Goal: Task Accomplishment & Management: Manage account settings

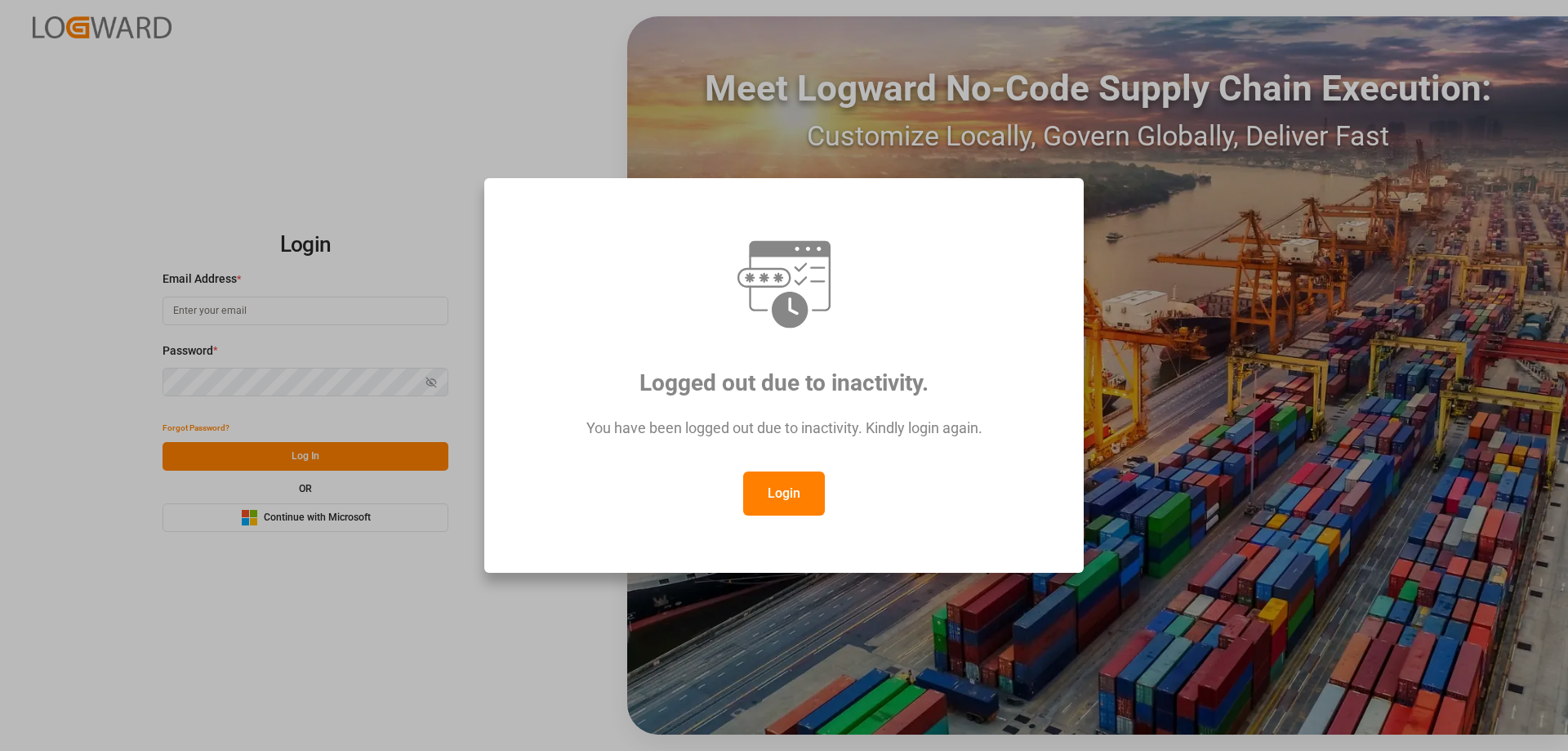
click at [791, 488] on button "Login" at bounding box center [783, 493] width 81 height 44
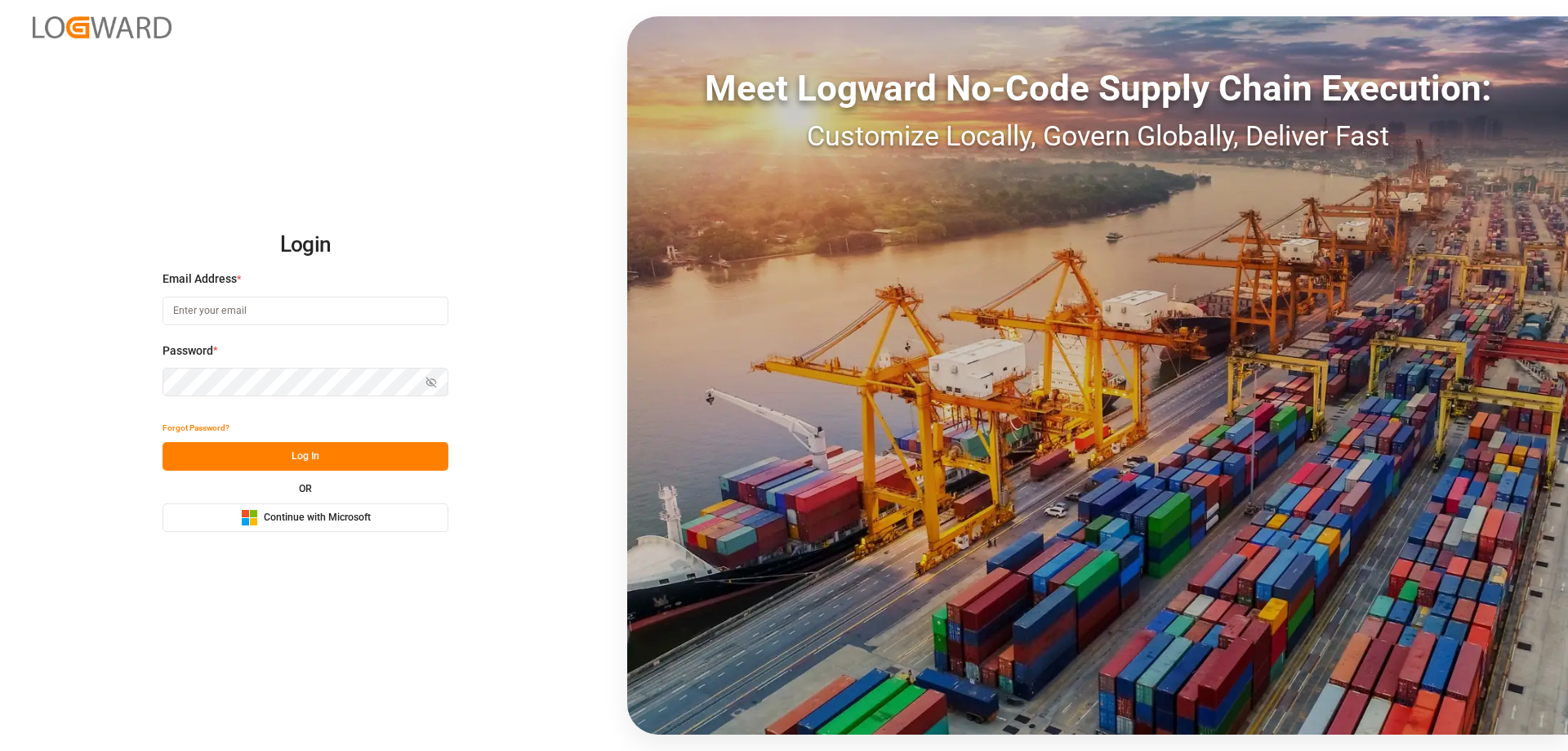
click at [306, 302] on input at bounding box center [306, 310] width 286 height 29
type input "Zachary.Glick@leschaco.com"
click at [307, 443] on button "Log In" at bounding box center [306, 456] width 286 height 29
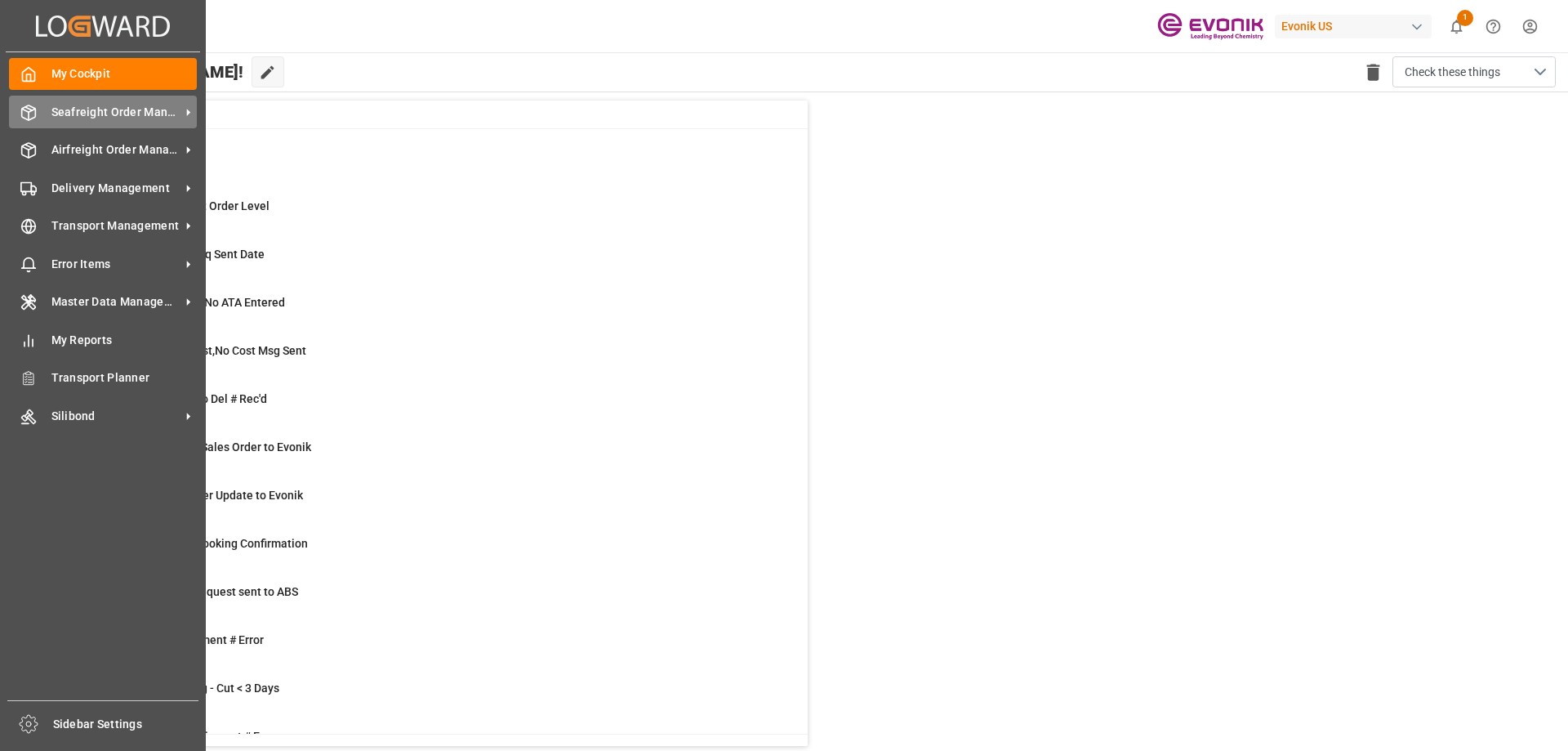
click at [97, 107] on span "Seafreight Order Management" at bounding box center [116, 112] width 129 height 18
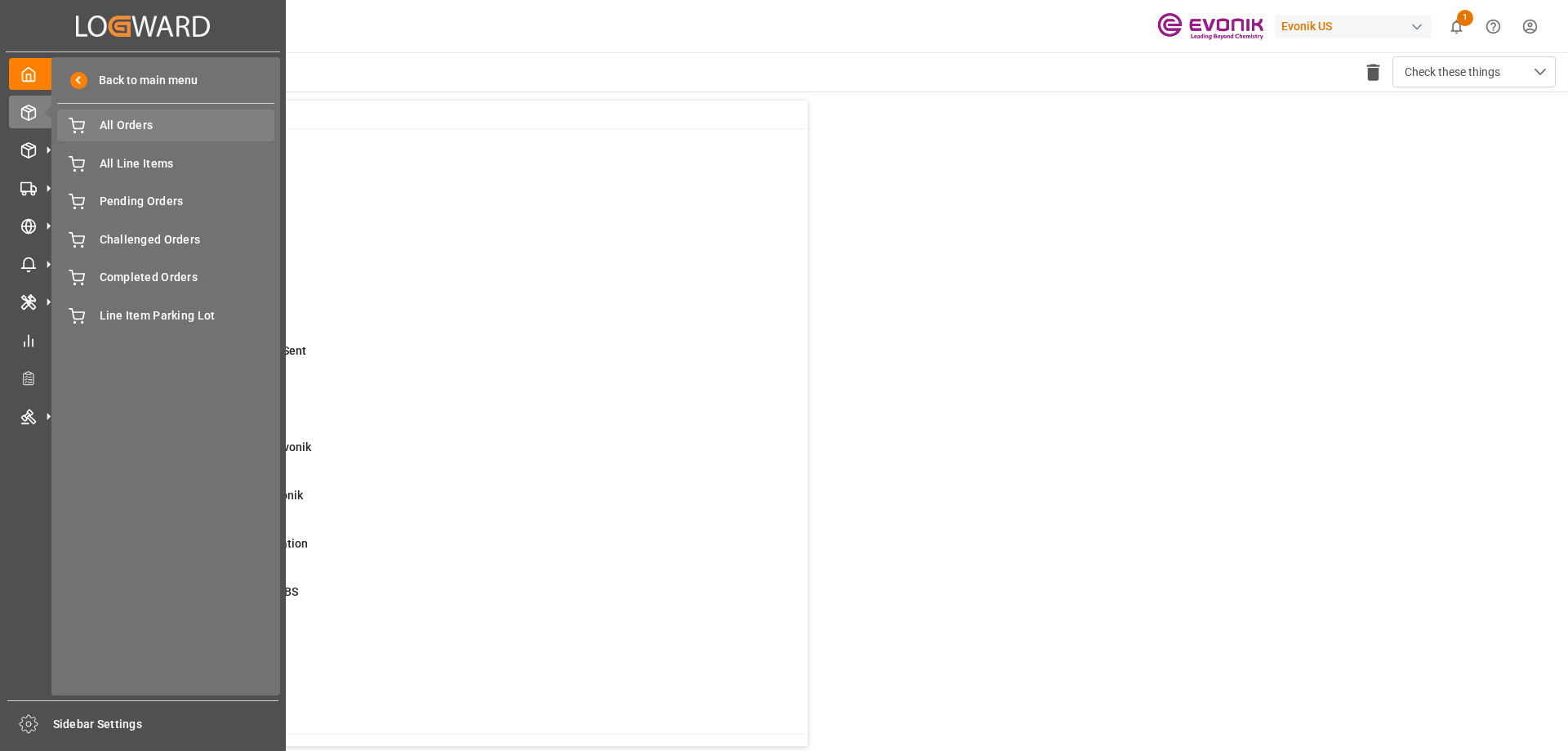
click at [188, 125] on span "All Orders" at bounding box center [187, 125] width 175 height 18
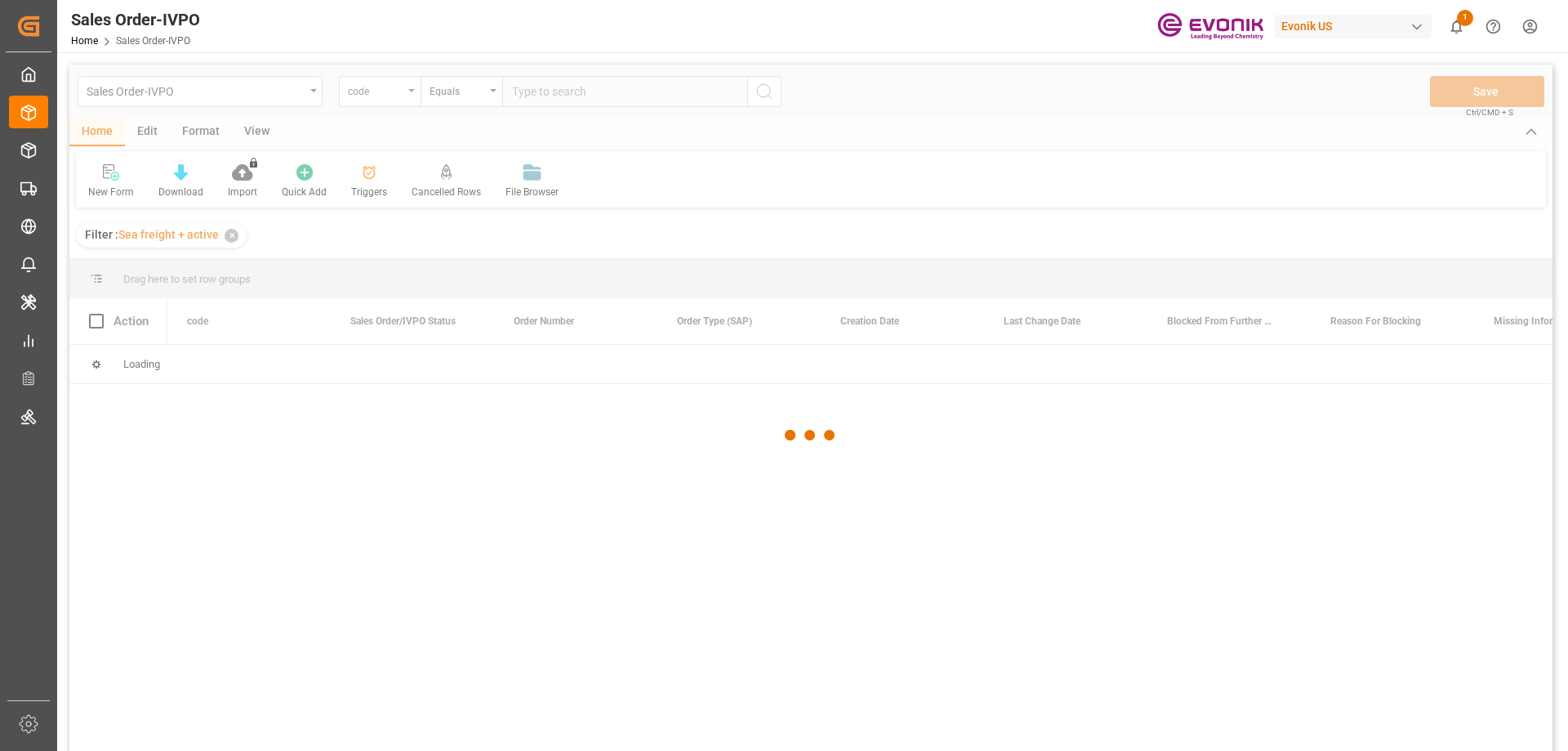
click at [404, 97] on div at bounding box center [810, 436] width 1483 height 741
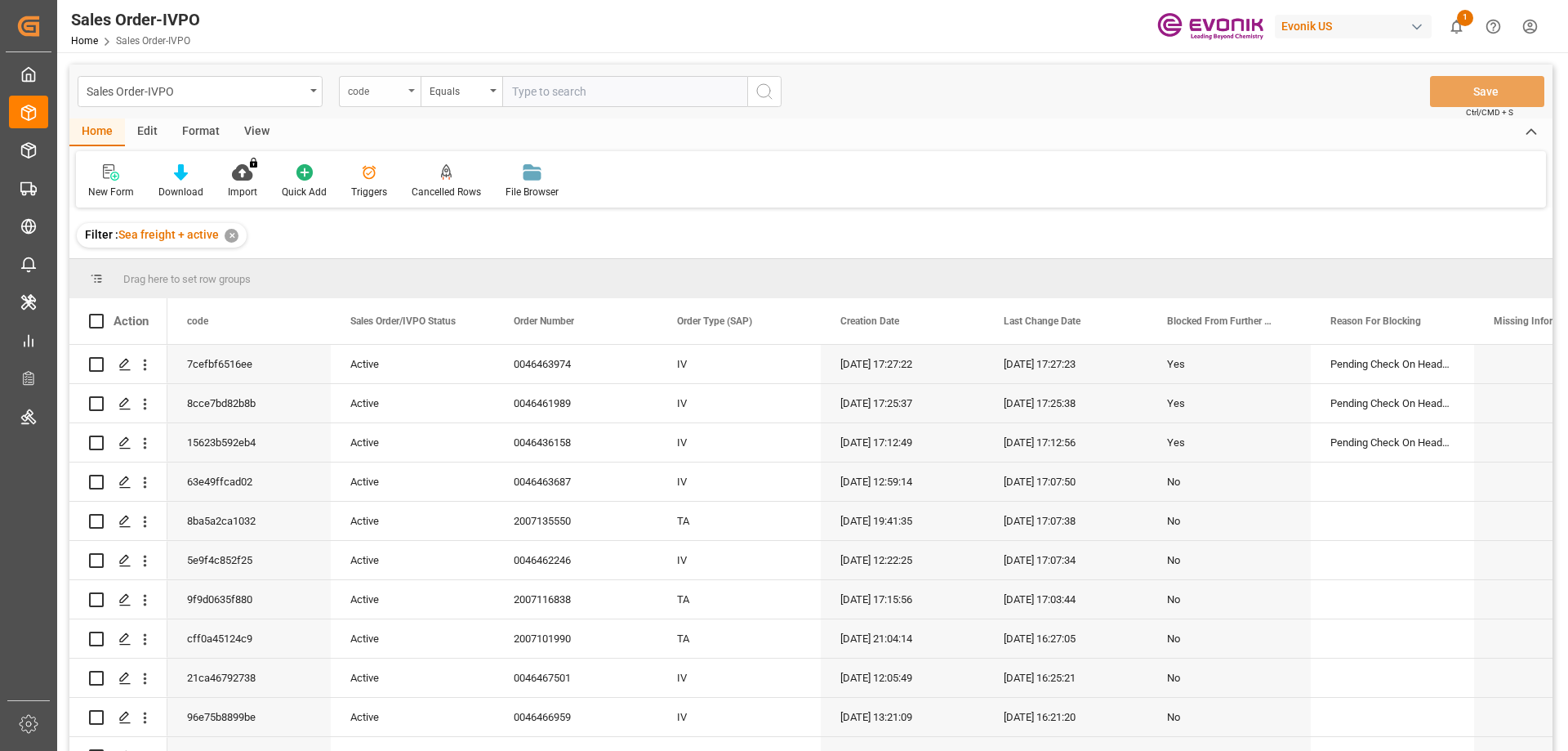
click at [410, 92] on div "code" at bounding box center [379, 91] width 81 height 31
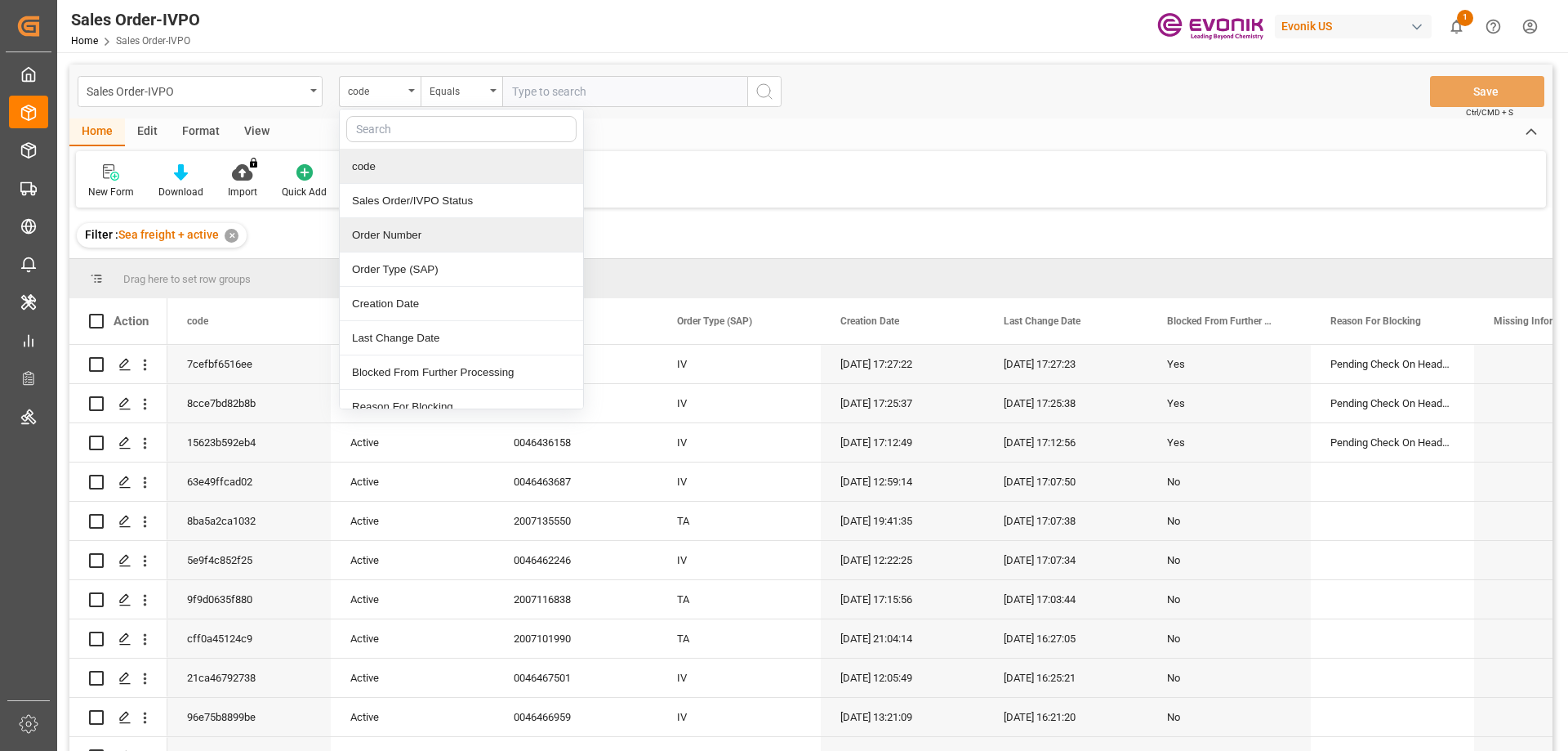
click at [416, 237] on div "Order Number" at bounding box center [462, 235] width 244 height 34
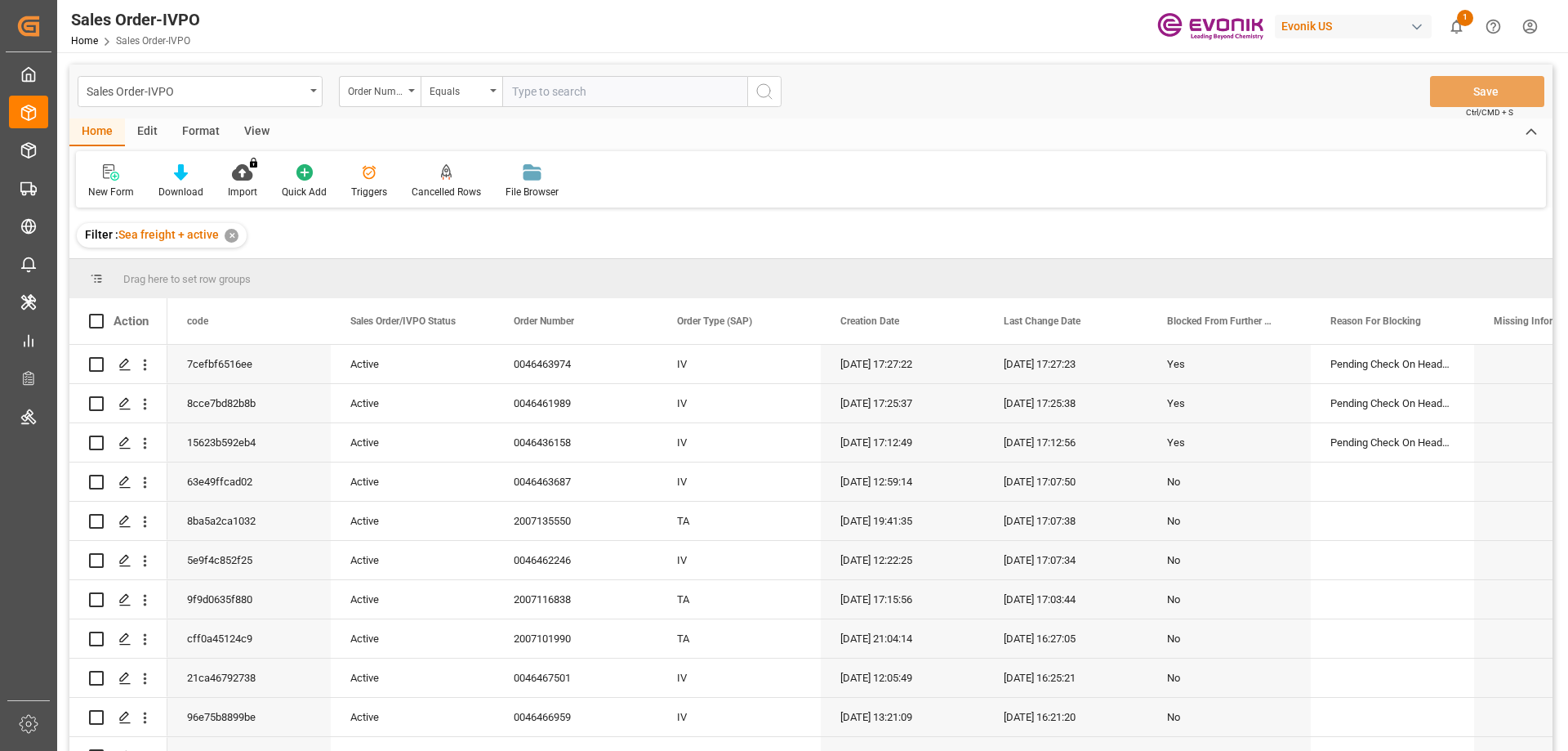
click at [549, 88] on input "text" at bounding box center [625, 91] width 245 height 31
paste input "0046460088"
type input "0046460088"
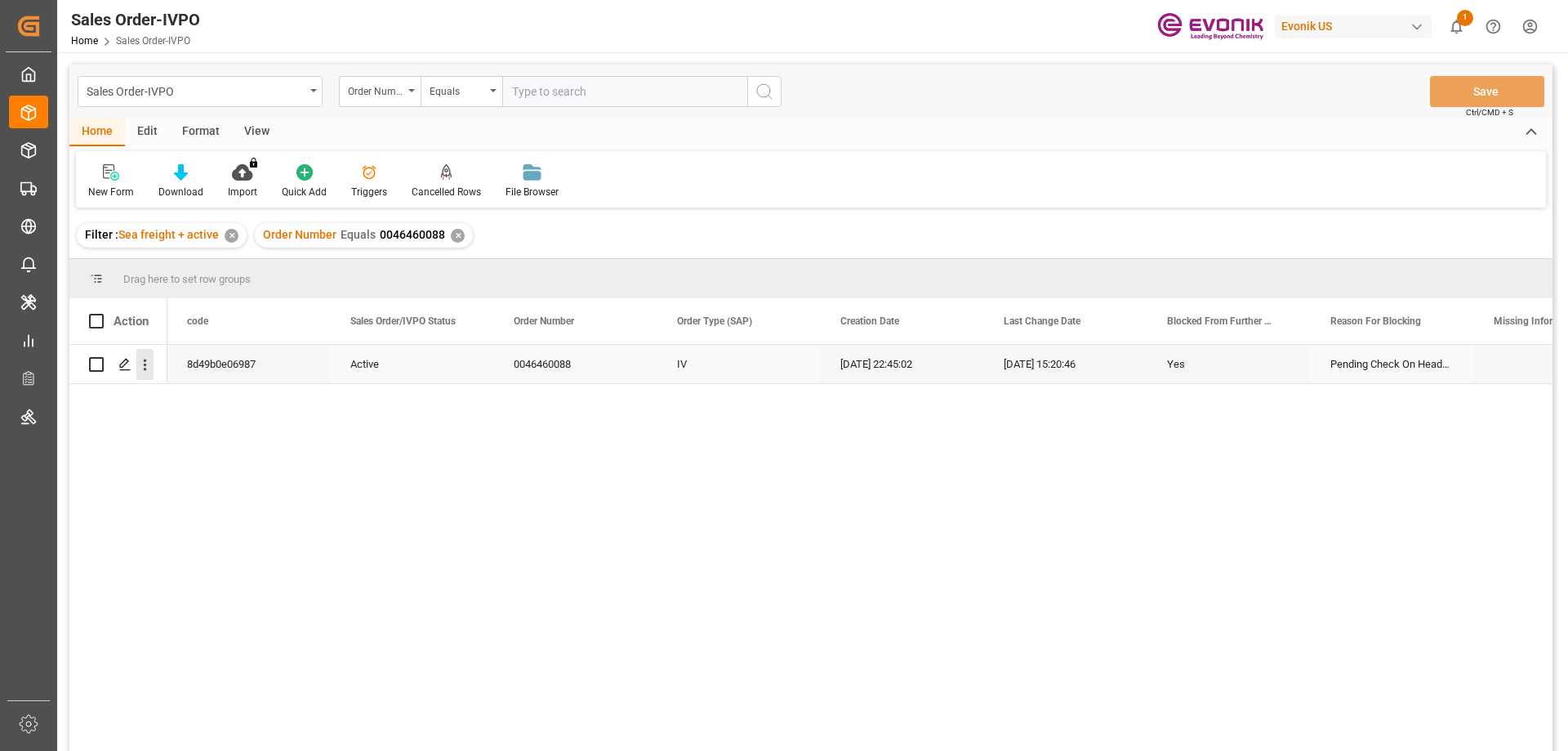
click at [147, 368] on icon "open menu" at bounding box center [145, 365] width 18 height 18
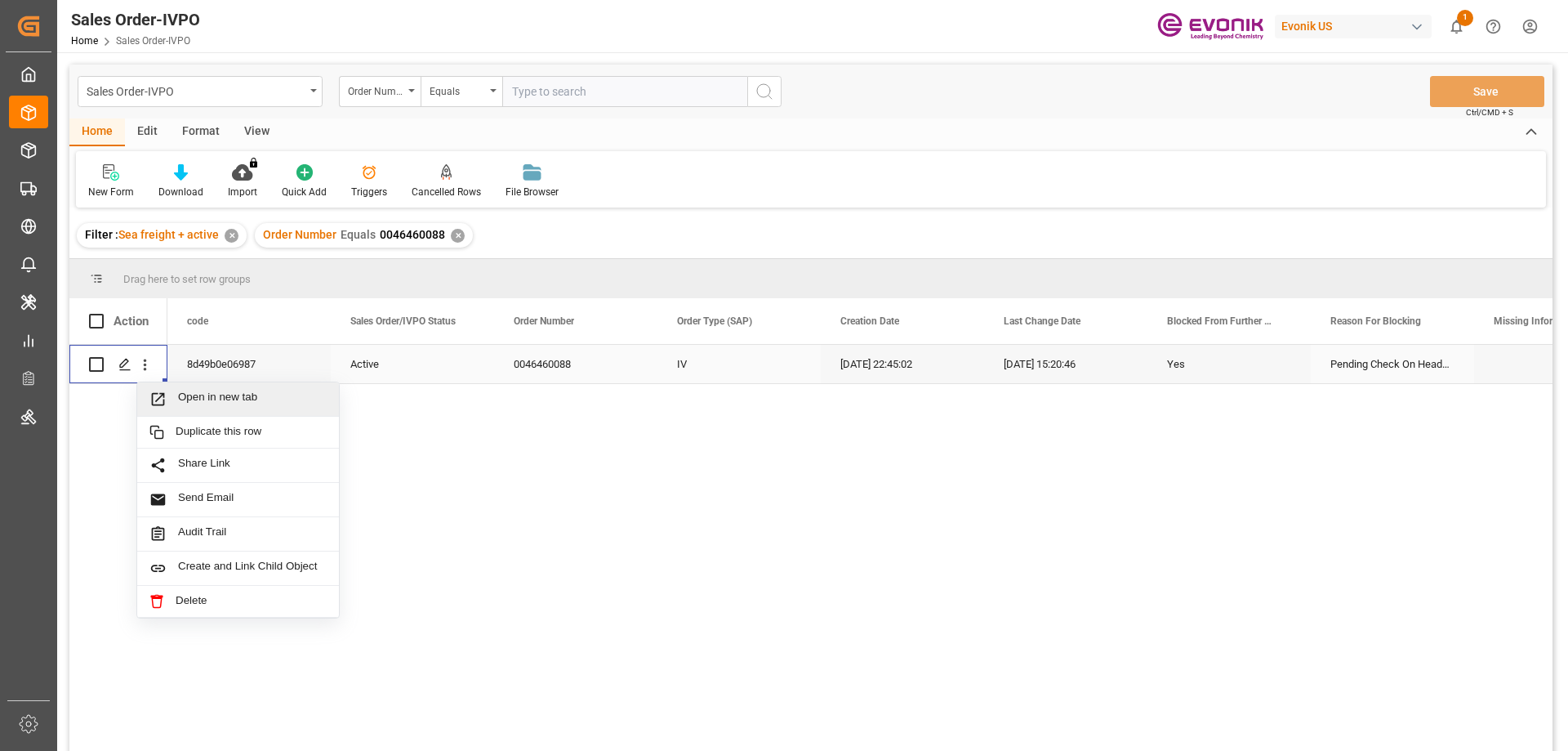
click at [194, 389] on div "Open in new tab" at bounding box center [238, 399] width 201 height 34
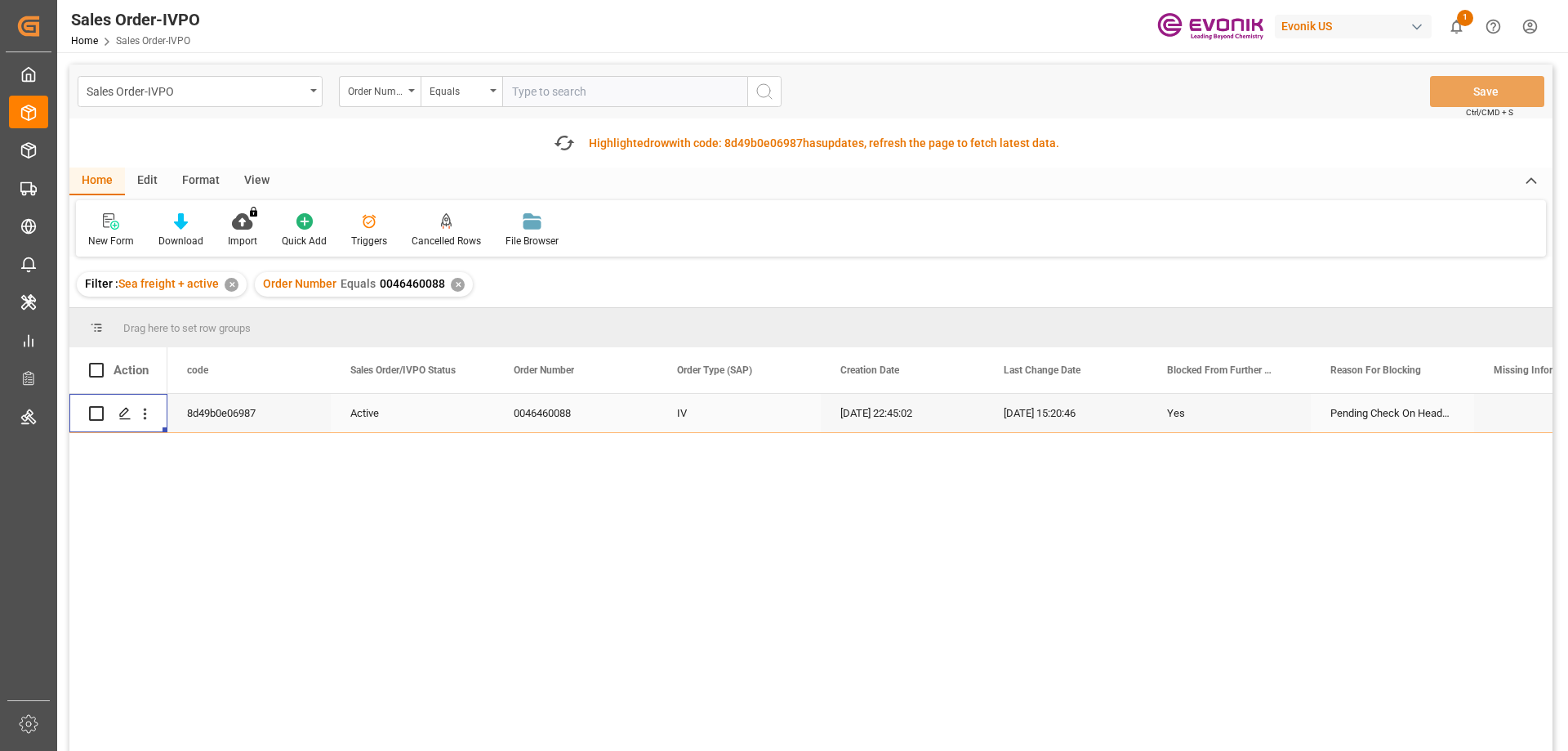
click at [574, 91] on input "text" at bounding box center [625, 91] width 245 height 31
paste input "2007135550"
type input "2007135550"
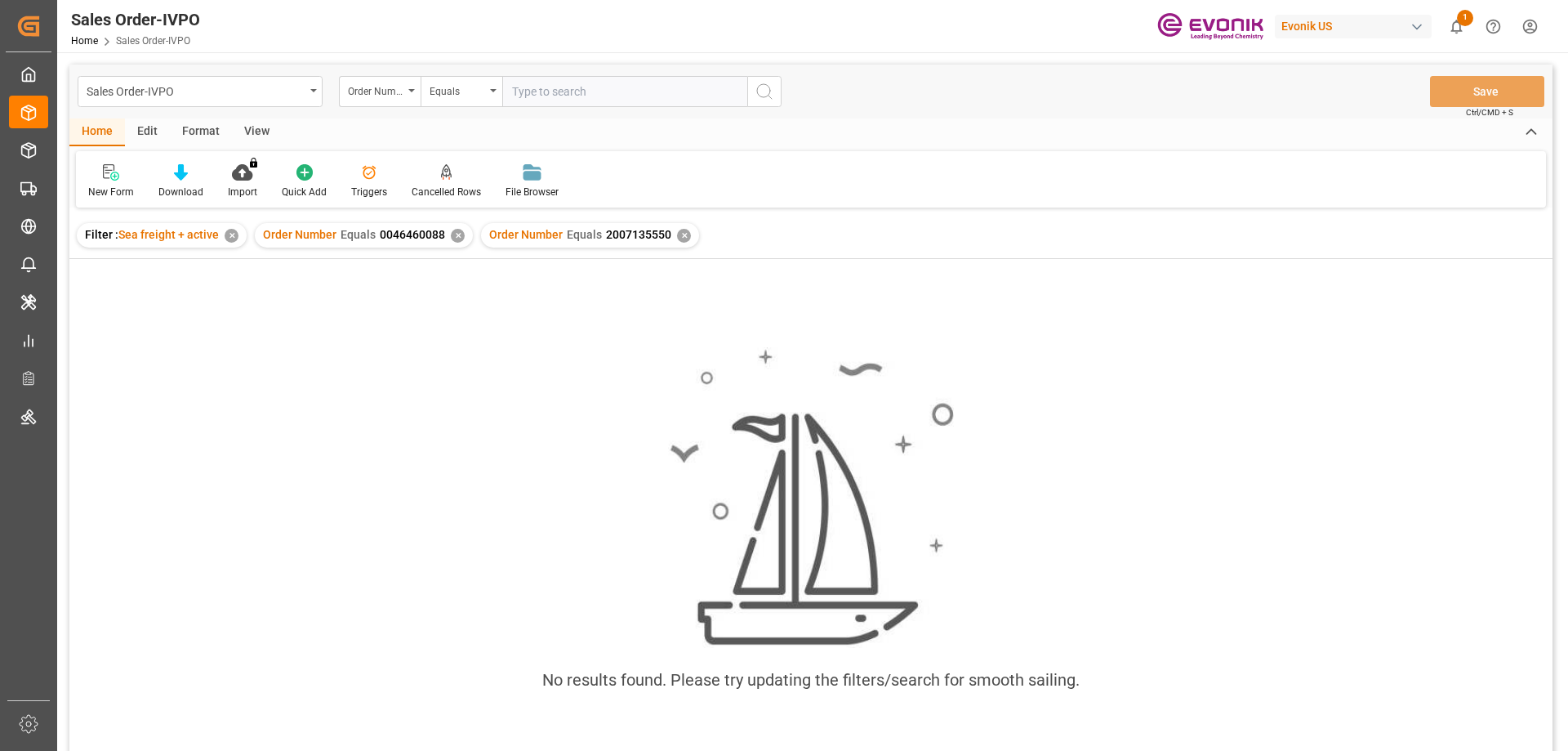
click at [456, 238] on div "✕" at bounding box center [458, 236] width 14 height 14
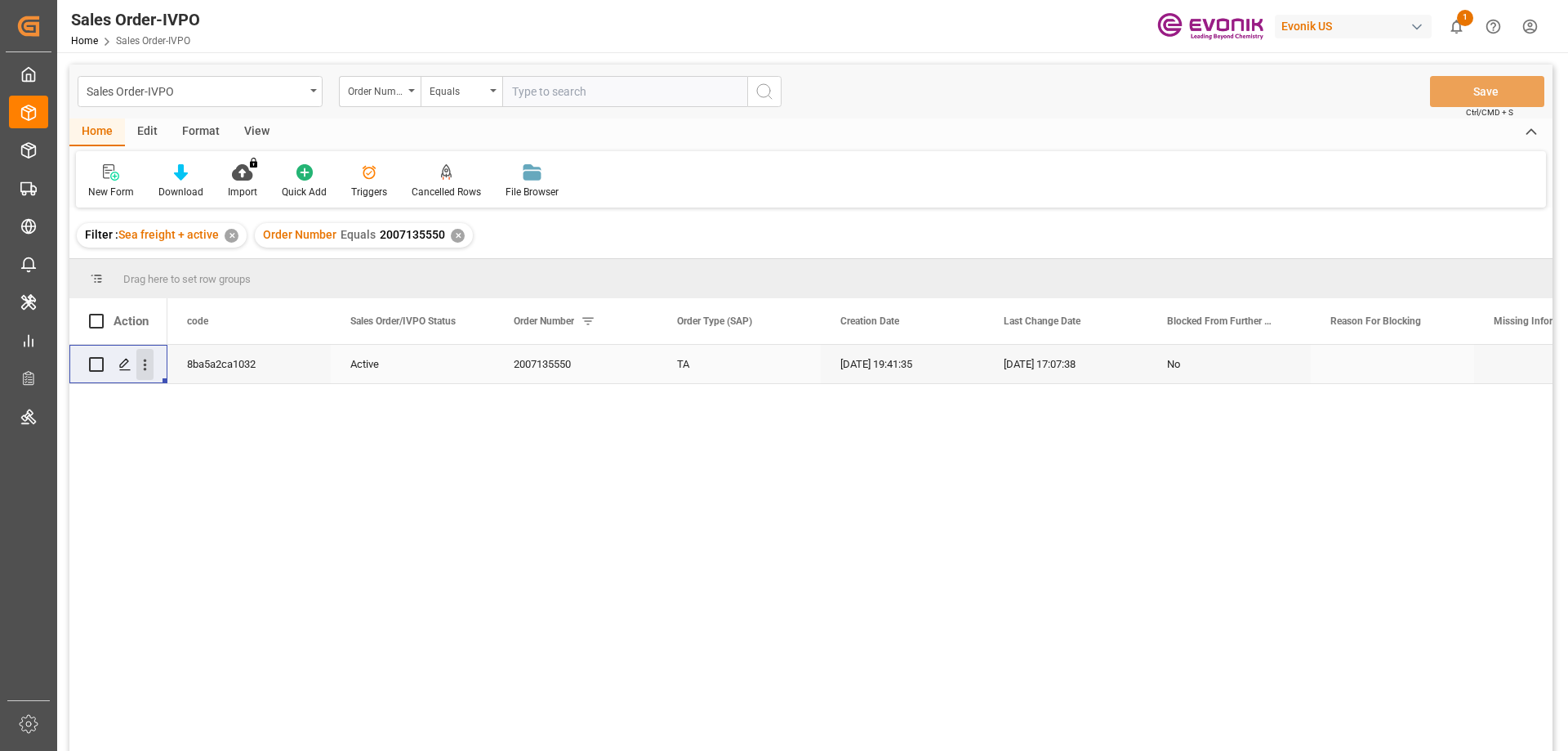
click at [142, 362] on icon "open menu" at bounding box center [145, 365] width 18 height 18
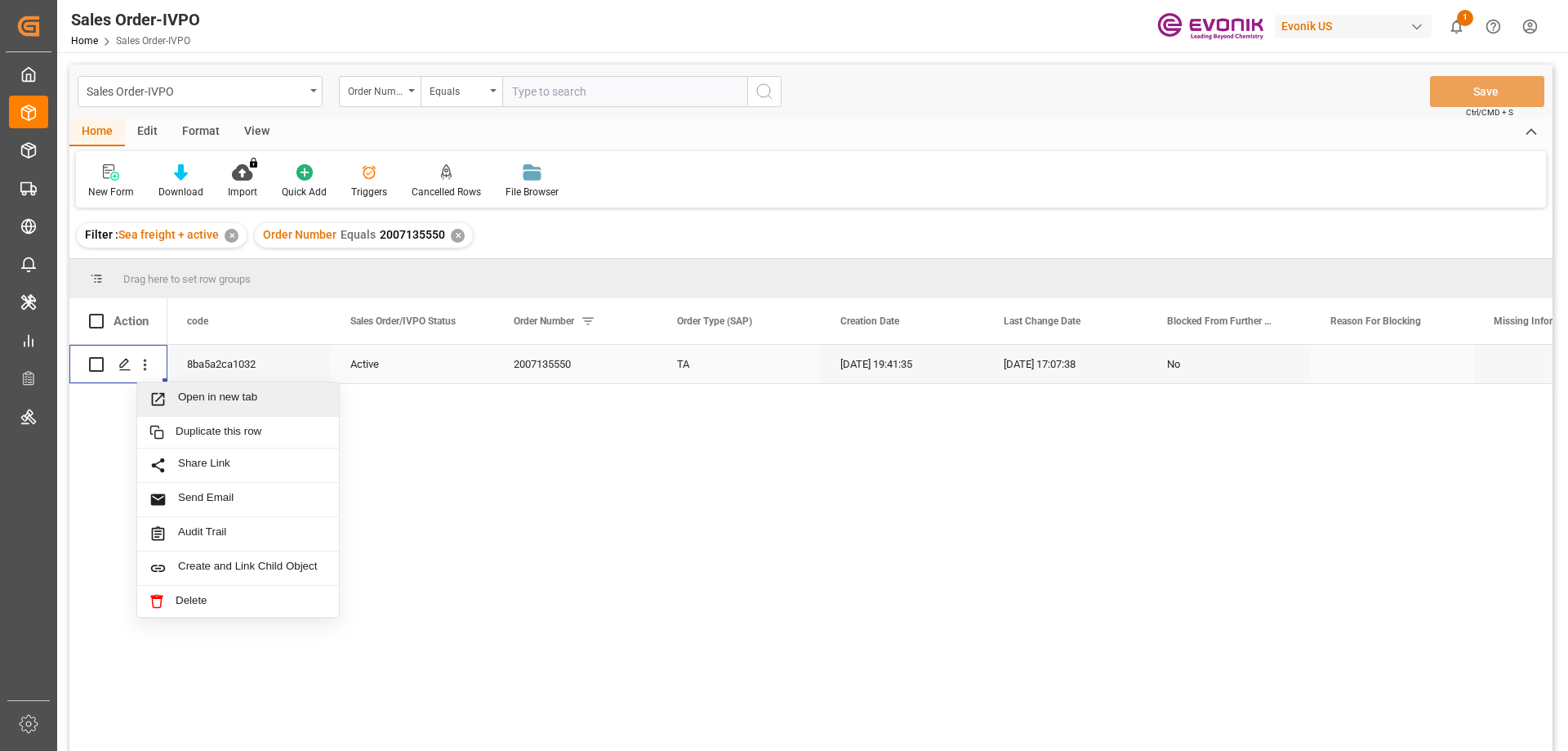
click at [222, 394] on span "Open in new tab" at bounding box center [252, 400] width 149 height 18
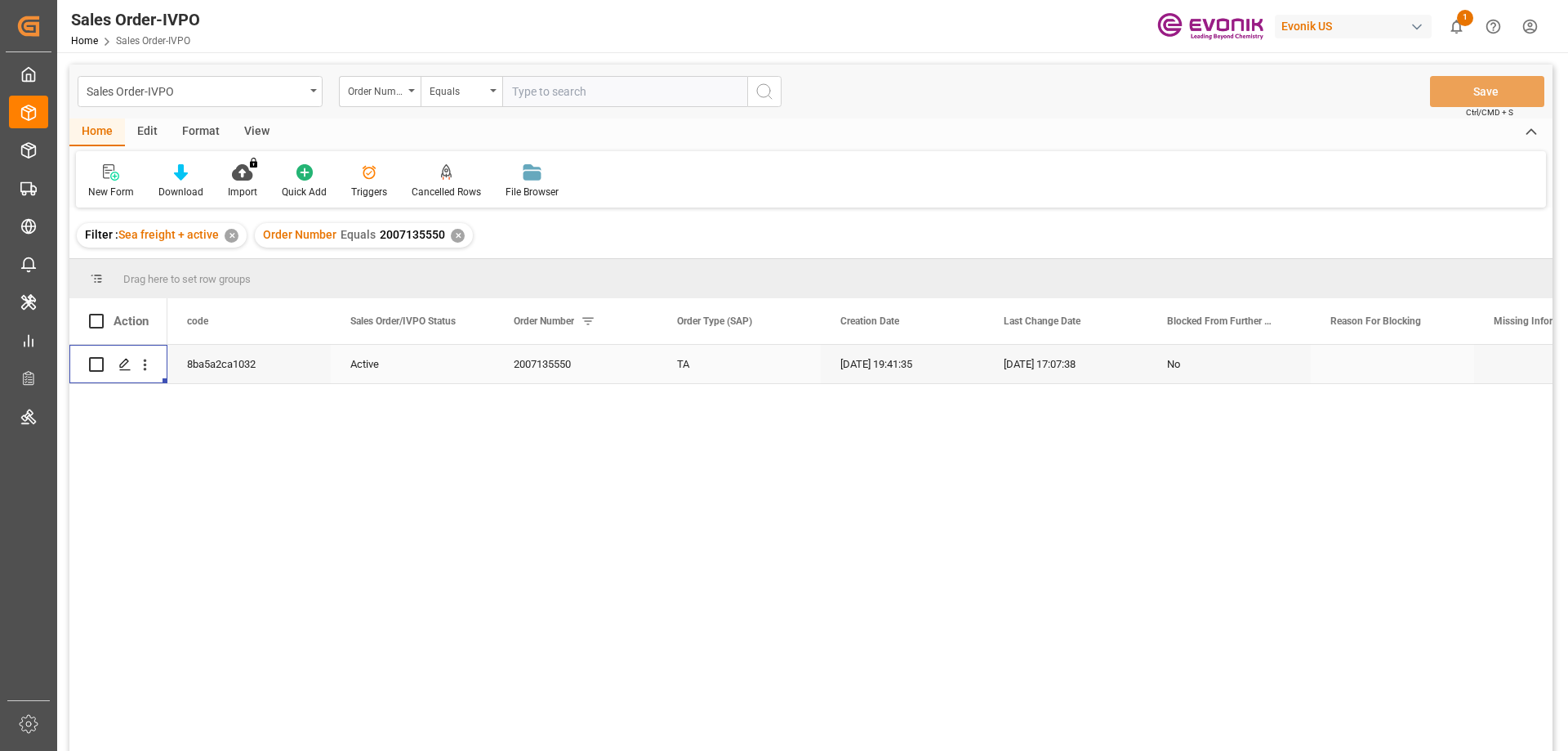
click at [545, 100] on input "text" at bounding box center [625, 91] width 245 height 31
paste input "0046463687"
type input "0046463687"
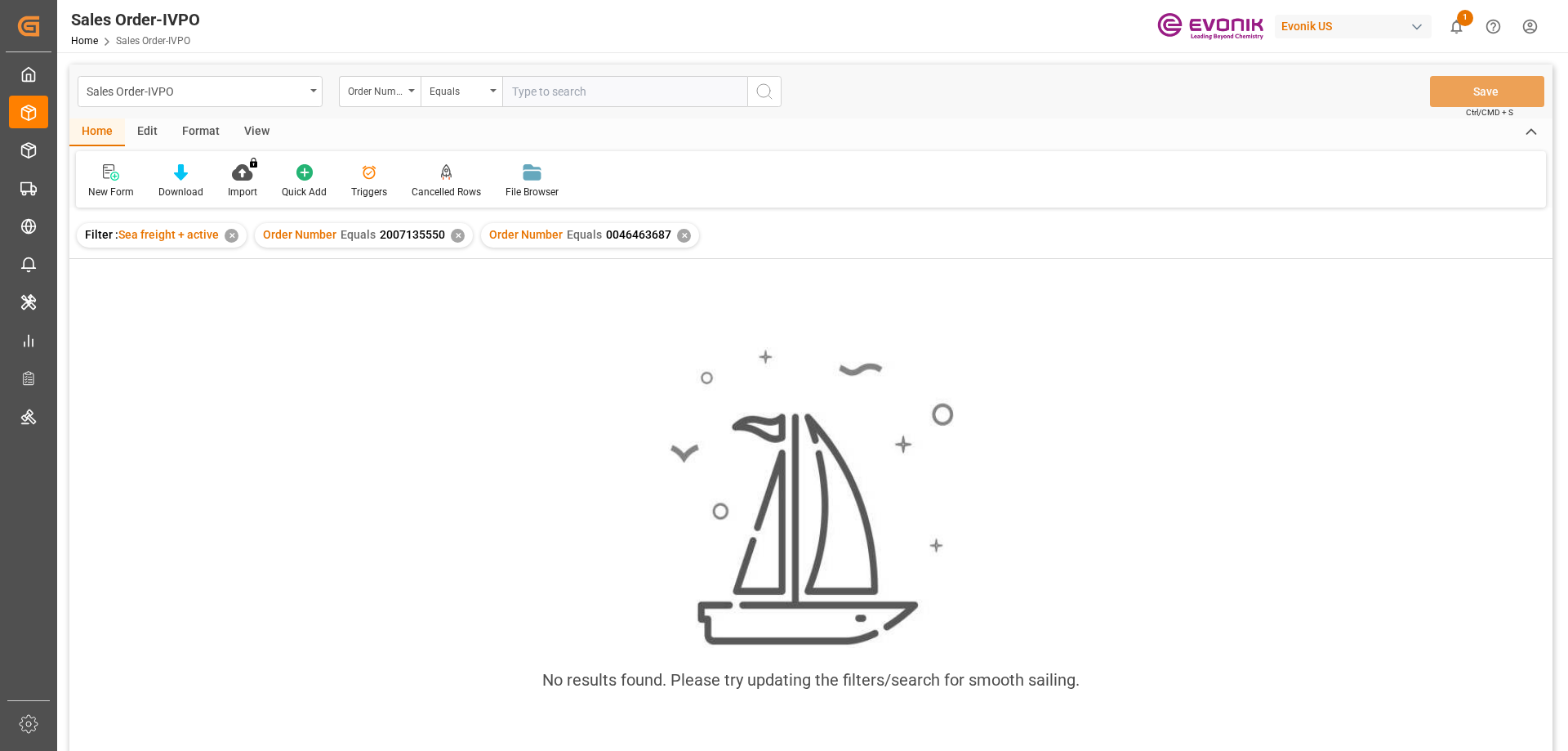
click at [461, 236] on div "✕" at bounding box center [458, 236] width 14 height 14
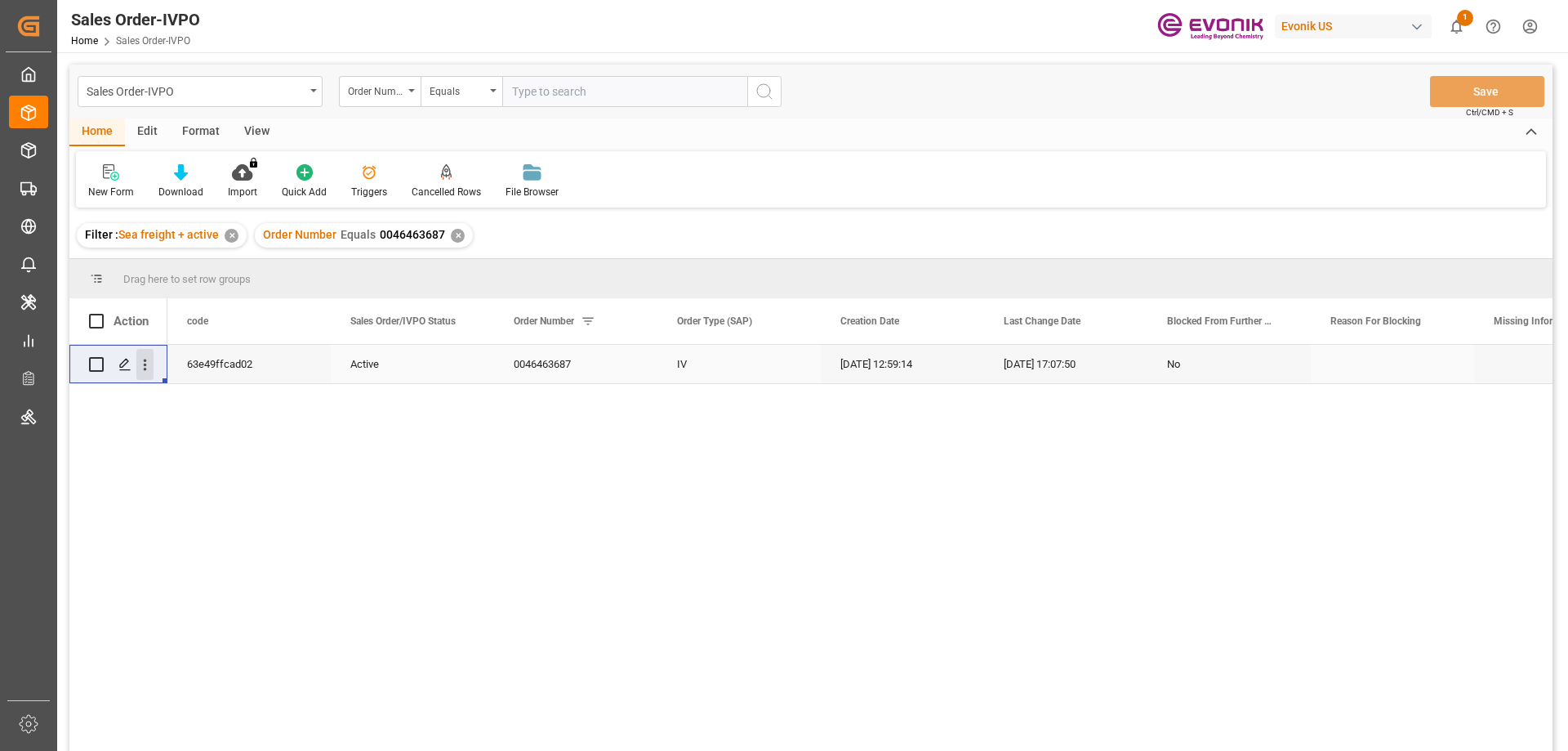
click at [145, 363] on icon "open menu" at bounding box center [145, 365] width 18 height 18
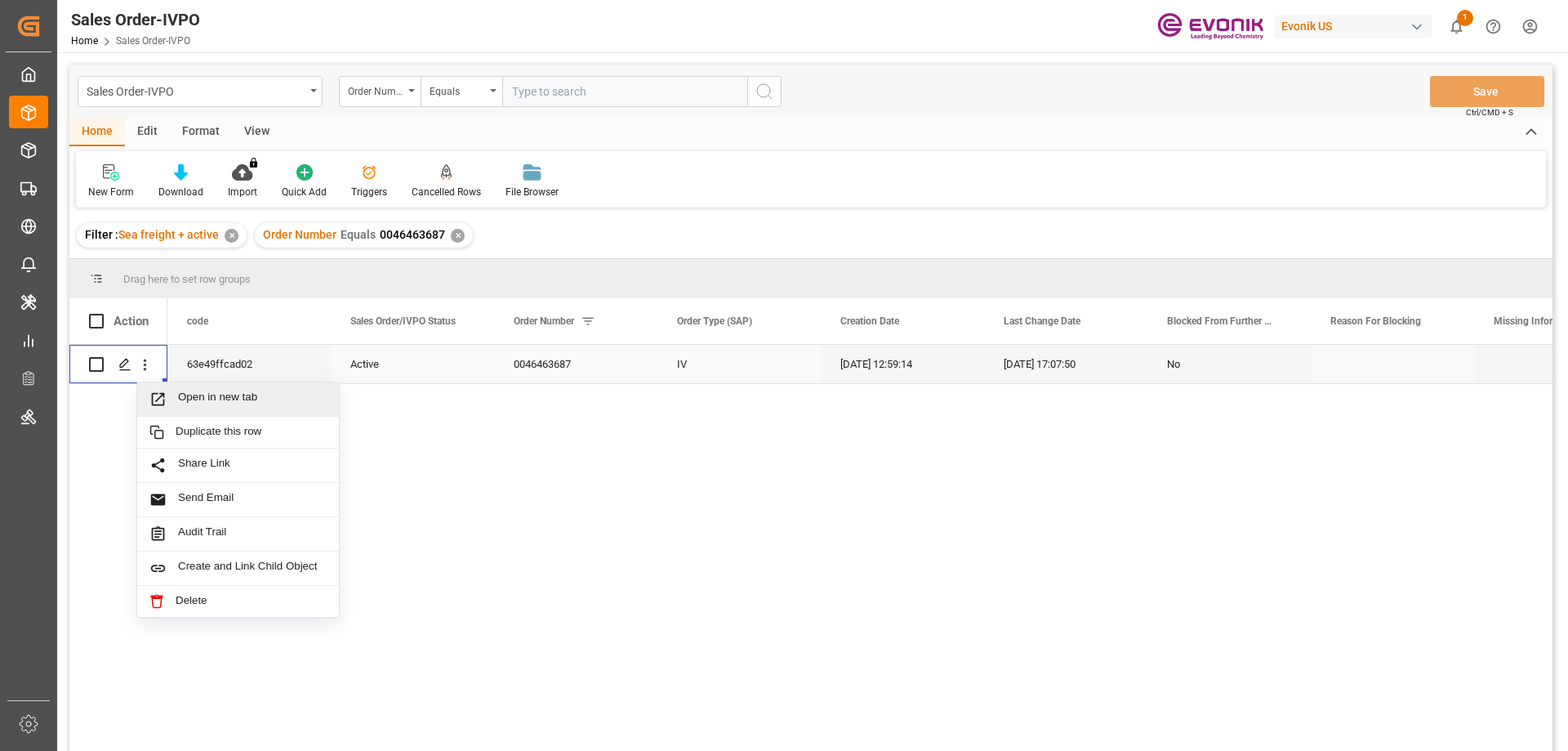
click at [187, 391] on span "Open in new tab" at bounding box center [252, 400] width 149 height 18
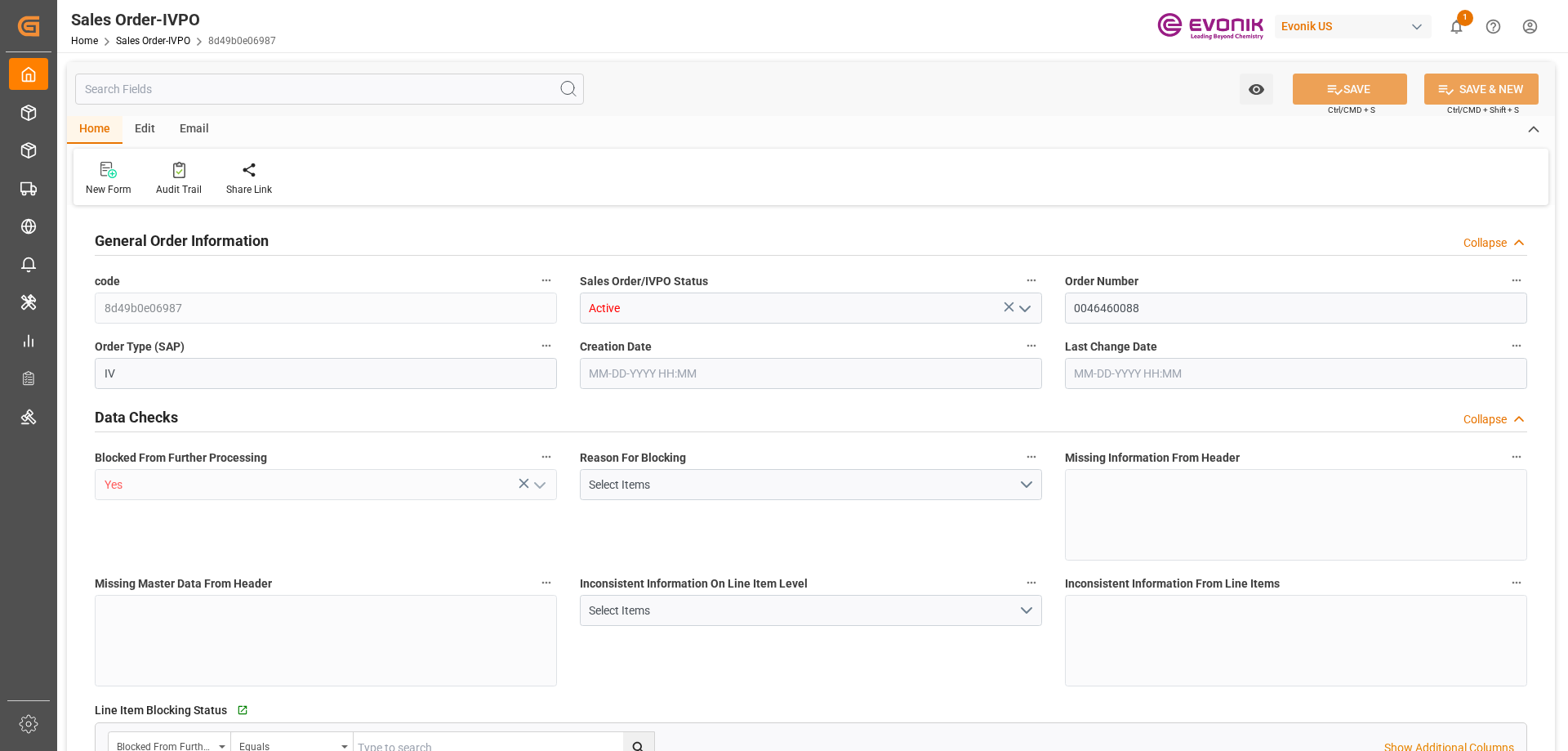
type input "CNHOP"
type input "0"
type input "1"
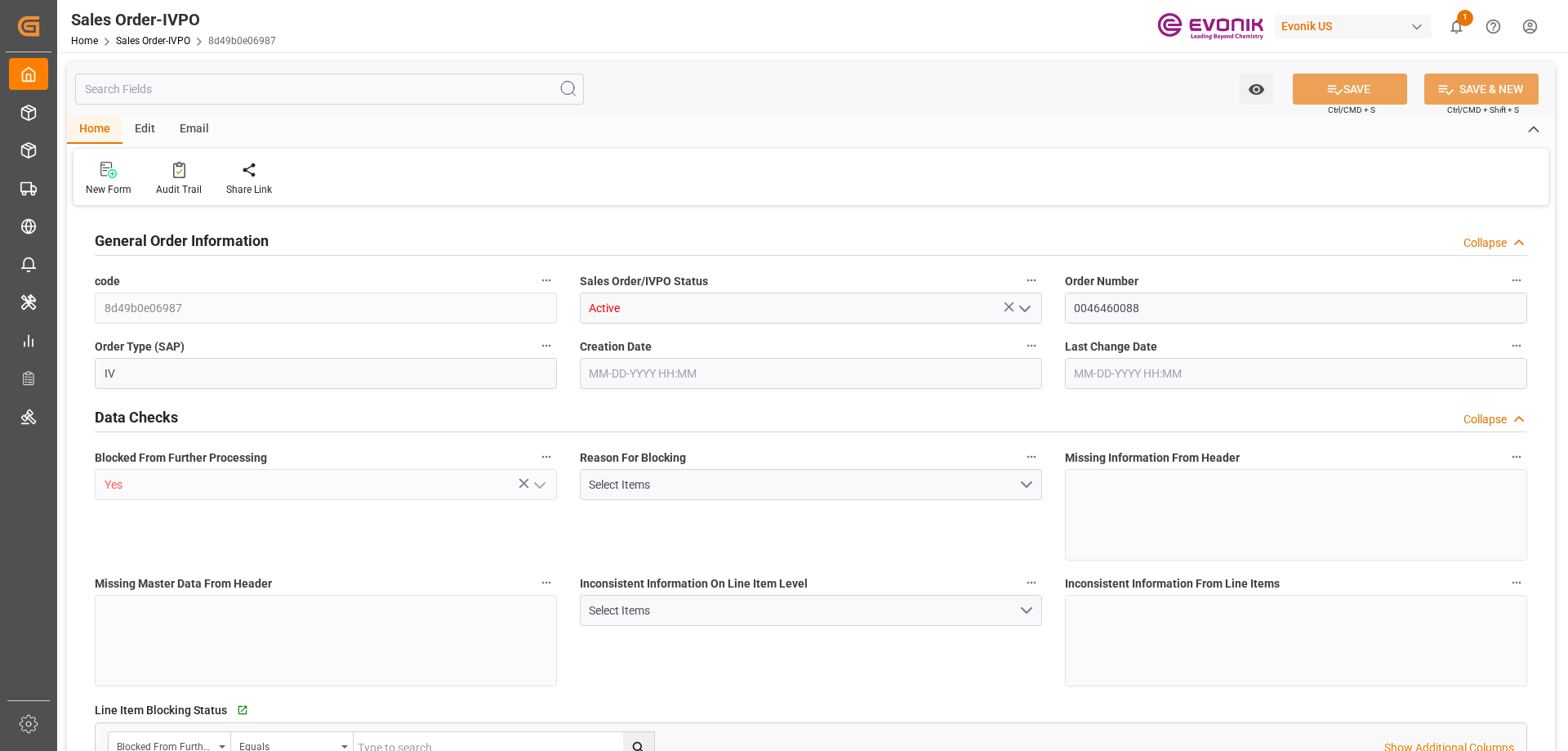
type input "9066.72"
type input "28.314"
type input "17000"
type input "30"
type input "06-27-2025 22:45"
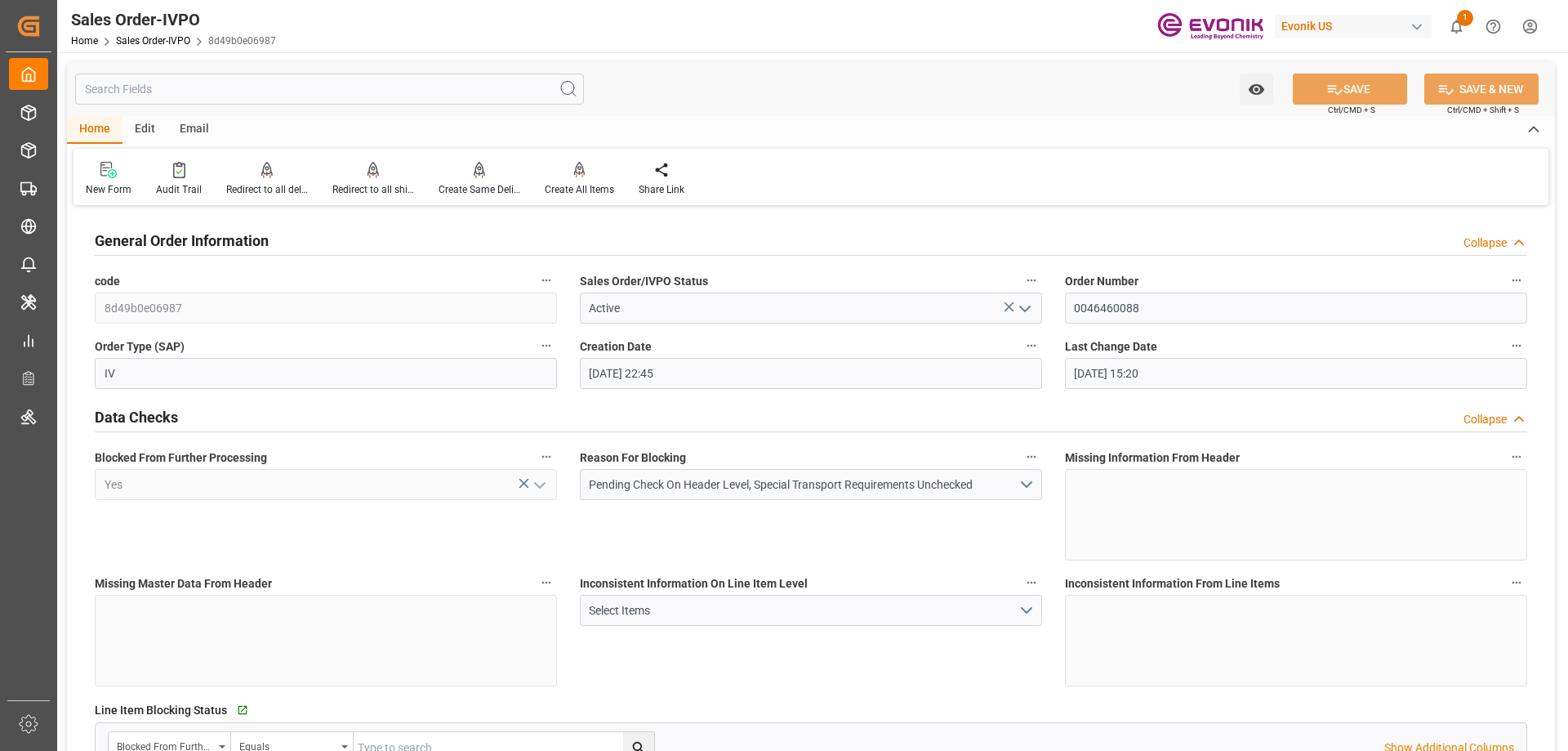
type input "08-14-2025 15:20"
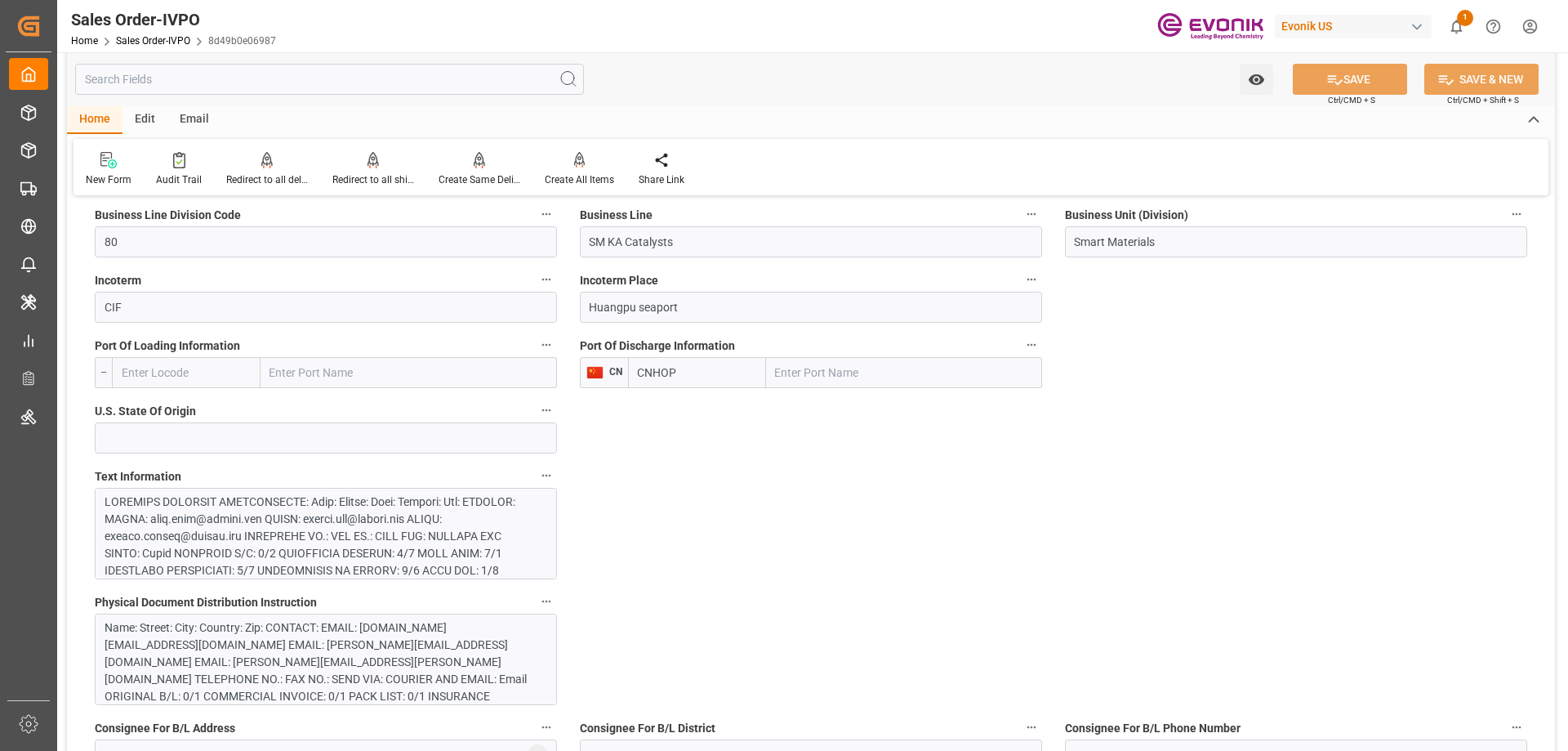
scroll to position [826, 0]
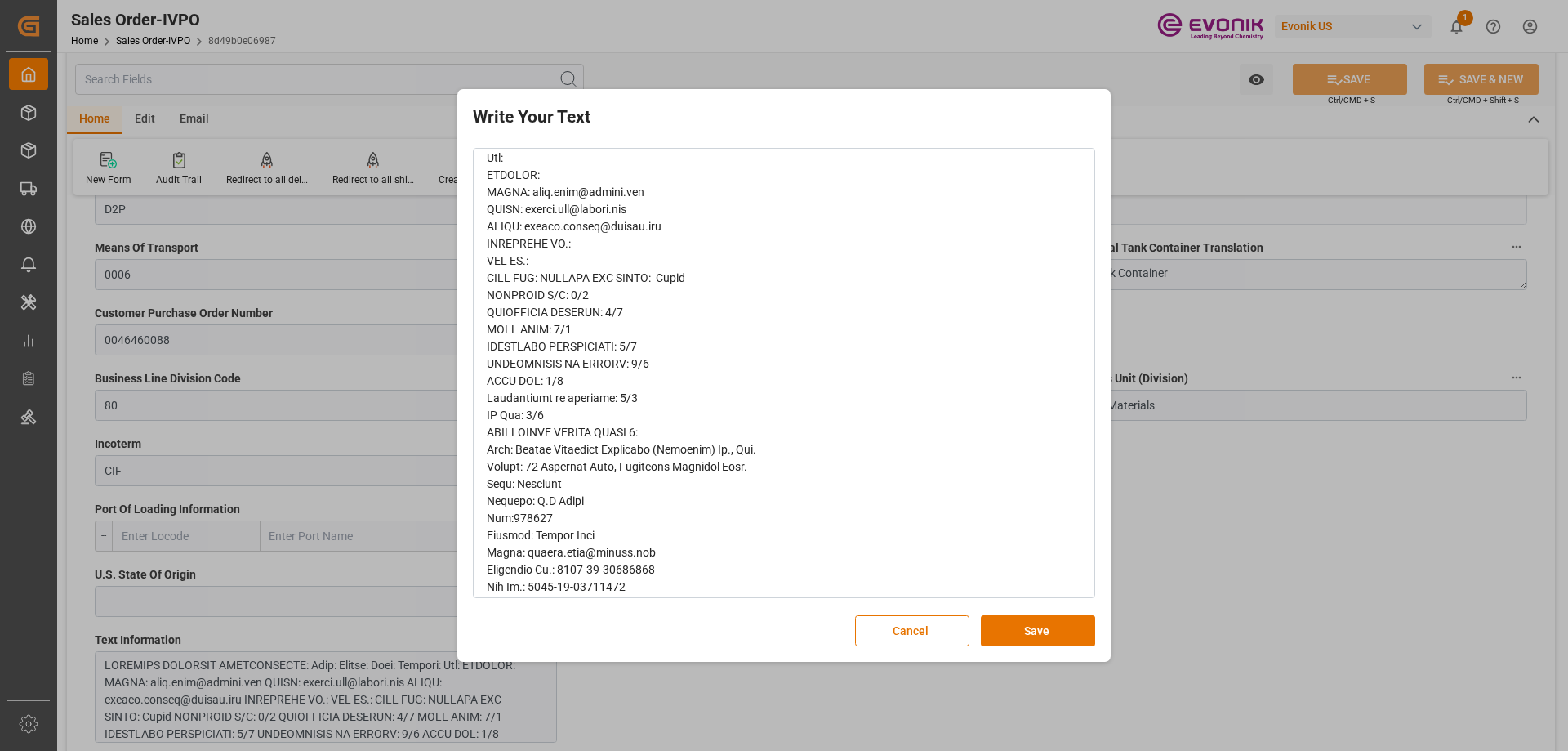
scroll to position [245, 0]
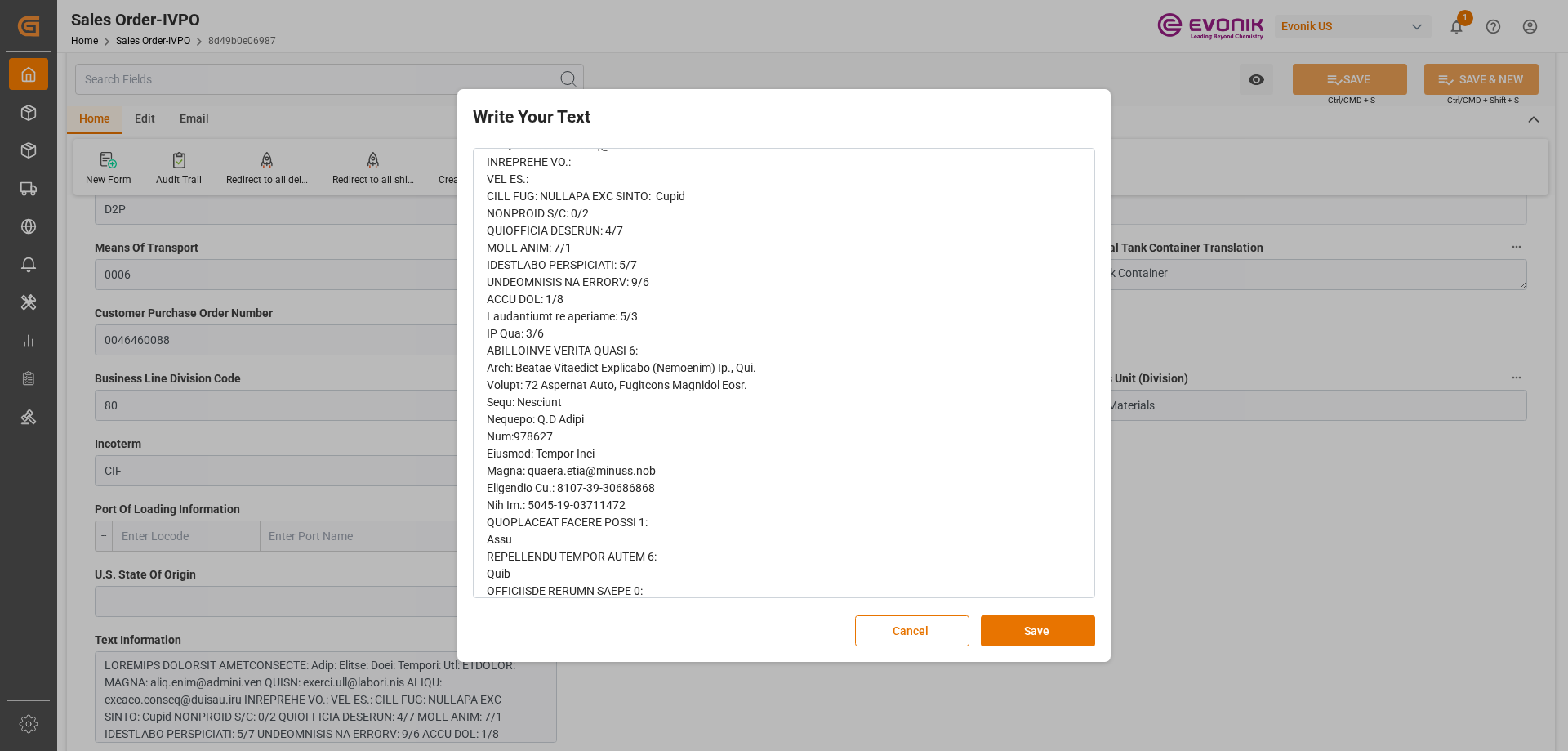
click at [1245, 582] on div "Write Your Text Normal 14 Font Cancel Save" at bounding box center [784, 375] width 1568 height 751
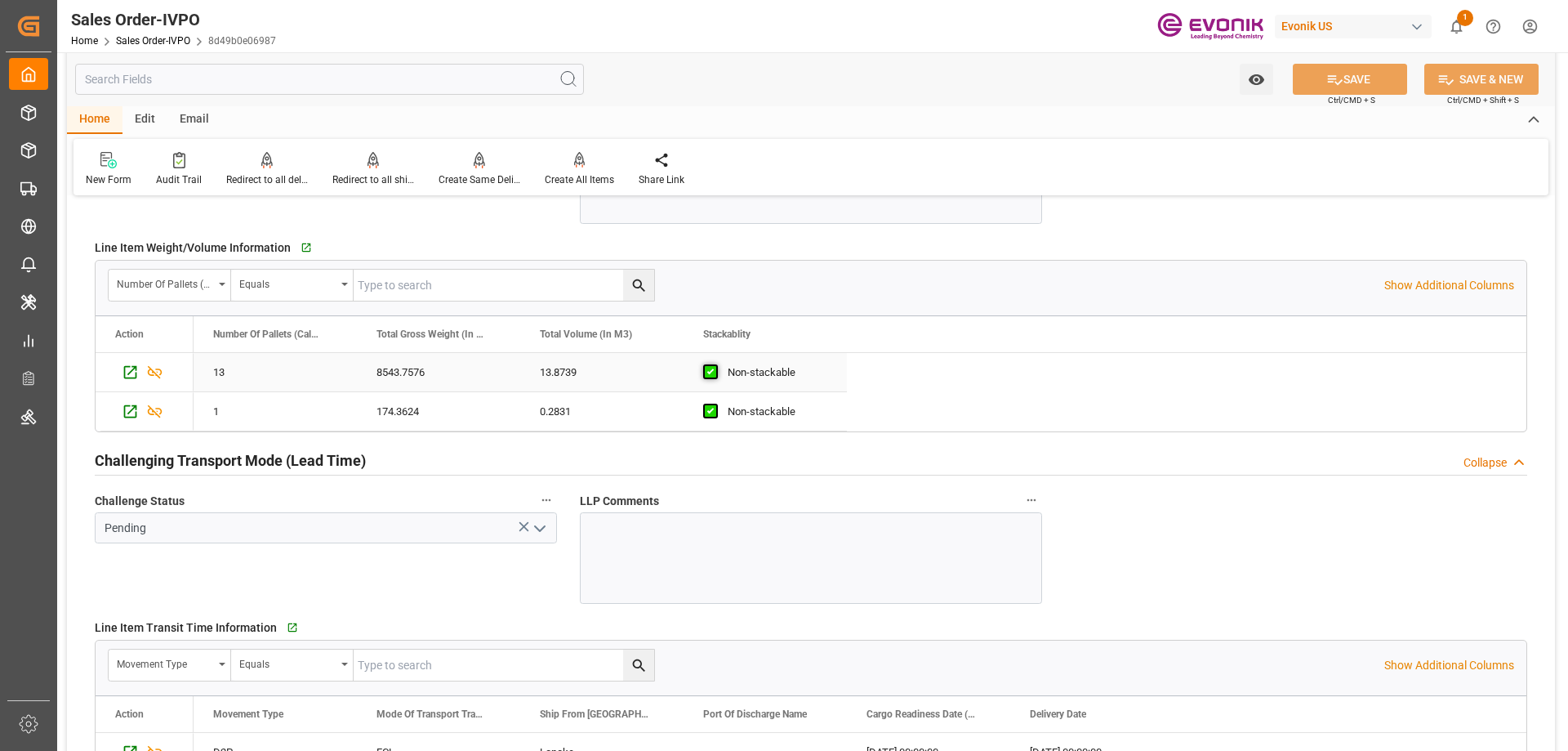
scroll to position [2379, 0]
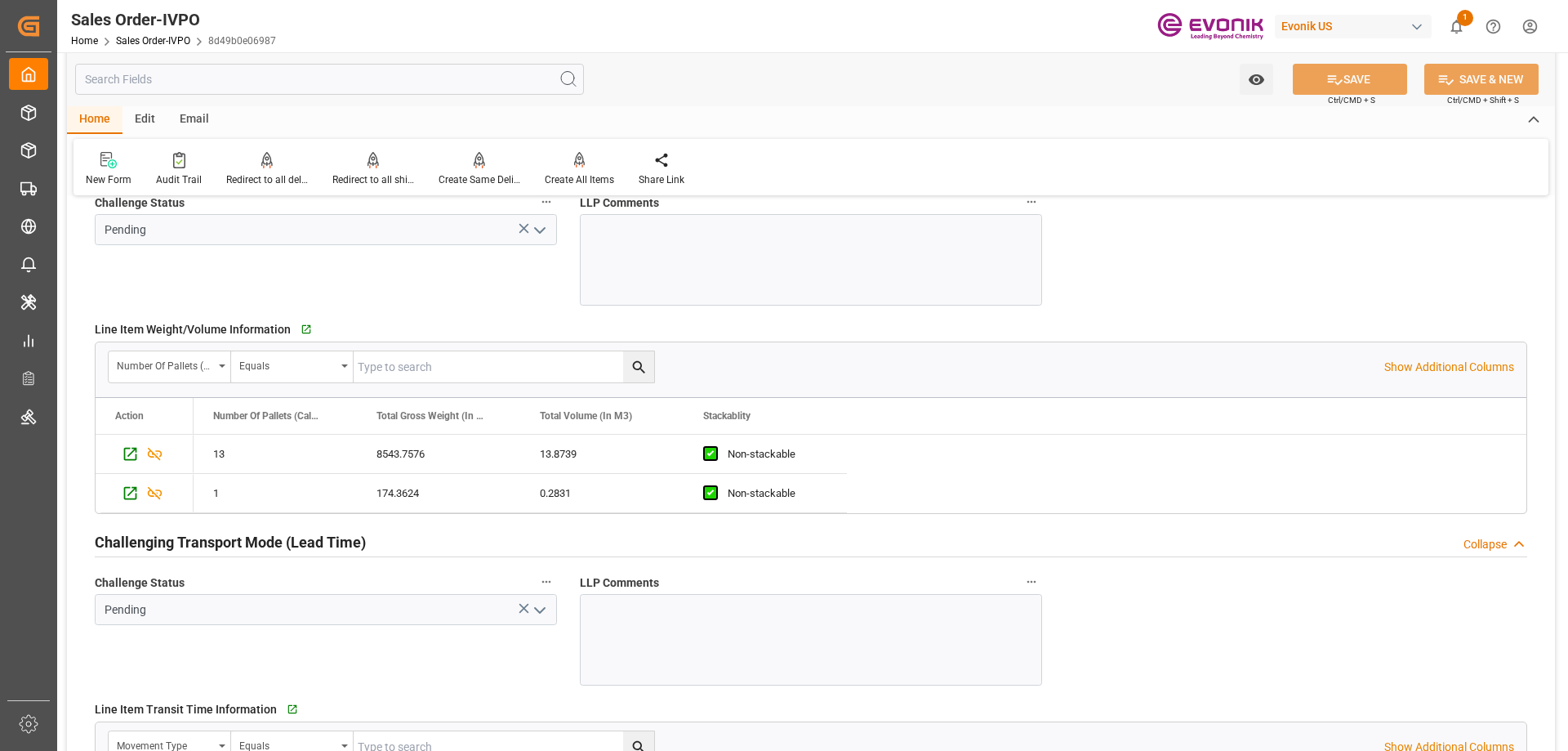
click at [664, 290] on div at bounding box center [811, 259] width 463 height 91
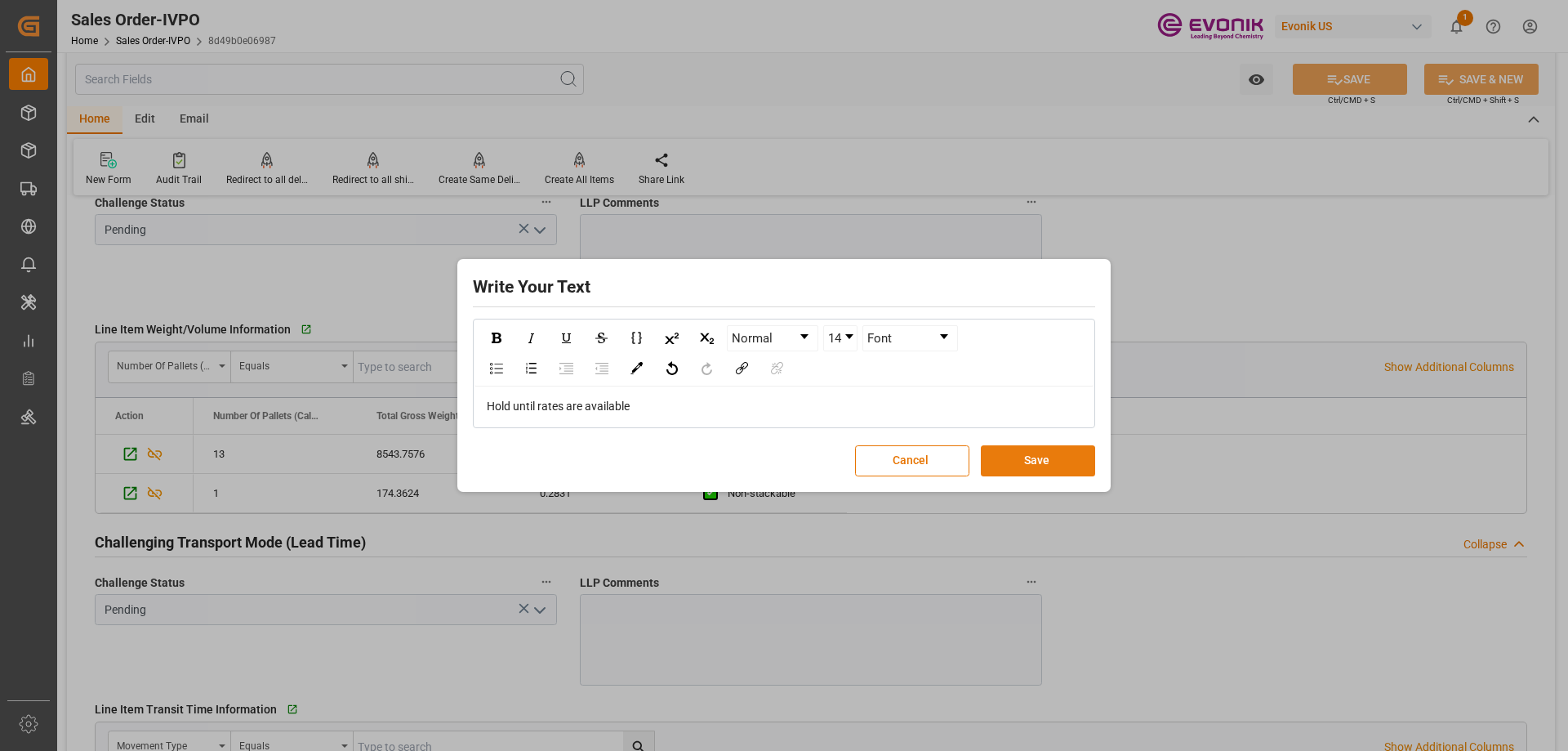
click at [1041, 464] on button "Save" at bounding box center [1038, 460] width 115 height 31
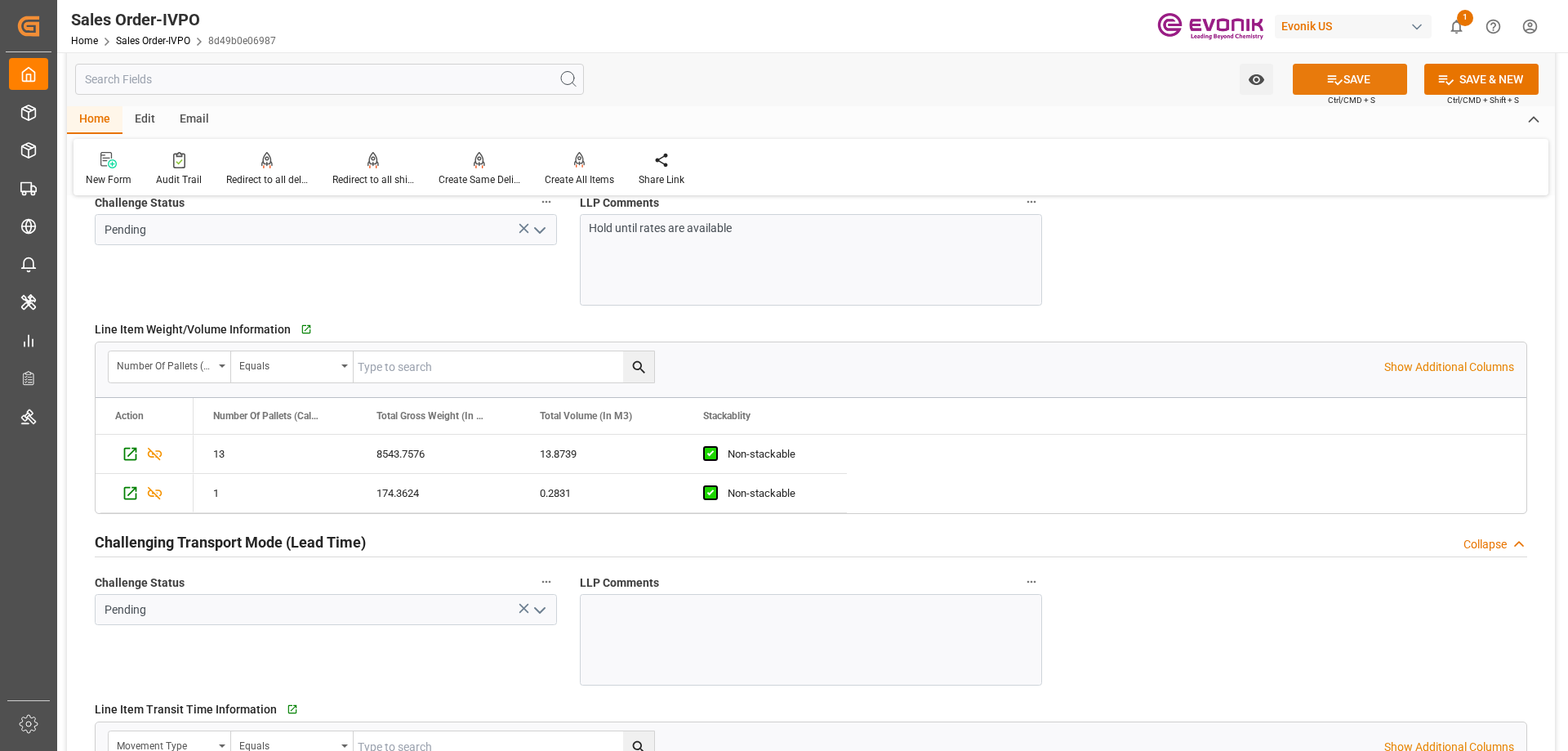
click at [1328, 81] on icon at bounding box center [1335, 80] width 15 height 10
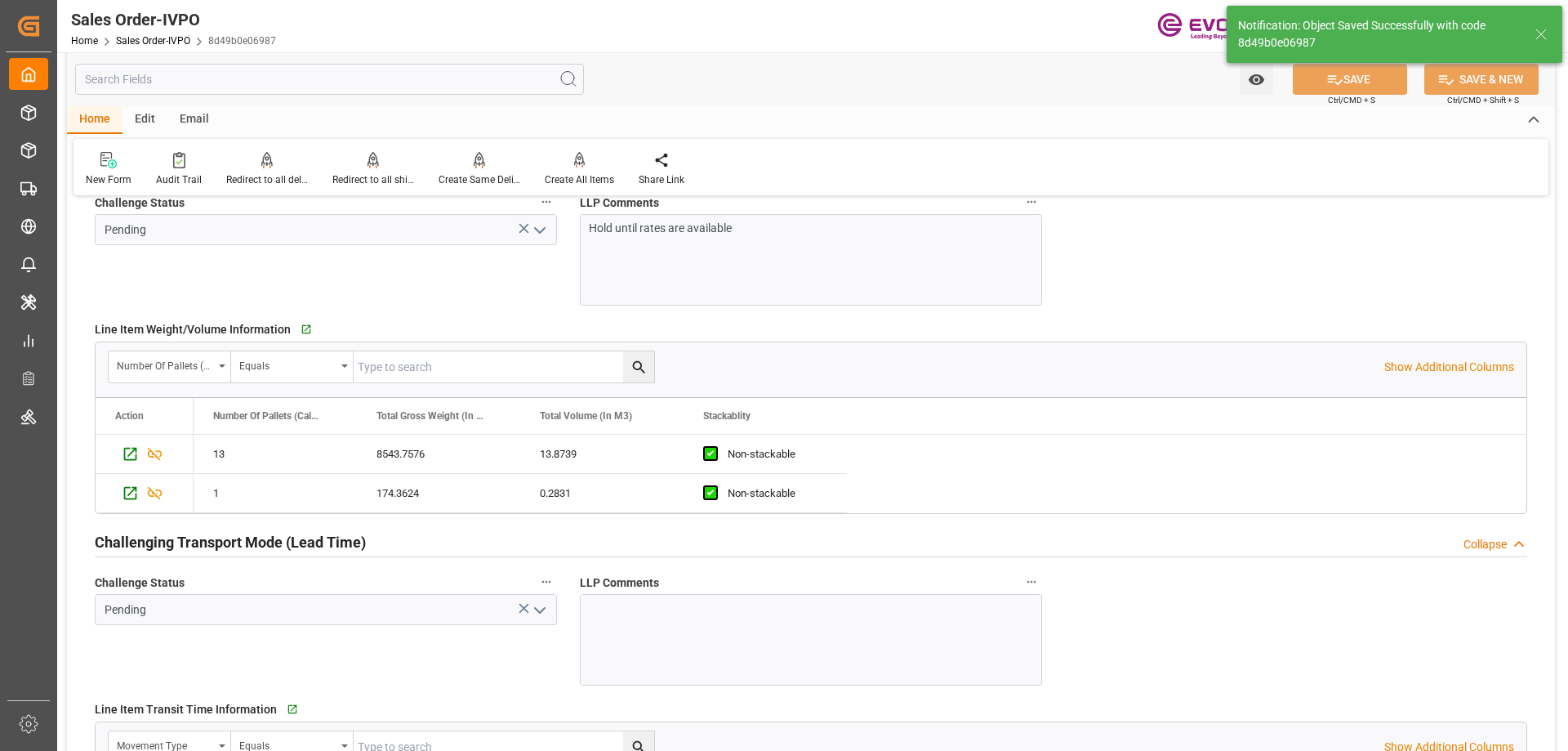
type input "08-14-2025 17:37"
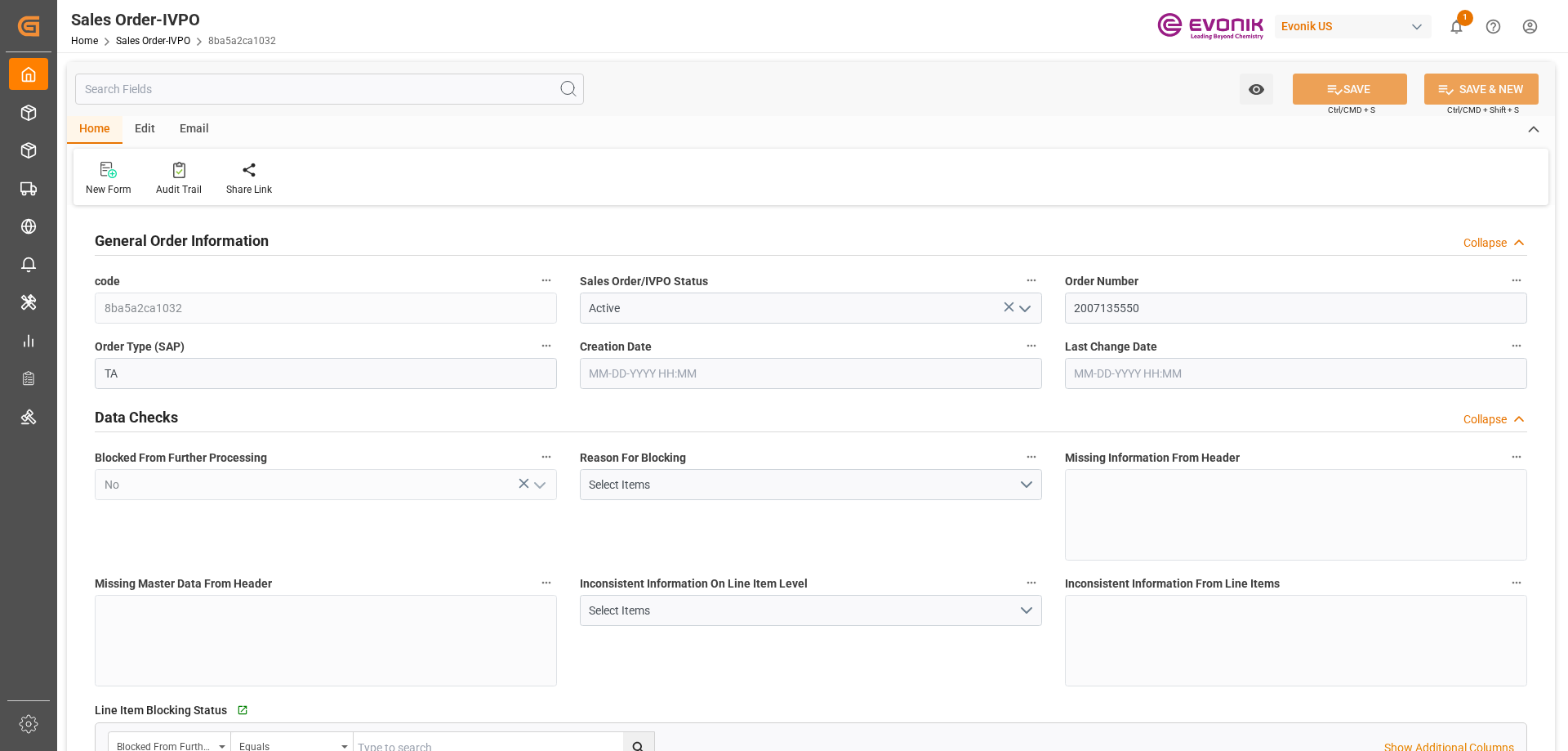
type input "COCTG"
type input "0"
type input "1"
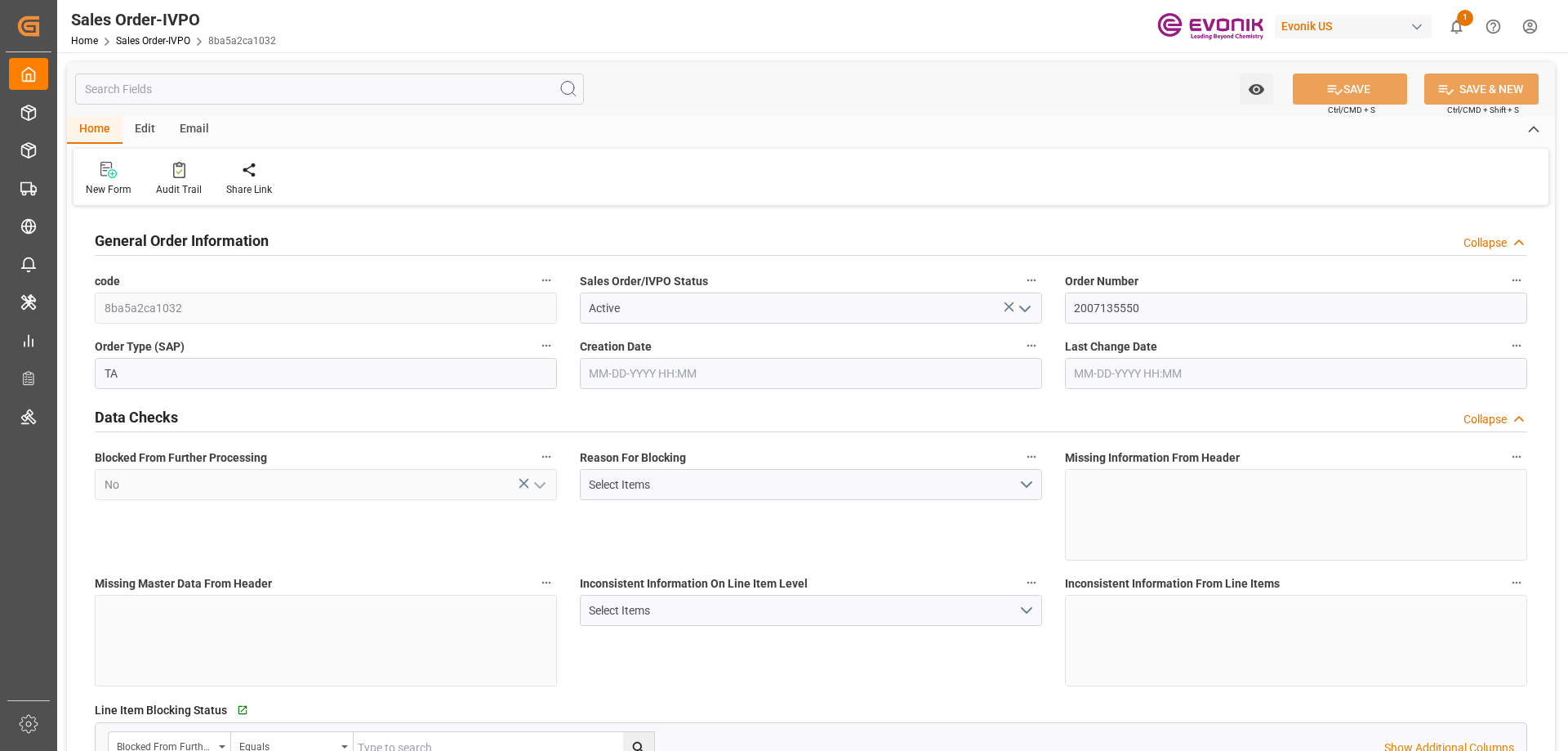
type input "6480"
type input "10.5682"
type input "17000"
type input "30"
type input "08-13-2025 19:41"
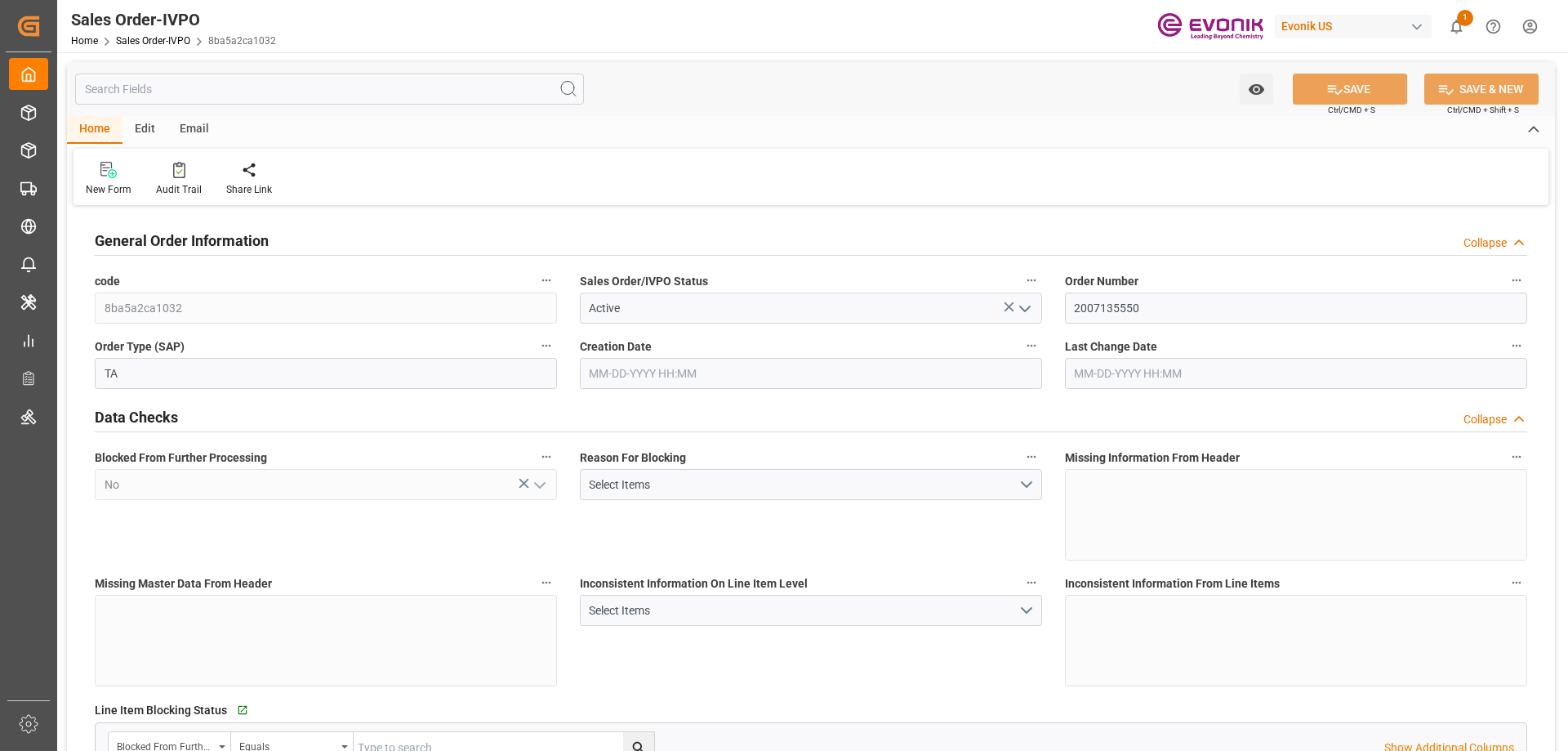
type input "08-14-2025 17:07"
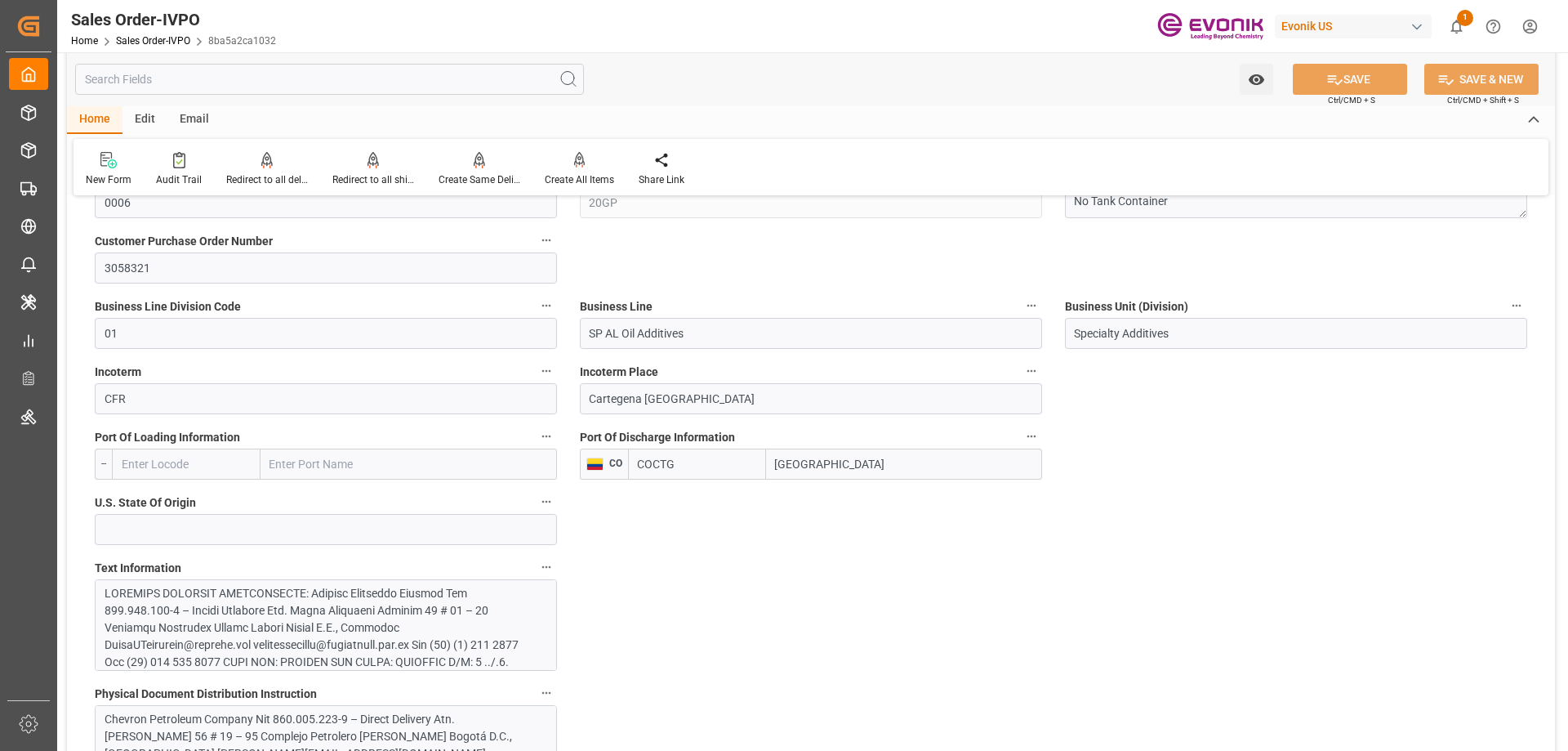
scroll to position [1062, 0]
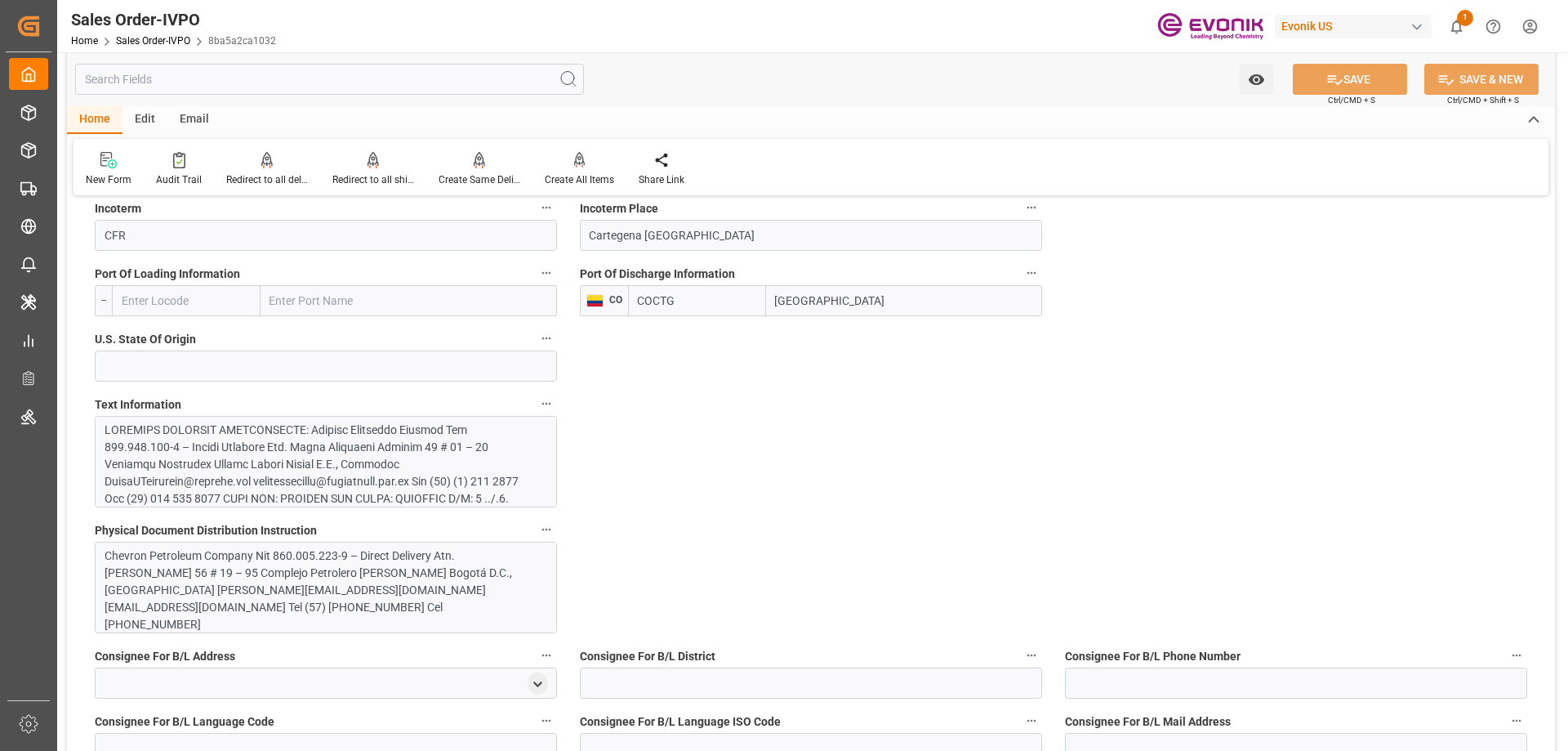
click at [362, 471] on div at bounding box center [319, 576] width 430 height 308
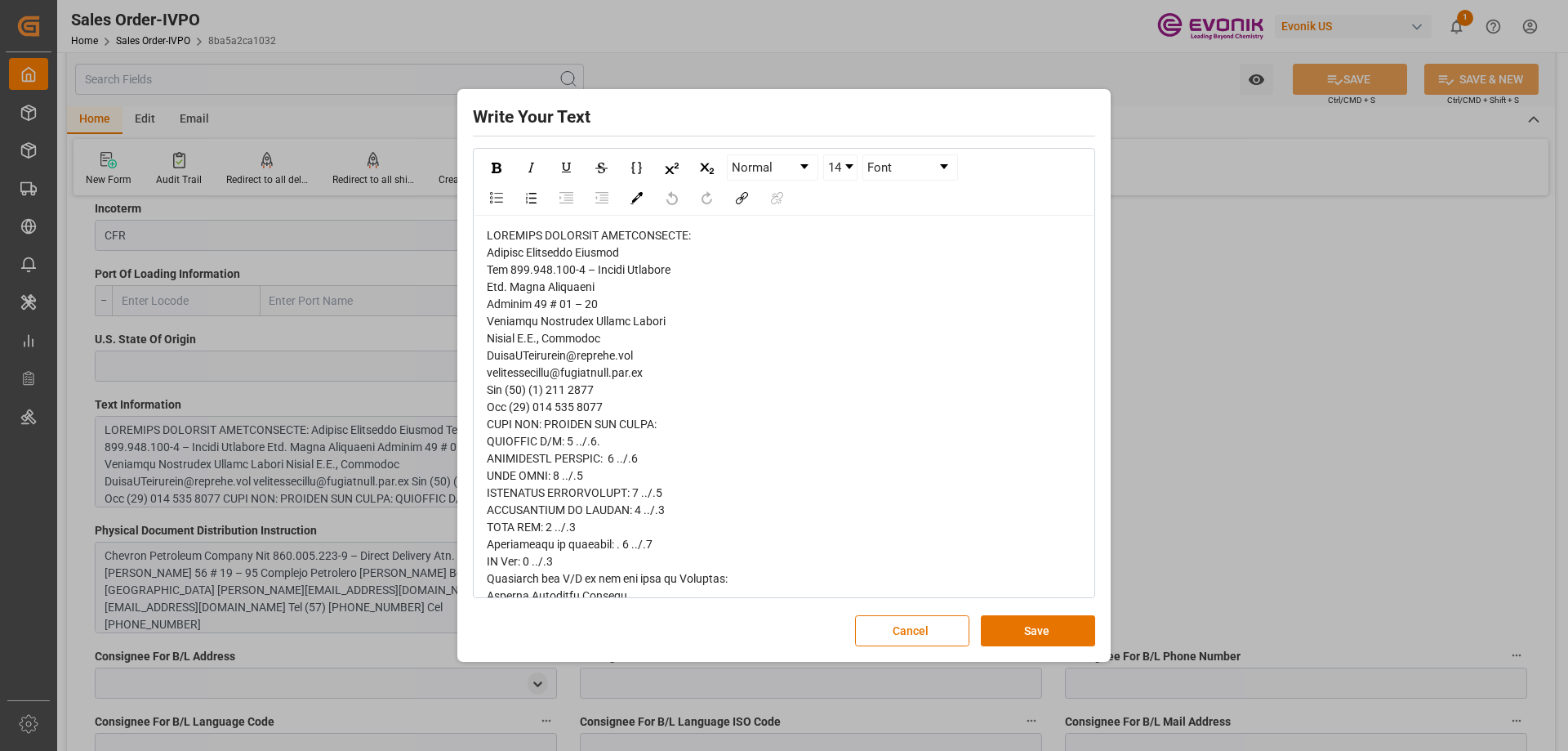
scroll to position [431, 0]
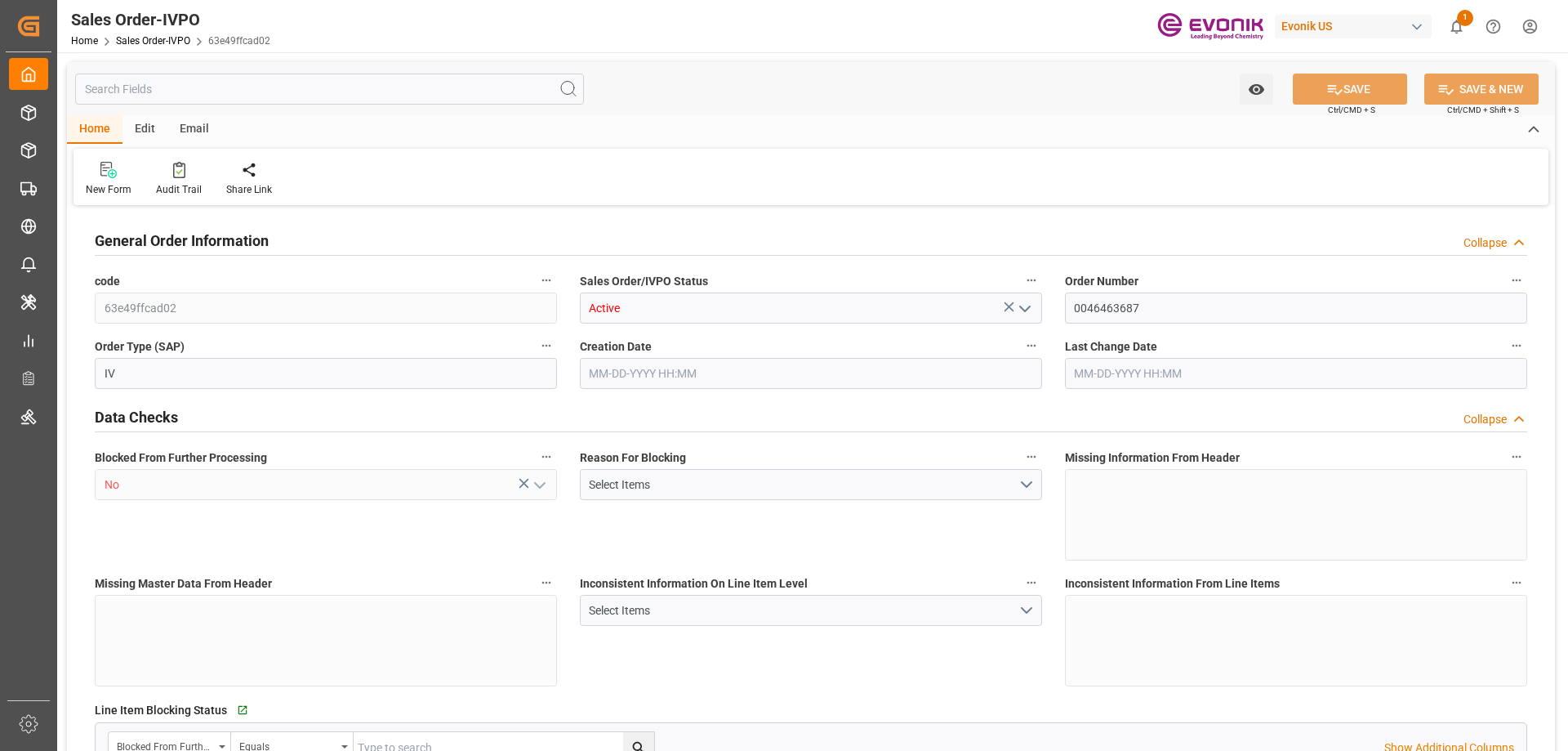
type input "NLRTM"
type input "0"
type input "1"
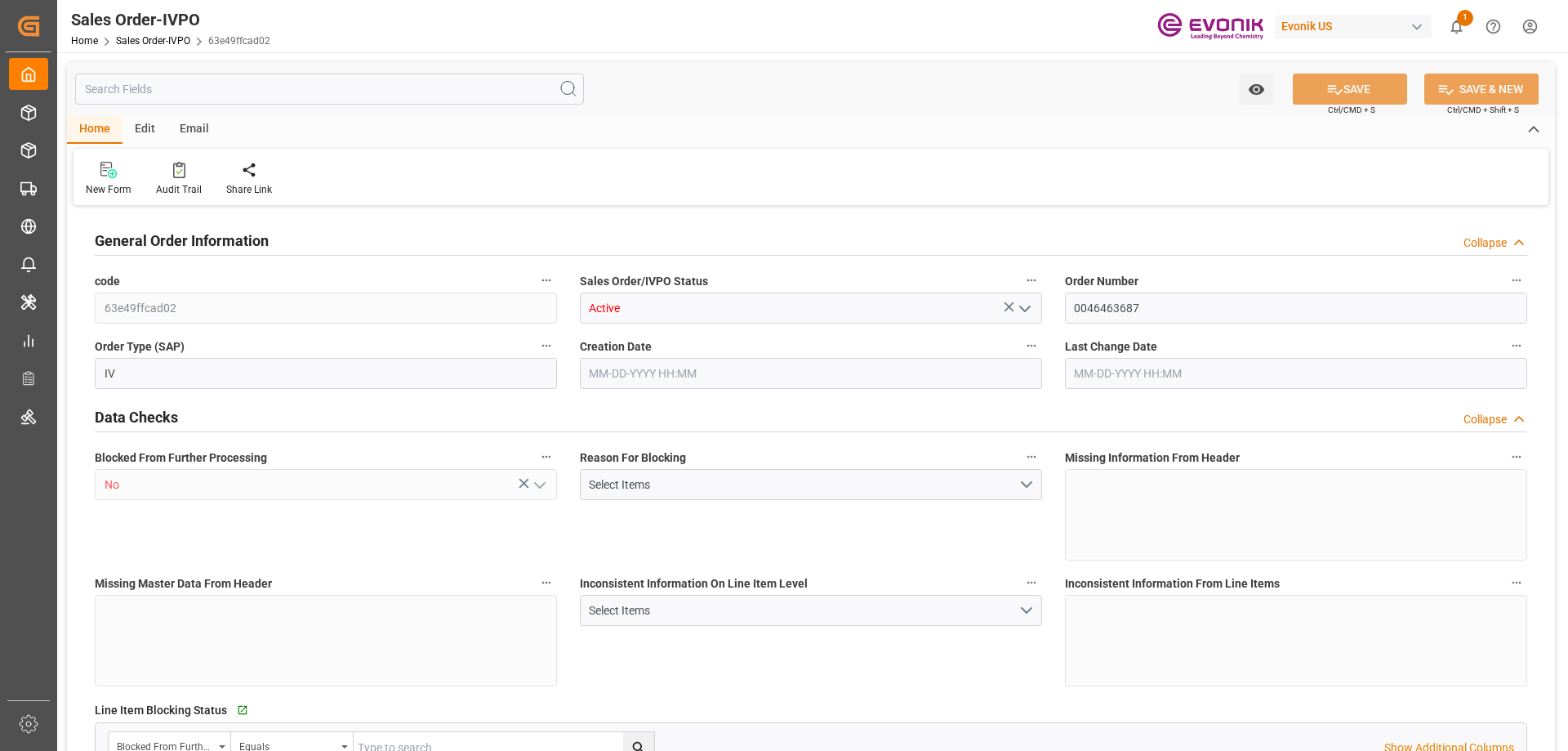
type input "11840.16"
type input "24.631"
type input "17000"
type input "30"
type input "[DATE] 12:59"
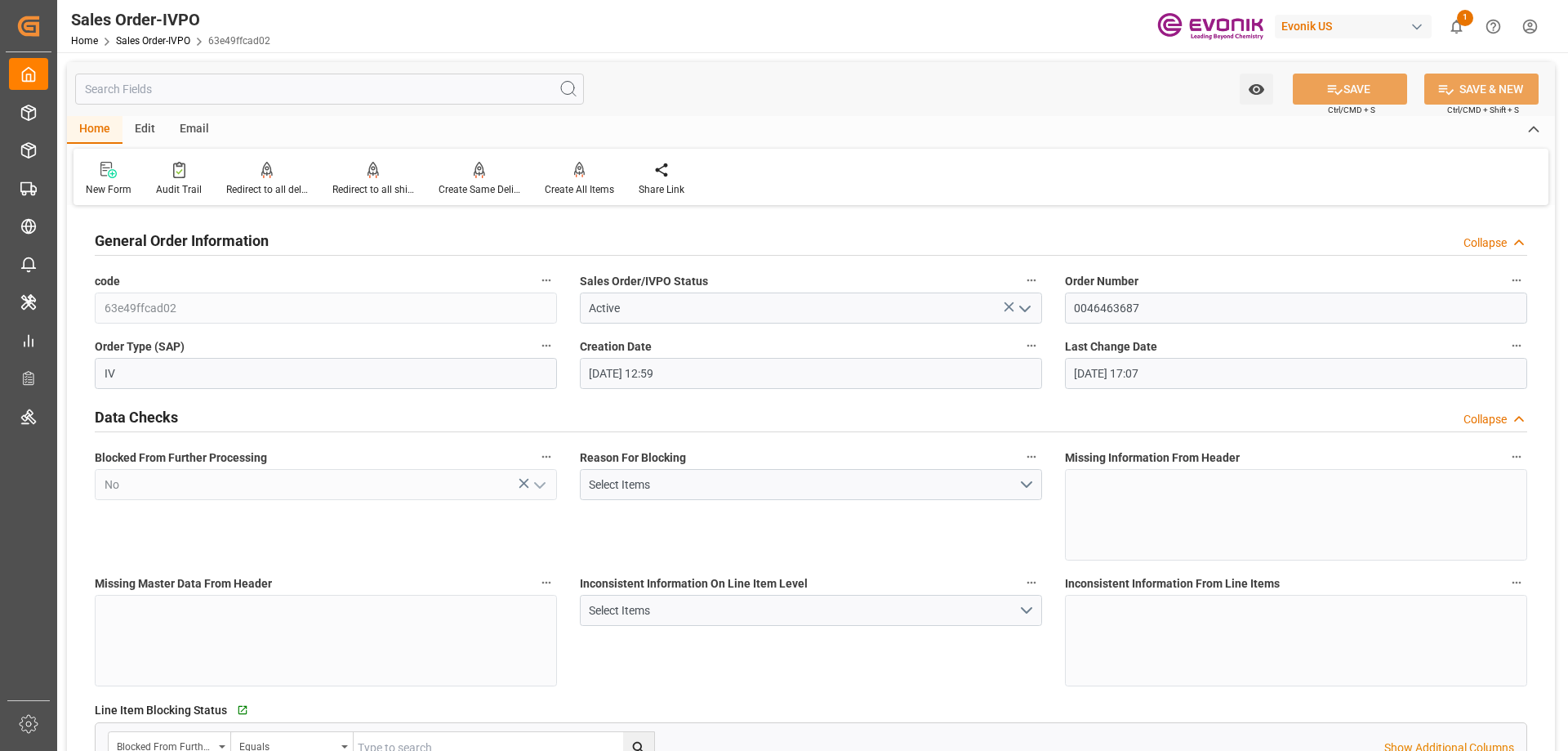
type input "[DATE] 17:07"
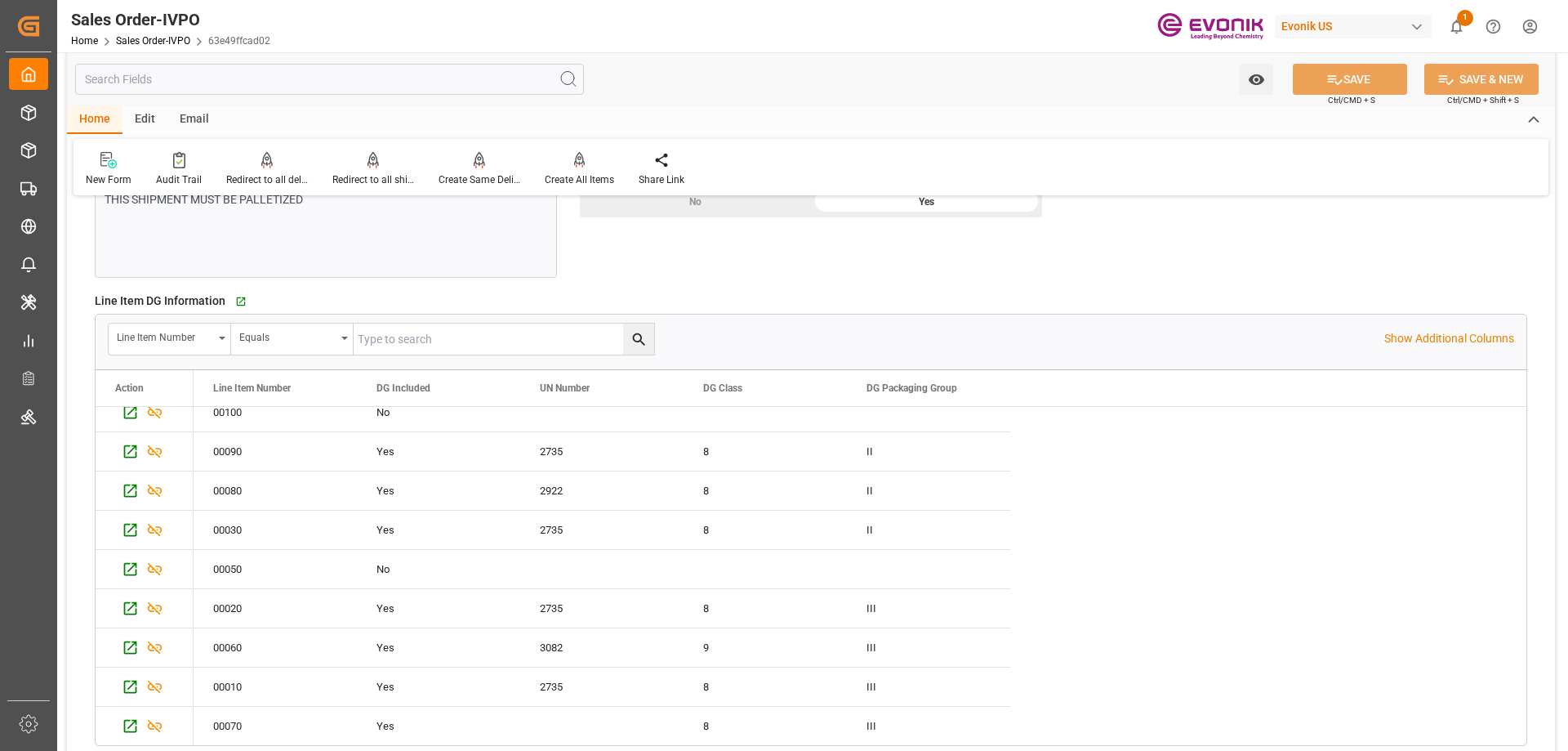
scroll to position [2370, 0]
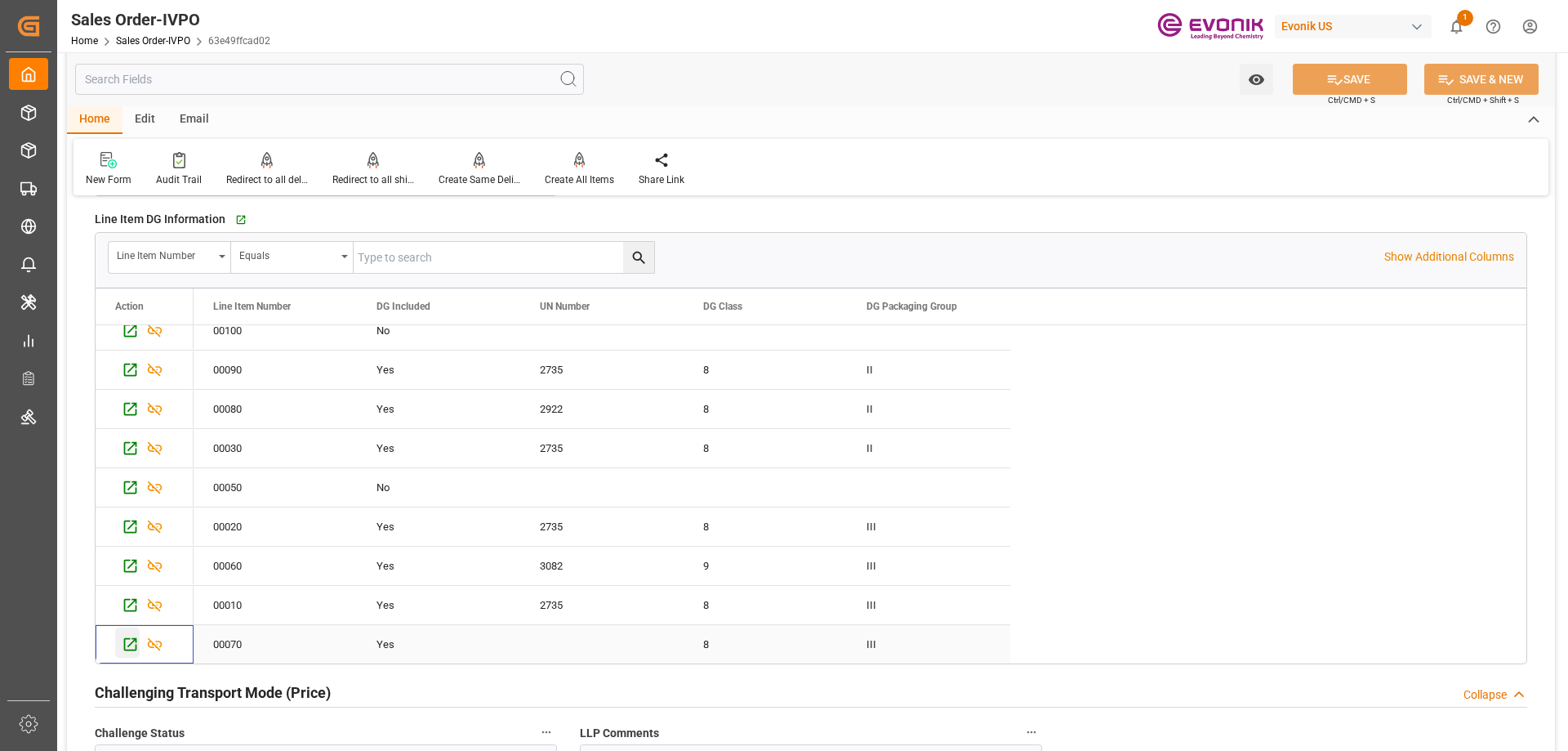
click at [117, 645] on div "Press SPACE to select this row." at bounding box center [127, 642] width 25 height 30
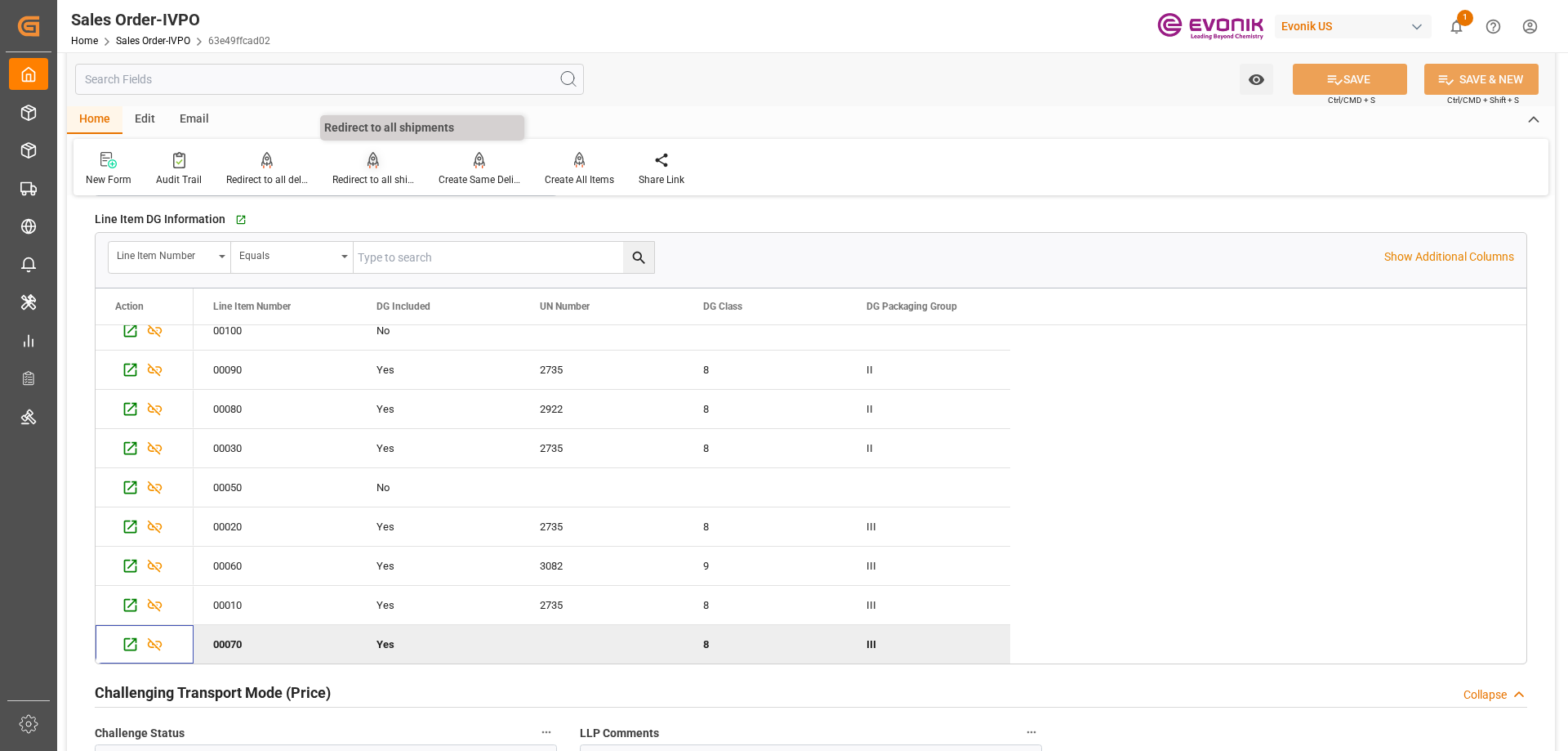
click at [377, 175] on div "Redirect to all shipments" at bounding box center [372, 180] width 81 height 15
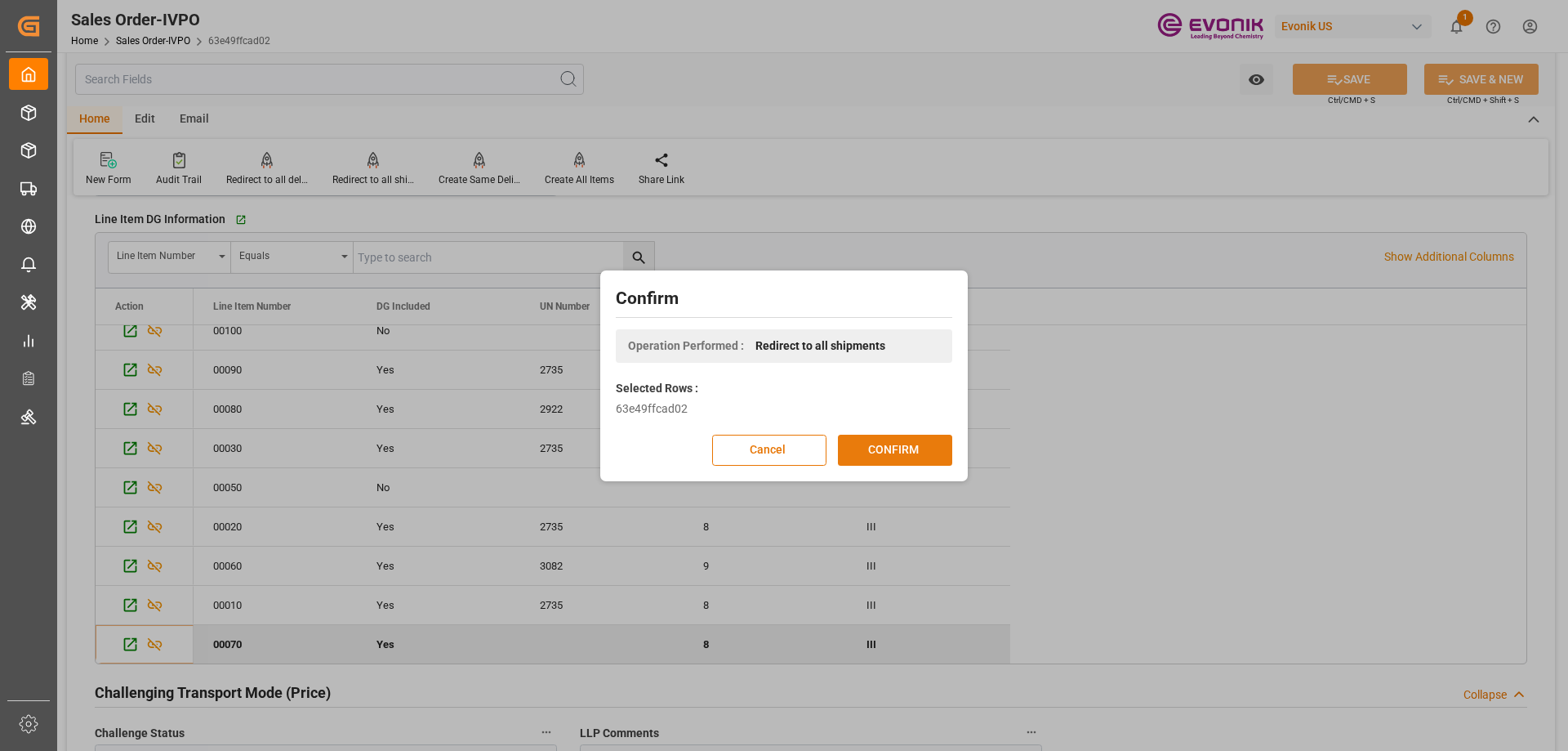
click at [878, 439] on button "CONFIRM" at bounding box center [895, 450] width 115 height 31
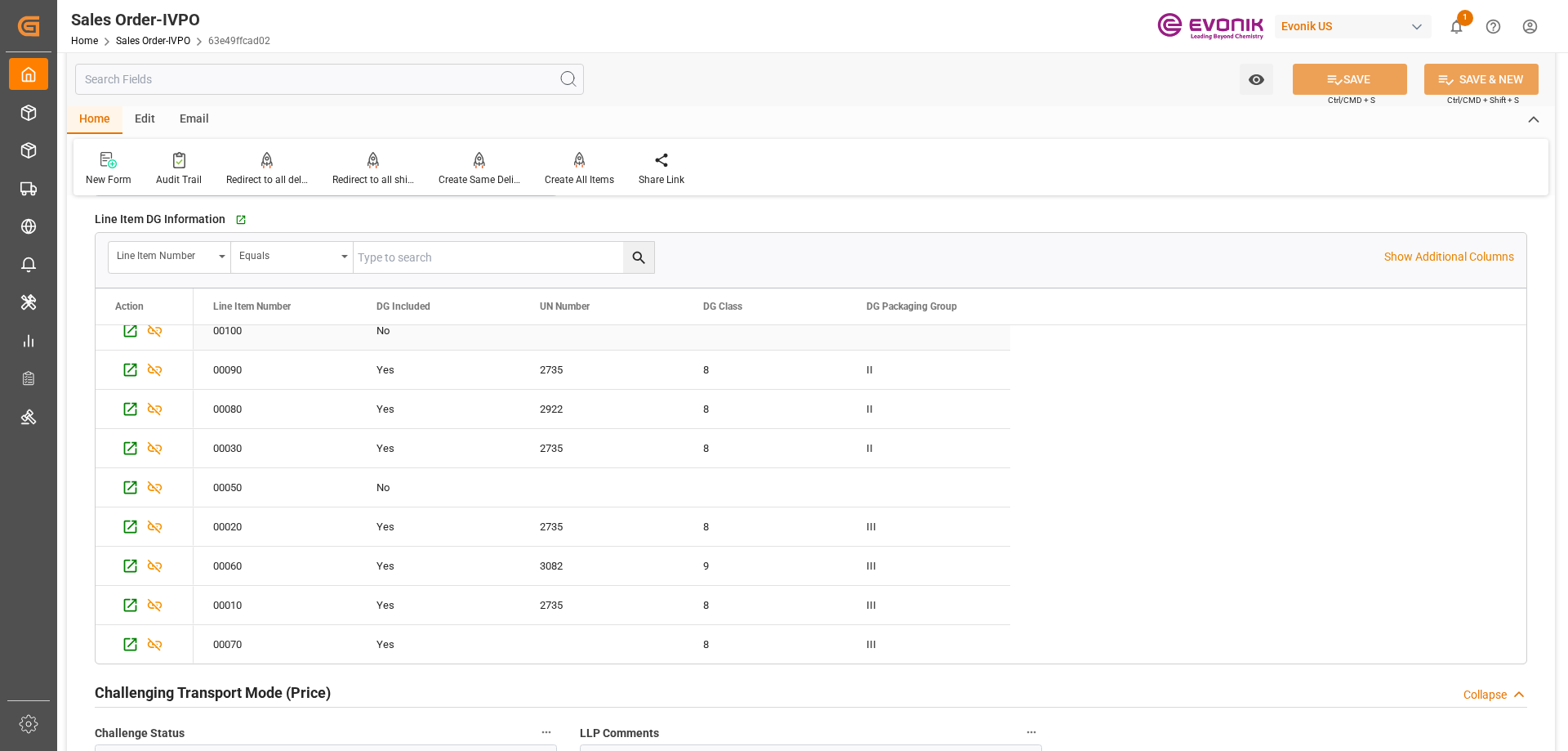
scroll to position [0, 0]
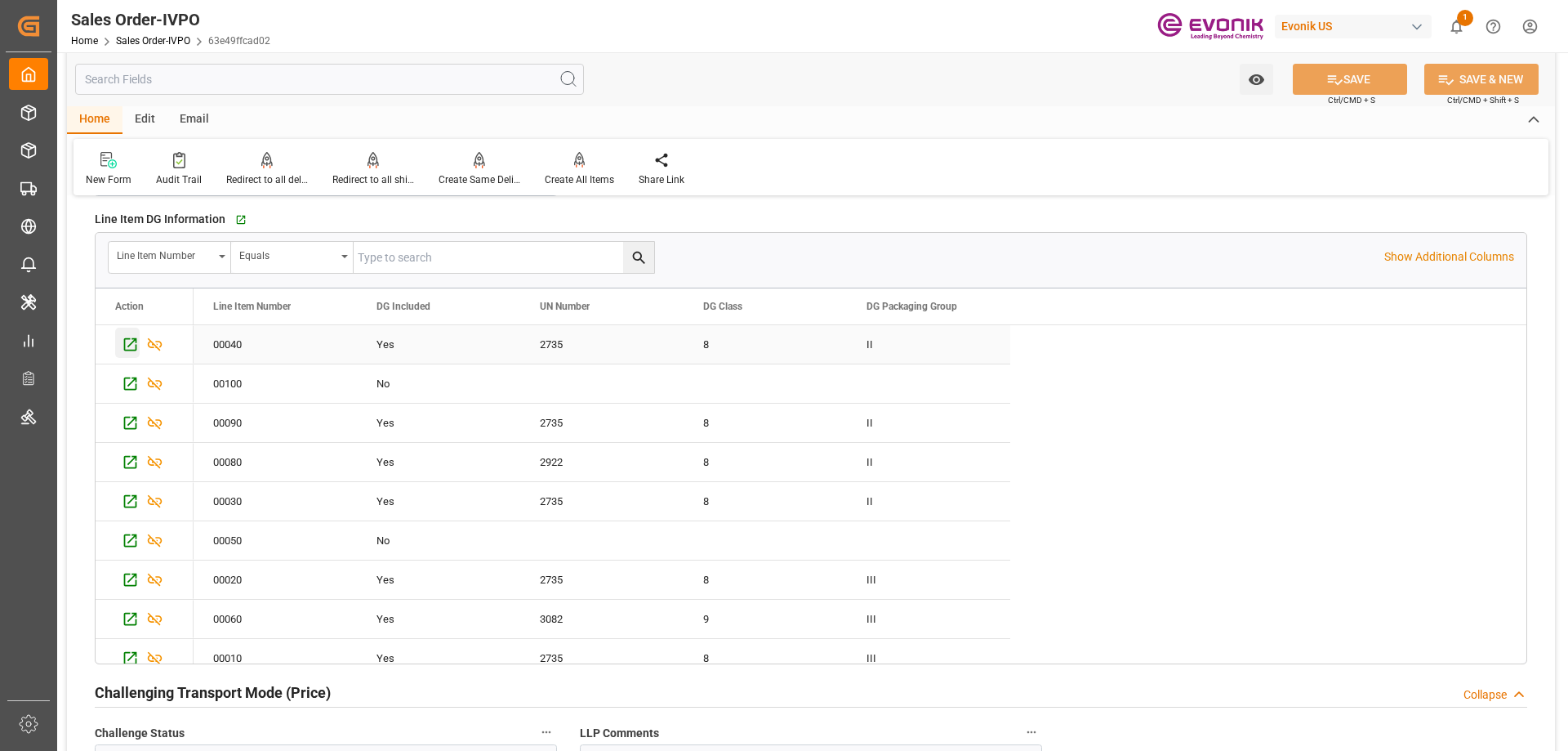
click at [115, 350] on div "Press SPACE to select this row." at bounding box center [127, 343] width 25 height 30
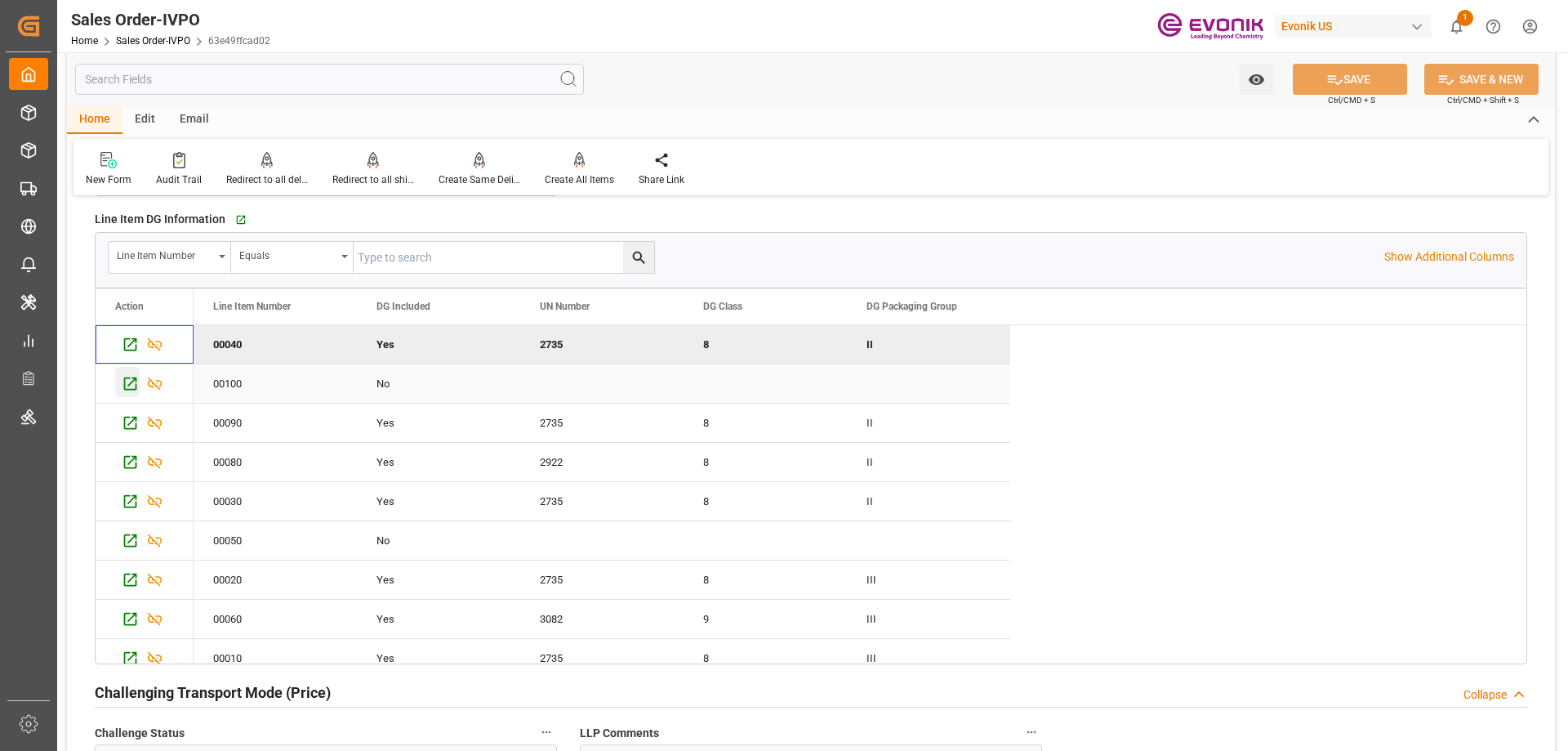
click at [127, 381] on icon "Press SPACE to select this row." at bounding box center [131, 384] width 18 height 18
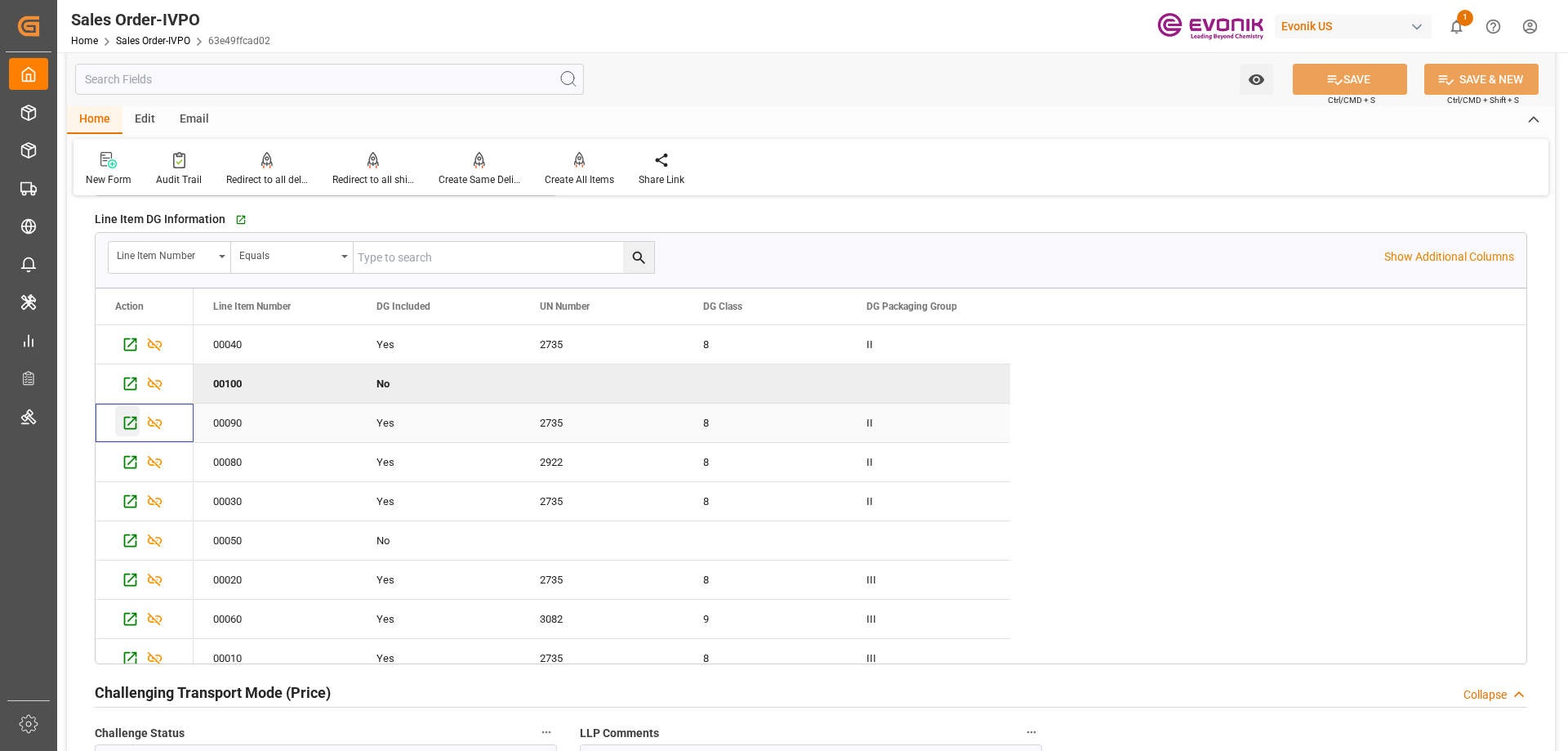
click at [130, 422] on icon "Press SPACE to select this row." at bounding box center [131, 423] width 18 height 18
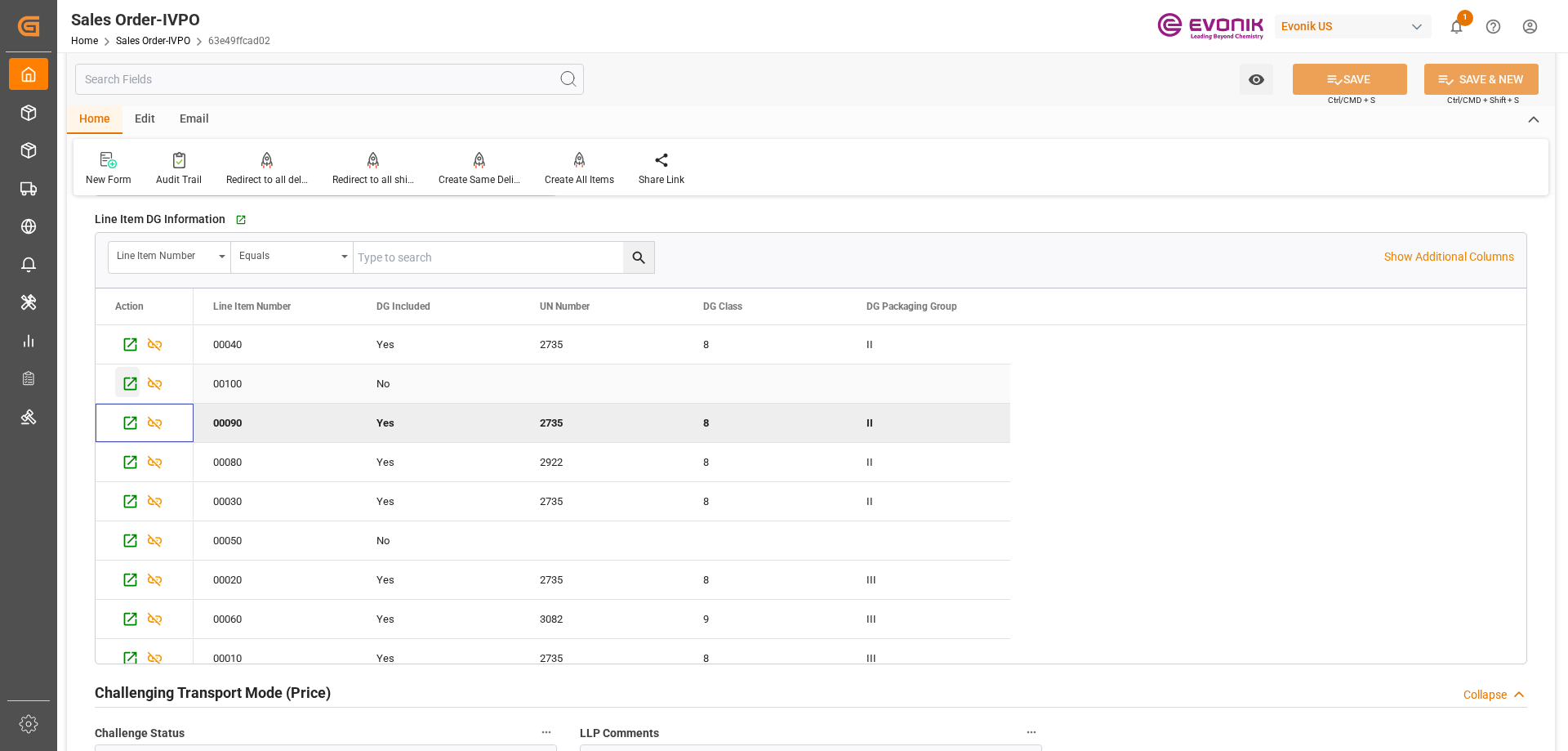
click at [131, 382] on icon "Press SPACE to select this row." at bounding box center [131, 383] width 13 height 13
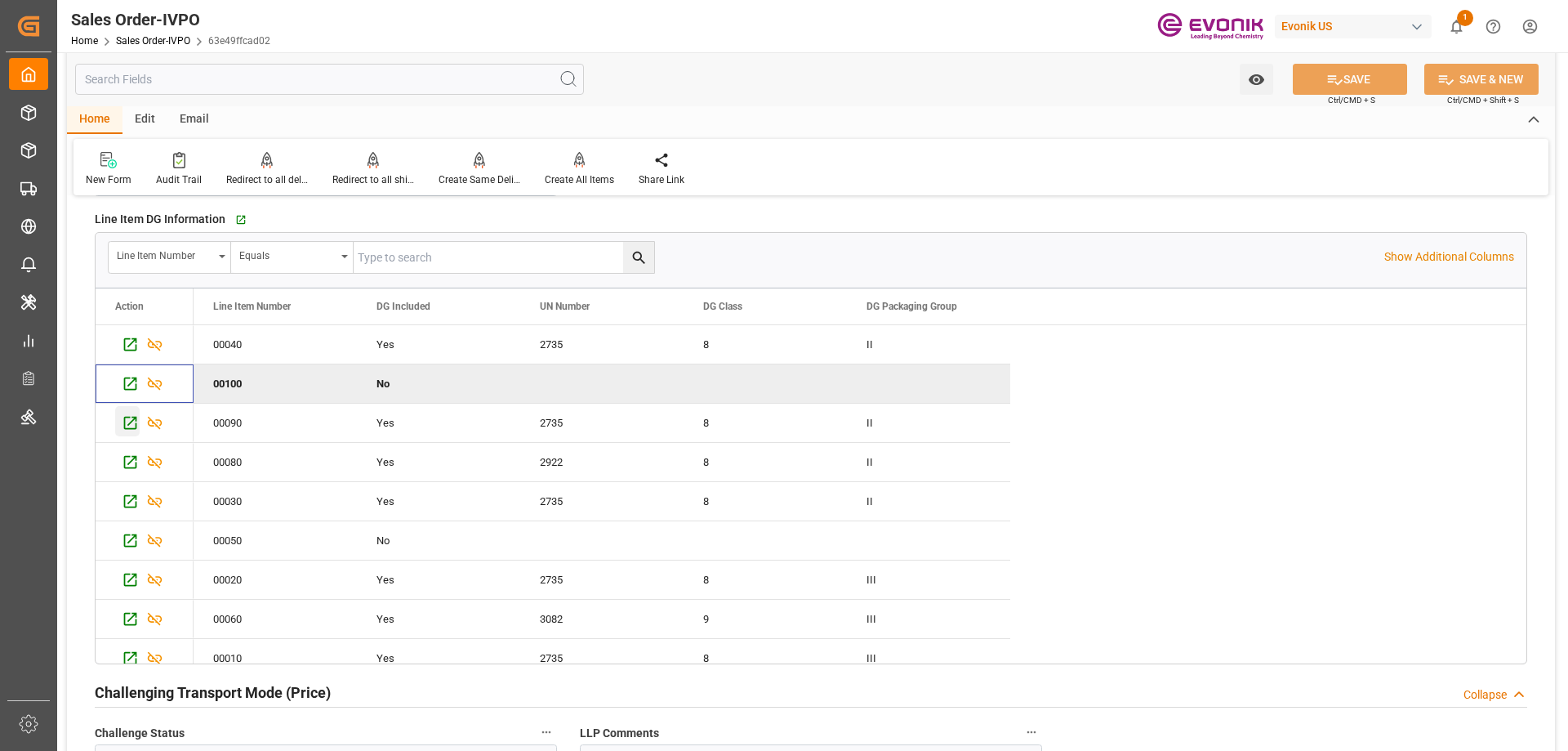
click at [131, 423] on icon "Press SPACE to select this row." at bounding box center [131, 422] width 13 height 13
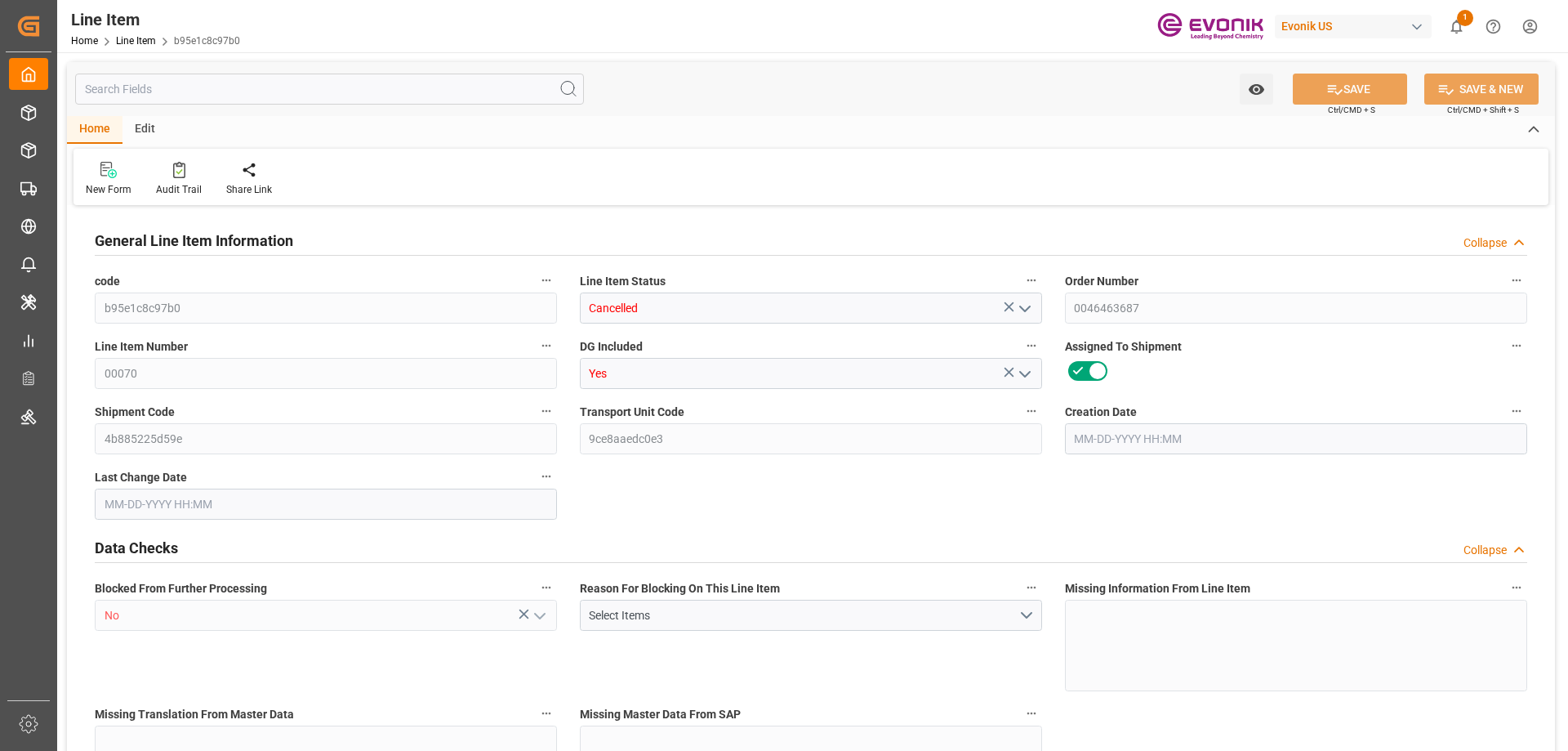
type input "5"
type input "4336"
type input "4000"
type input "6.0574"
type input "20"
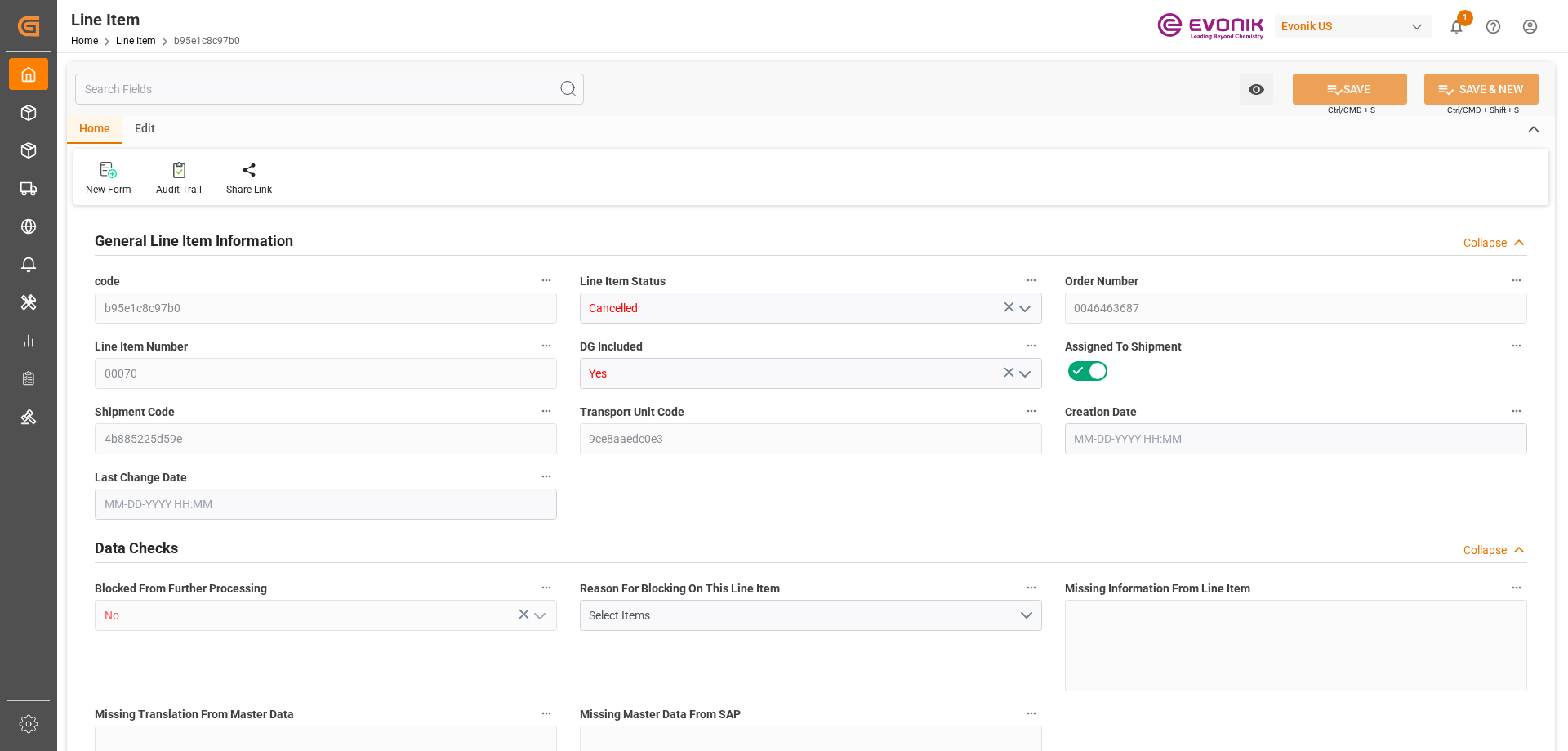
type input "37760"
type input "20"
type input "4336"
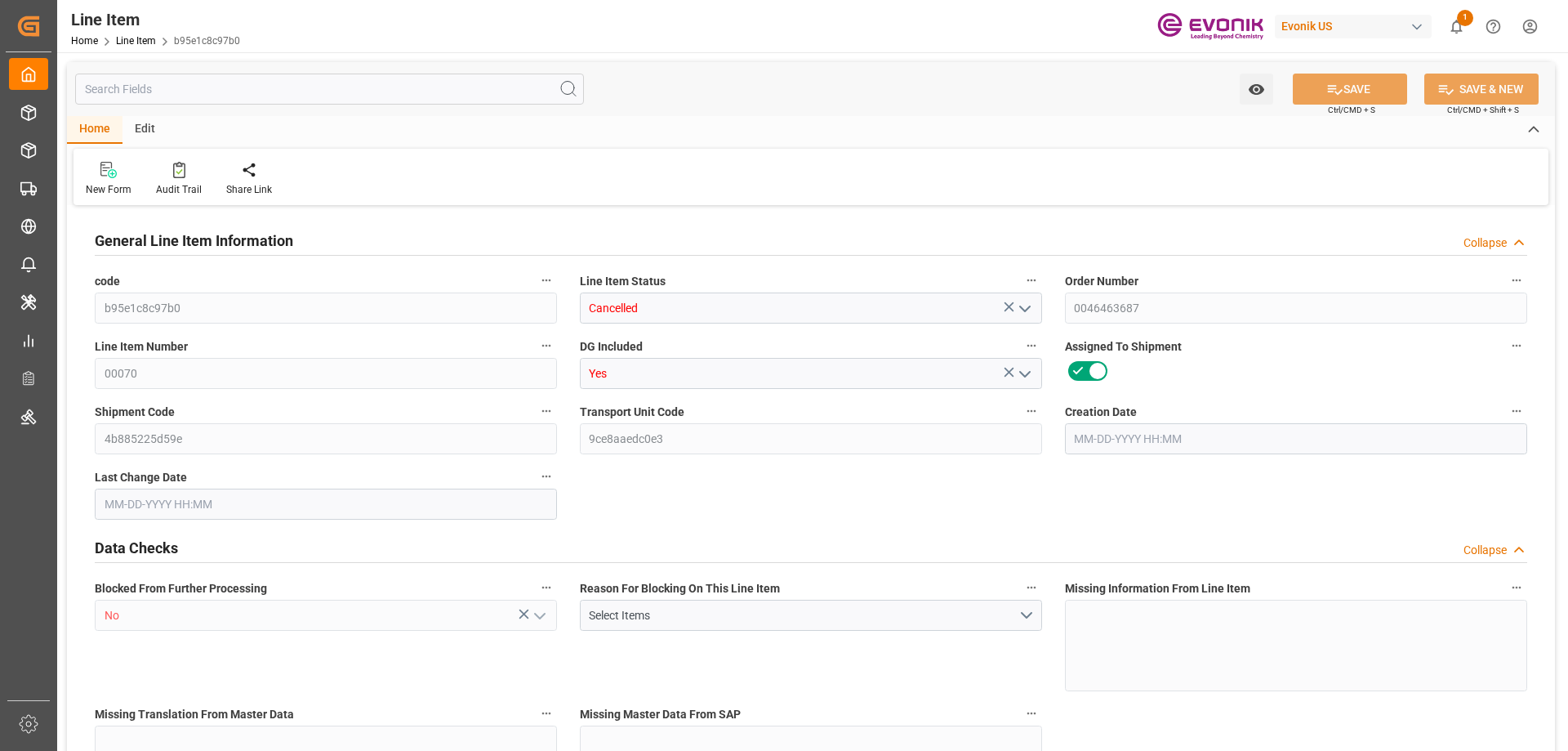
type input "4436"
type input "4000"
type input "6.0574"
type input "6057.38"
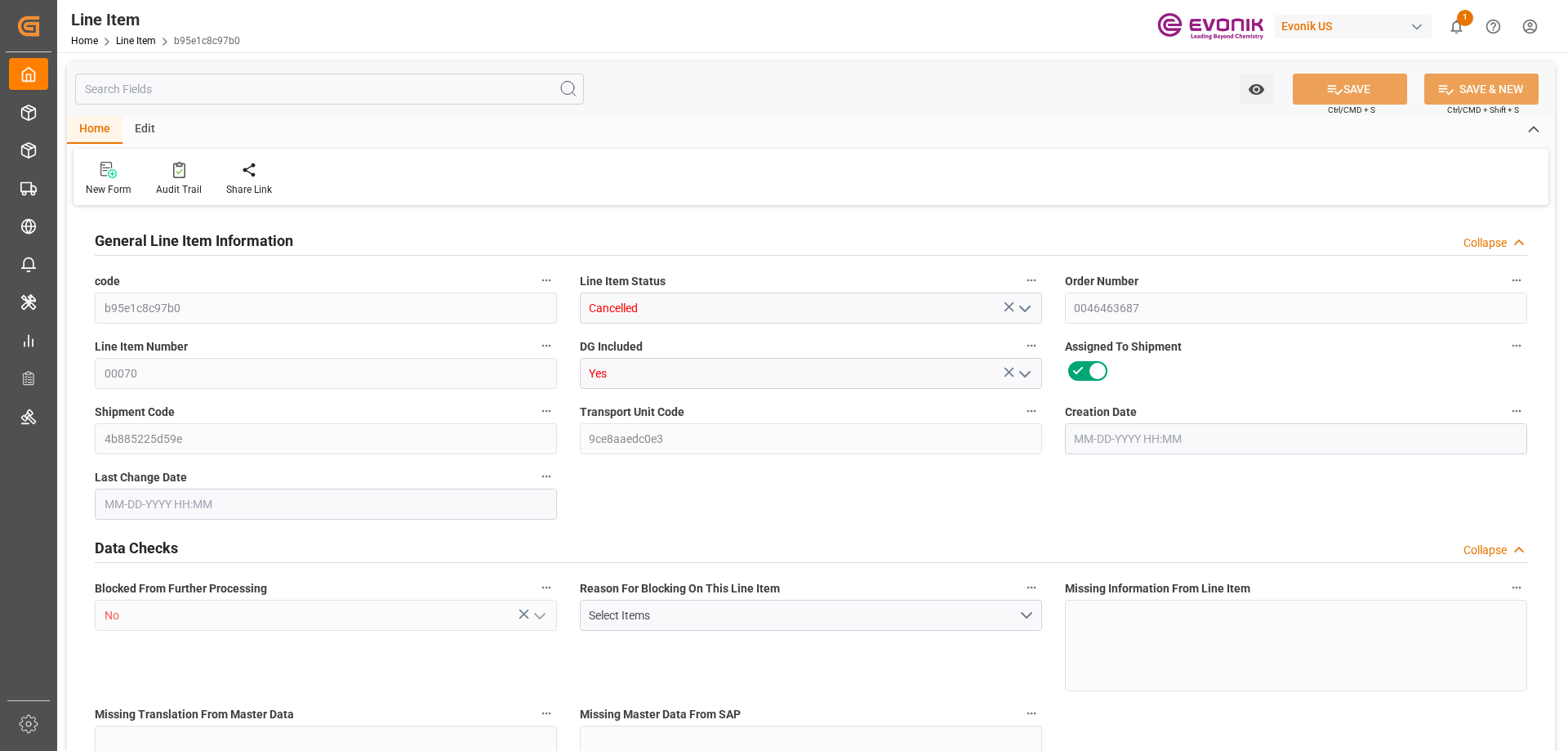
type input "0"
type input "07-15-2025 12:59"
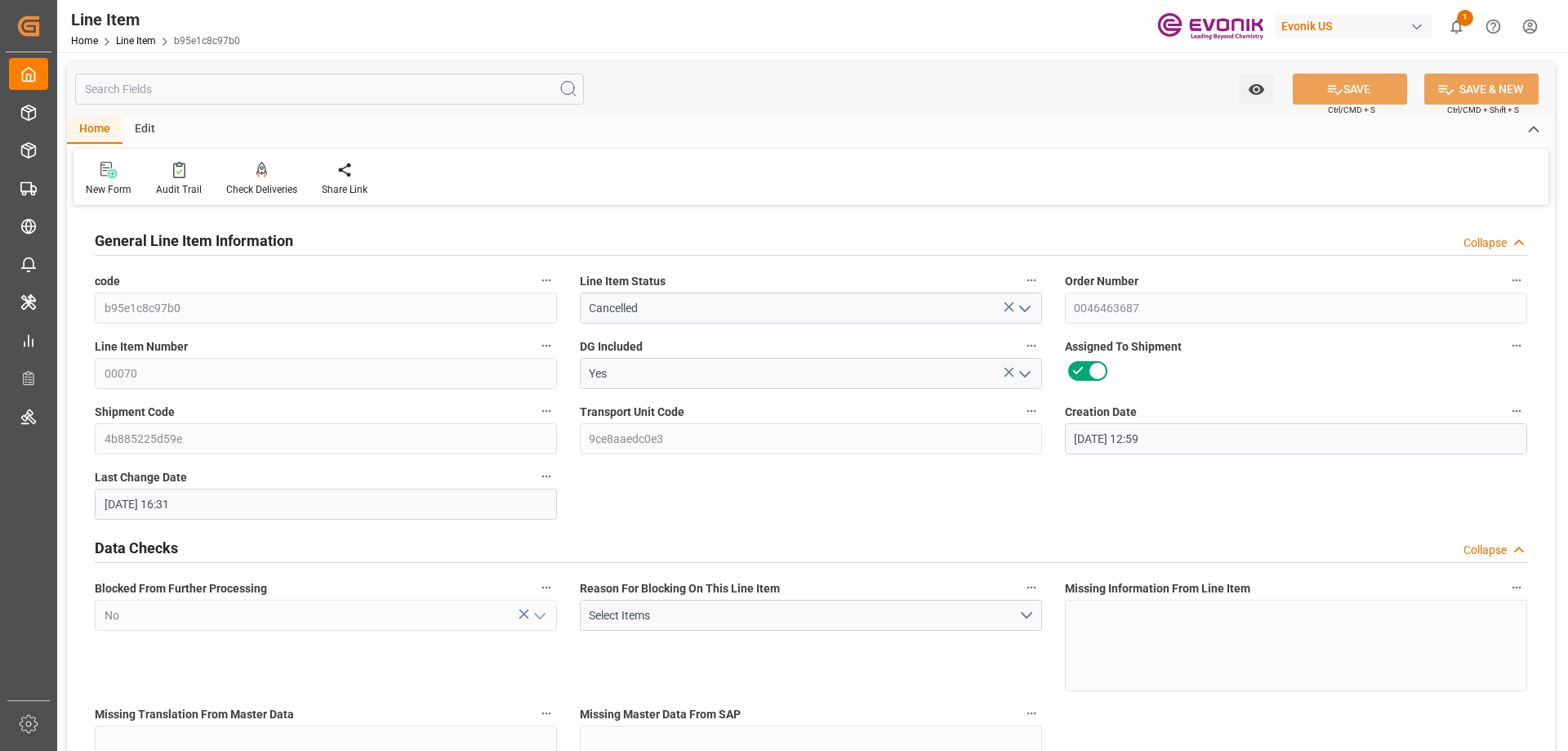
type input "08-14-2025 16:31"
type input "[DATE]"
type input "08-07-2025"
type input "07-31-2025"
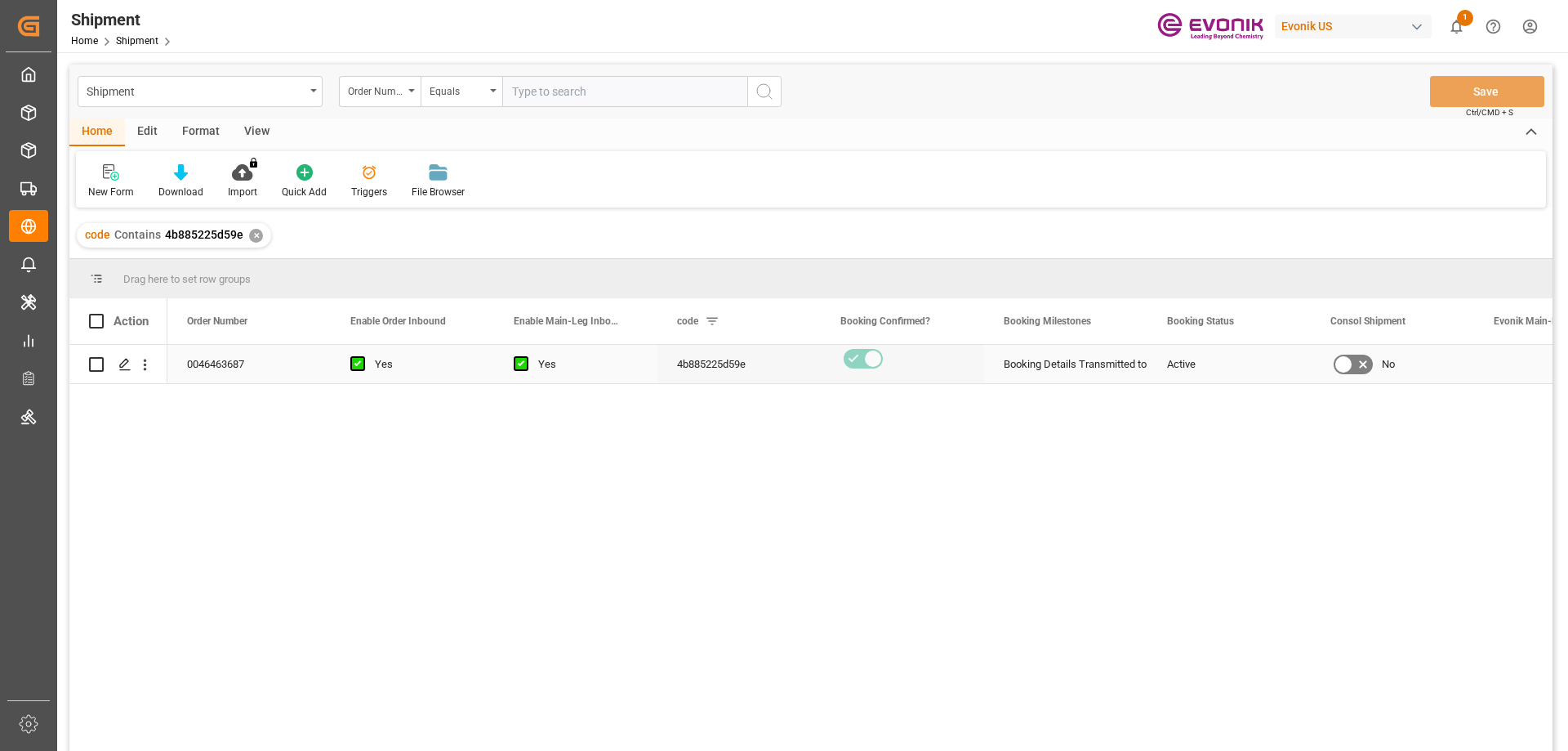
click at [117, 367] on div "Press SPACE to select this row." at bounding box center [124, 365] width 25 height 30
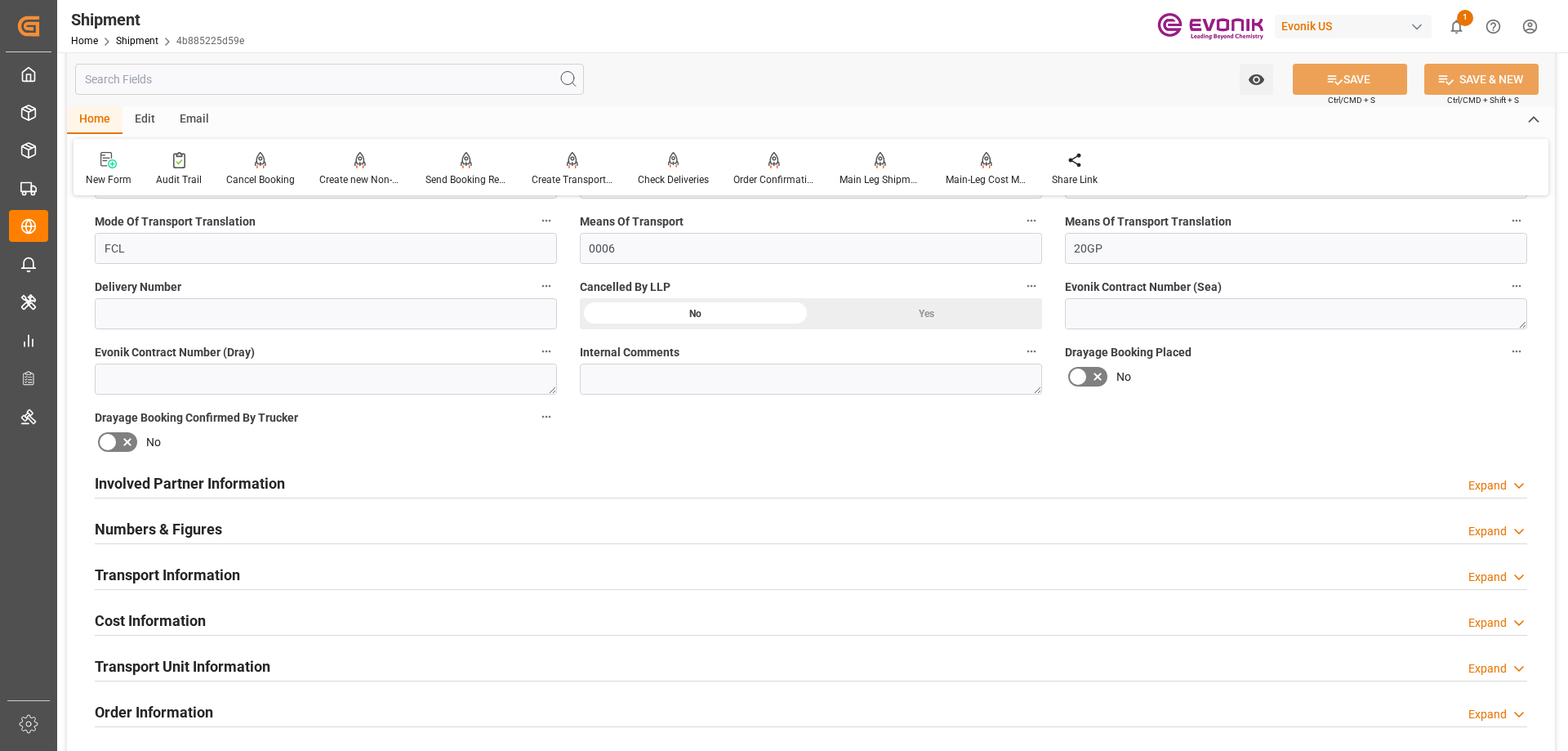
scroll to position [1225, 0]
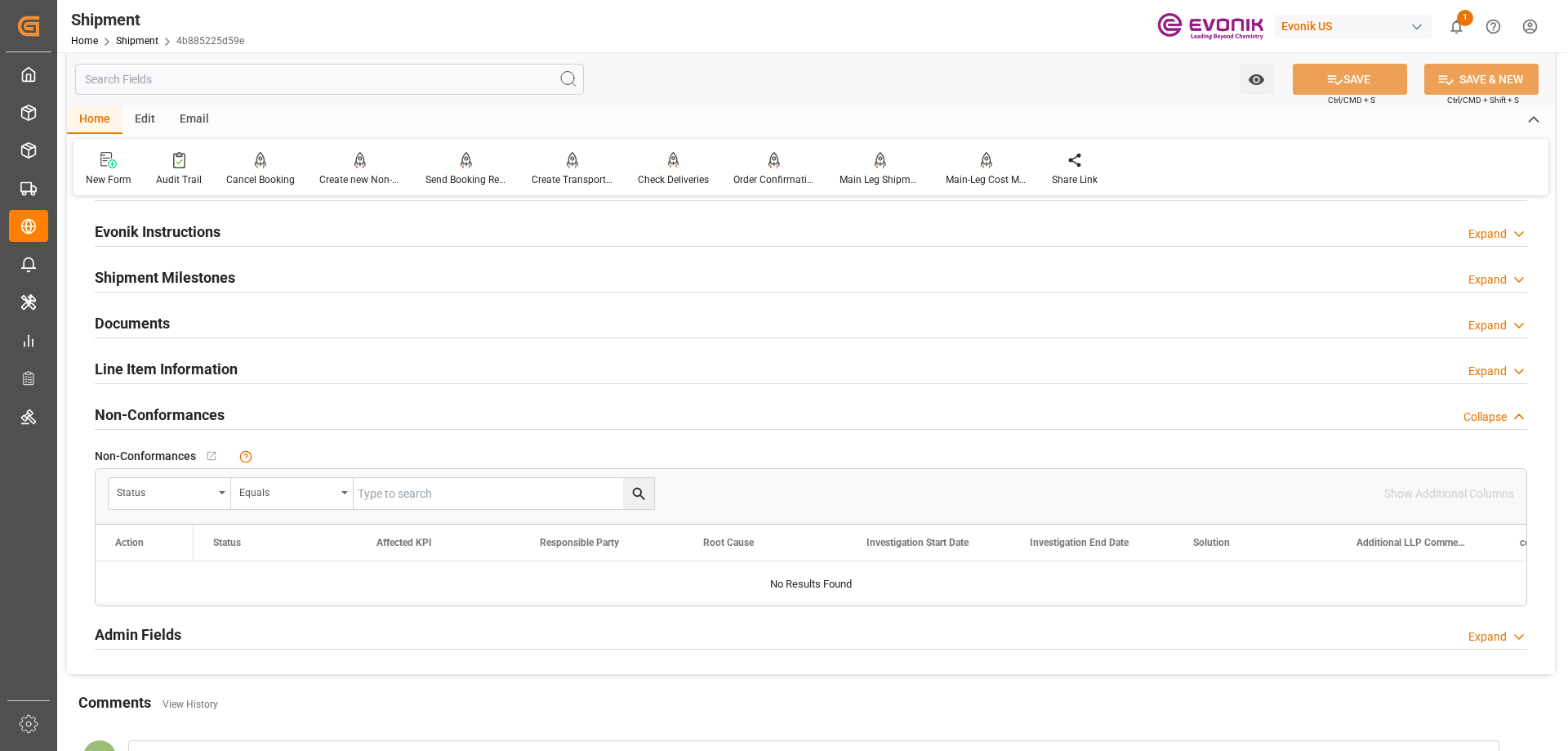
click at [228, 380] on div "Line Item Information" at bounding box center [166, 367] width 143 height 31
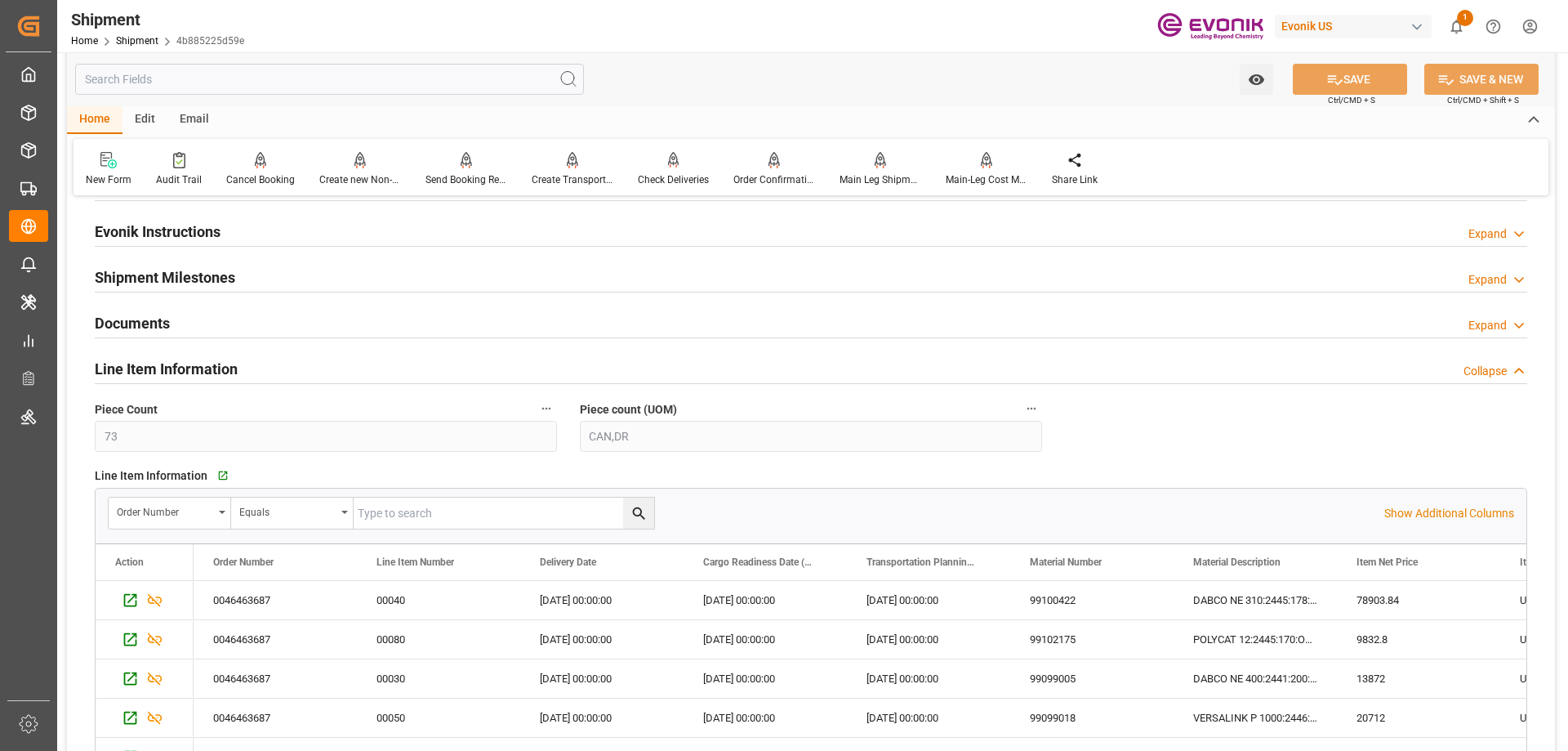
scroll to position [1552, 0]
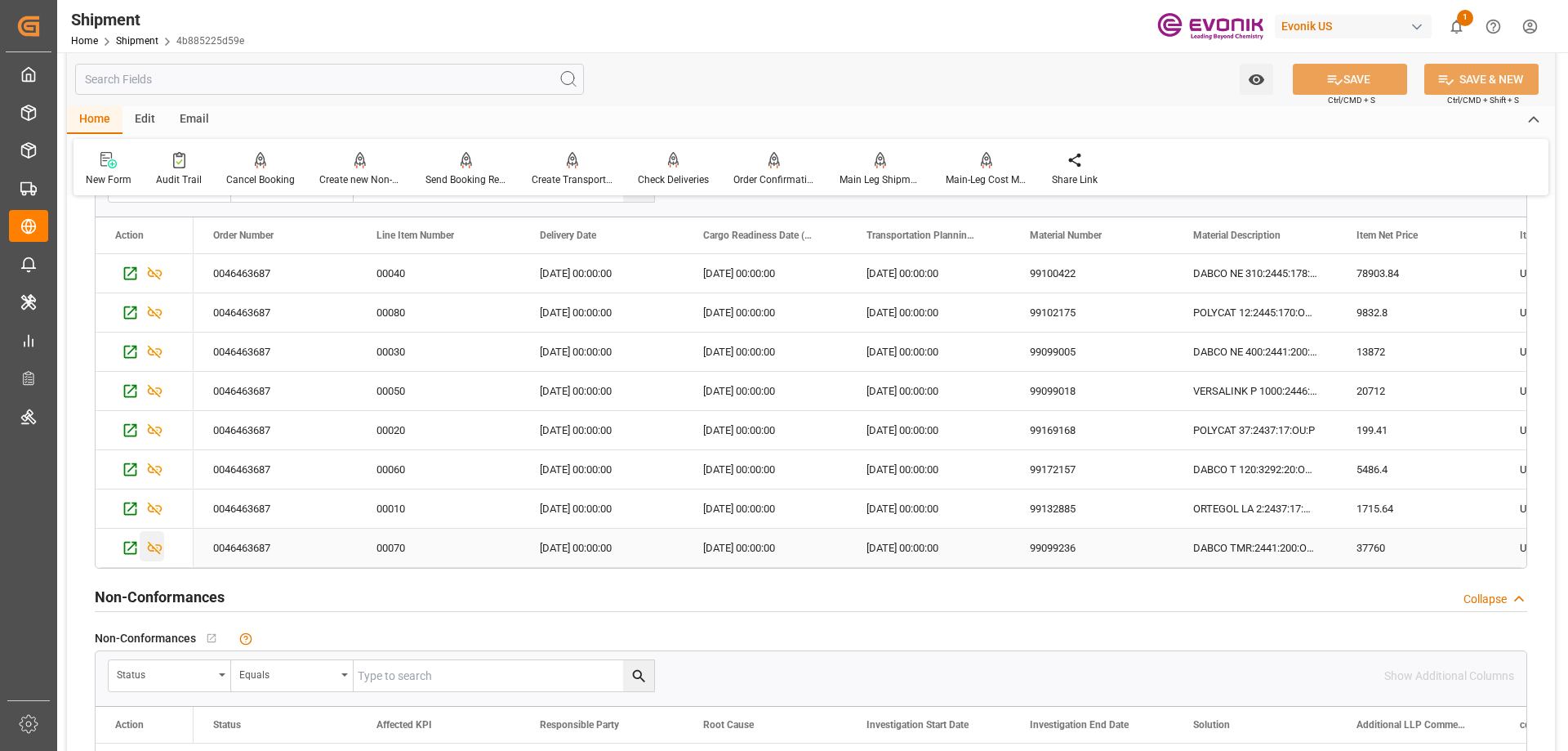
click at [159, 541] on icon "Press SPACE to select this row." at bounding box center [155, 548] width 18 height 18
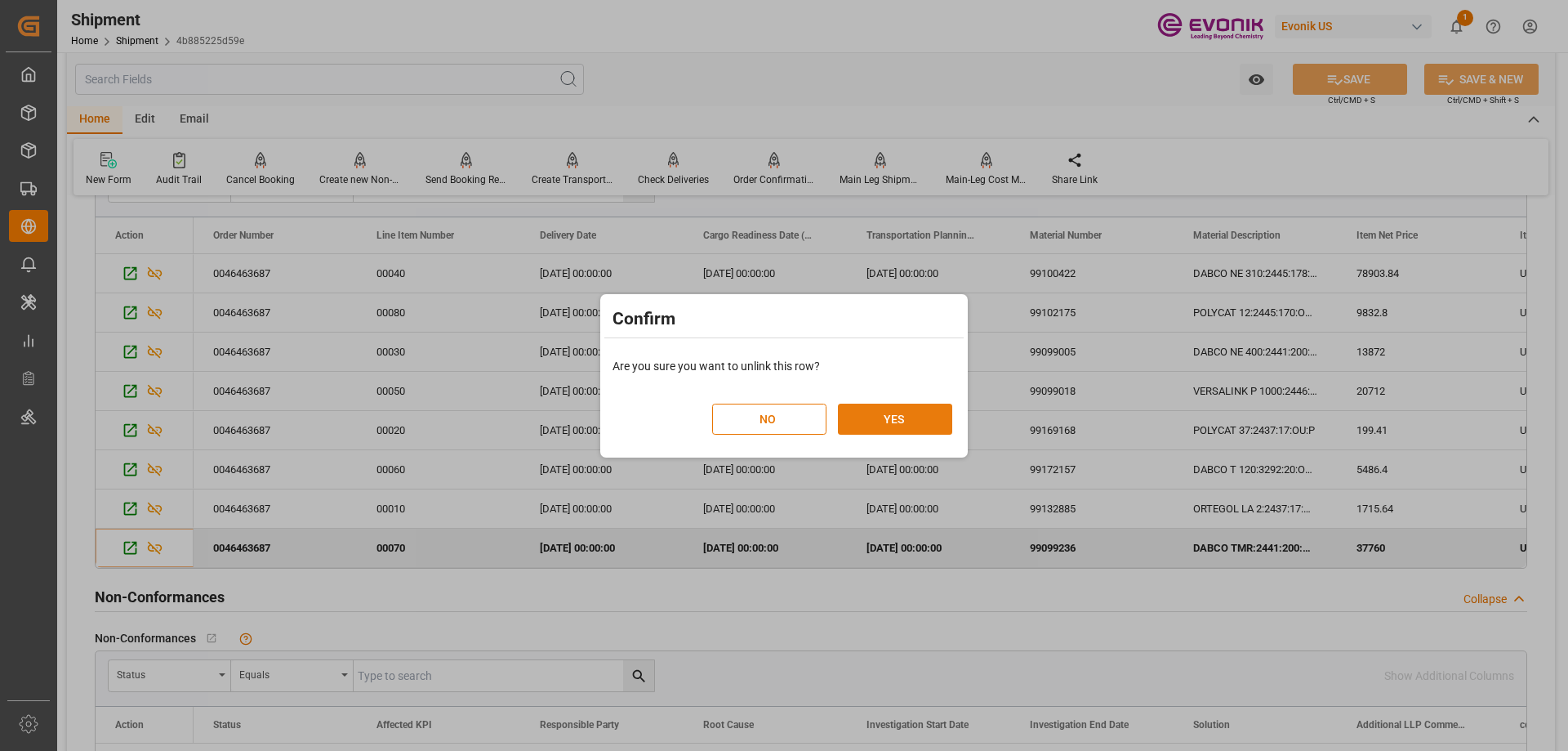
click at [886, 406] on button "YES" at bounding box center [895, 419] width 115 height 31
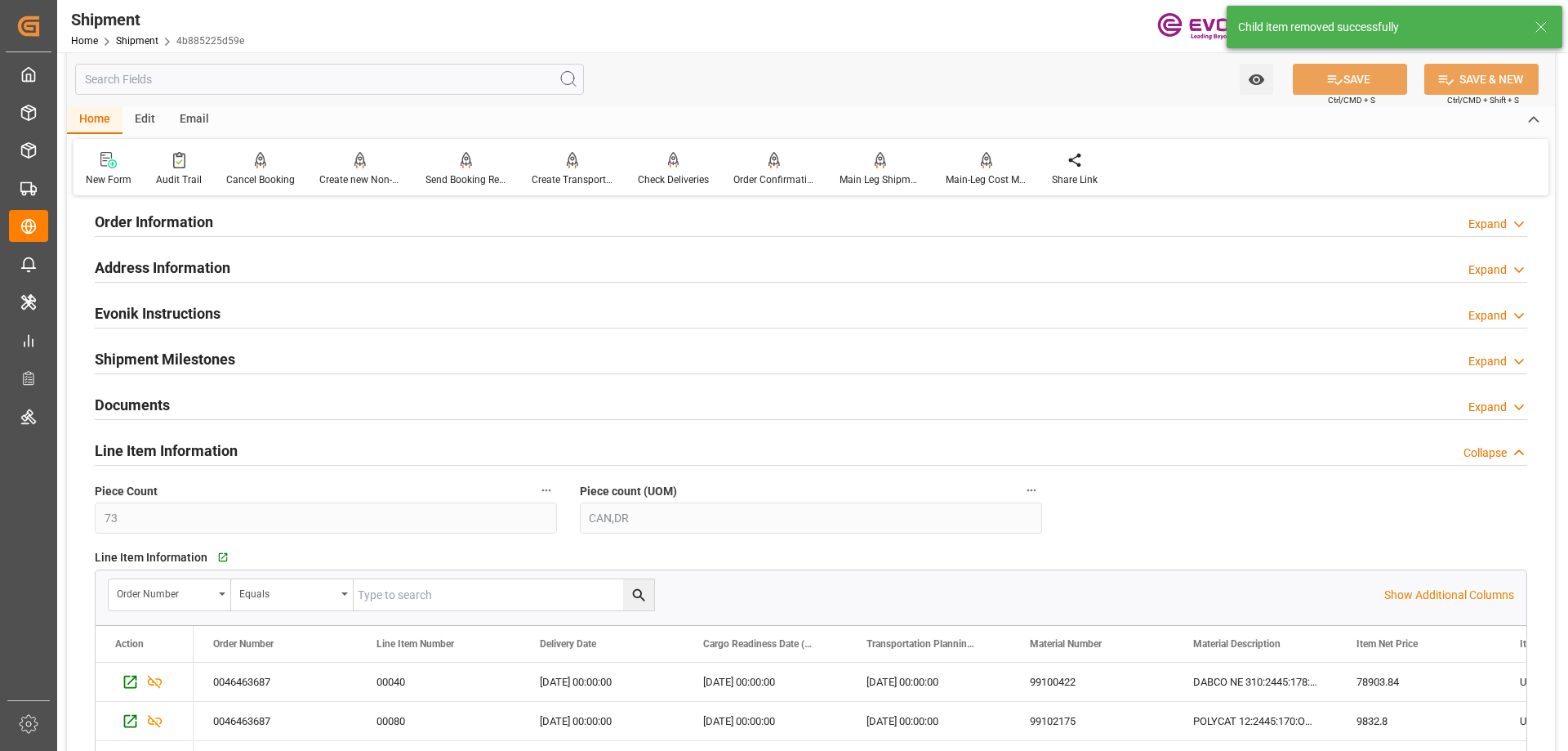
scroll to position [1062, 0]
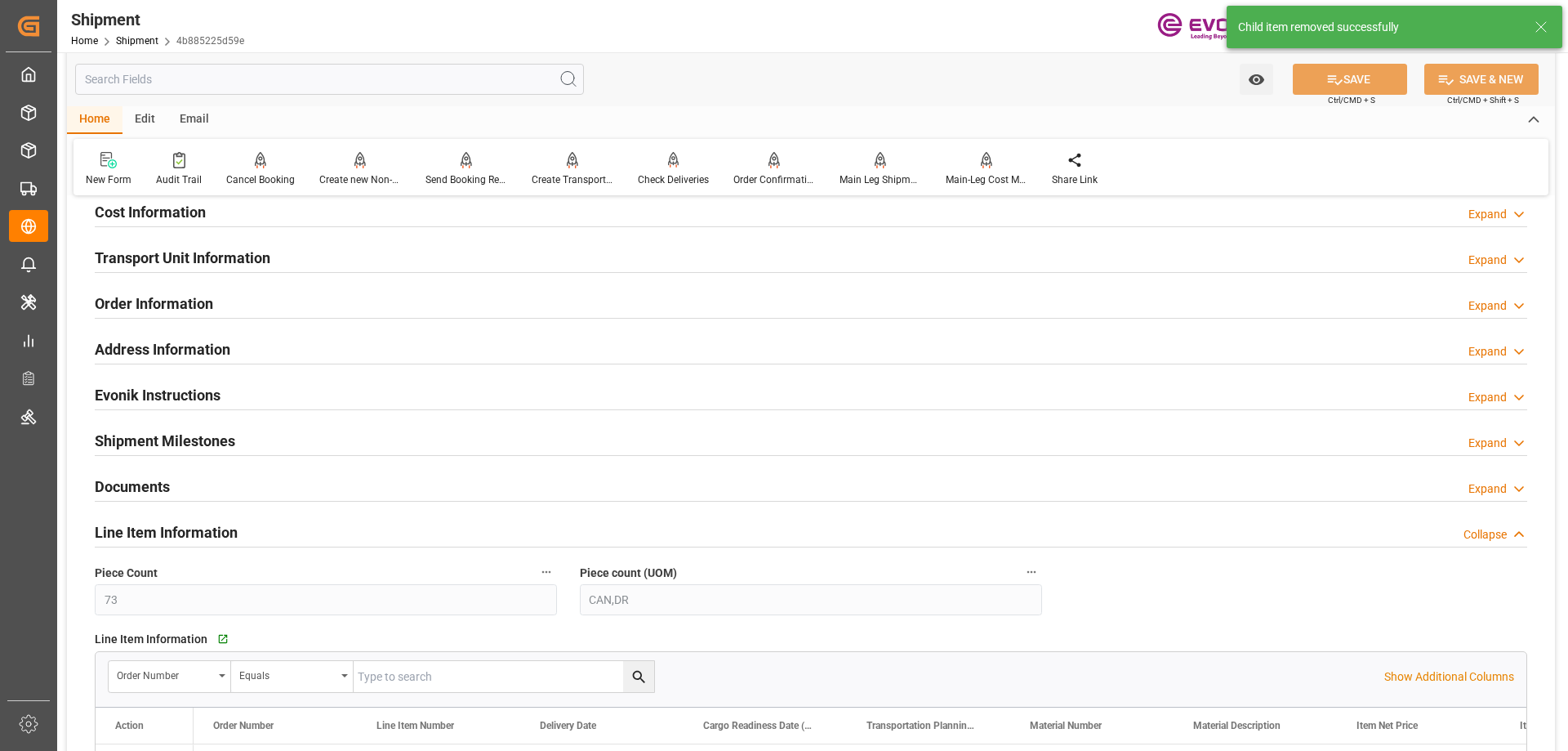
click at [173, 272] on div at bounding box center [810, 272] width 1432 height 1
click at [173, 266] on h2 "Transport Unit Information" at bounding box center [182, 258] width 175 height 22
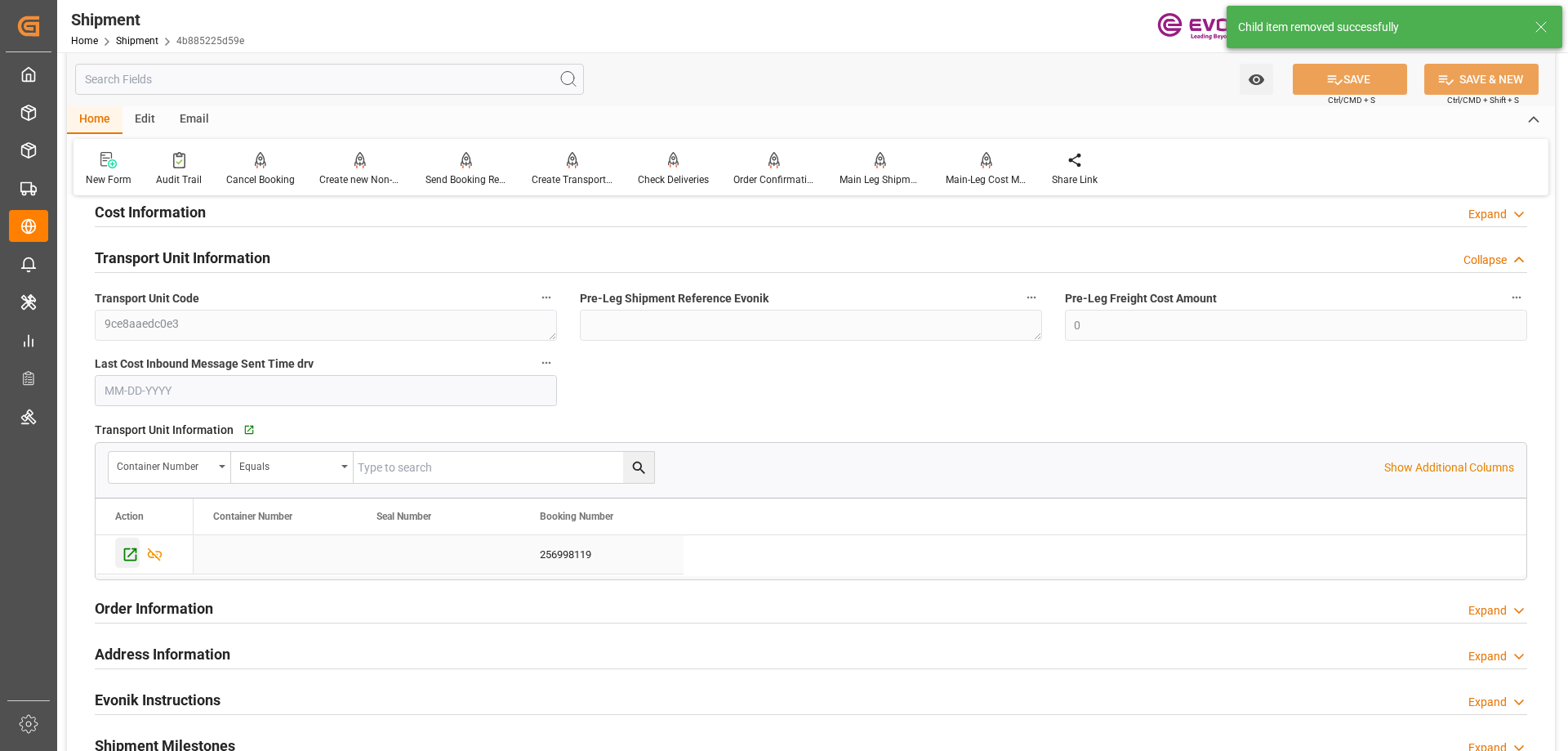
click at [137, 551] on icon "Press SPACE to select this row." at bounding box center [131, 555] width 13 height 13
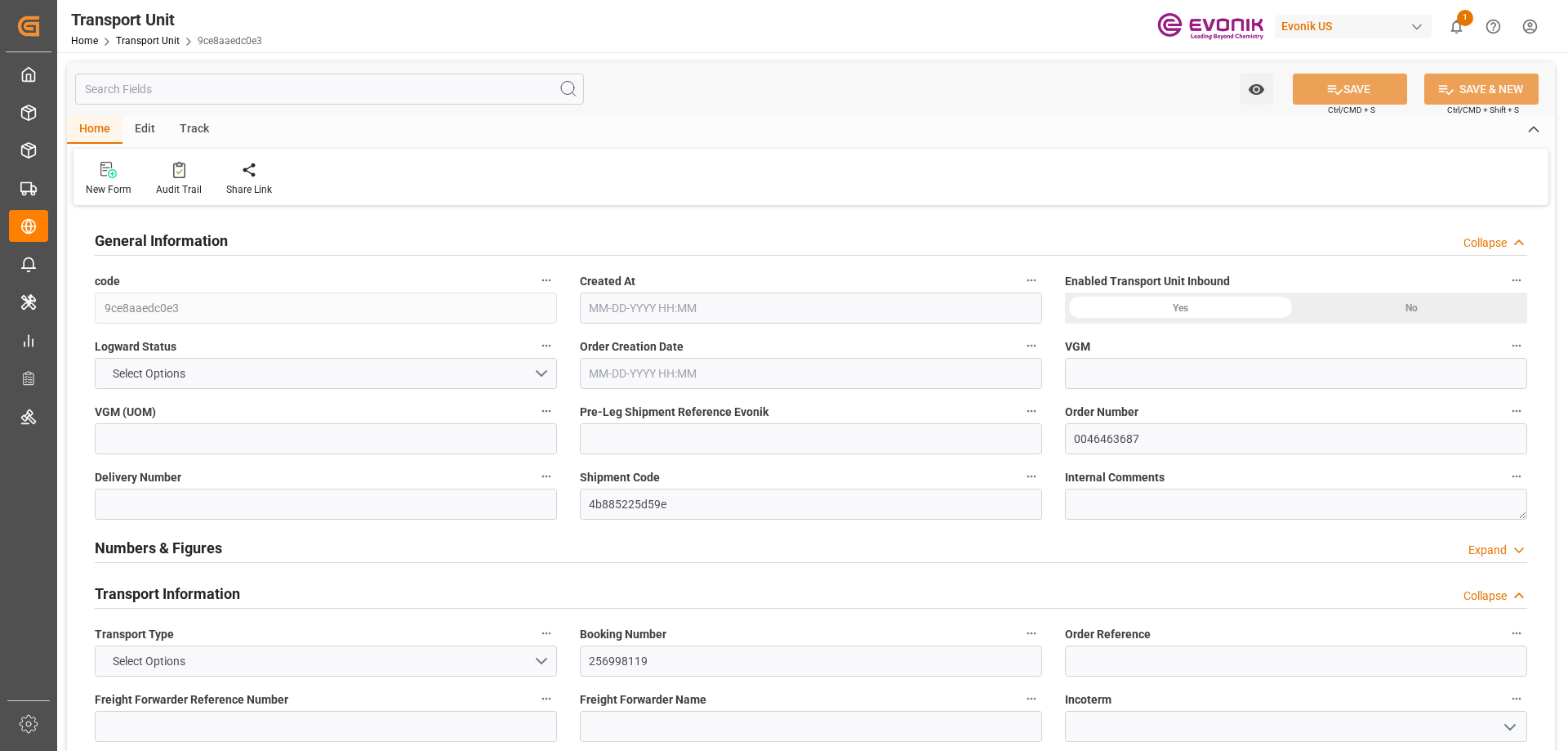
click at [206, 85] on input "text" at bounding box center [329, 89] width 509 height 31
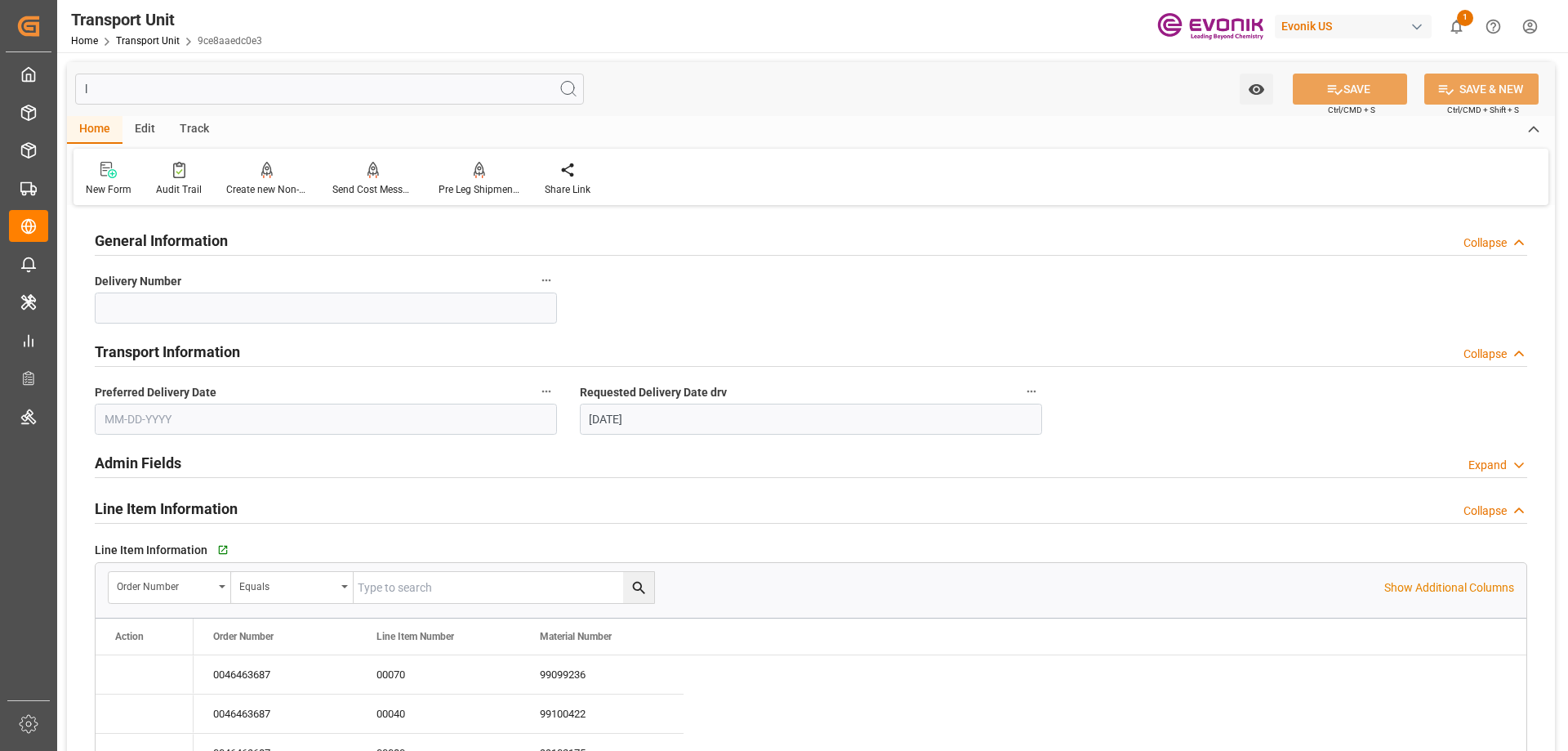
type input "li"
type input "[DATE]"
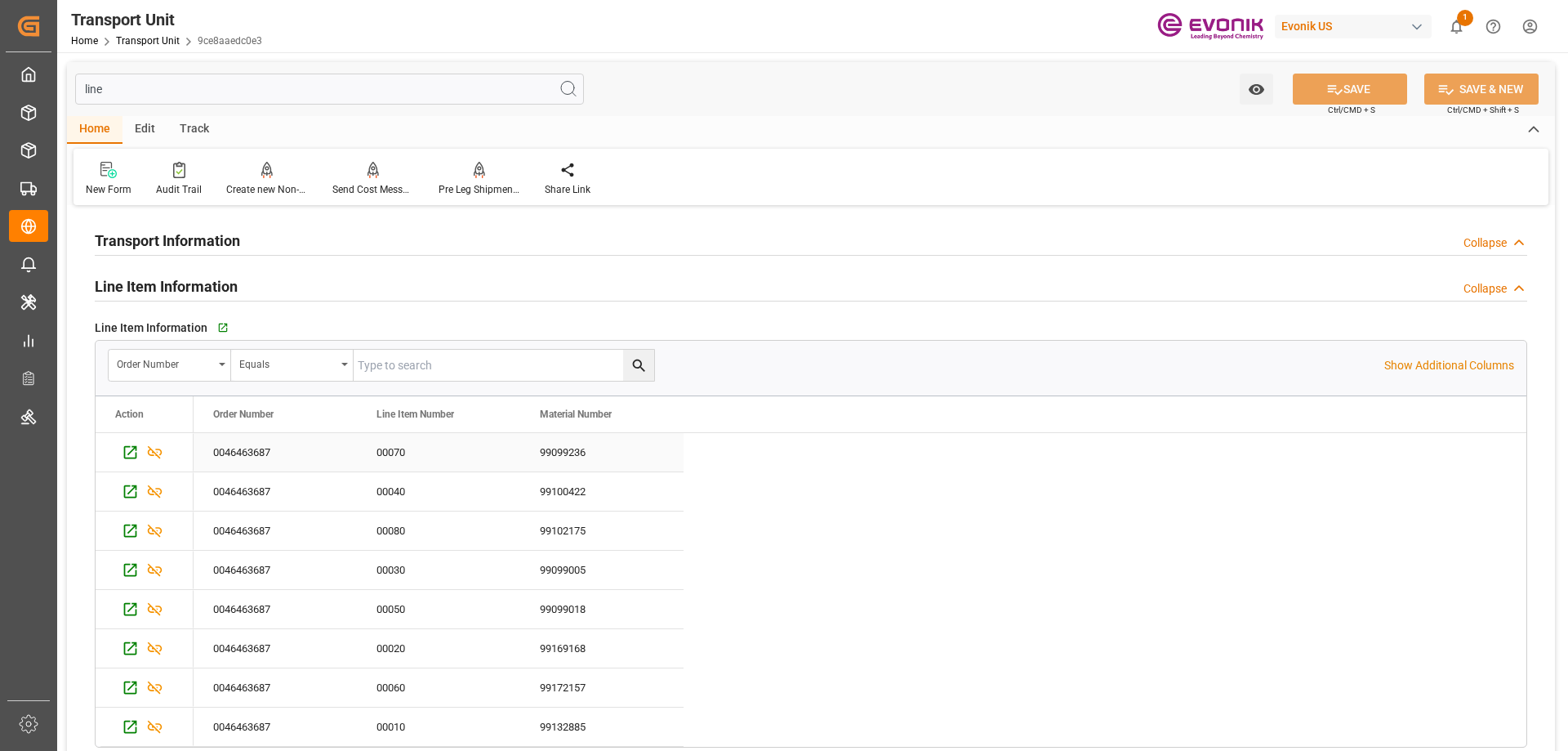
scroll to position [81, 0]
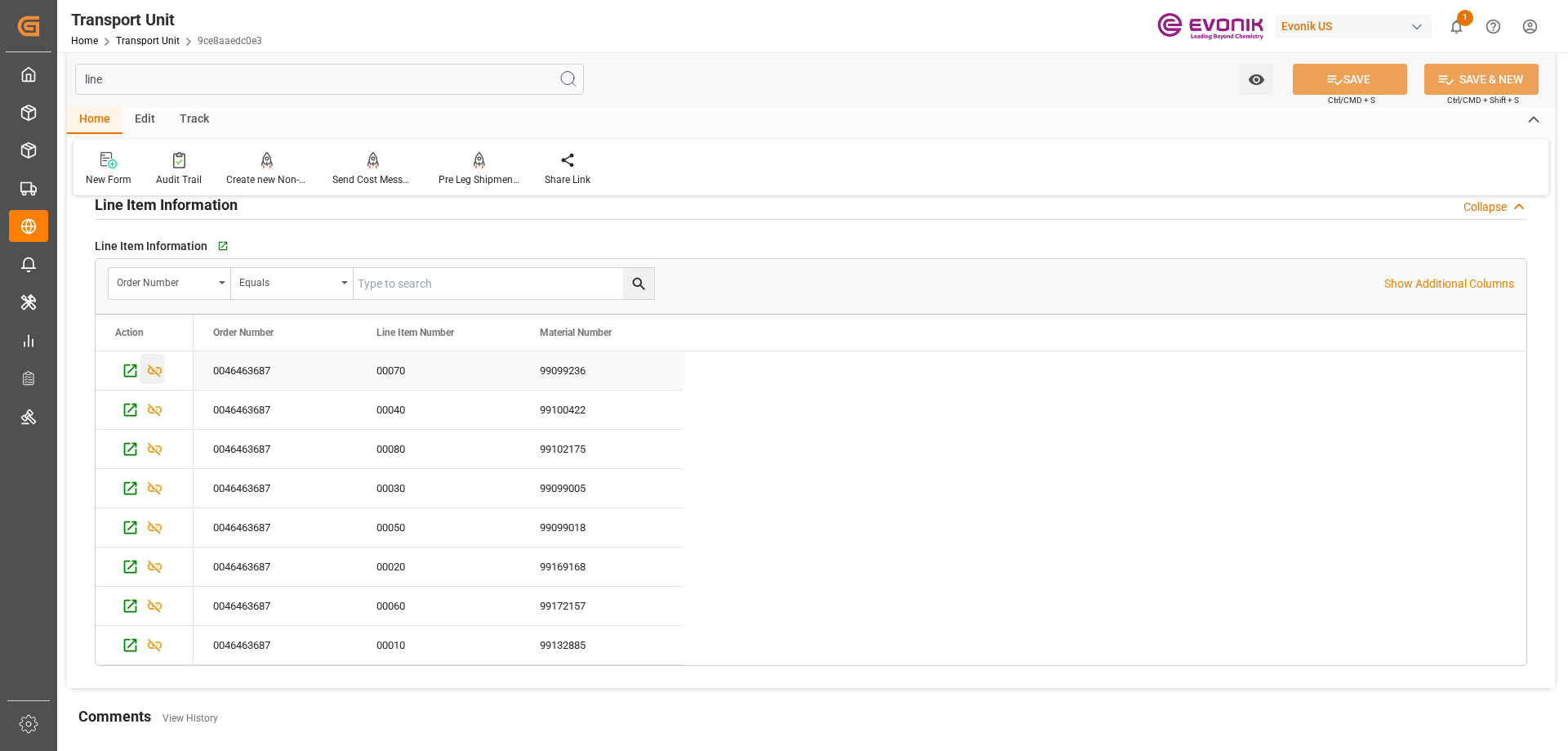
type input "line"
click at [153, 368] on icon "Press SPACE to select this row." at bounding box center [155, 371] width 18 height 18
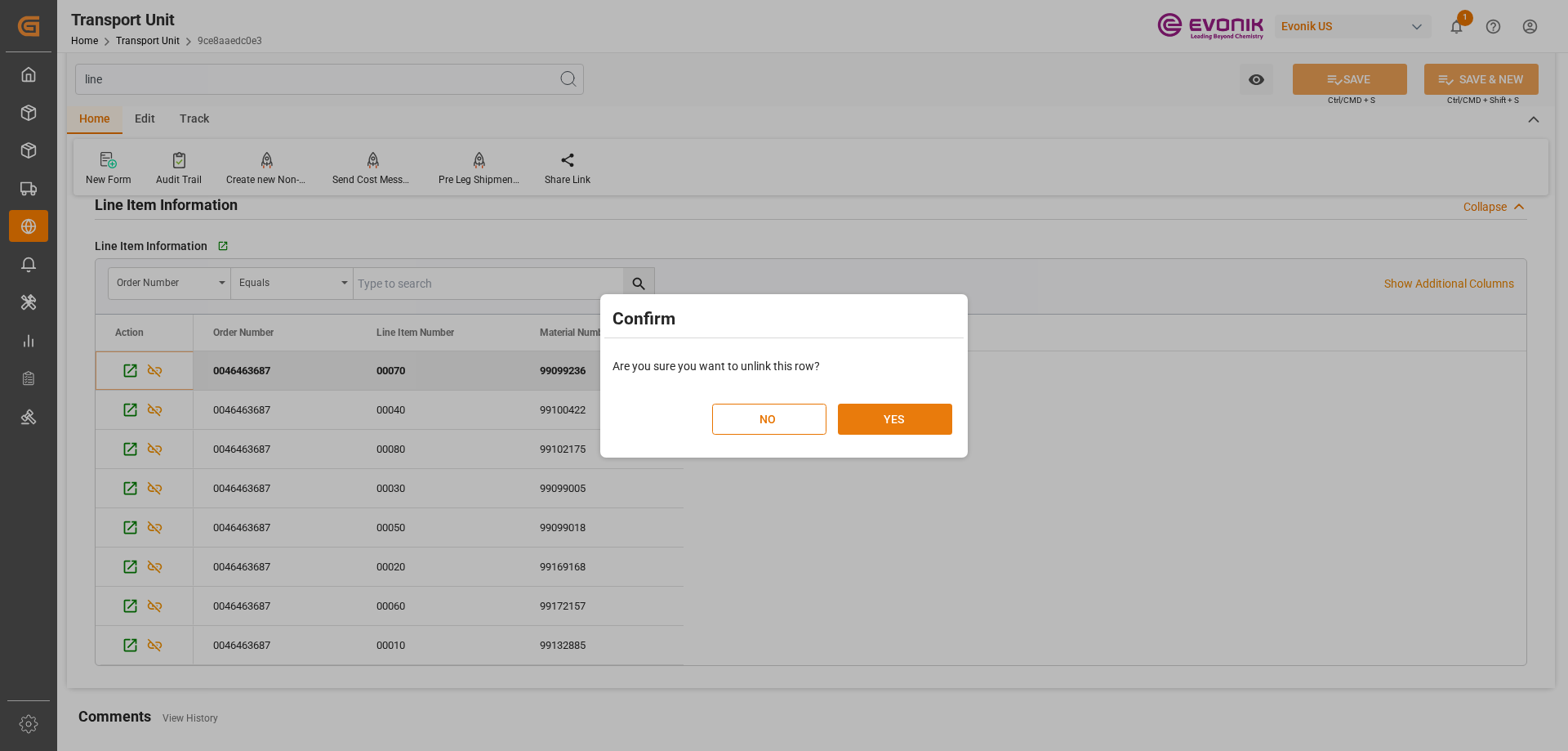
click at [900, 428] on button "YES" at bounding box center [895, 419] width 115 height 31
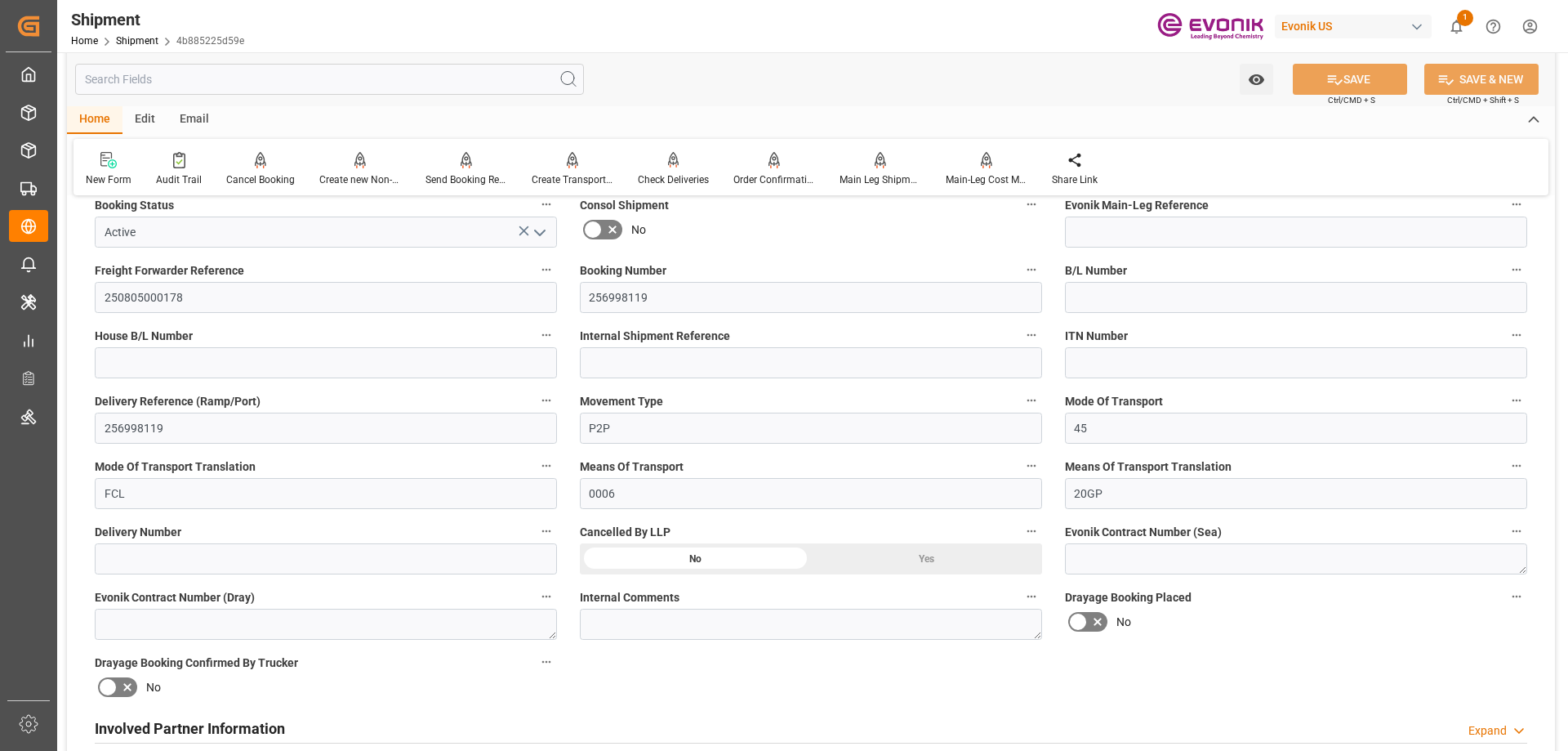
scroll to position [654, 0]
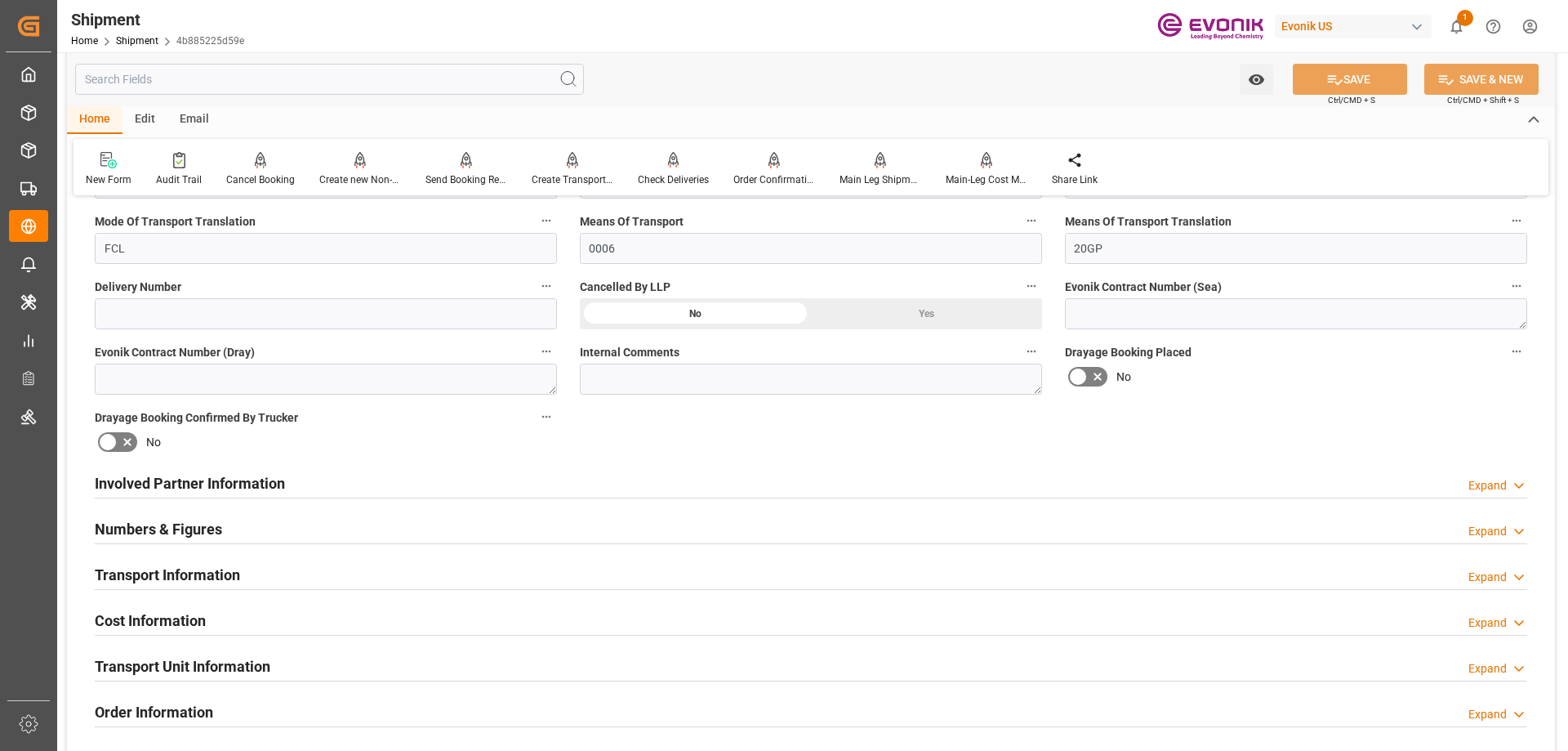
click at [306, 489] on div "Involved Partner Information Expand" at bounding box center [810, 481] width 1432 height 31
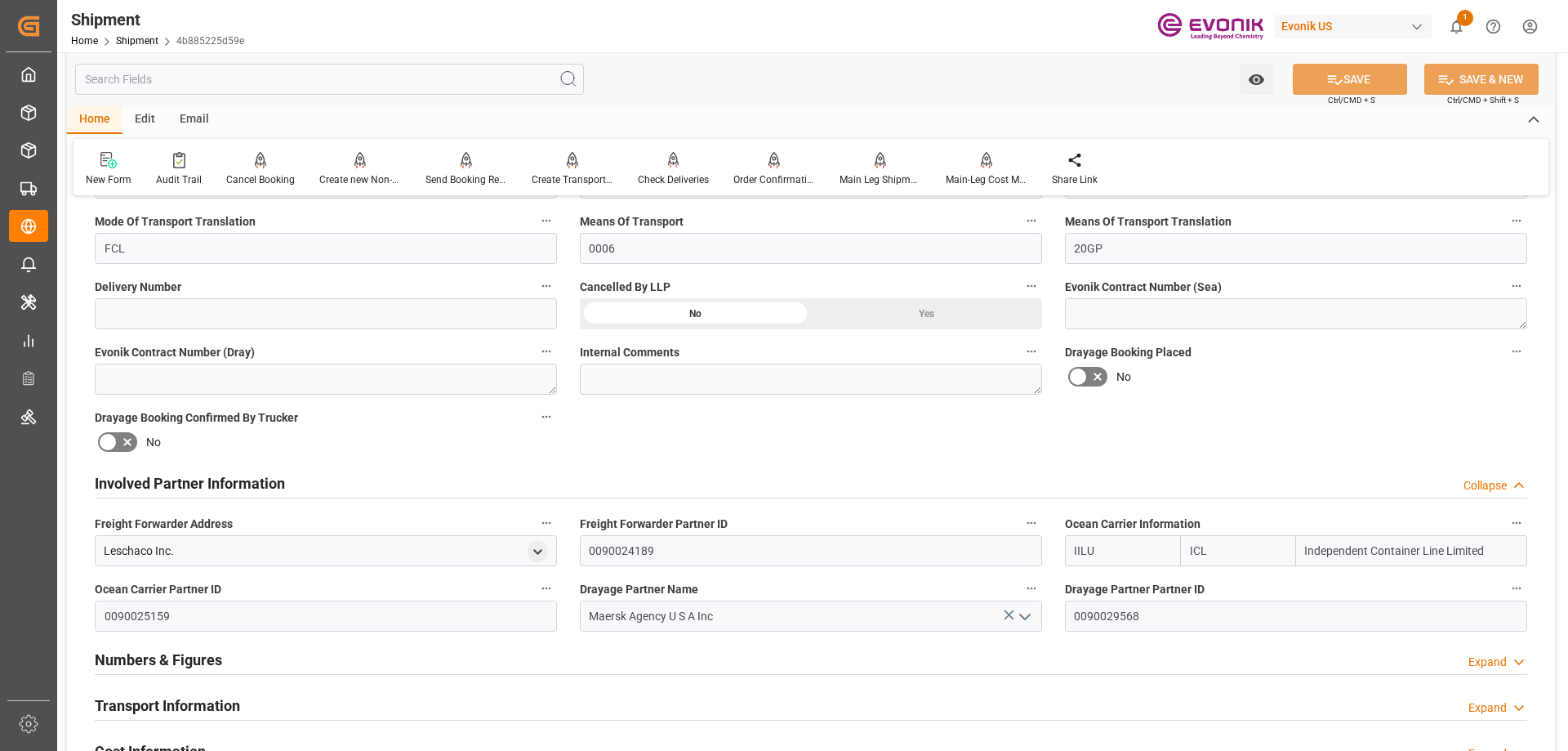
scroll to position [899, 0]
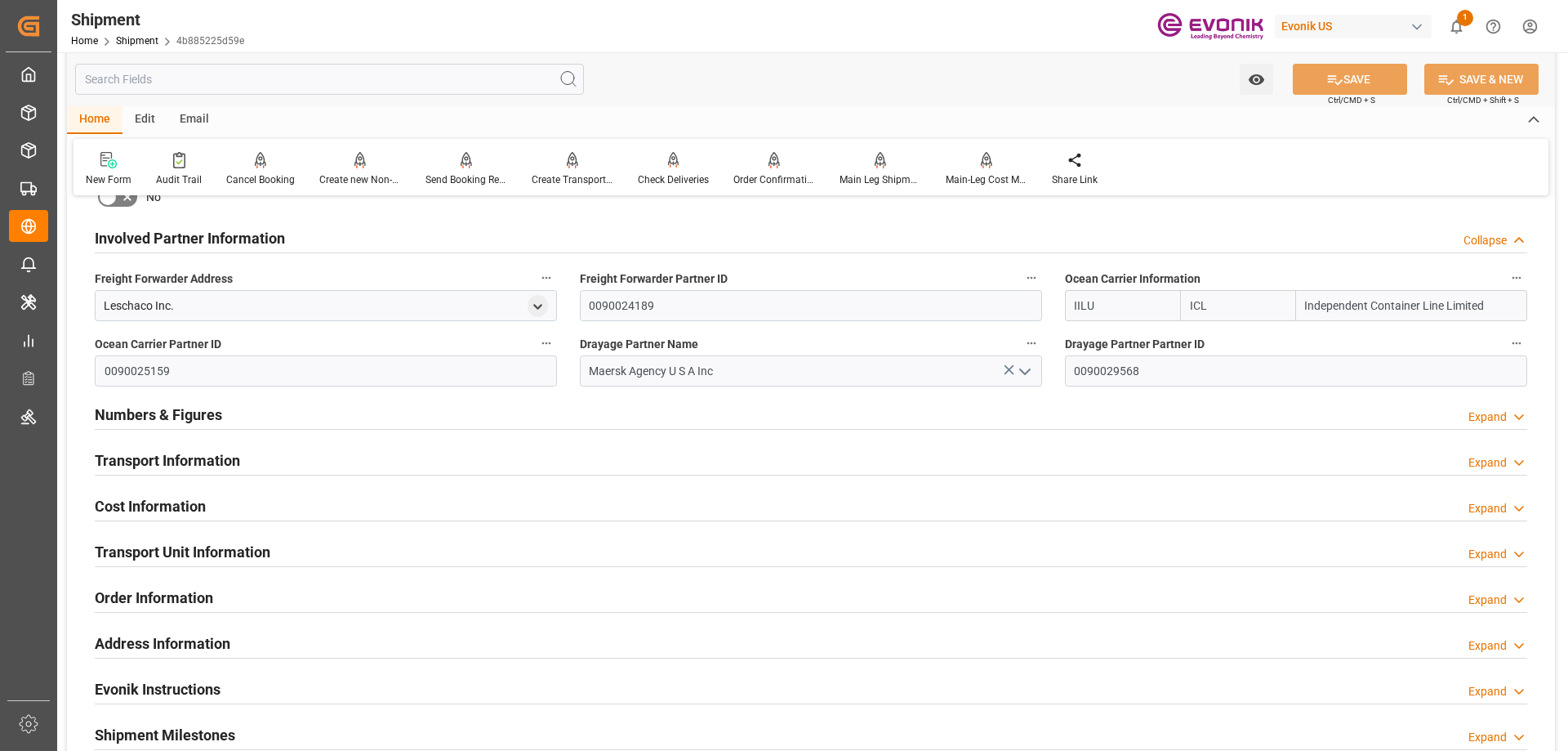
click at [184, 452] on h2 "Transport Information" at bounding box center [167, 460] width 145 height 22
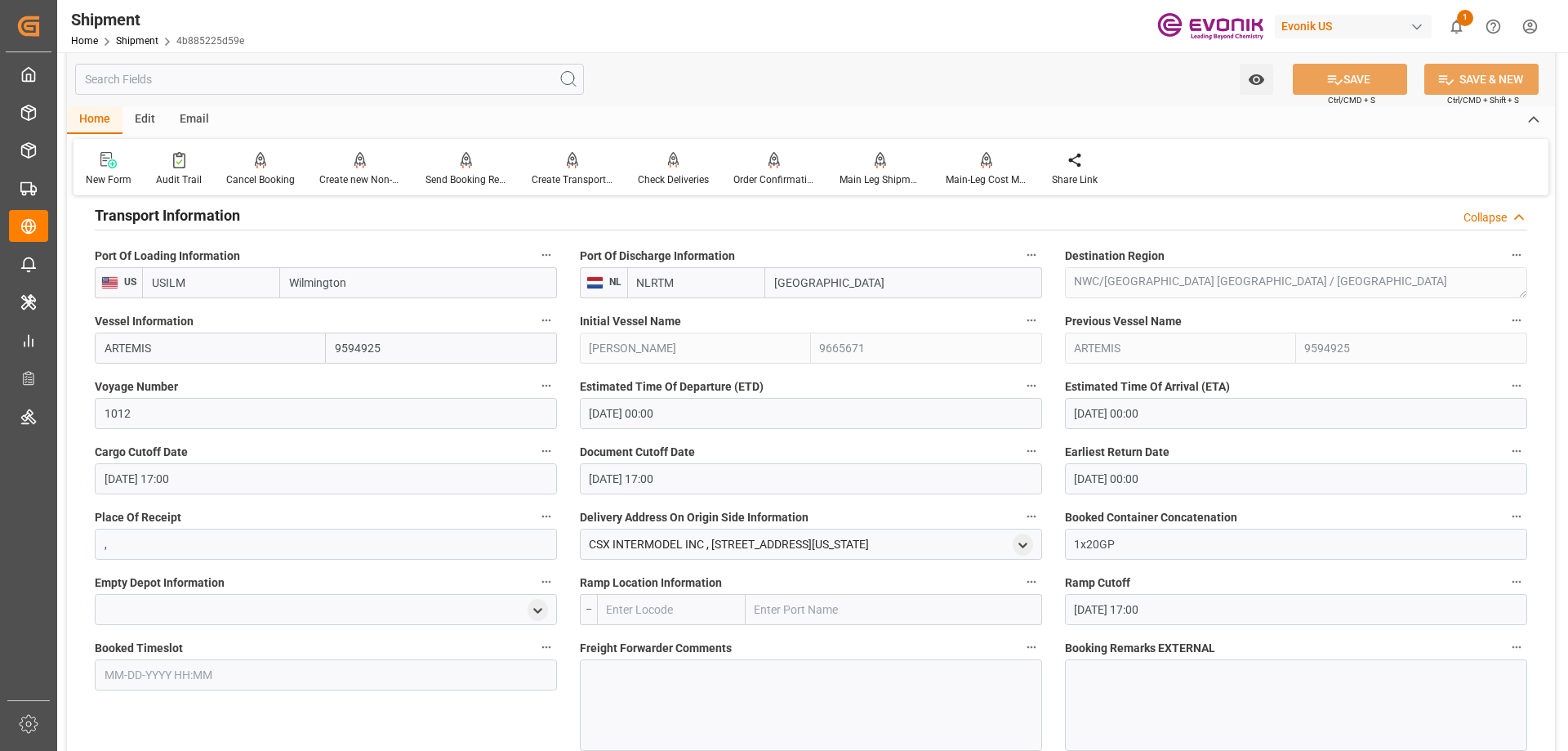
scroll to position [1225, 0]
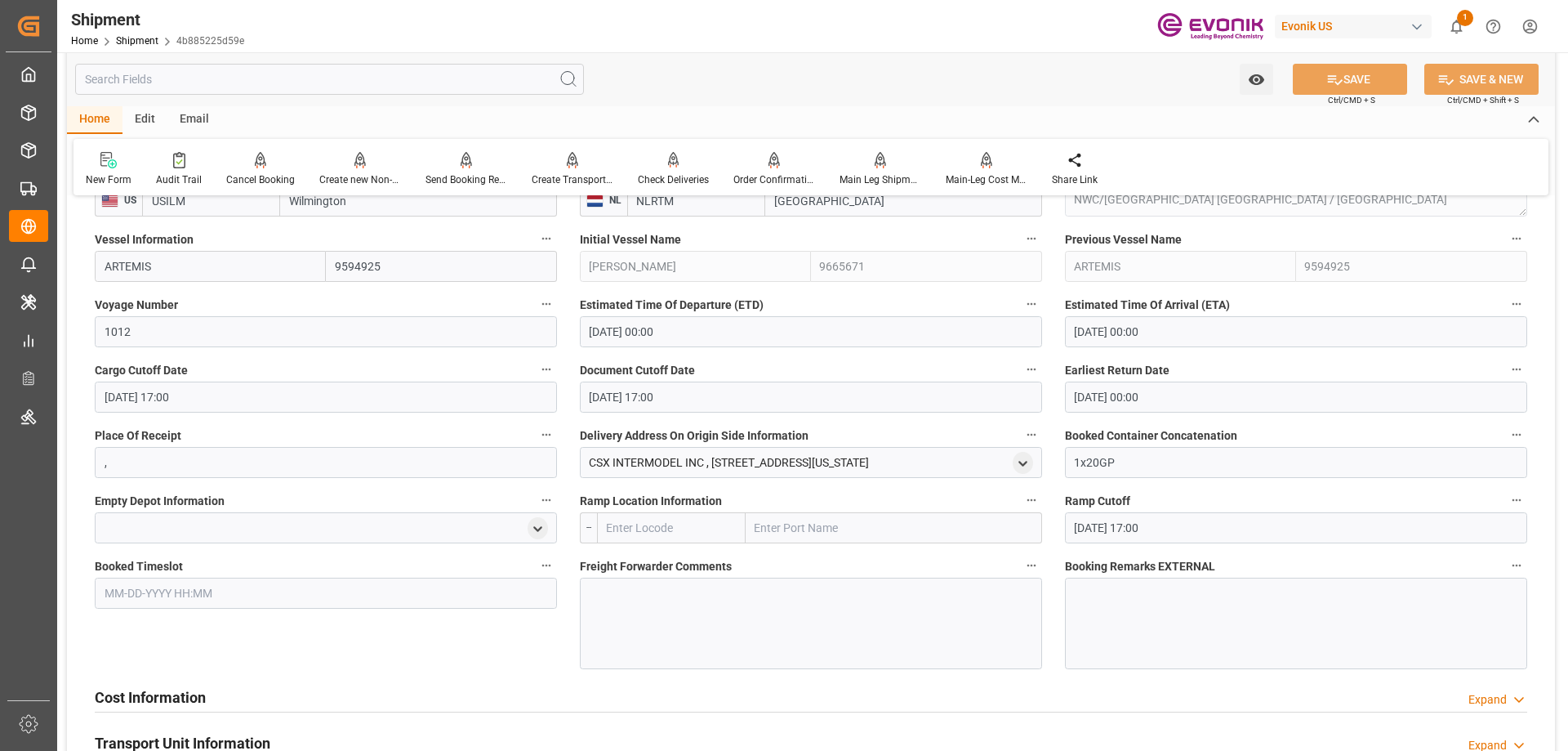
click at [171, 689] on h2 "Cost Information" at bounding box center [150, 697] width 111 height 22
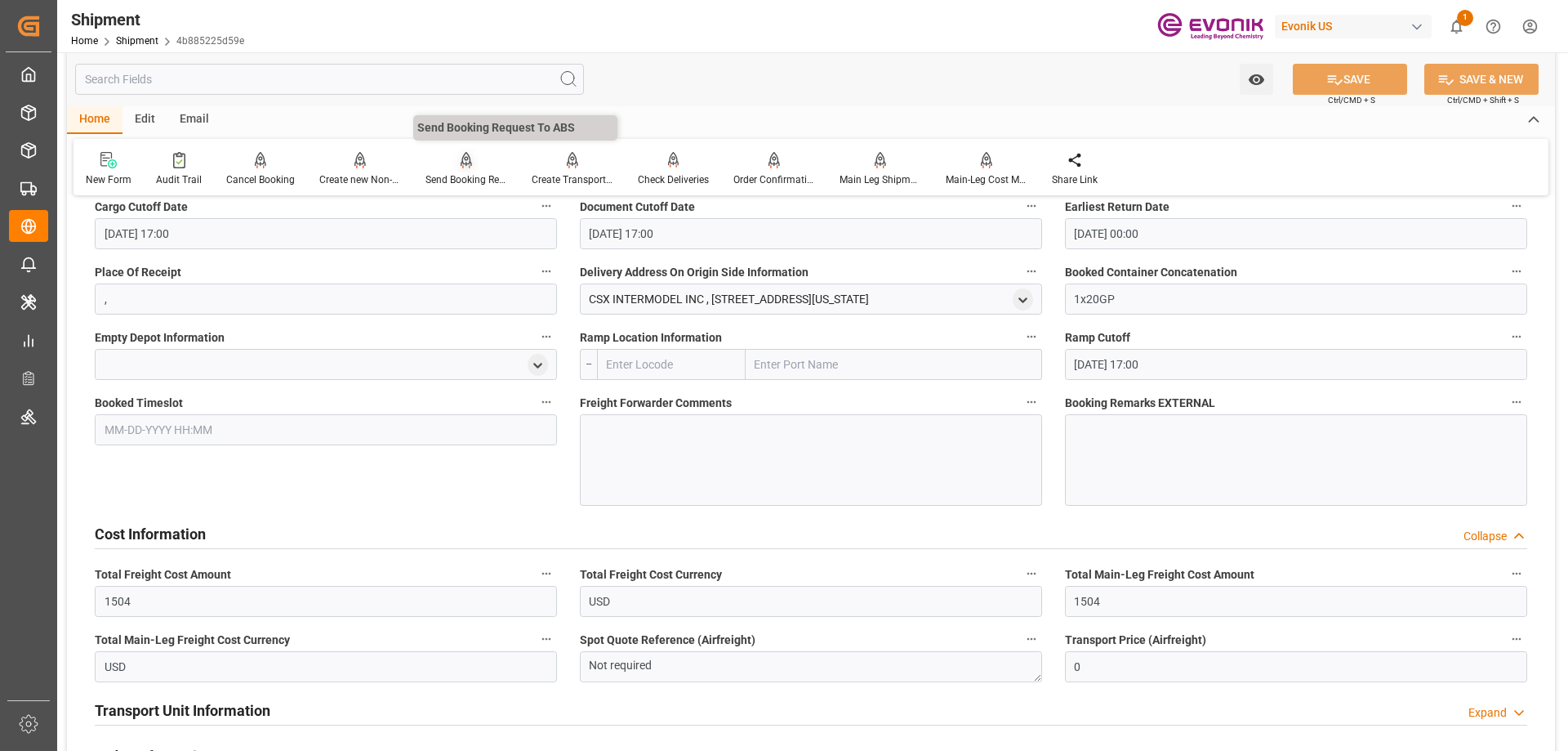
click at [484, 177] on div "Send Booking Request To ABS" at bounding box center [466, 180] width 81 height 15
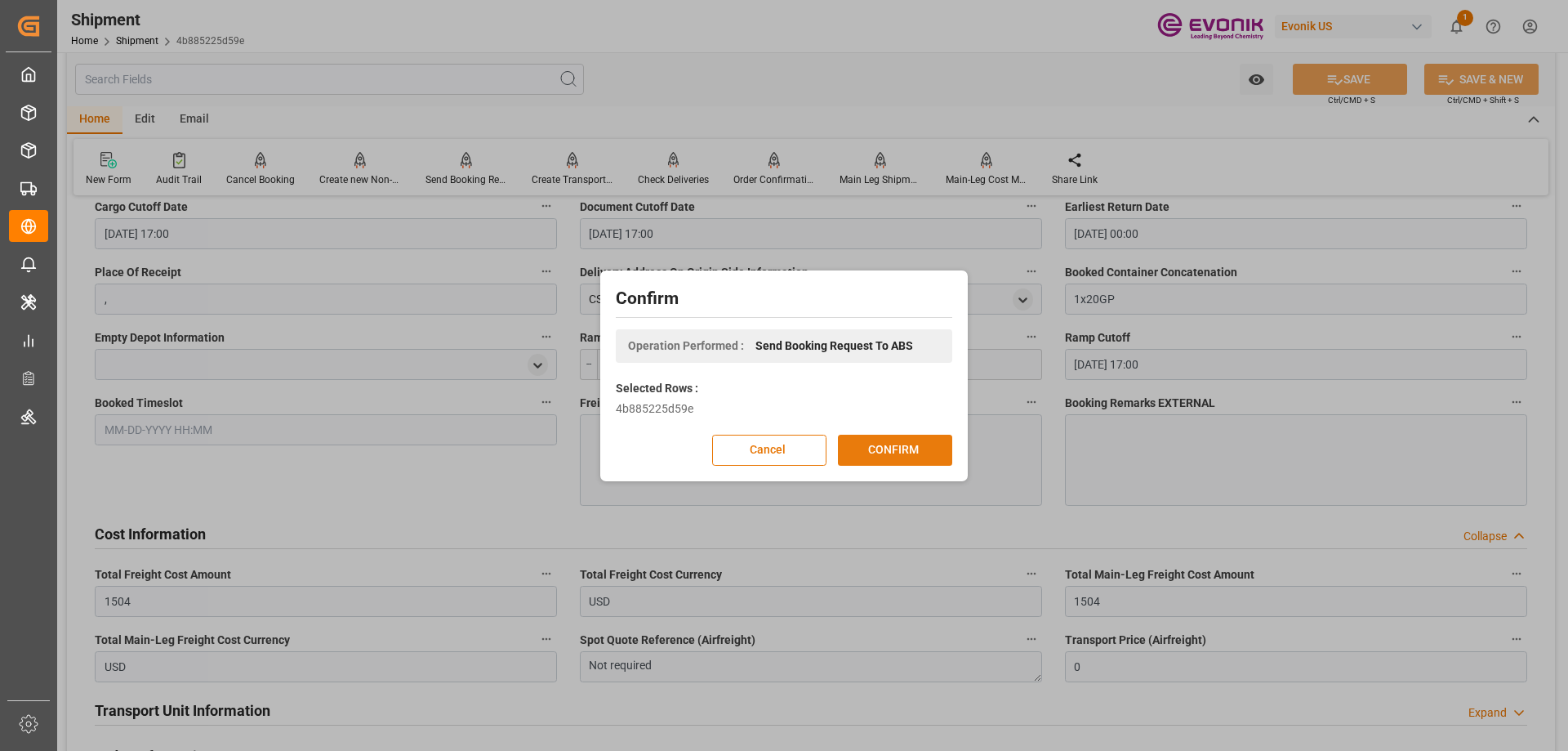
click at [878, 453] on button "CONFIRM" at bounding box center [895, 450] width 115 height 31
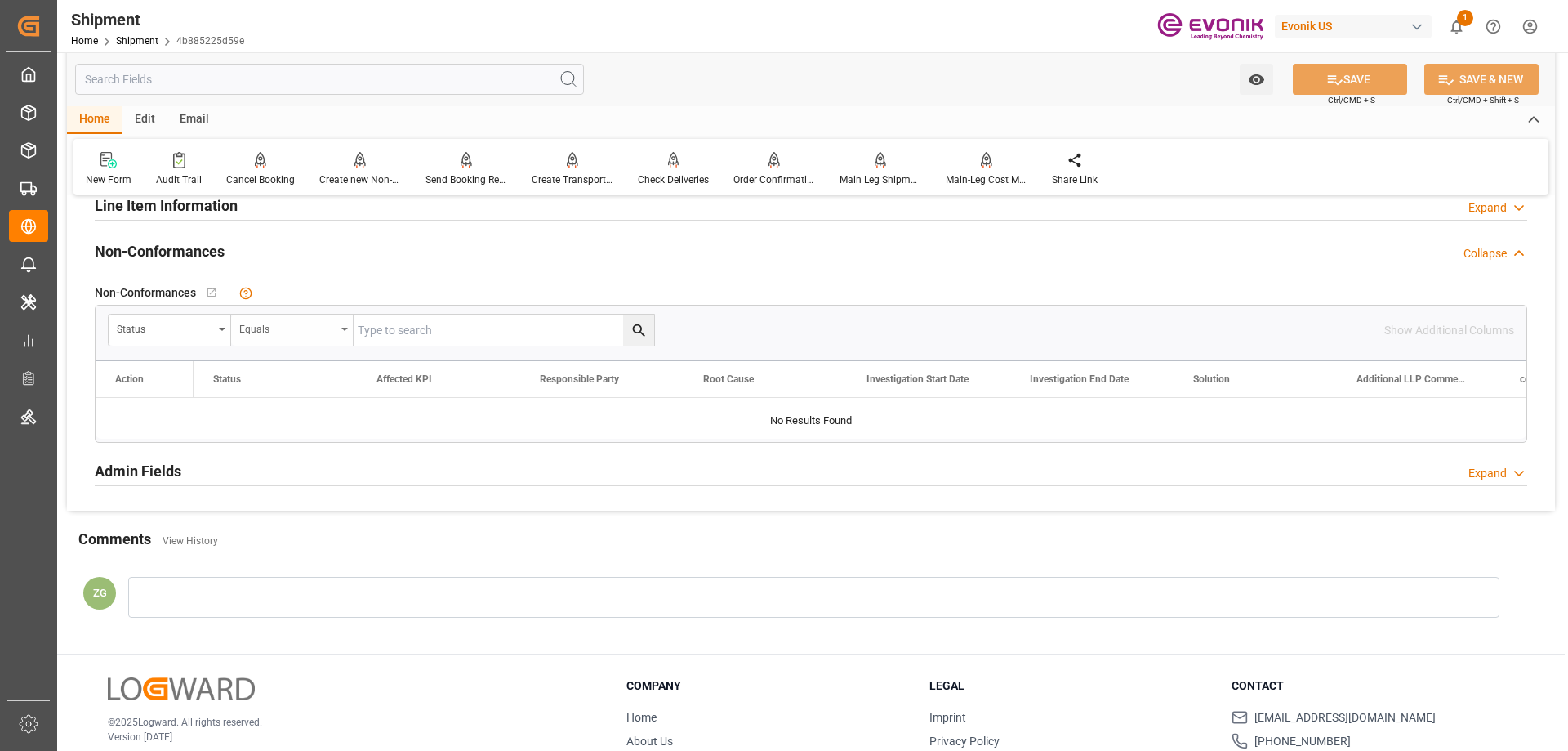
scroll to position [1225, 0]
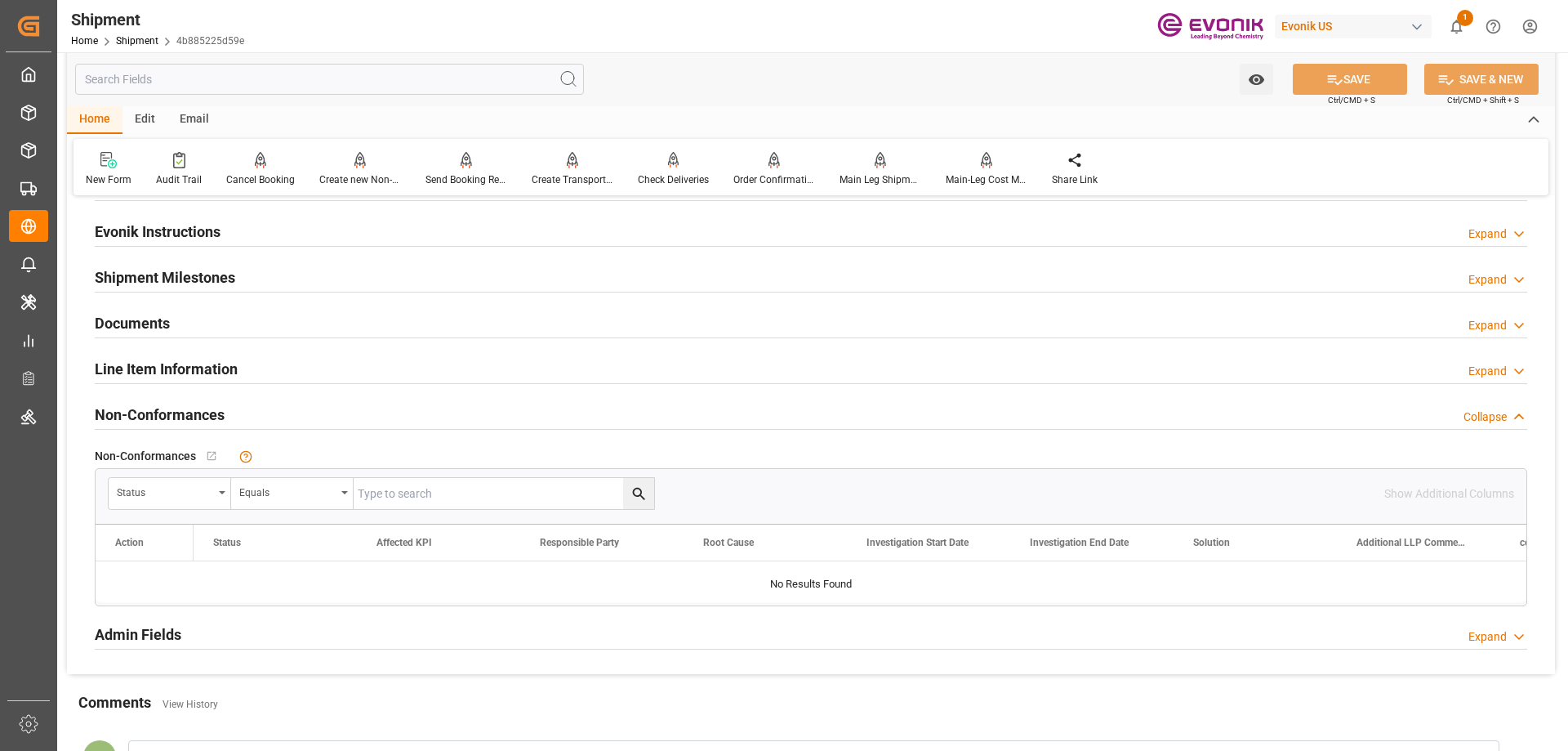
click at [215, 372] on h2 "Line Item Information" at bounding box center [166, 368] width 143 height 22
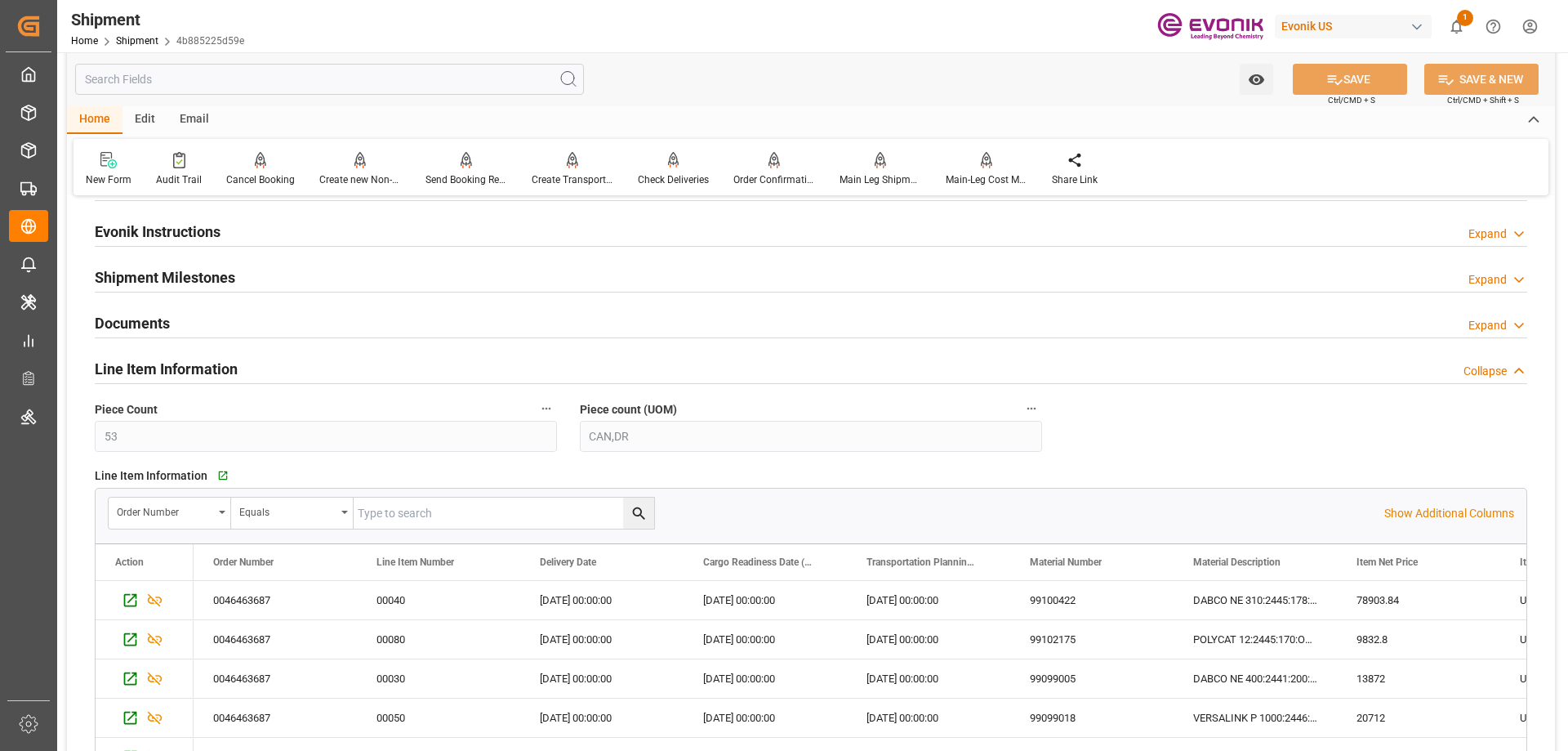
click at [0, 0] on input "text" at bounding box center [0, 0] width 0 height 0
paste input "0046463687"
type input "0046463687"
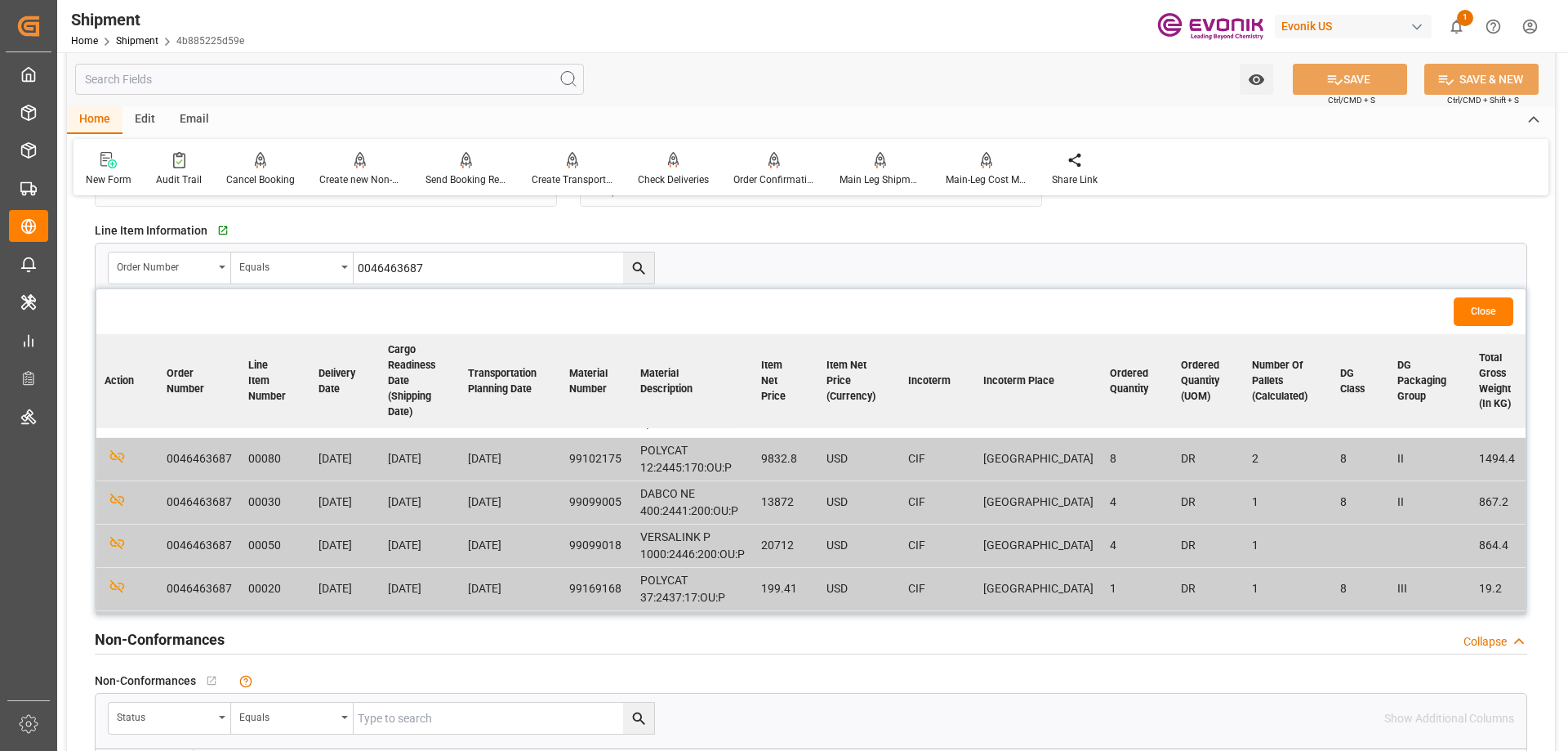
scroll to position [0, 0]
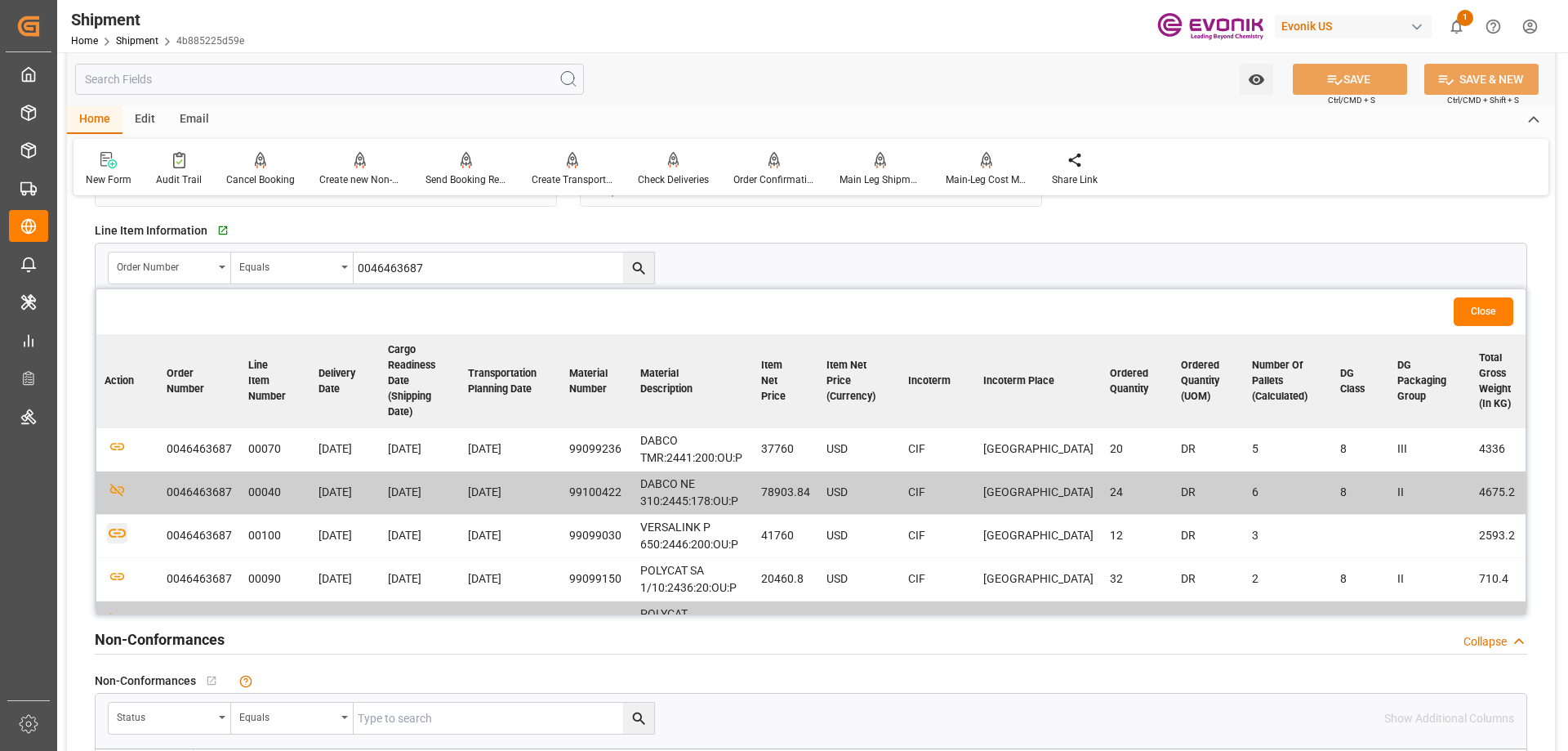
click at [113, 538] on icon "button" at bounding box center [117, 533] width 20 height 20
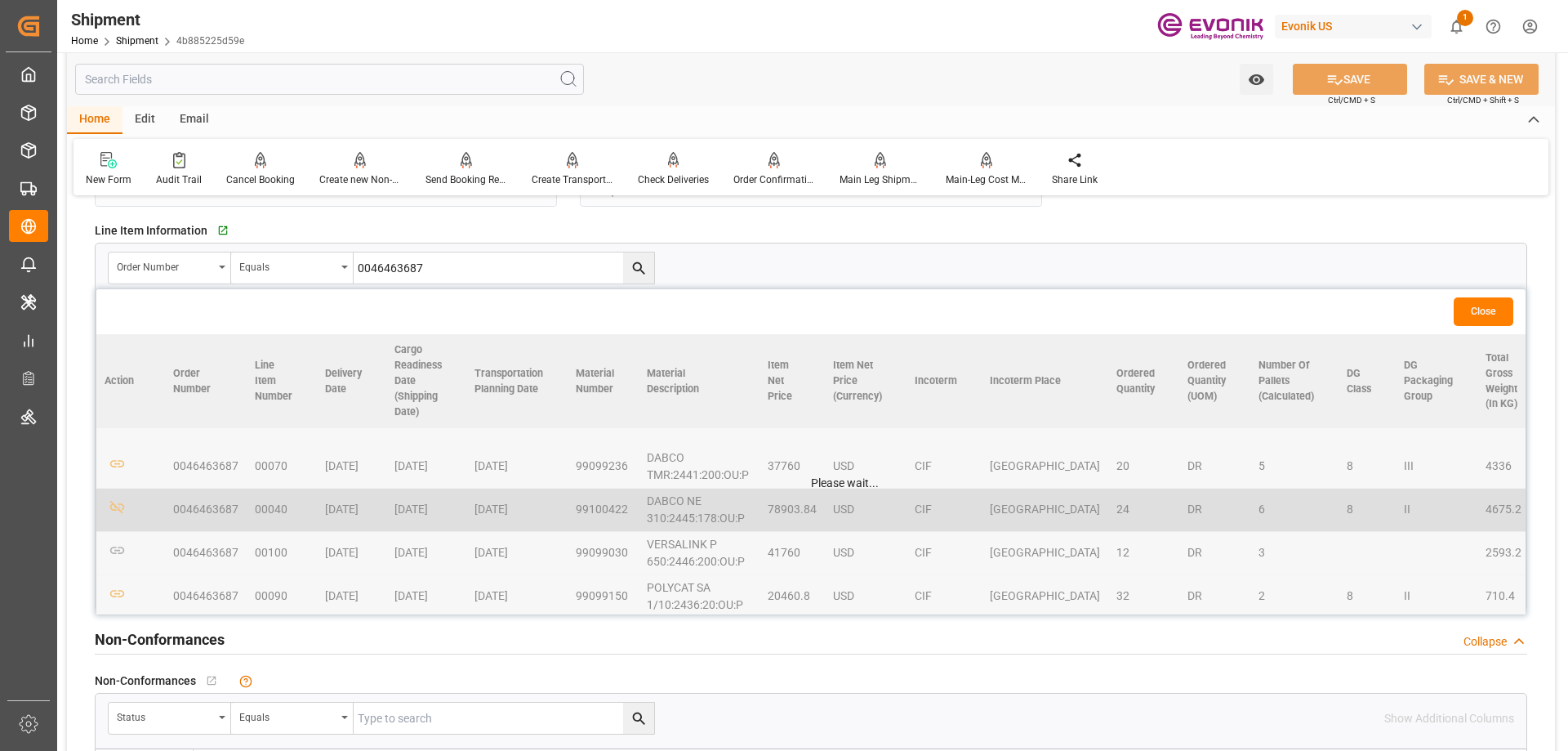
scroll to position [1470, 0]
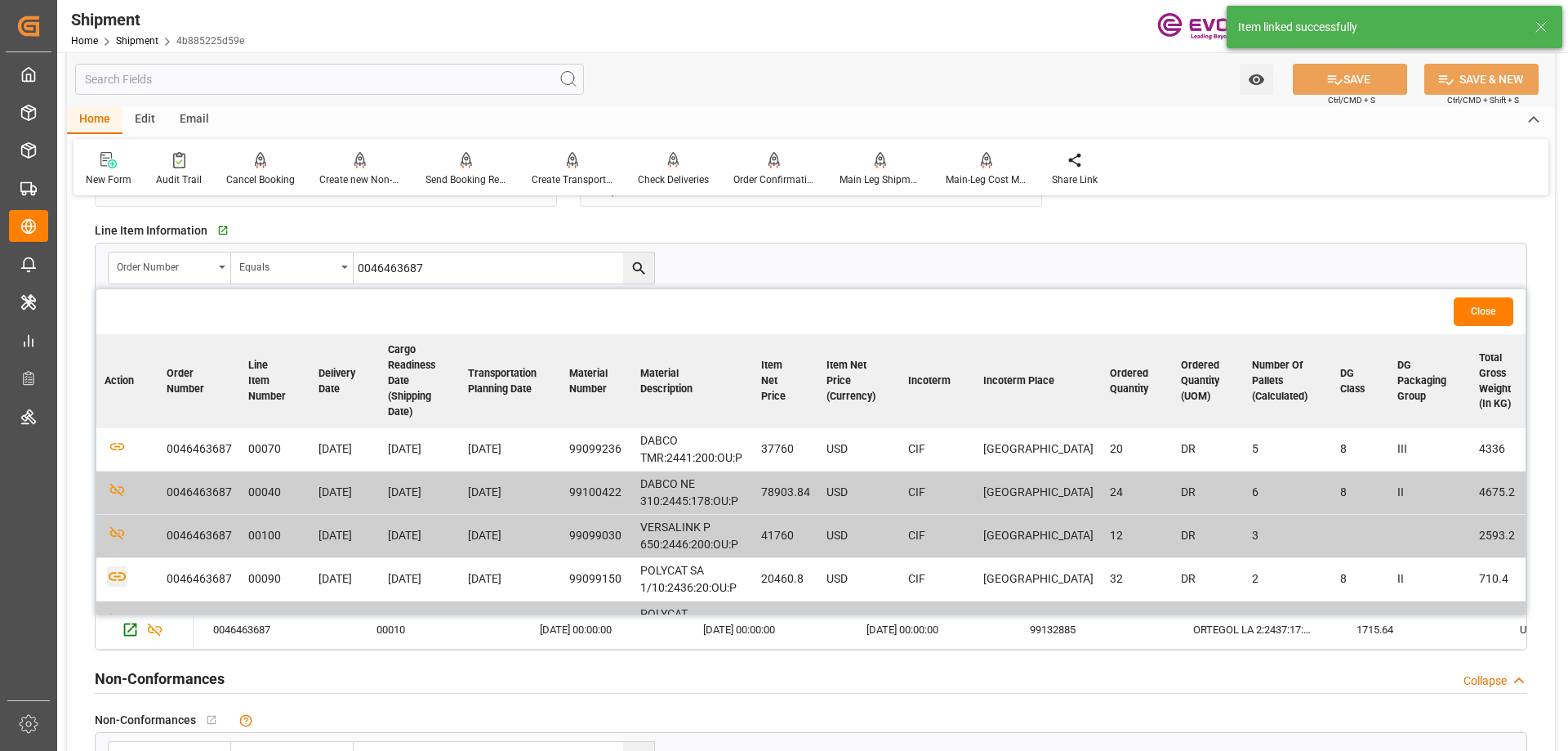
click at [115, 571] on icon "button" at bounding box center [117, 576] width 20 height 20
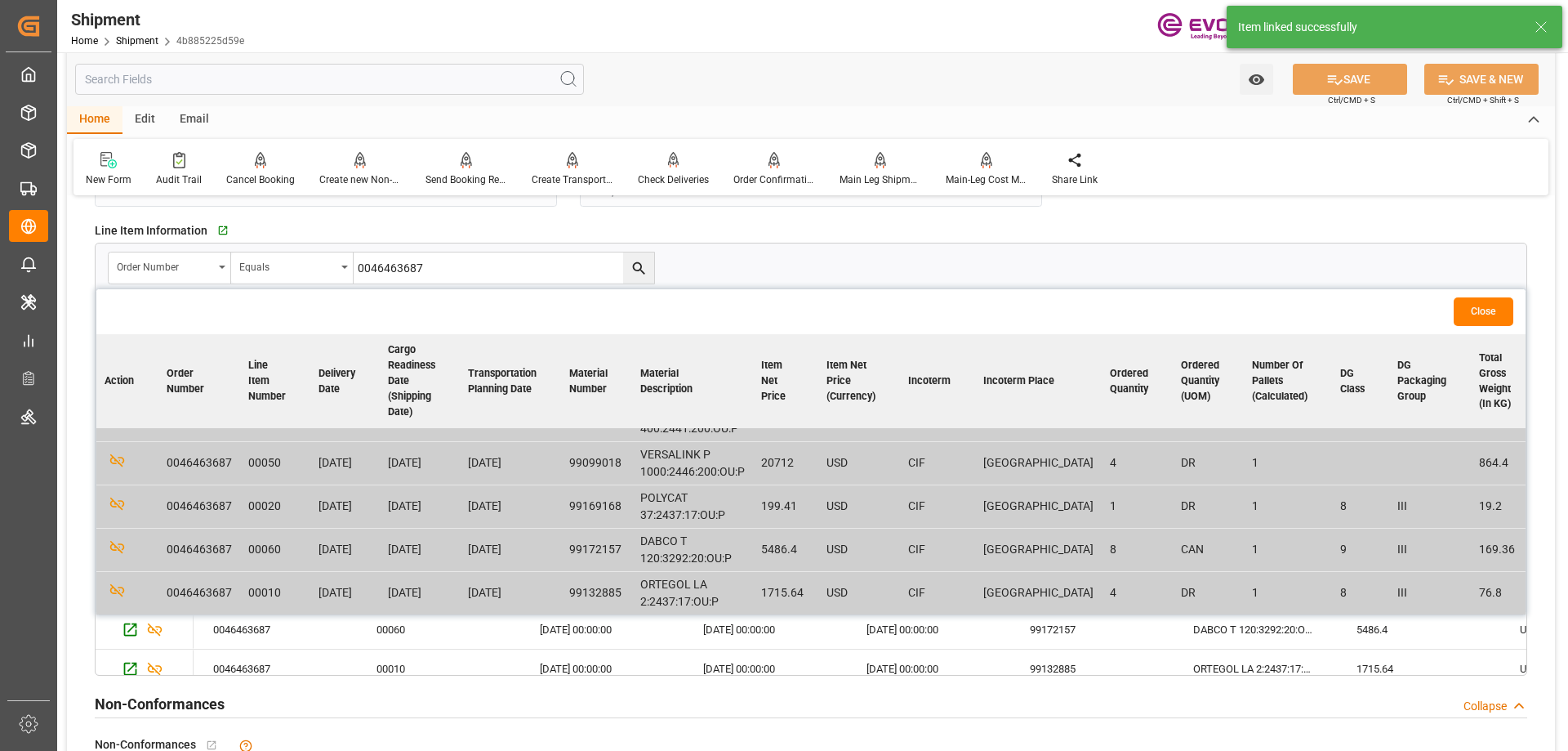
scroll to position [0, 0]
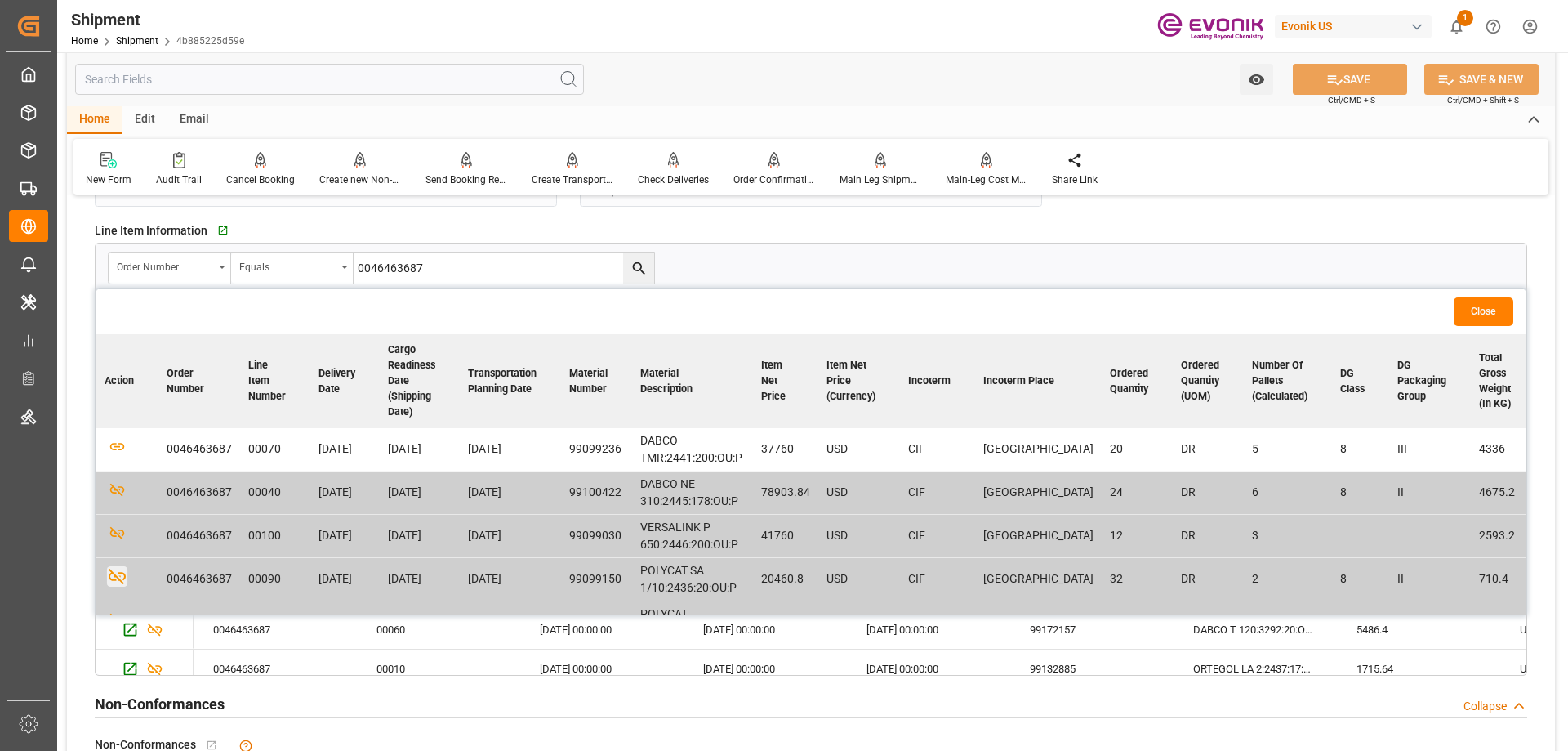
click at [1466, 303] on button "Close" at bounding box center [1483, 311] width 60 height 29
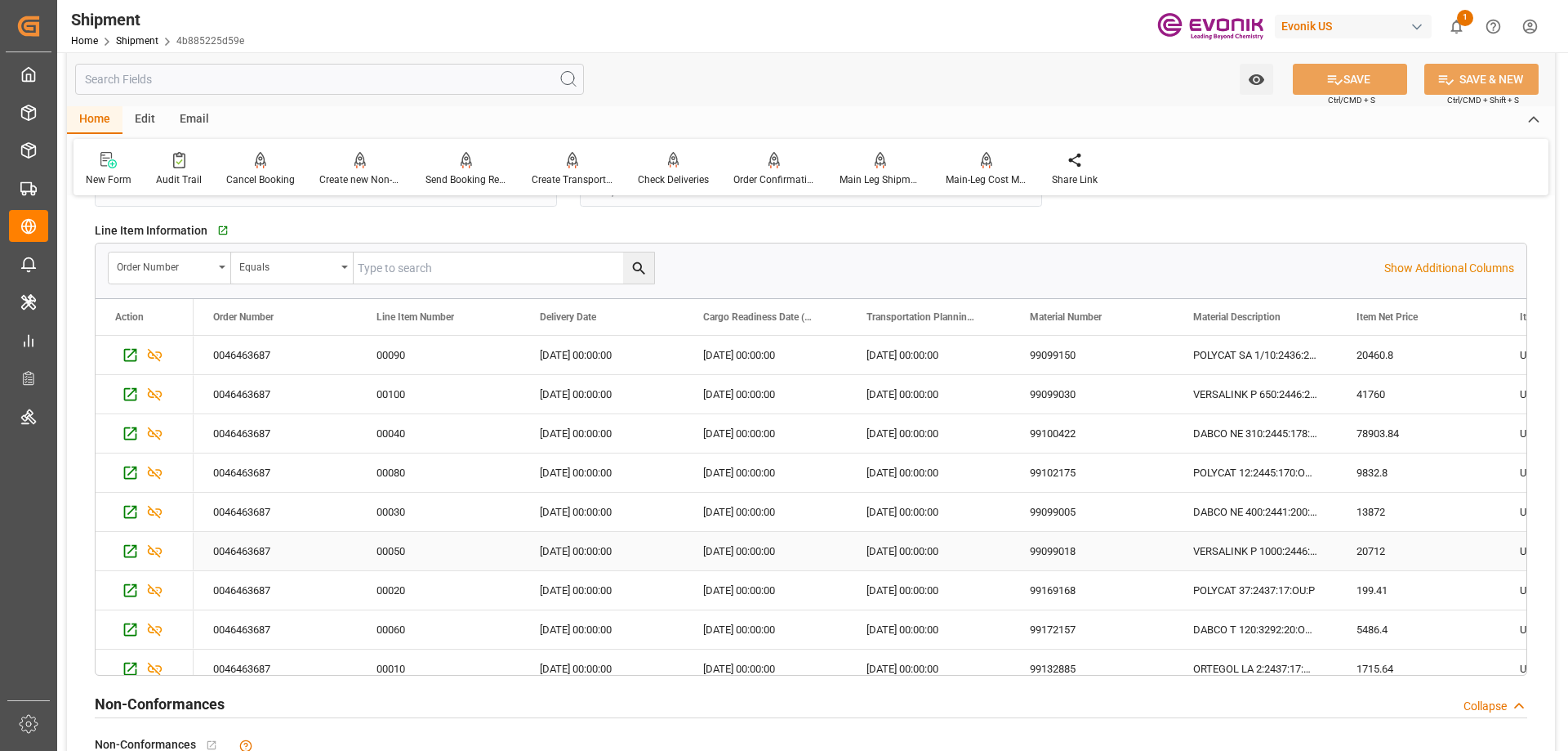
scroll to position [1062, 0]
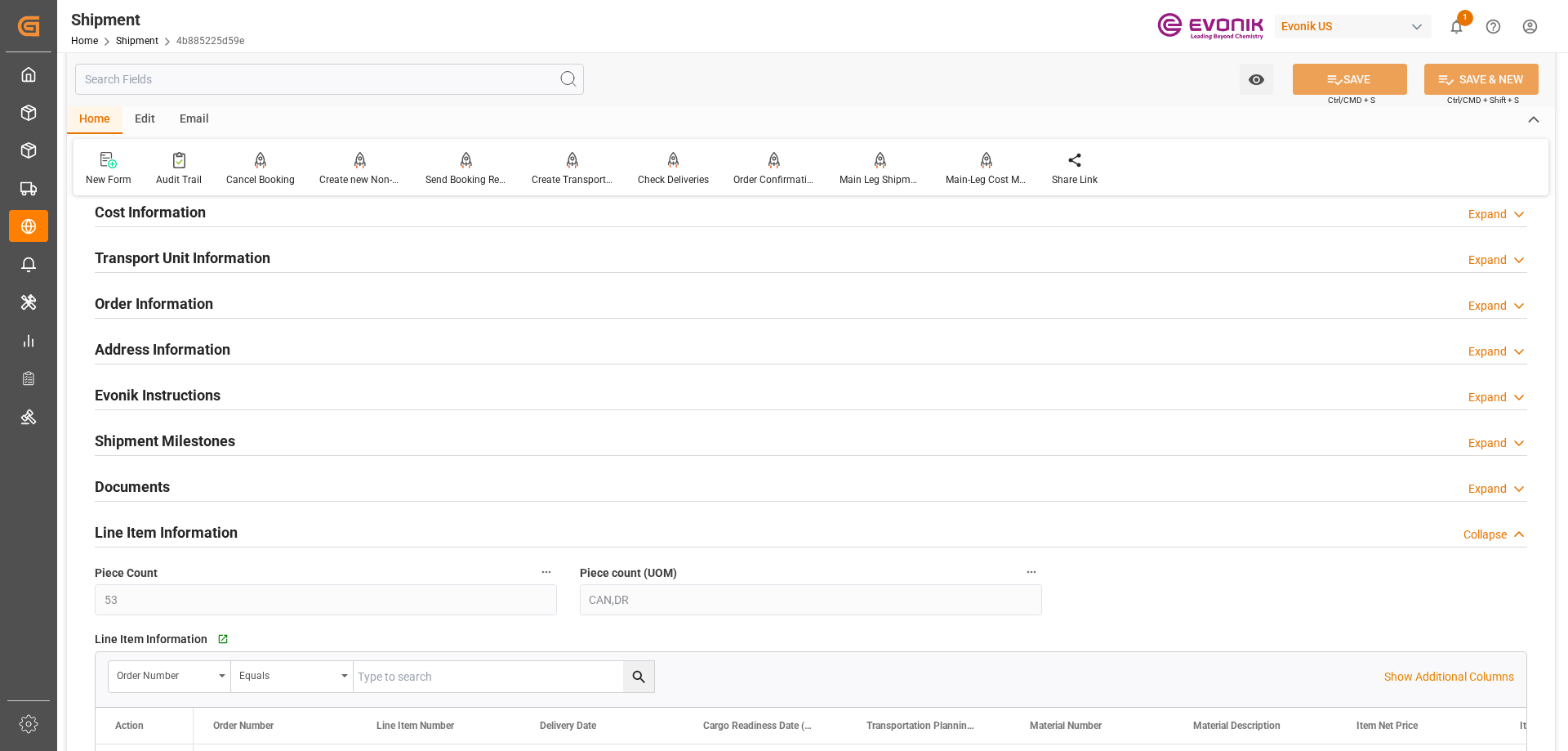
click at [217, 264] on h2 "Transport Unit Information" at bounding box center [182, 258] width 175 height 22
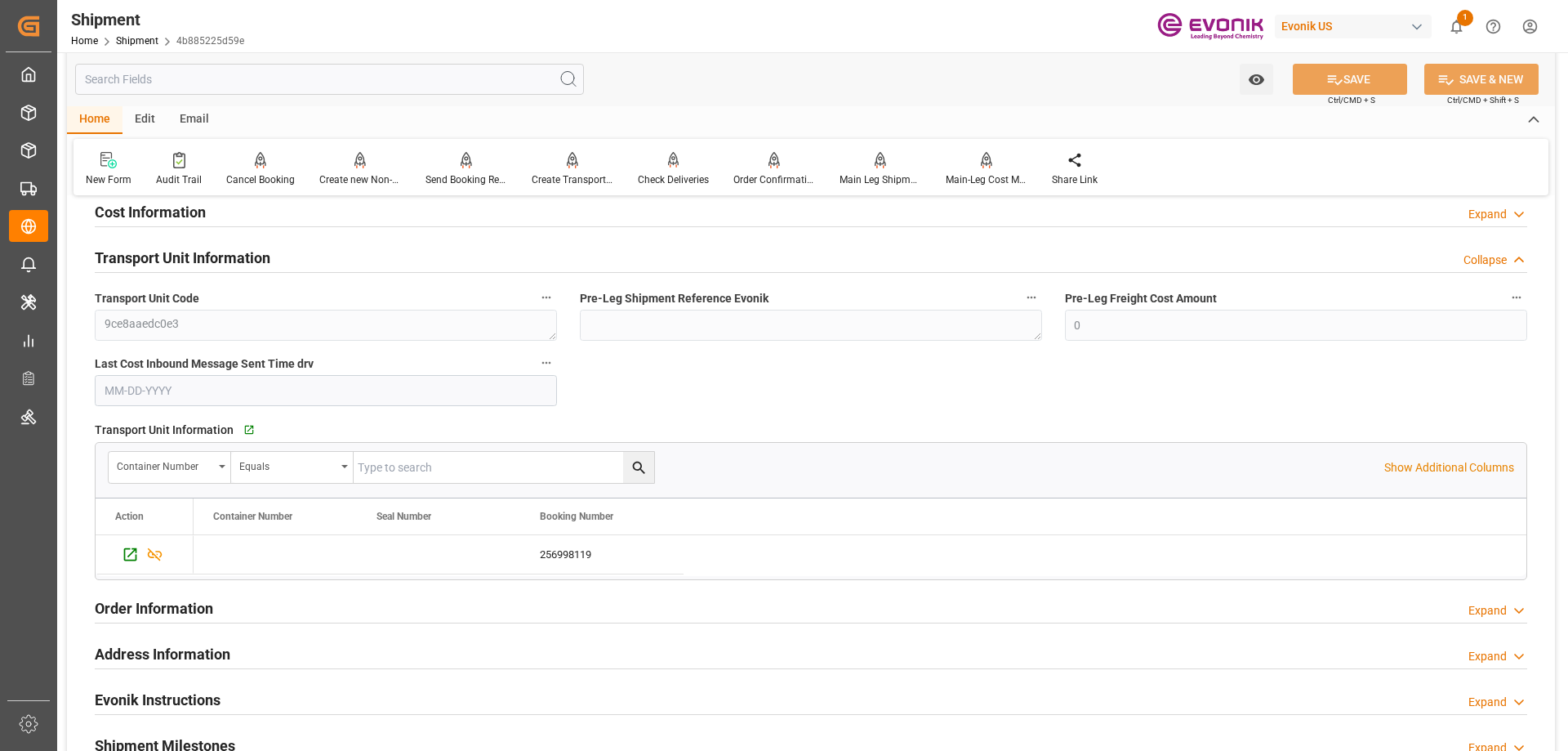
click at [433, 466] on input "text" at bounding box center [504, 467] width 300 height 31
click at [131, 552] on icon "Press SPACE to select this row." at bounding box center [131, 555] width 13 height 13
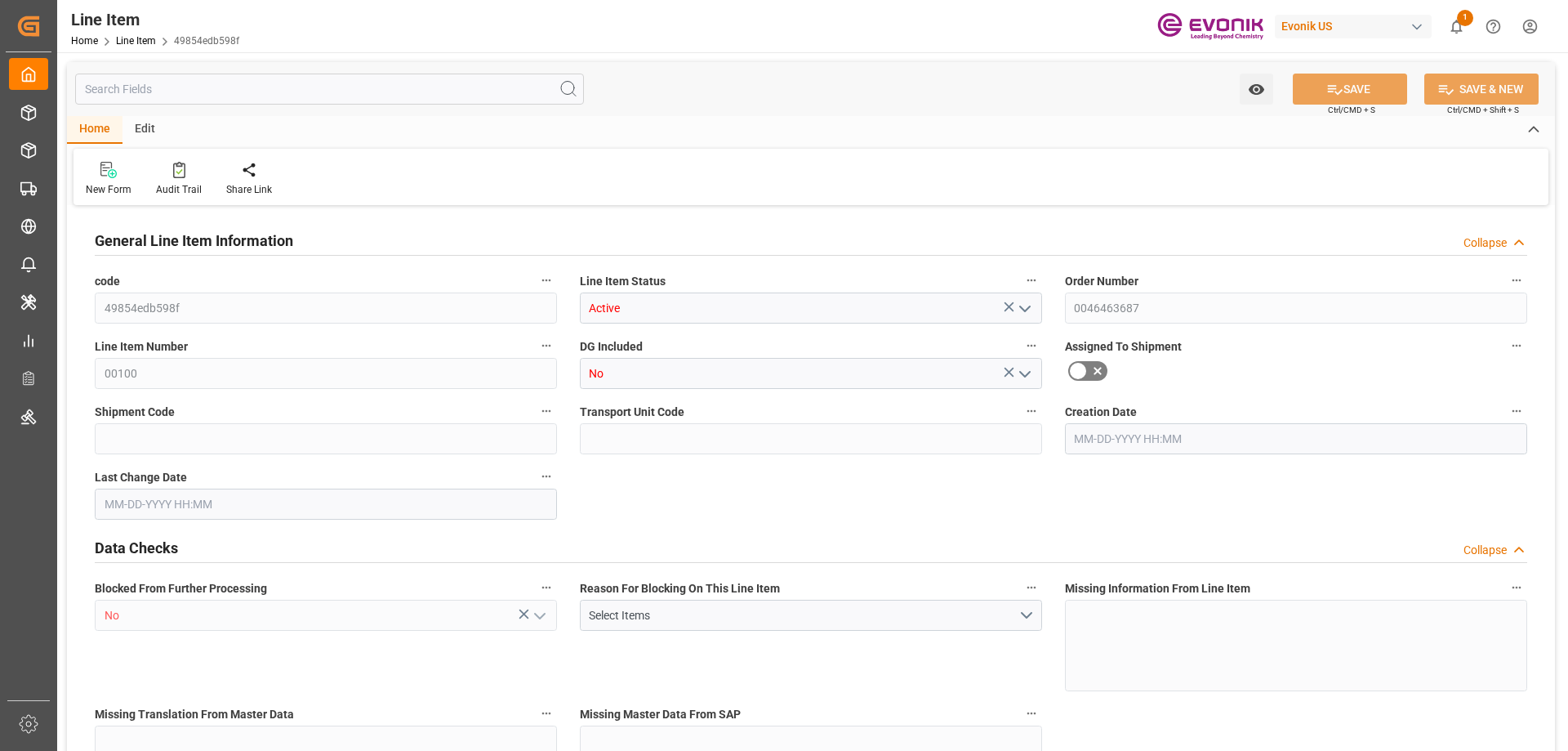
type input "3"
type input "2593.2"
type input "2400"
type input "3.6139"
type input "12"
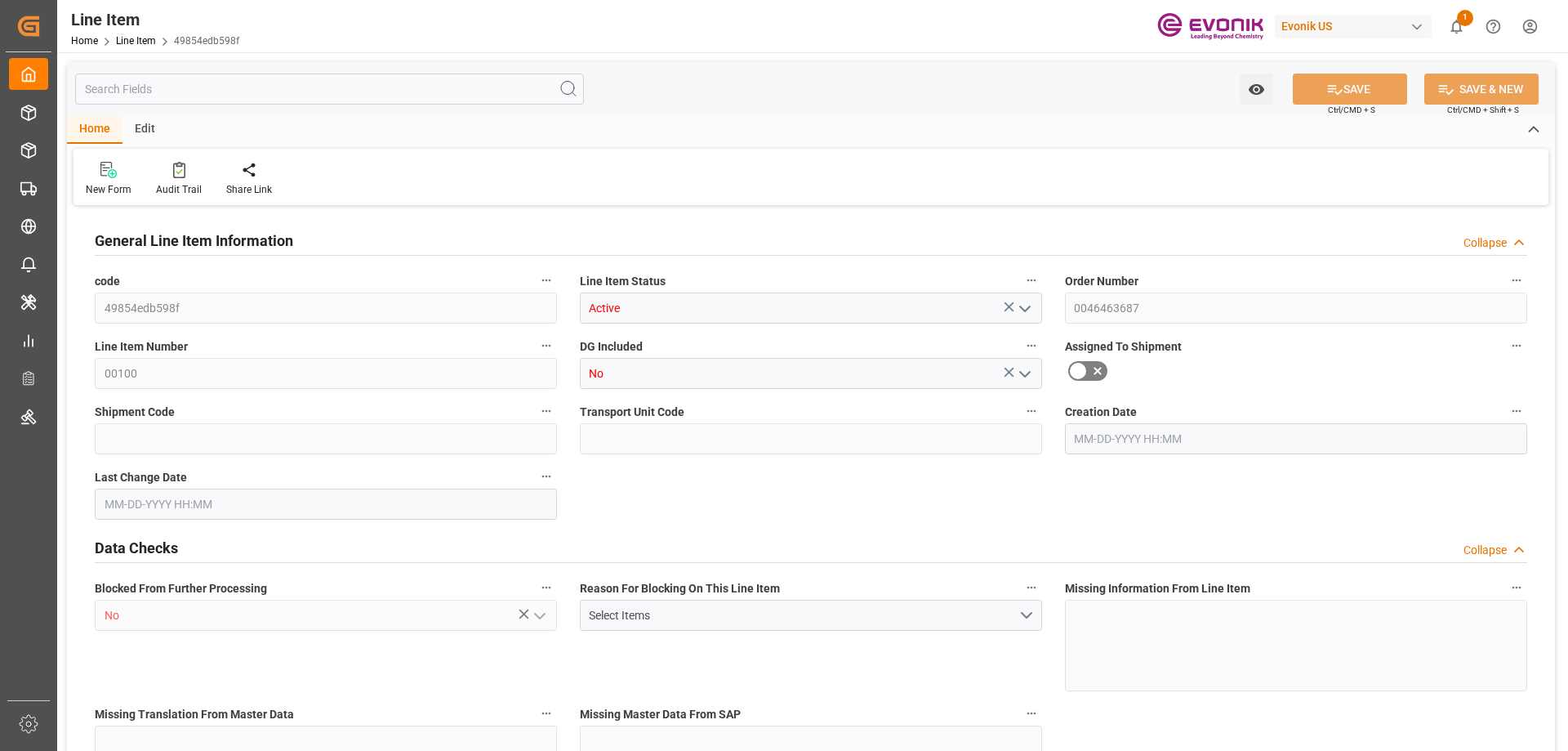
type input "41760"
type input "12"
type input "2593.2"
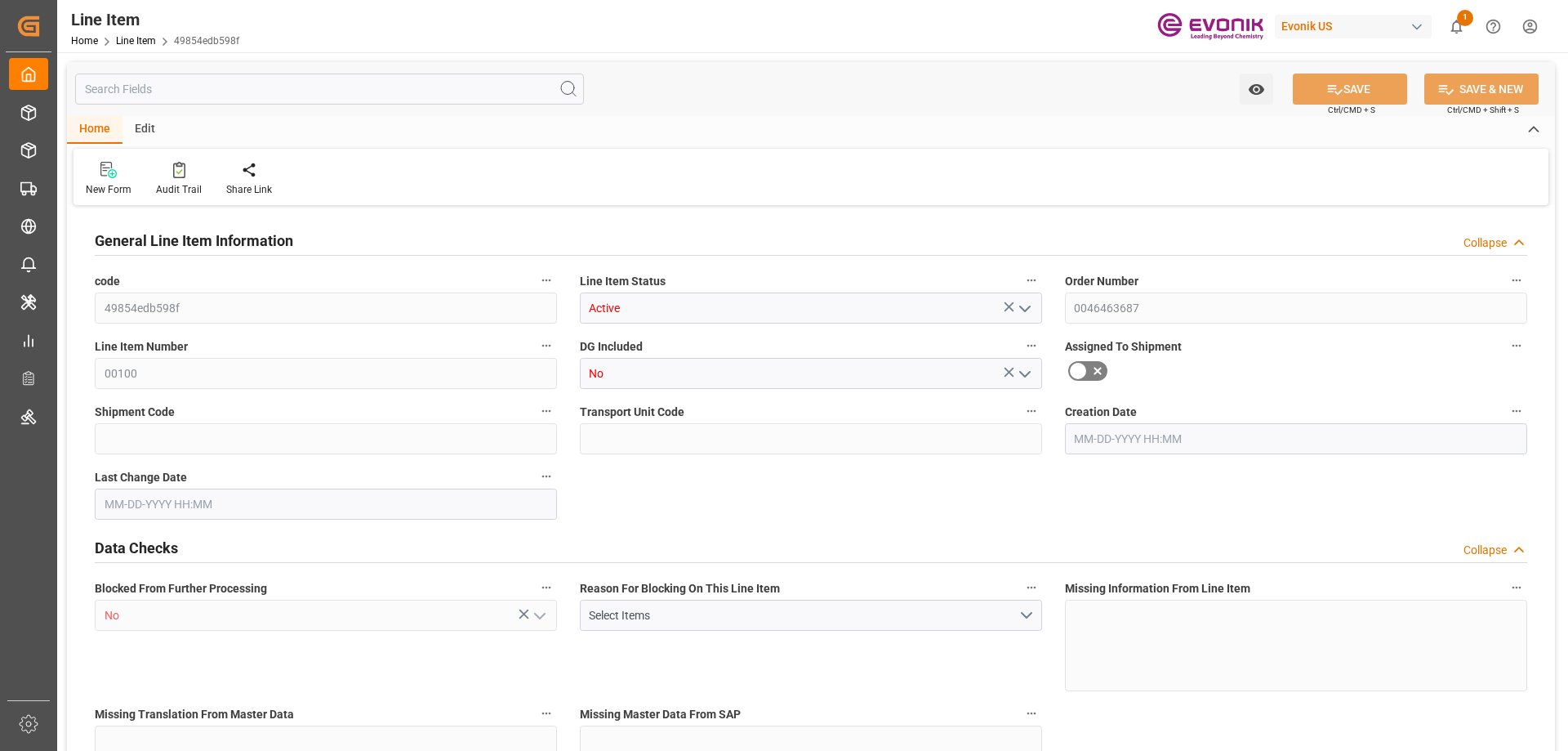
type input "2653.2"
type input "2400"
type input "3.6139"
type input "3613.896"
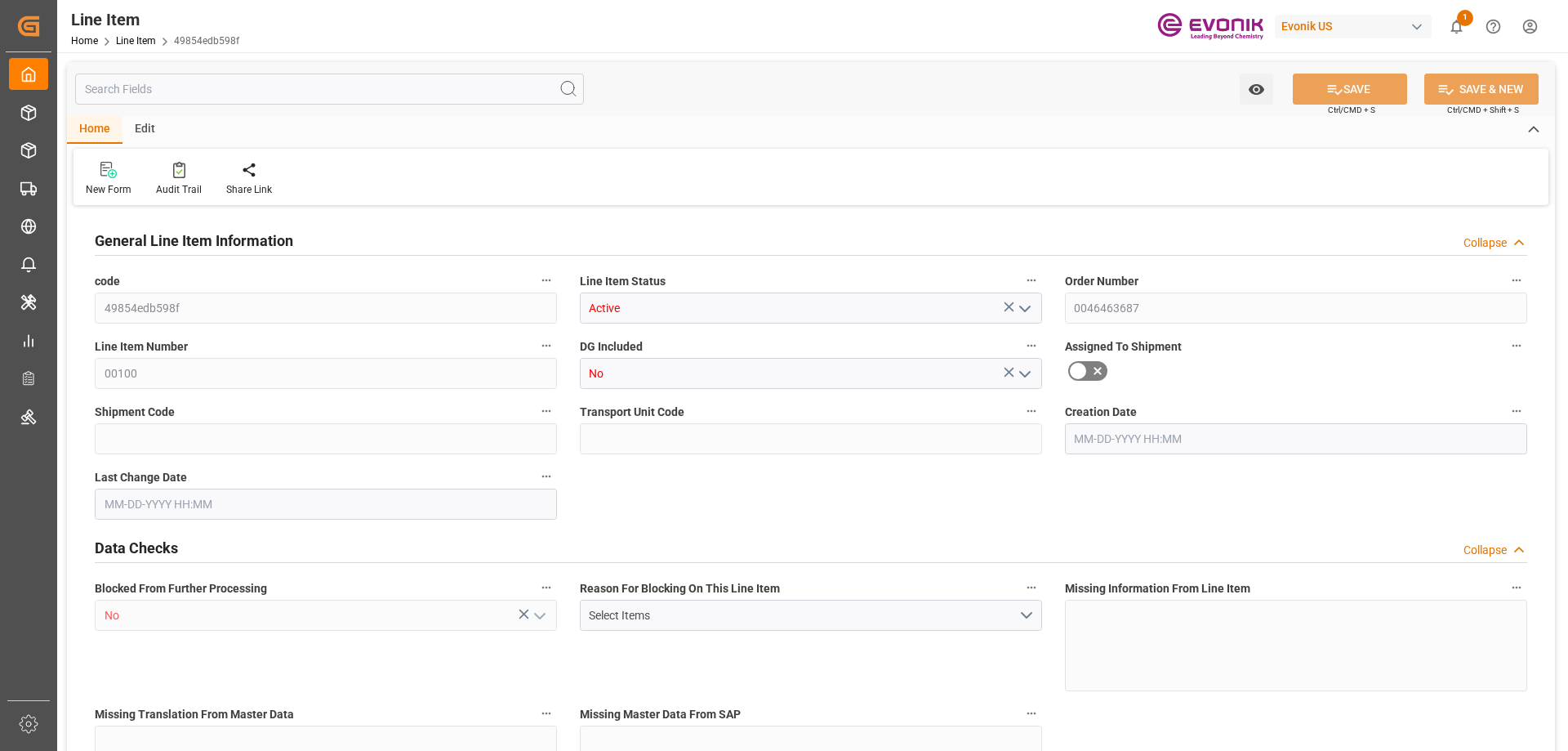
type input "0"
type input "[DATE] 16:31"
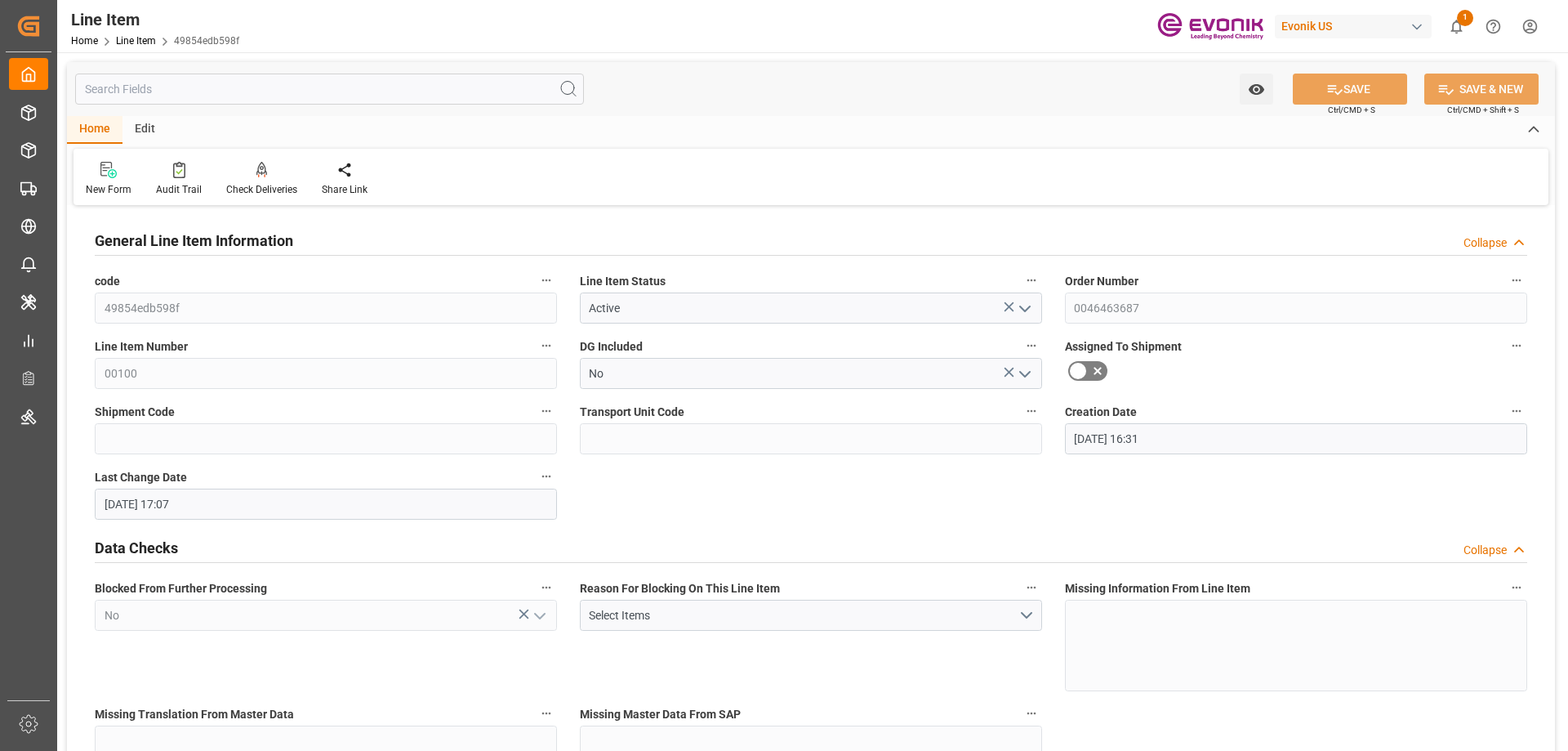
type input "[DATE] 17:07"
type input "[DATE]"
type input "2"
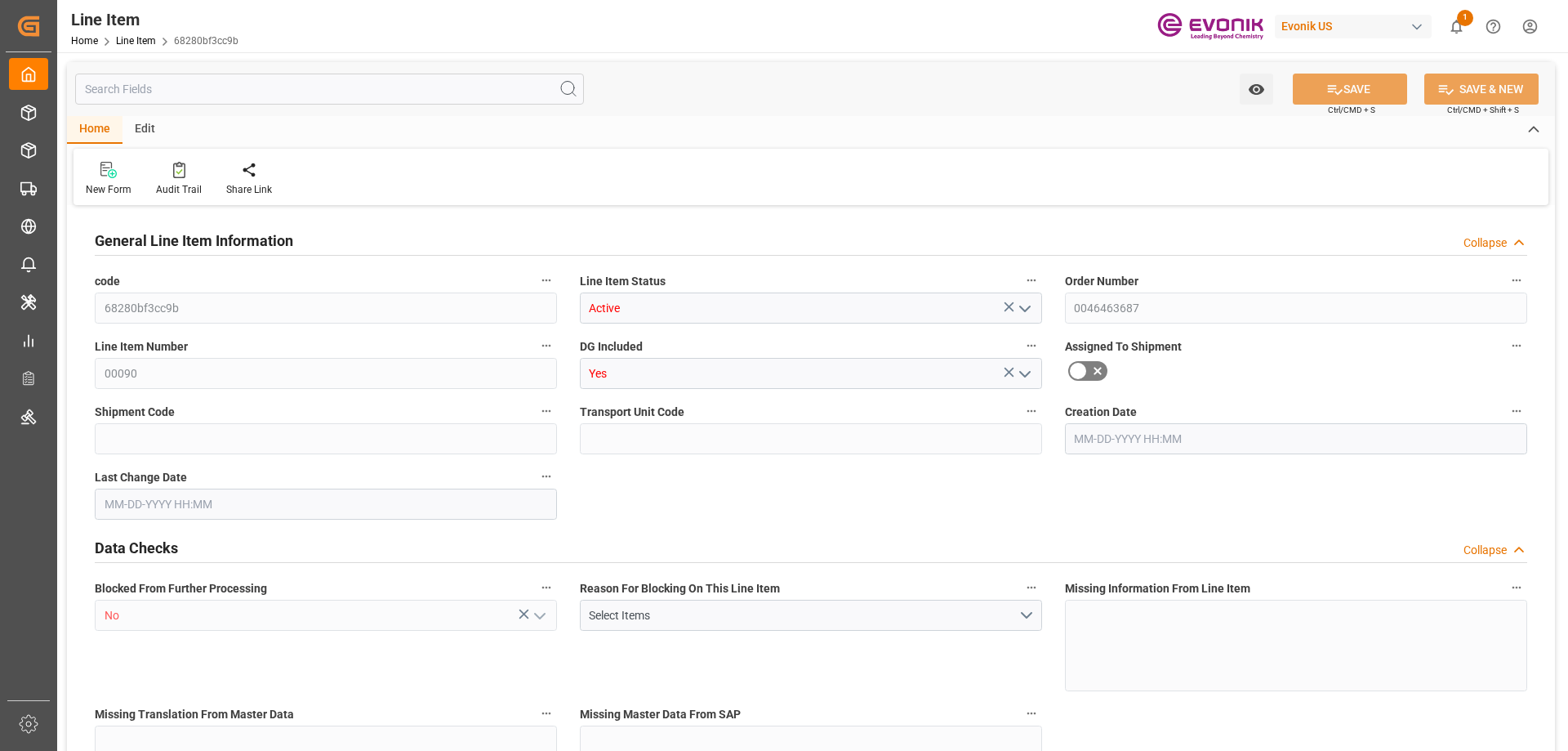
type input "710.4"
type input "640"
type input "0.9617"
type input "32"
type input "20460.8"
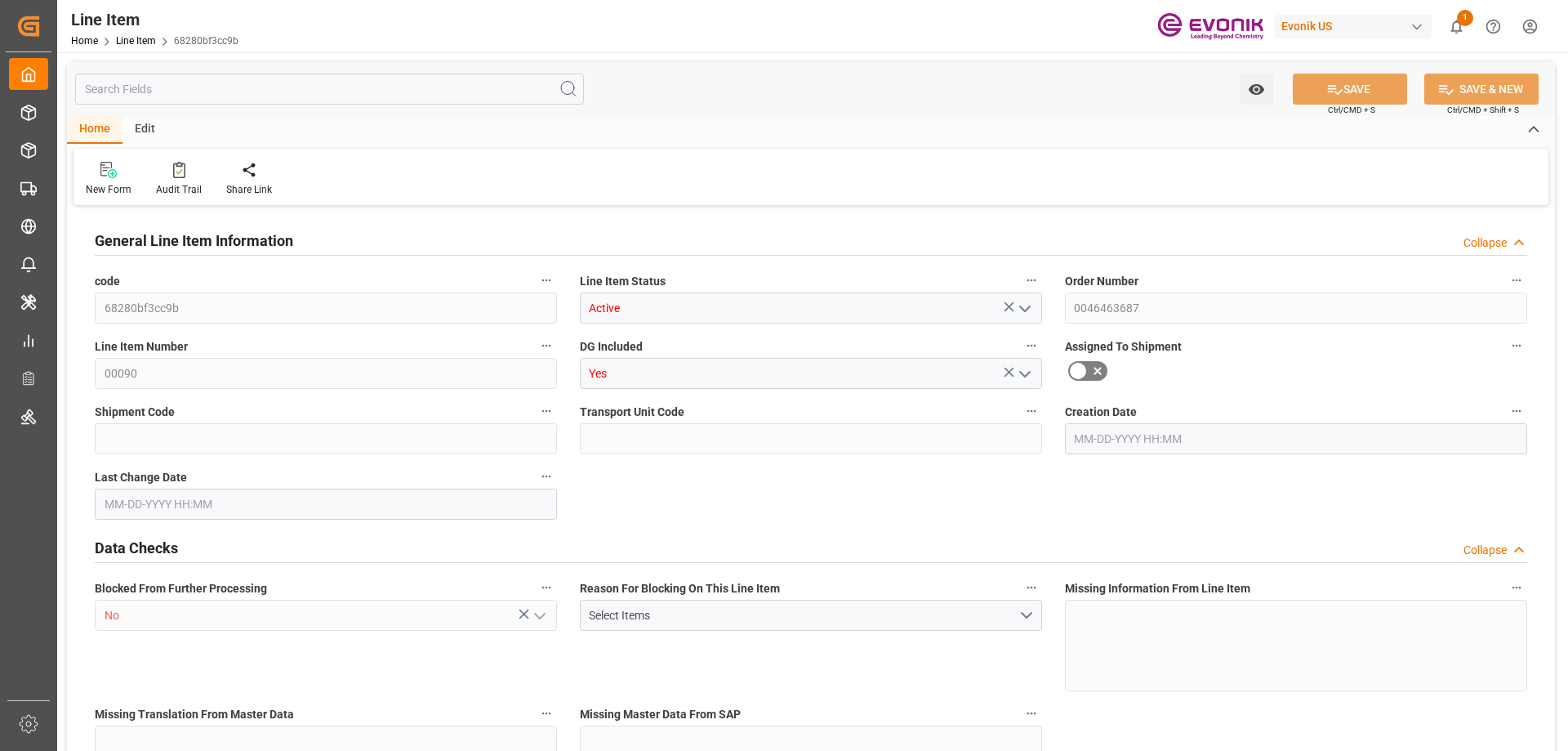
type input "32"
type input "710.4"
type input "750.4"
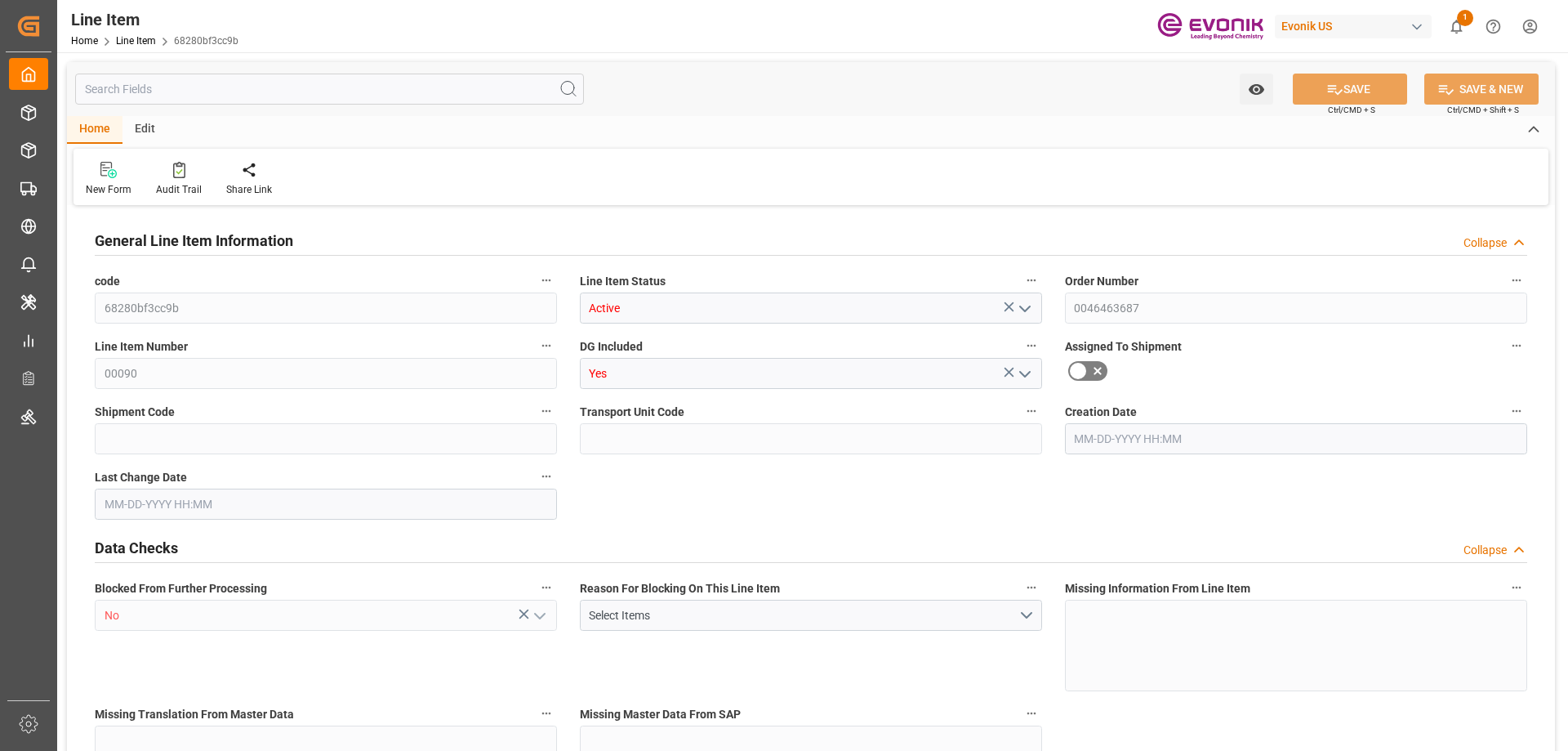
type input "640"
type input "0.9617"
type input "961.696"
type input "0"
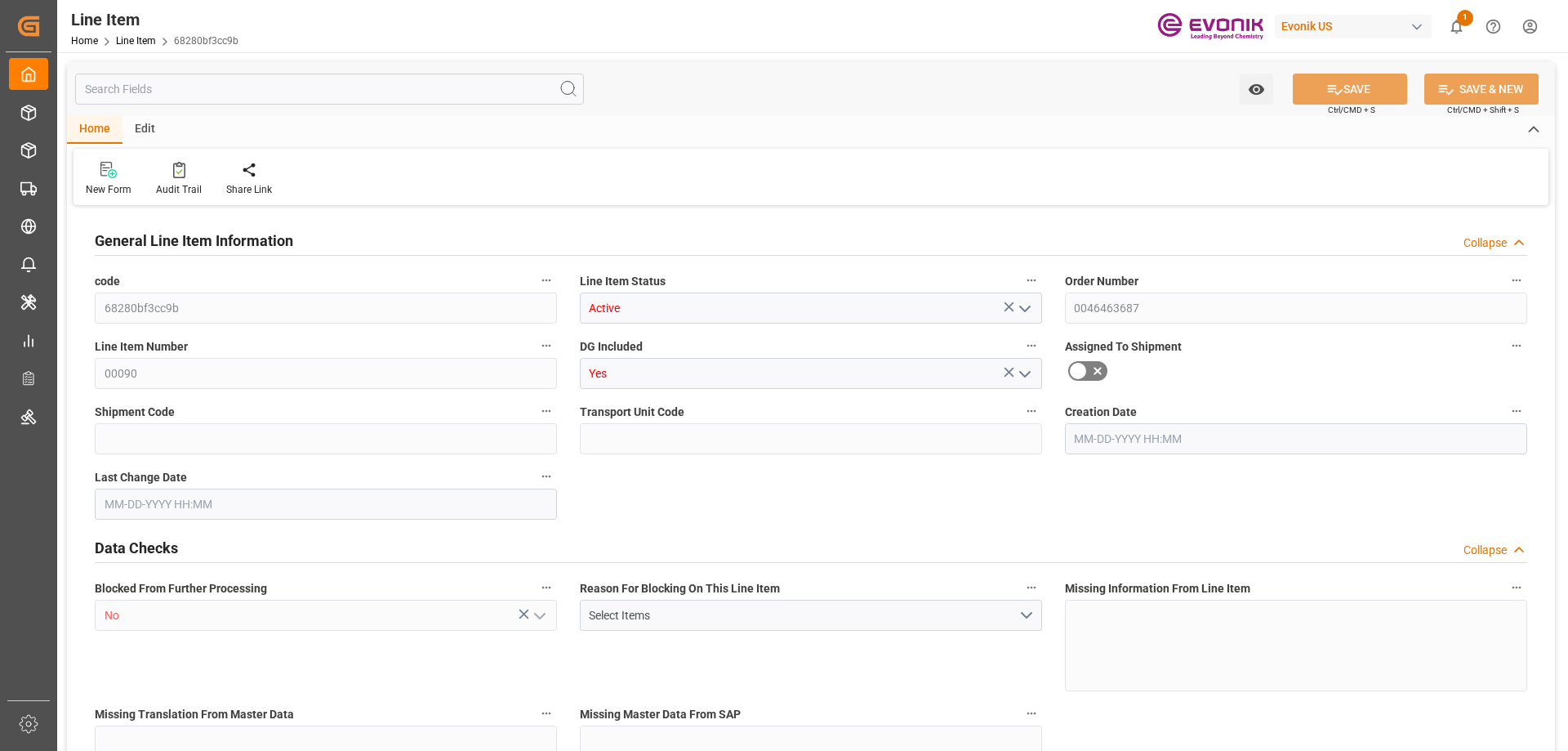
type input "0"
type input "08-14-2025 16:31"
type input "08-14-2025 17:07"
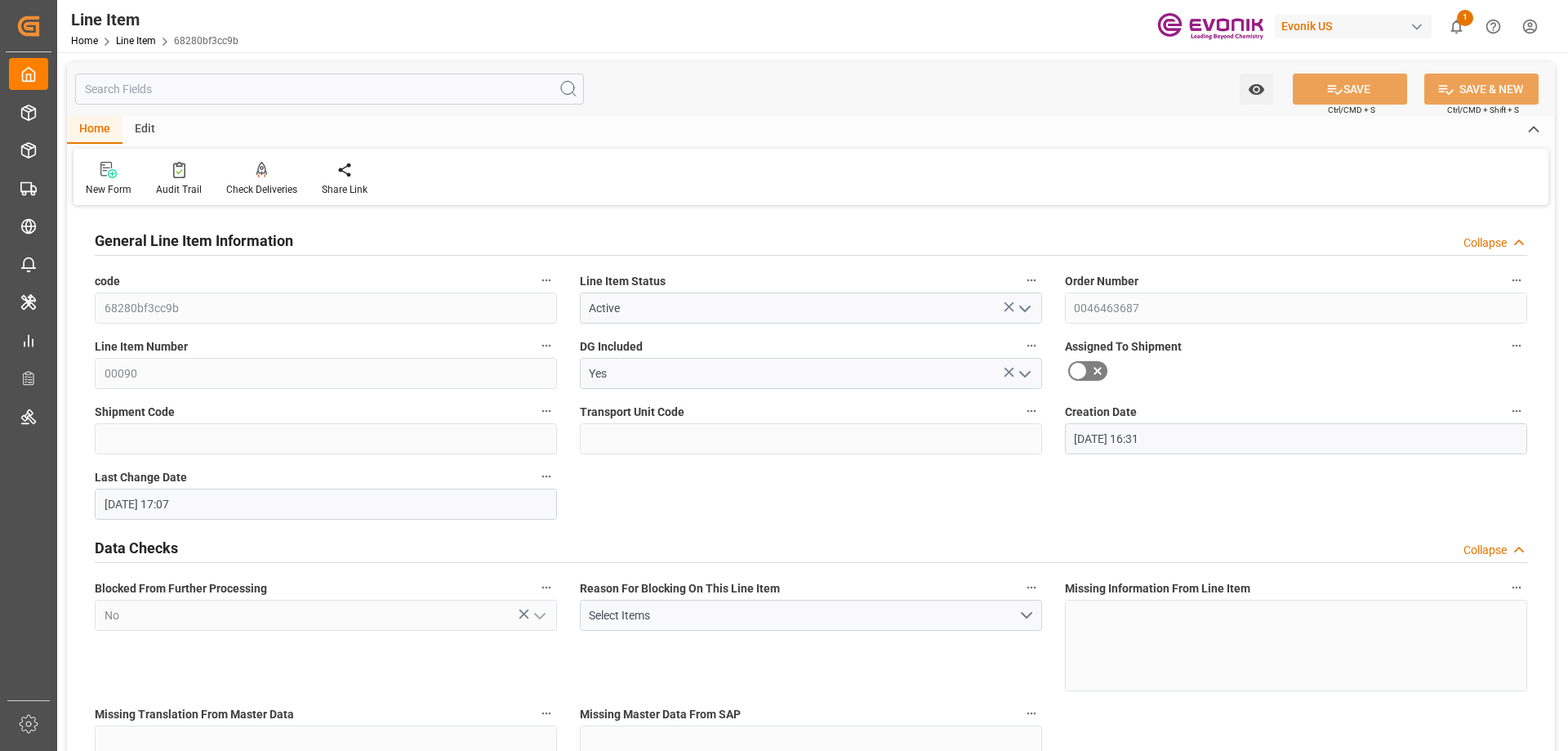
type input "[DATE]"
type input "08-27-2025"
type input "08-20-2025"
type input "2"
type input "710.4"
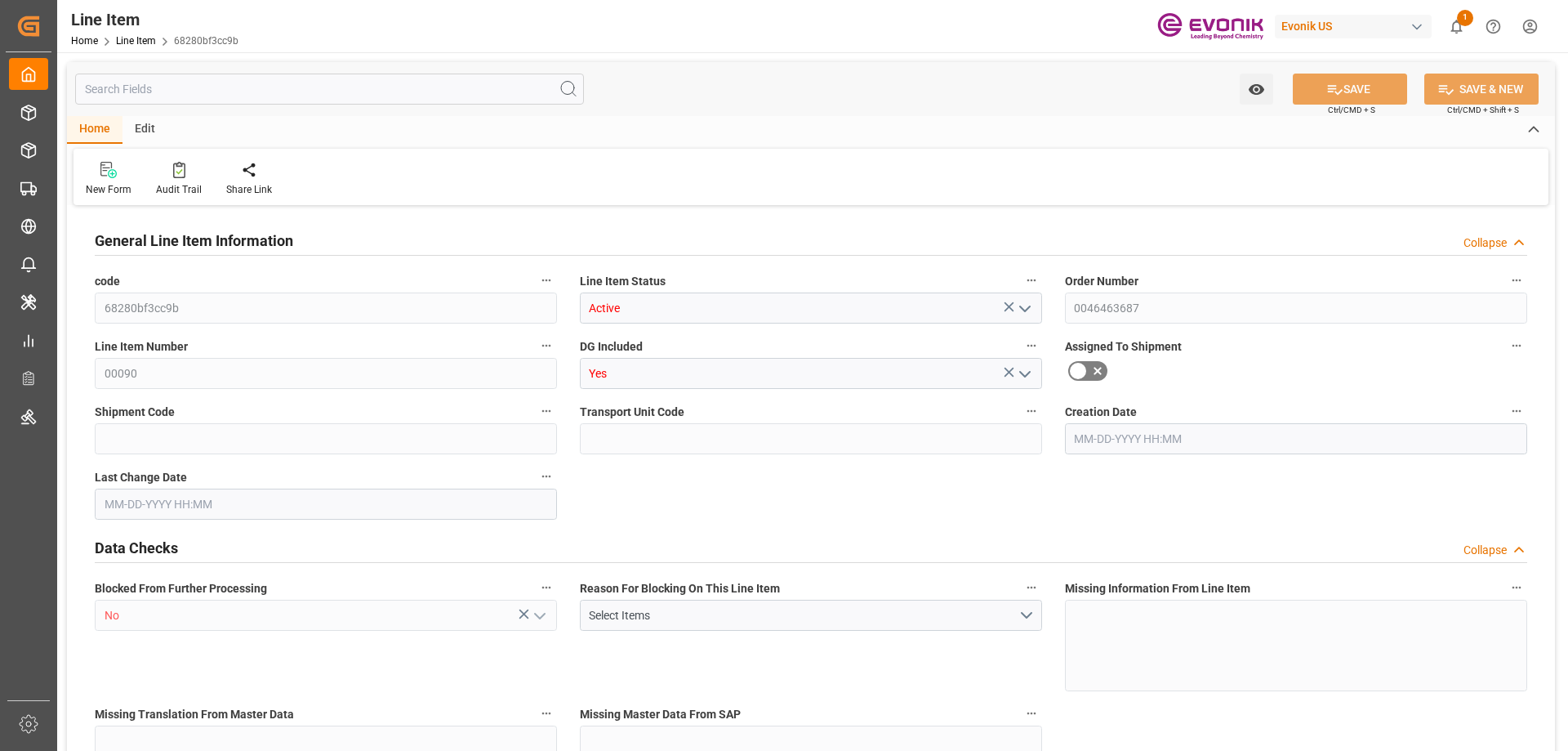
type input "640"
type input "0.9617"
type input "32"
type input "20460.8"
type input "32"
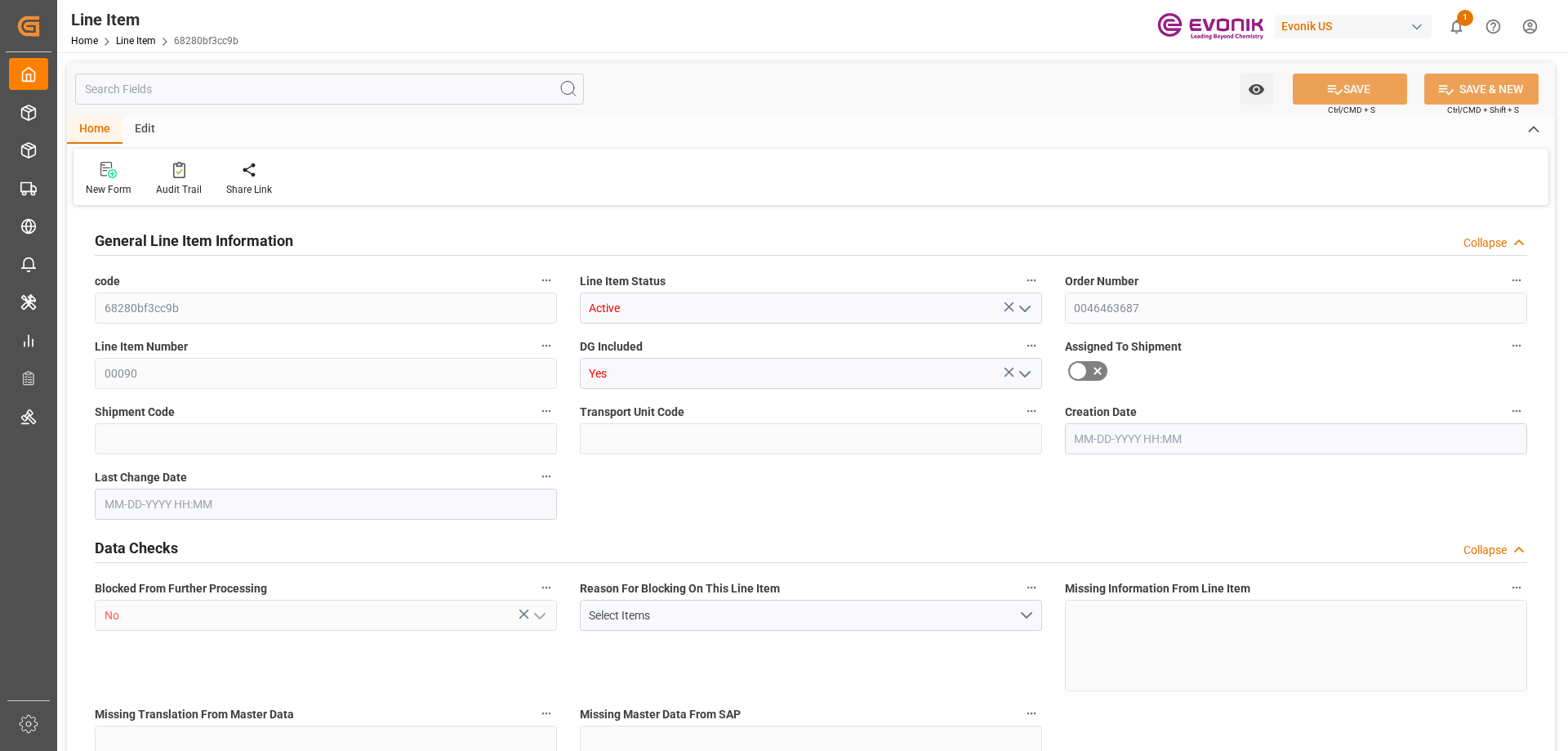
type input "32"
type input "710.4"
type input "750.4"
type input "640"
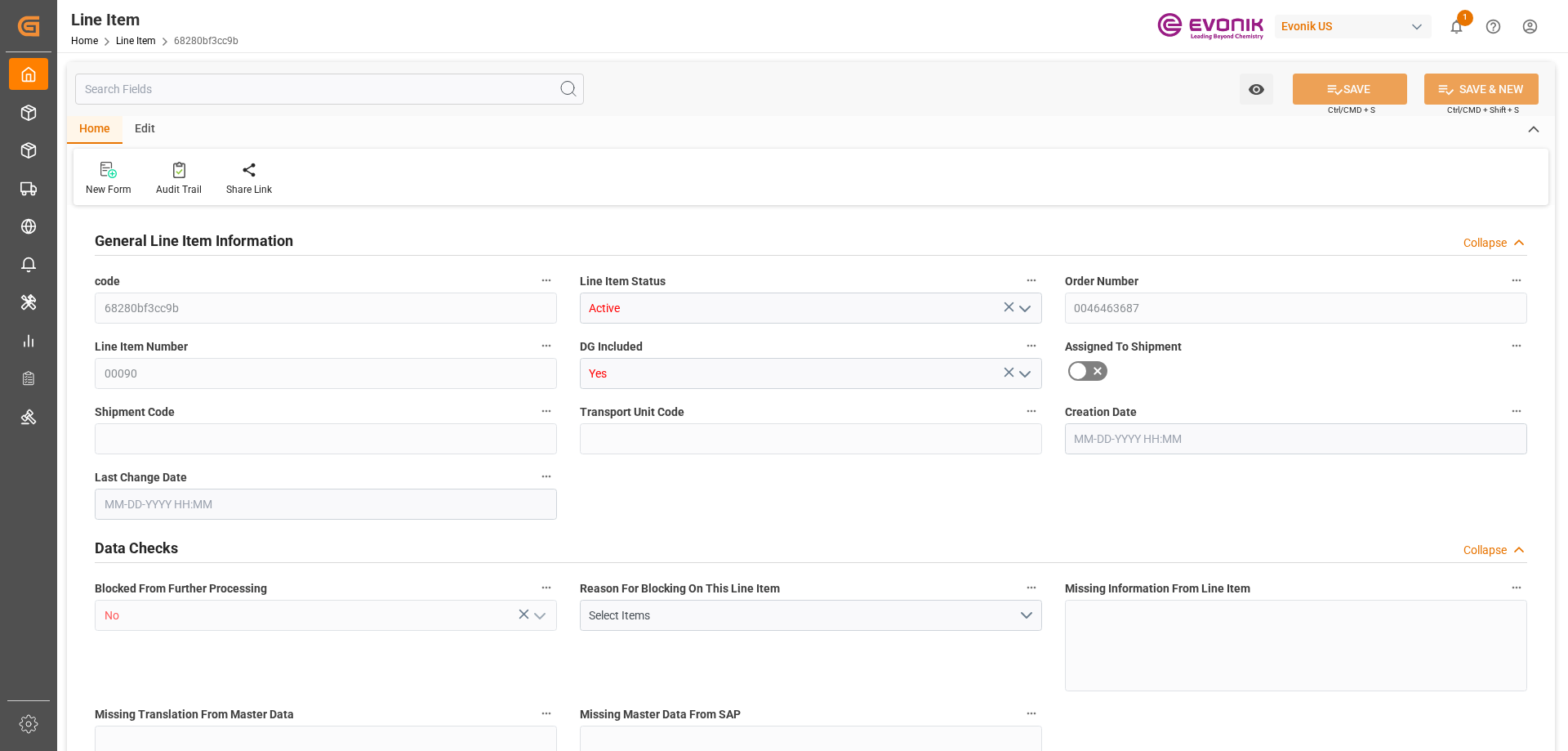
type input "640"
type input "0.9617"
type input "961.696"
type input "0"
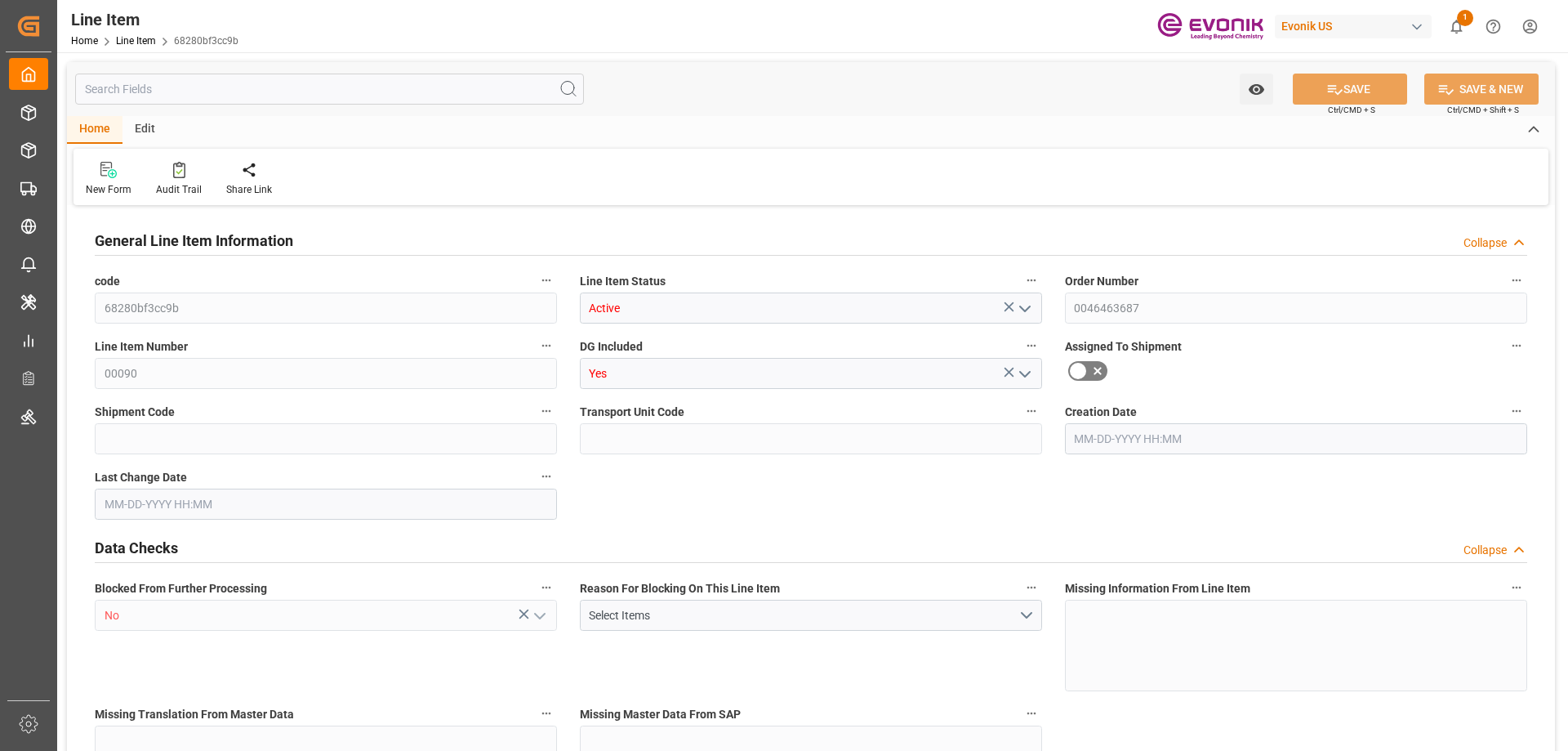
type input "0"
type input "08-14-2025 16:31"
type input "08-14-2025 17:07"
type input "[DATE]"
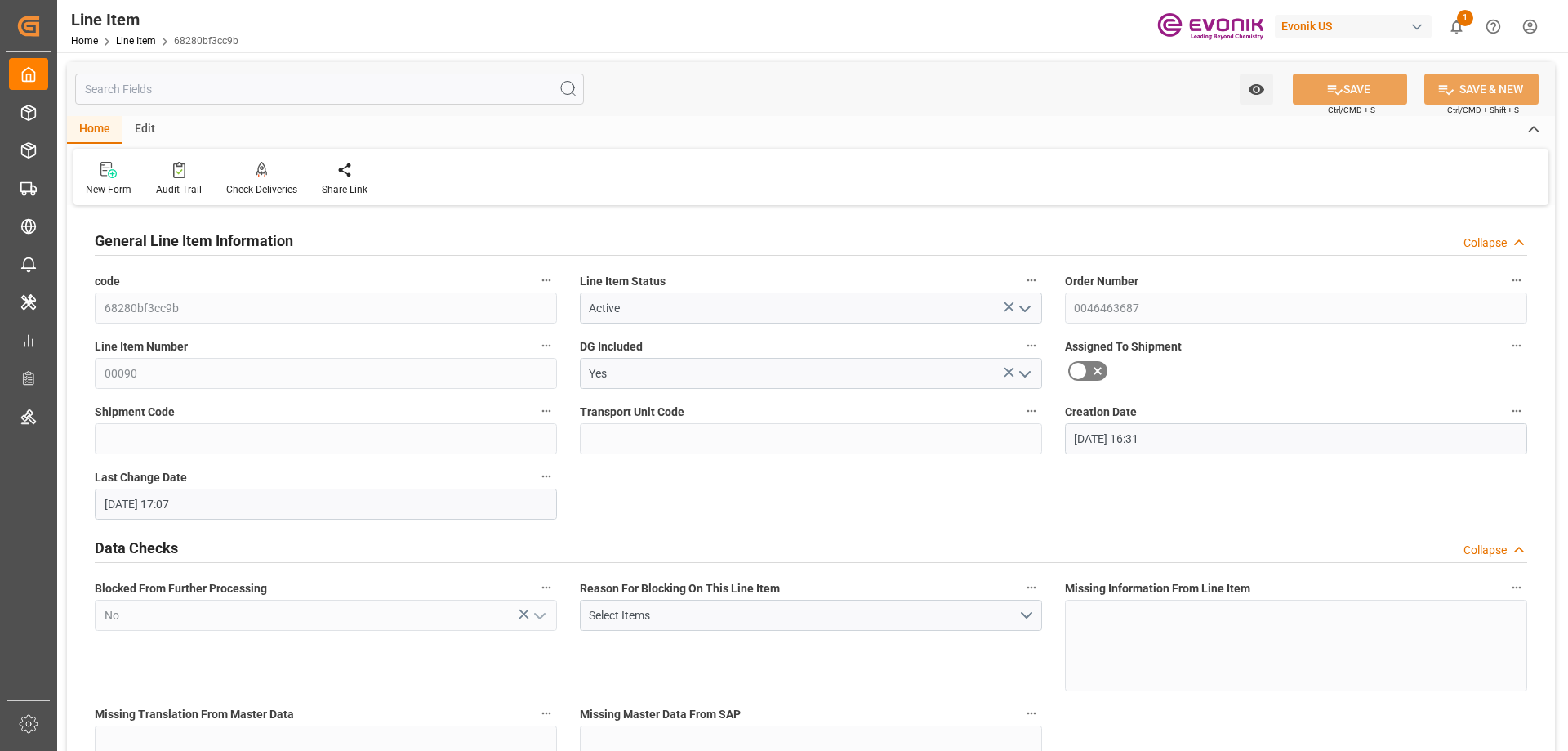
type input "[DATE]"
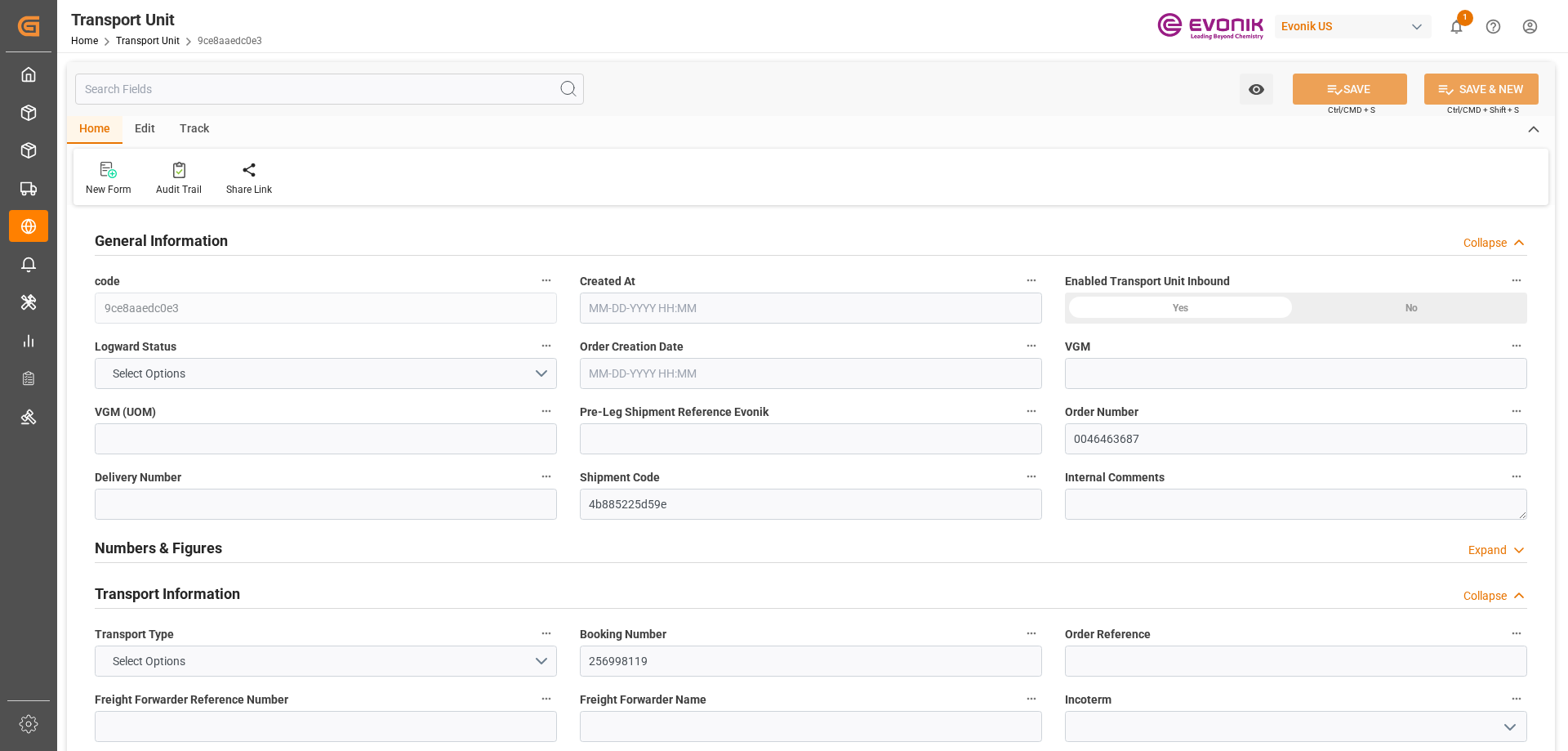
click at [220, 81] on input "text" at bounding box center [329, 89] width 509 height 31
type input "0"
type input "ICL"
type input "Independent Container Line Limited"
type input "USILM"
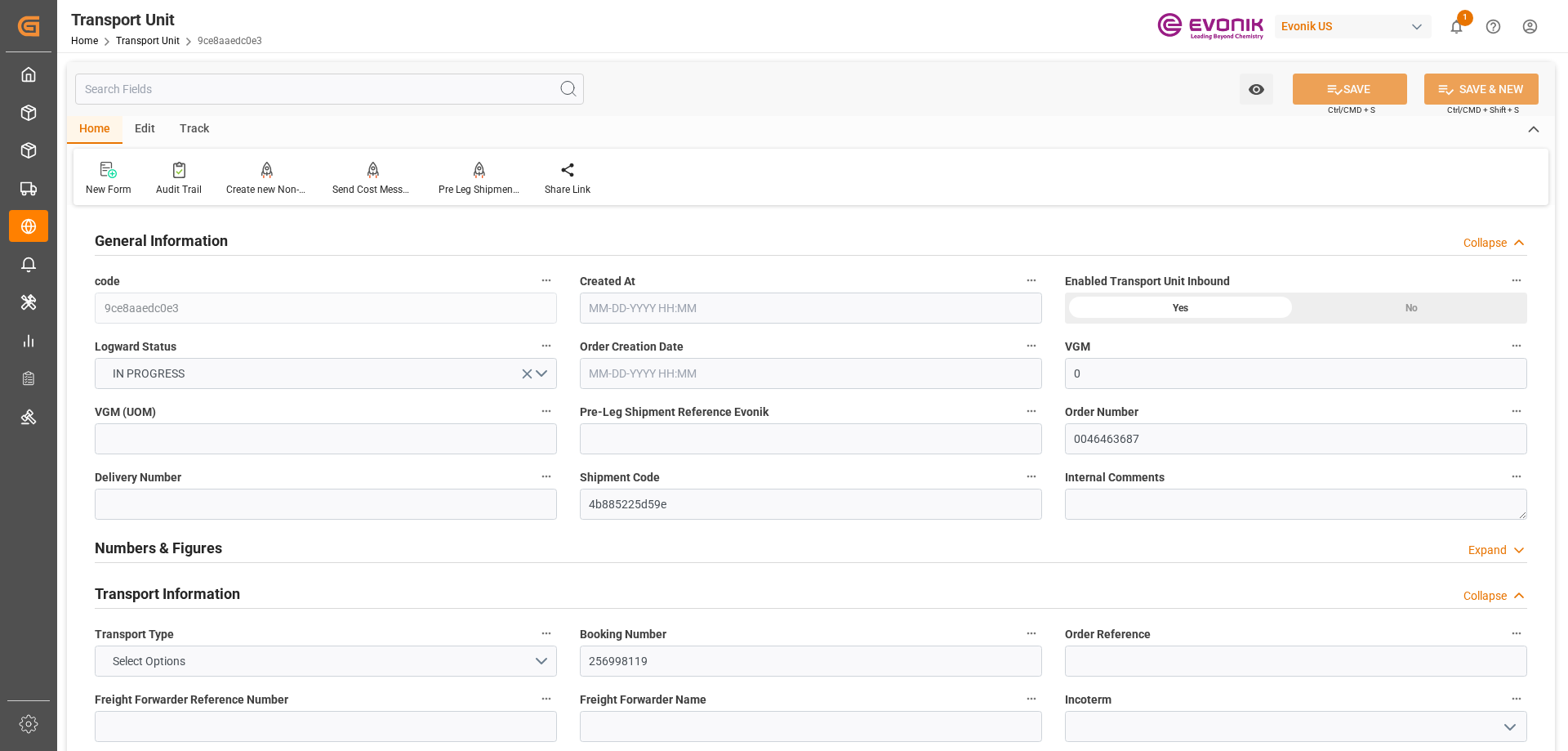
type input "NLRTM"
type input "8436.56"
type input "07-16-2025 02:47"
type input "[DATE]"
type input "08-22-2025 00:00"
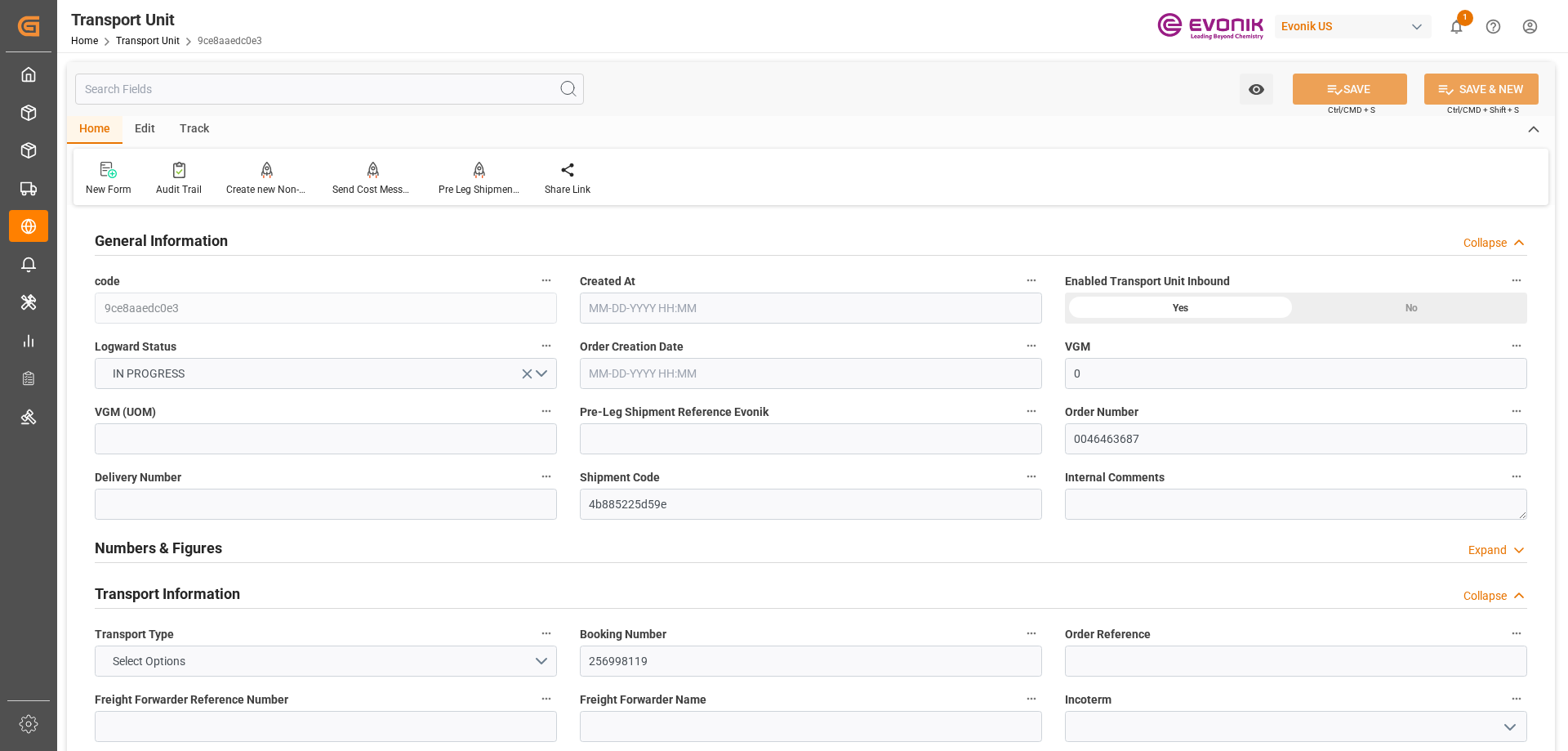
type input "08-03-2025 00:00"
type input "08-31-2025 00:00"
type input "08-28-2025 00:00"
type input "08-27-2025 17:00"
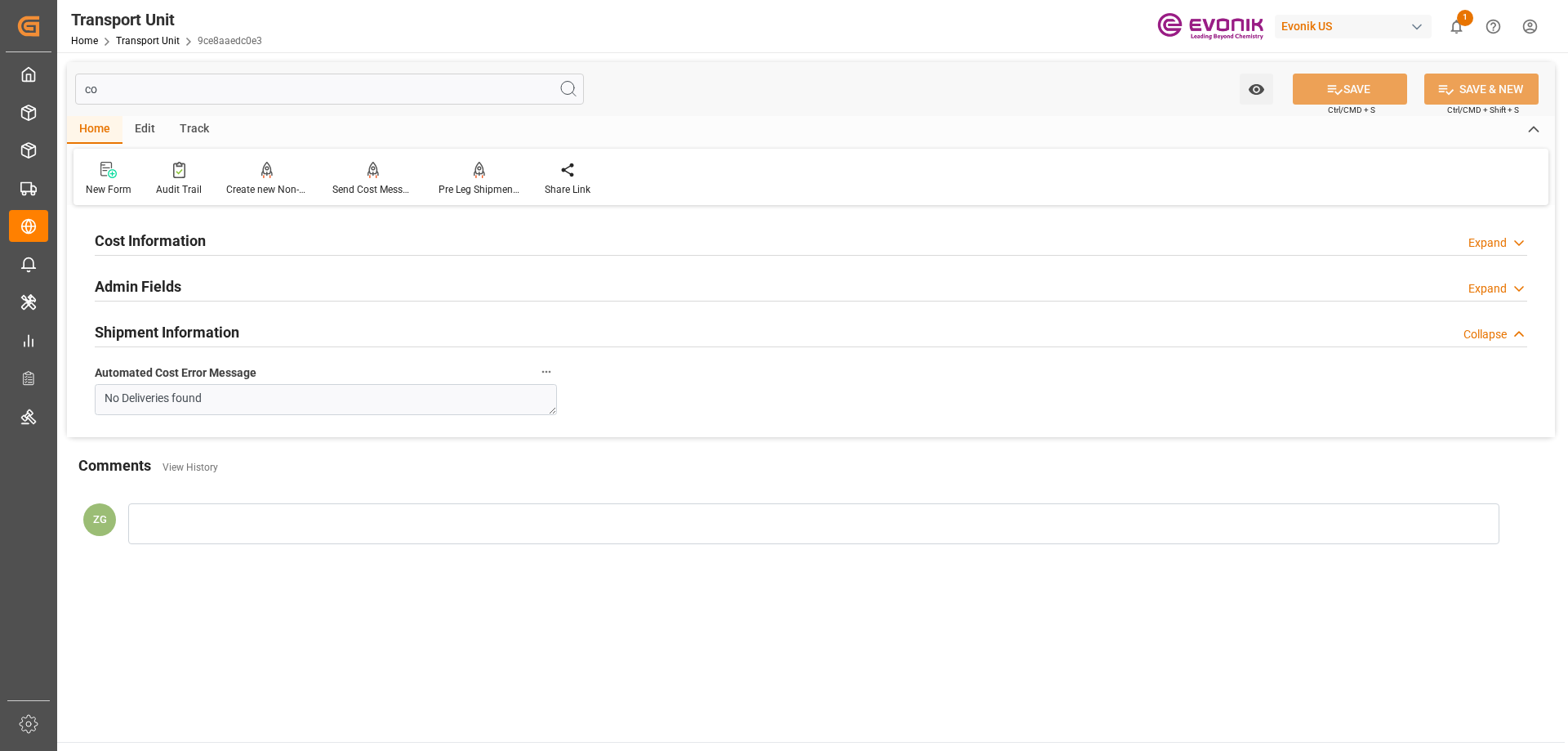
type input "c"
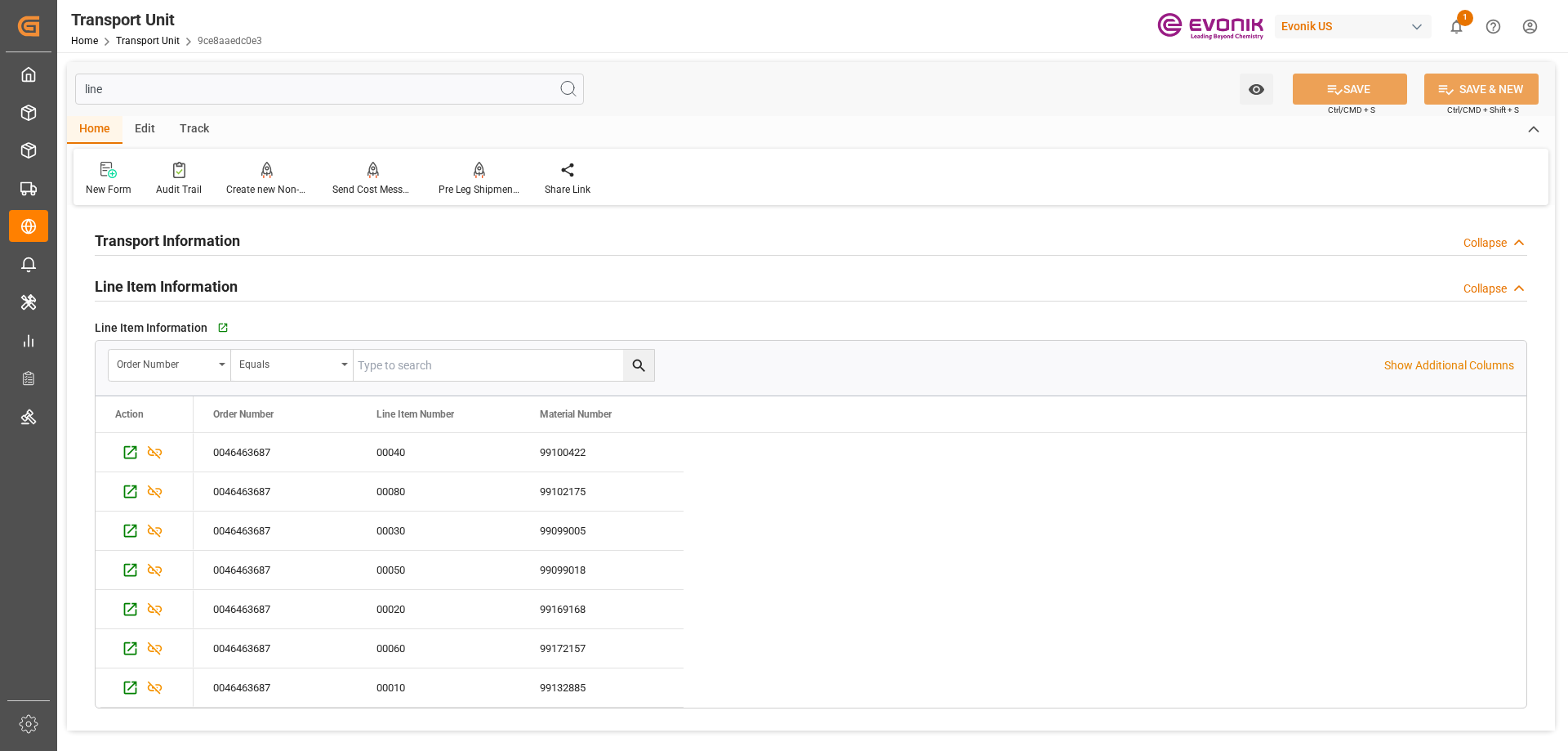
type input "line"
click at [481, 372] on input "text" at bounding box center [504, 365] width 300 height 31
paste input "0046463687"
click at [633, 369] on icon "search button" at bounding box center [639, 365] width 18 height 18
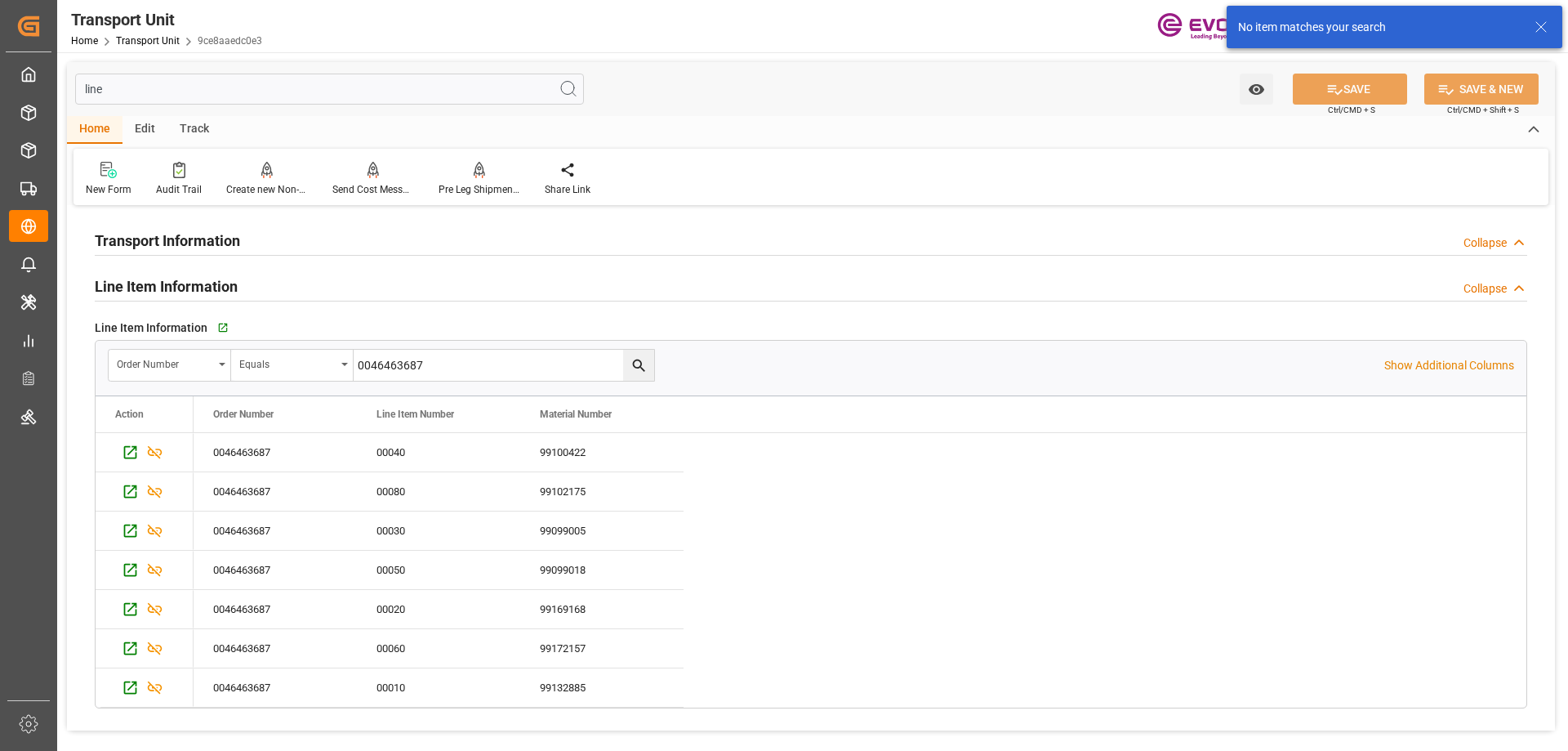
click at [454, 368] on input "0046463687" at bounding box center [504, 365] width 300 height 31
type input "0046463687"
click at [628, 366] on button "search button" at bounding box center [638, 365] width 31 height 31
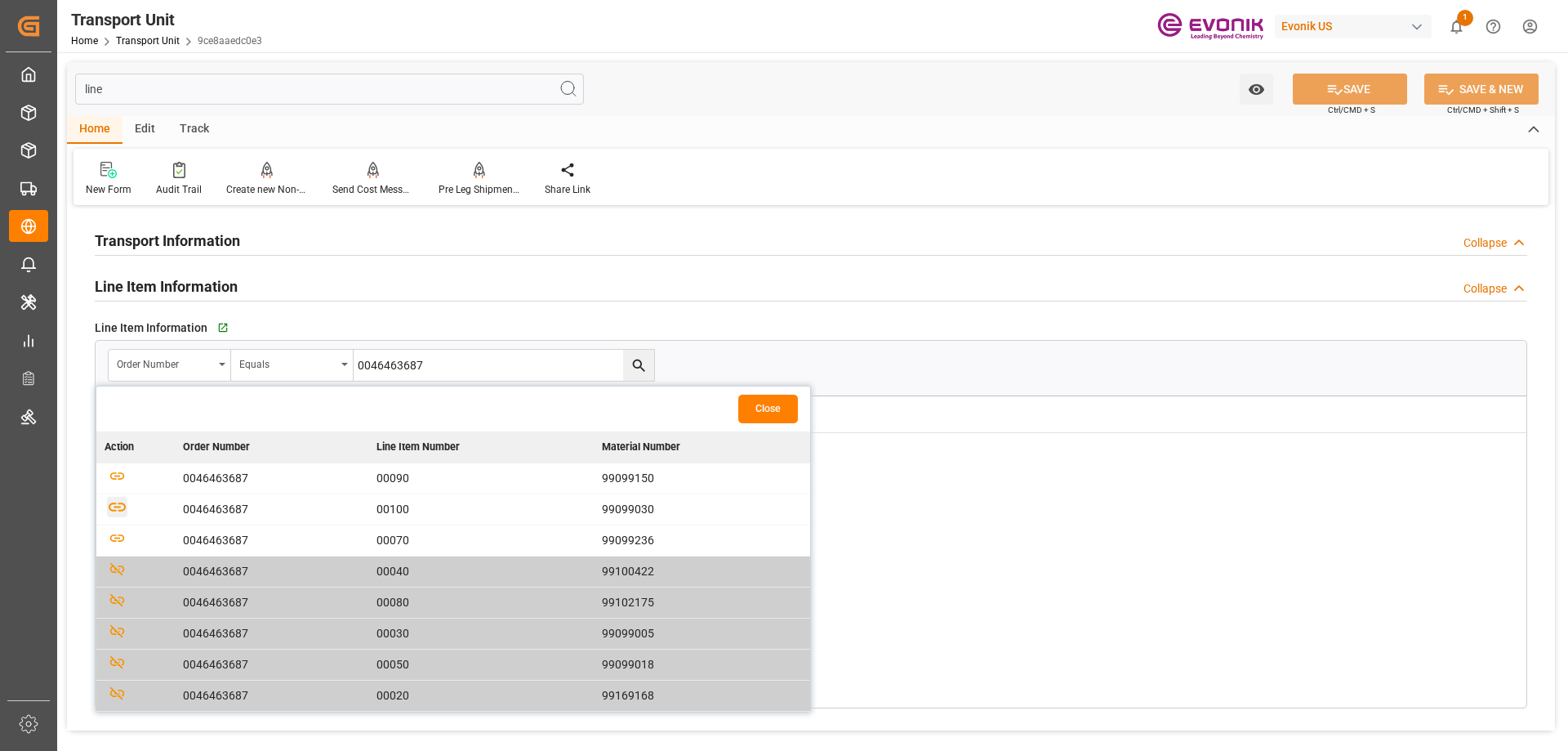
click at [111, 506] on icon "button" at bounding box center [117, 507] width 20 height 20
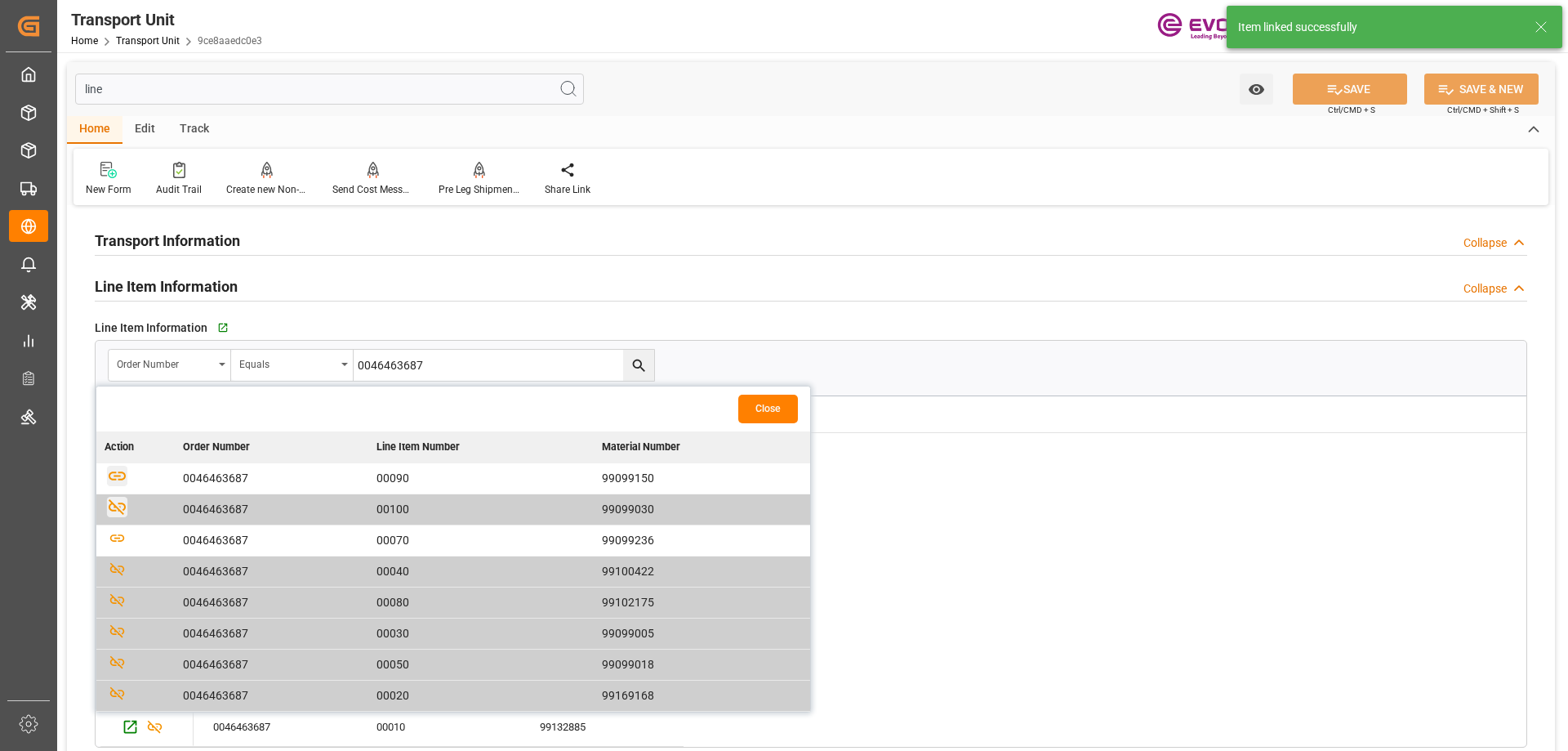
click at [116, 478] on icon "button" at bounding box center [117, 476] width 18 height 9
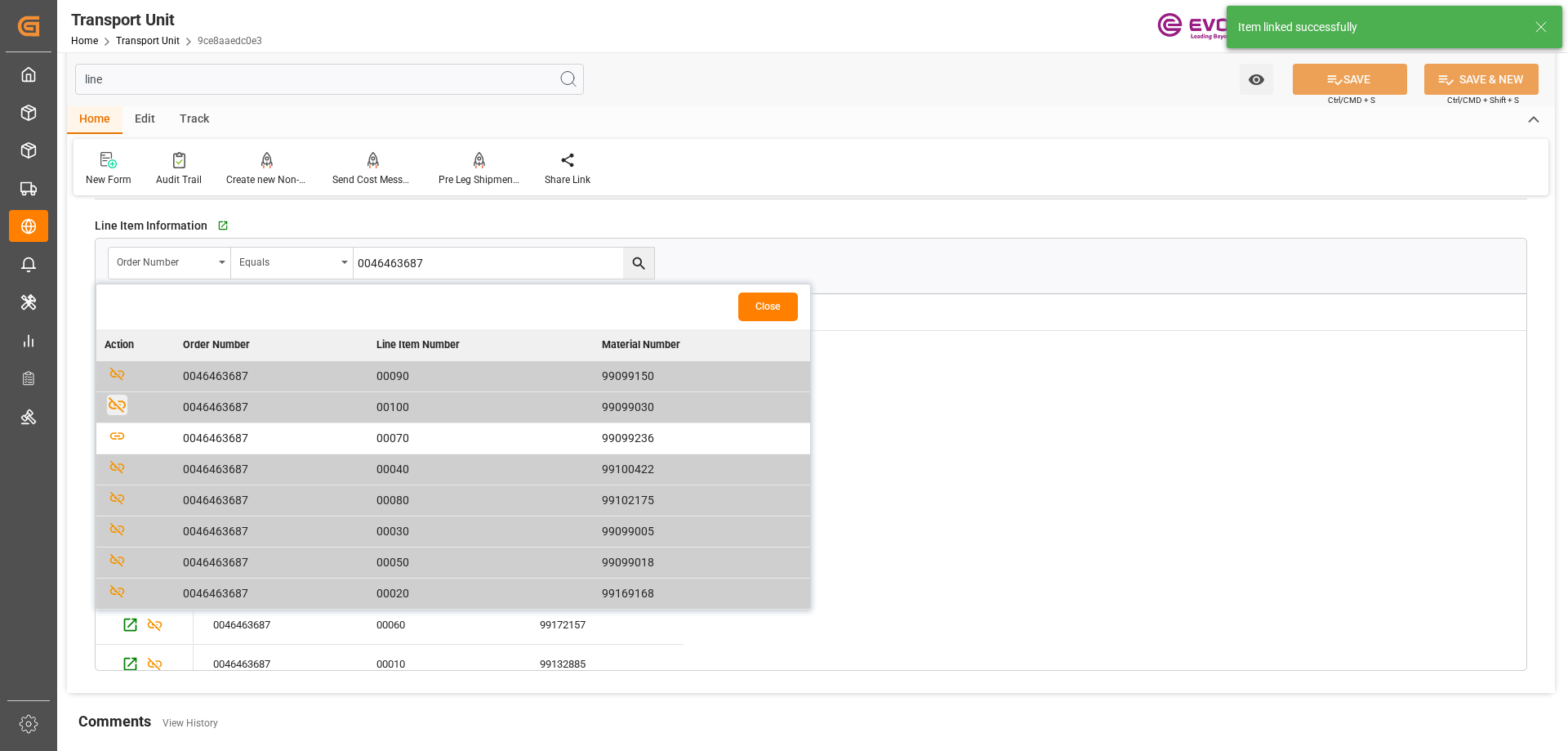
scroll to position [62, 0]
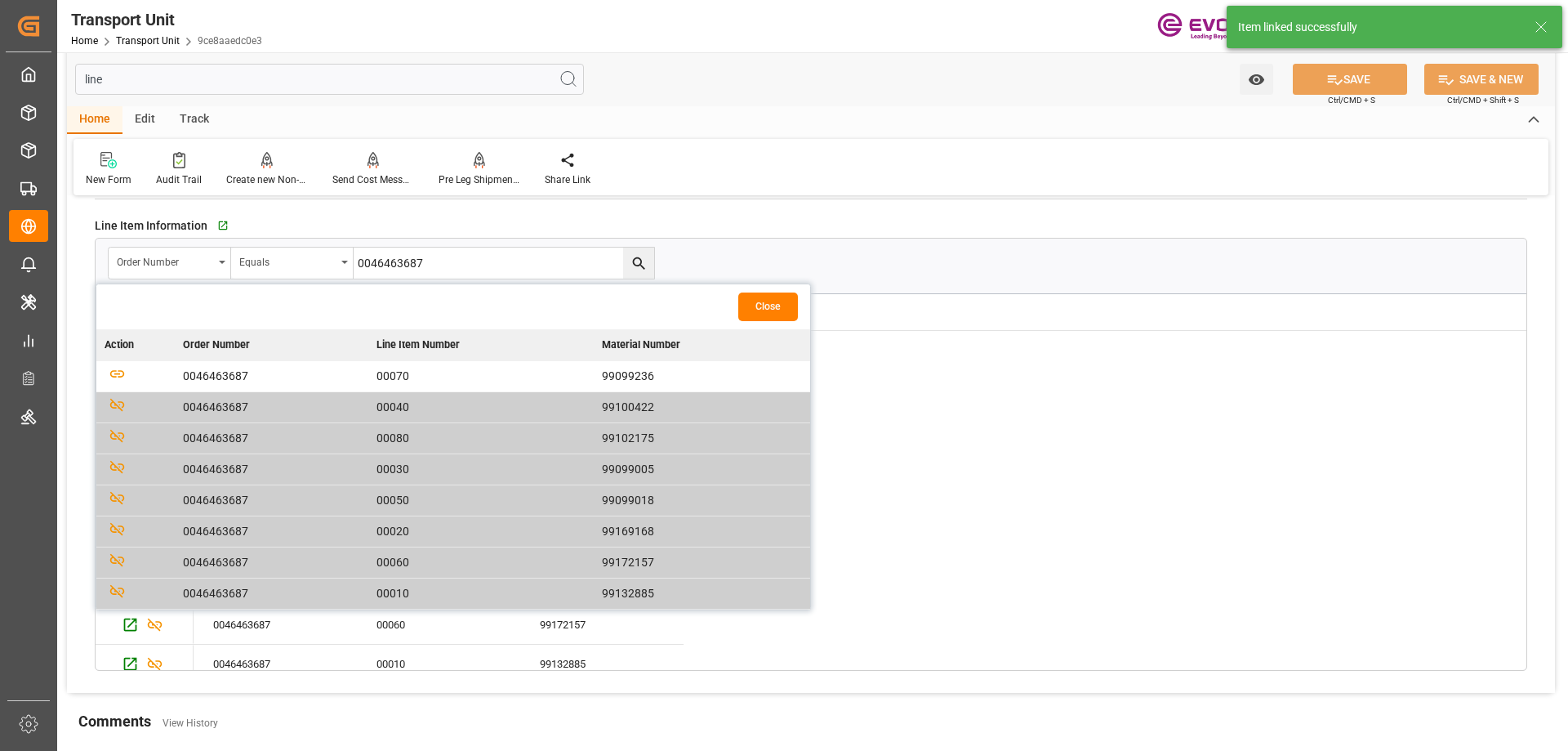
click at [774, 315] on button "Close" at bounding box center [768, 307] width 60 height 29
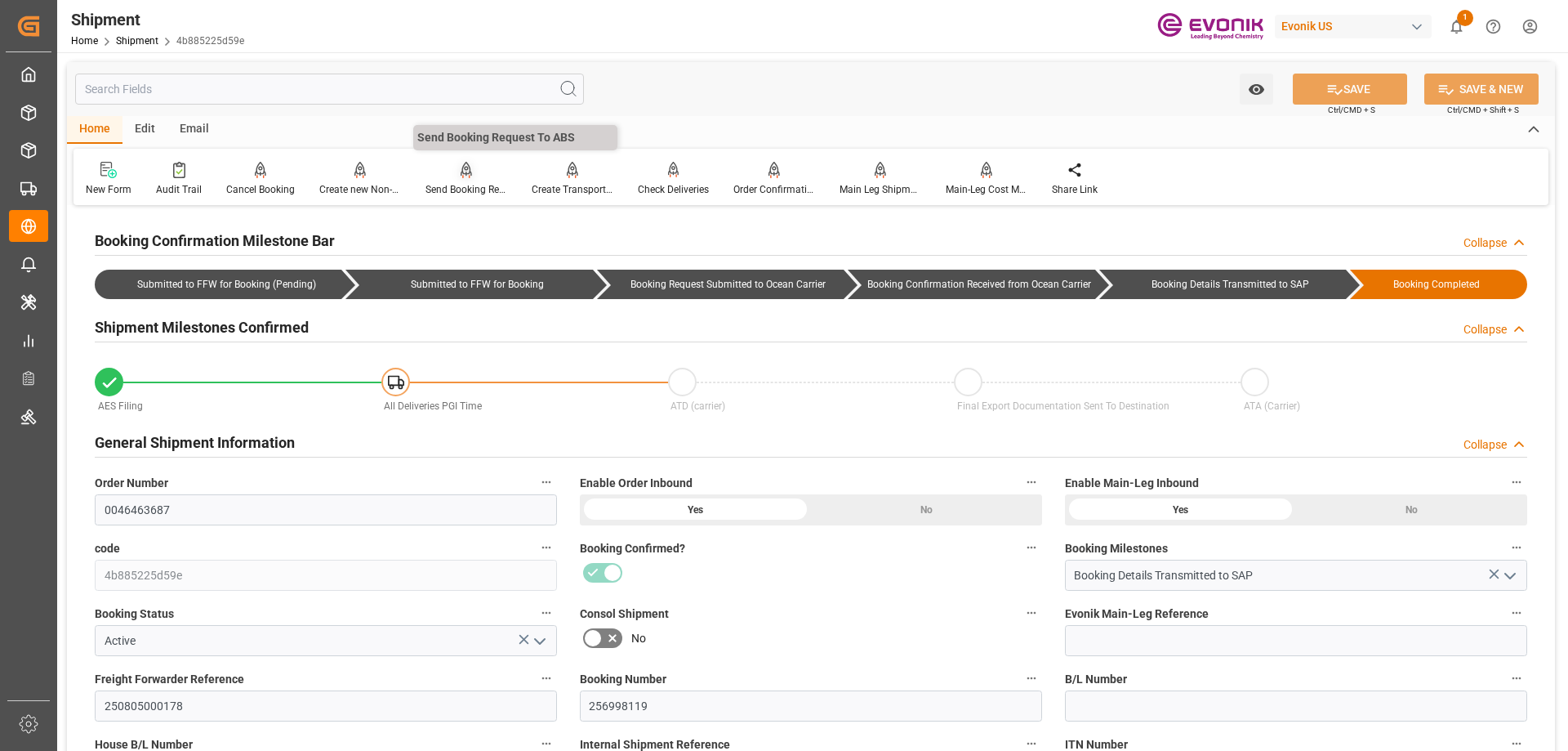
click at [471, 174] on div at bounding box center [466, 170] width 81 height 18
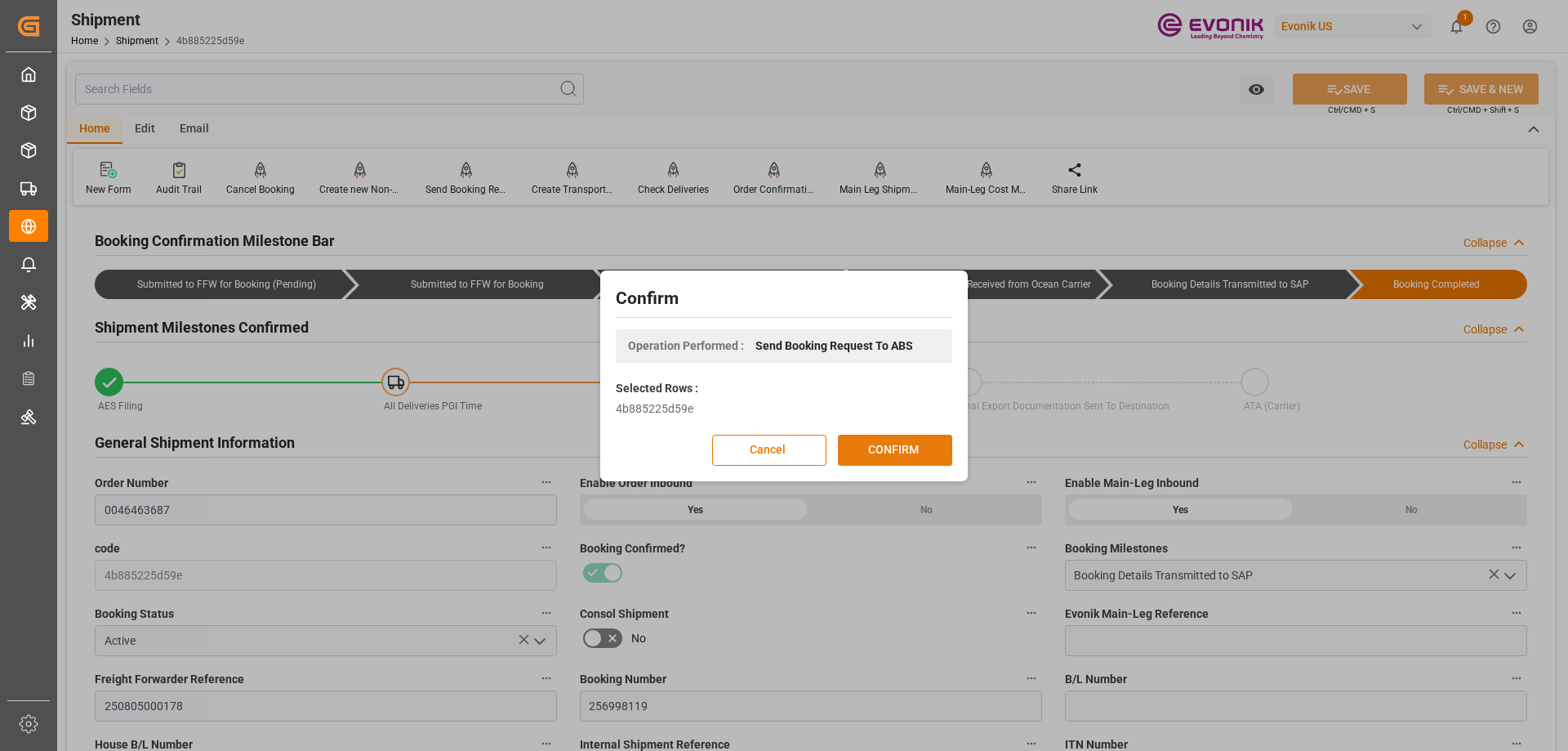
click at [867, 445] on button "CONFIRM" at bounding box center [895, 450] width 115 height 31
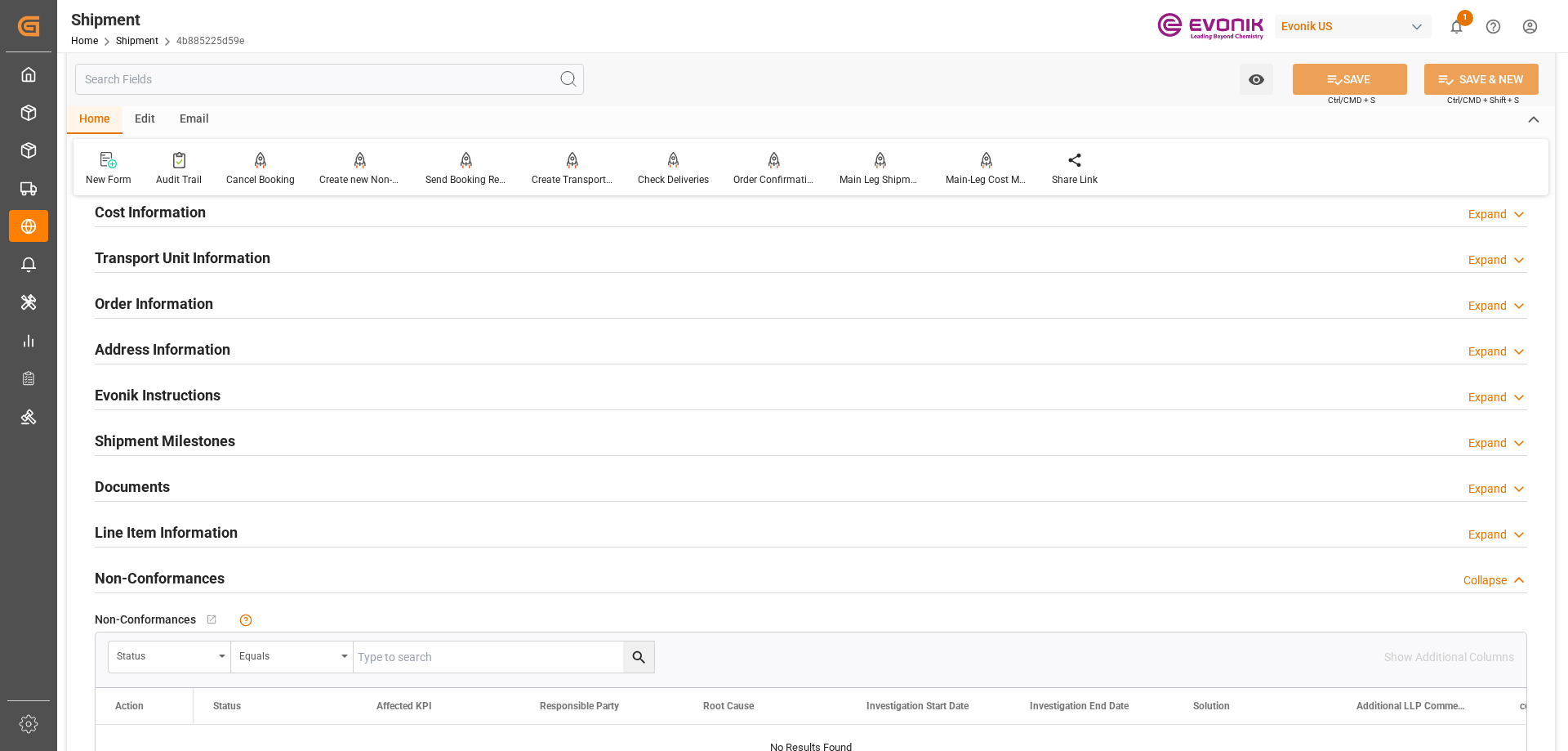
scroll to position [1389, 0]
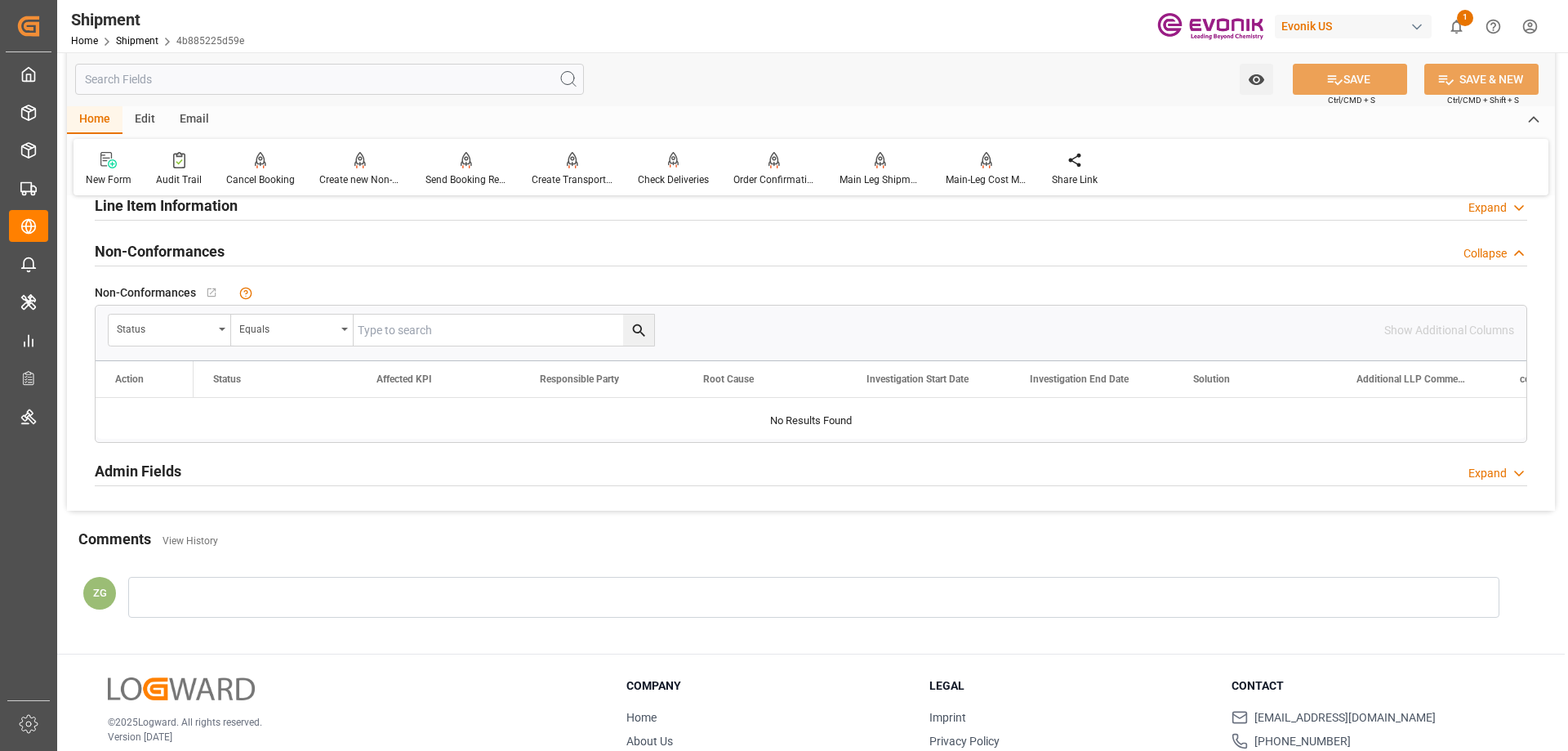
click at [175, 201] on h2 "Line Item Information" at bounding box center [166, 205] width 143 height 22
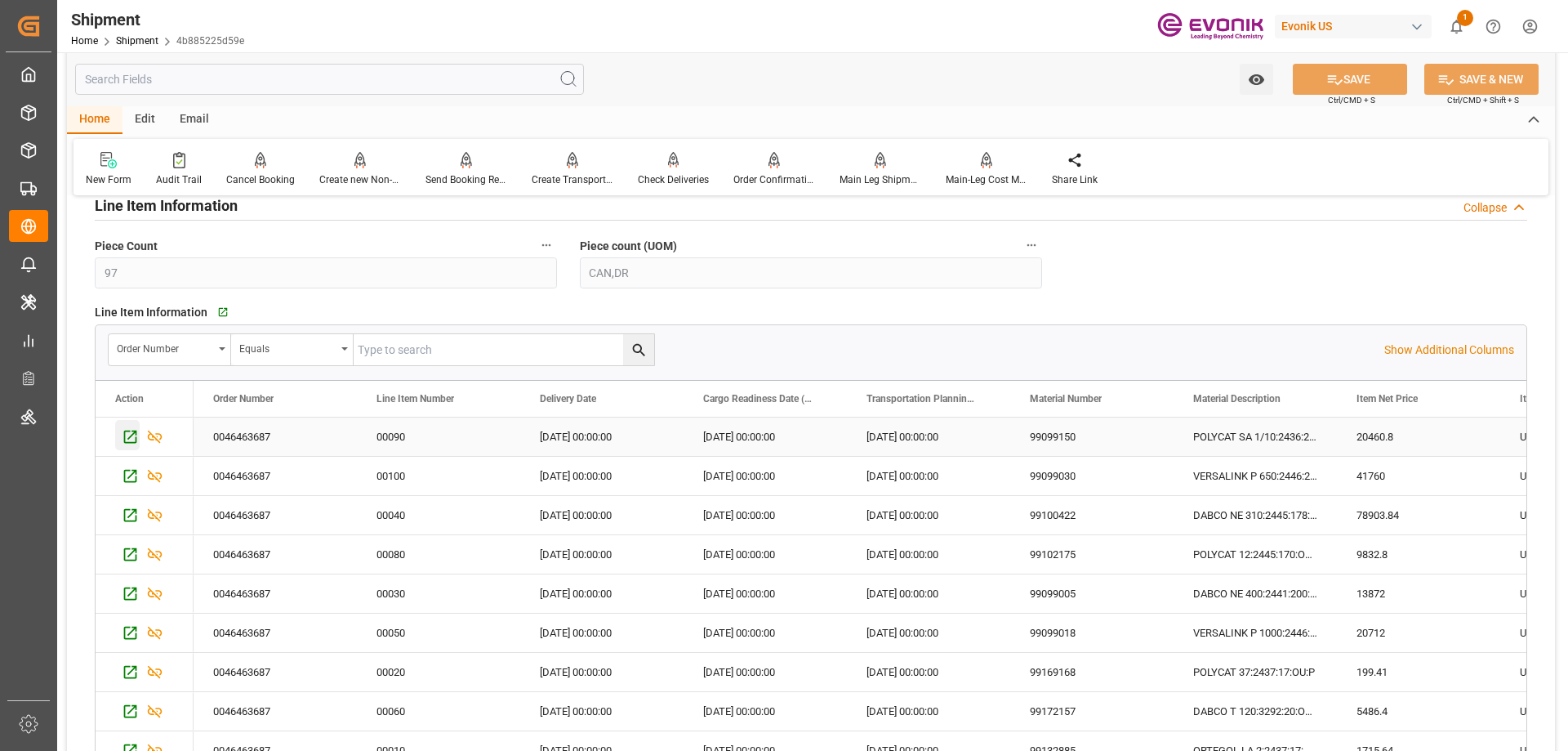
click at [130, 437] on icon "Press SPACE to select this row." at bounding box center [131, 436] width 13 height 13
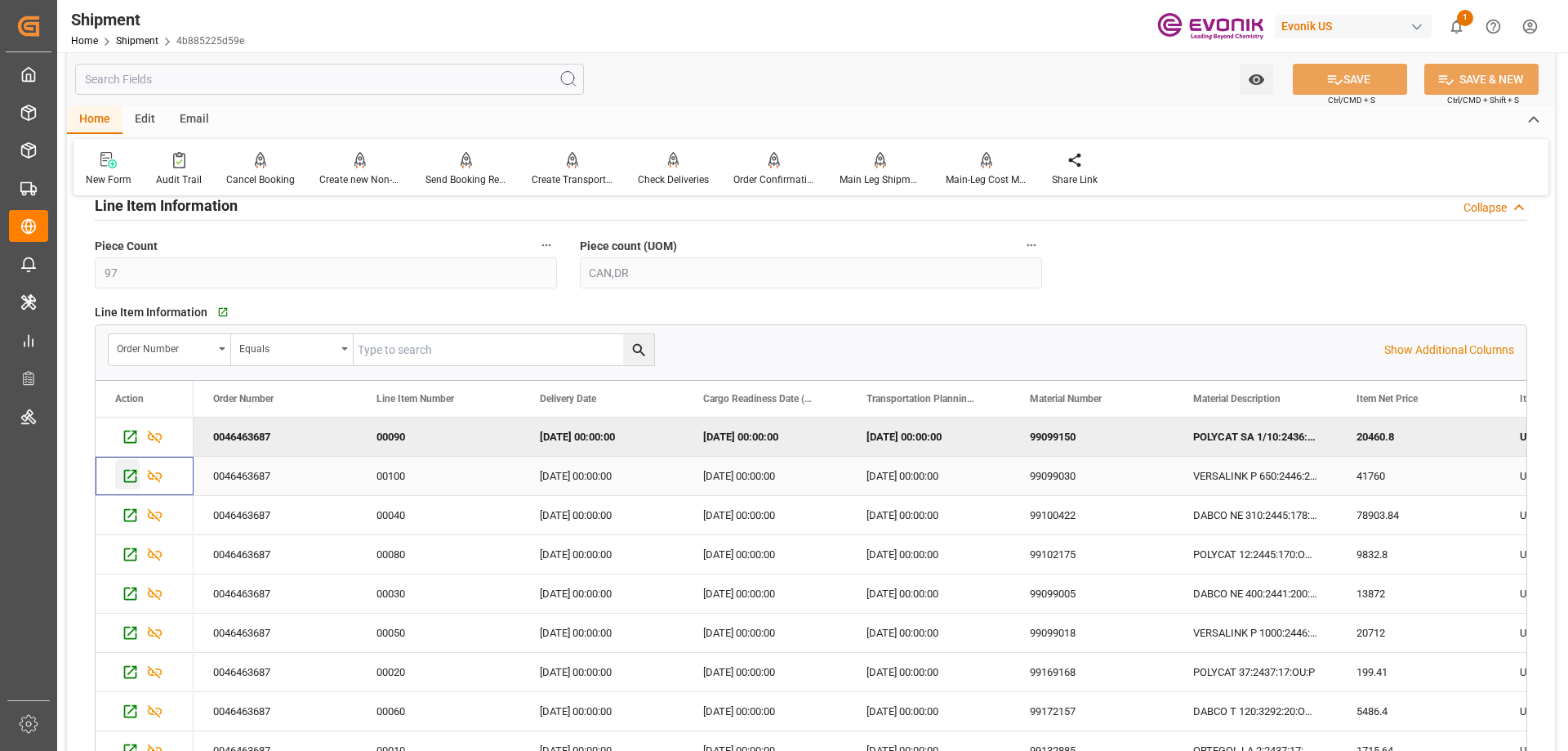
click at [131, 471] on icon "Press SPACE to select this row." at bounding box center [131, 476] width 18 height 18
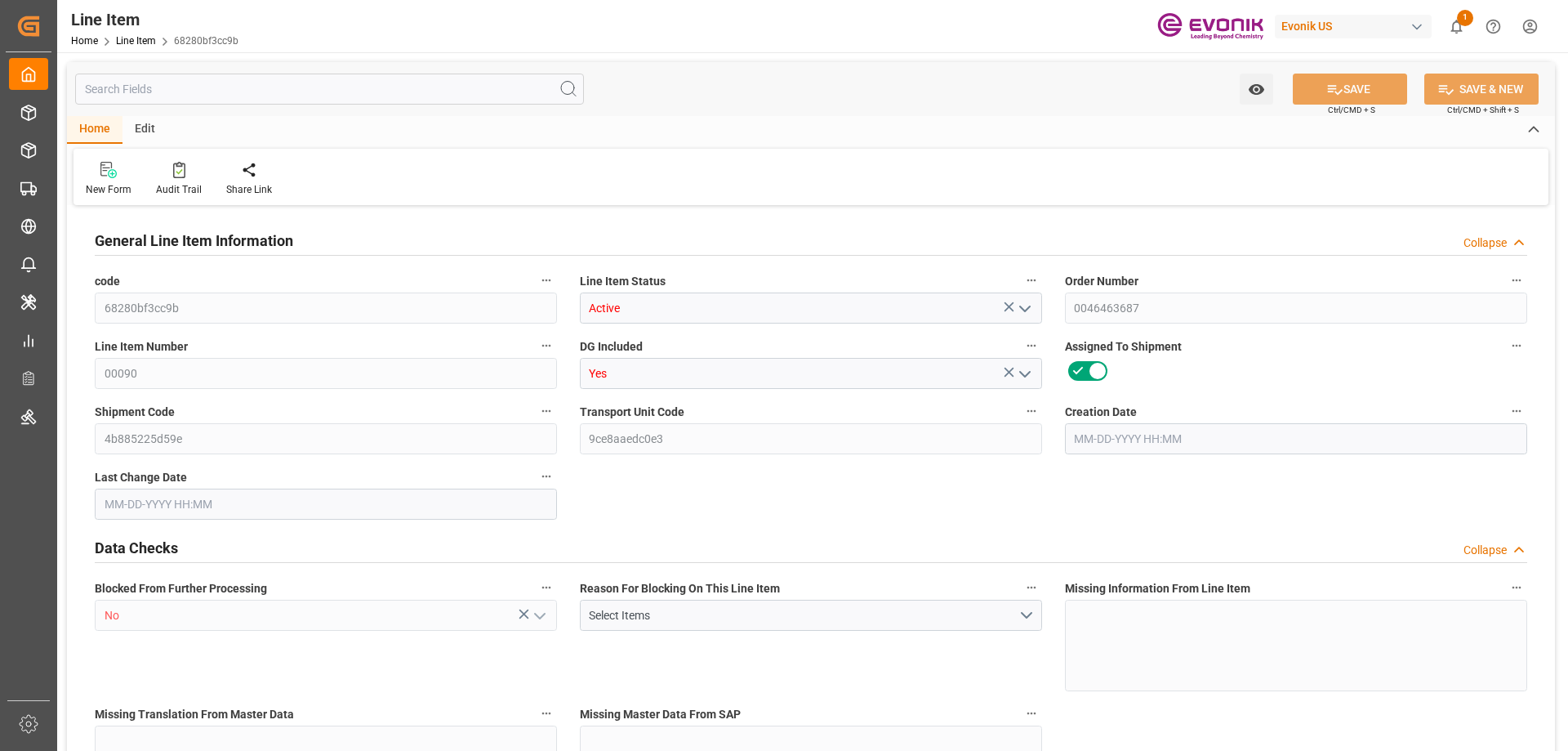
type input "2"
type input "710.4"
type input "640"
type input "0.9617"
type input "32"
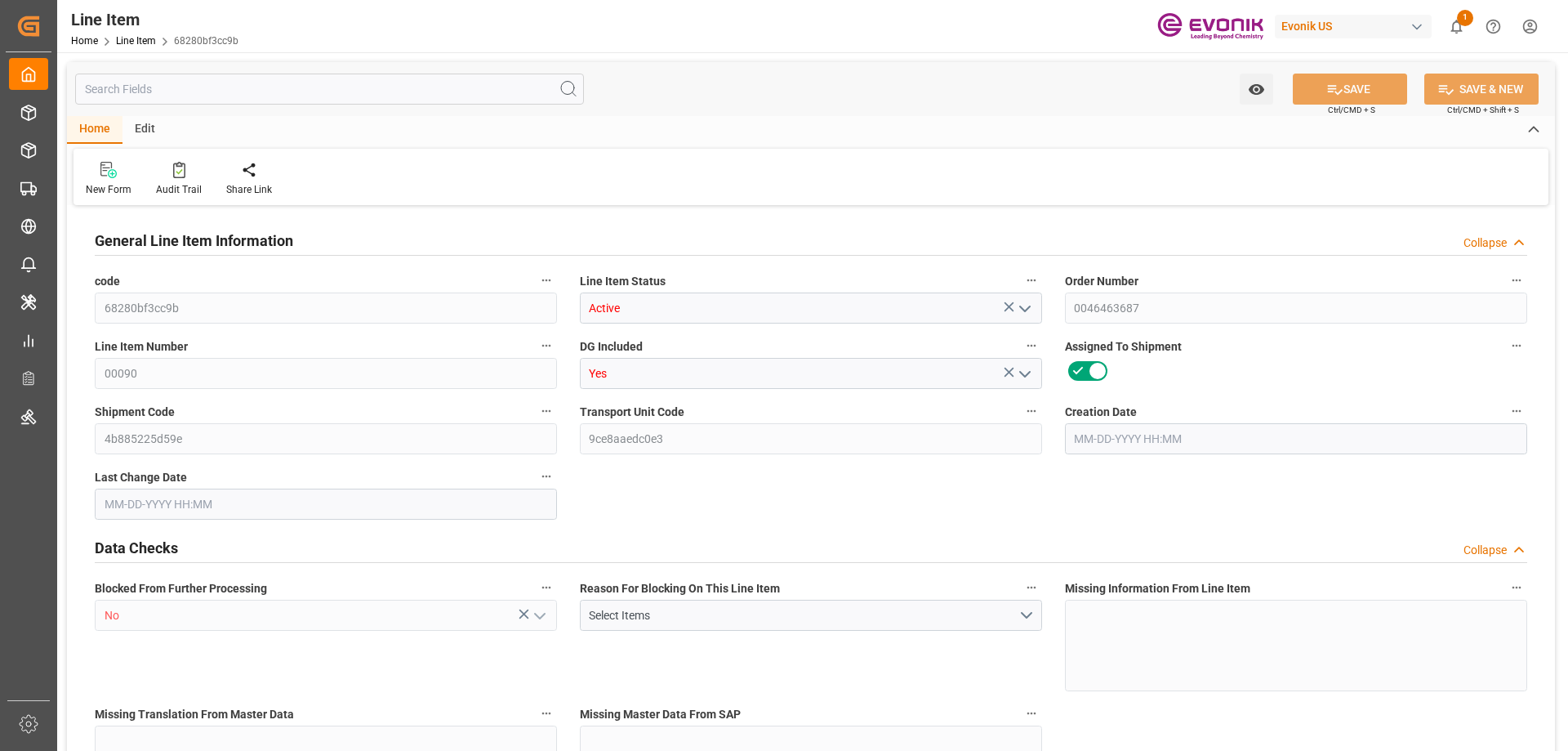
type input "20460.8"
type input "32"
type input "710.4"
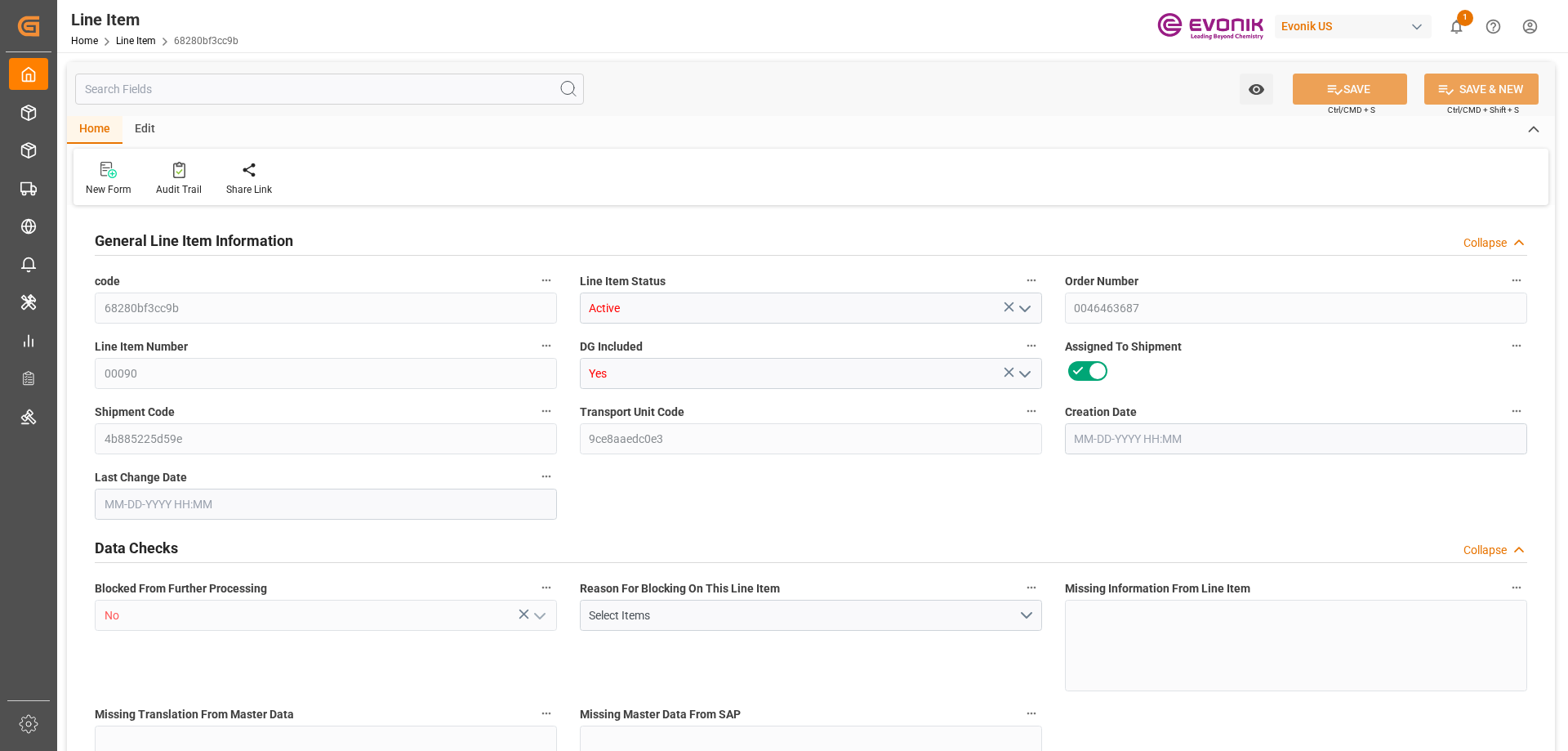
type input "750.4"
type input "640"
type input "0.9617"
type input "961.696"
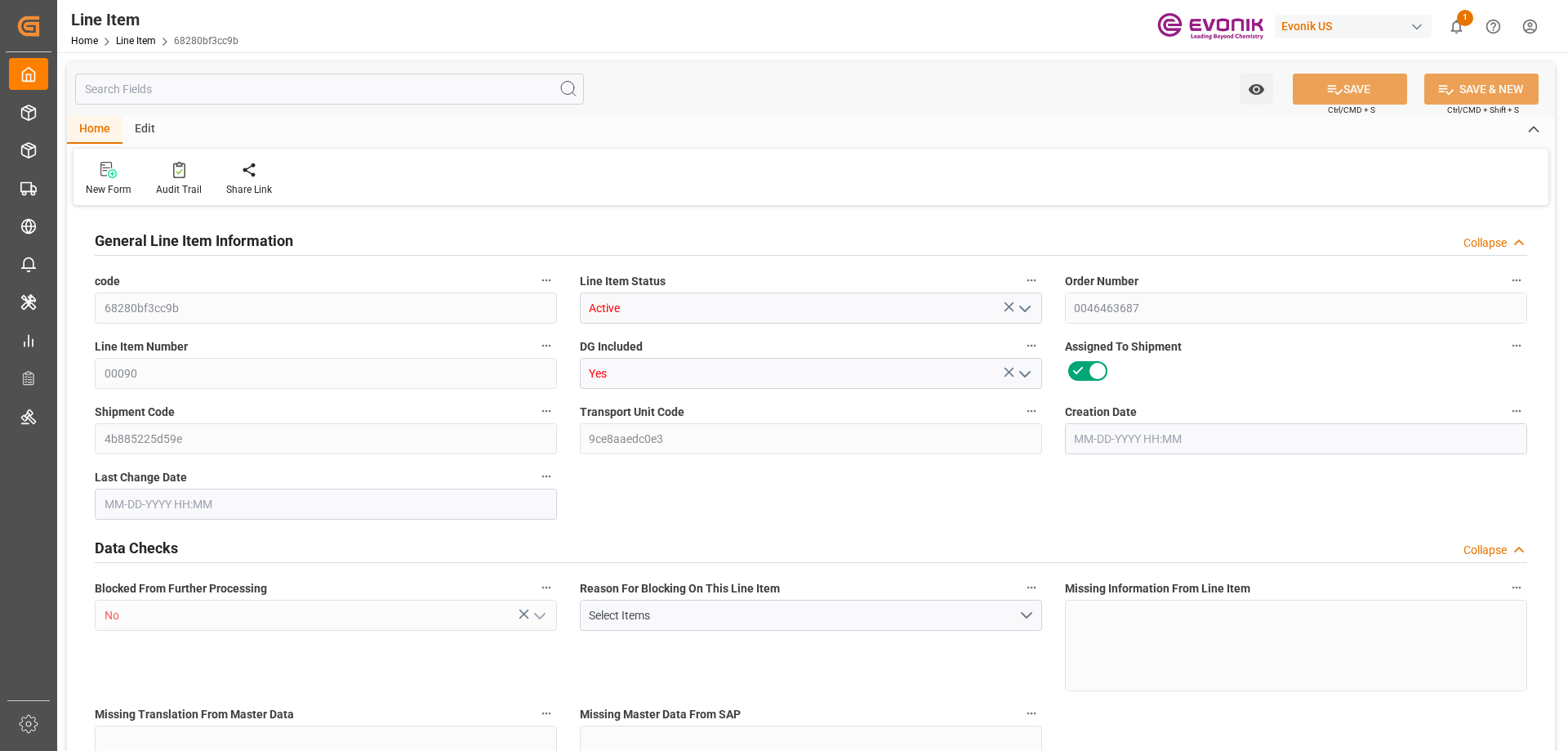
type input "0"
click at [437, 86] on input "text" at bounding box center [329, 89] width 509 height 31
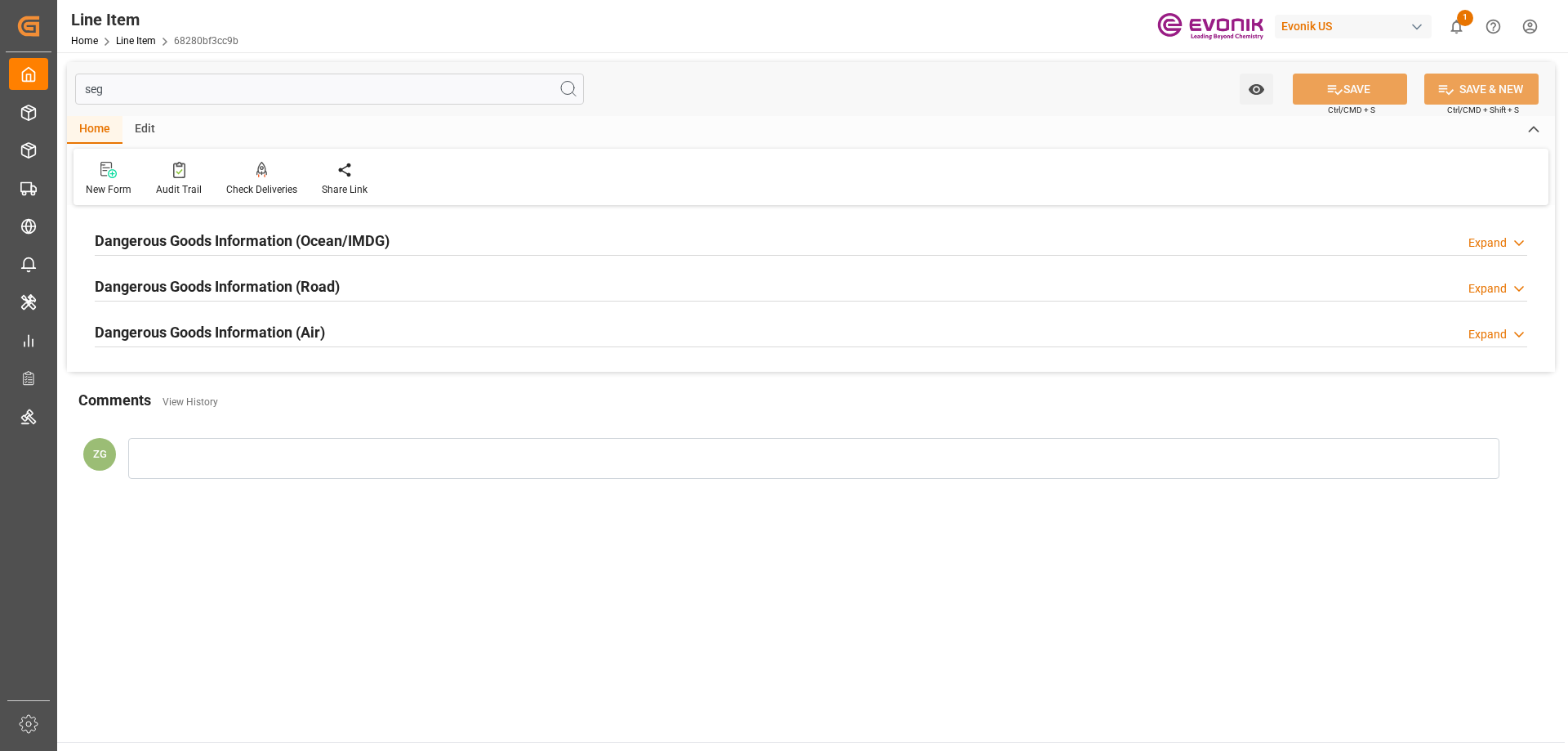
type input "seg"
click at [314, 237] on h2 "Dangerous Goods Information (Ocean/IMDG)" at bounding box center [242, 240] width 295 height 22
click at [0, 0] on div at bounding box center [0, 0] width 0 height 0
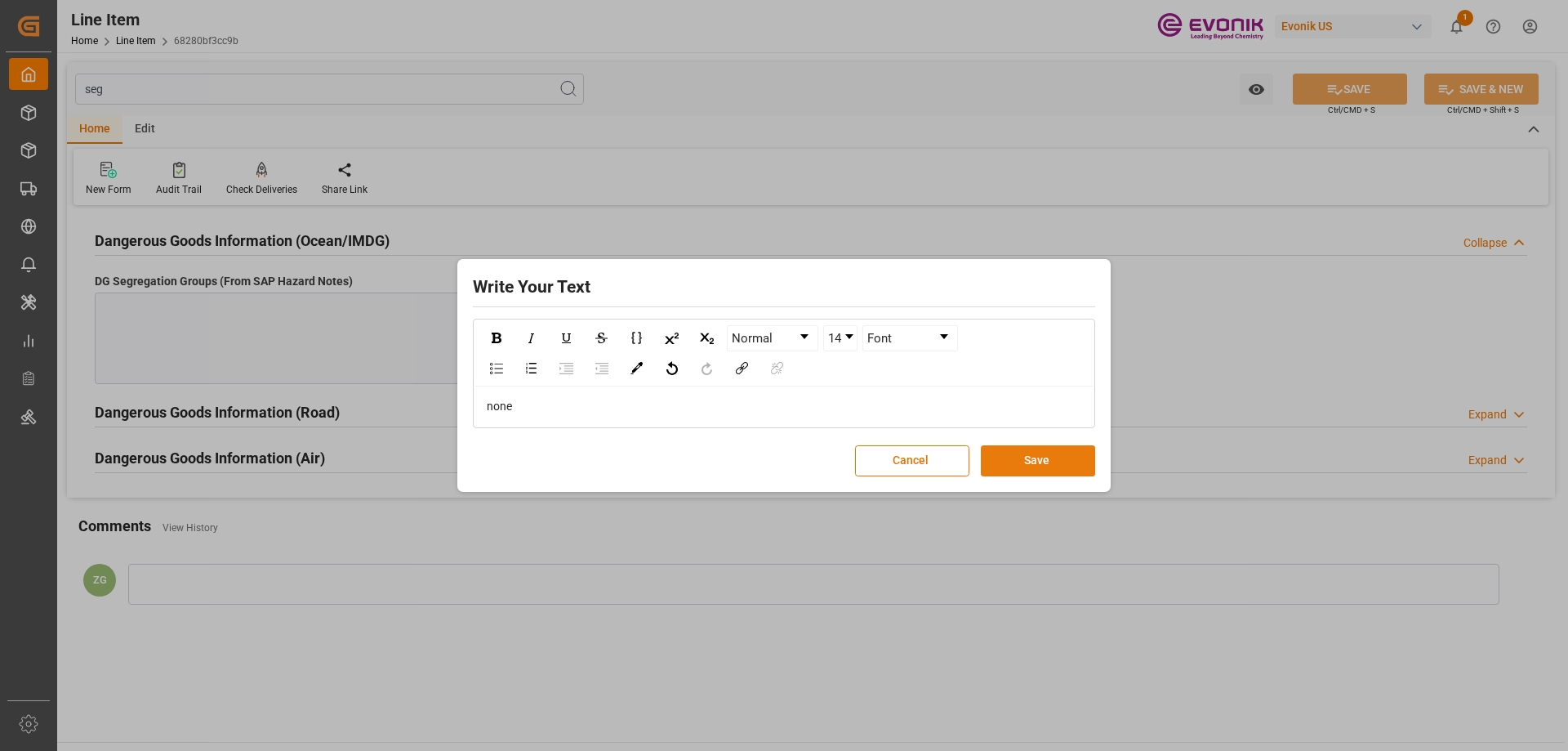
click at [1048, 452] on button "Save" at bounding box center [1038, 460] width 115 height 31
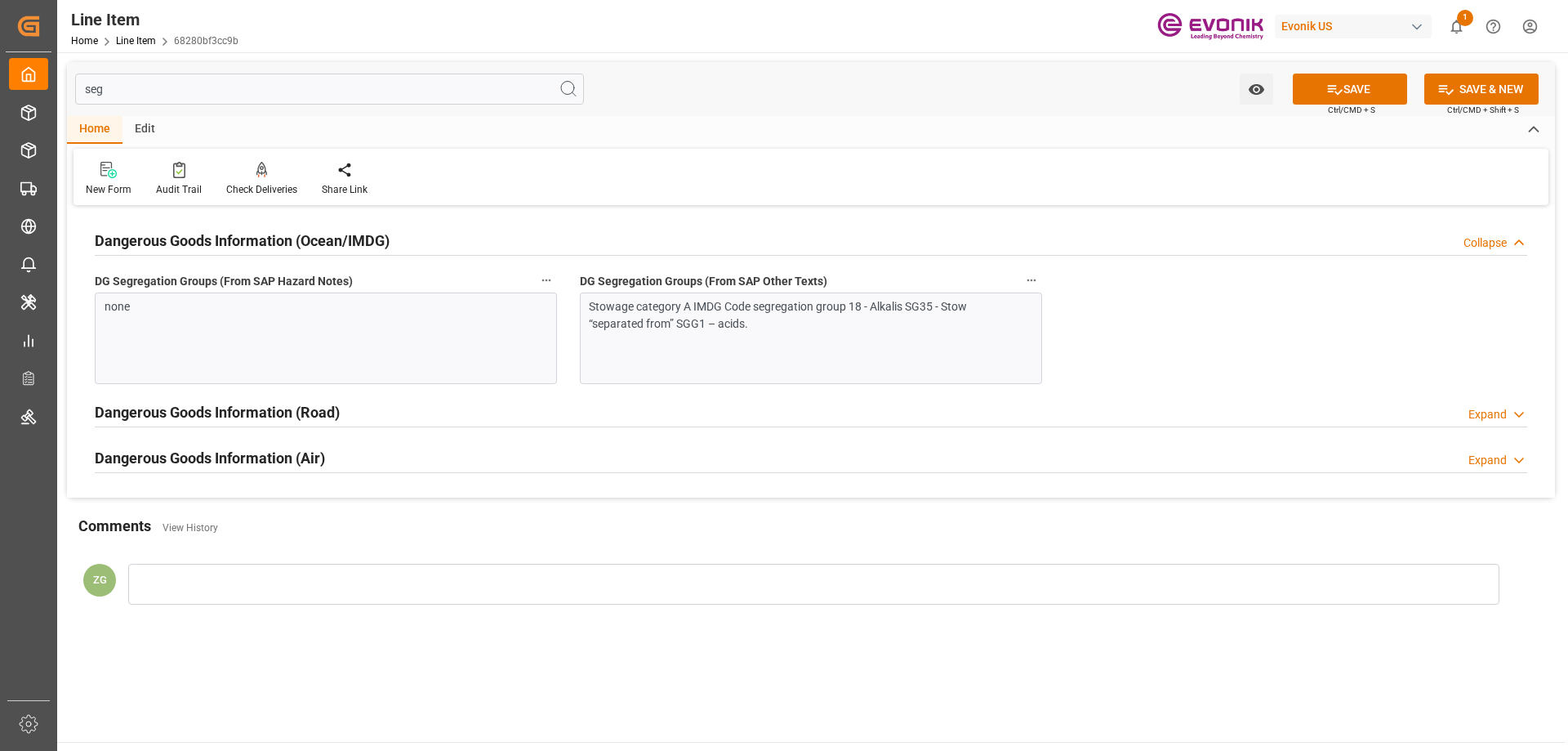
click at [168, 87] on input "seg" at bounding box center [329, 89] width 509 height 31
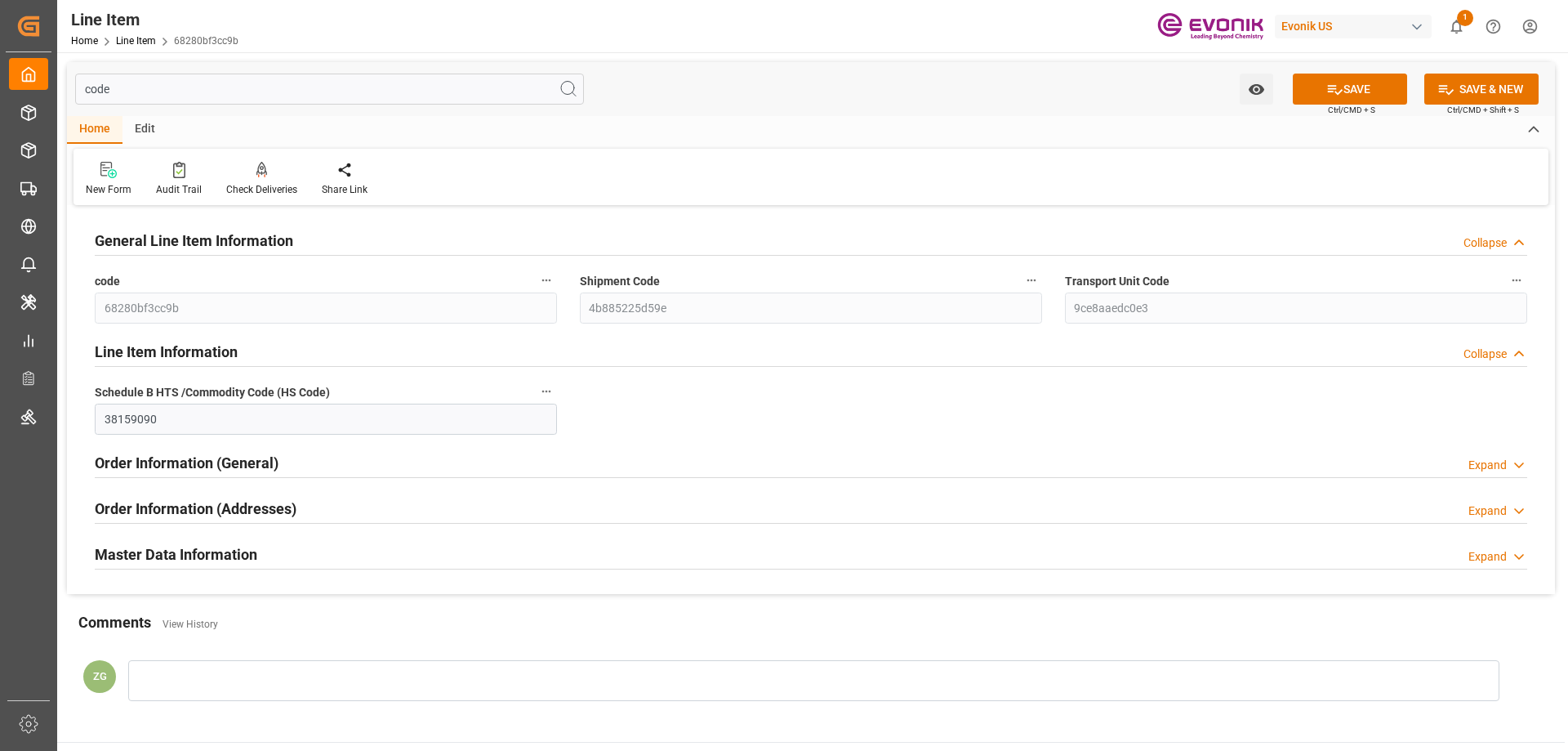
type input "code"
click at [187, 532] on div "Master Data Information Expand" at bounding box center [810, 555] width 1455 height 46
click at [196, 543] on div "Master Data Information" at bounding box center [176, 552] width 163 height 31
click at [203, 514] on h2 "Order Information (Addresses)" at bounding box center [195, 508] width 201 height 22
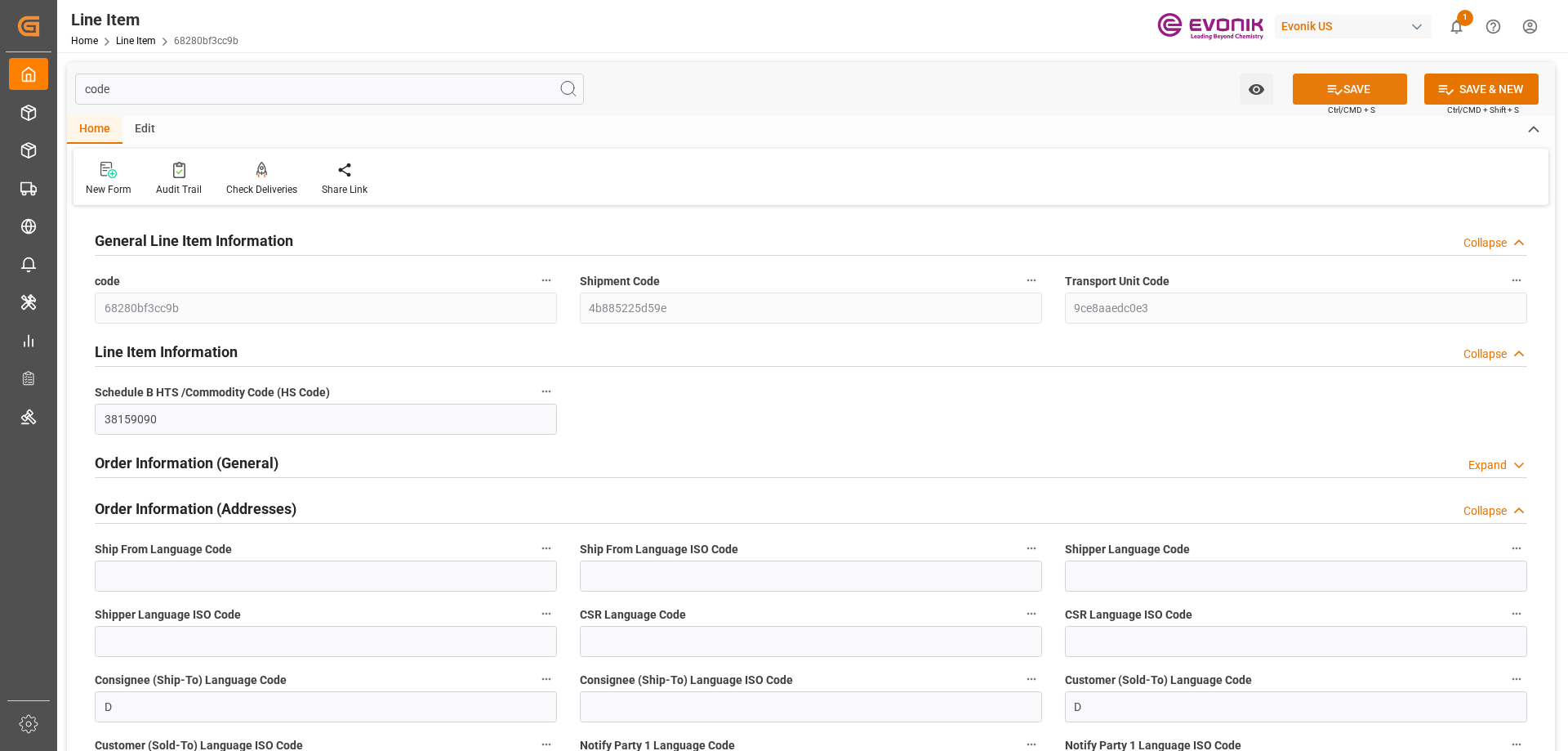
click at [1347, 88] on button "SAVE" at bounding box center [1350, 89] width 115 height 31
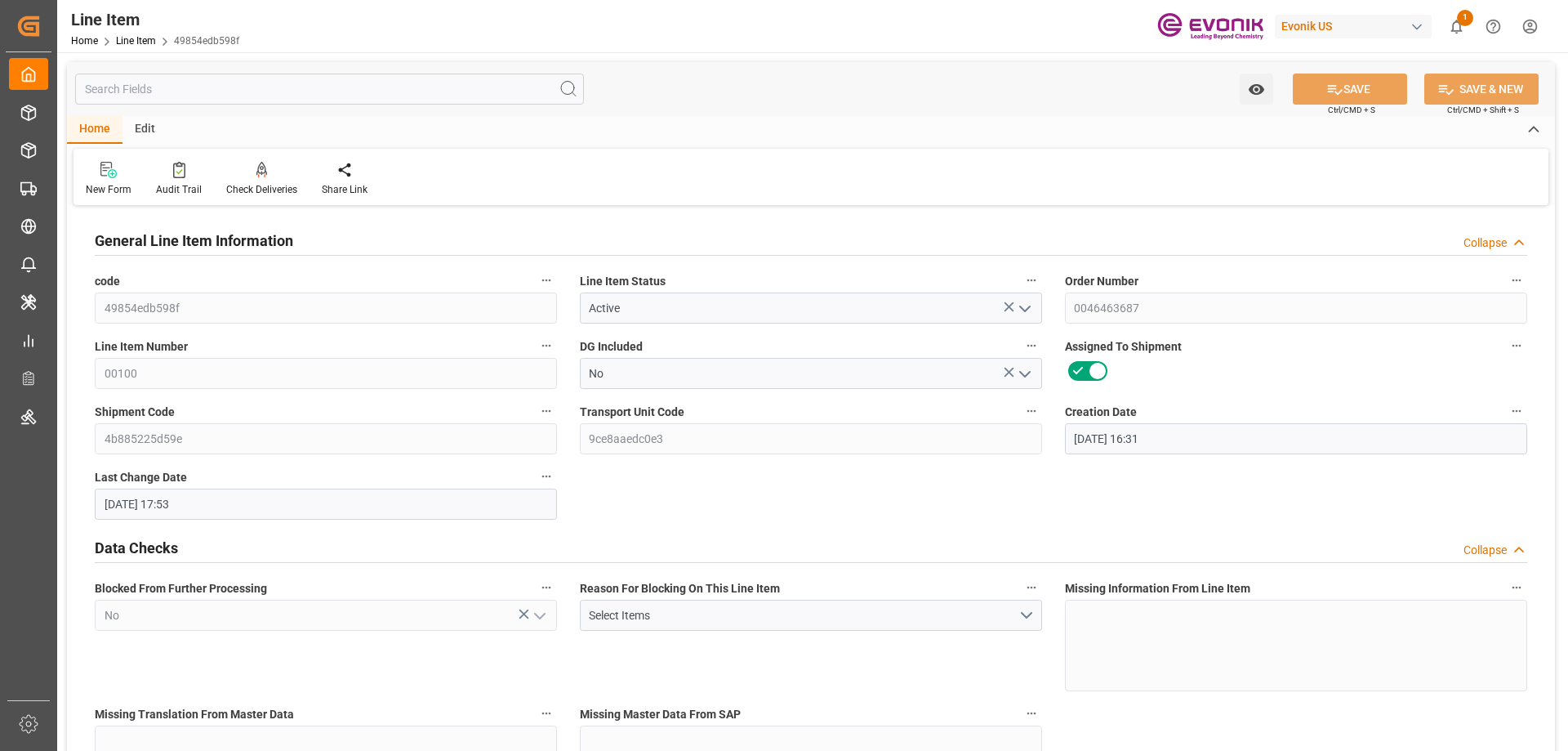
click at [316, 82] on input "text" at bounding box center [329, 89] width 509 height 31
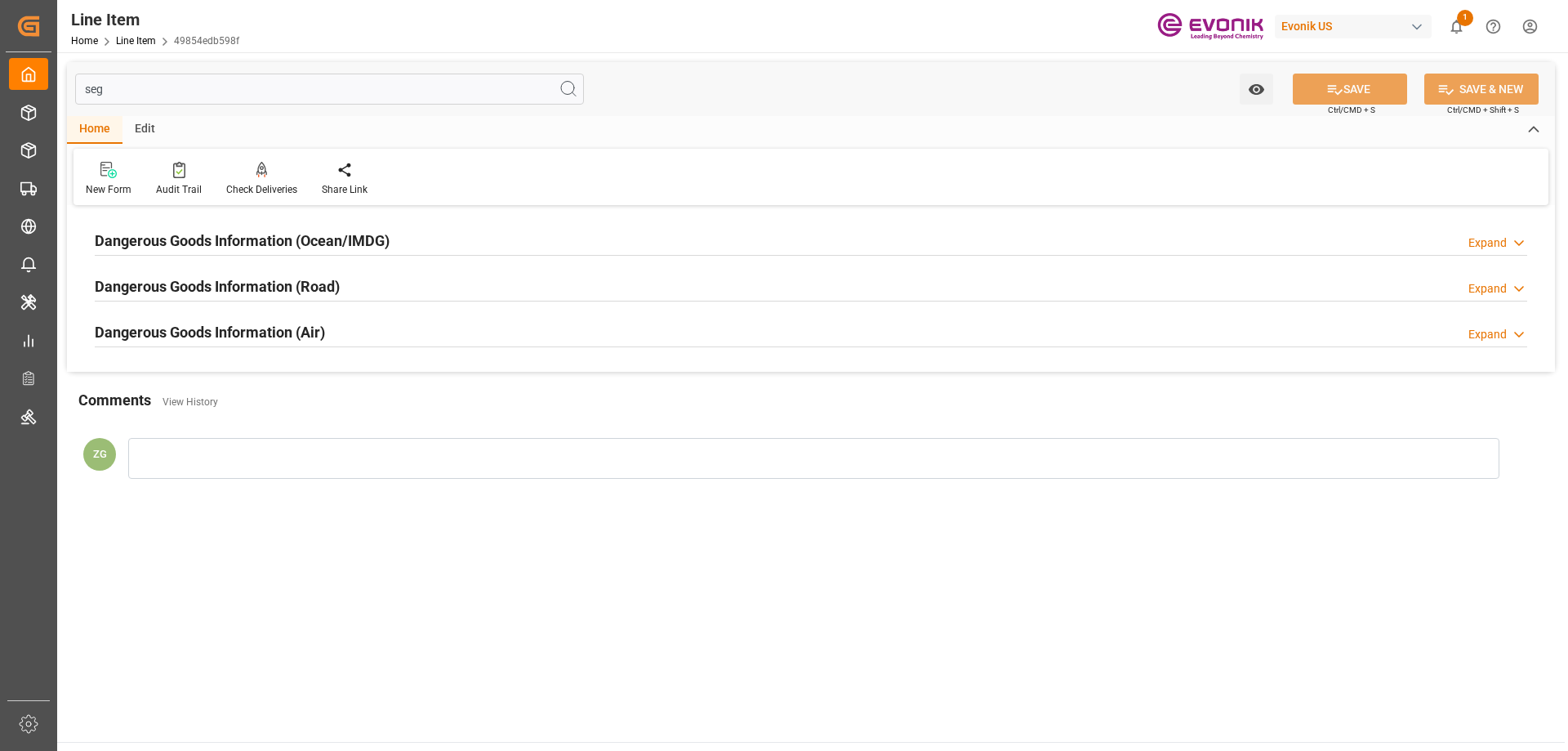
type input "seg"
click at [288, 257] on div "Dangerous Goods Information (Ocean/IMDG) Expand" at bounding box center [810, 241] width 1455 height 46
click at [288, 248] on h2 "Dangerous Goods Information (Ocean/IMDG)" at bounding box center [242, 240] width 295 height 22
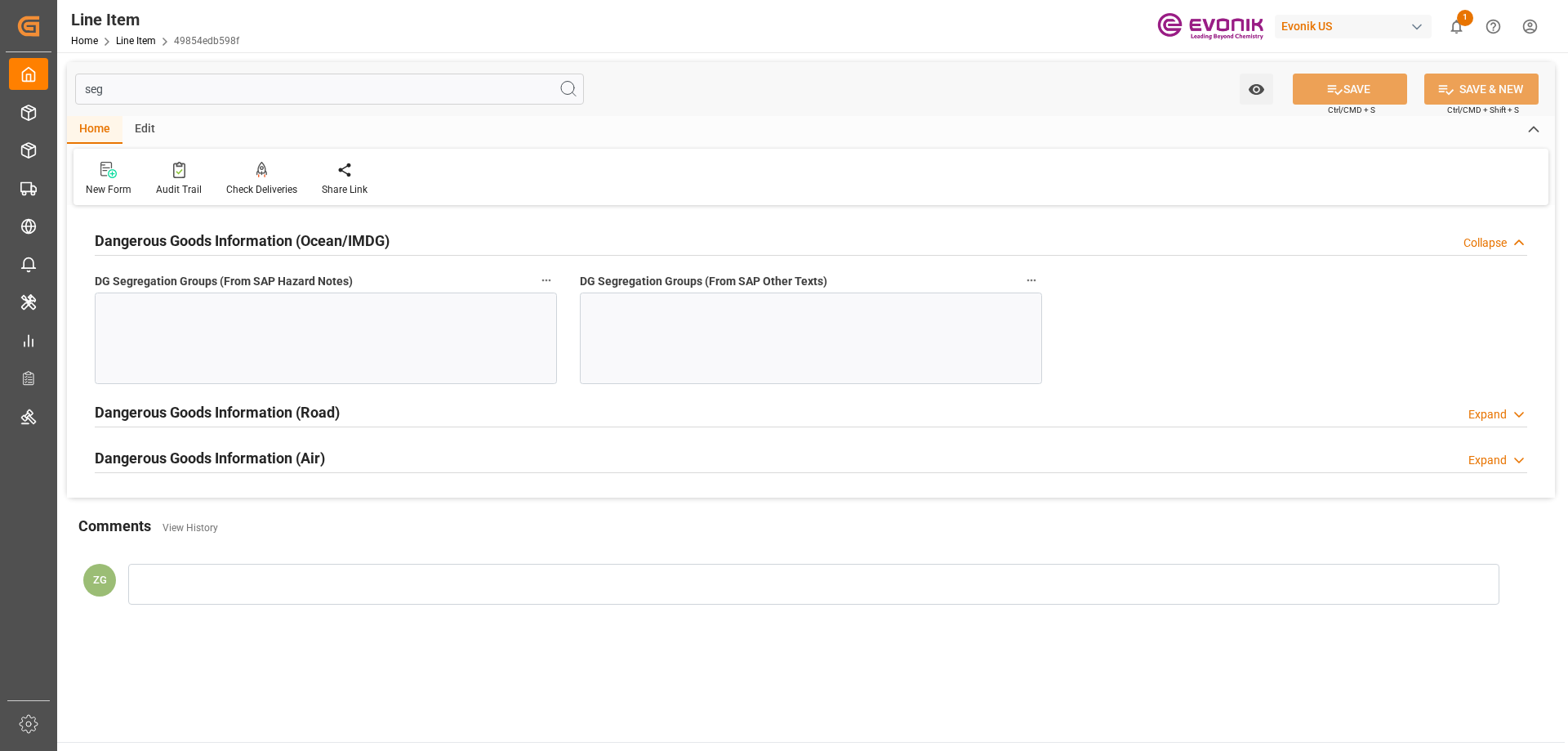
click at [317, 344] on div at bounding box center [326, 338] width 463 height 91
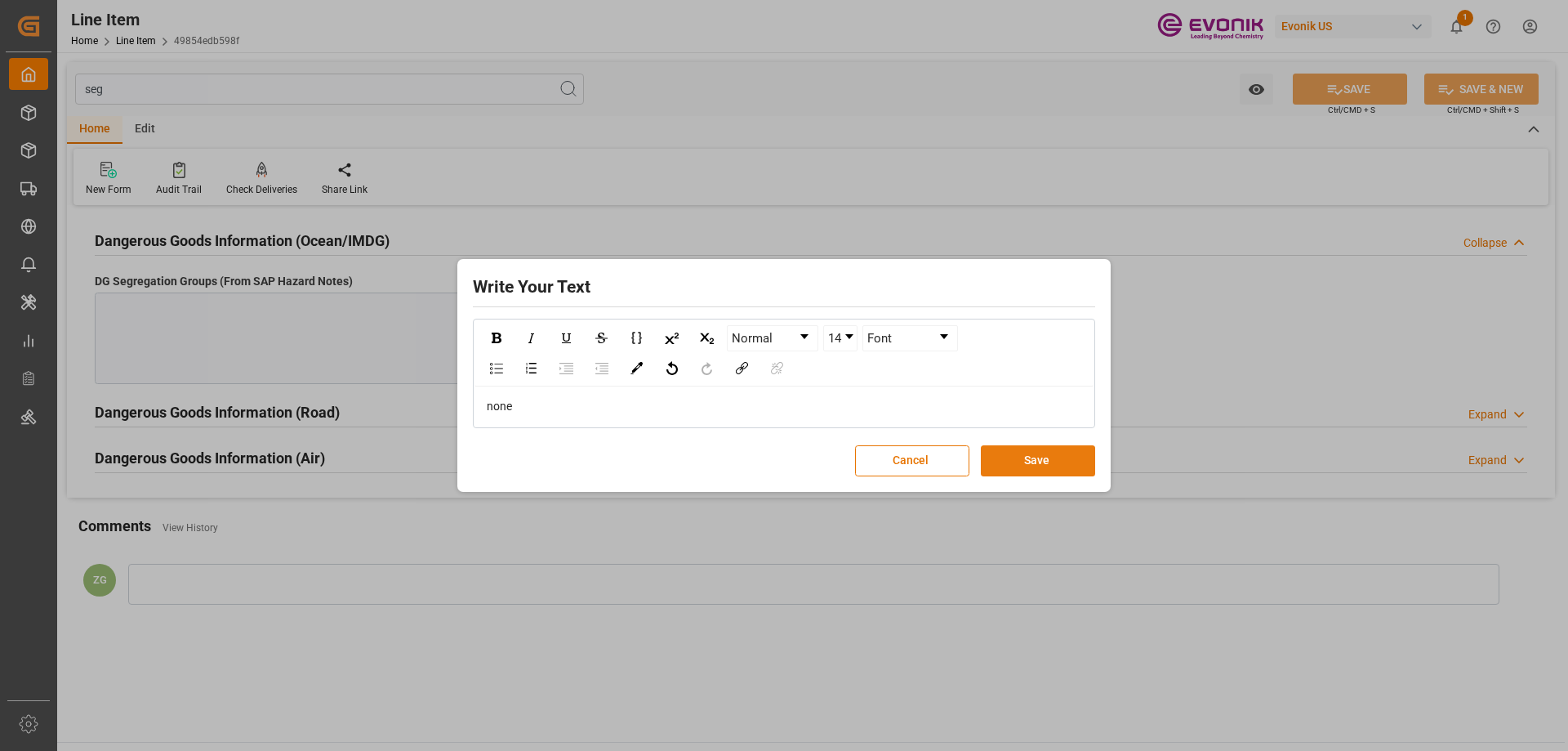
click at [989, 456] on button "Save" at bounding box center [1038, 460] width 115 height 31
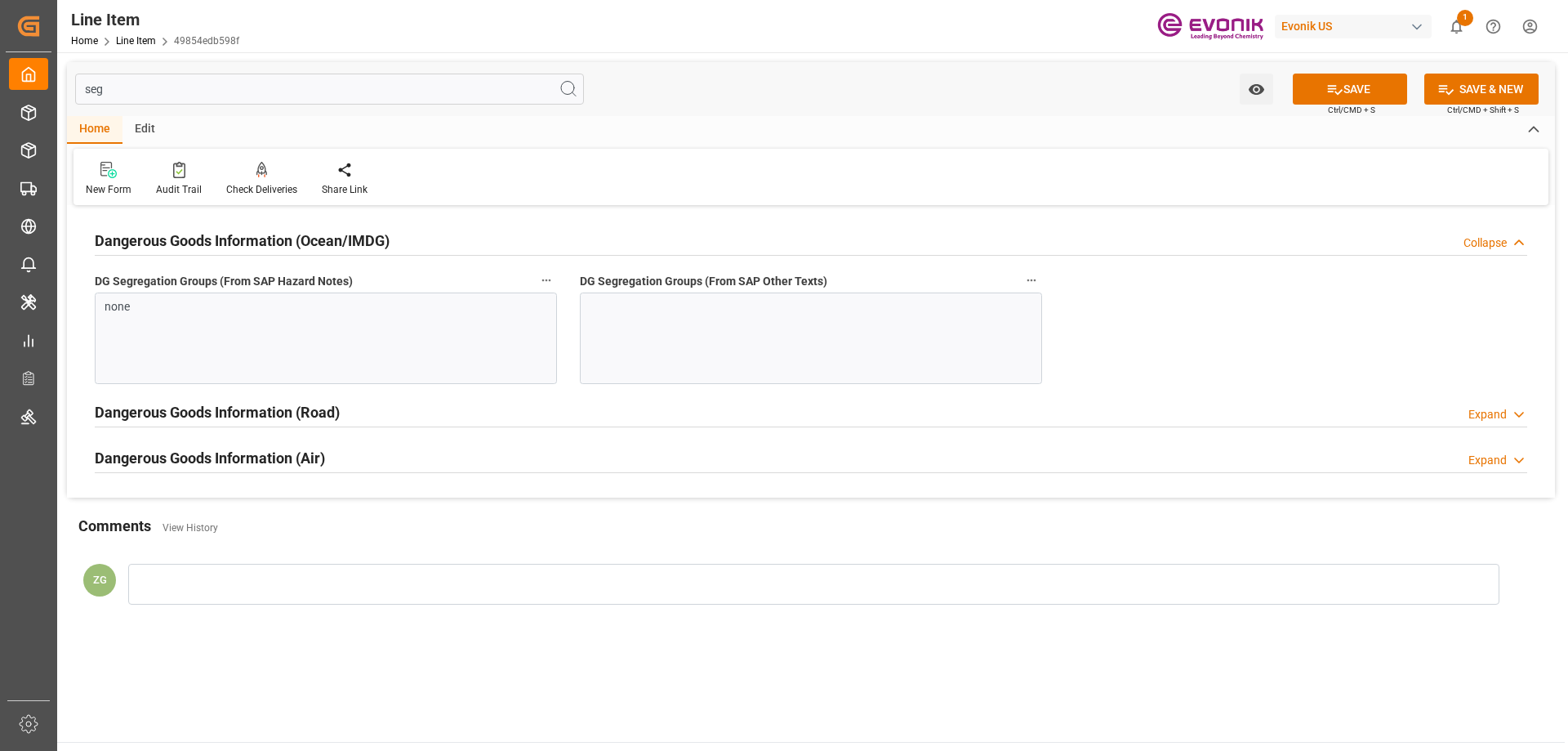
click at [859, 358] on div at bounding box center [811, 338] width 463 height 91
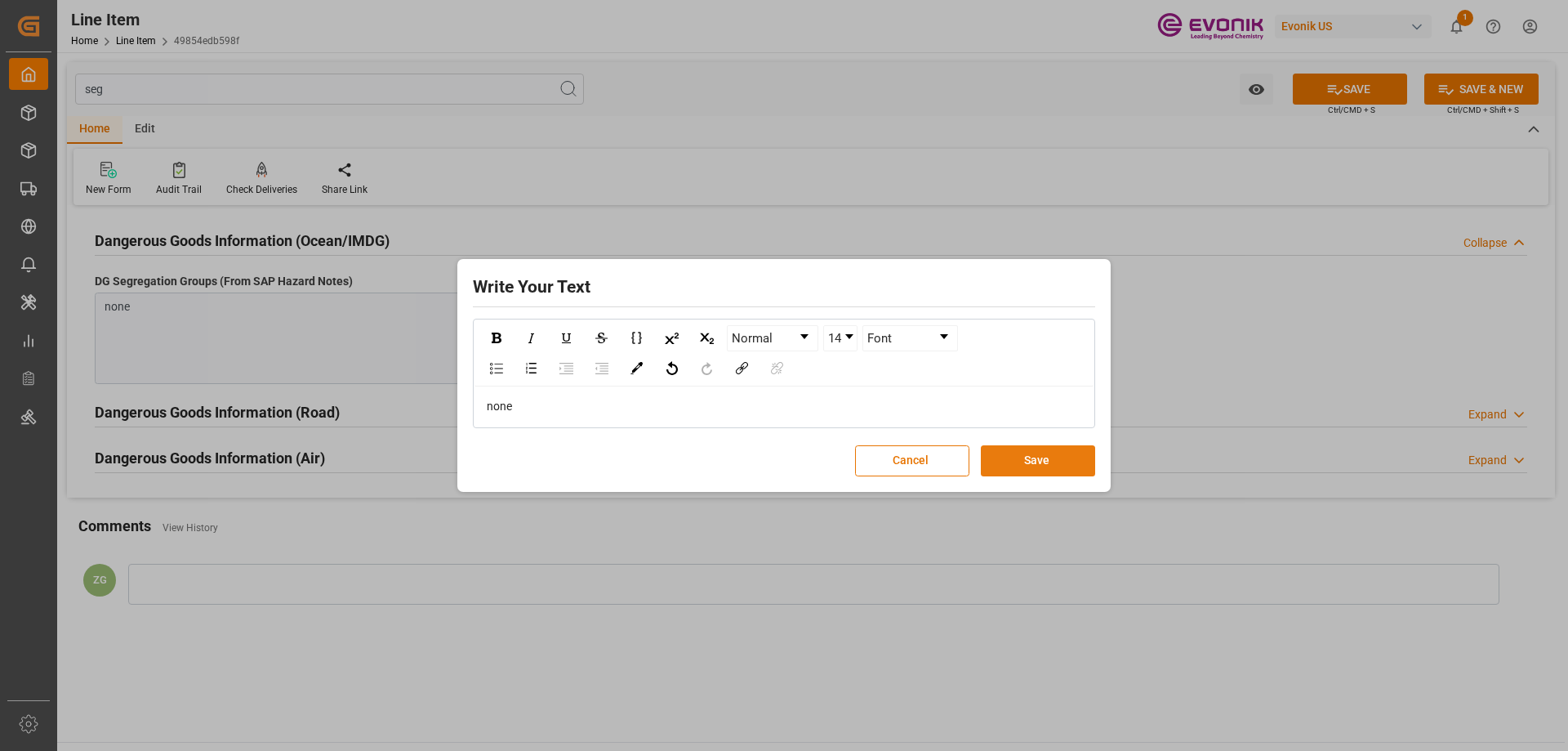
click at [1048, 464] on button "Save" at bounding box center [1038, 460] width 115 height 31
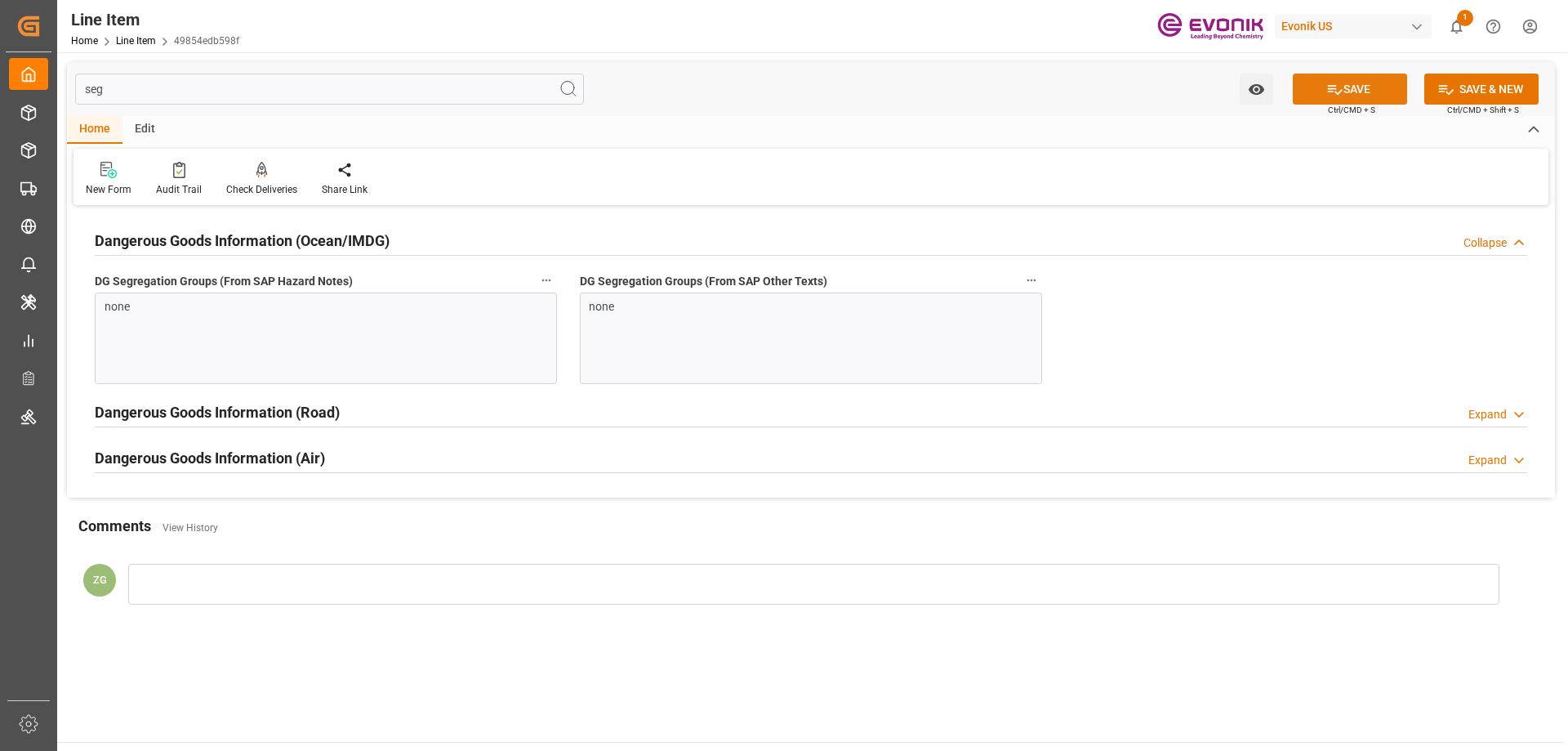
click at [1364, 81] on button "SAVE" at bounding box center [1350, 89] width 115 height 31
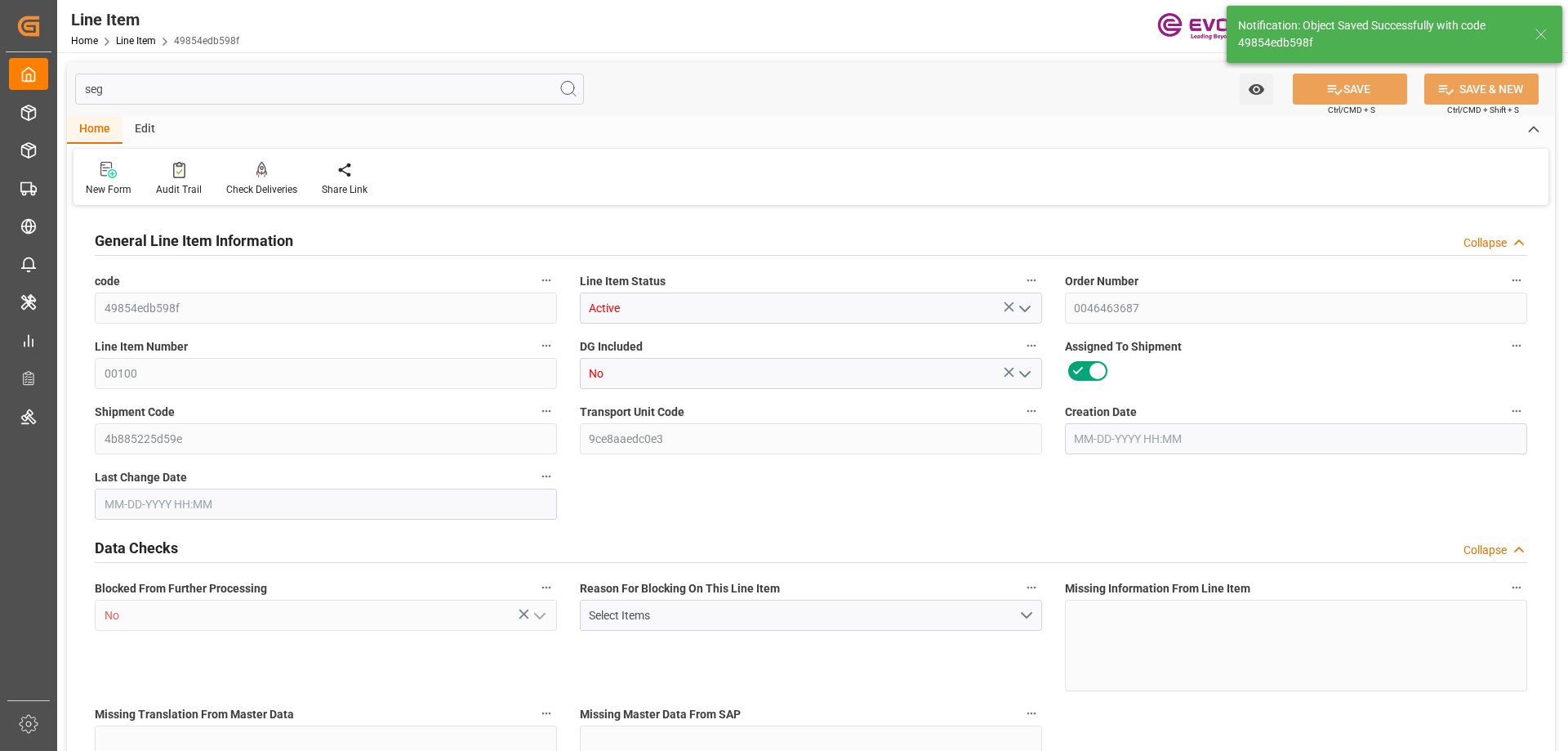
type input "3"
type input "2593.2"
type input "2400"
type input "3.6139"
type input "12"
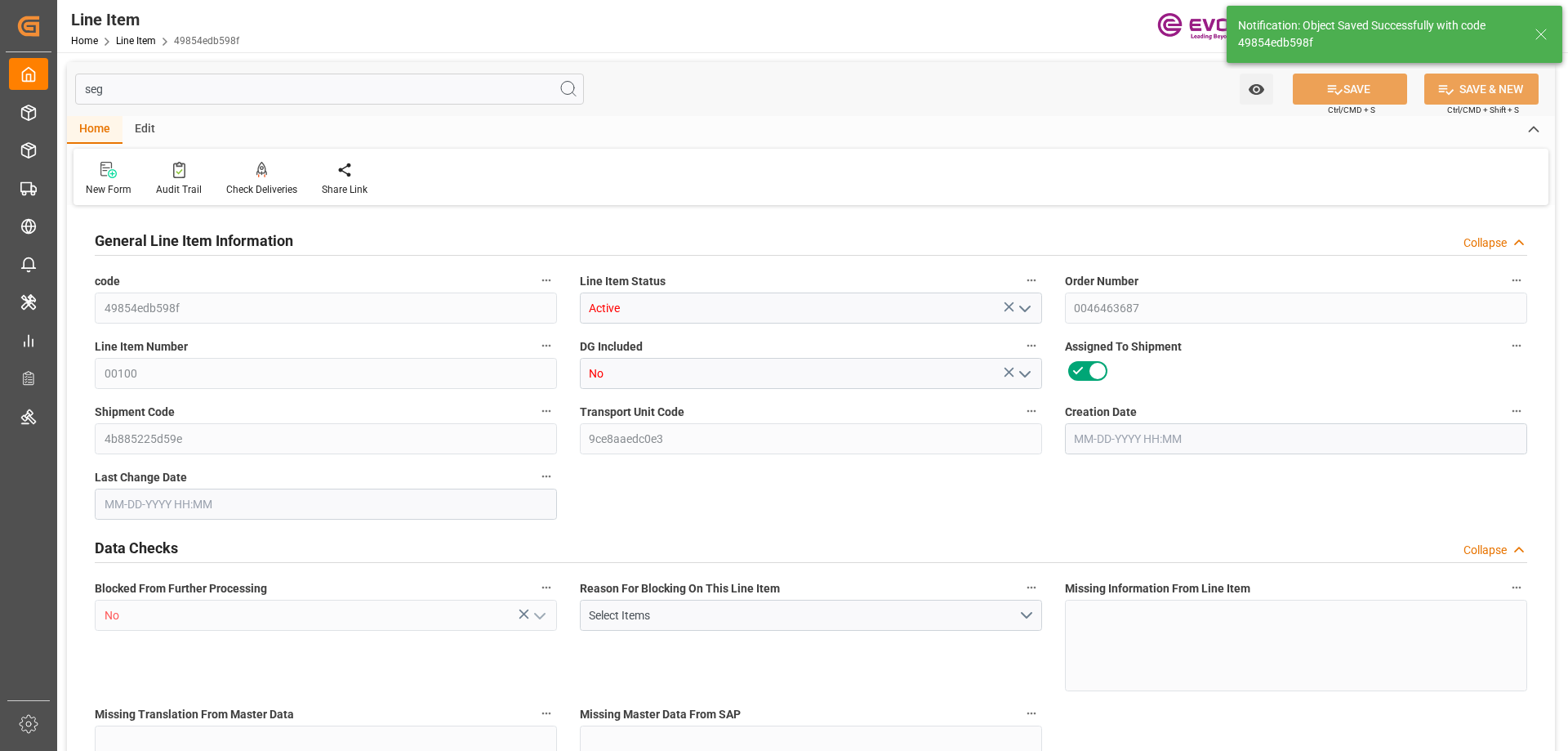
type input "41760"
type input "12"
type input "2593.2"
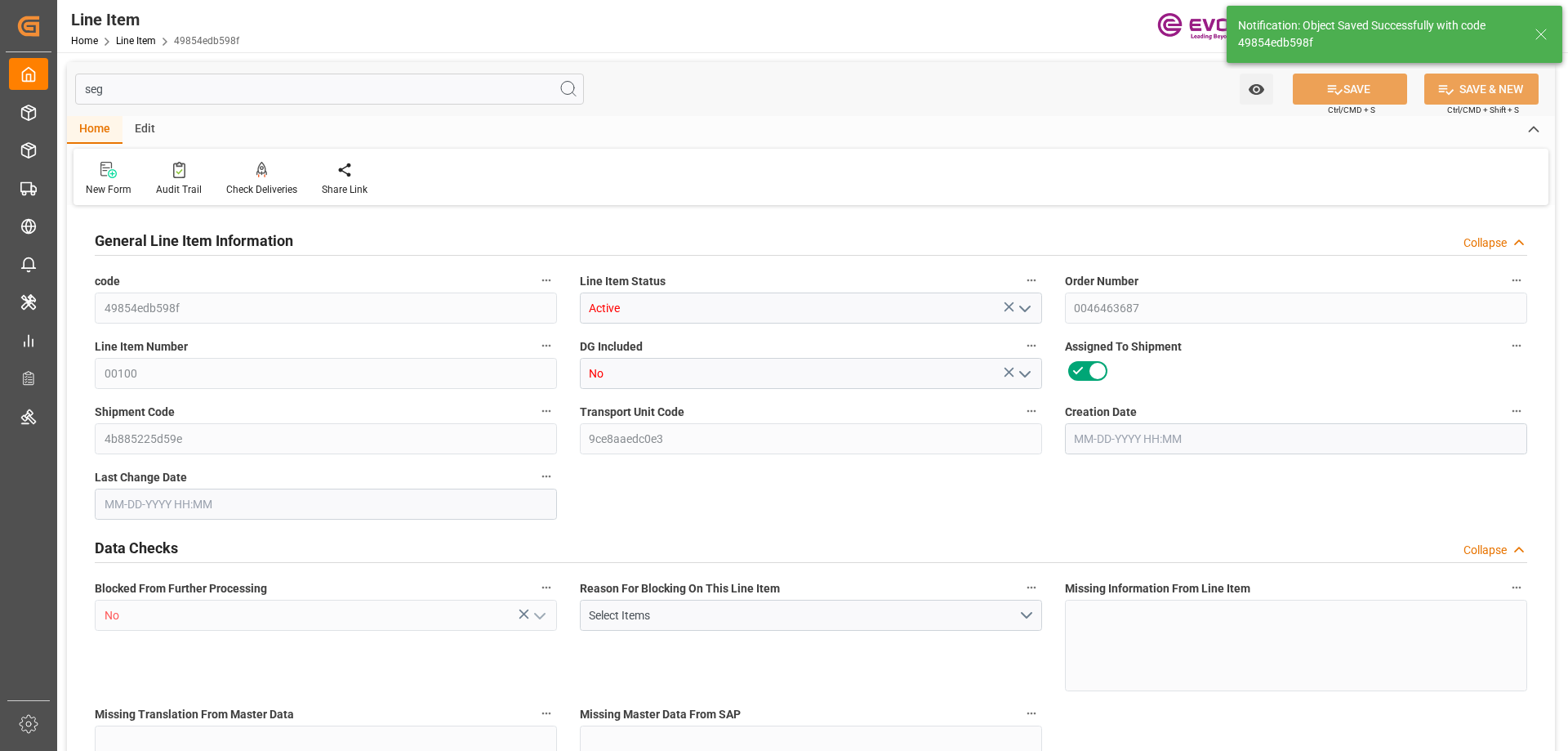
type input "2653.2"
type input "2400"
type input "3.6139"
type input "3613.896"
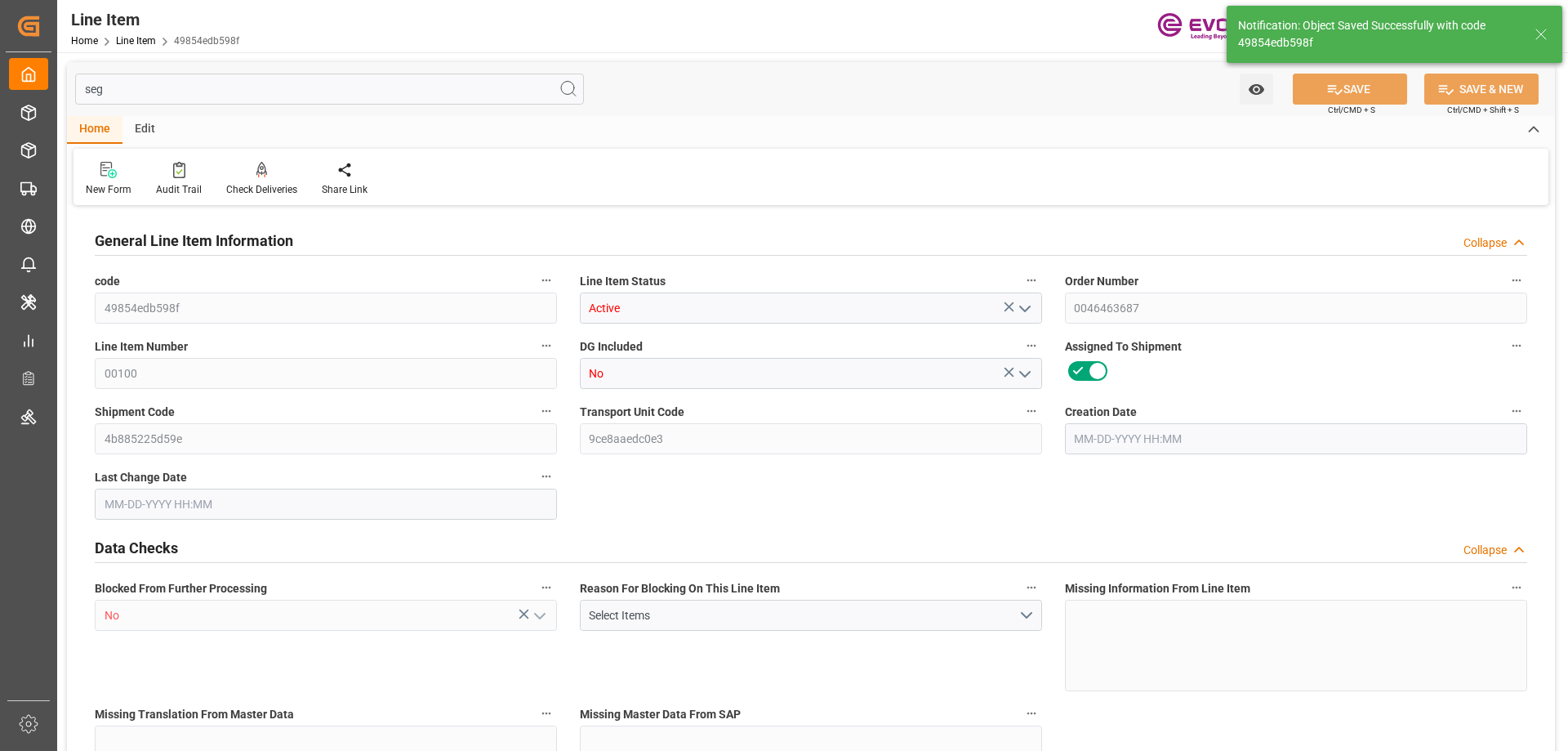
type input "0"
type input "08-14-2025 16:31"
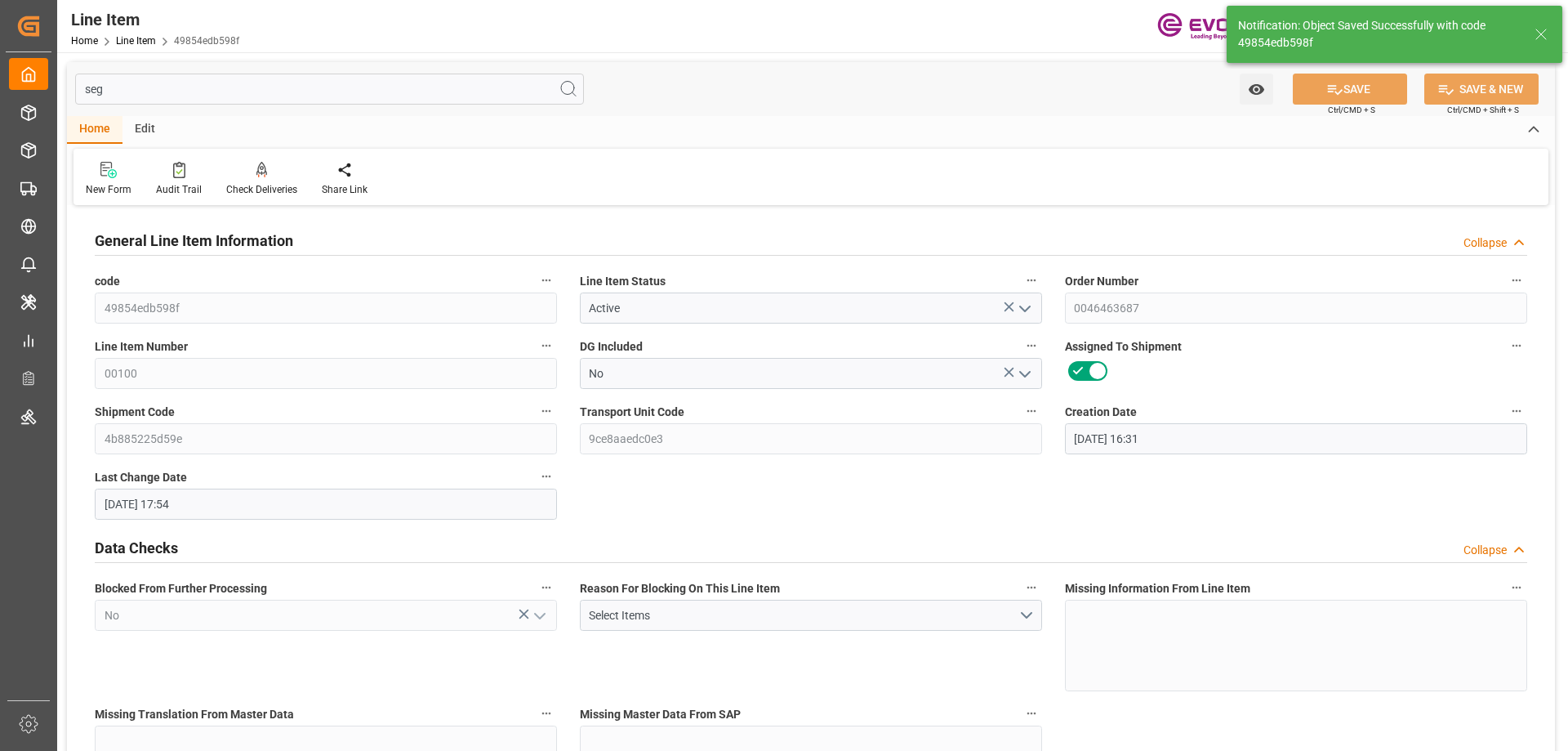
type input "08-14-2025 17:54"
type input "09-24-2025"
type input "08-27-2025"
type input "08-20-2025"
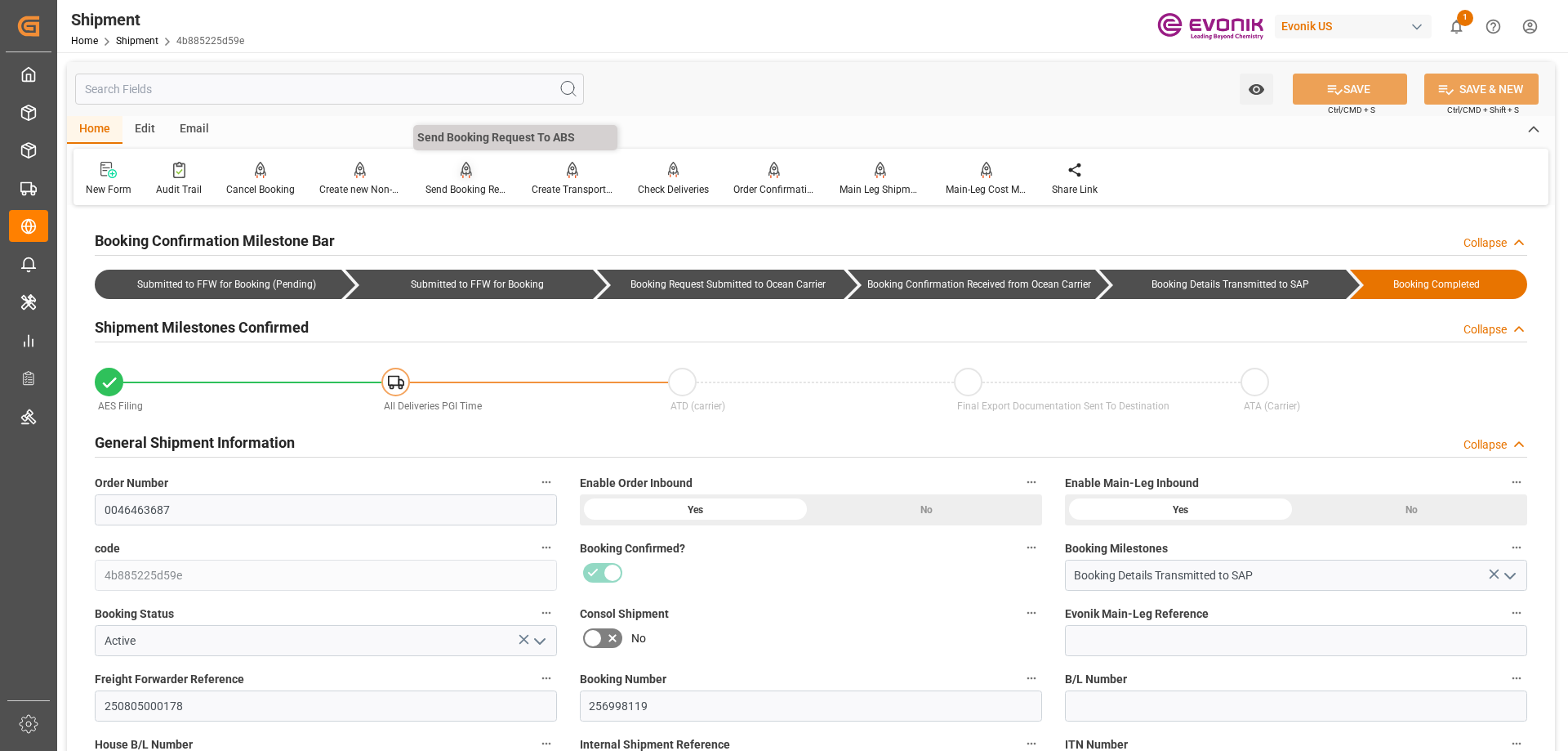
click at [448, 170] on div at bounding box center [466, 170] width 81 height 18
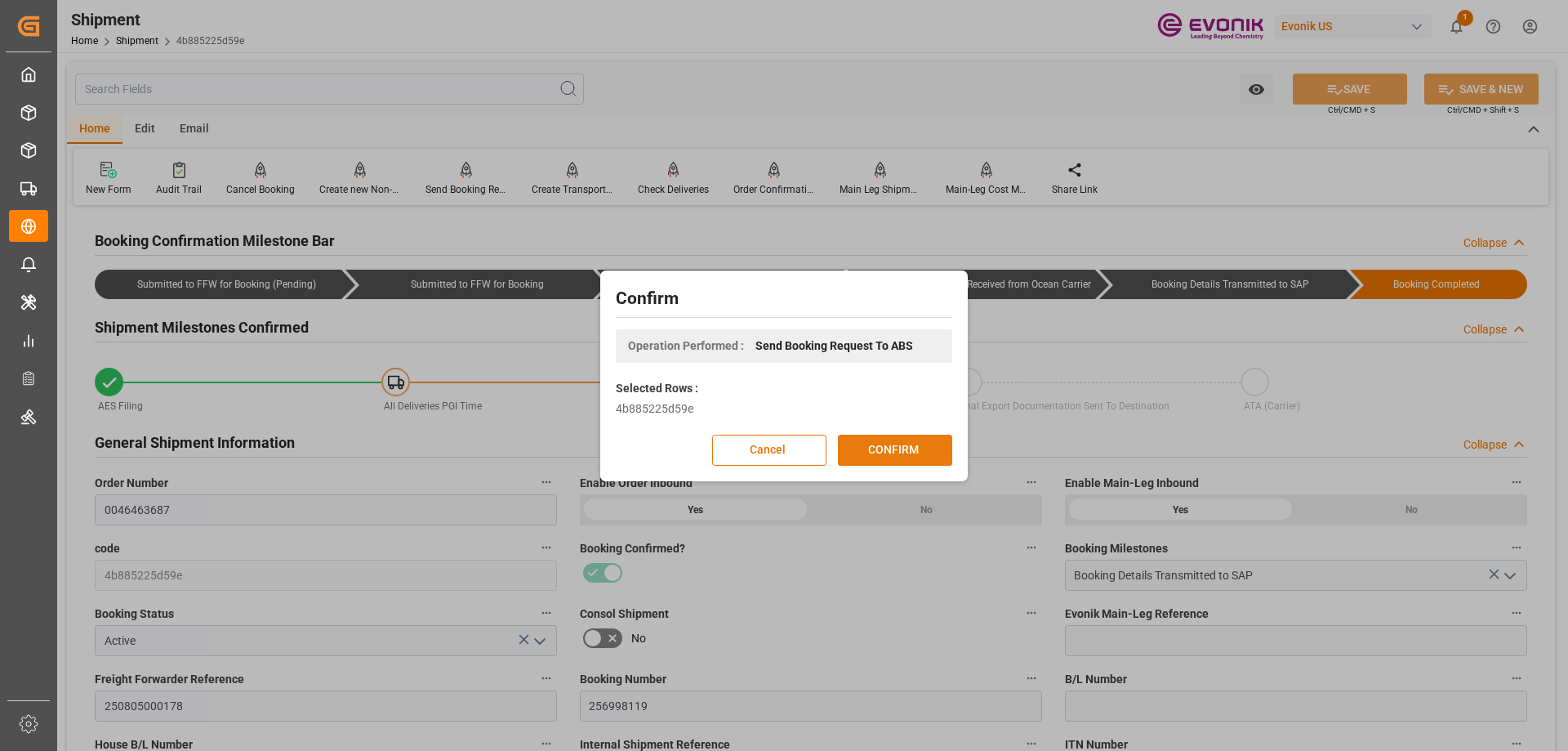
click at [889, 460] on button "CONFIRM" at bounding box center [895, 450] width 115 height 31
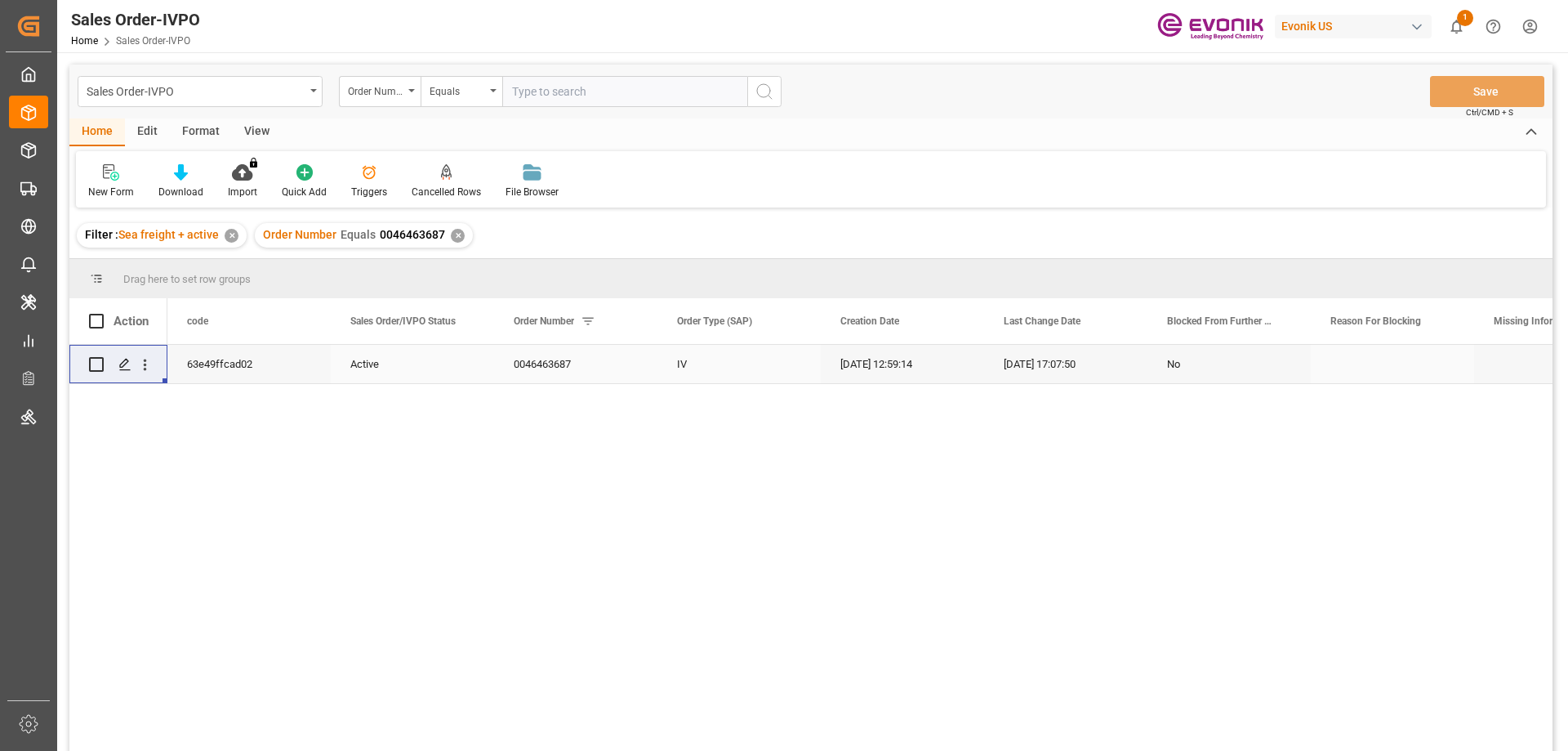
click at [571, 95] on input "text" at bounding box center [625, 91] width 245 height 31
paste input "46461588"
click at [512, 90] on input "46461588" at bounding box center [625, 91] width 245 height 31
type input "0046461588"
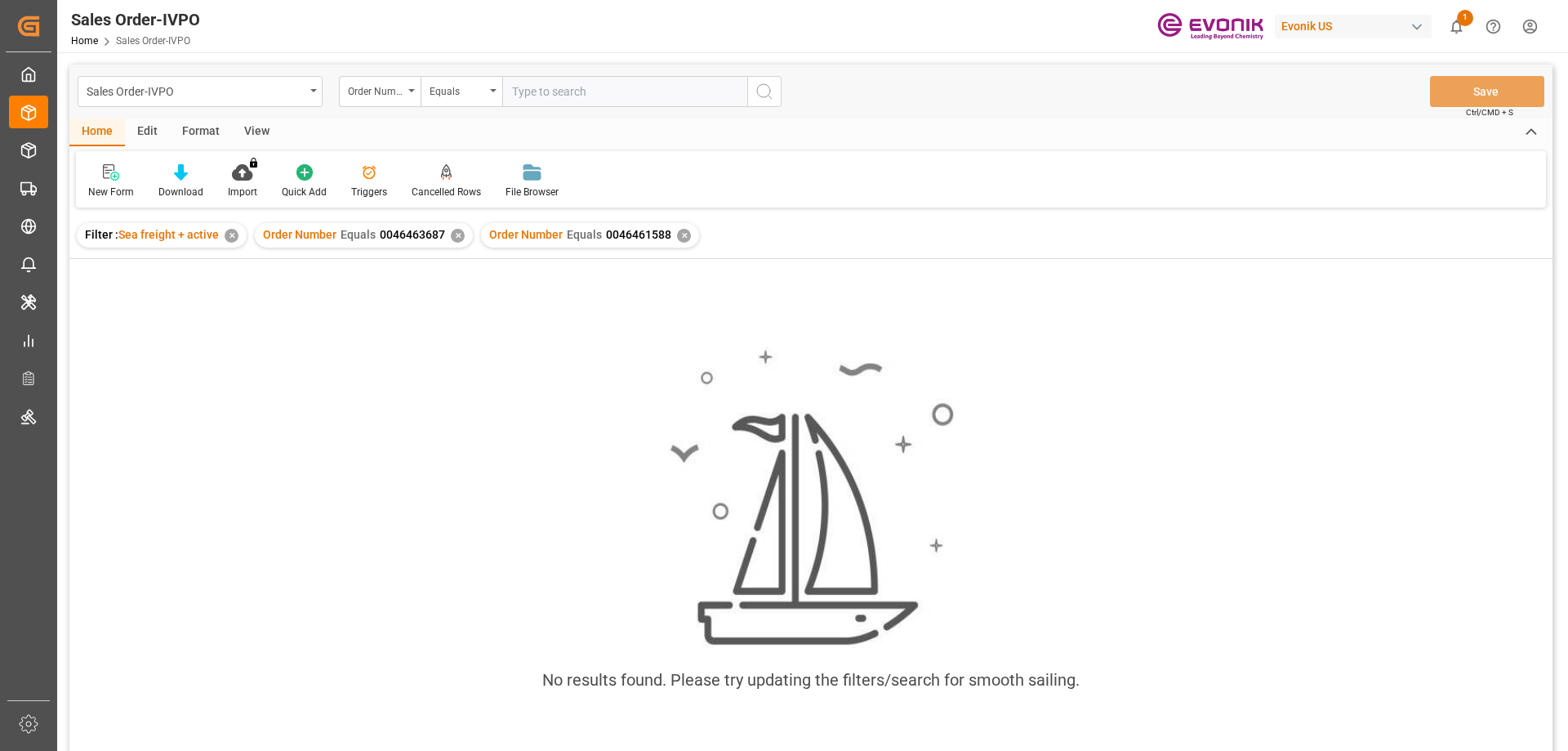
click at [455, 234] on div "✕" at bounding box center [458, 236] width 14 height 14
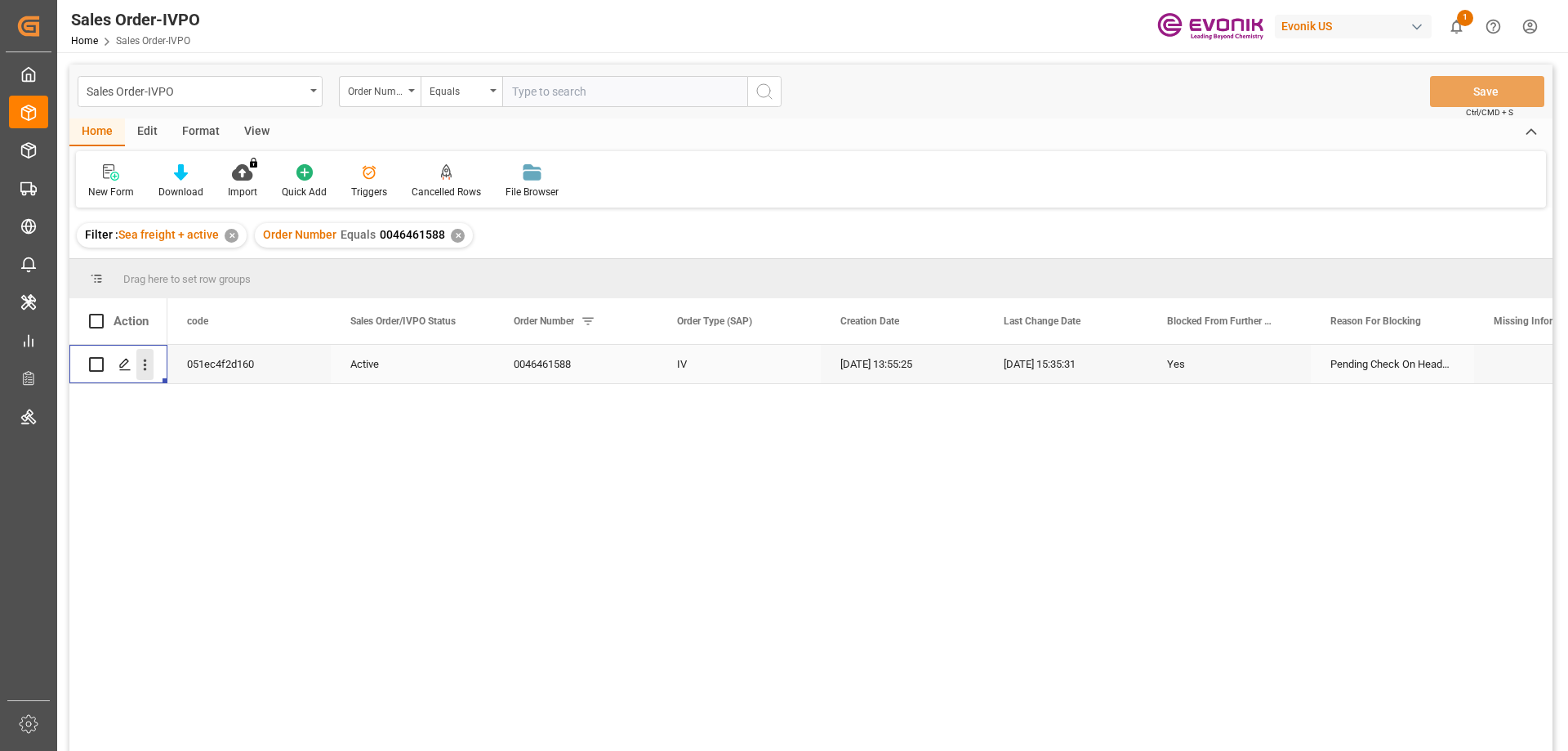
click at [142, 358] on icon "open menu" at bounding box center [145, 365] width 18 height 18
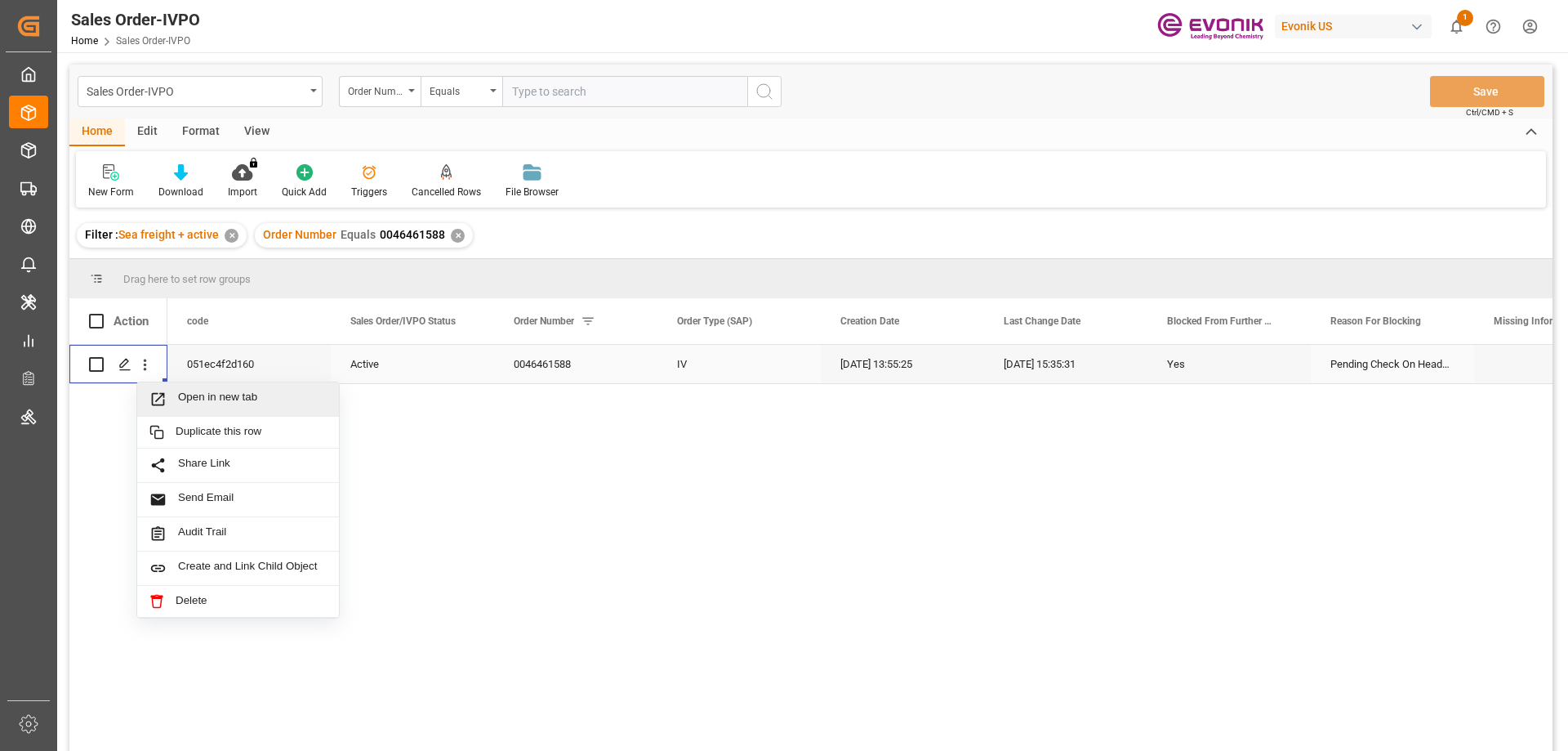
click at [225, 407] on span "Open in new tab" at bounding box center [252, 400] width 149 height 18
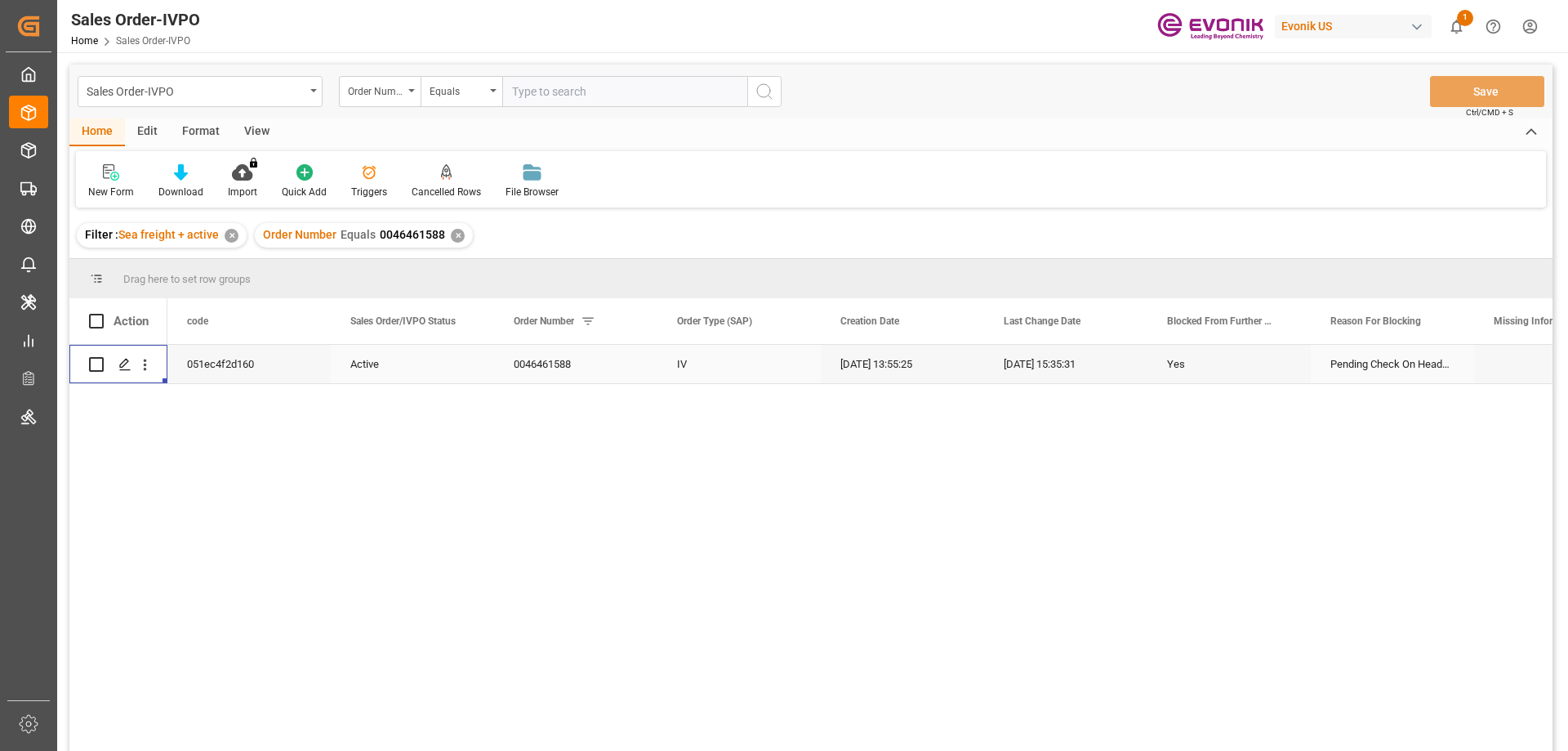
click at [682, 95] on input "text" at bounding box center [625, 91] width 245 height 31
paste input "2007116838"
type input "2007116838"
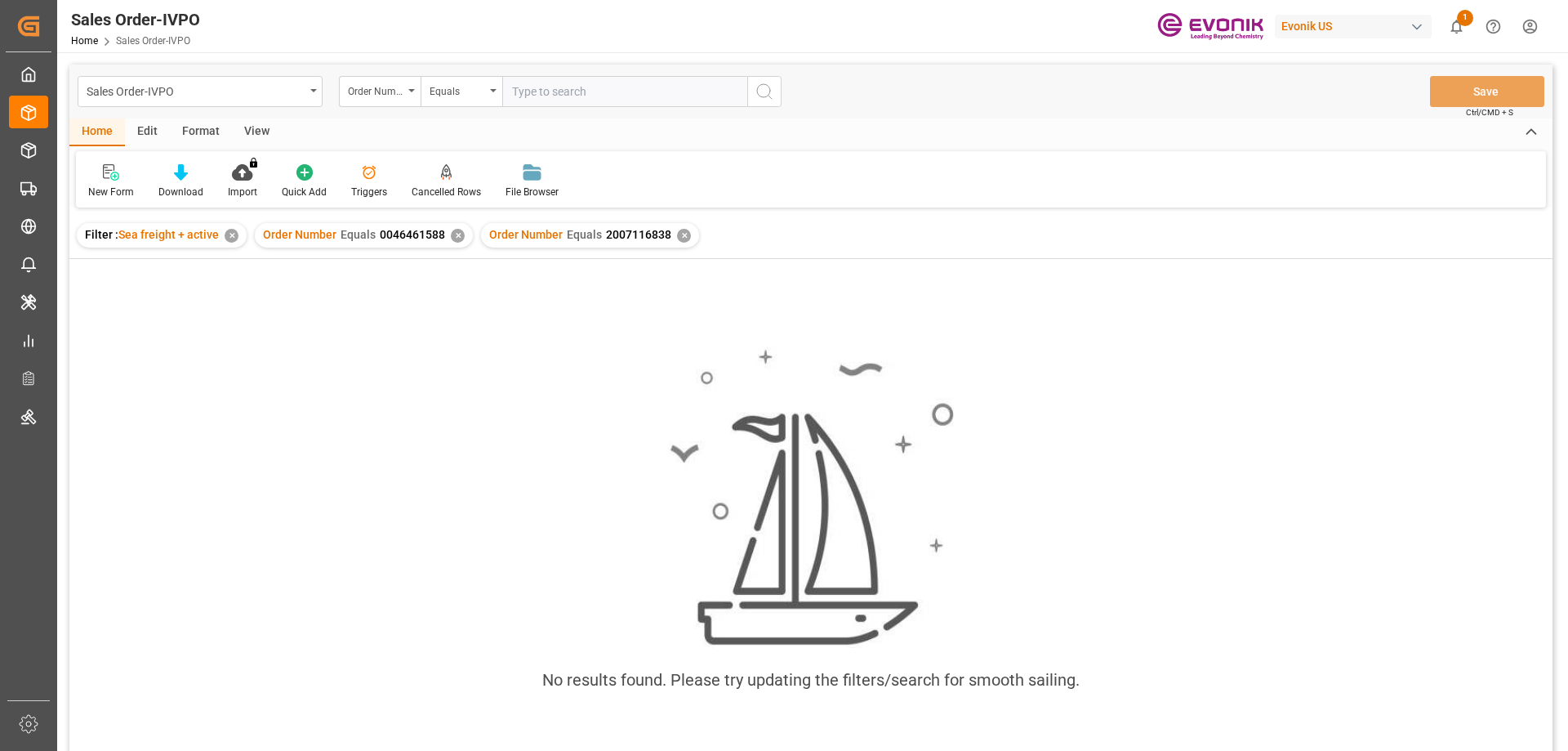
click at [454, 233] on div "✕" at bounding box center [458, 236] width 14 height 14
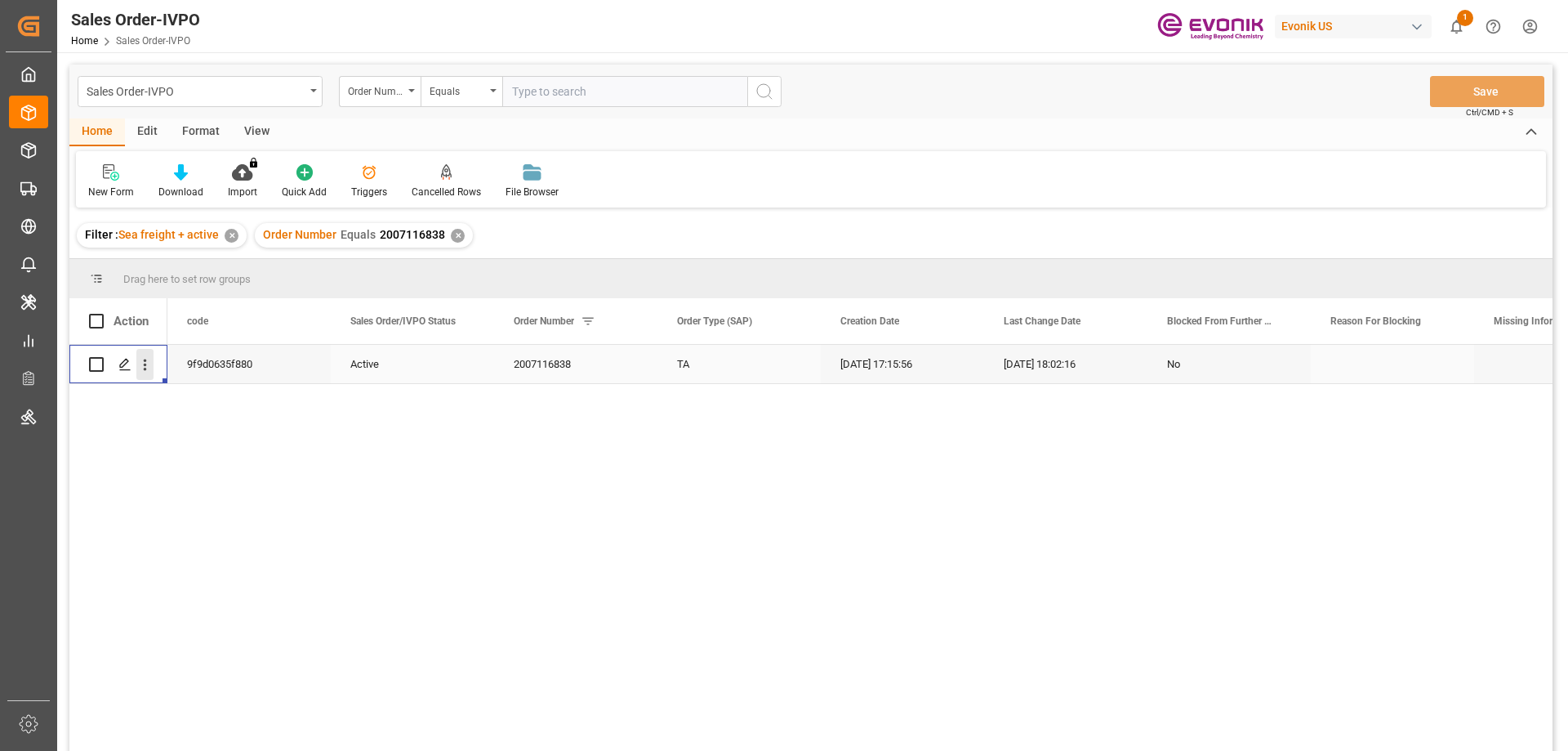
click at [149, 361] on icon "open menu" at bounding box center [145, 365] width 18 height 18
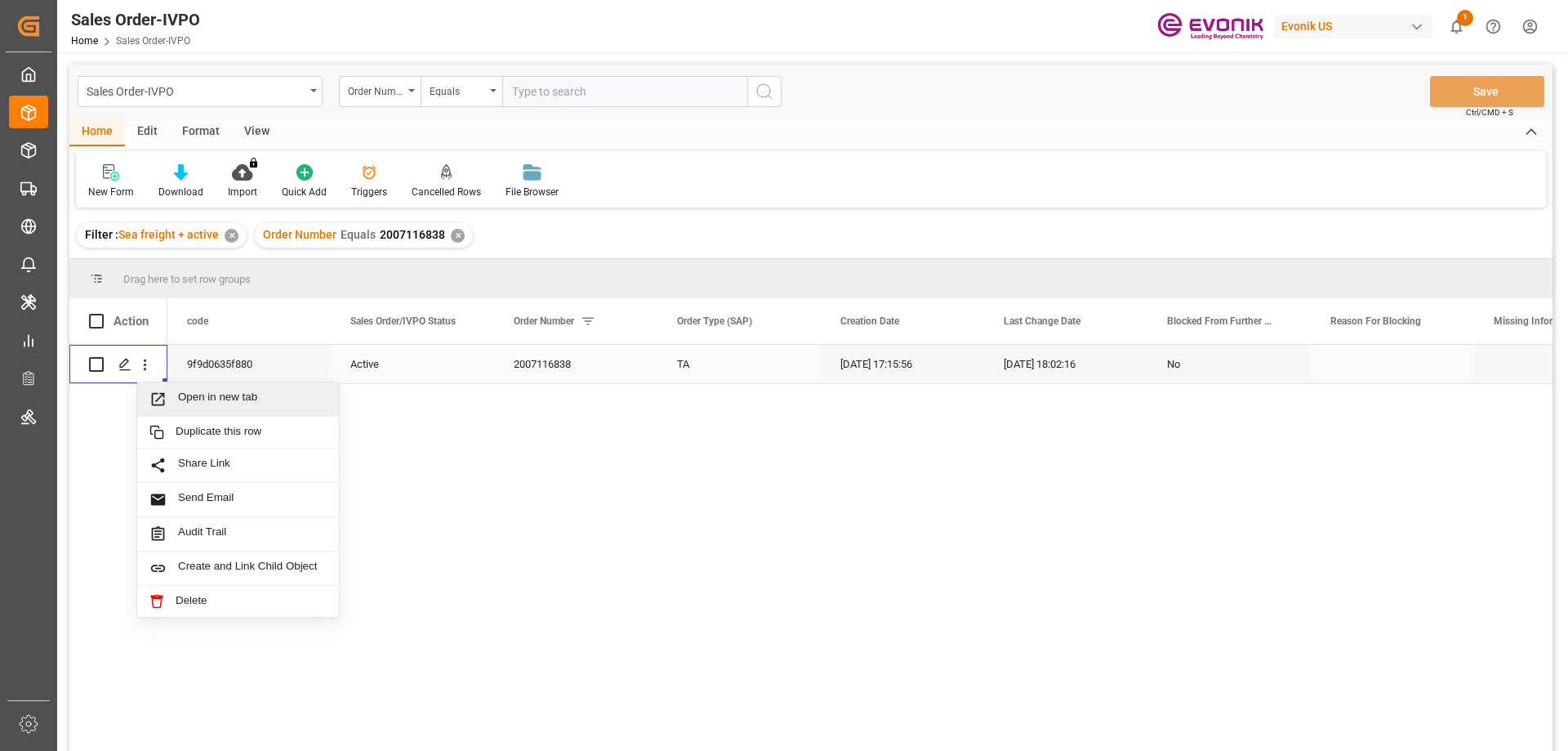
click at [202, 391] on span "Open in new tab" at bounding box center [252, 400] width 149 height 18
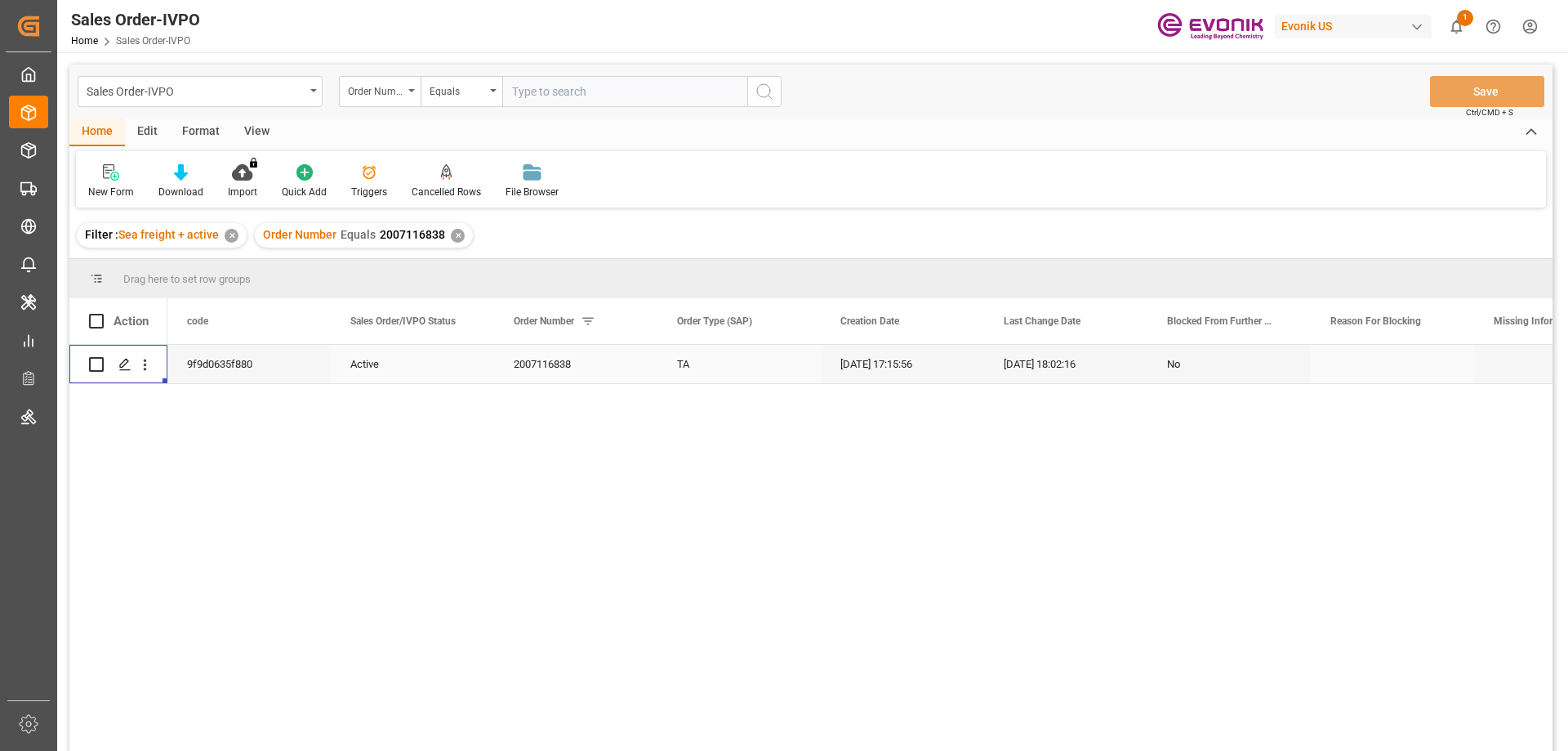
click at [688, 84] on input "text" at bounding box center [625, 91] width 245 height 31
paste input "46461588"
type input "0046461588"
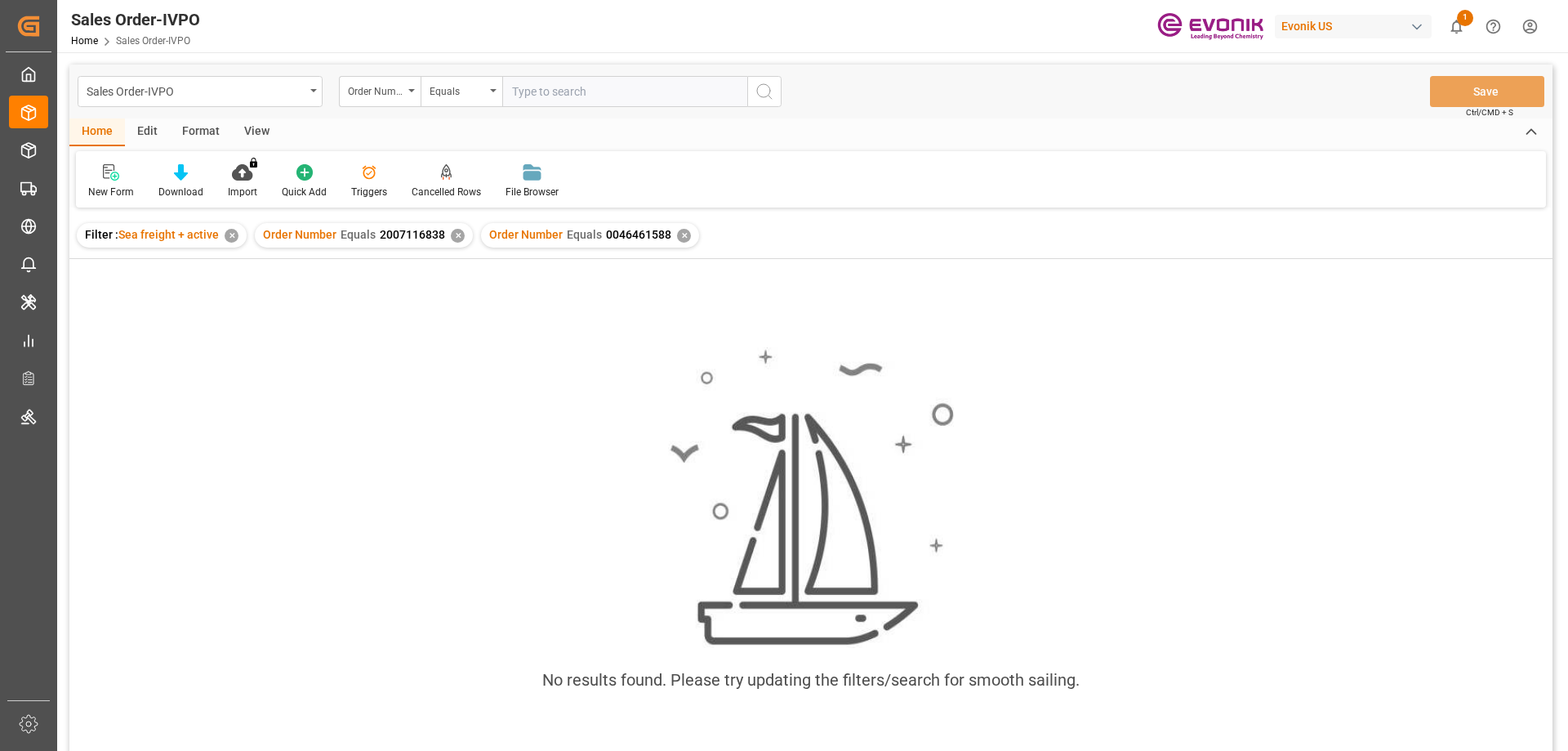
click at [456, 235] on div "✕" at bounding box center [458, 236] width 14 height 14
click at [682, 75] on div "Sales Order-IVPO Order Number Equals Save Ctrl/CMD + S" at bounding box center [810, 92] width 1483 height 54
click at [667, 91] on input "text" at bounding box center [625, 91] width 245 height 31
paste input "2007128233"
type input "2007128233"
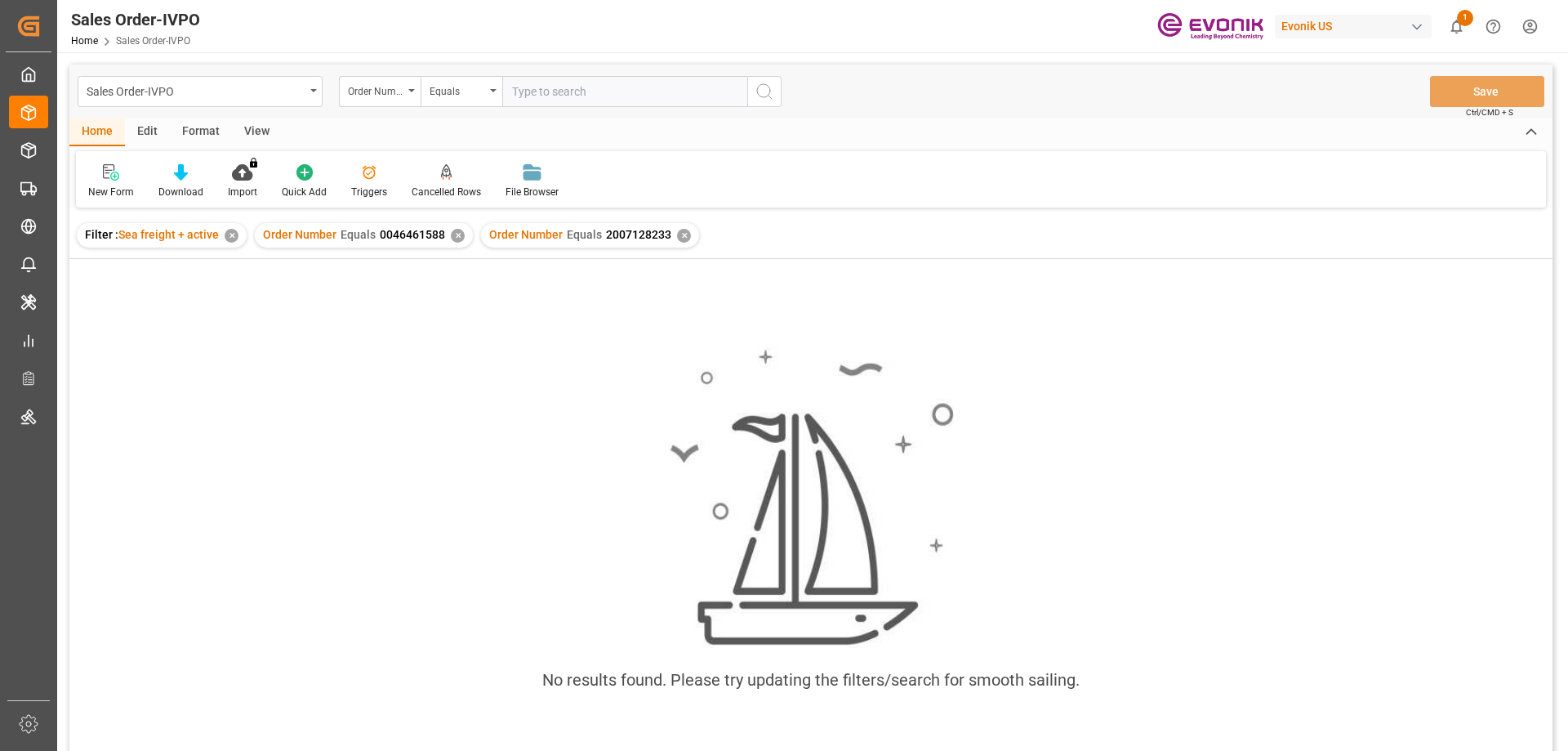
click at [457, 235] on div "✕" at bounding box center [458, 236] width 14 height 14
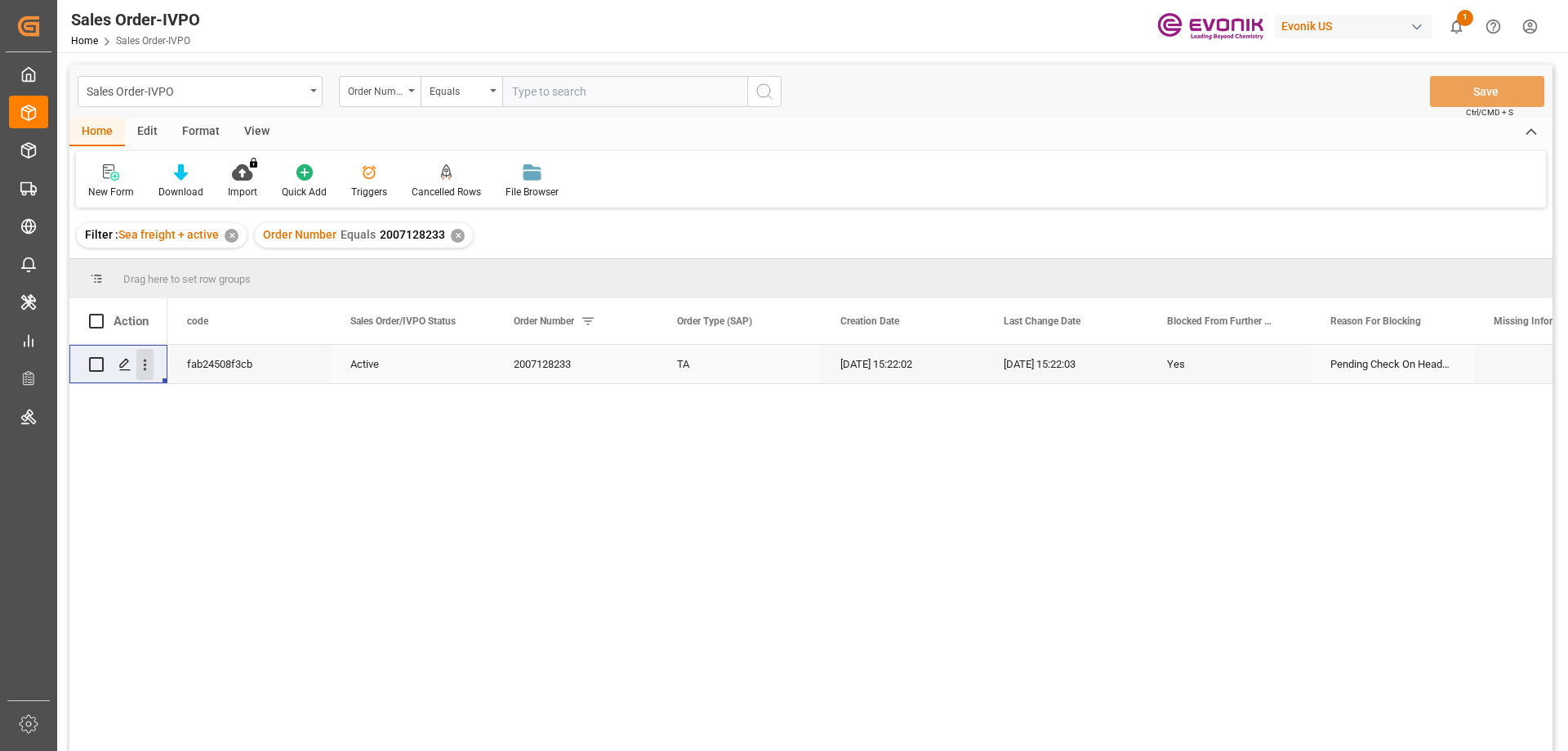
click at [145, 366] on icon "open menu" at bounding box center [145, 365] width 4 height 11
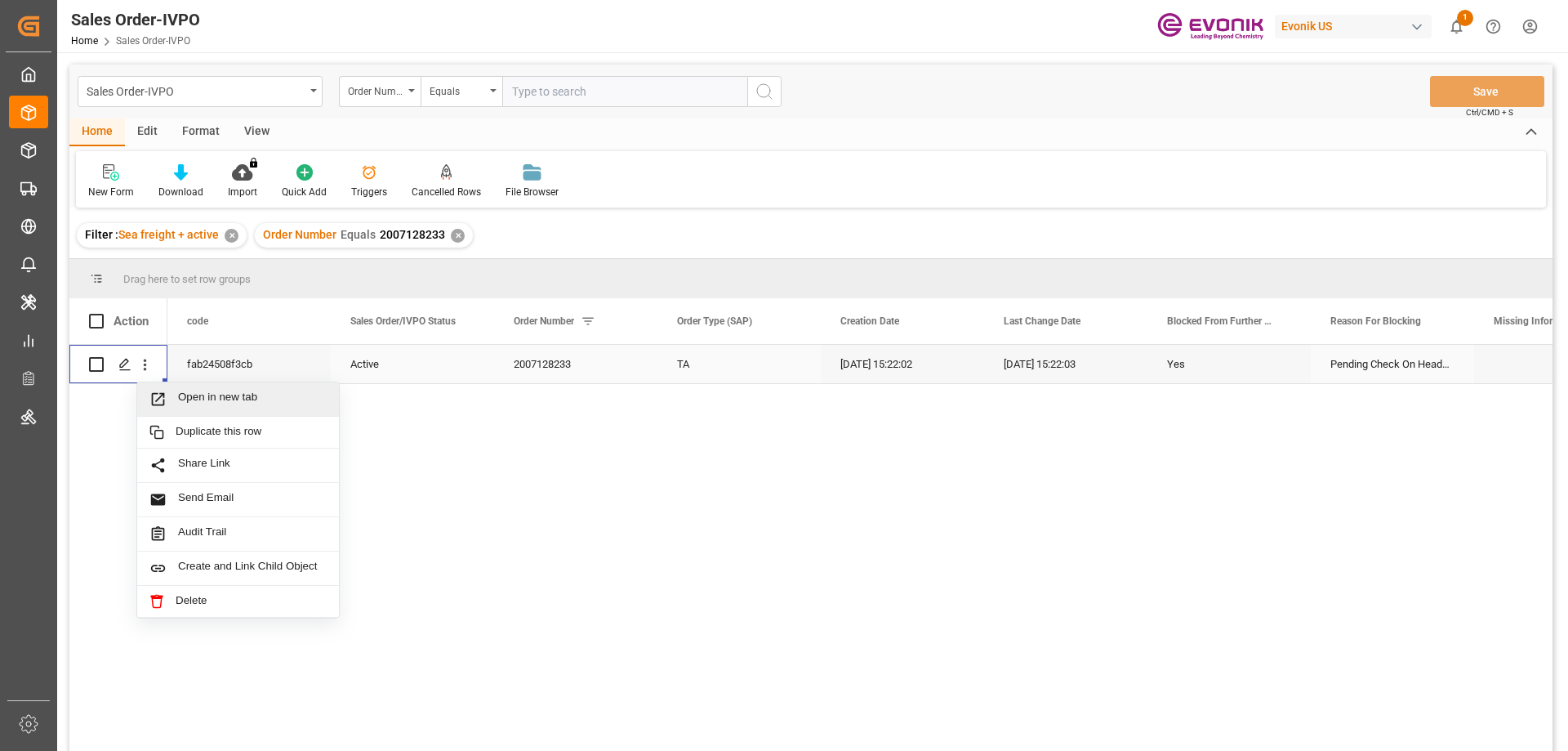
click at [192, 386] on div "Open in new tab" at bounding box center [238, 399] width 201 height 34
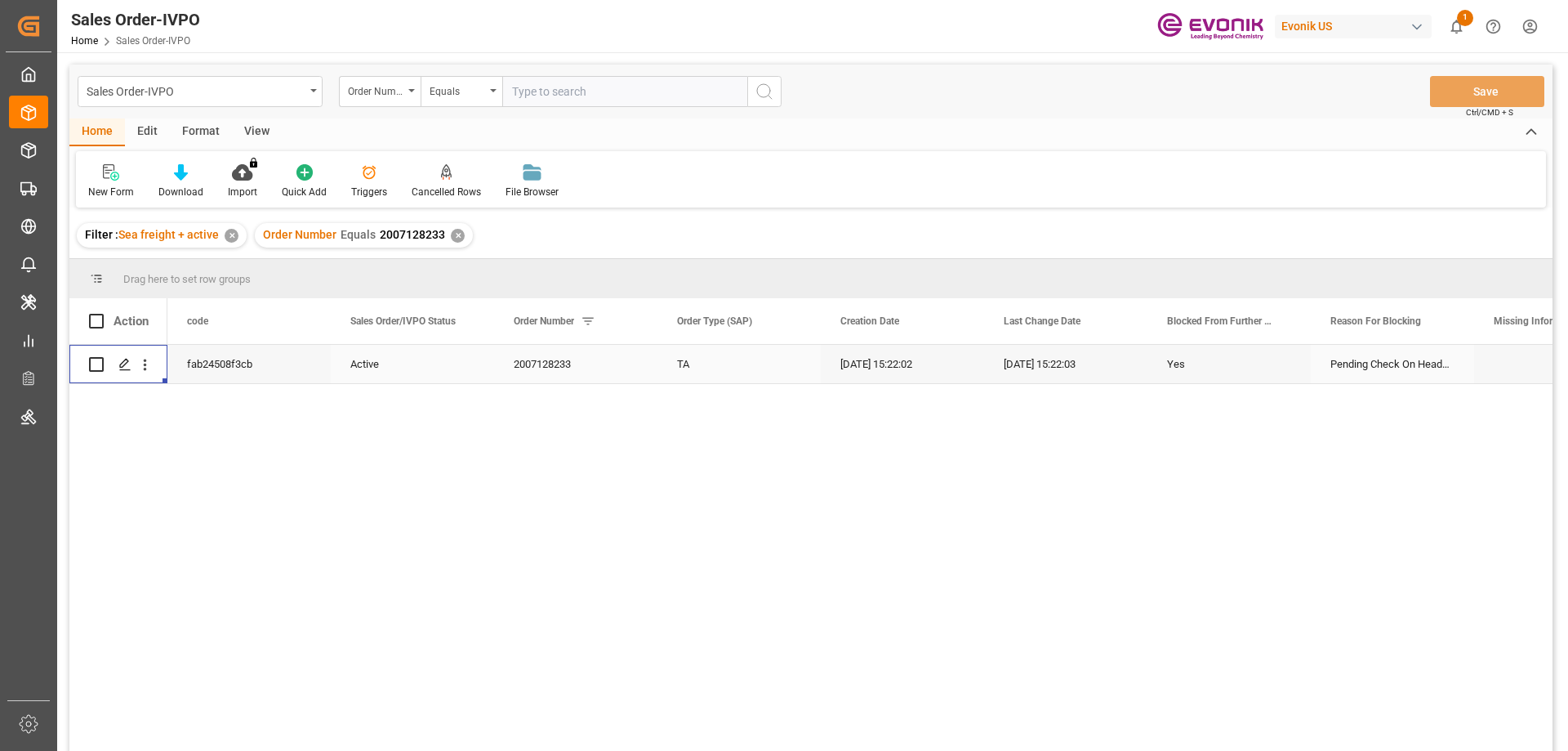
click at [619, 82] on input "text" at bounding box center [625, 91] width 245 height 31
paste input "2007137142"
type input "2007137142"
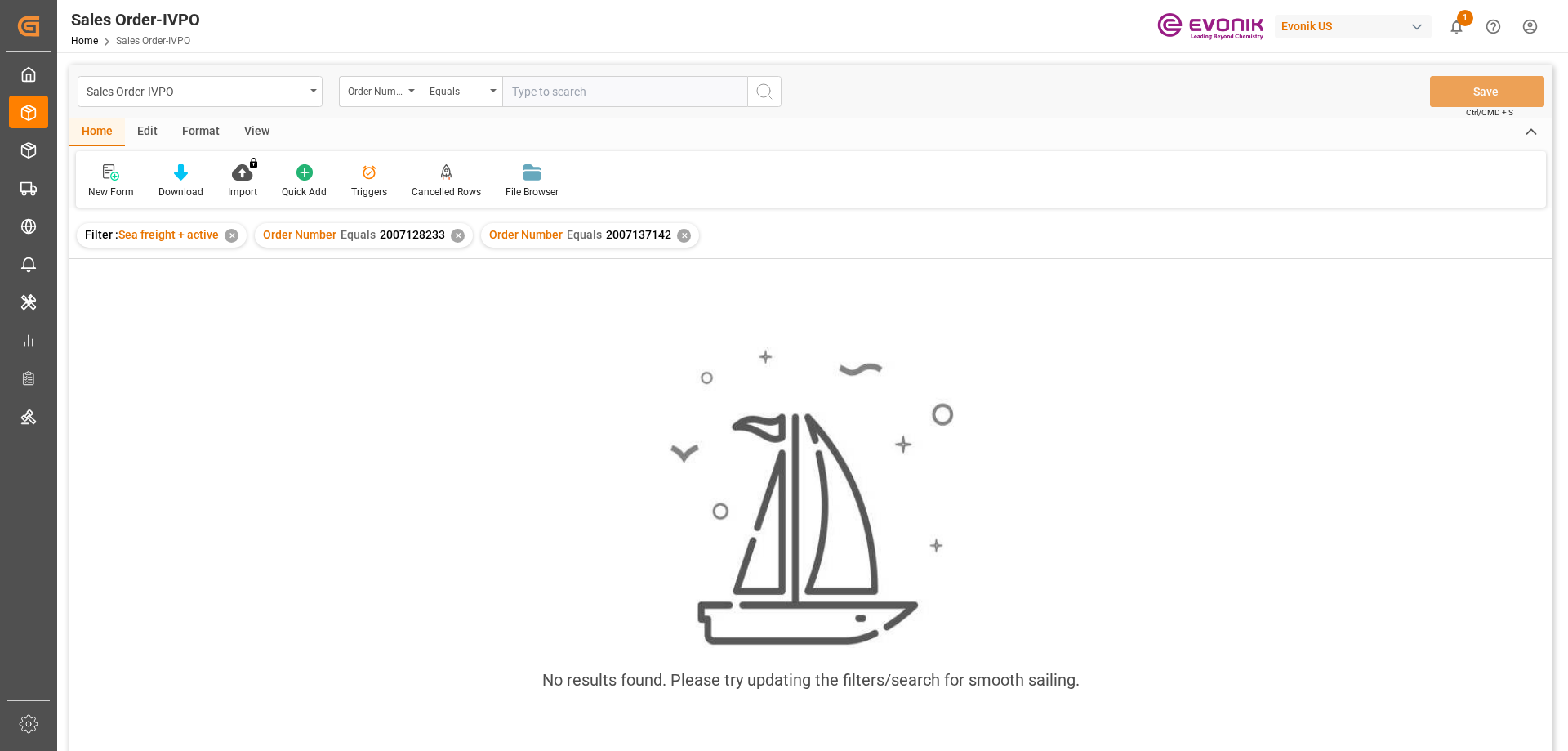
click at [456, 238] on div "✕" at bounding box center [458, 236] width 14 height 14
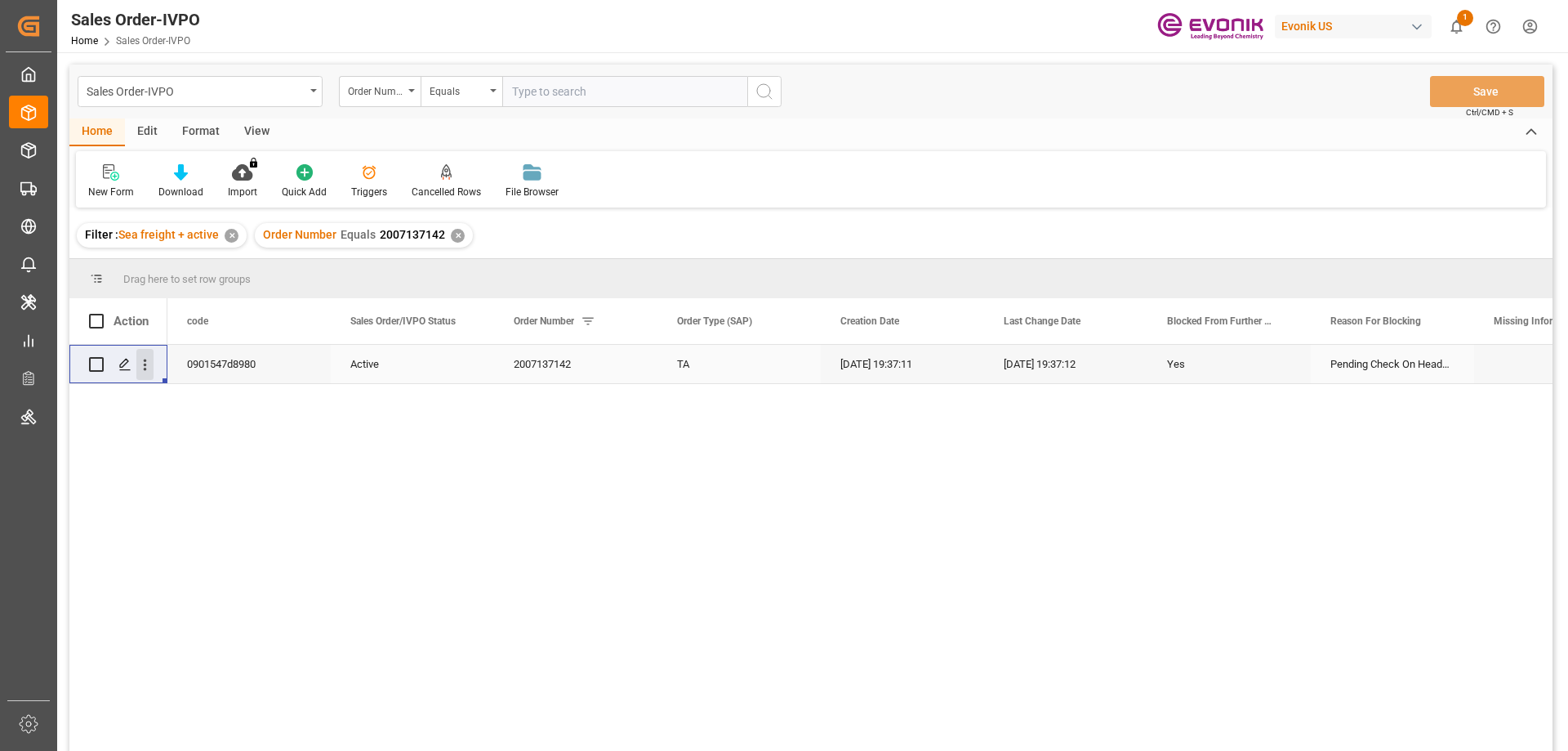
click at [146, 359] on icon "open menu" at bounding box center [145, 365] width 18 height 18
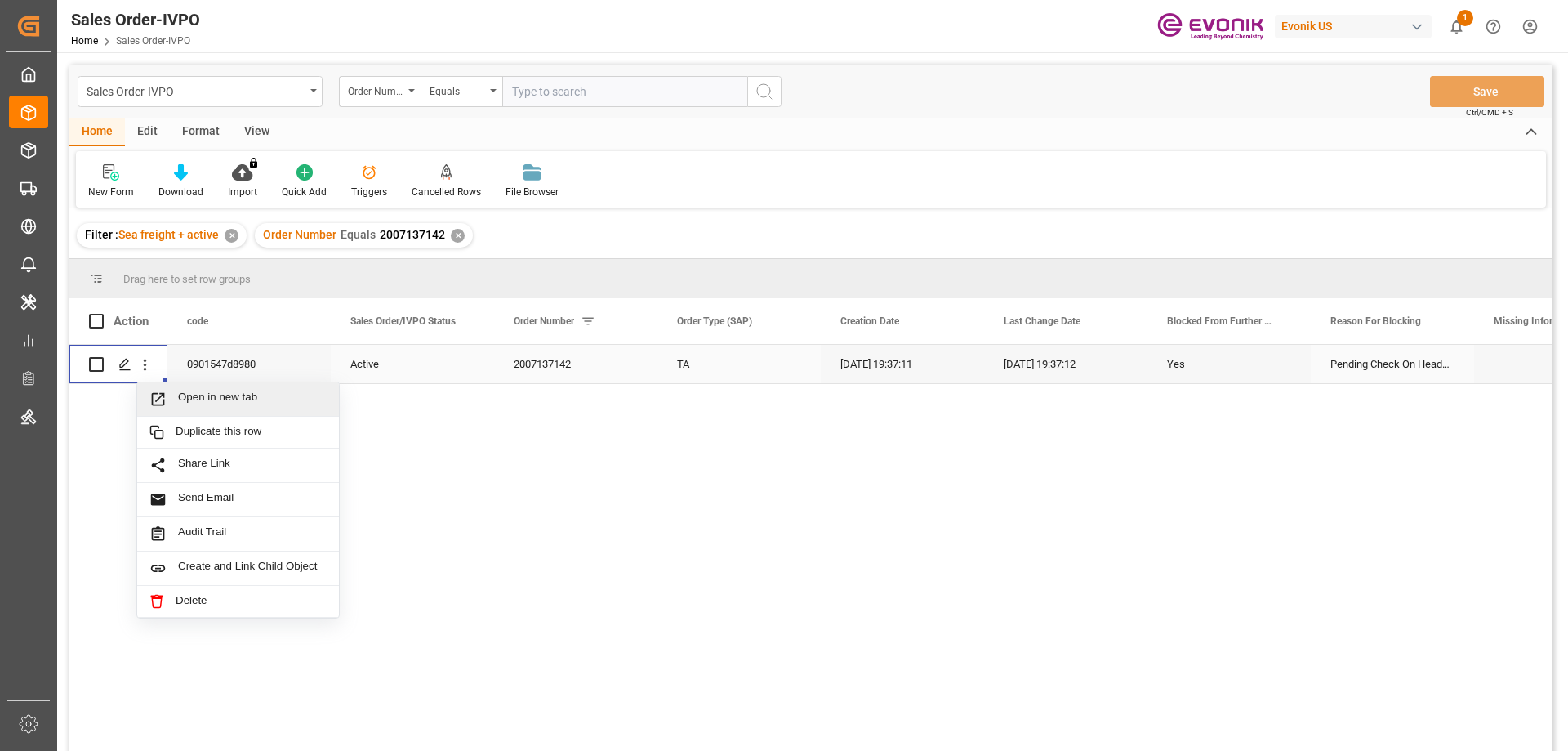
click at [211, 397] on span "Open in new tab" at bounding box center [252, 400] width 149 height 18
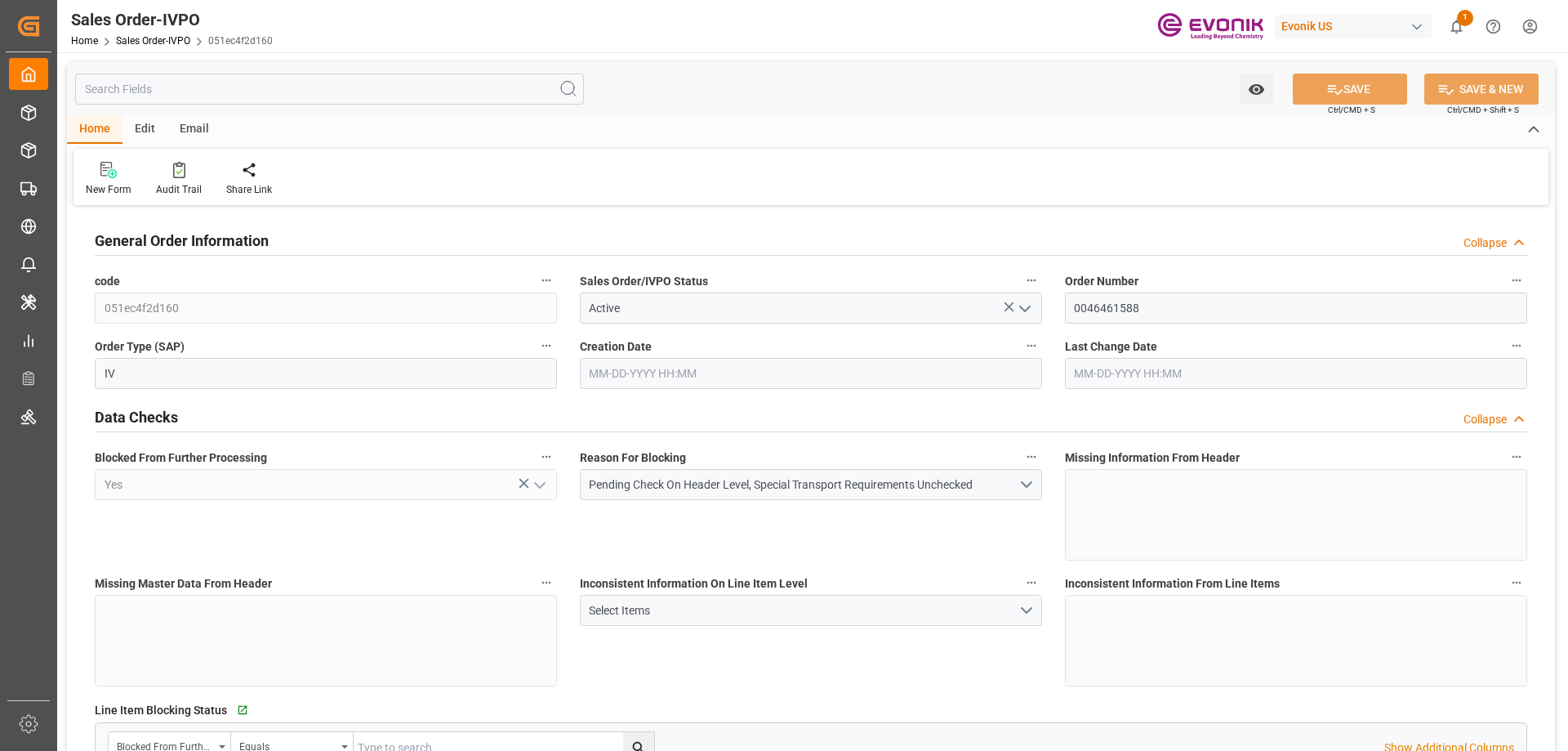
type input "BEANR"
type input "0"
type input "1"
type input "2"
type input "21000"
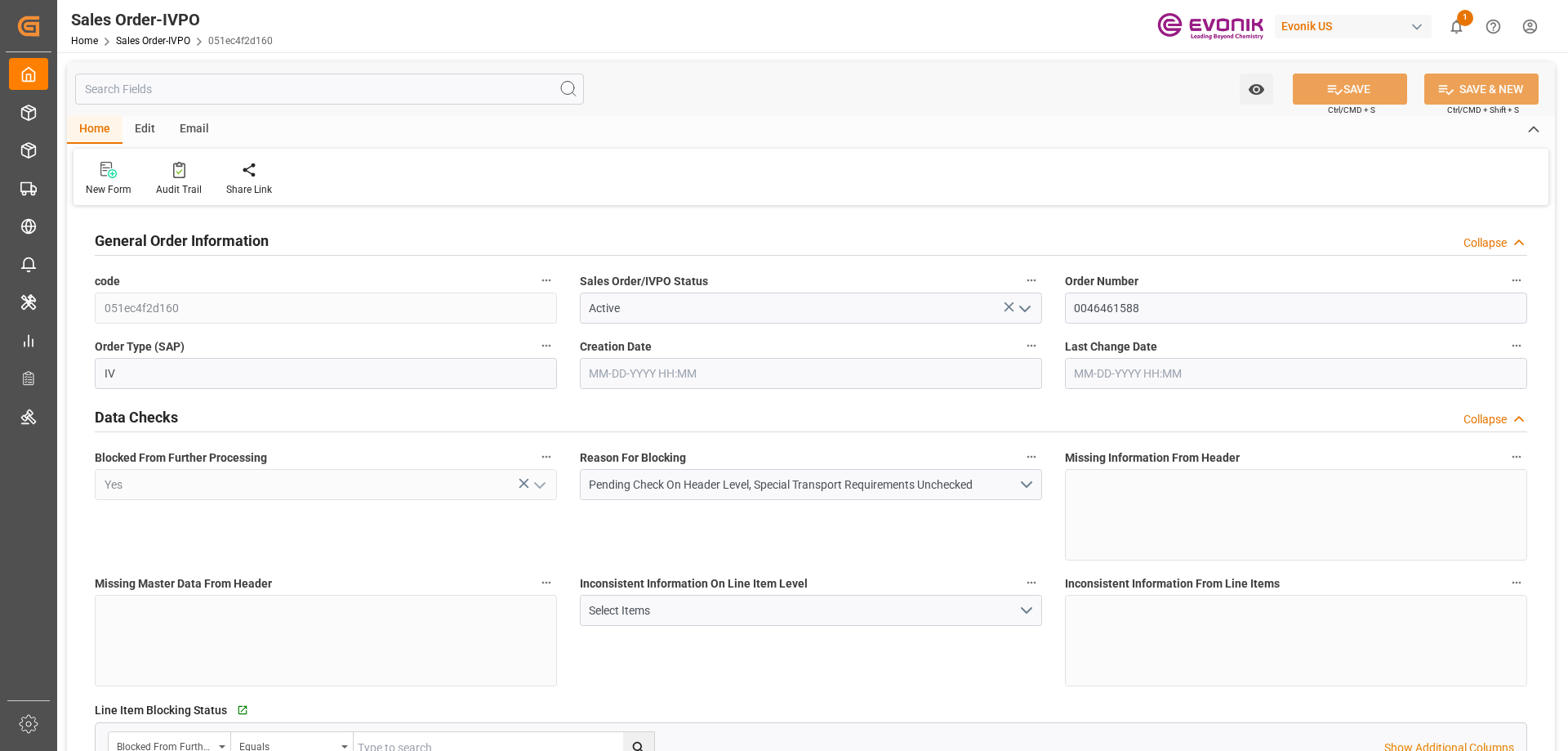
type input "0"
type input "17000"
type input "30"
type input "[DATE] 13:55"
type input "[DATE] 15:35"
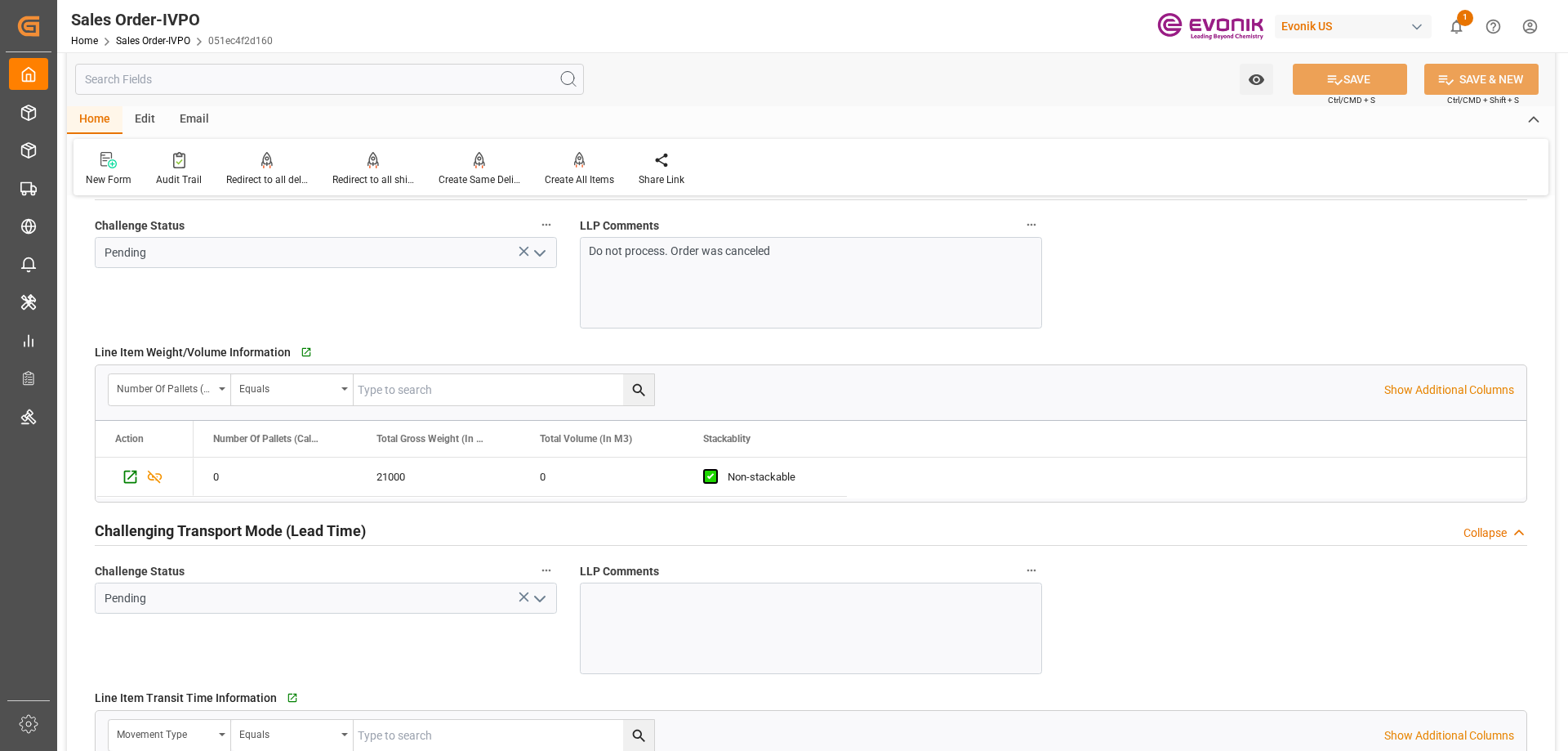
scroll to position [2696, 0]
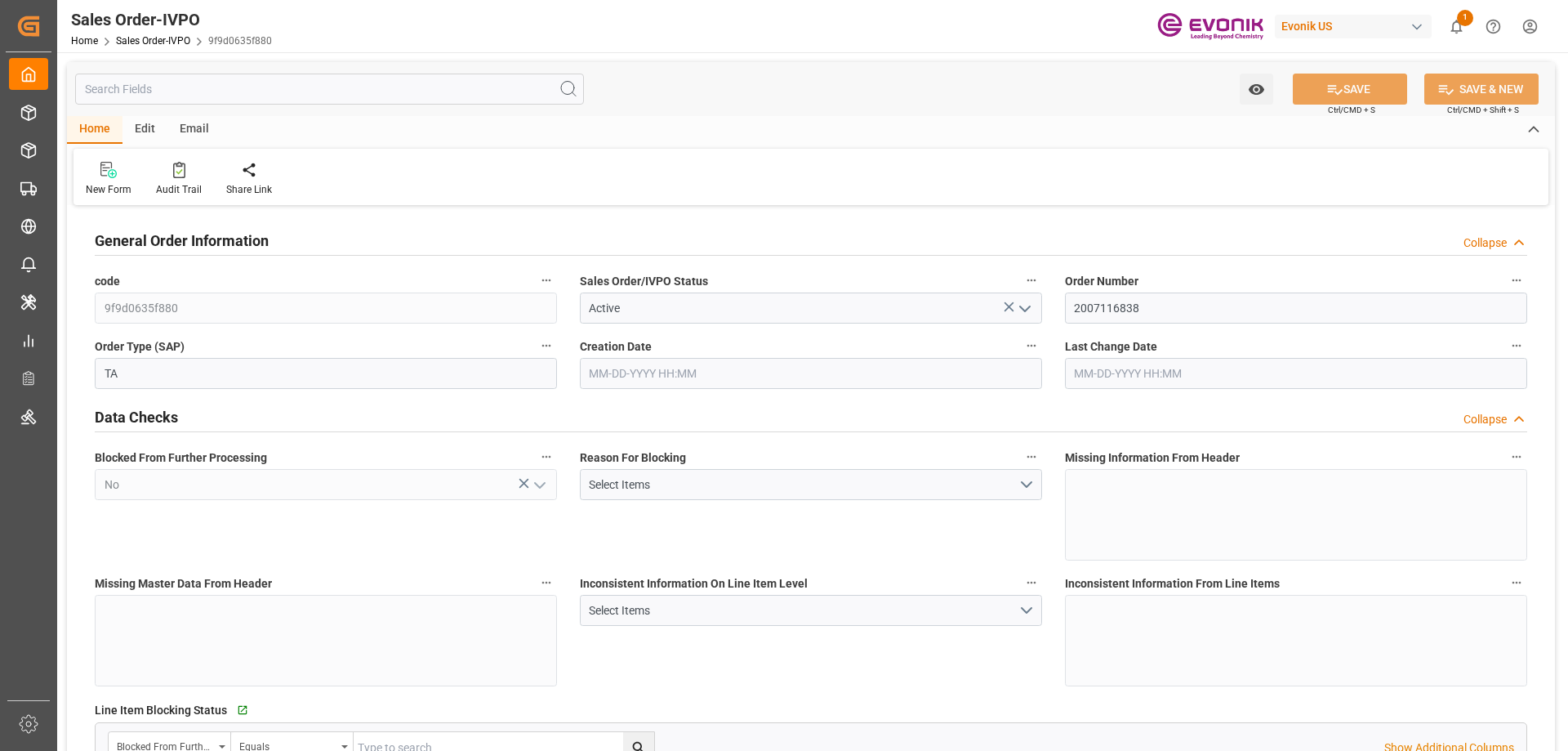
type input "CLSAI"
type input "0"
type input "1"
type input "3548.8"
type input "[DATE] 17:15"
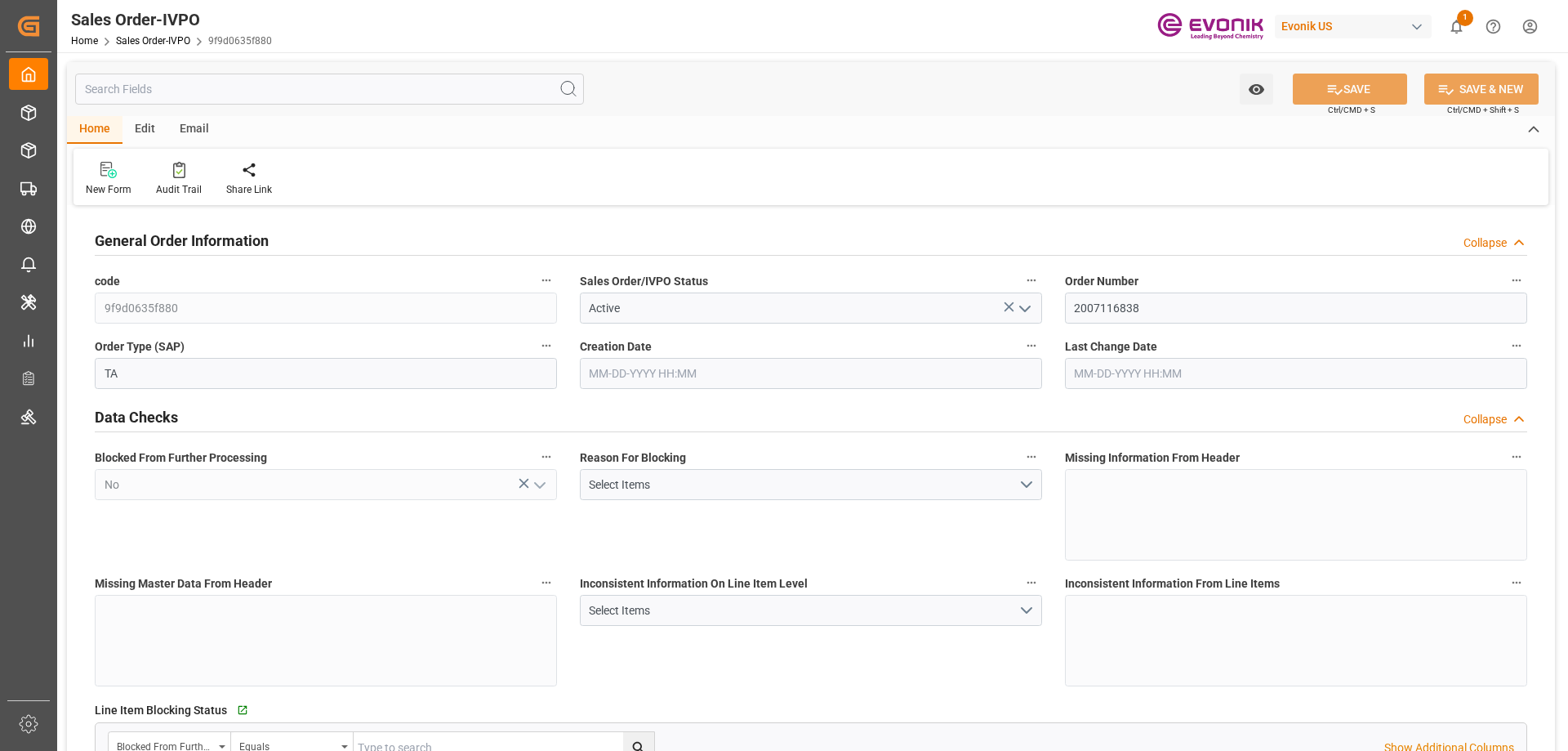
type input "[DATE] 18:02"
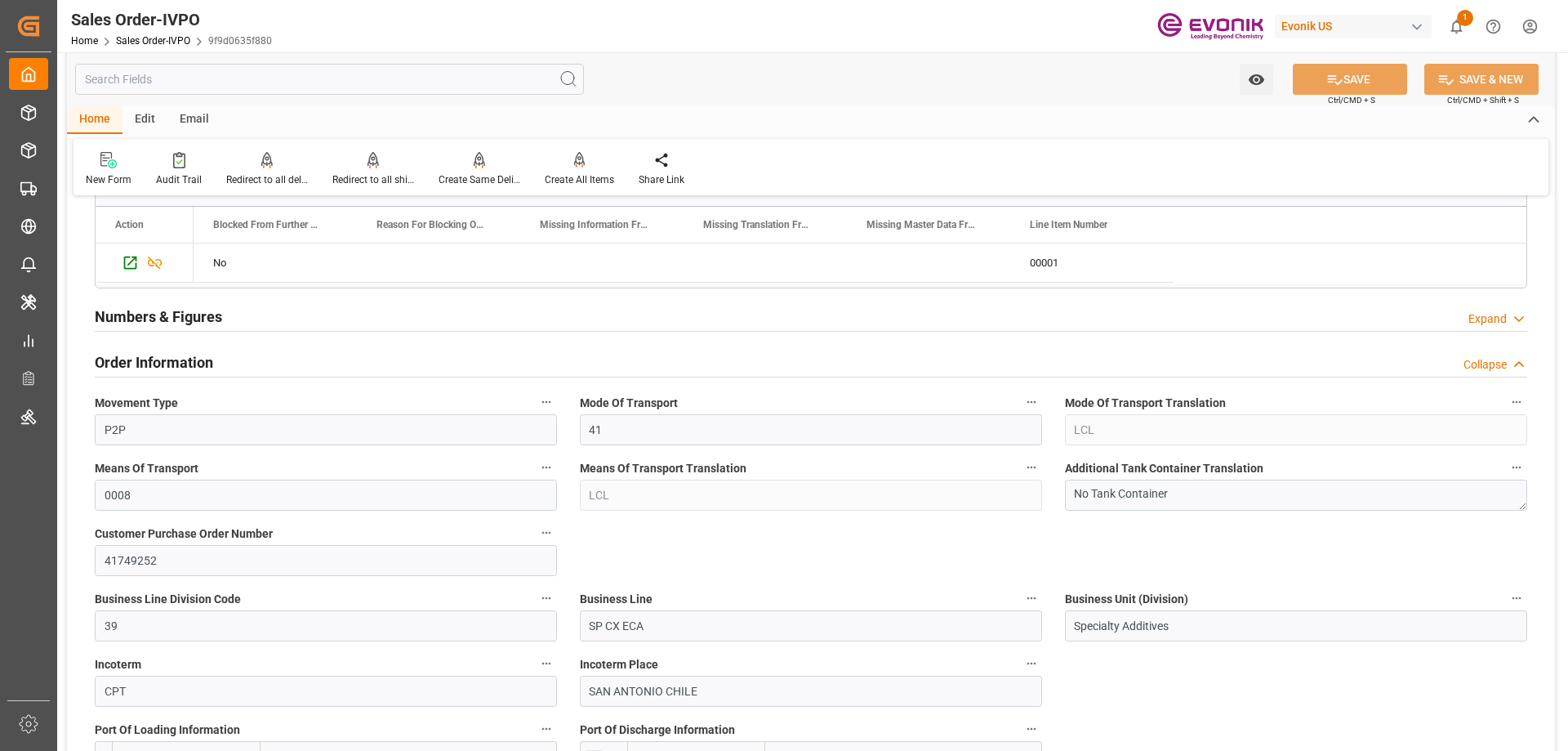
scroll to position [1062, 0]
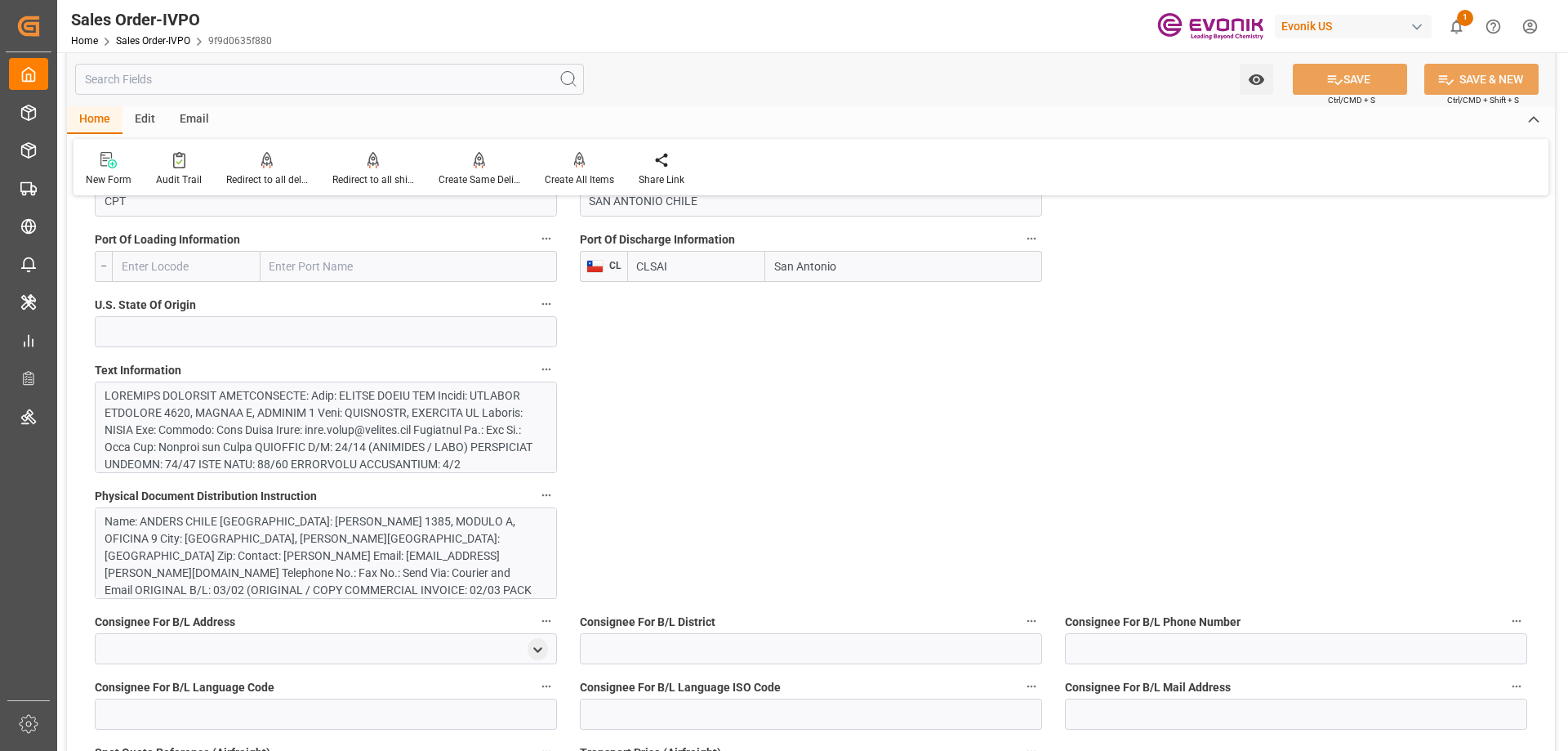
click at [339, 429] on div at bounding box center [319, 550] width 430 height 326
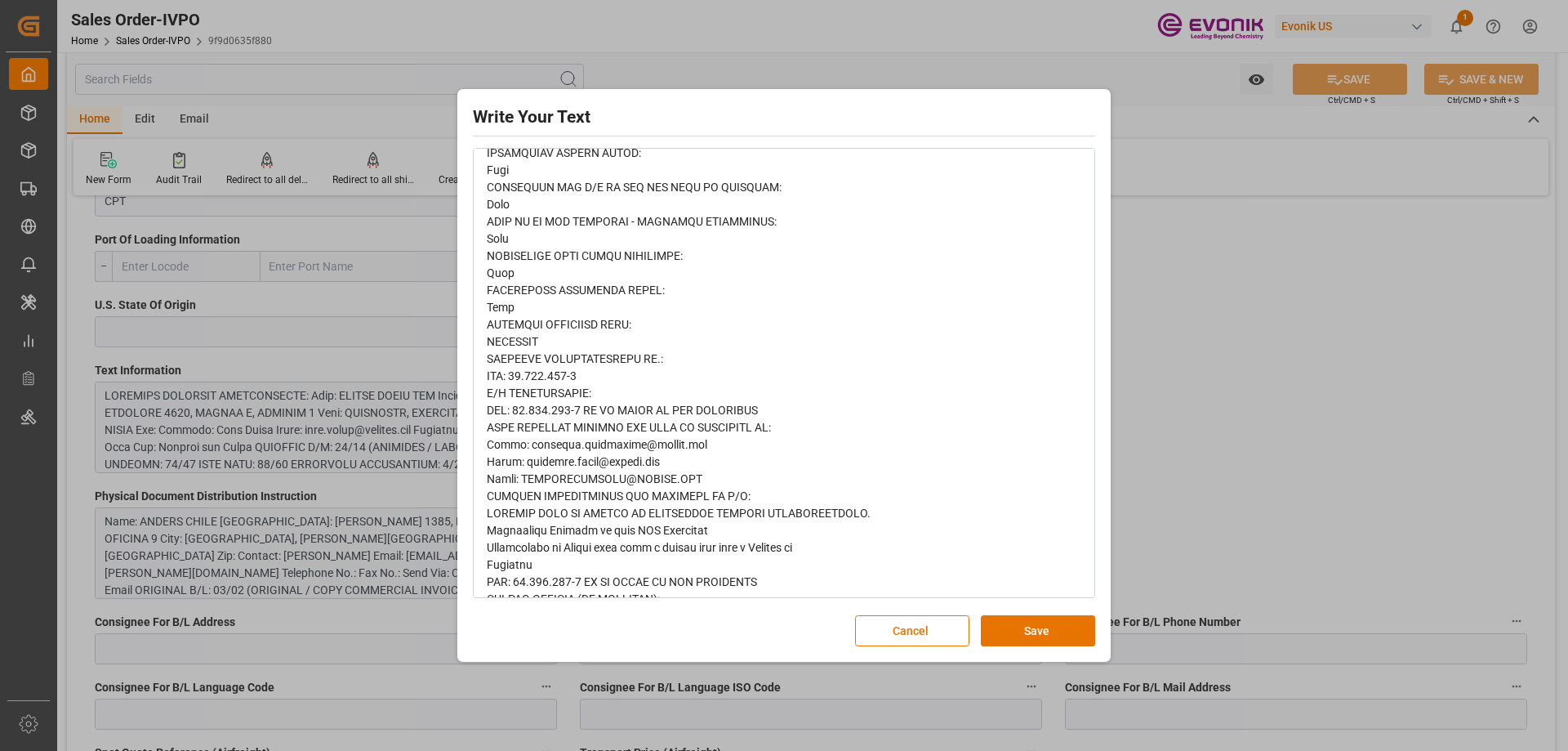
scroll to position [449, 0]
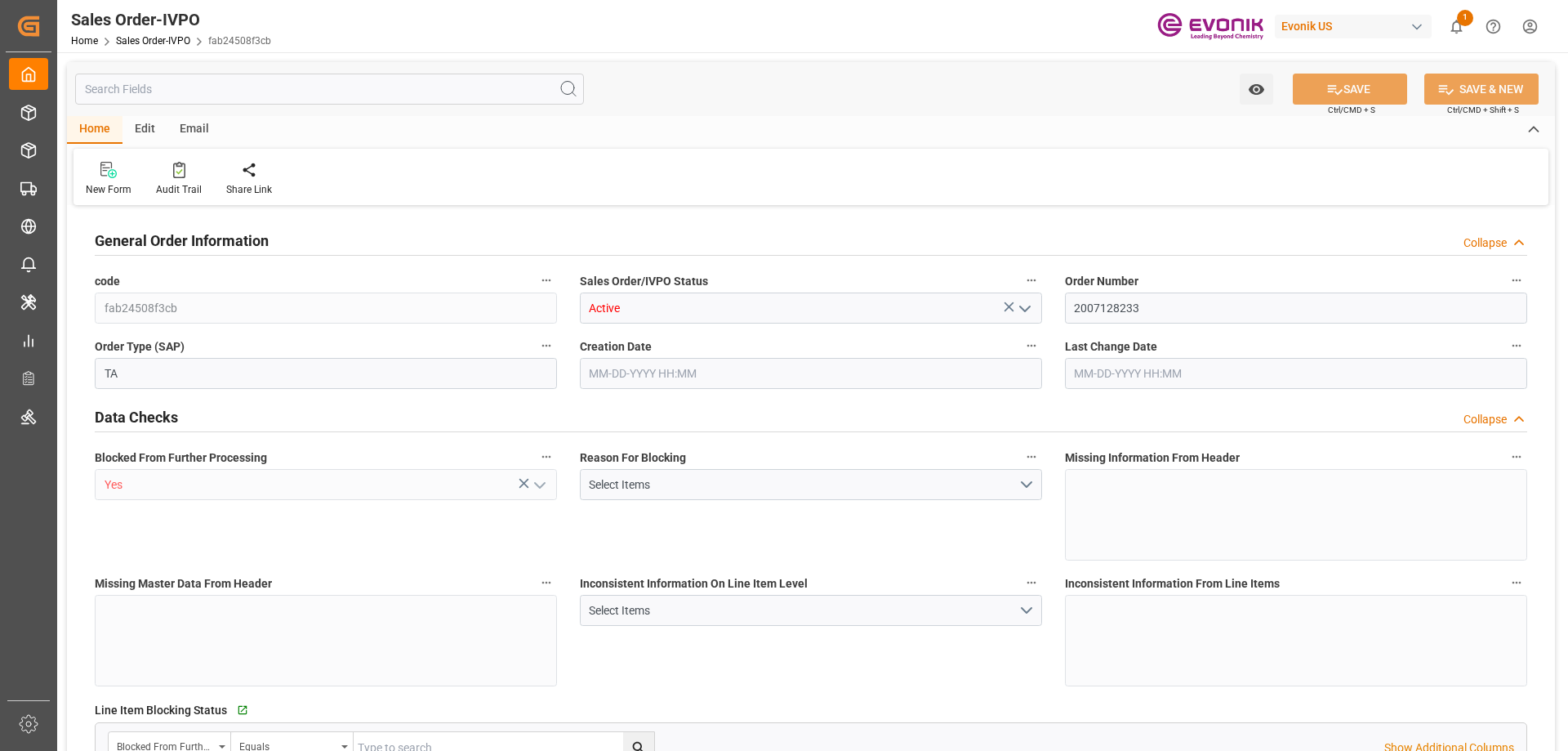
type input "ARBUE"
type input "0"
type input "1"
type input "20000"
type input "[DATE] 15:22"
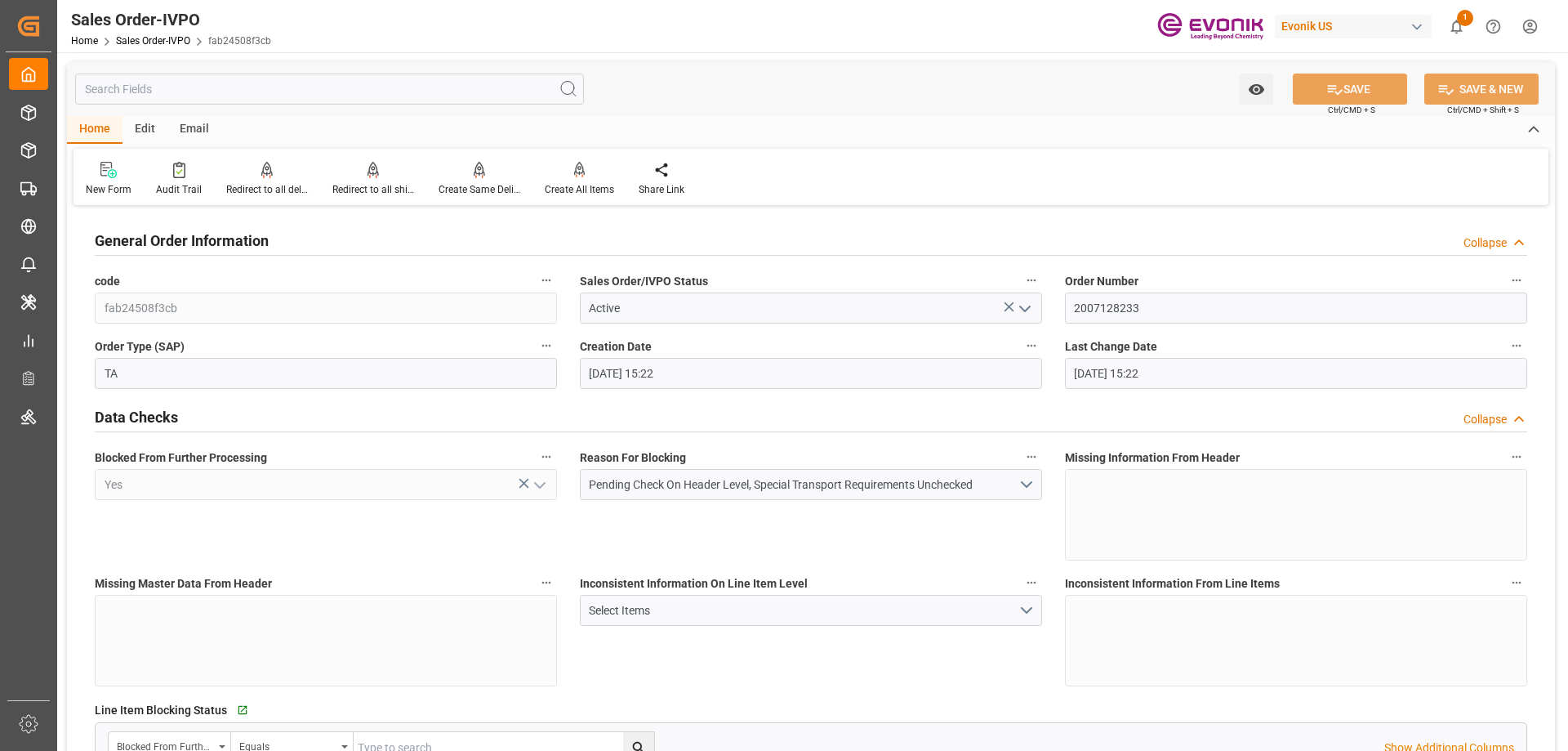
type input "[DATE] 15:22"
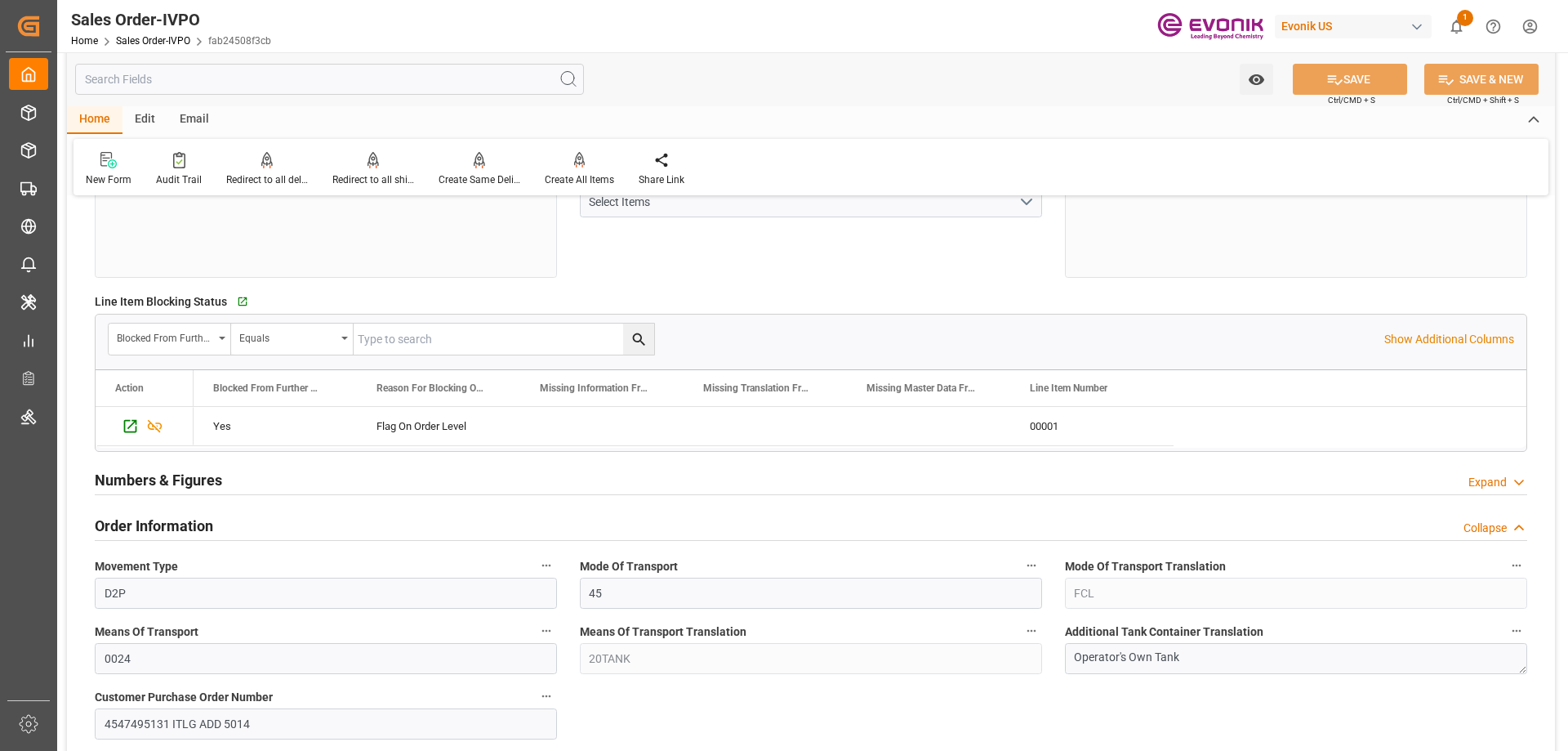
scroll to position [490, 0]
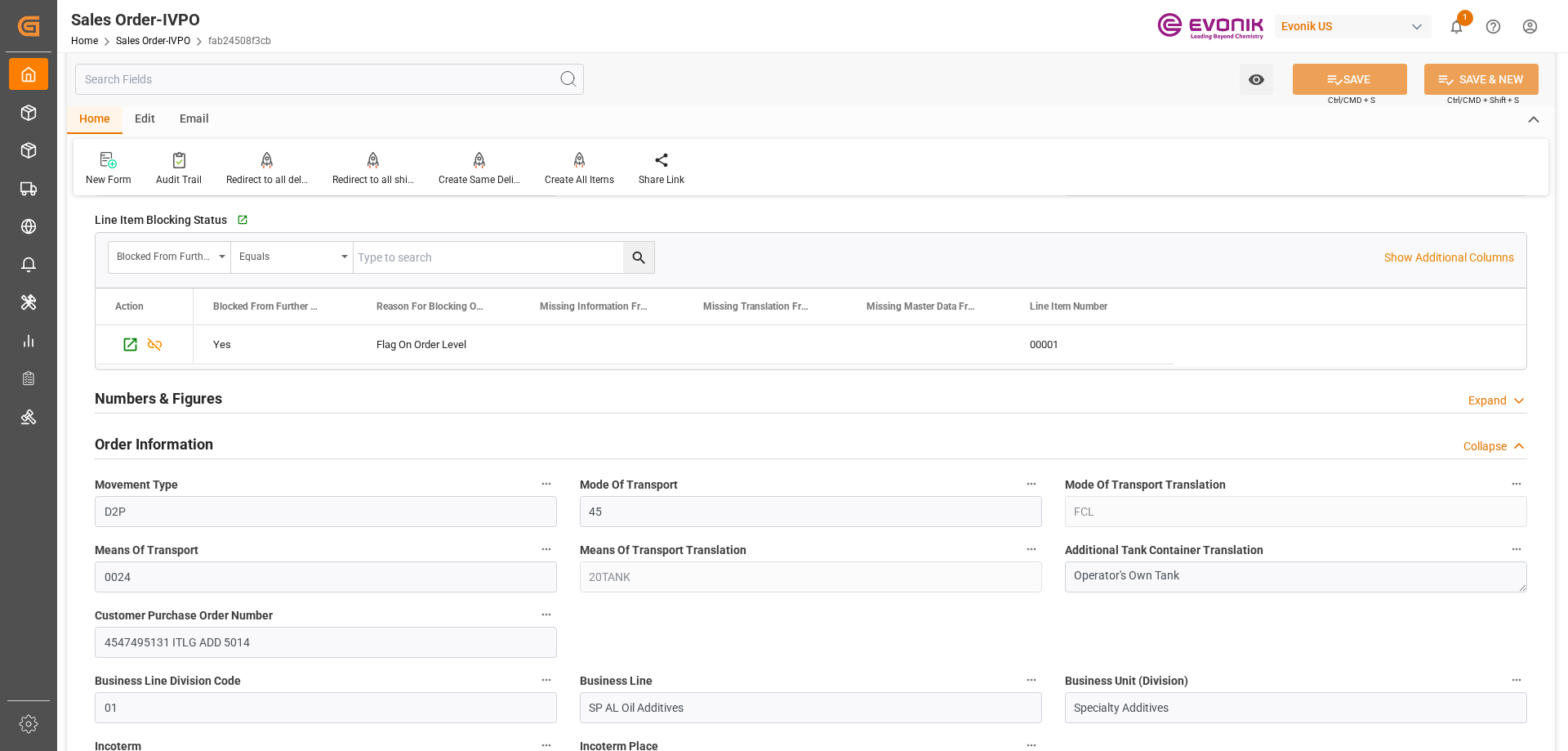
click at [288, 528] on div "Movement Type D2P" at bounding box center [326, 499] width 485 height 66
click at [288, 522] on input "D2P" at bounding box center [326, 511] width 463 height 31
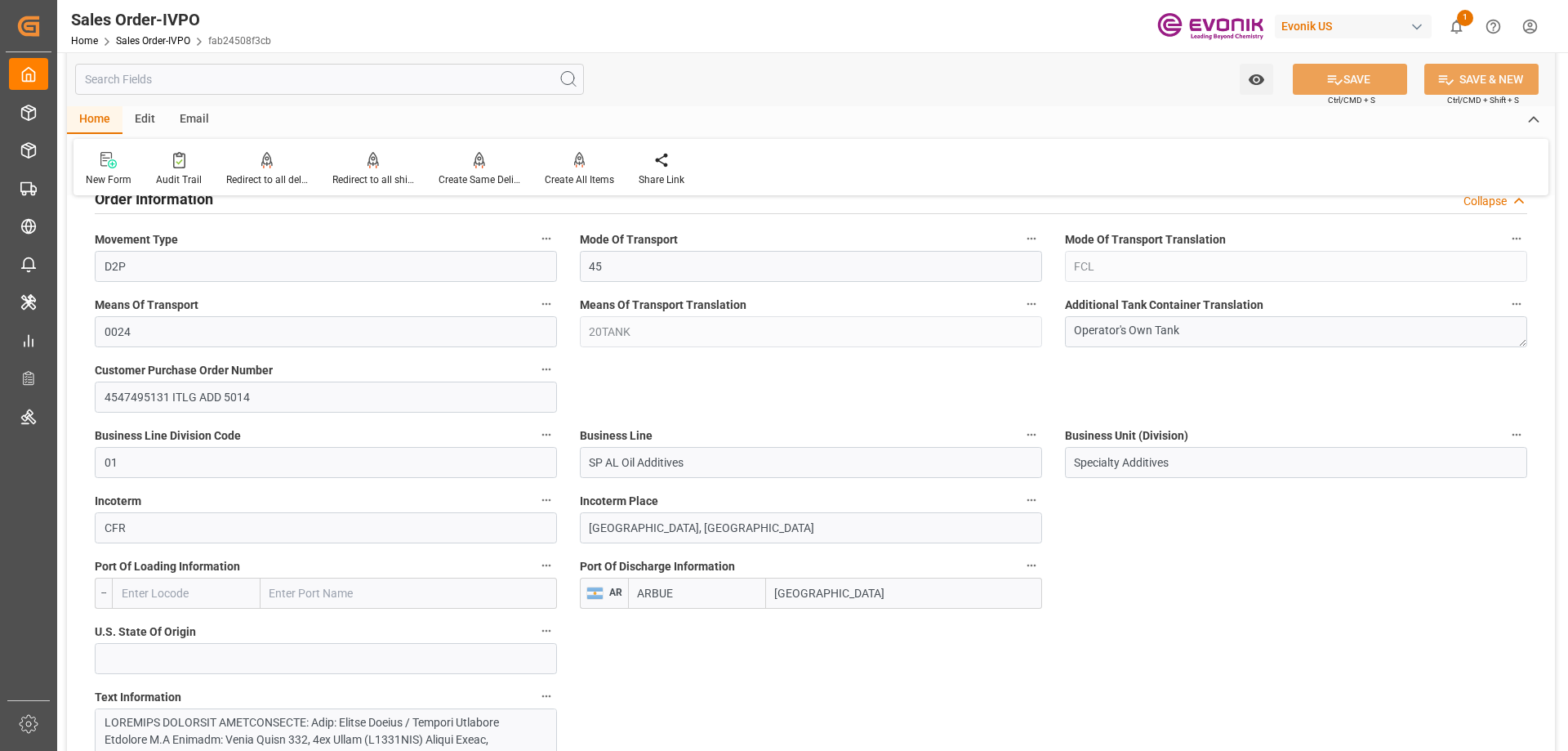
scroll to position [981, 0]
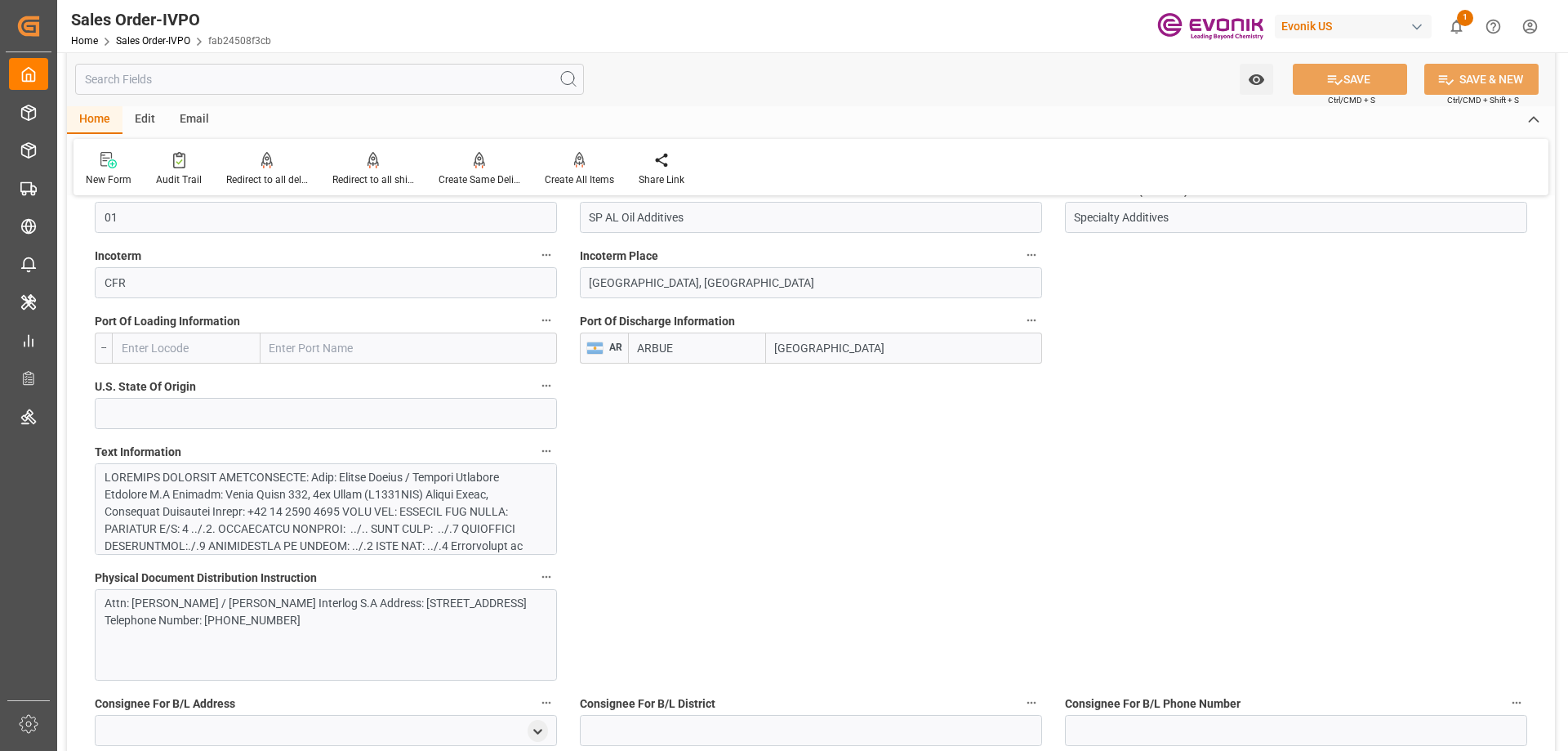
click at [353, 498] on div at bounding box center [319, 632] width 430 height 326
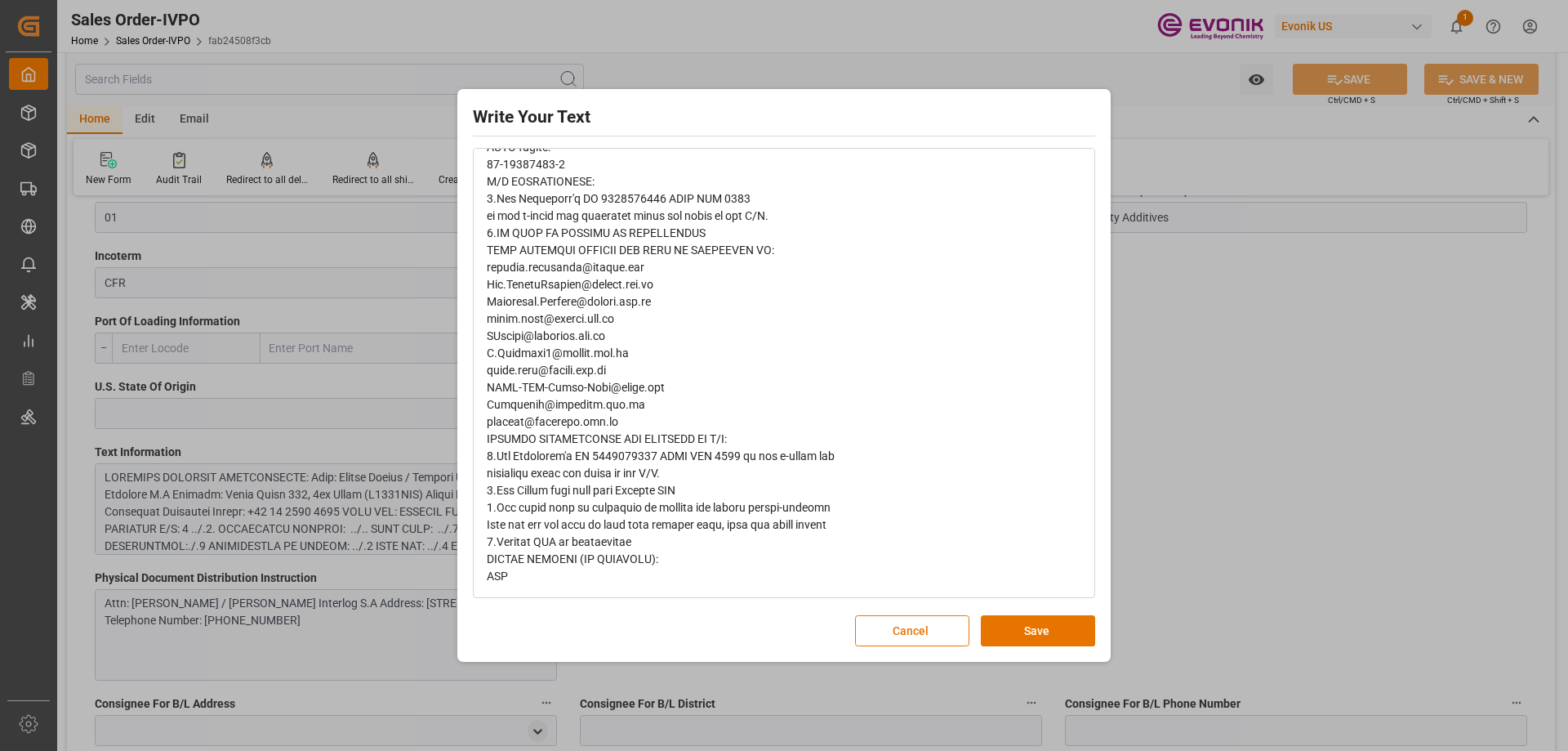
scroll to position [0, 0]
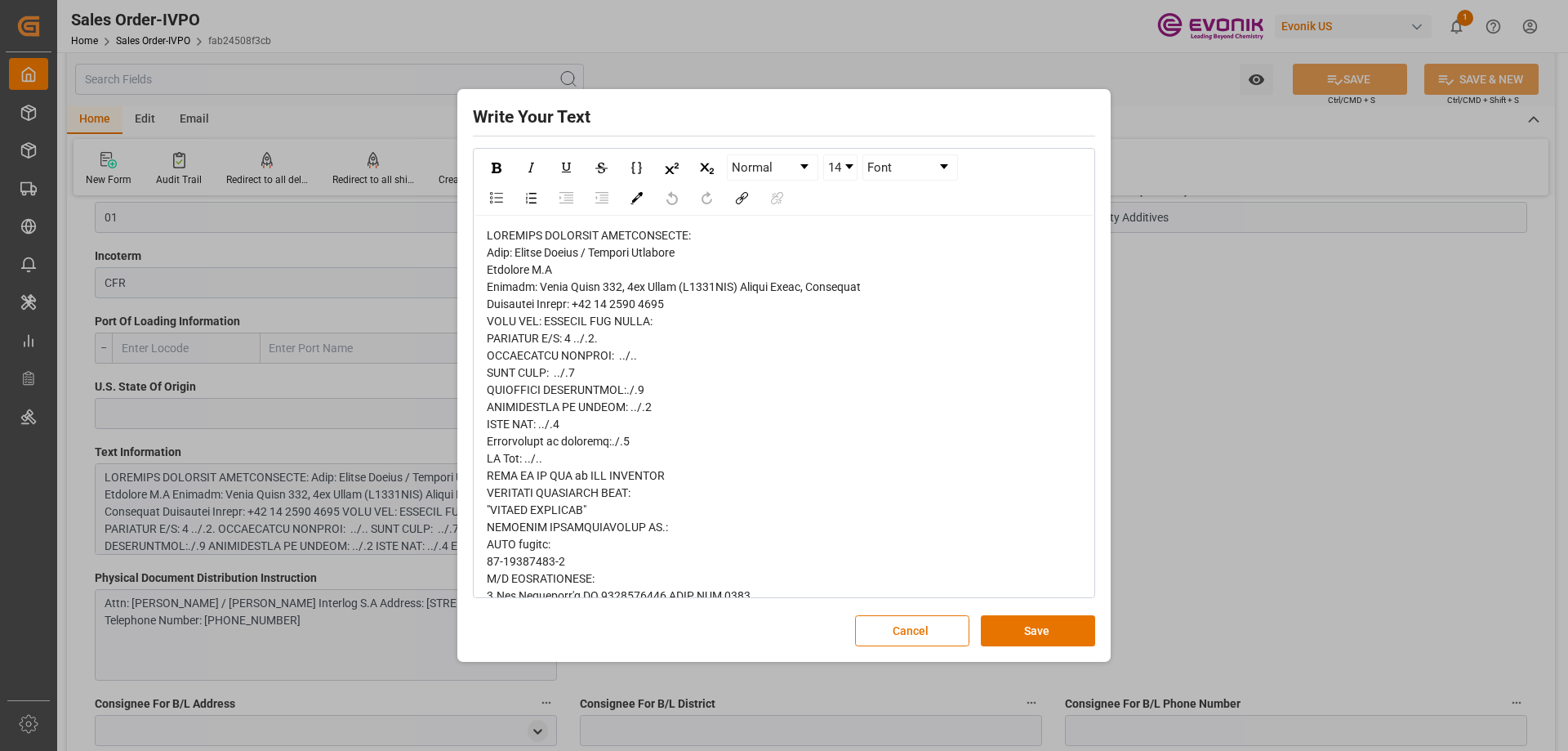
click at [1186, 466] on div "Write Your Text Normal 14 Font Cancel Save" at bounding box center [784, 375] width 1568 height 751
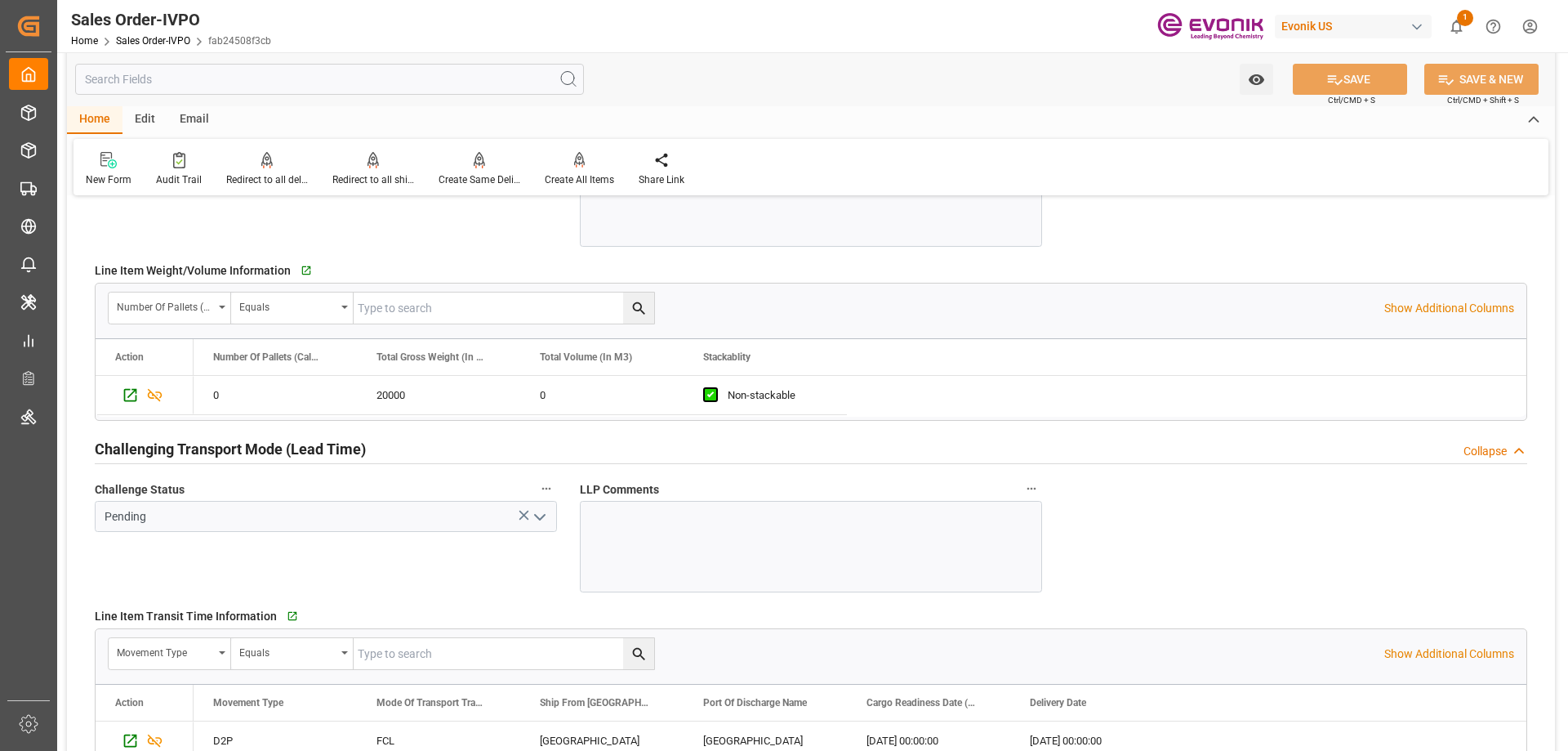
scroll to position [2614, 0]
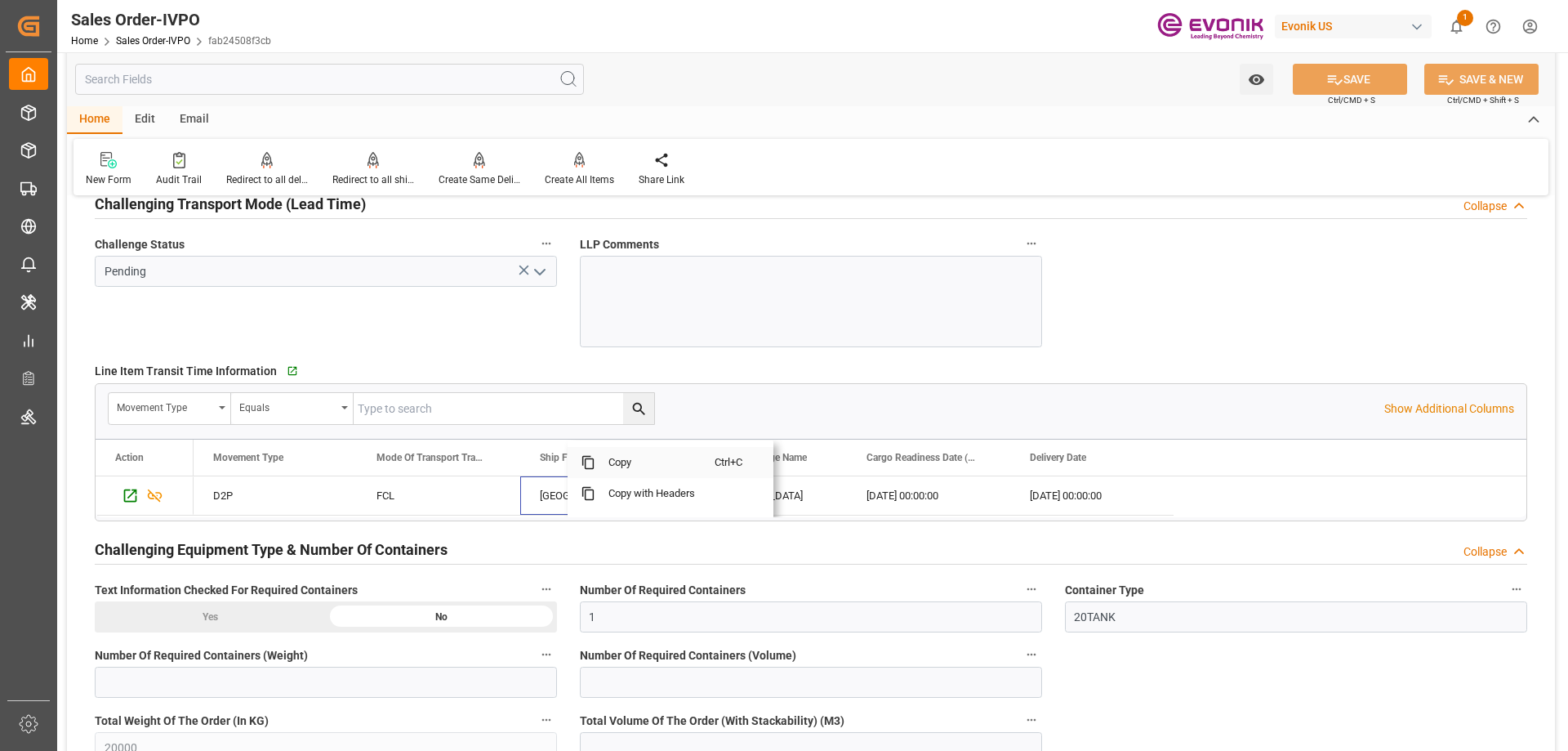
click at [644, 466] on span "Copy" at bounding box center [655, 462] width 119 height 31
click at [791, 461] on span "Copy" at bounding box center [816, 462] width 119 height 31
click at [989, 464] on span "Copy" at bounding box center [1017, 462] width 119 height 31
click at [1128, 458] on span "Copy" at bounding box center [1139, 462] width 119 height 31
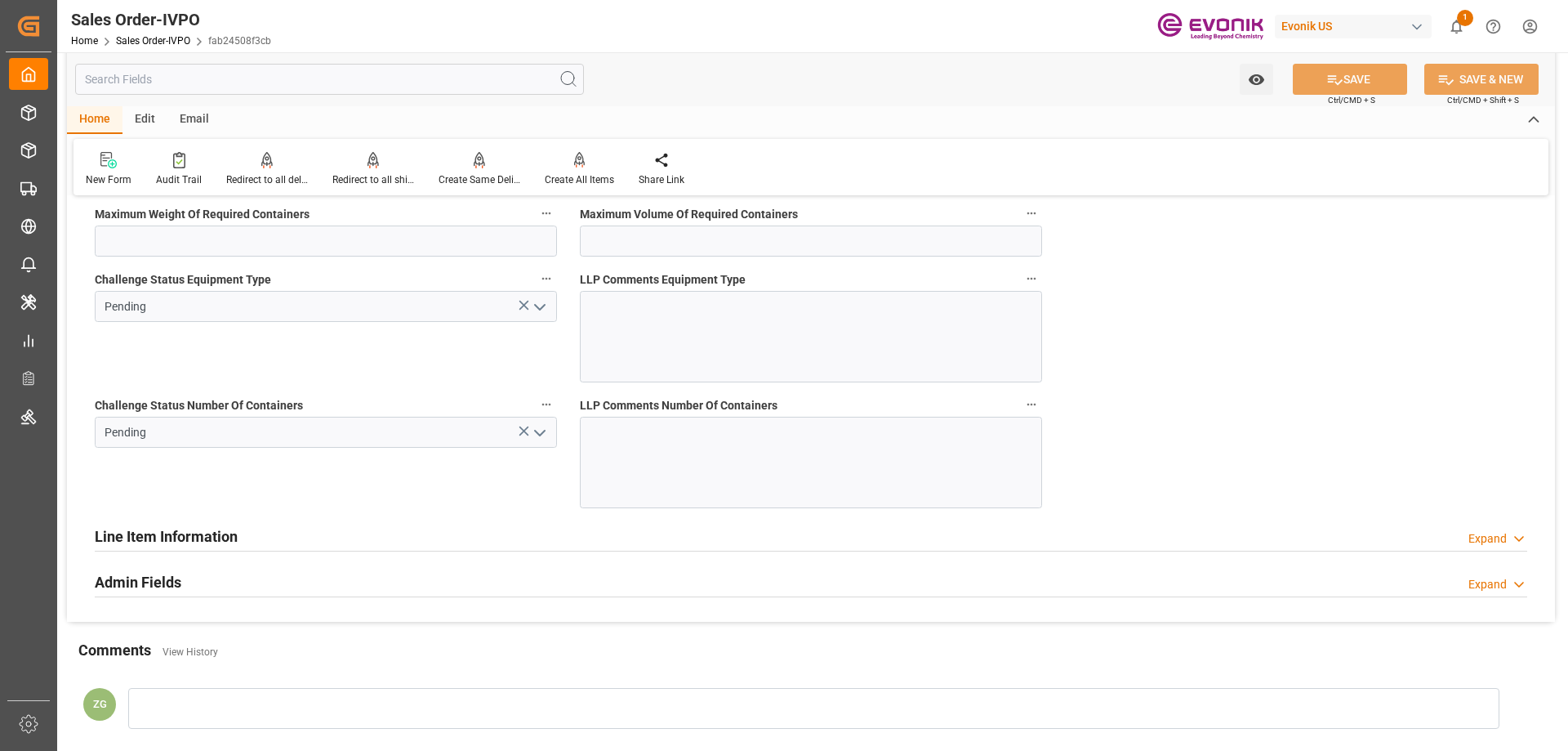
scroll to position [3105, 0]
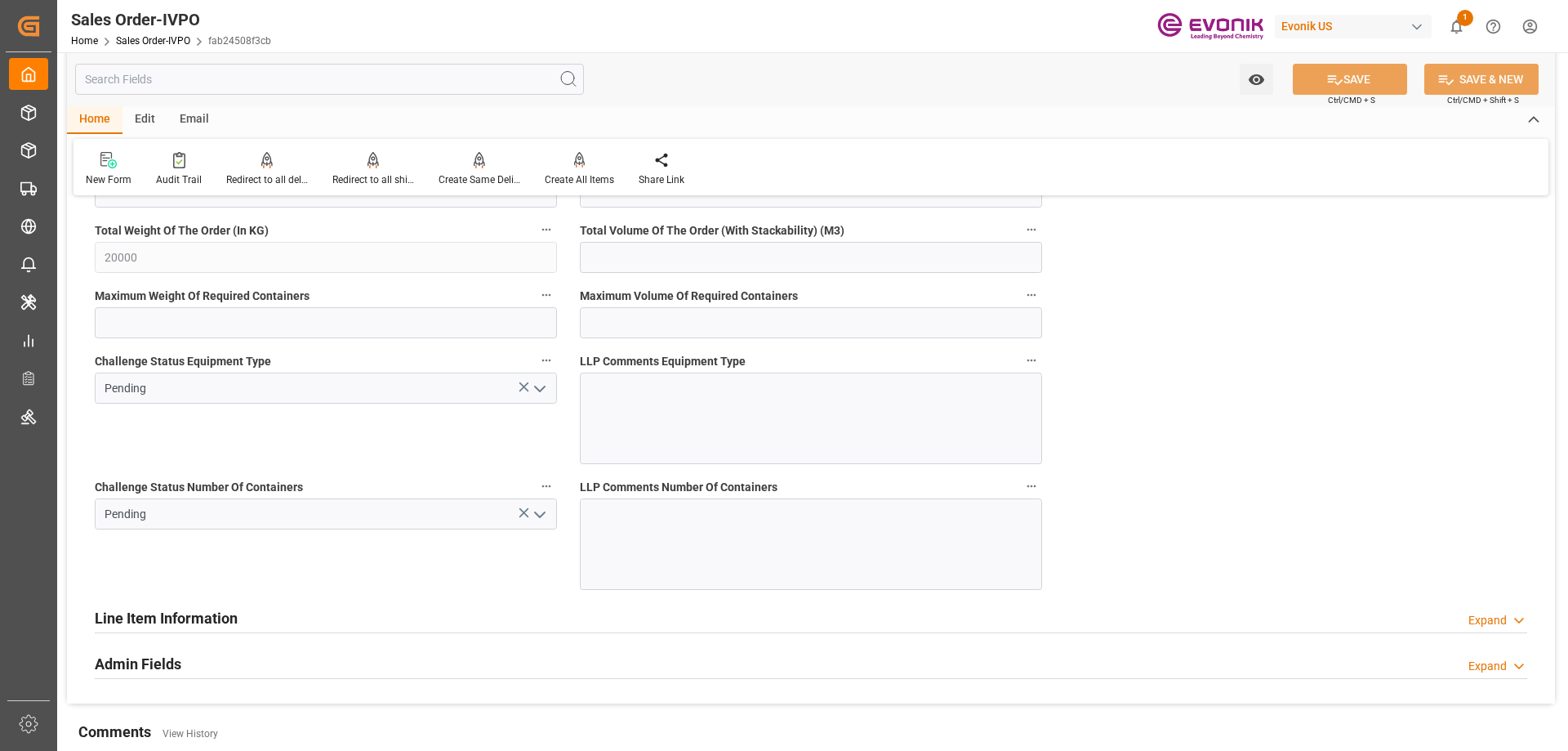
click at [276, 614] on div "Line Item Information Expand" at bounding box center [810, 616] width 1432 height 31
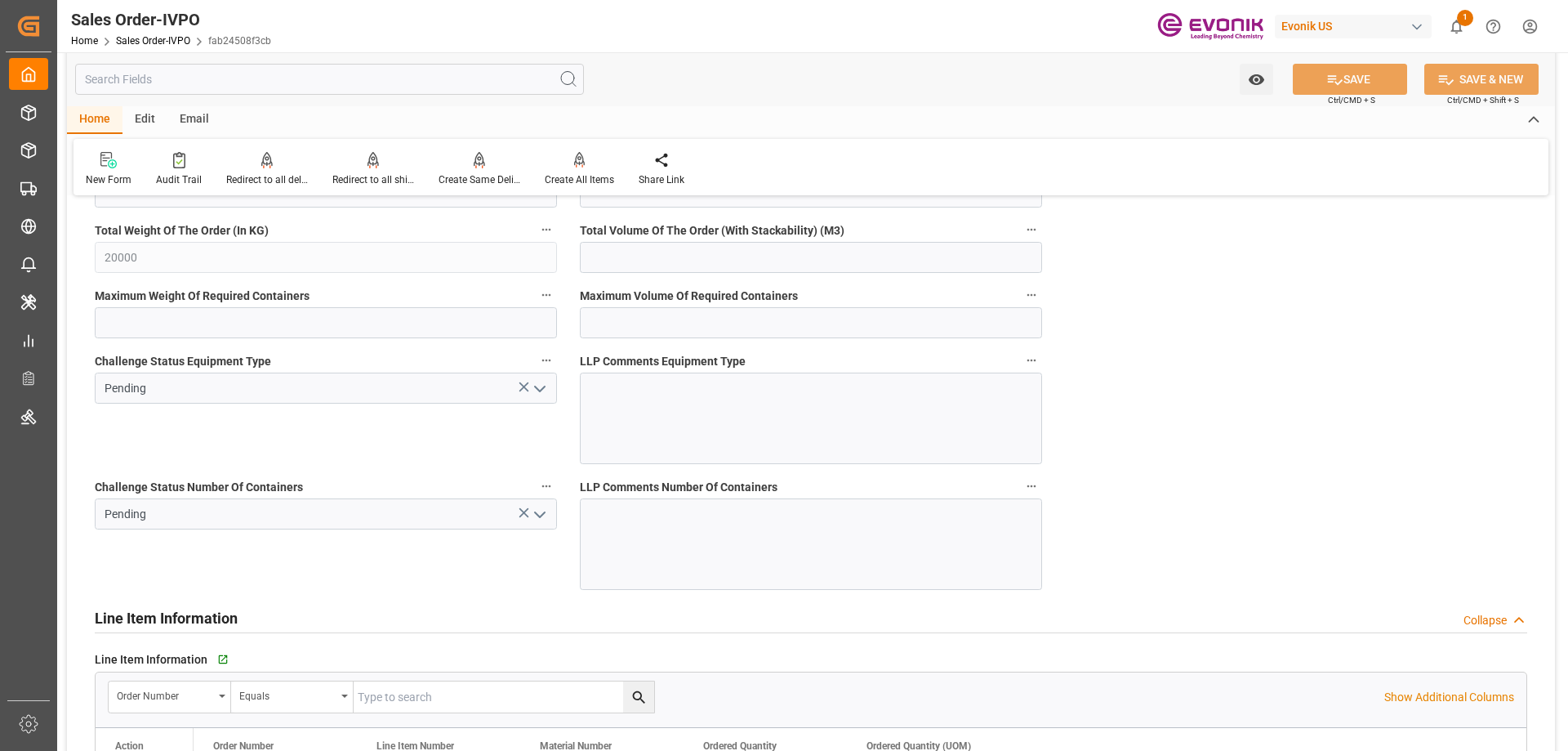
scroll to position [3268, 0]
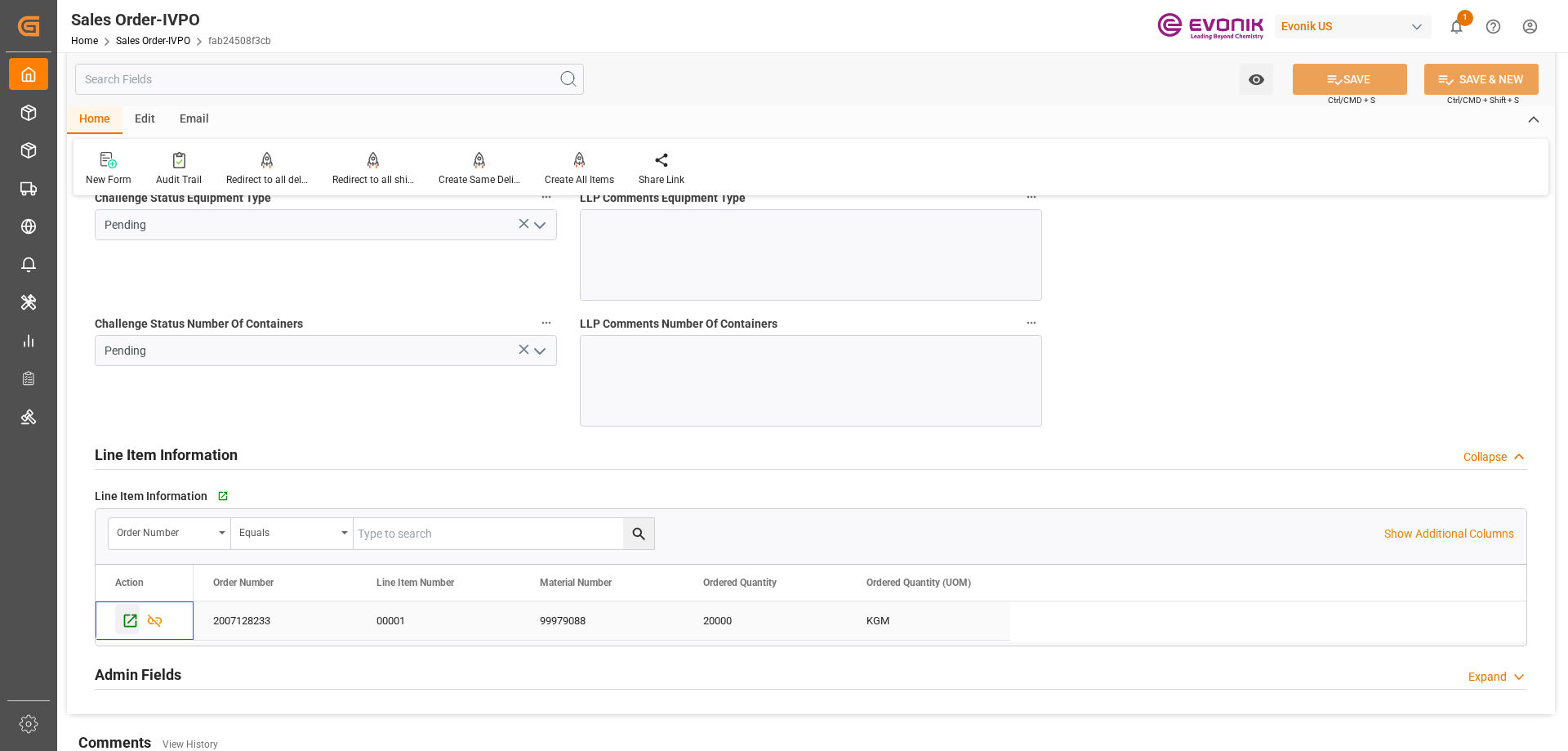
click at [121, 620] on div "Press SPACE to select this row." at bounding box center [127, 619] width 25 height 30
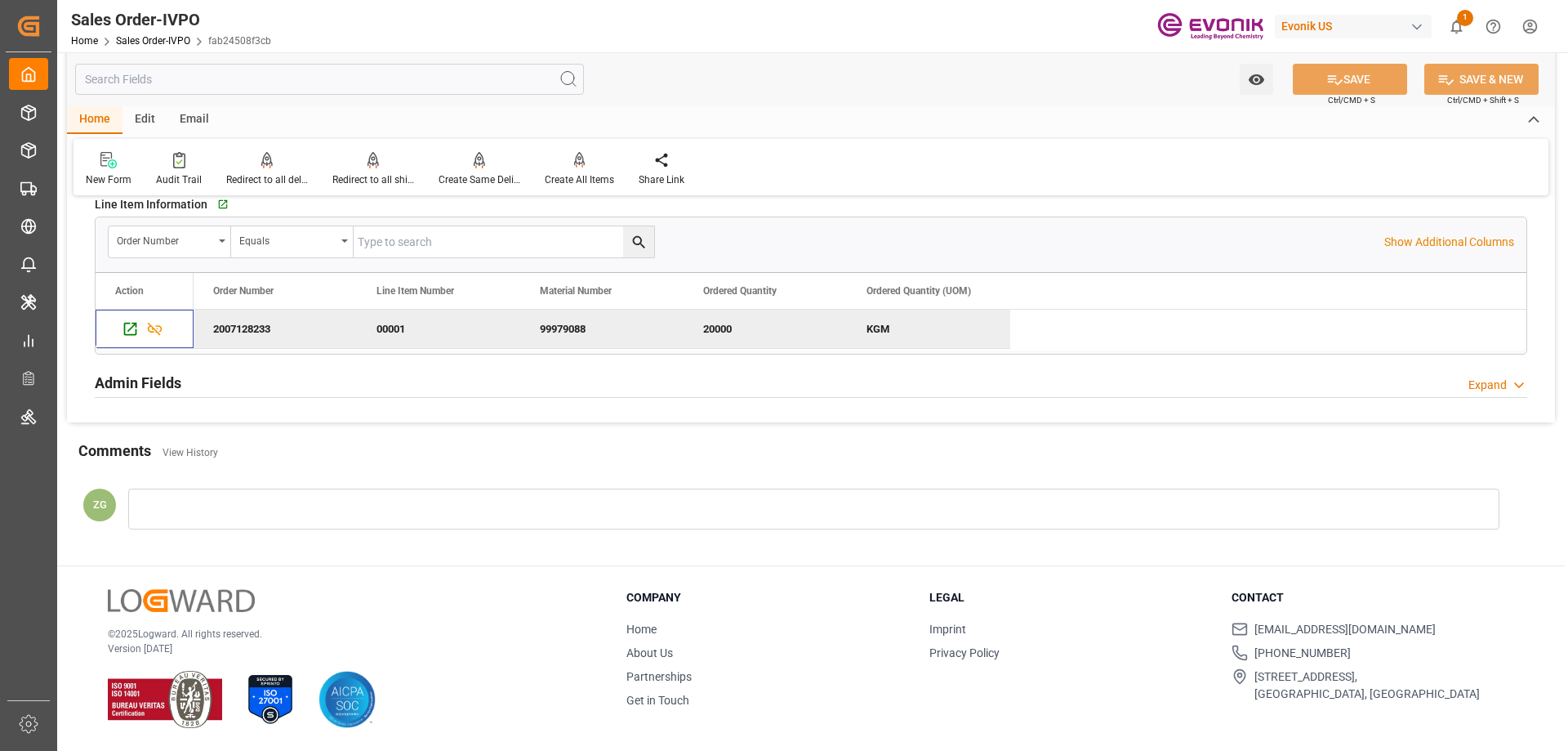
scroll to position [3151, 0]
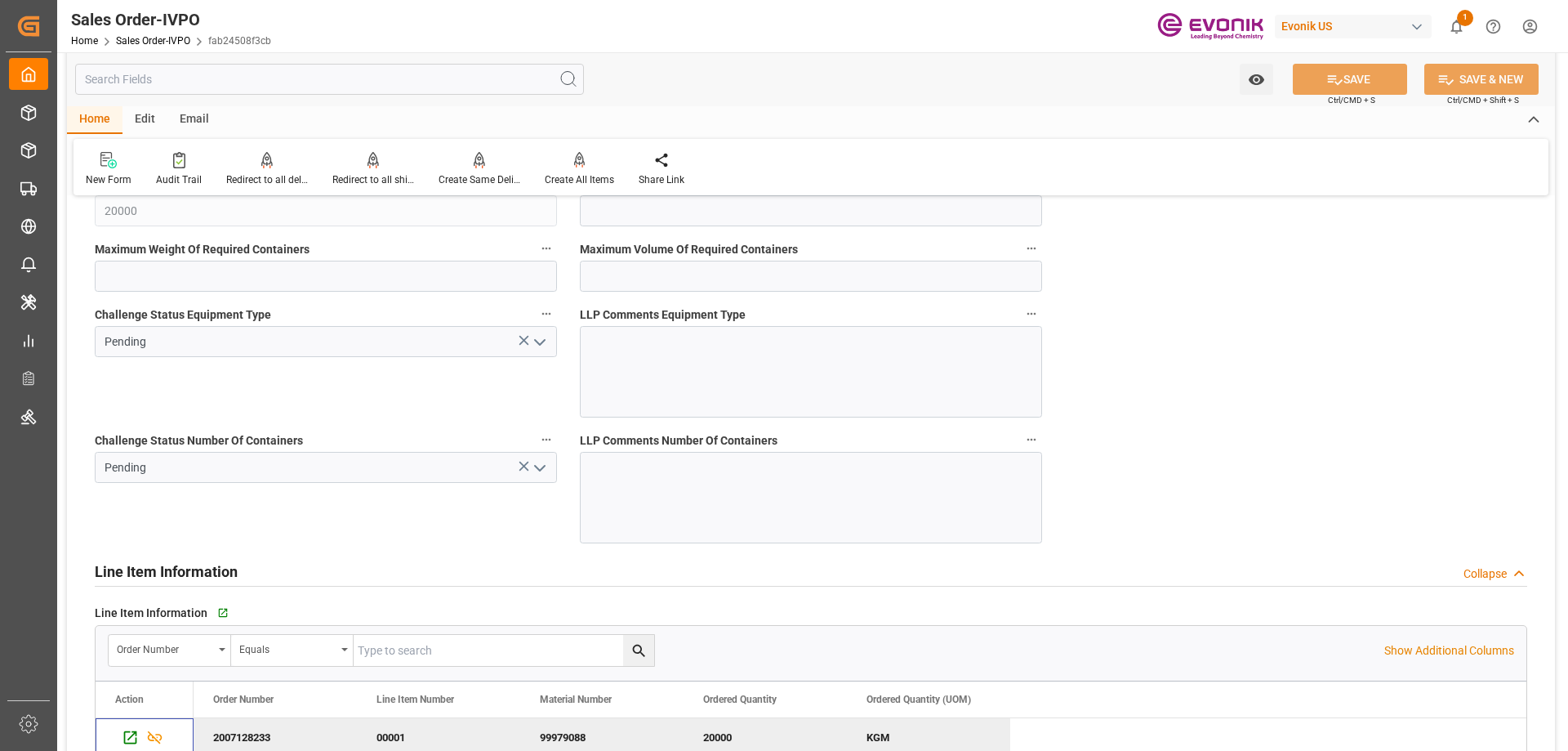
click at [539, 464] on icon "open menu" at bounding box center [540, 468] width 19 height 19
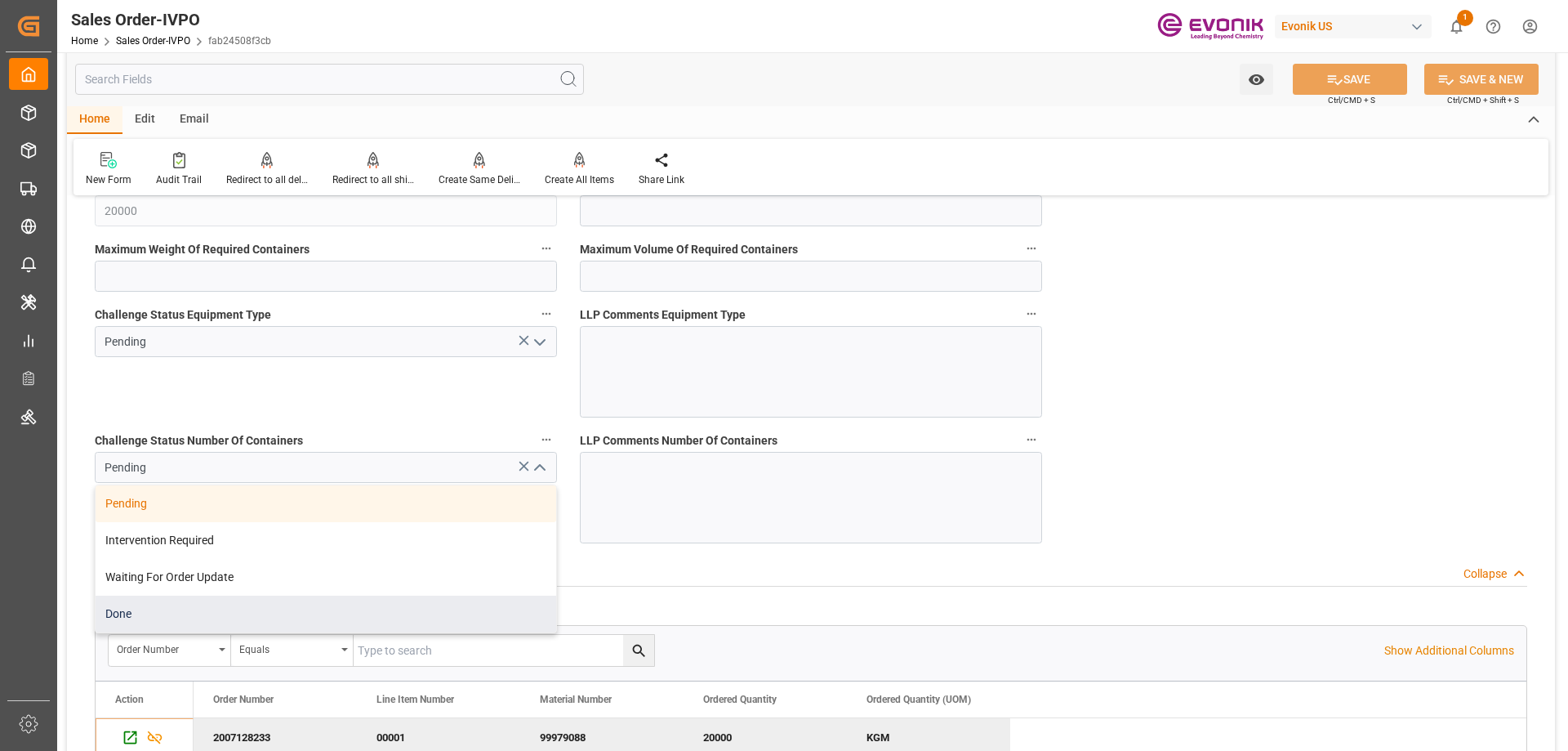
click at [156, 609] on div "Done" at bounding box center [326, 614] width 461 height 37
type input "Done"
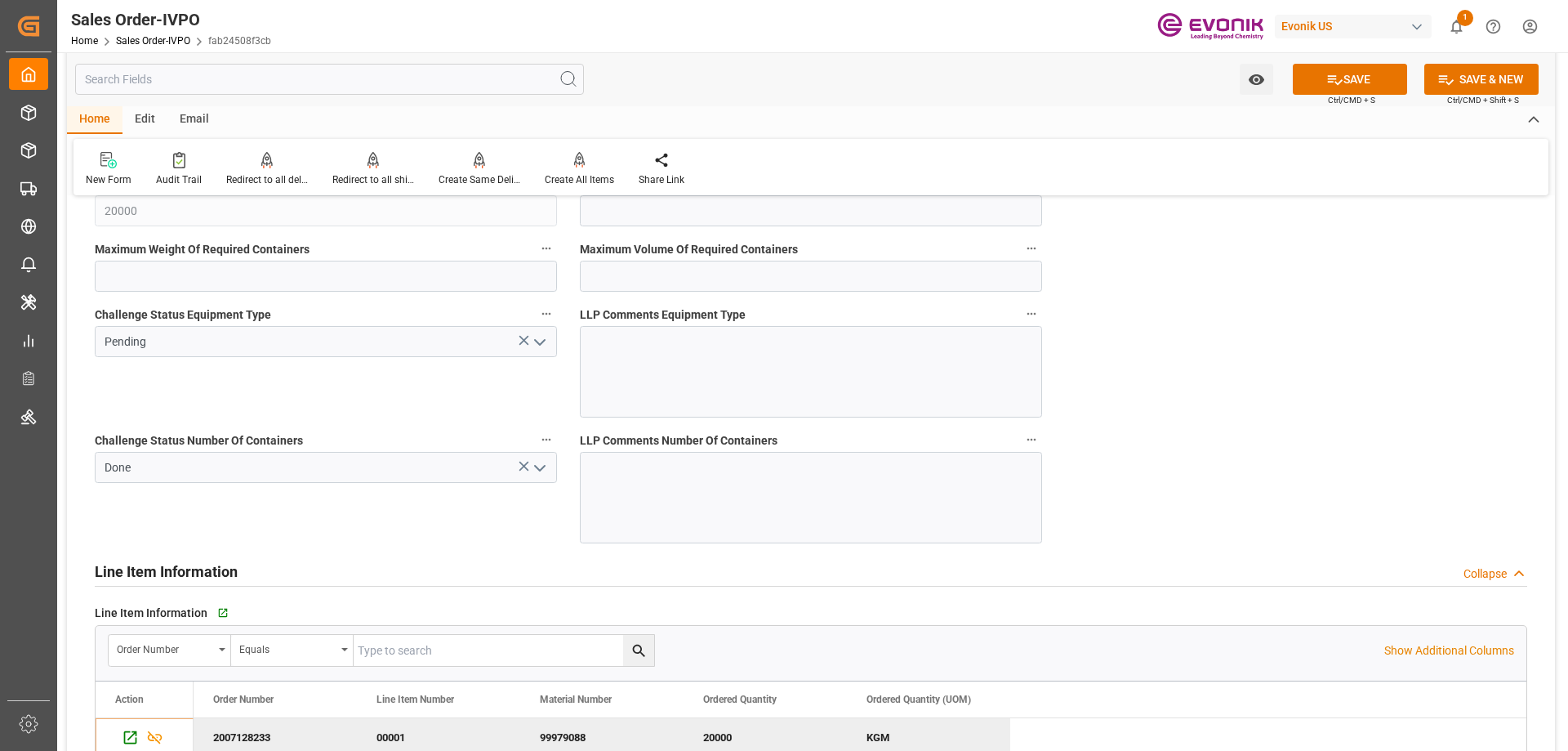
click at [541, 341] on icon "open menu" at bounding box center [540, 342] width 19 height 19
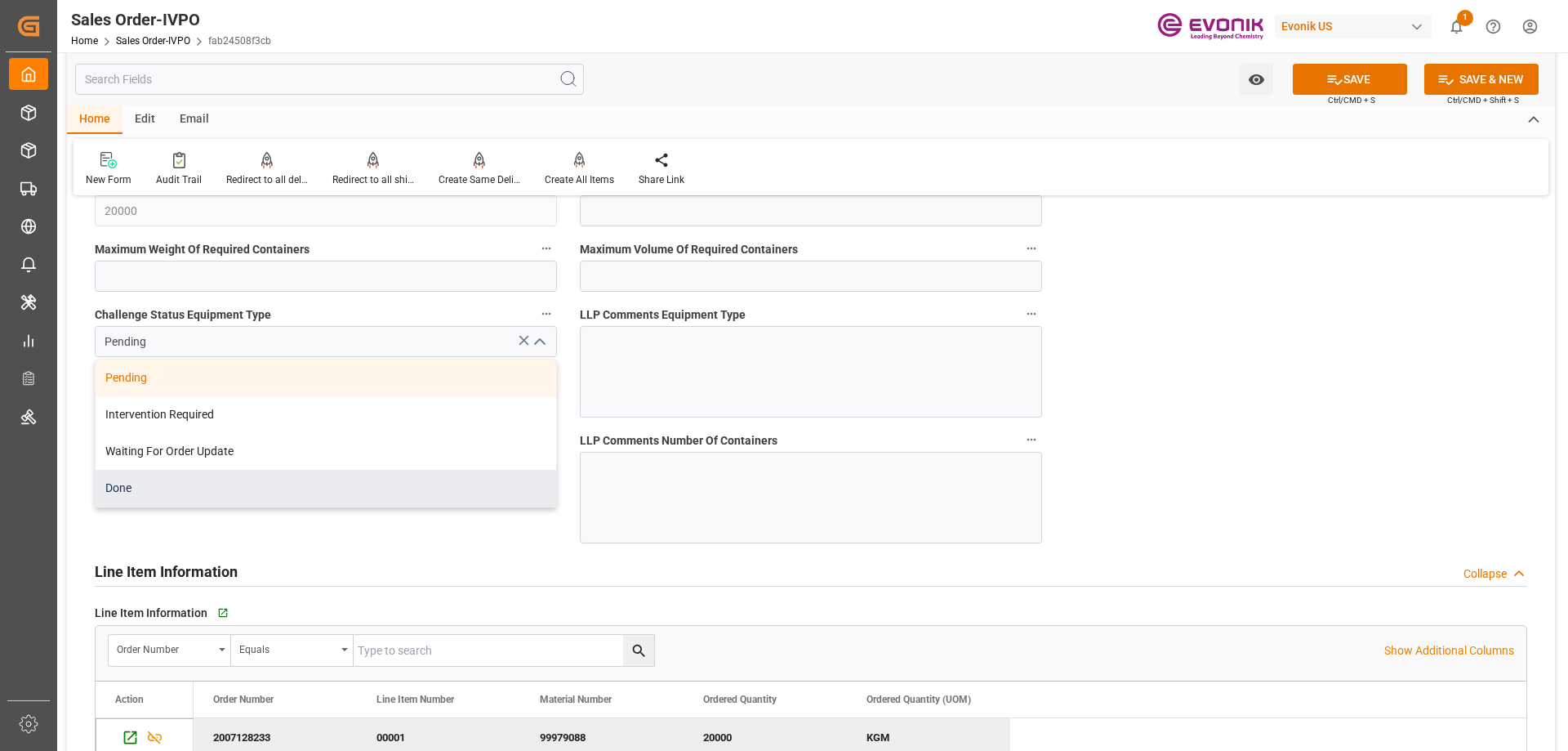
click at [258, 490] on div "Done" at bounding box center [326, 488] width 461 height 37
type input "Done"
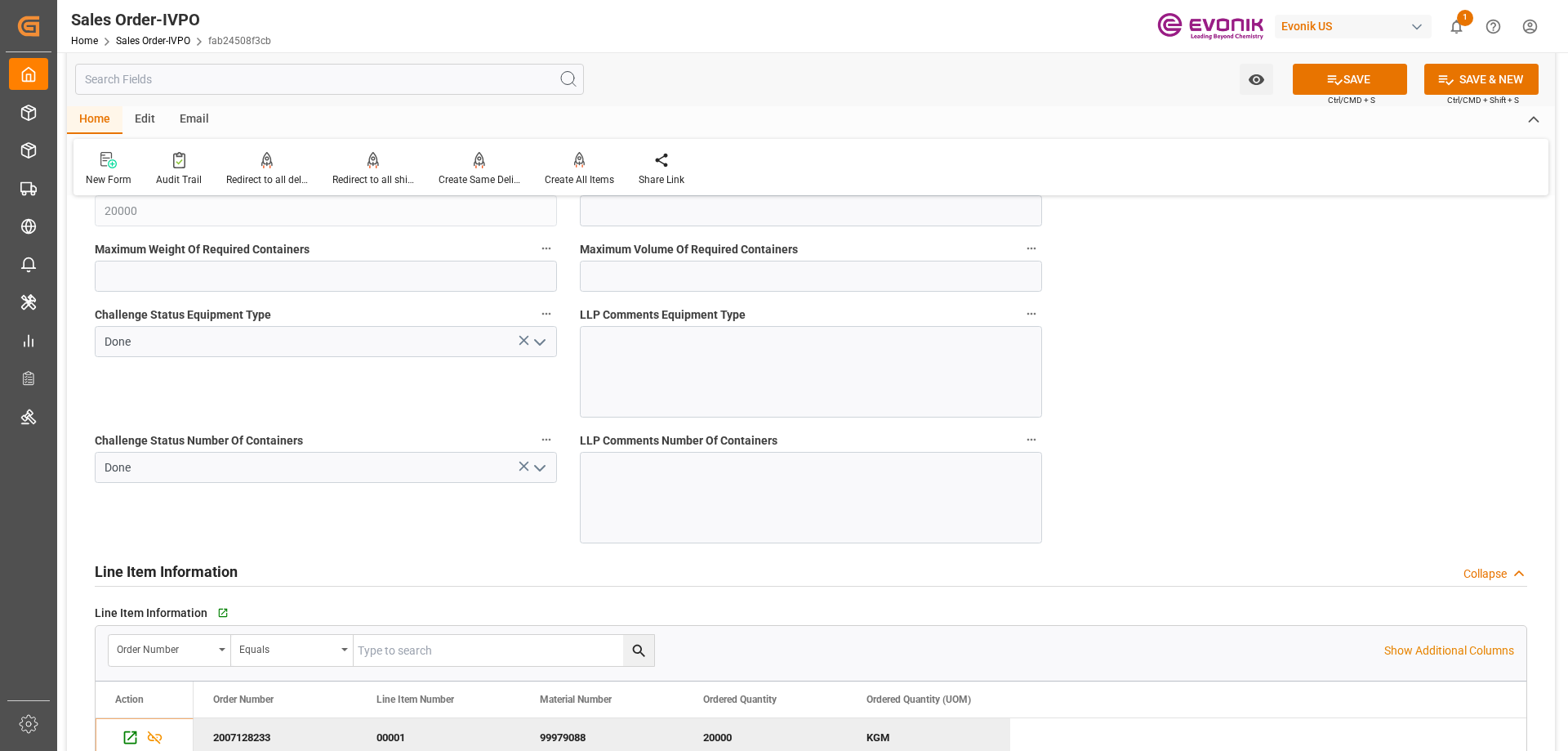
scroll to position [2824, 0]
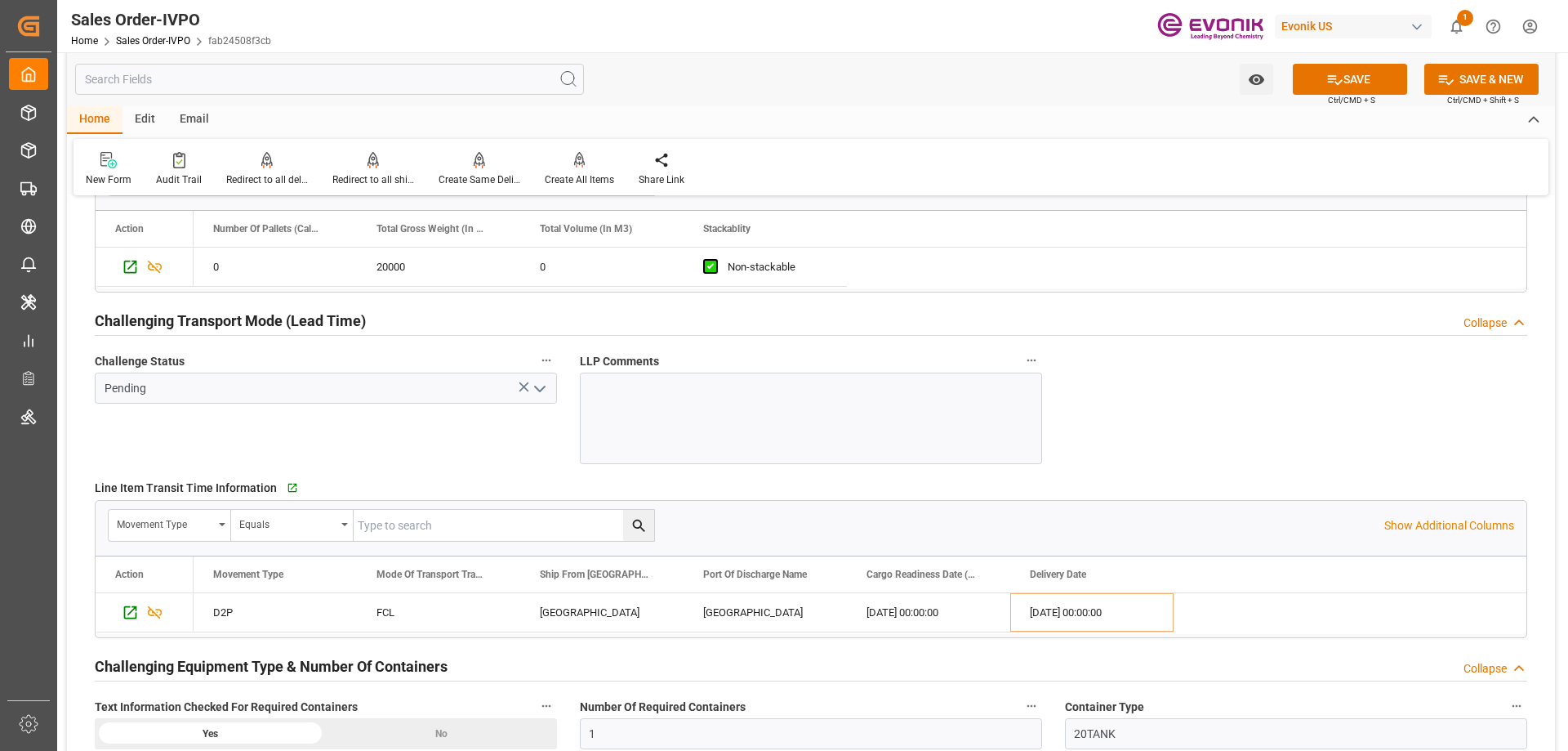
click at [557, 389] on div "Pending" at bounding box center [326, 387] width 487 height 31
click at [546, 386] on icon "open menu" at bounding box center [540, 389] width 19 height 19
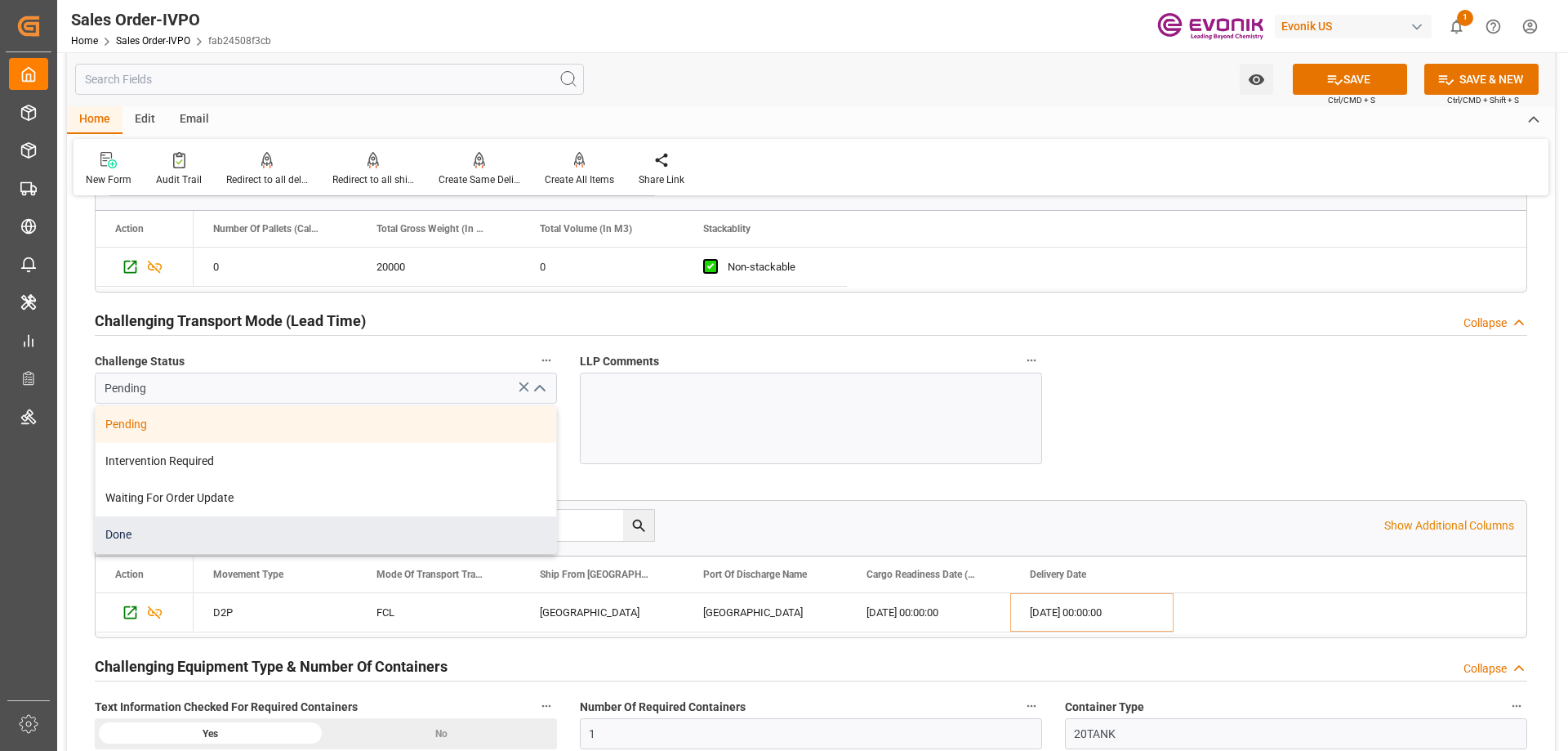
click at [140, 543] on div "Done" at bounding box center [326, 535] width 461 height 37
type input "Done"
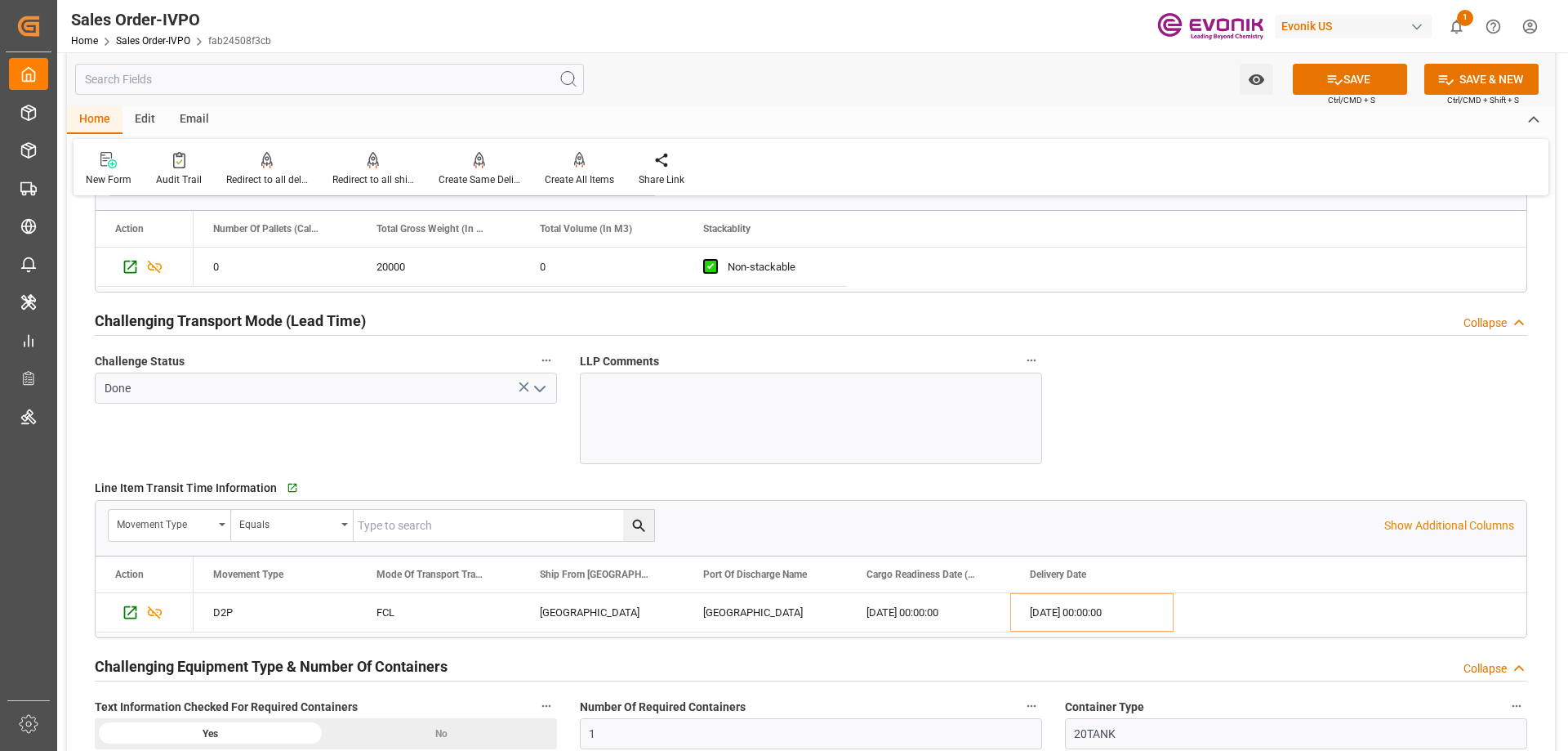
scroll to position [2089, 0]
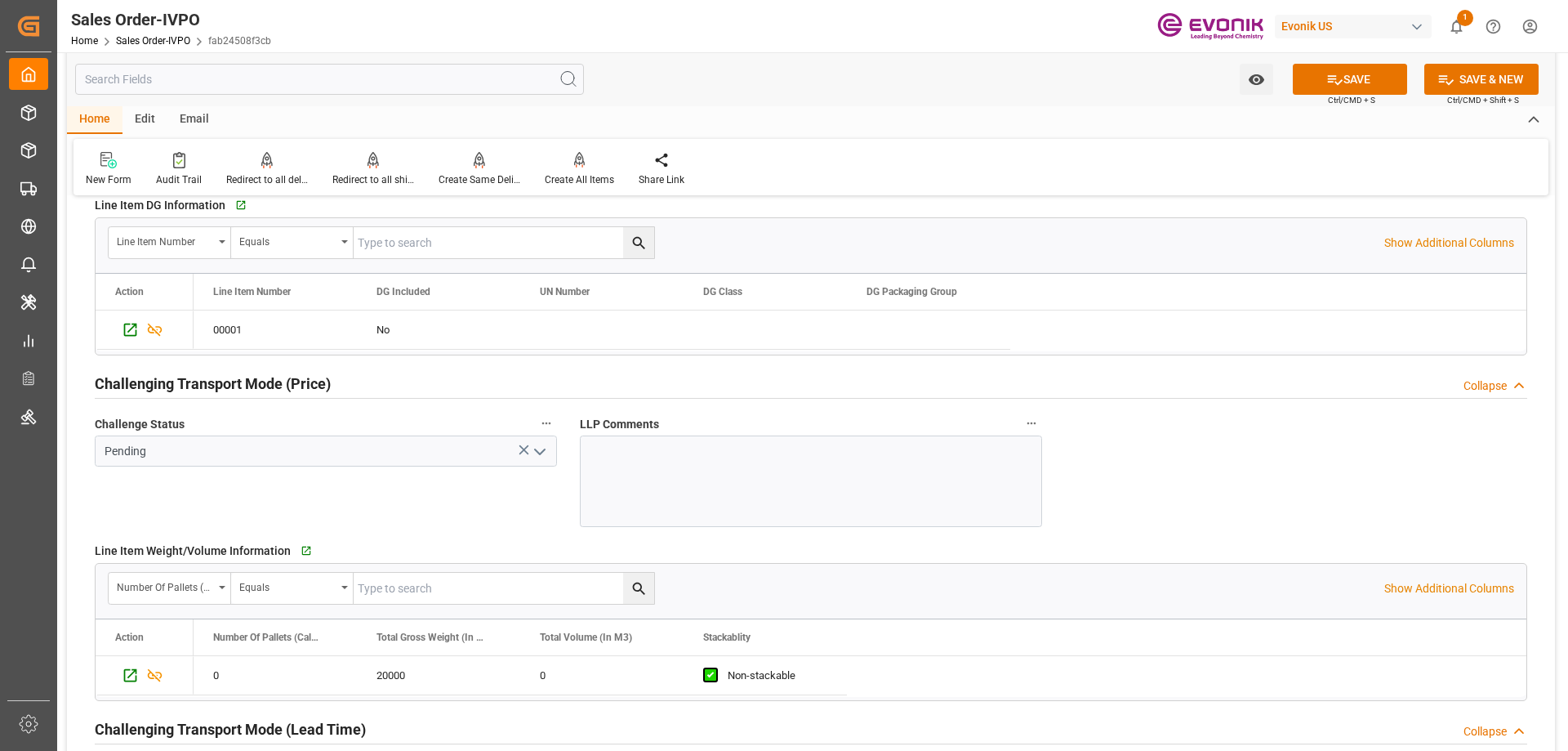
click at [535, 447] on icon "open menu" at bounding box center [540, 451] width 19 height 19
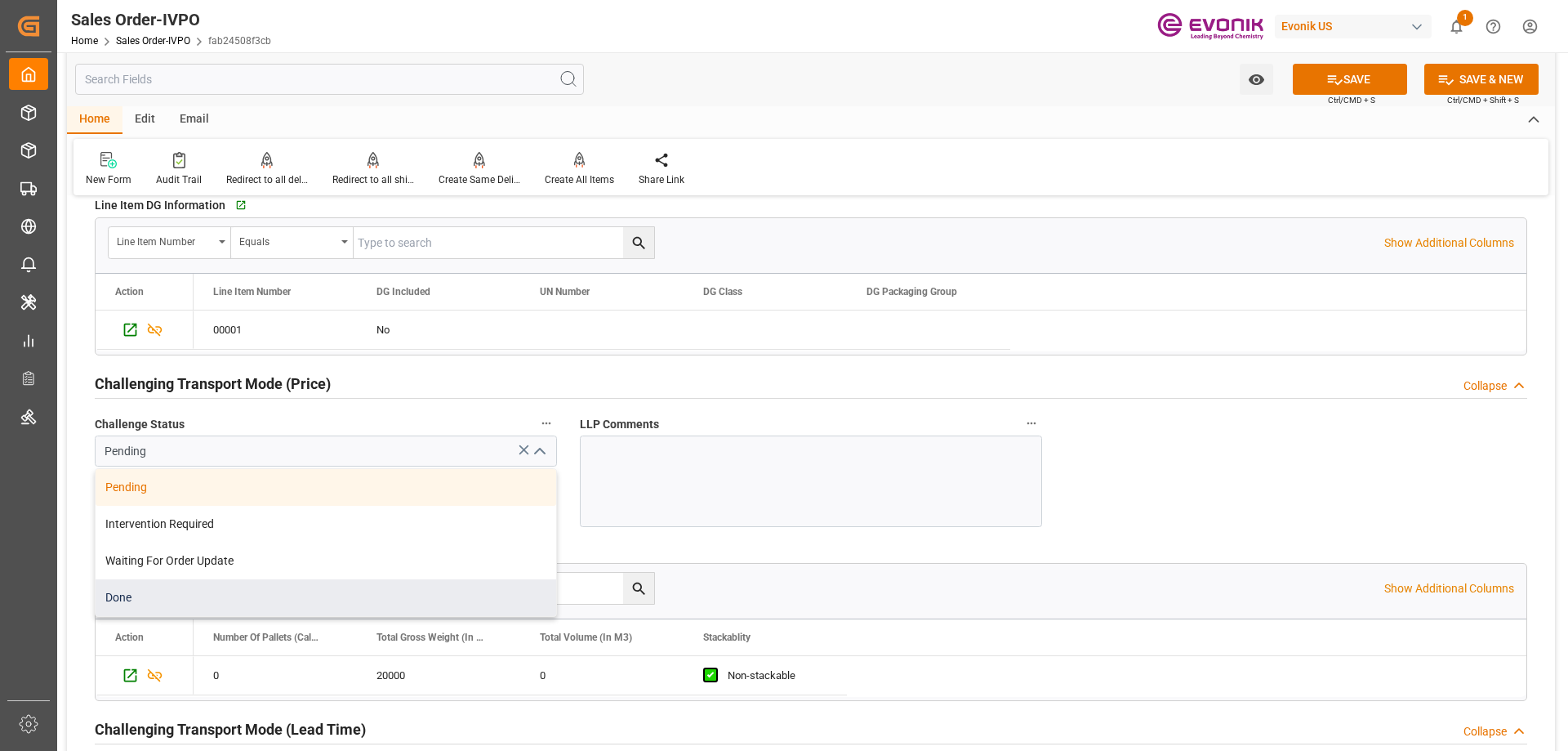
click at [209, 591] on div "Done" at bounding box center [326, 598] width 461 height 37
type input "Done"
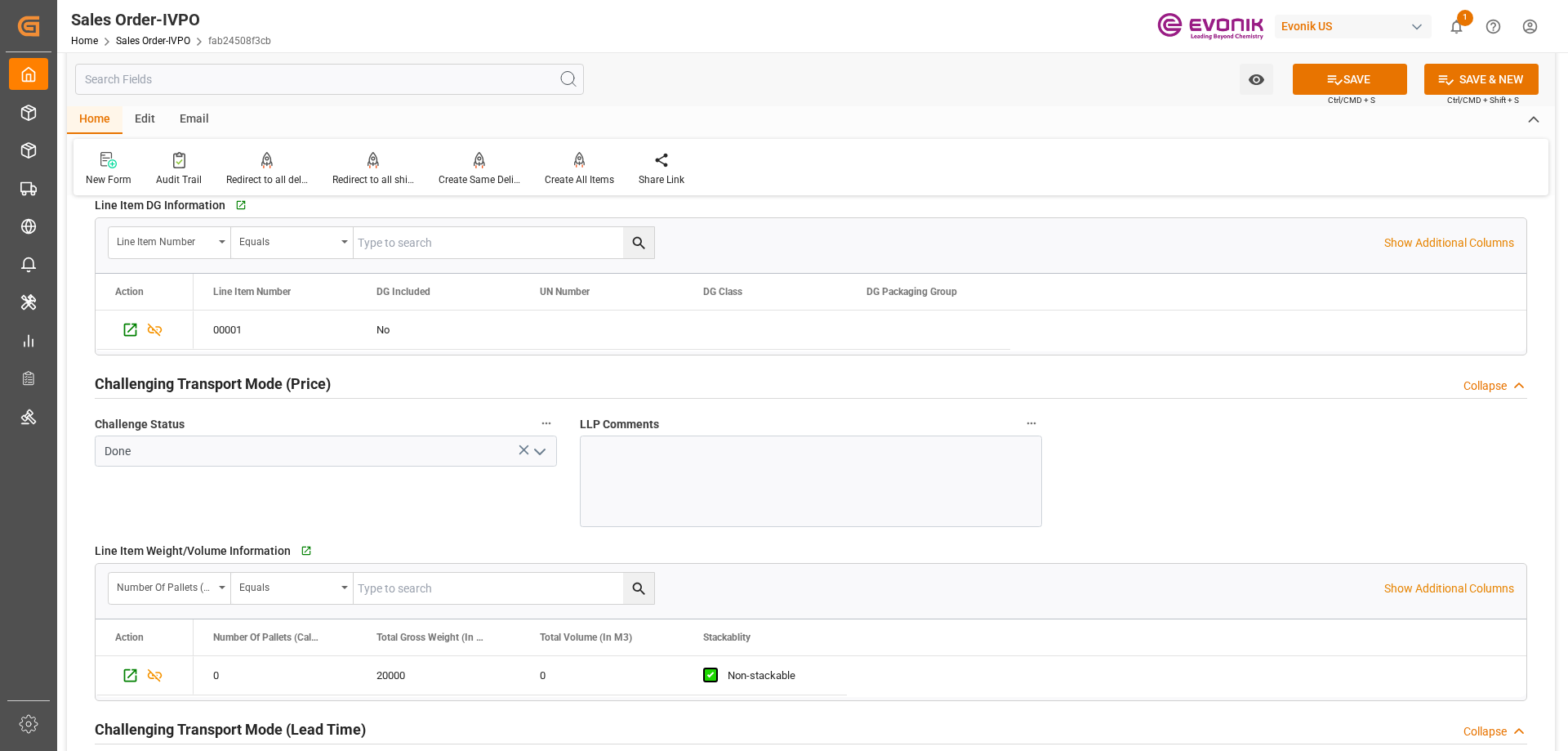
scroll to position [1844, 0]
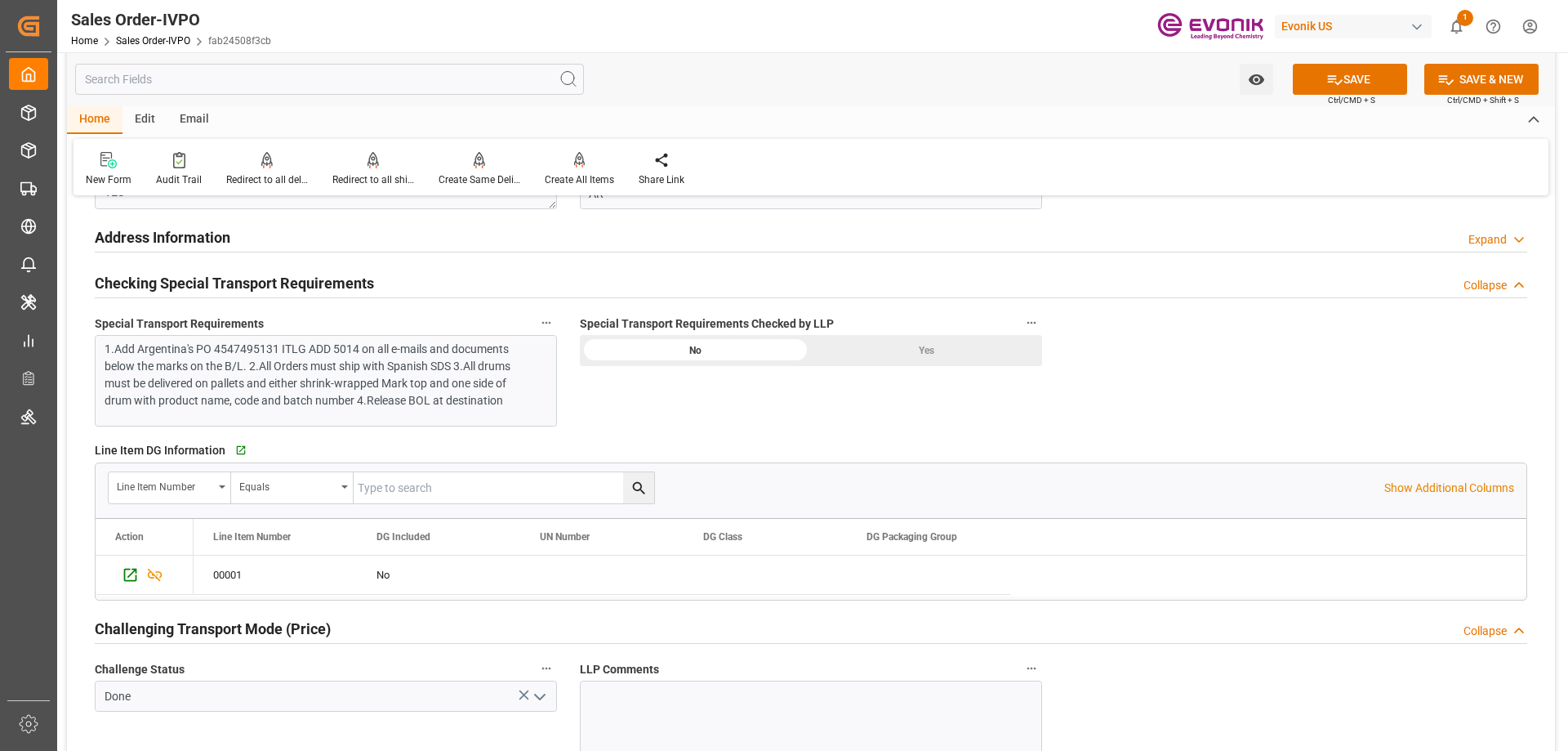
click at [915, 363] on div "Yes" at bounding box center [927, 350] width 231 height 31
click at [1331, 79] on icon at bounding box center [1335, 80] width 15 height 10
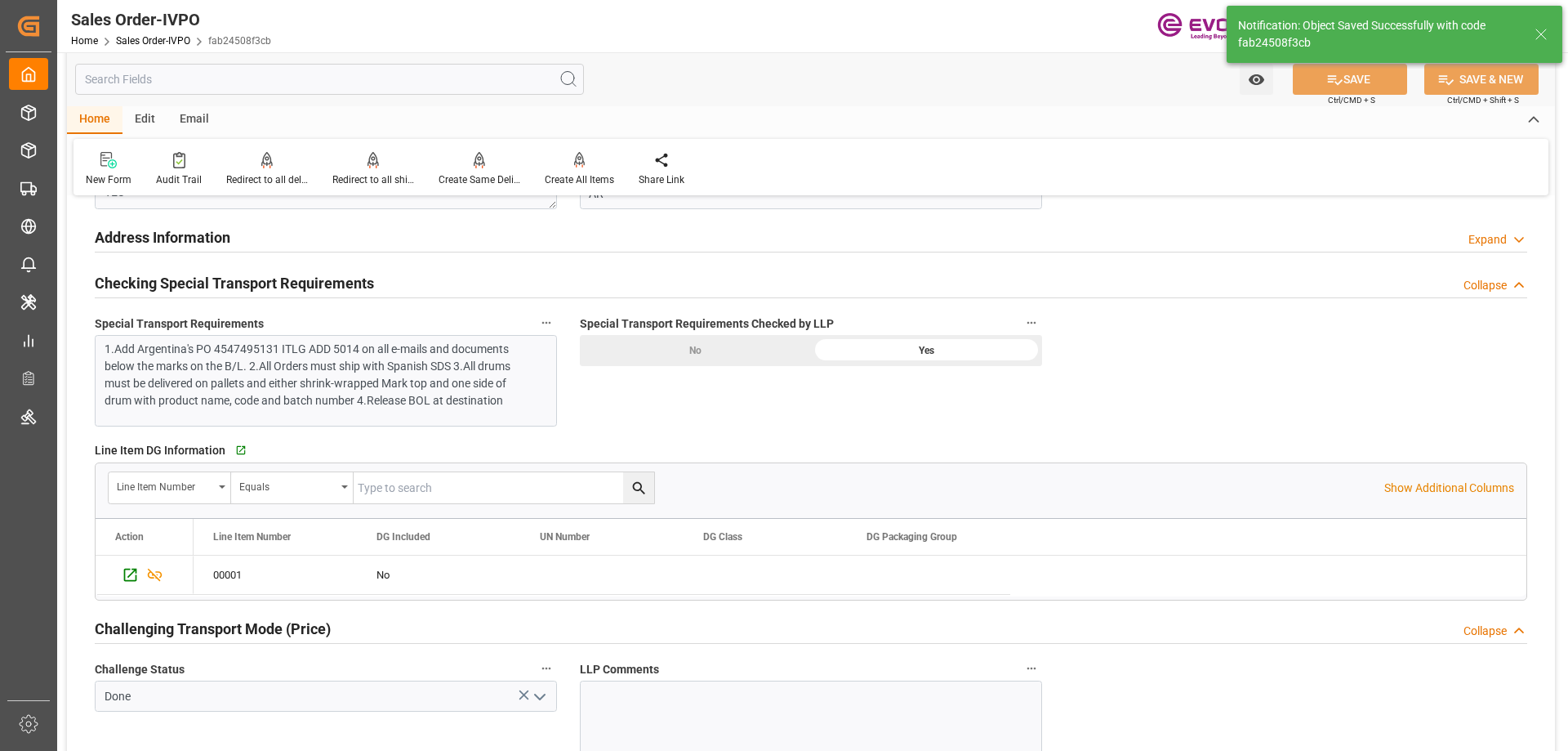
type input "08-14-2025 18:48"
type input "No"
type input "2"
type input "0"
type input "17000"
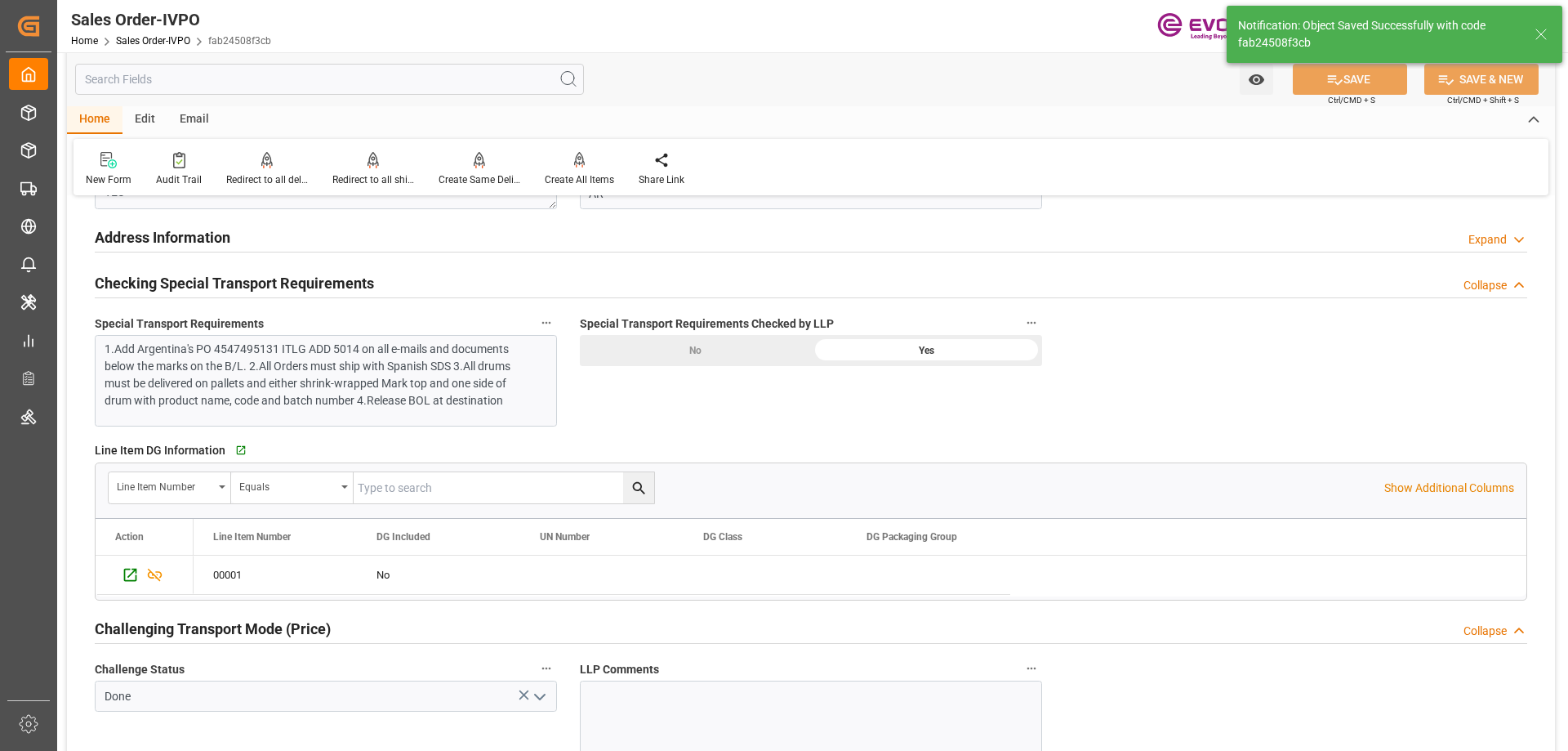
type input "30"
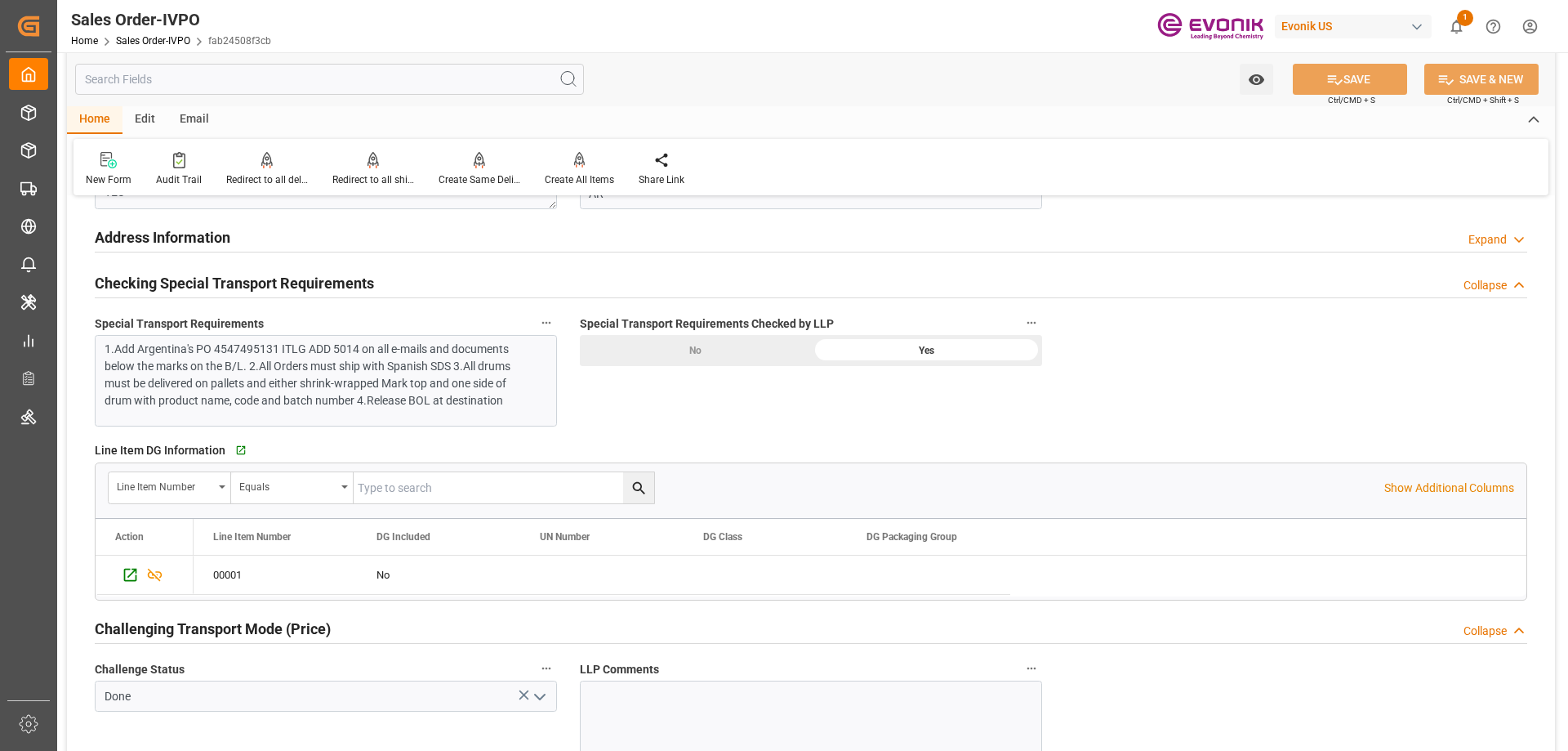
scroll to position [1925, 0]
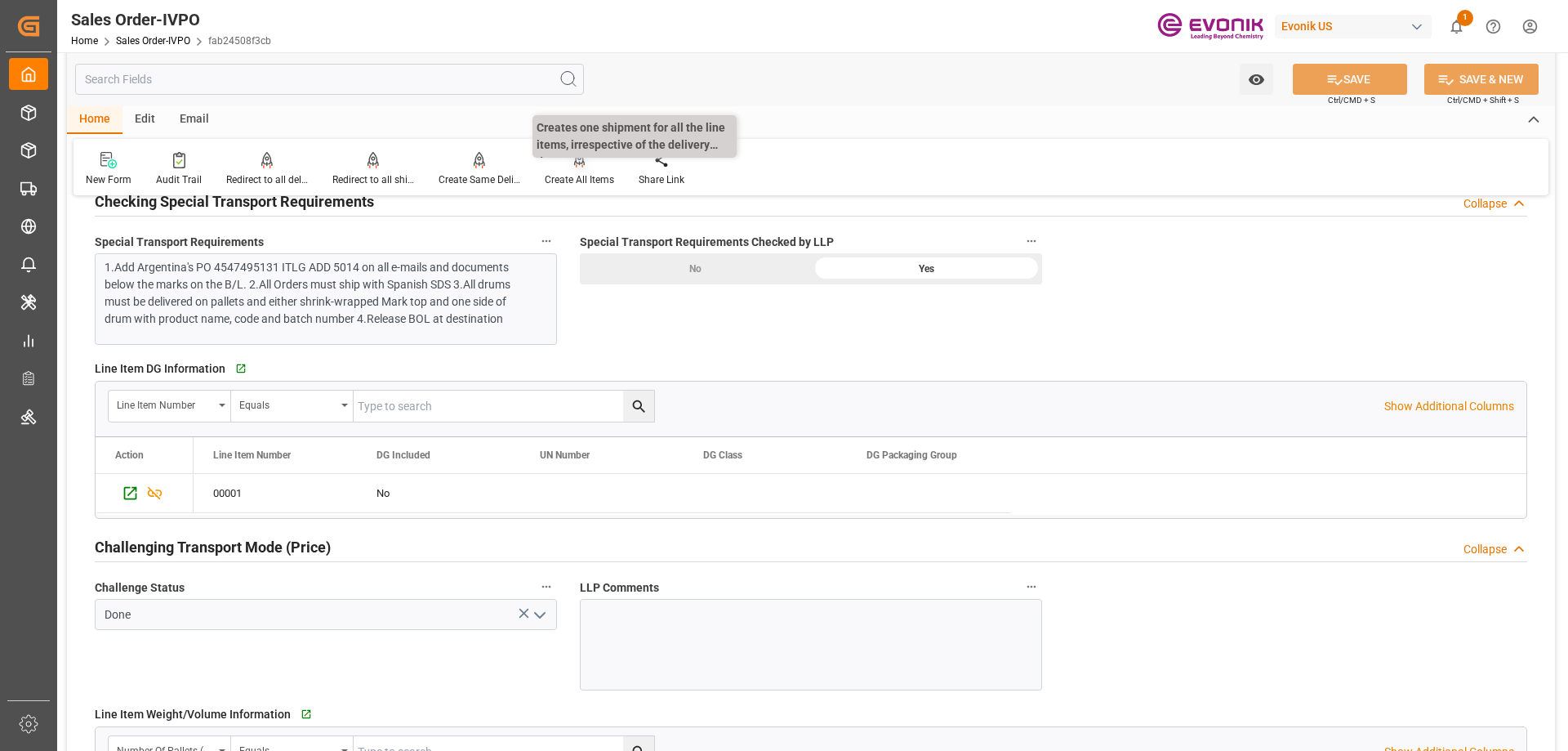
click at [583, 175] on div "Create All Items" at bounding box center [579, 180] width 69 height 15
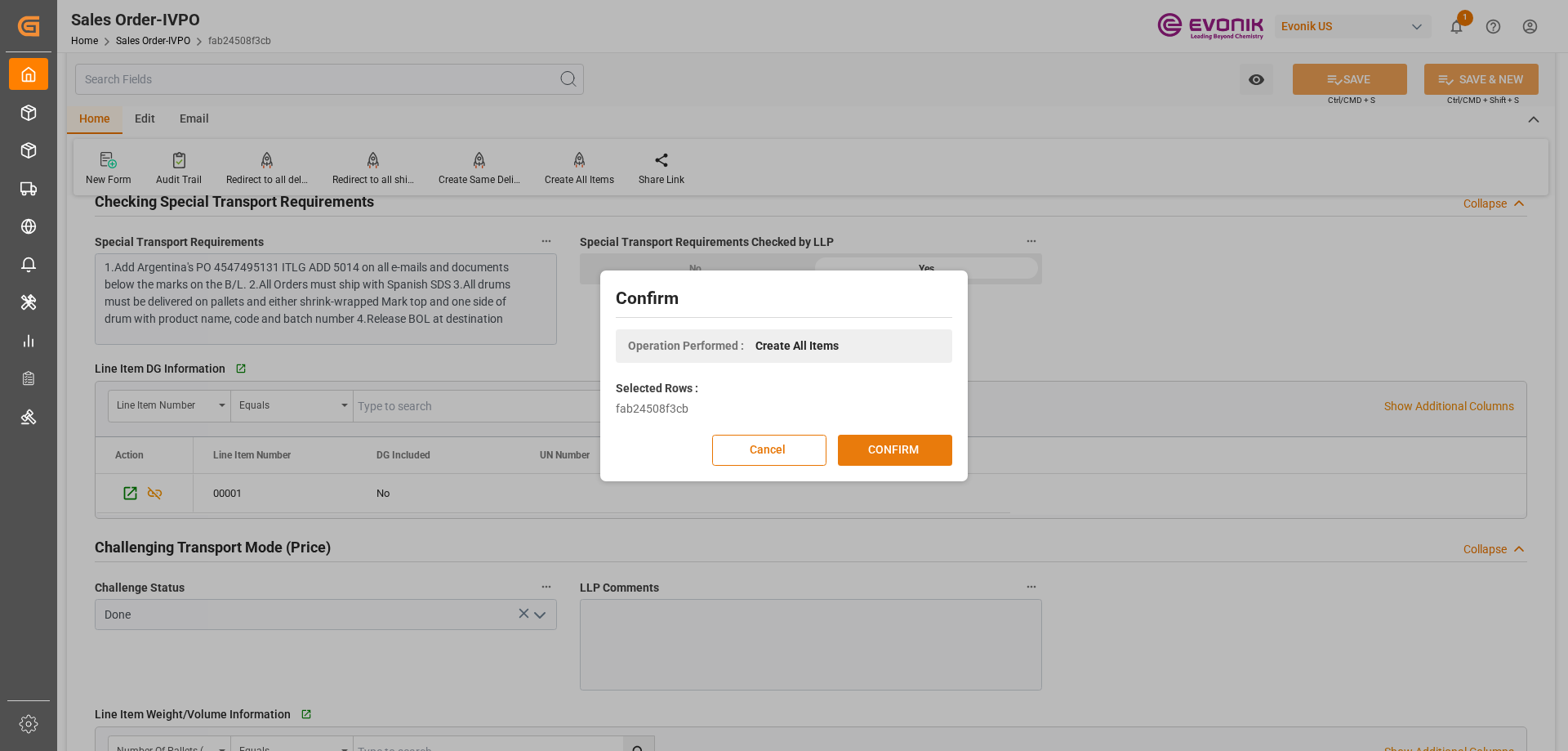
click at [886, 453] on button "CONFIRM" at bounding box center [895, 450] width 115 height 31
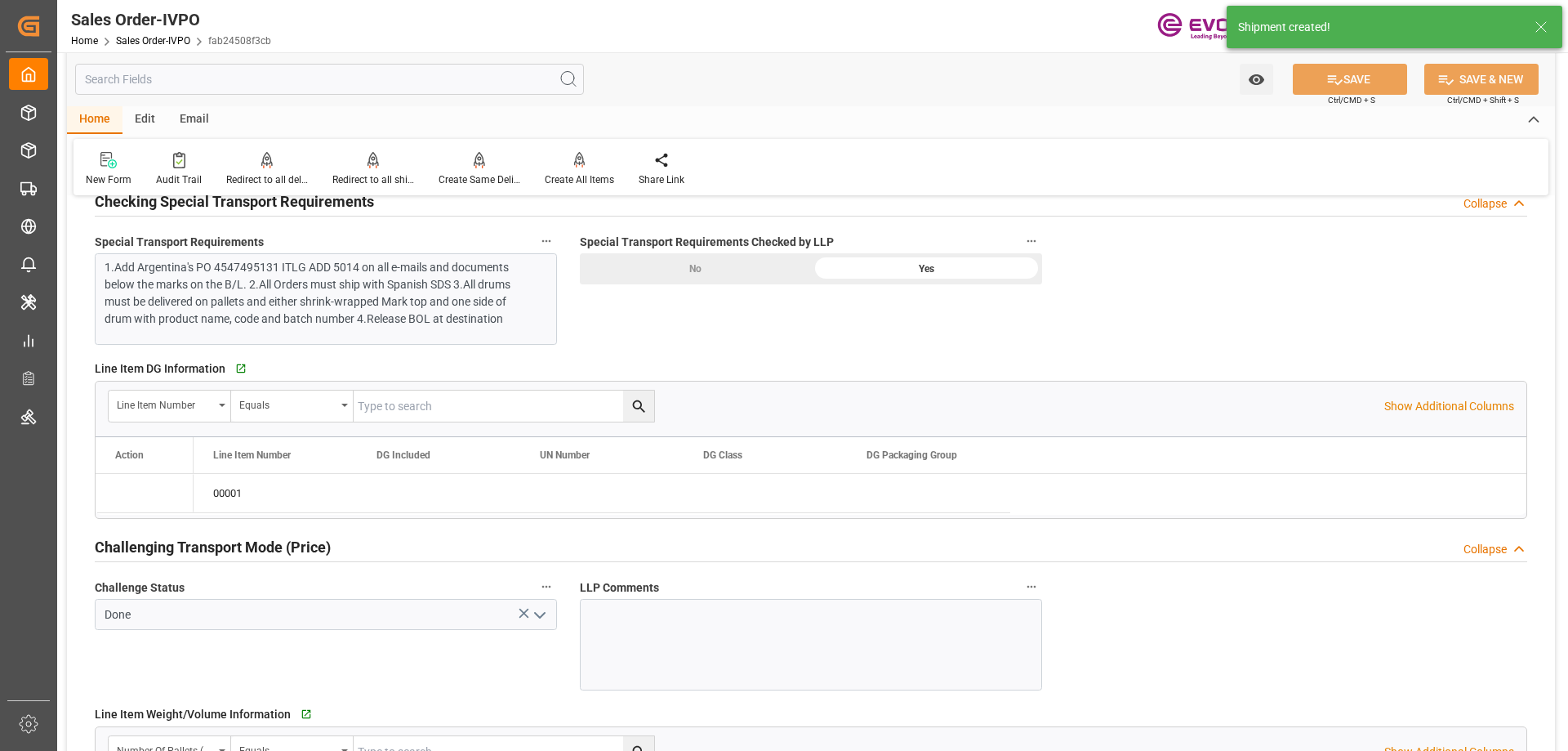
type input "08-13-2025 15:22"
type input "08-14-2025 18:48"
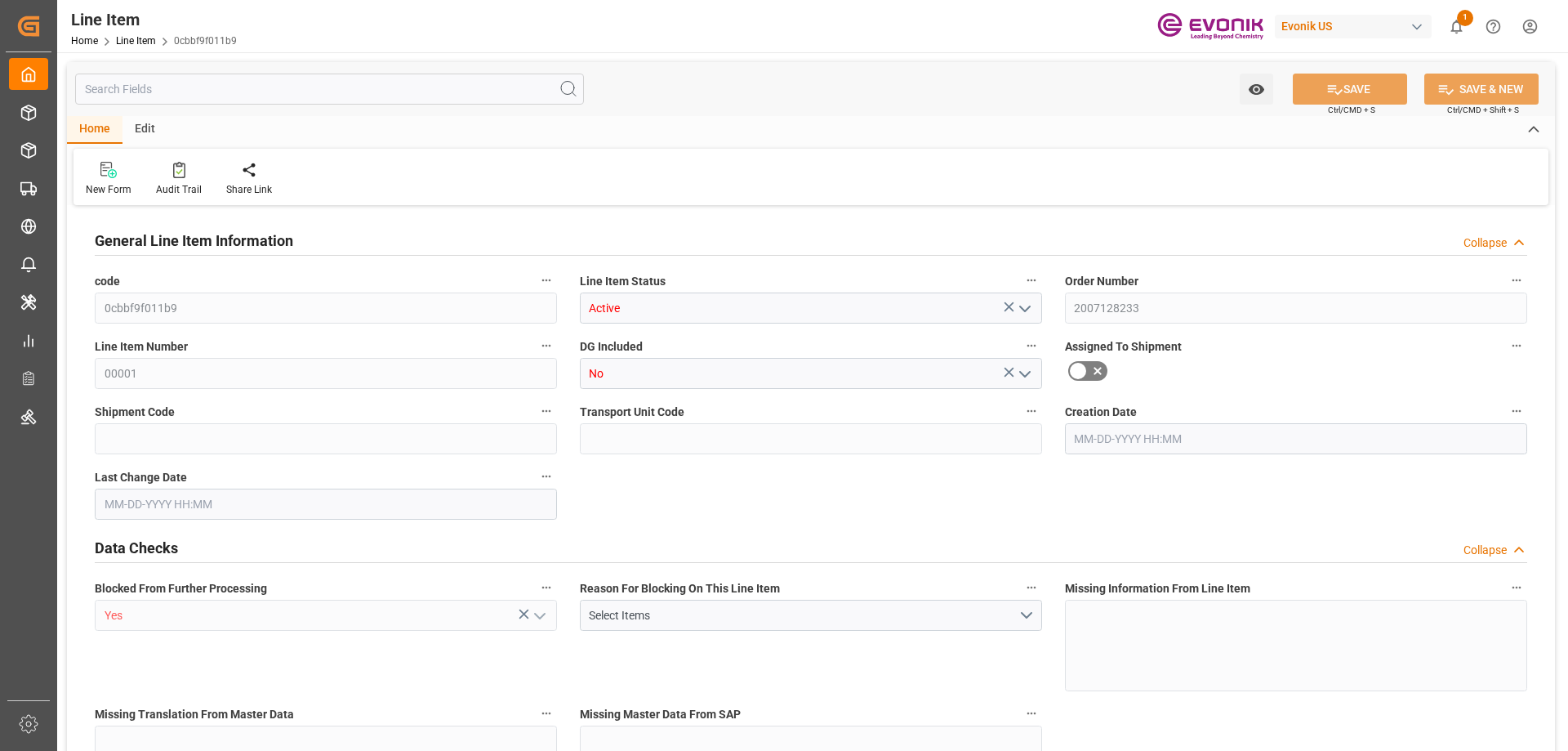
type input "0"
type input "20000"
type input "0"
type input "20000"
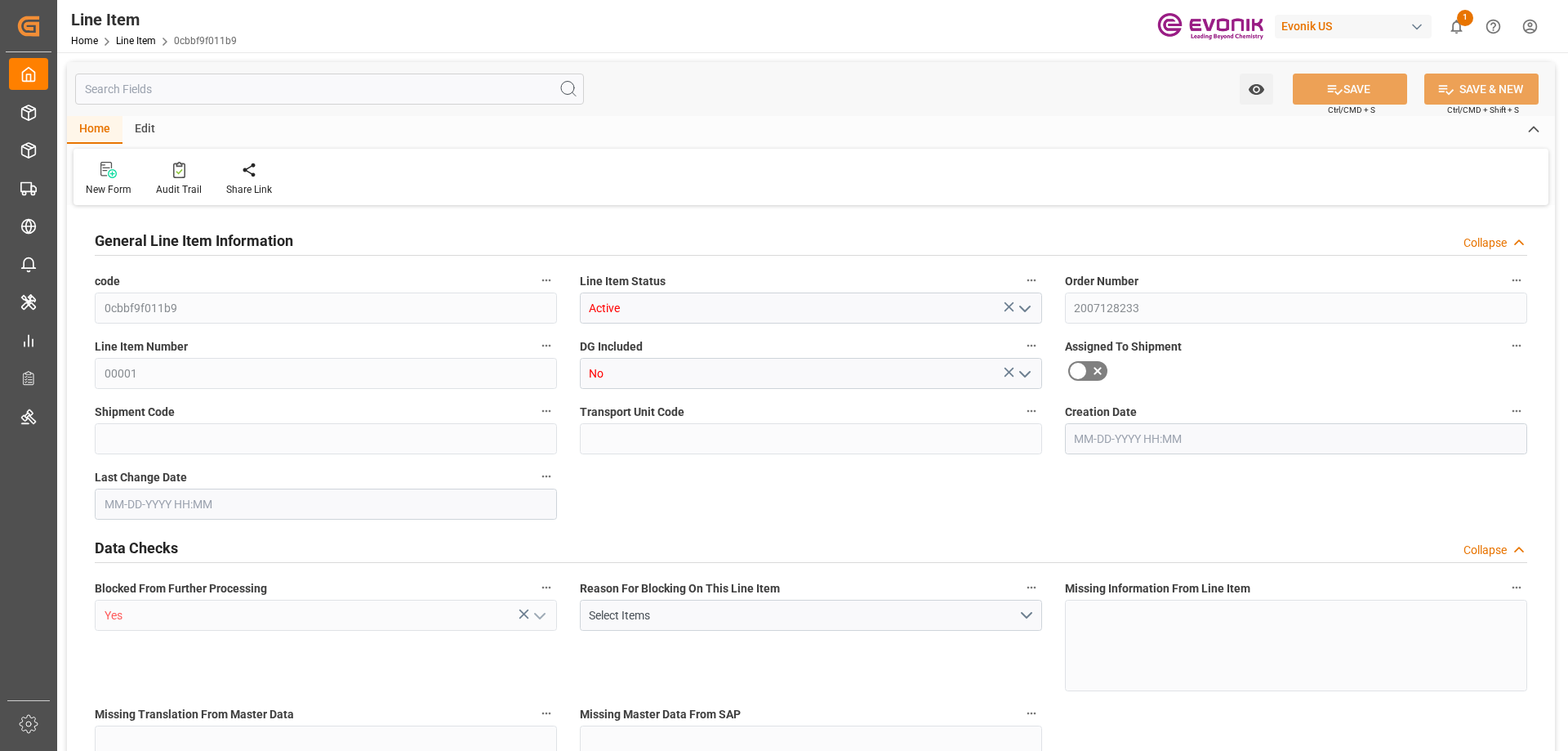
type input "74240"
type input "20000"
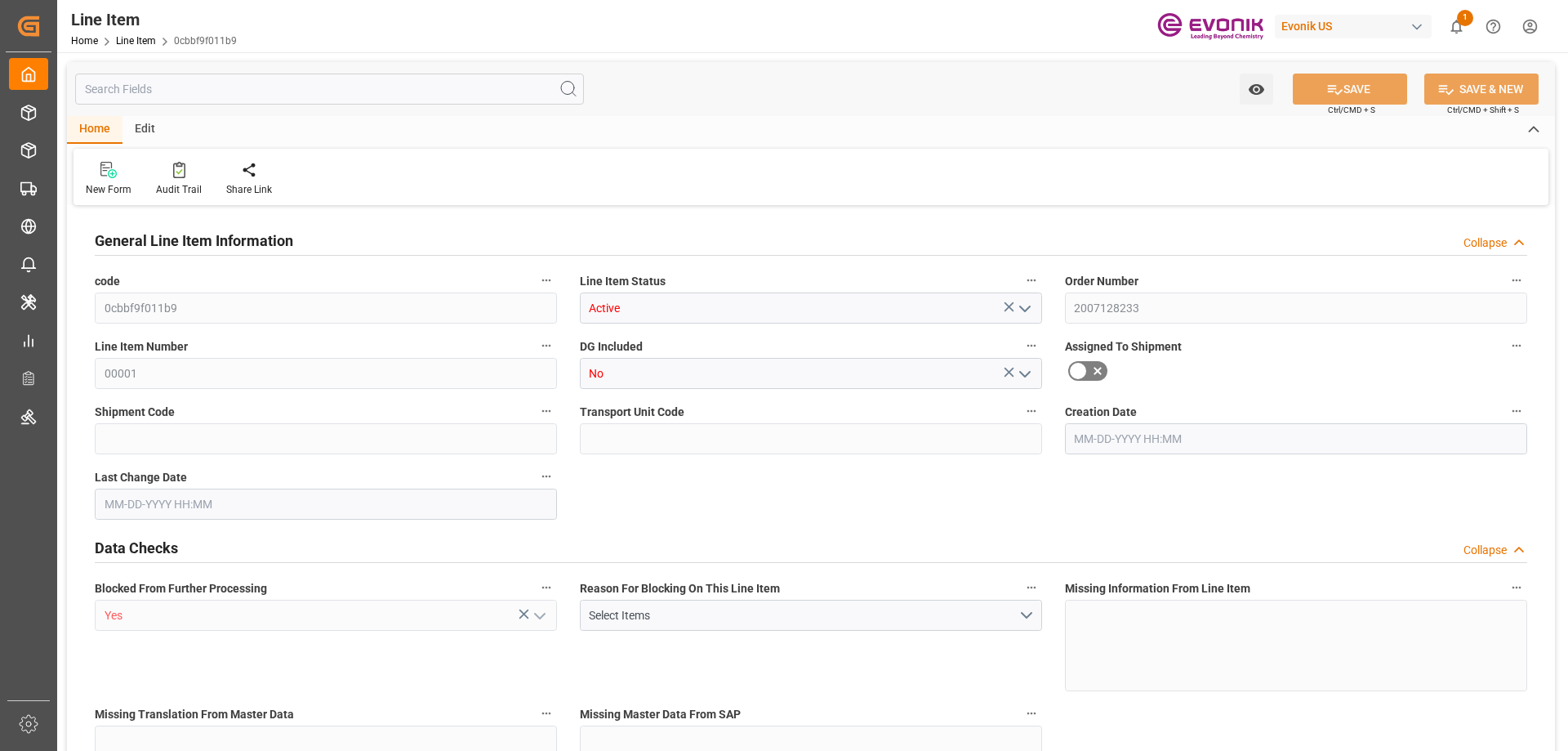
type input "20000"
type input "0"
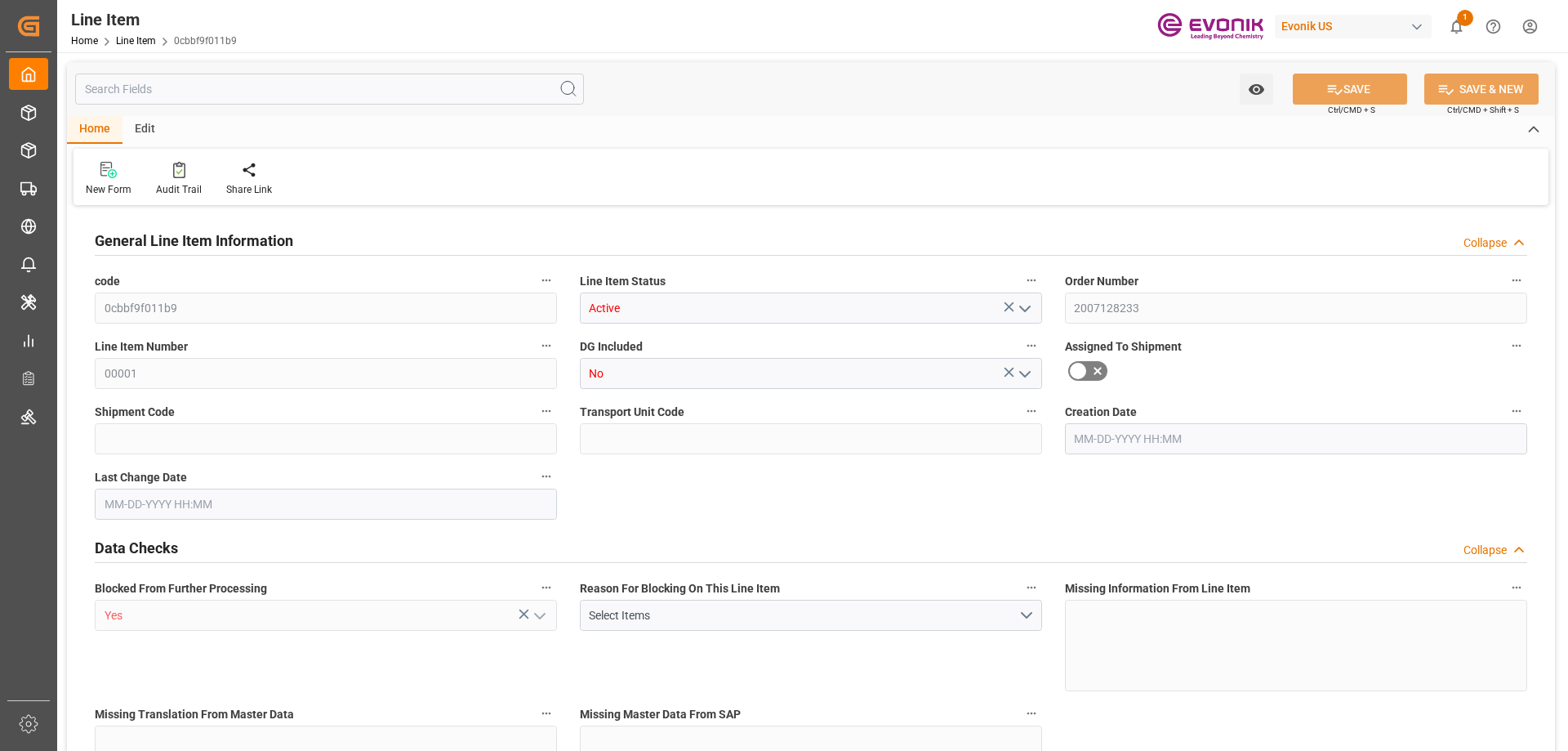
type input "0"
type input "[DATE] 15:22"
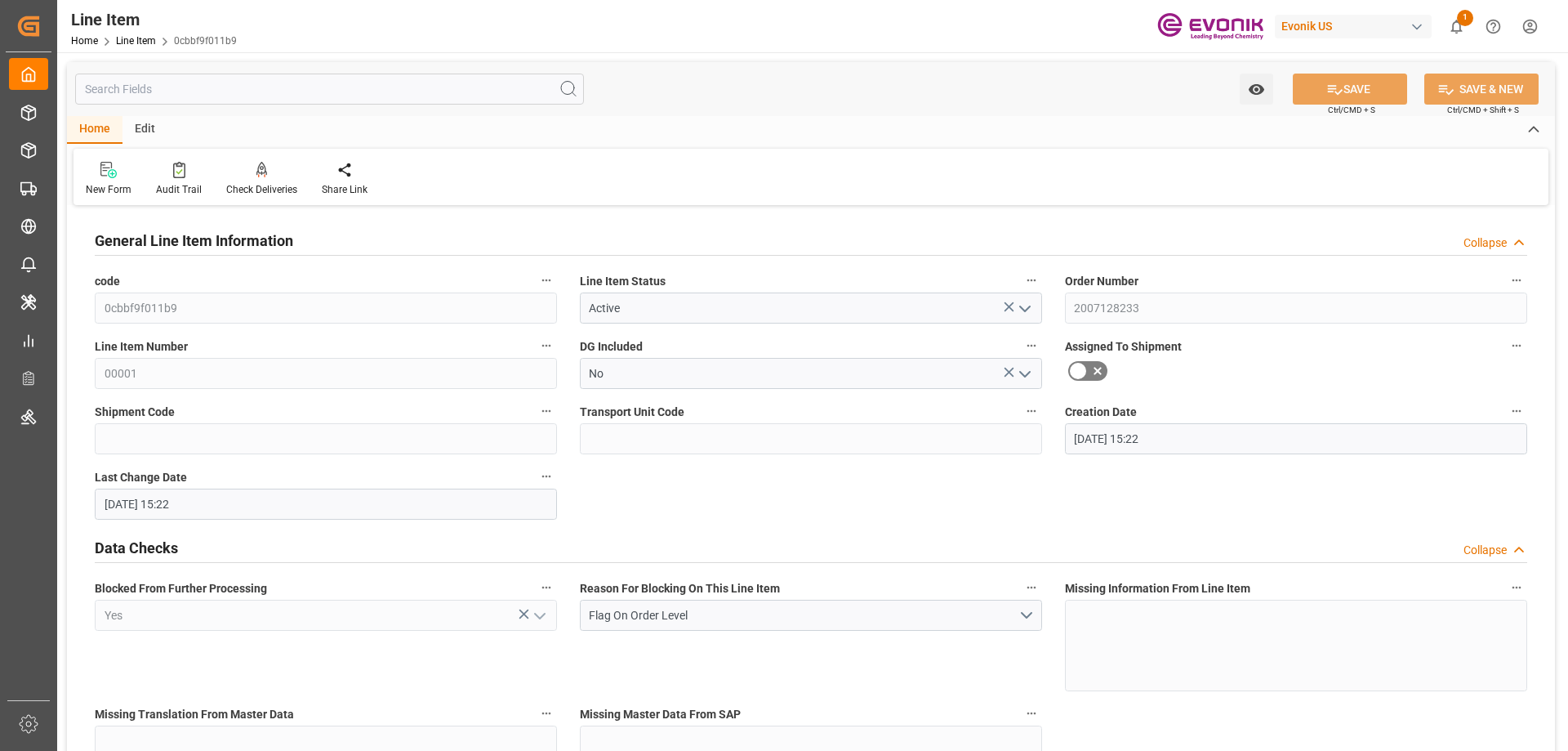
type input "[DATE] 15:22"
type input "[DATE]"
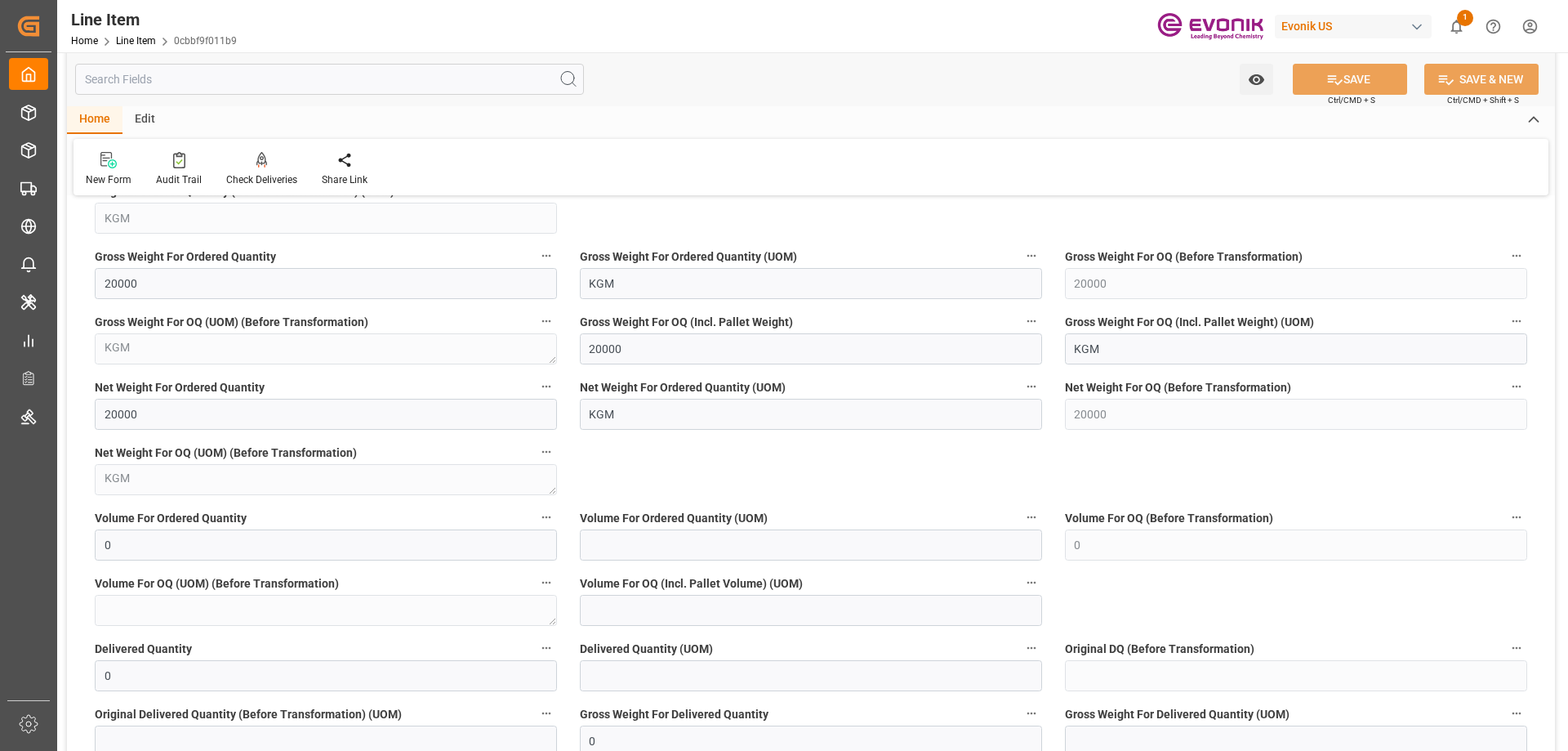
scroll to position [1552, 0]
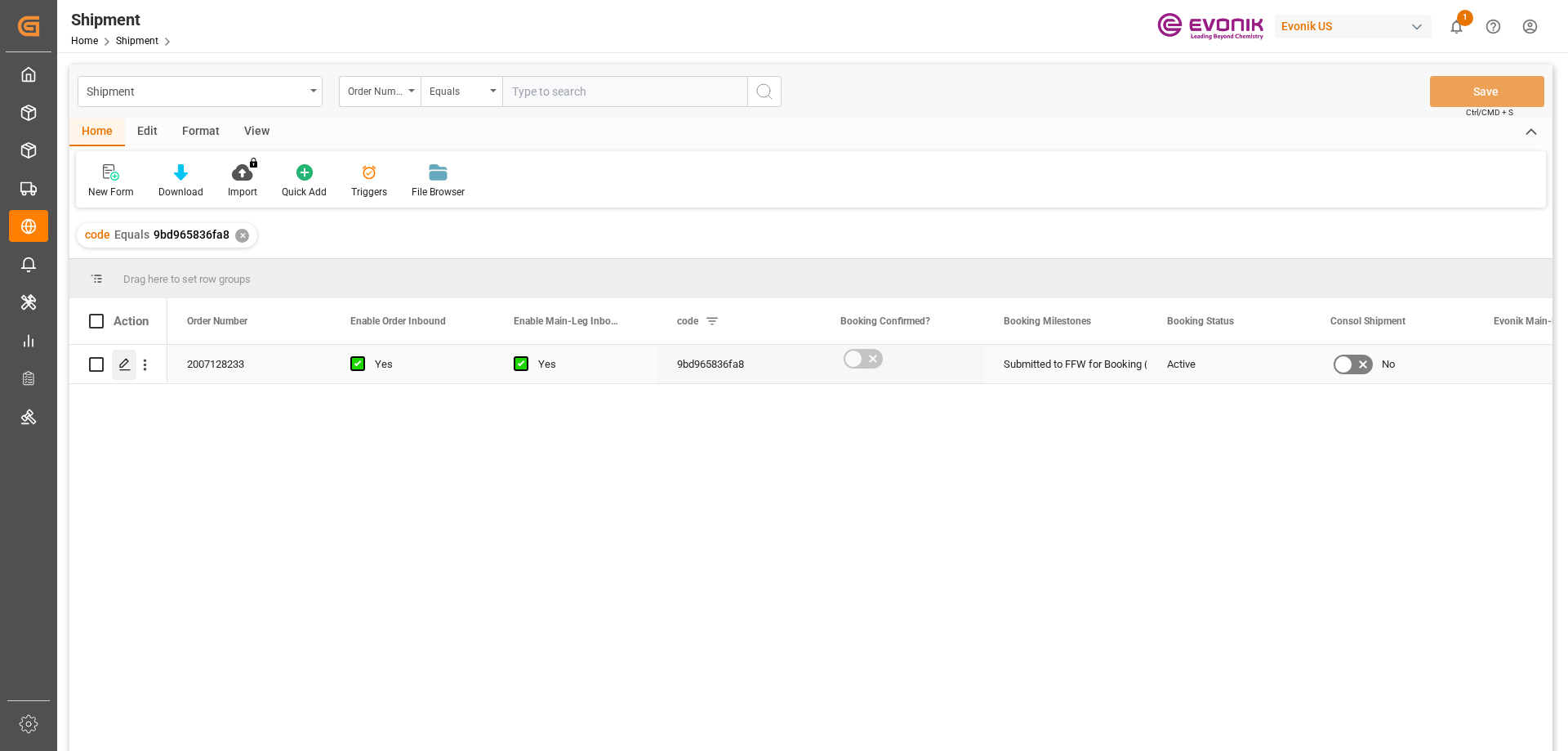
click at [124, 362] on polygon "Press SPACE to select this row." at bounding box center [124, 363] width 8 height 8
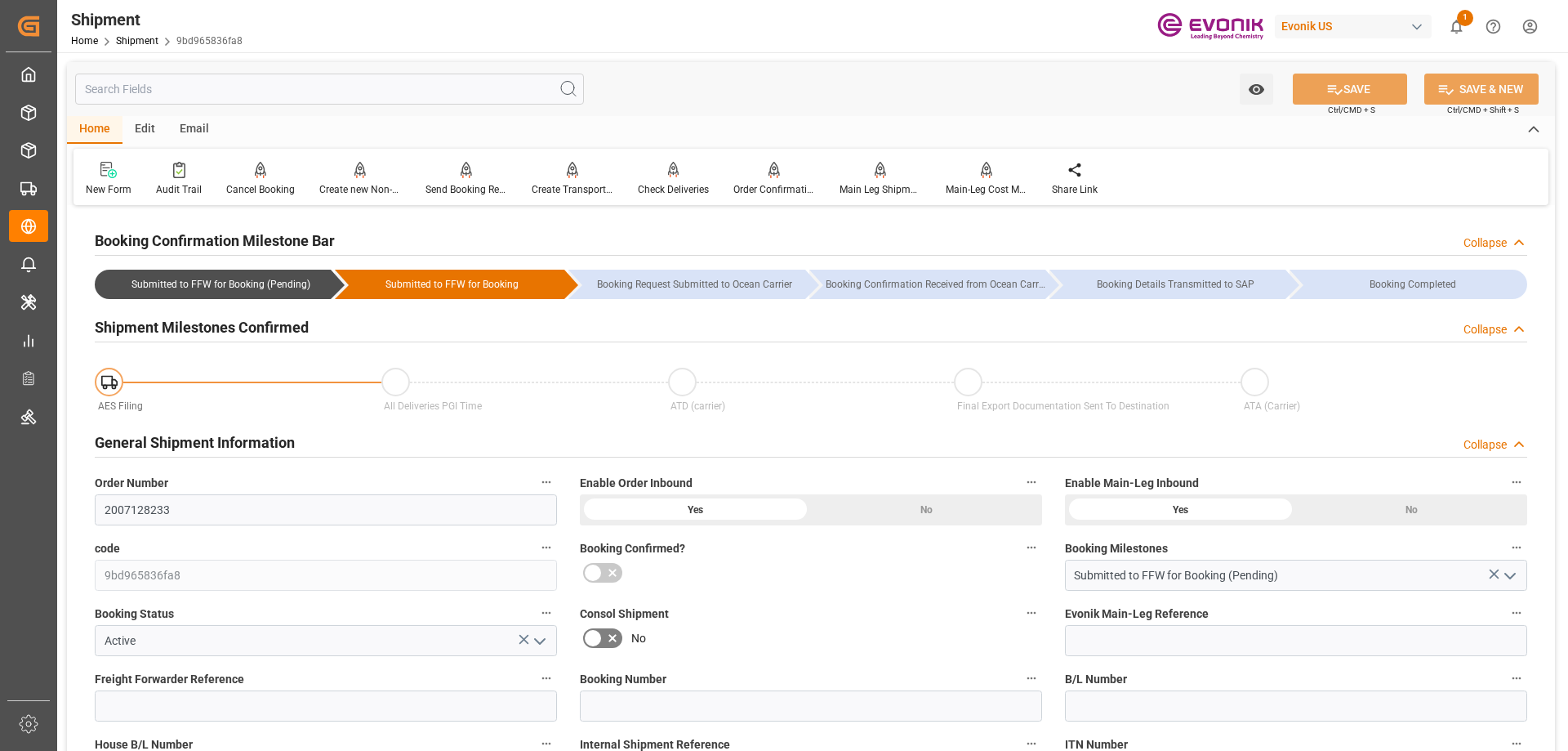
scroll to position [490, 0]
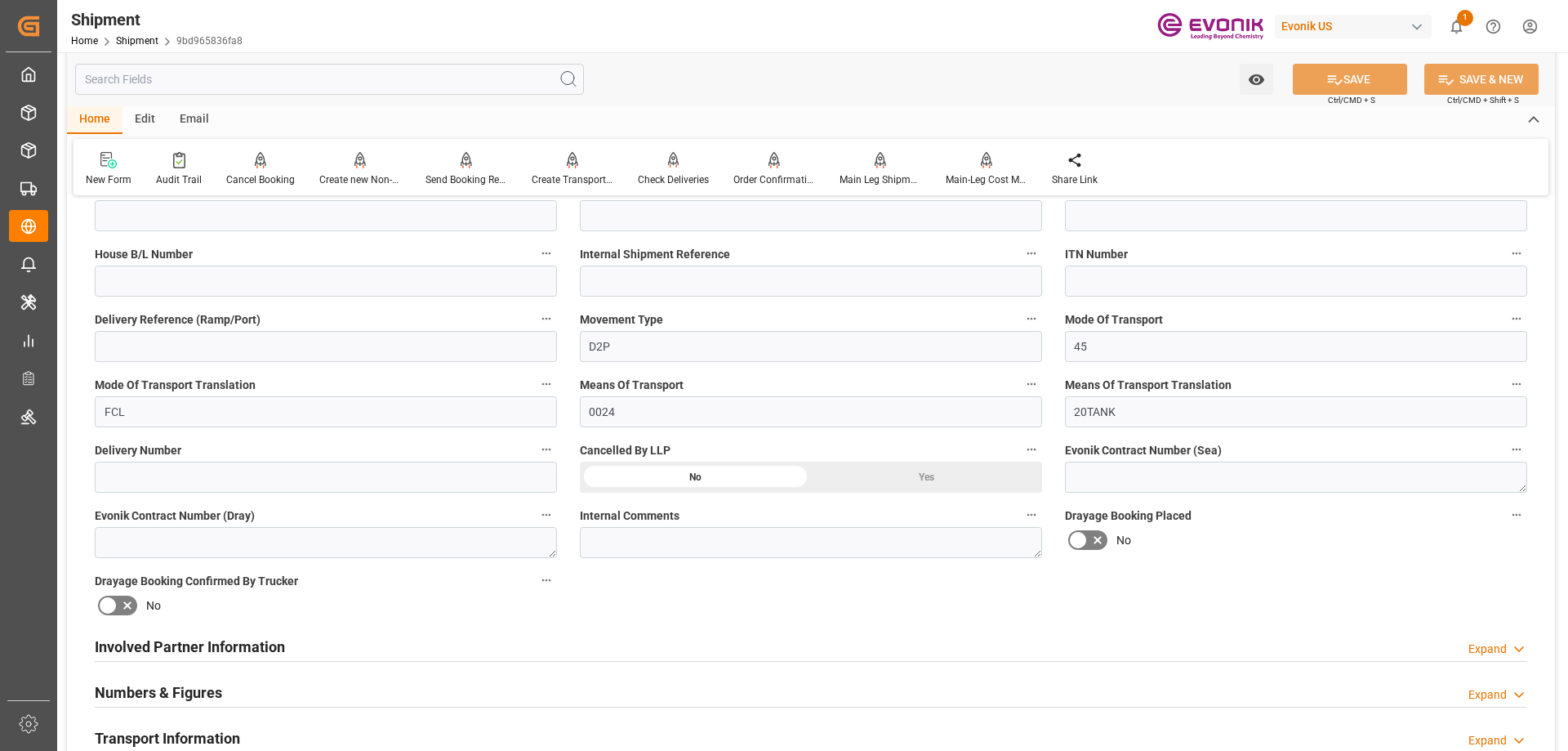
click at [300, 633] on div "Involved Partner Information Expand" at bounding box center [810, 645] width 1432 height 31
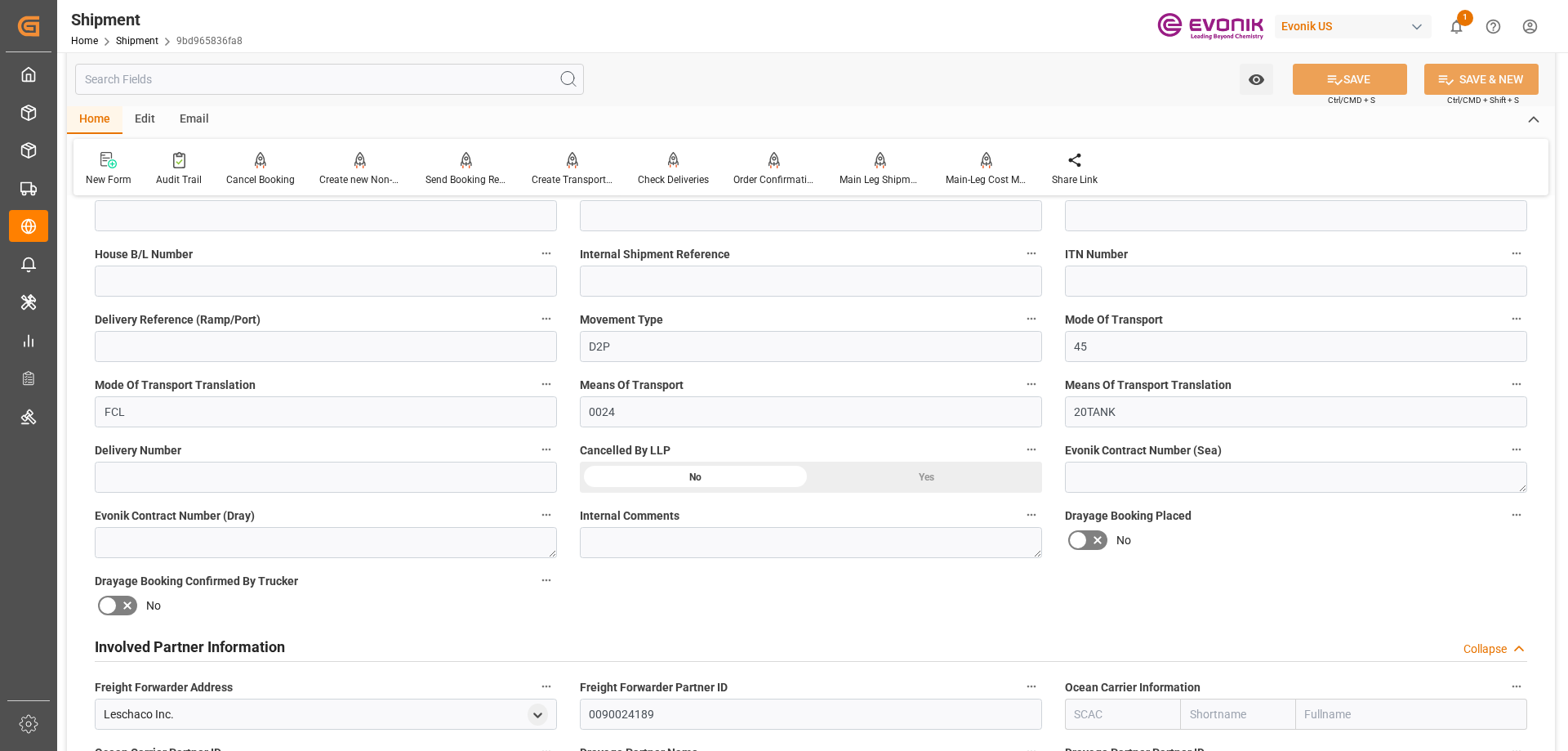
scroll to position [654, 0]
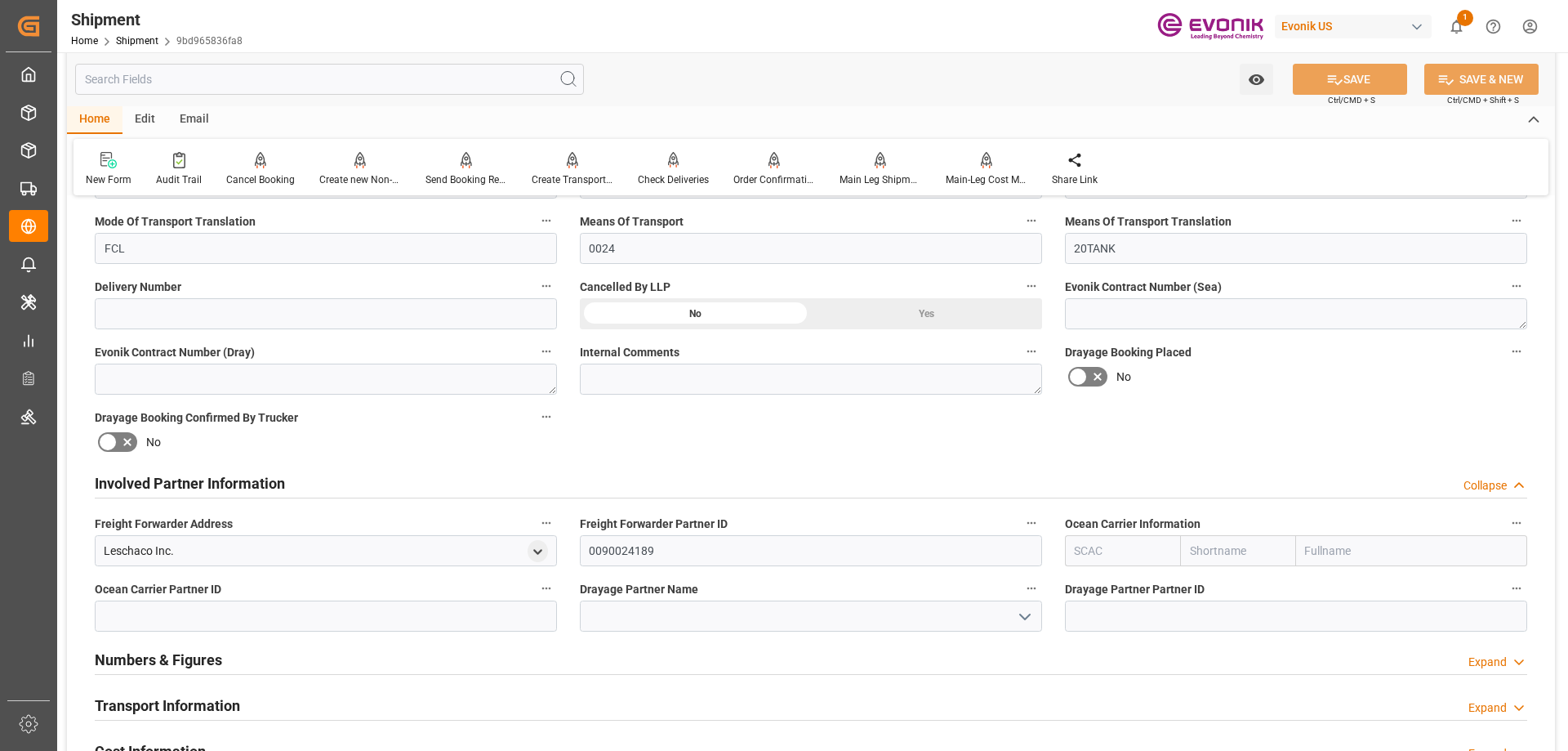
click at [1127, 551] on input "text" at bounding box center [1122, 550] width 115 height 31
click at [1355, 545] on input "text" at bounding box center [1412, 550] width 231 height 31
type input "hoyer"
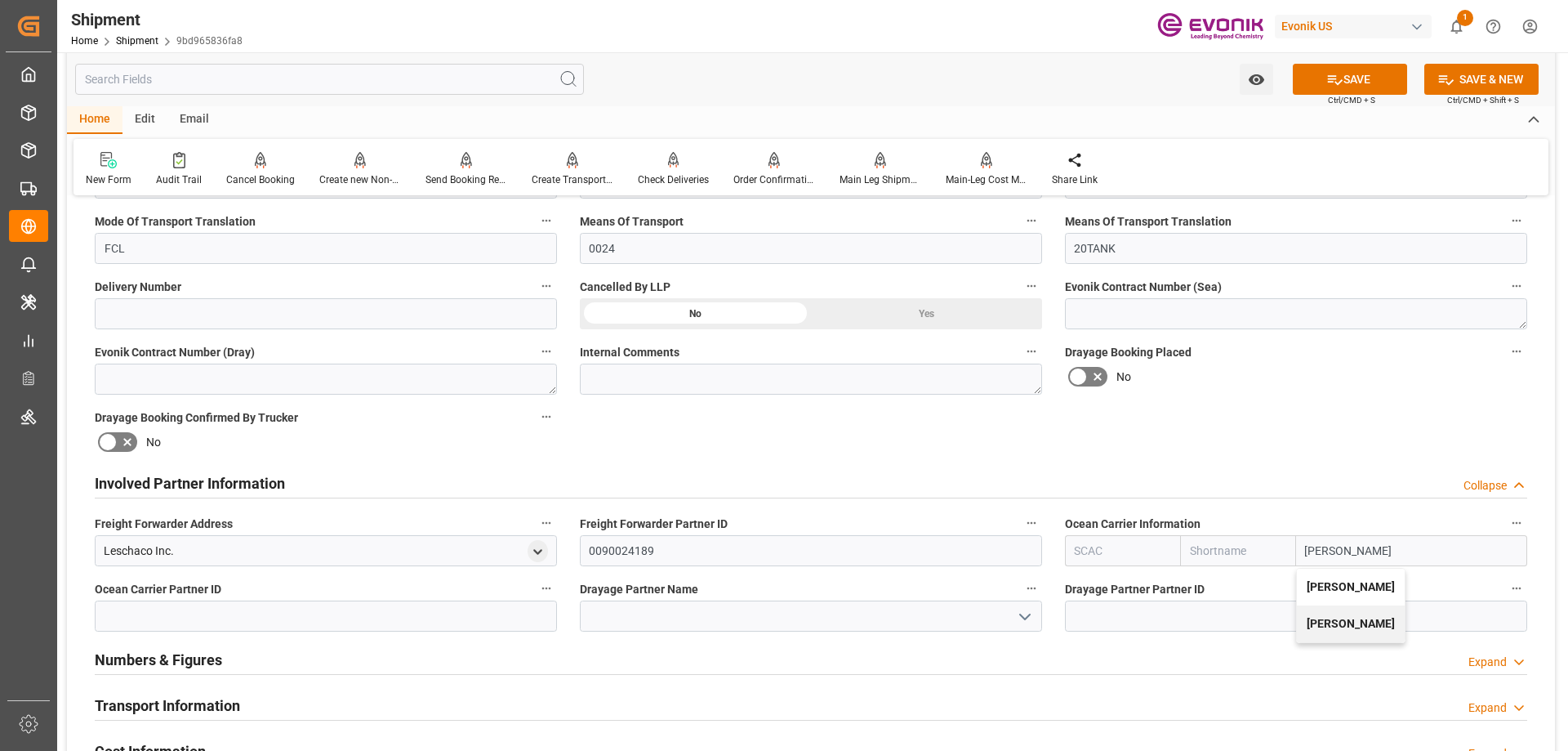
click at [1325, 583] on b "Hoyer" at bounding box center [1351, 586] width 88 height 13
type input "HOYR"
type input "Hoyer"
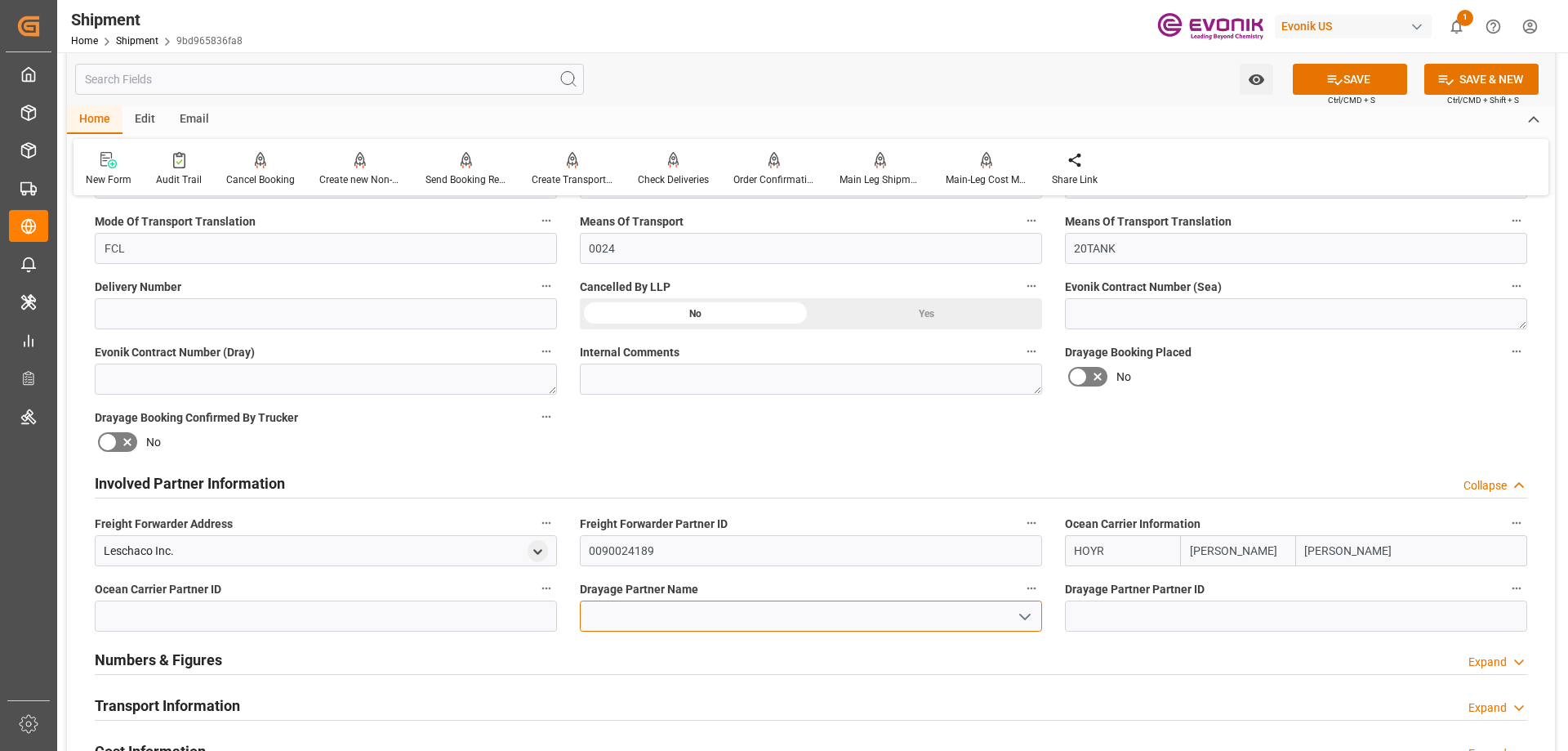
click at [886, 613] on input at bounding box center [811, 615] width 463 height 31
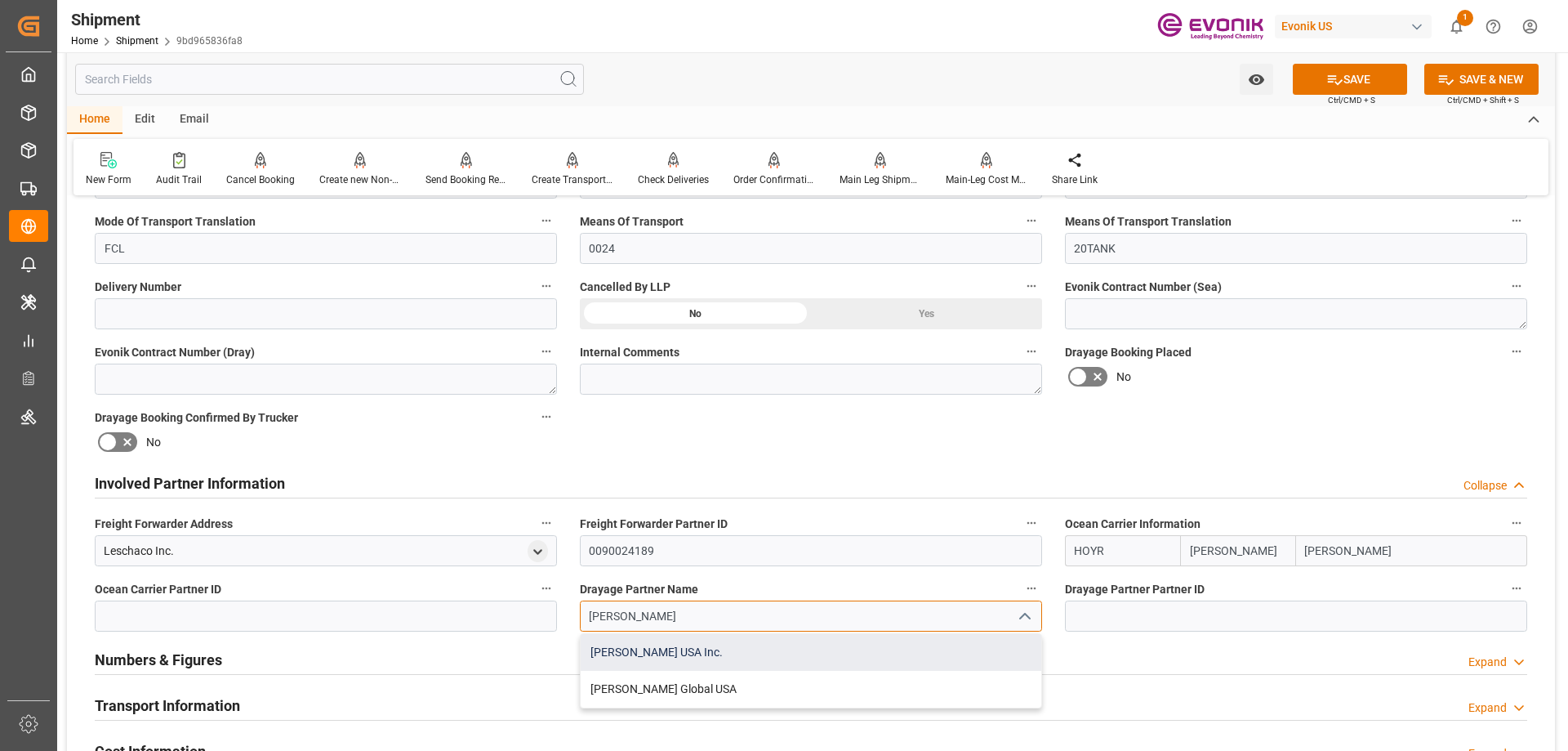
click at [672, 657] on div "Hoyer USA Inc." at bounding box center [811, 652] width 461 height 37
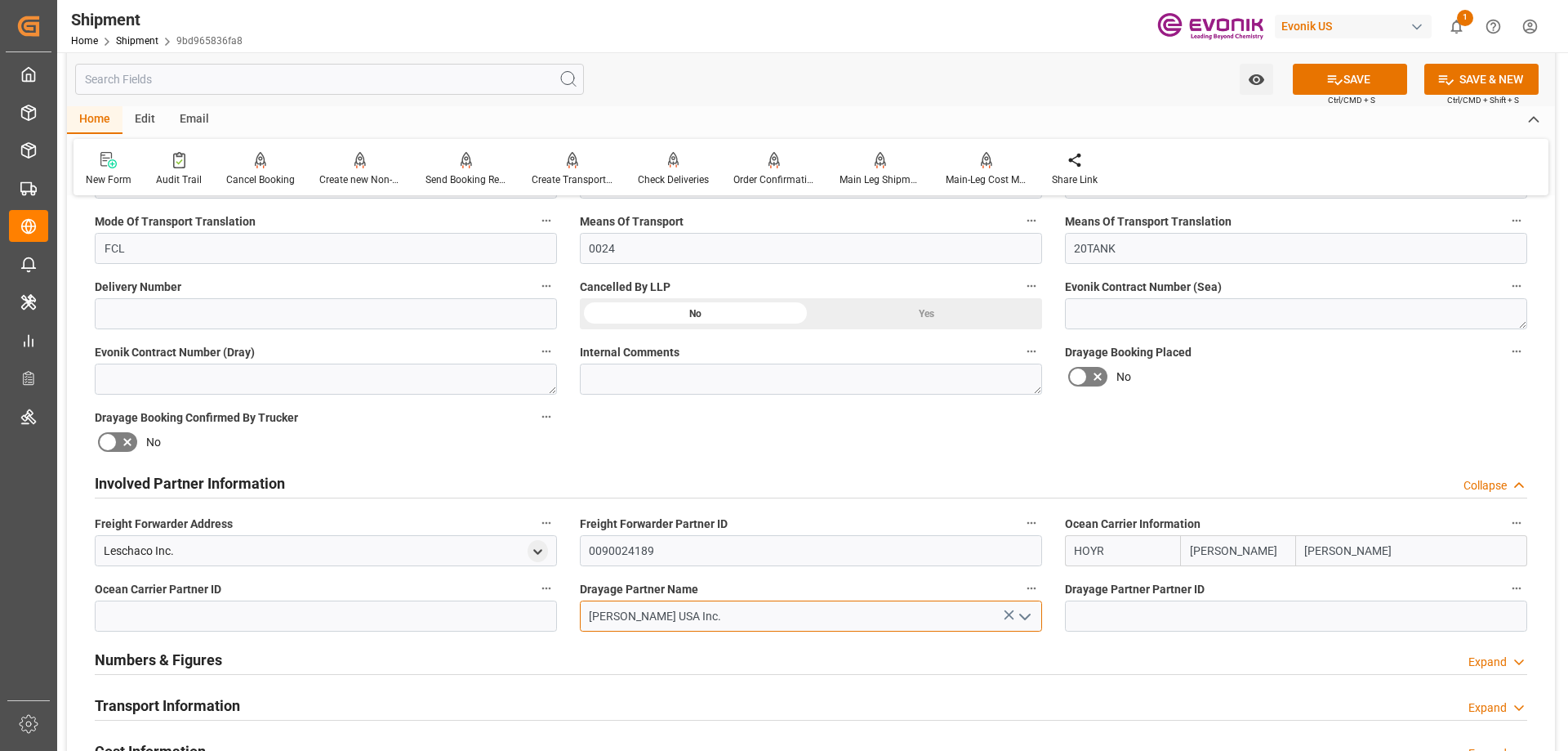
type input "Hoyer USA Inc."
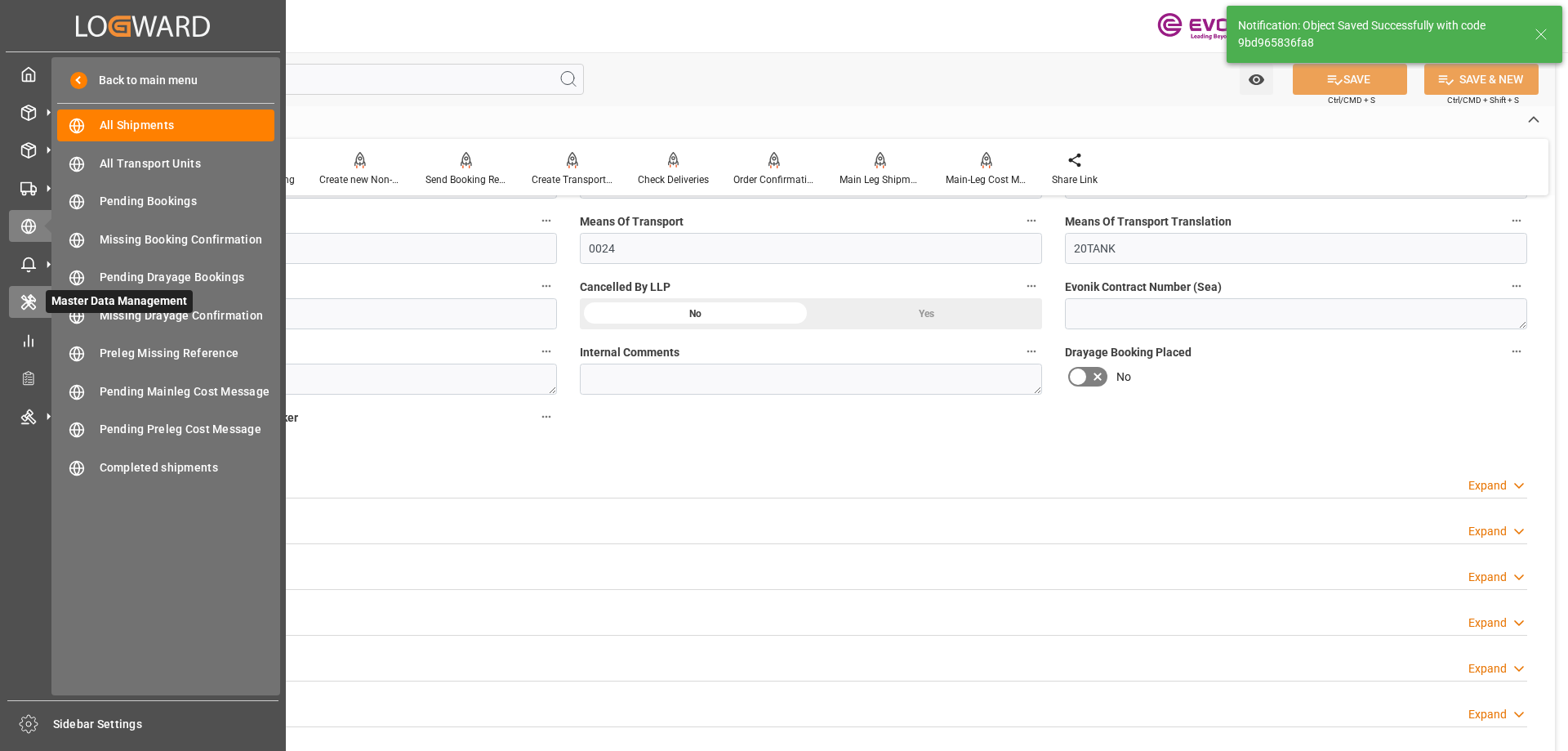
click at [32, 303] on icon at bounding box center [32, 306] width 6 height 6
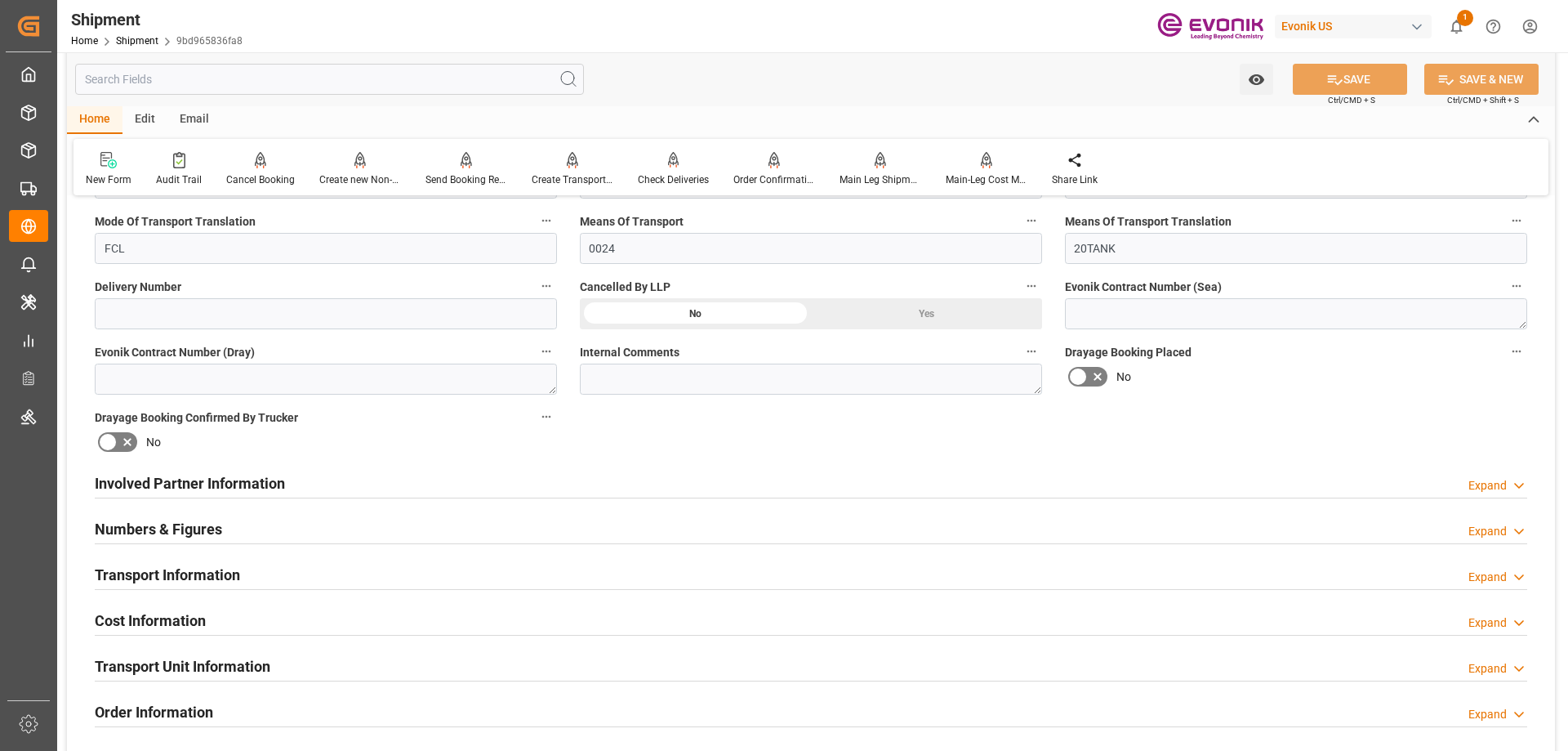
click at [237, 466] on div "Involved Partner Information" at bounding box center [189, 481] width 190 height 31
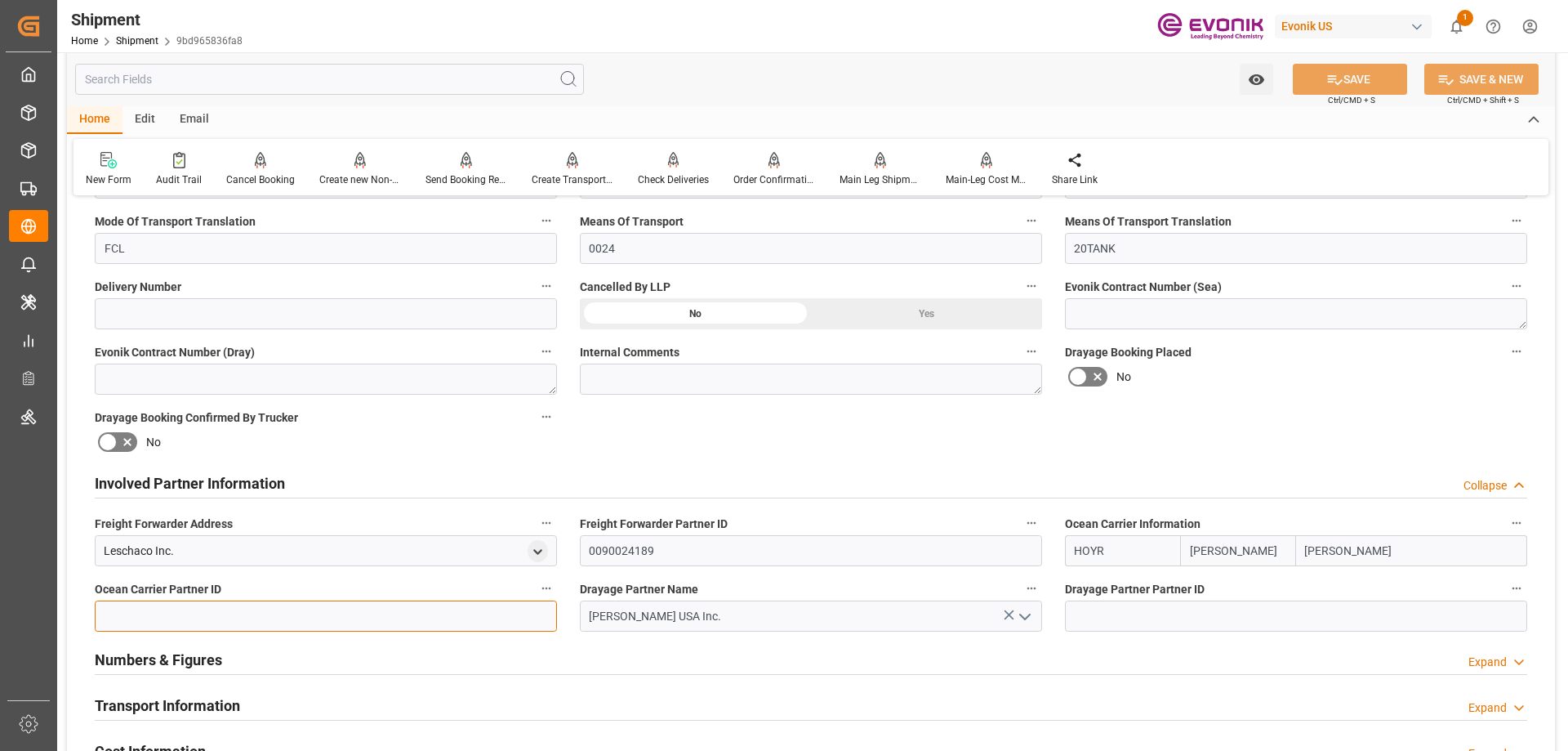
click at [395, 616] on input at bounding box center [326, 615] width 463 height 31
paste input "0090029692"
type input "0090029692"
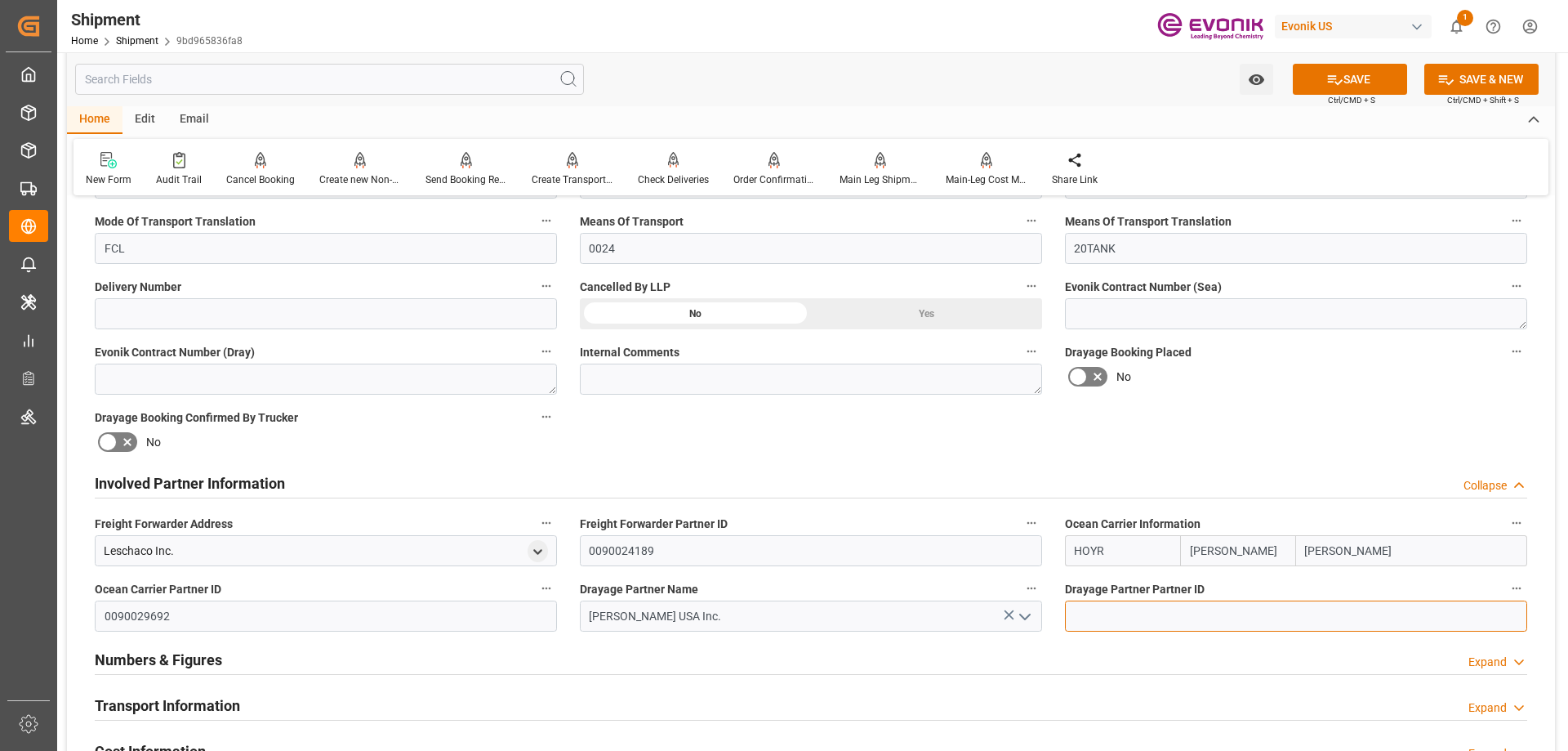
click at [1102, 619] on input at bounding box center [1296, 615] width 463 height 31
paste input "0090029692"
type input "0090029692"
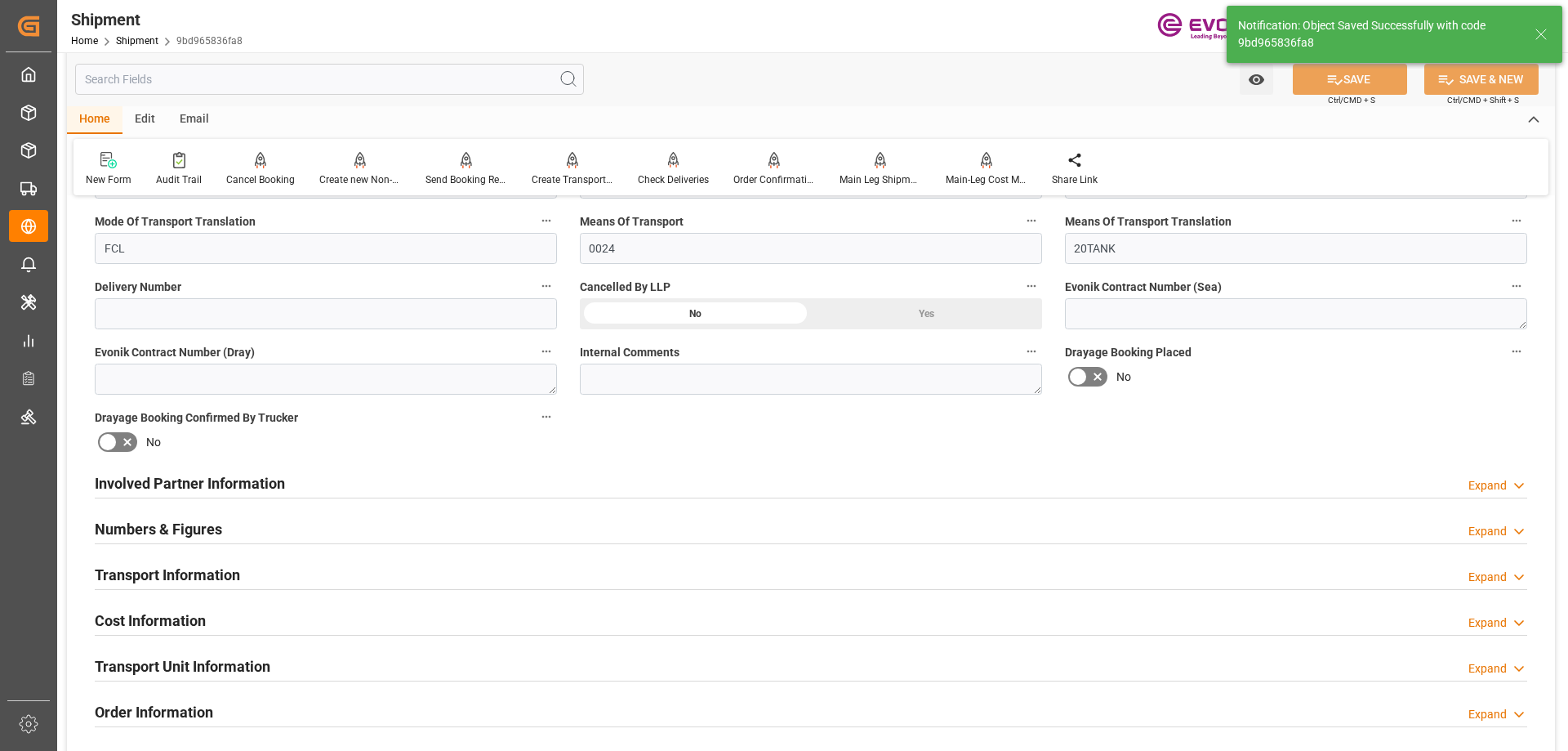
click at [175, 477] on h2 "Involved Partner Information" at bounding box center [189, 483] width 190 height 22
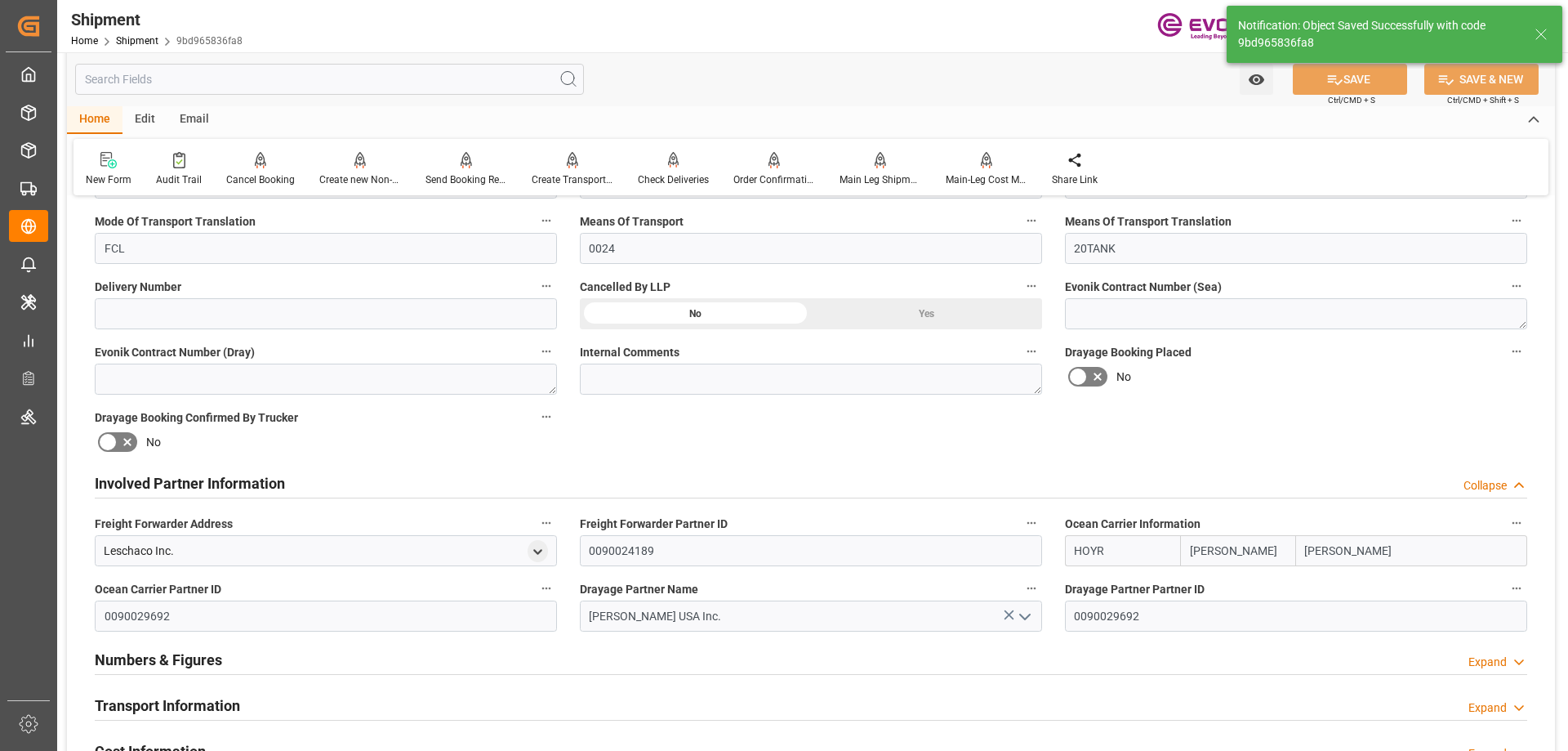
scroll to position [735, 0]
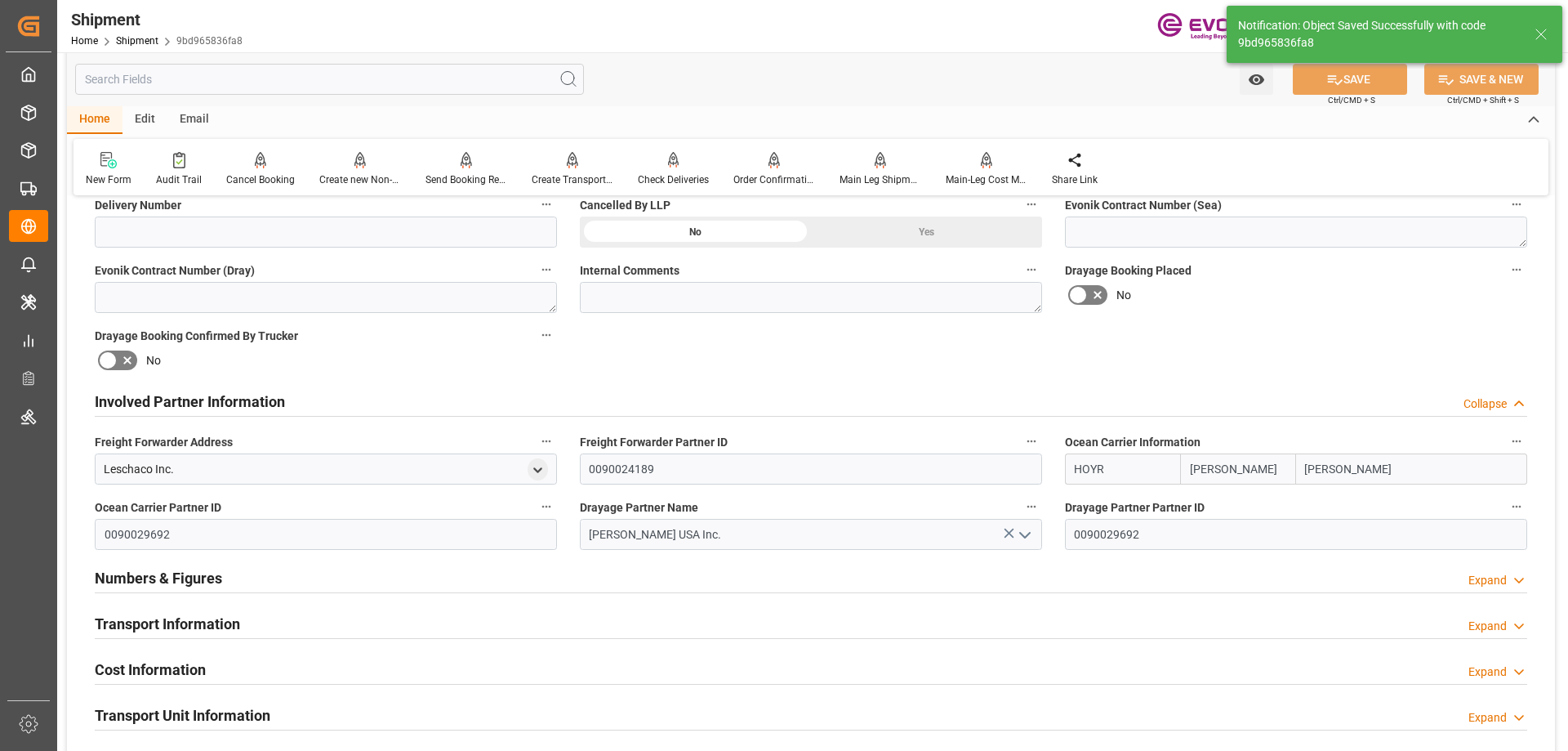
click at [198, 622] on h2 "Transport Information" at bounding box center [167, 623] width 145 height 22
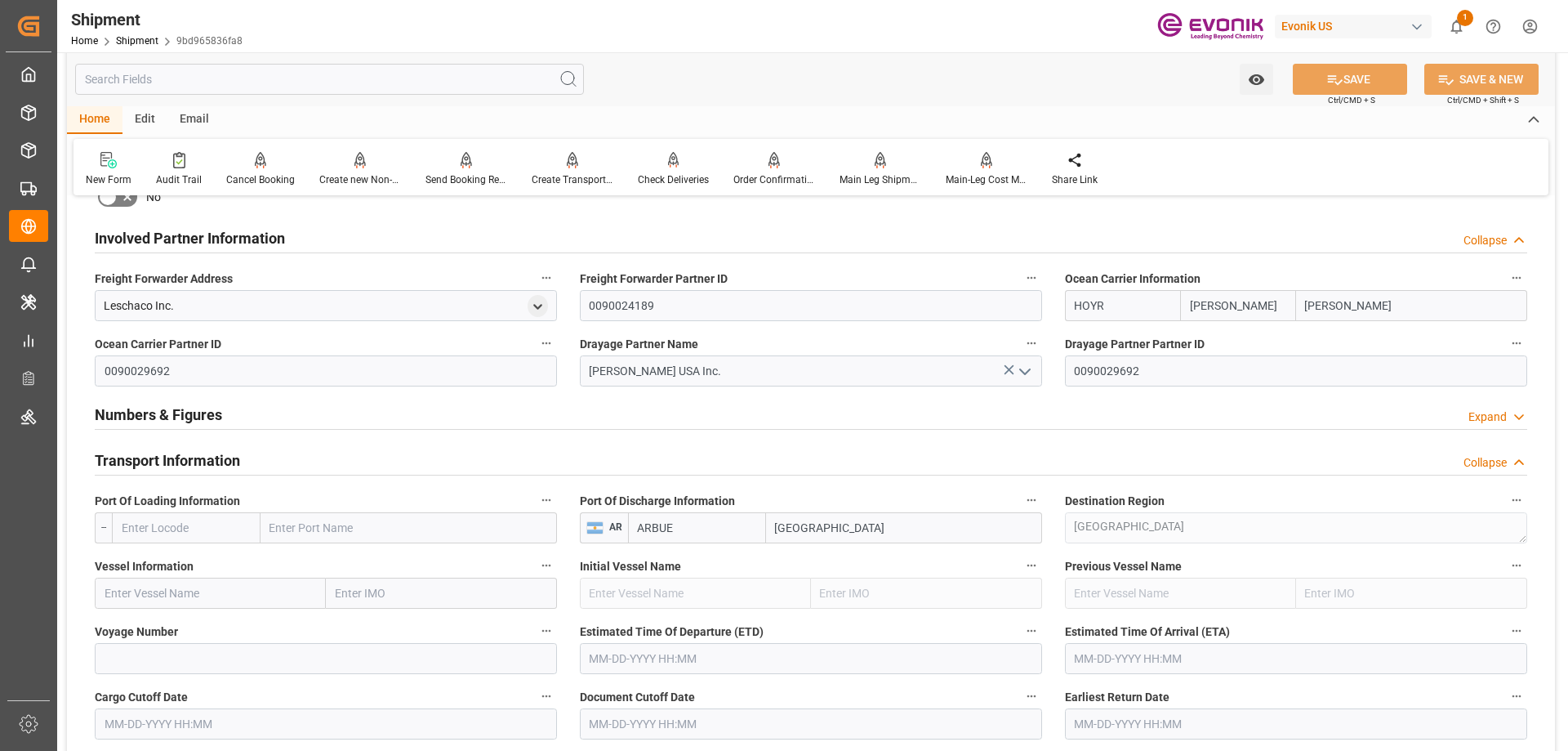
scroll to position [981, 0]
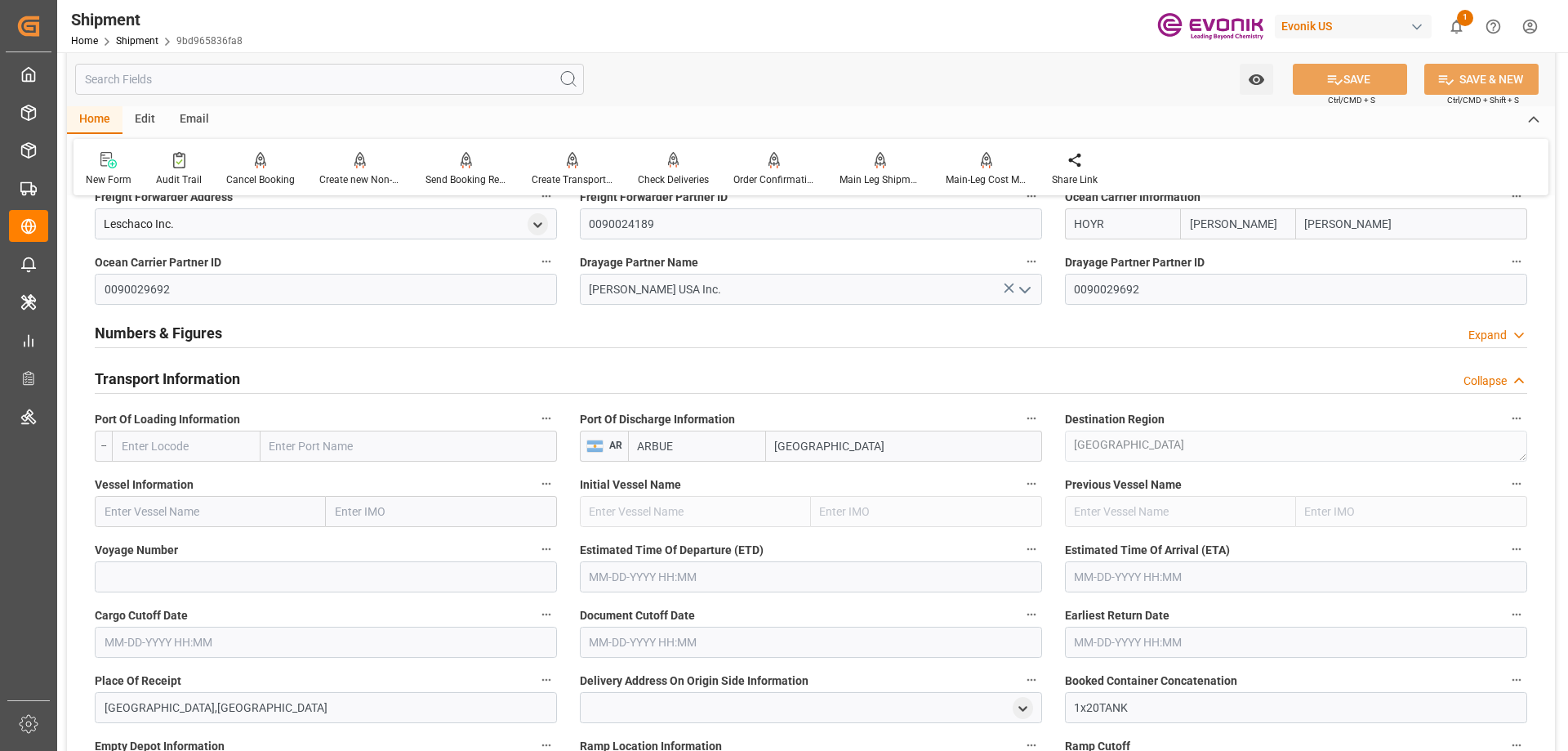
click at [326, 449] on input "text" at bounding box center [408, 445] width 296 height 31
type input "houston"
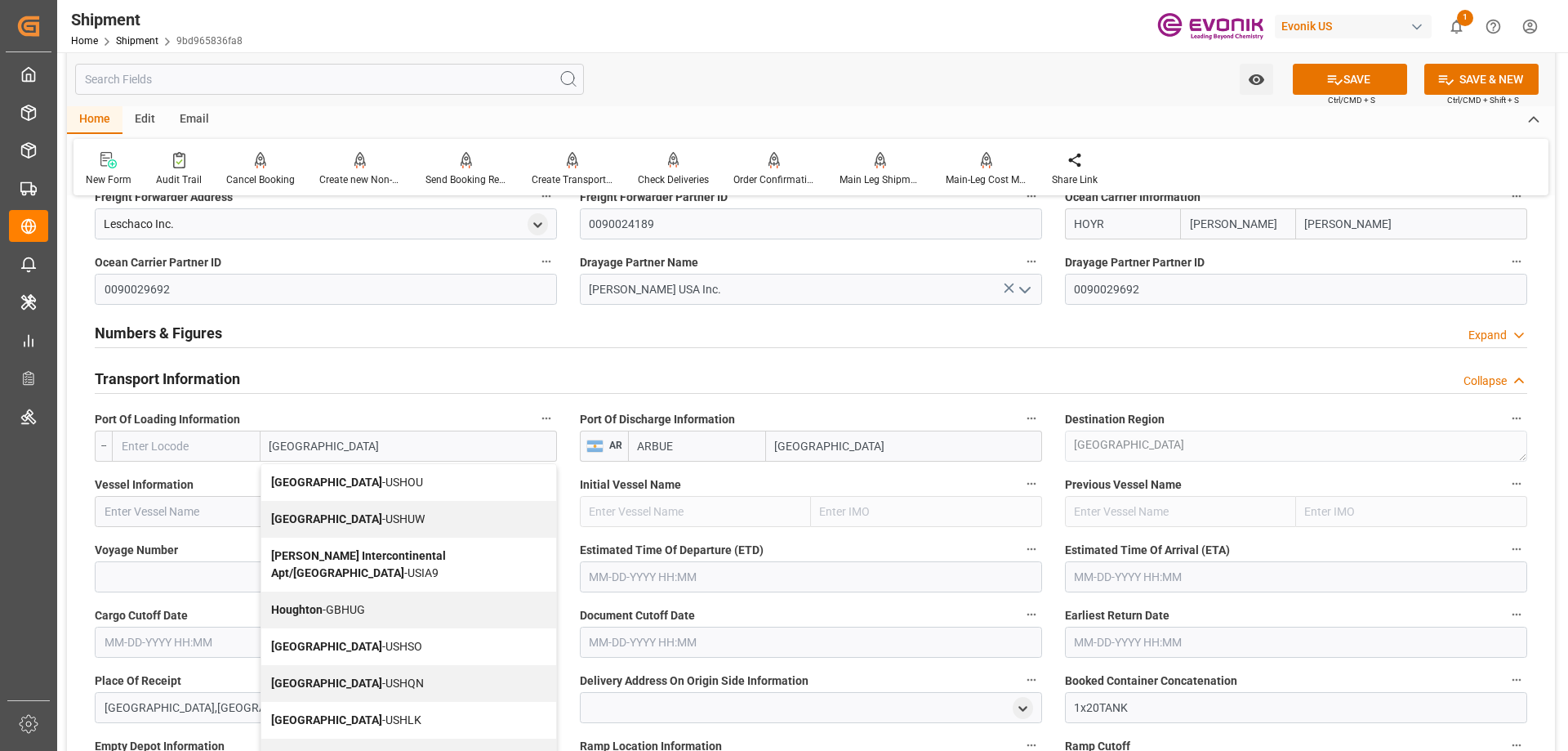
click at [324, 487] on span "Houston - USHOU" at bounding box center [347, 482] width 152 height 13
type input "USHOU"
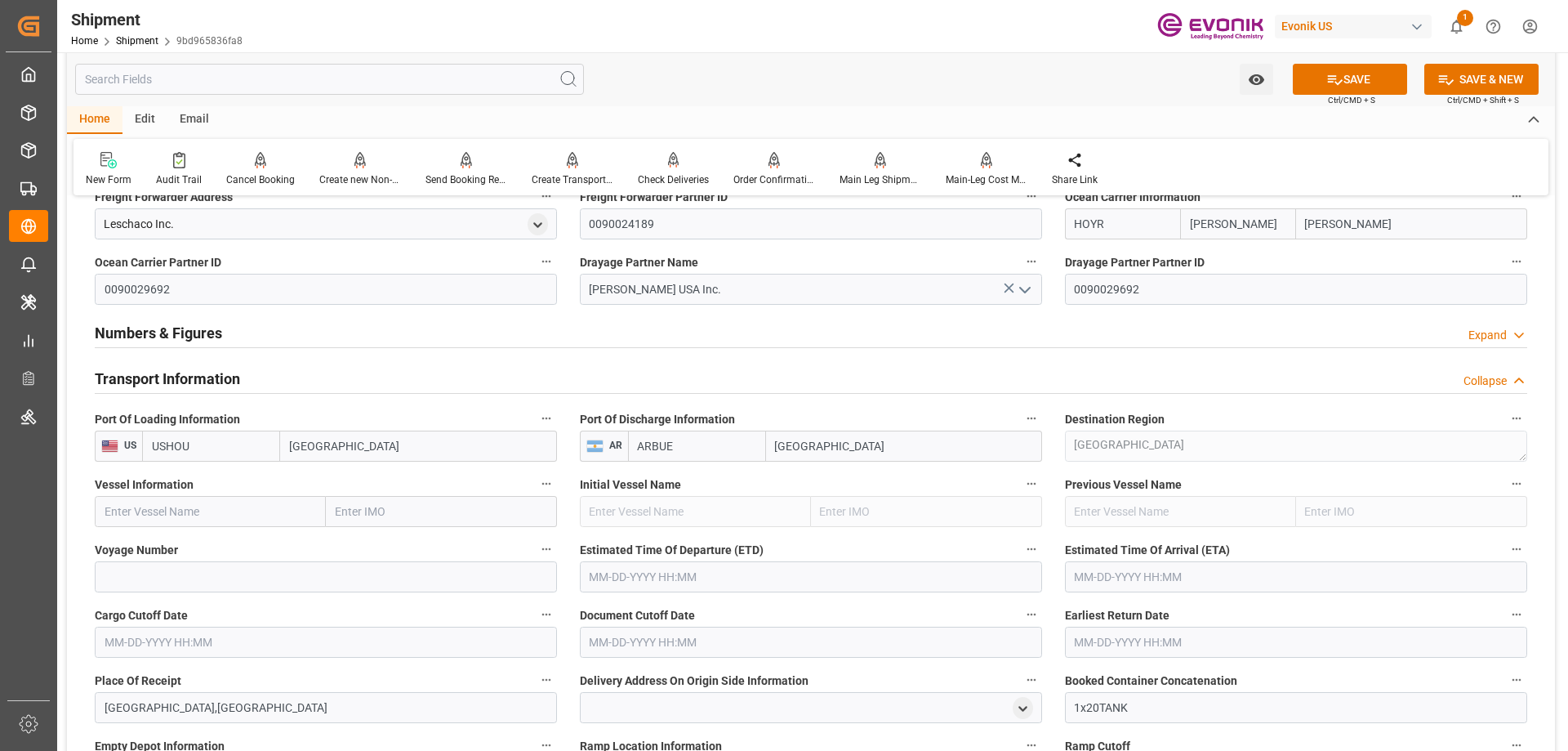
type input "Houston"
click at [262, 509] on input "text" at bounding box center [210, 511] width 231 height 31
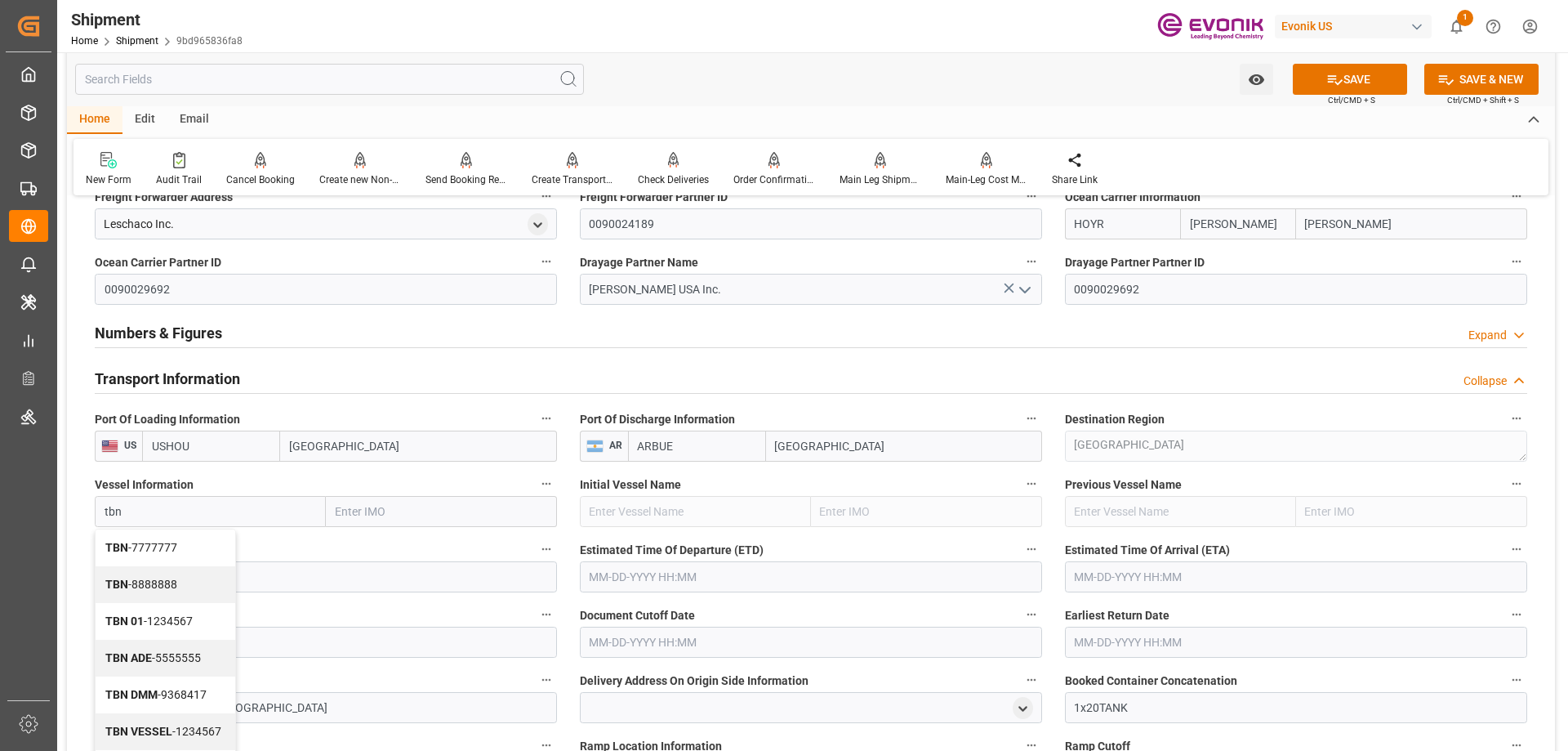
click at [169, 549] on span "TBN - 7777777" at bounding box center [141, 547] width 72 height 13
type input "TBN"
type input "7777777"
type input "TBN"
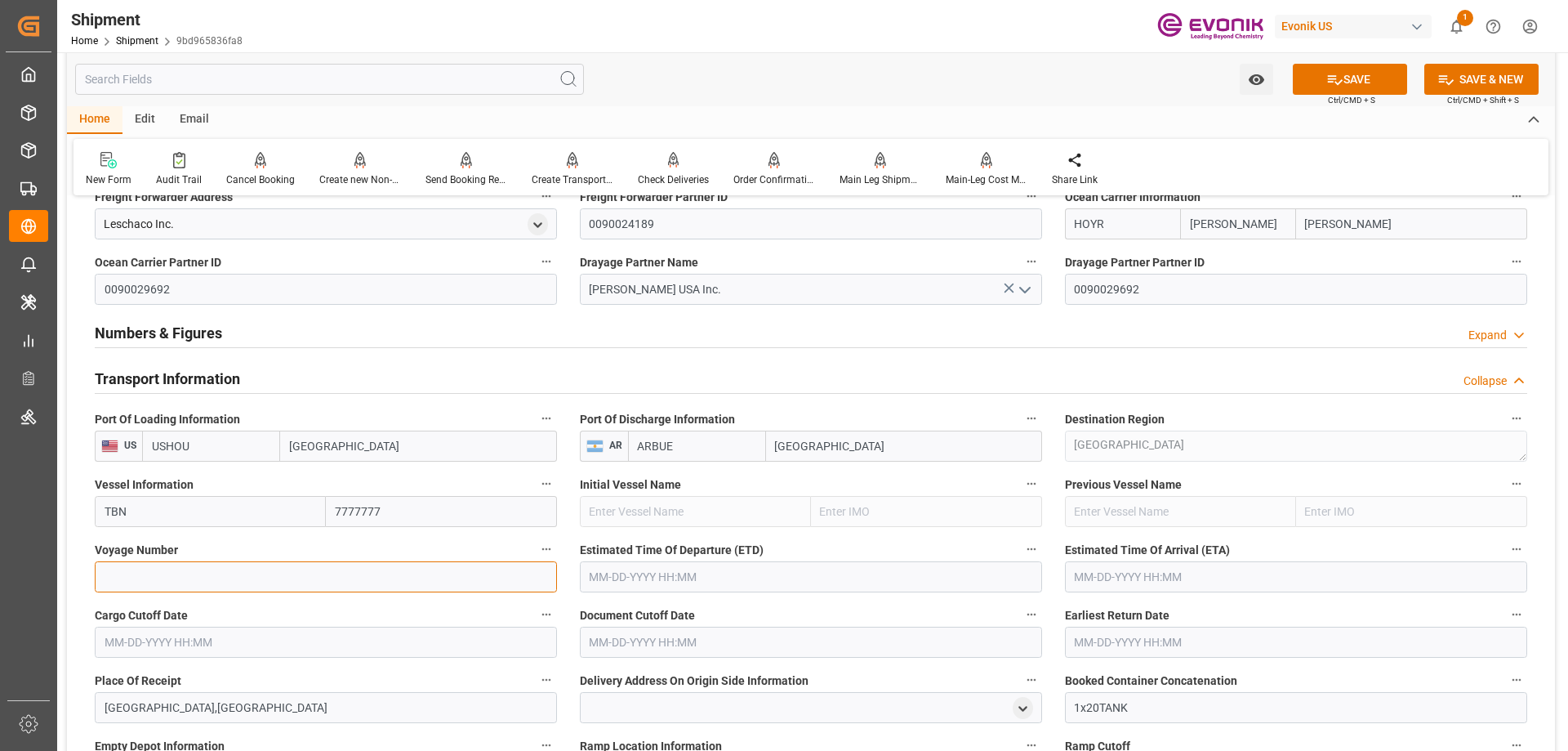
click at [231, 571] on input at bounding box center [326, 576] width 463 height 31
type input "0"
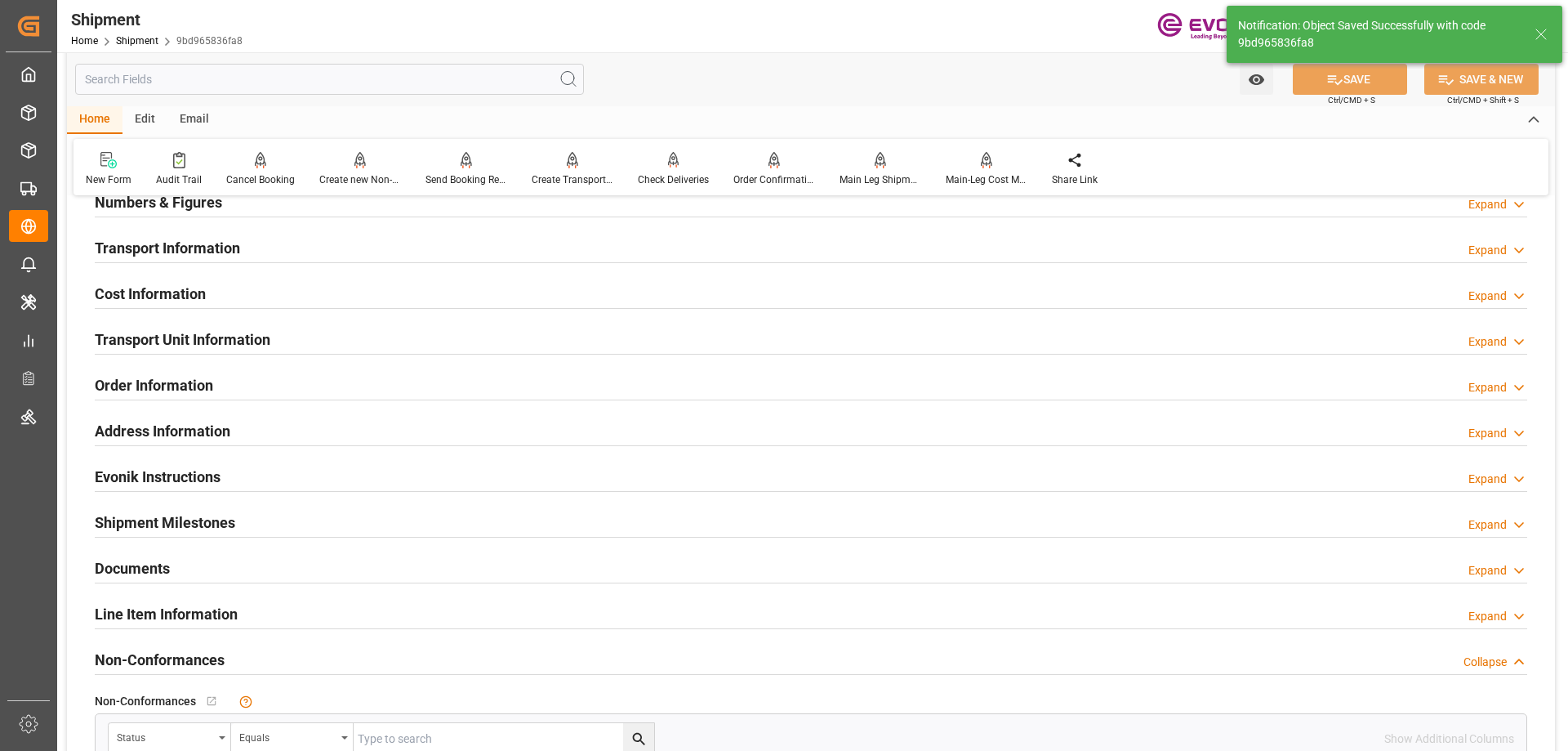
type input "TBN"
type input "7777777"
click at [159, 237] on h2 "Transport Information" at bounding box center [167, 247] width 145 height 22
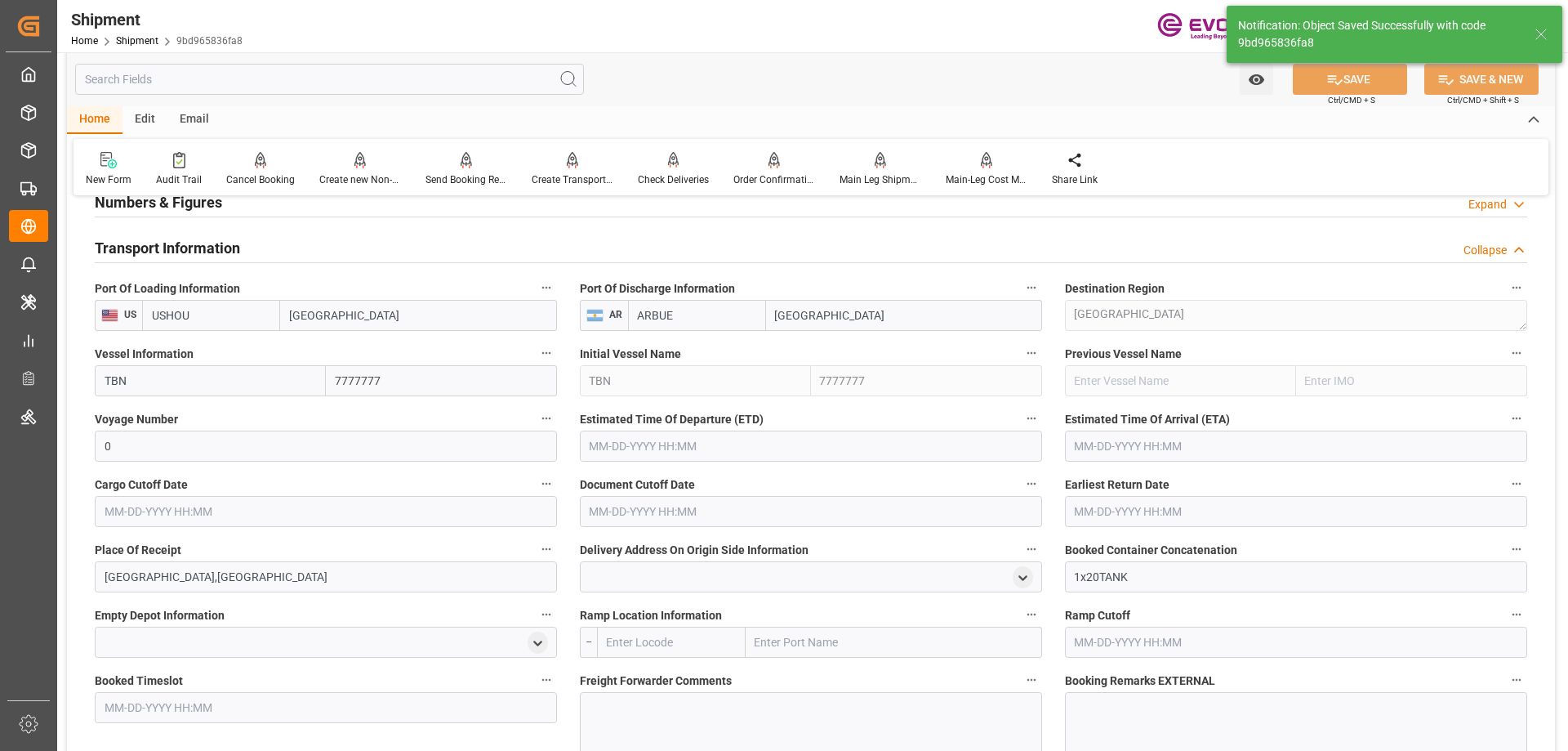
click at [219, 507] on input "text" at bounding box center [326, 511] width 463 height 31
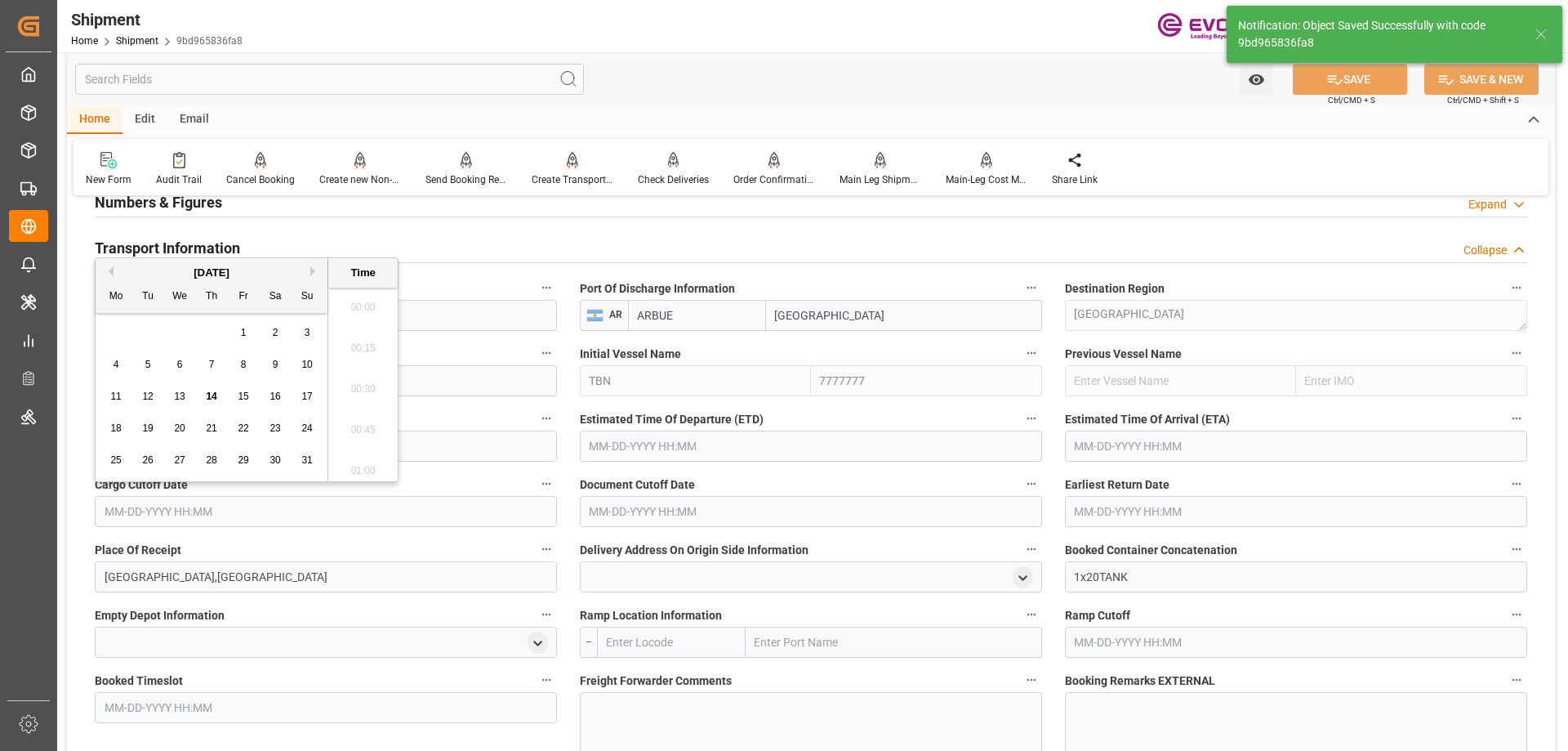
scroll to position [2334, 0]
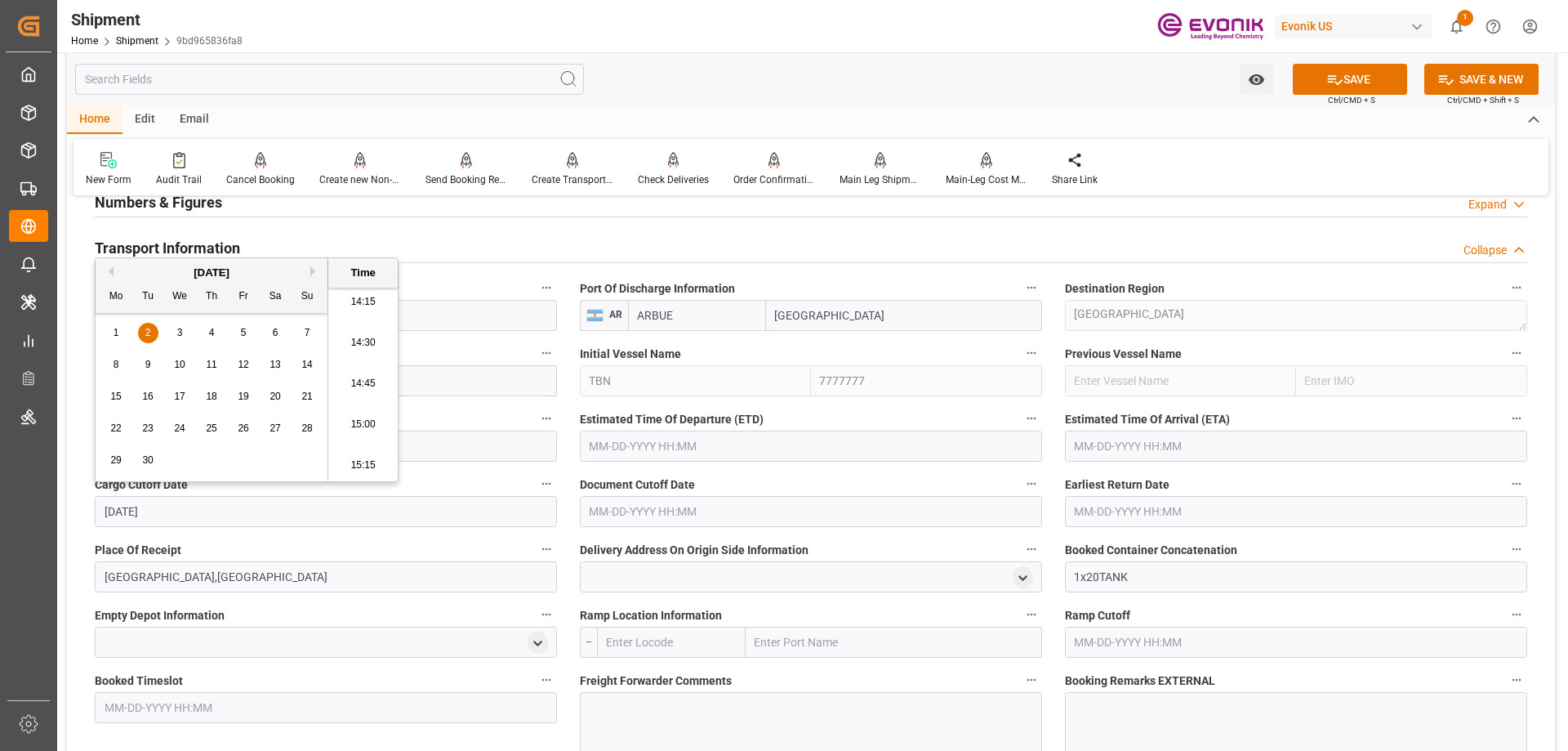
type input "9/2/2025"
type input "09-02-2025 00:00"
drag, startPoint x: 193, startPoint y: 507, endPoint x: 82, endPoint y: 507, distance: 111.0
click at [82, 507] on div "Booking Confirmation Milestone Bar Collapse Submitted to FFW for Booking (Pendi…" at bounding box center [810, 333] width 1488 height 2207
click at [654, 519] on input "text" at bounding box center [811, 511] width 463 height 31
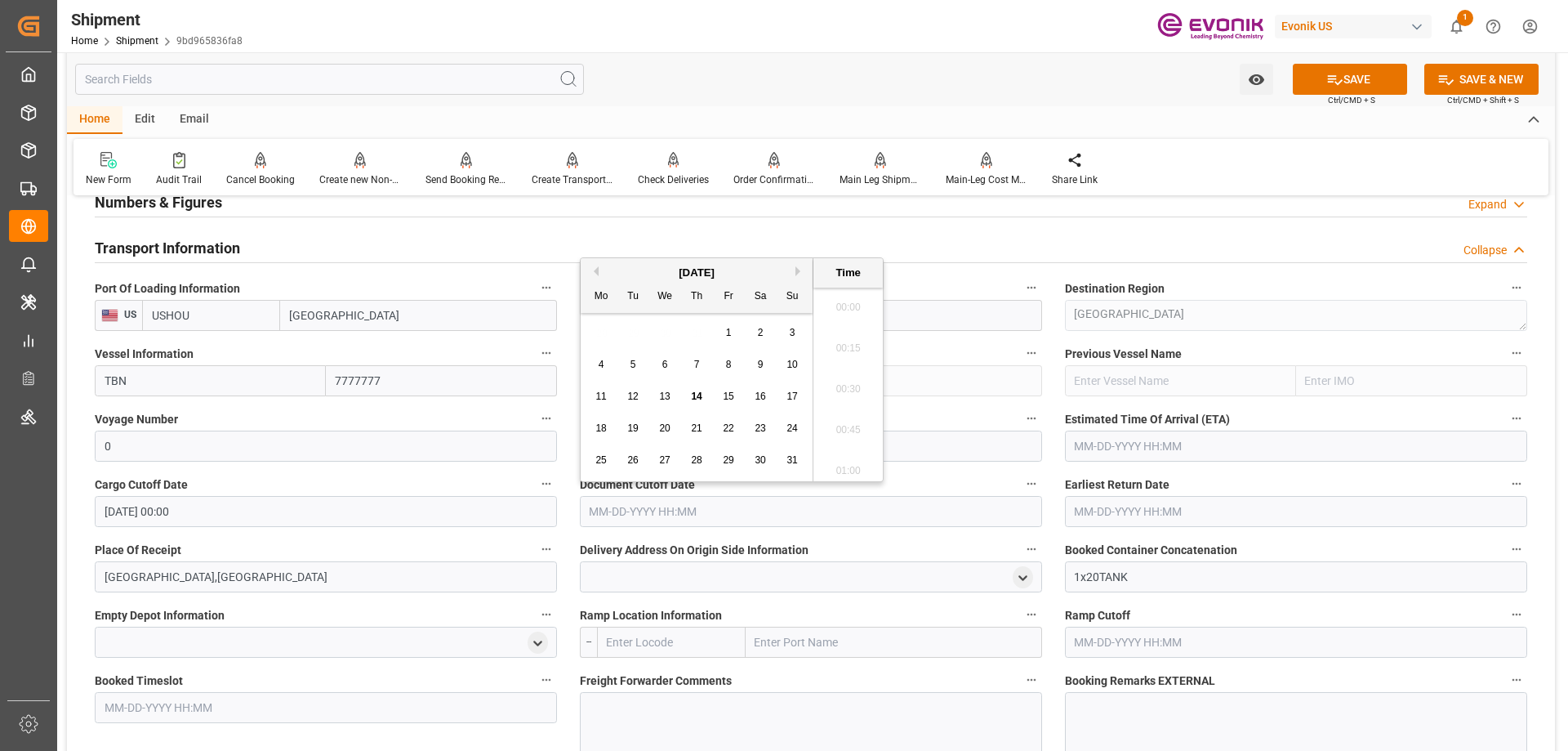
paste input "09-02-2025 00:00"
type input "09-02-2025 00:00"
click at [1146, 515] on input "text" at bounding box center [1296, 511] width 463 height 31
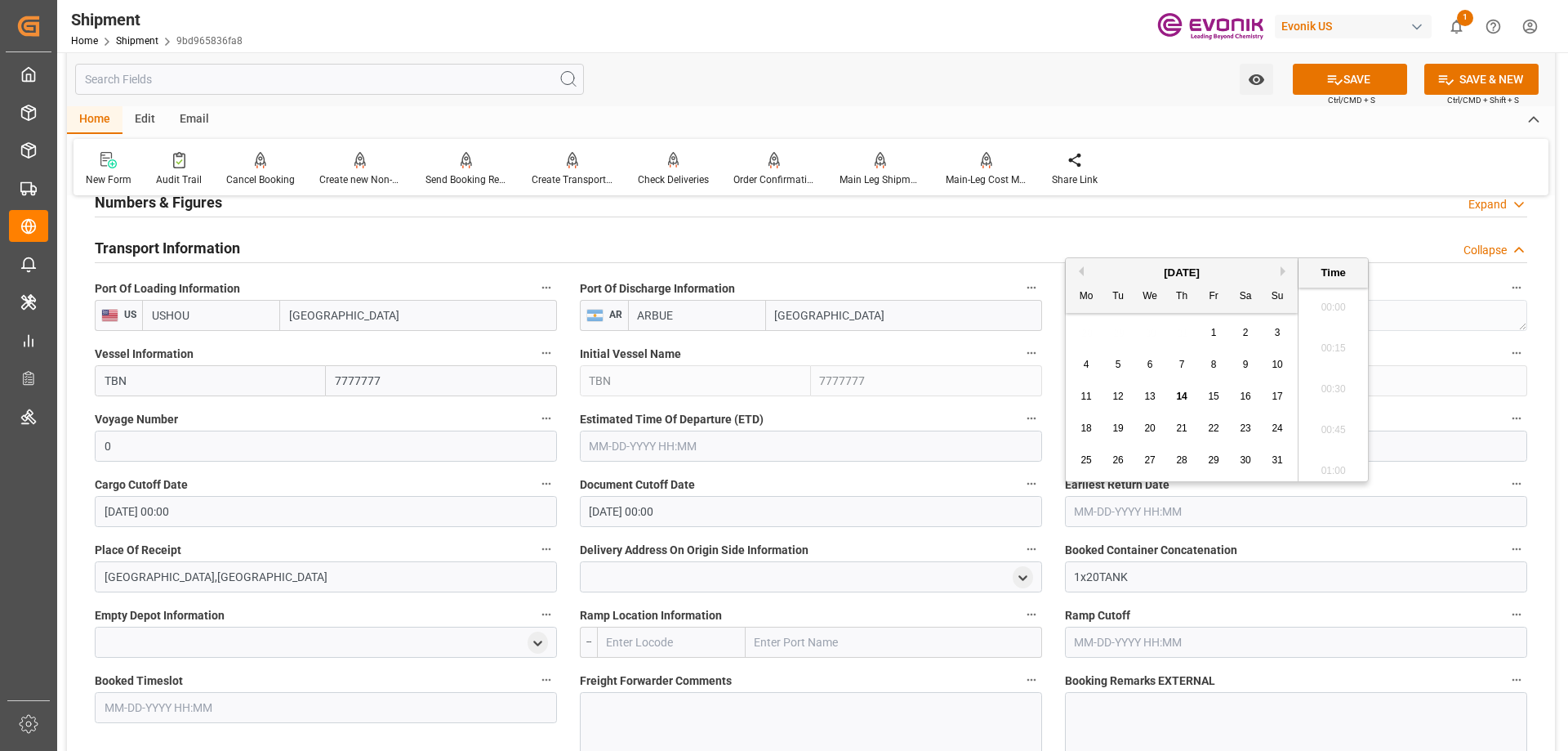
paste input "09-02-2025 00:00"
type input "09-02-2025 00:00"
click at [888, 447] on input "text" at bounding box center [811, 445] width 463 height 31
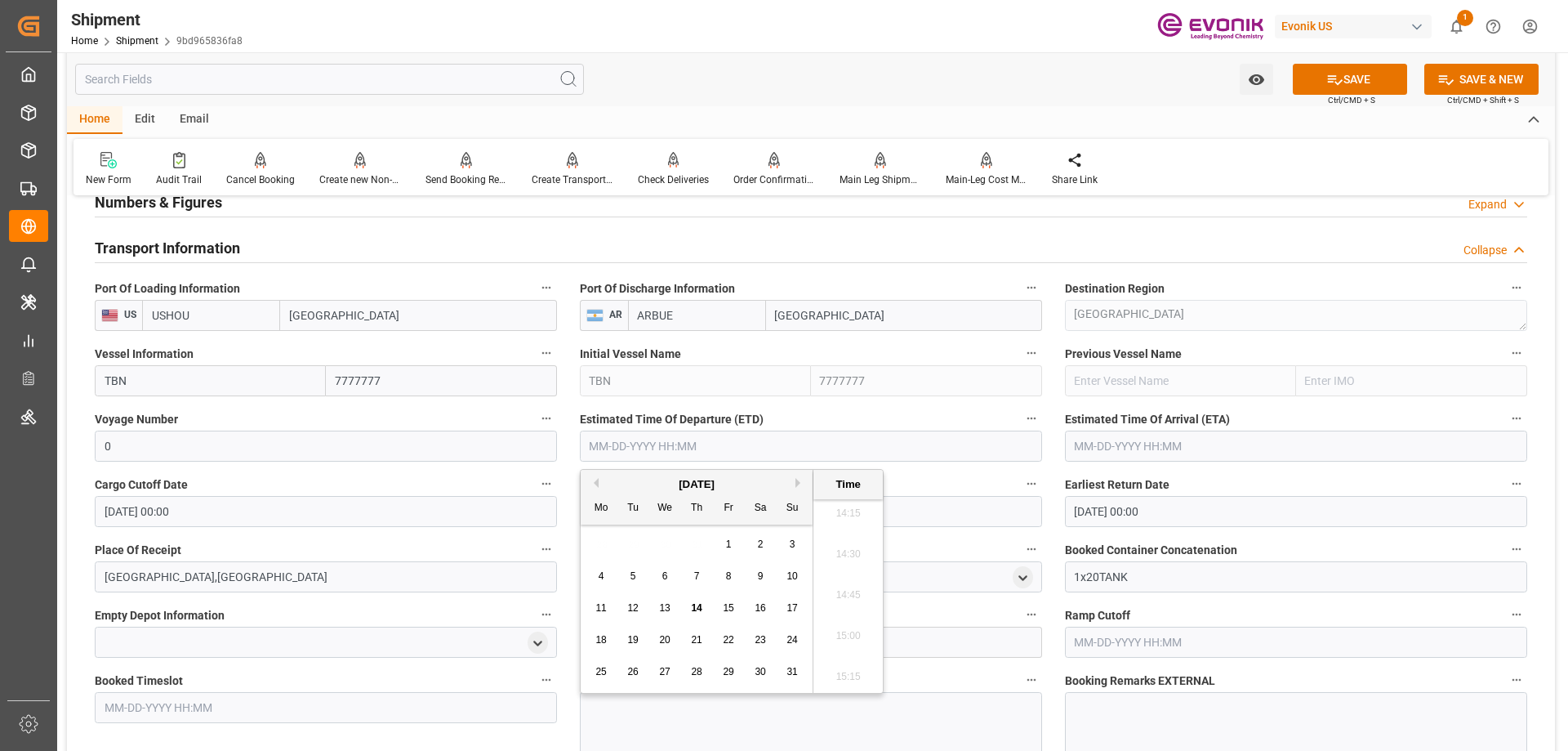
paste input "09-02-2025 00:00"
click at [728, 549] on span "5" at bounding box center [729, 543] width 6 height 11
type input "09-05-2025 00:00"
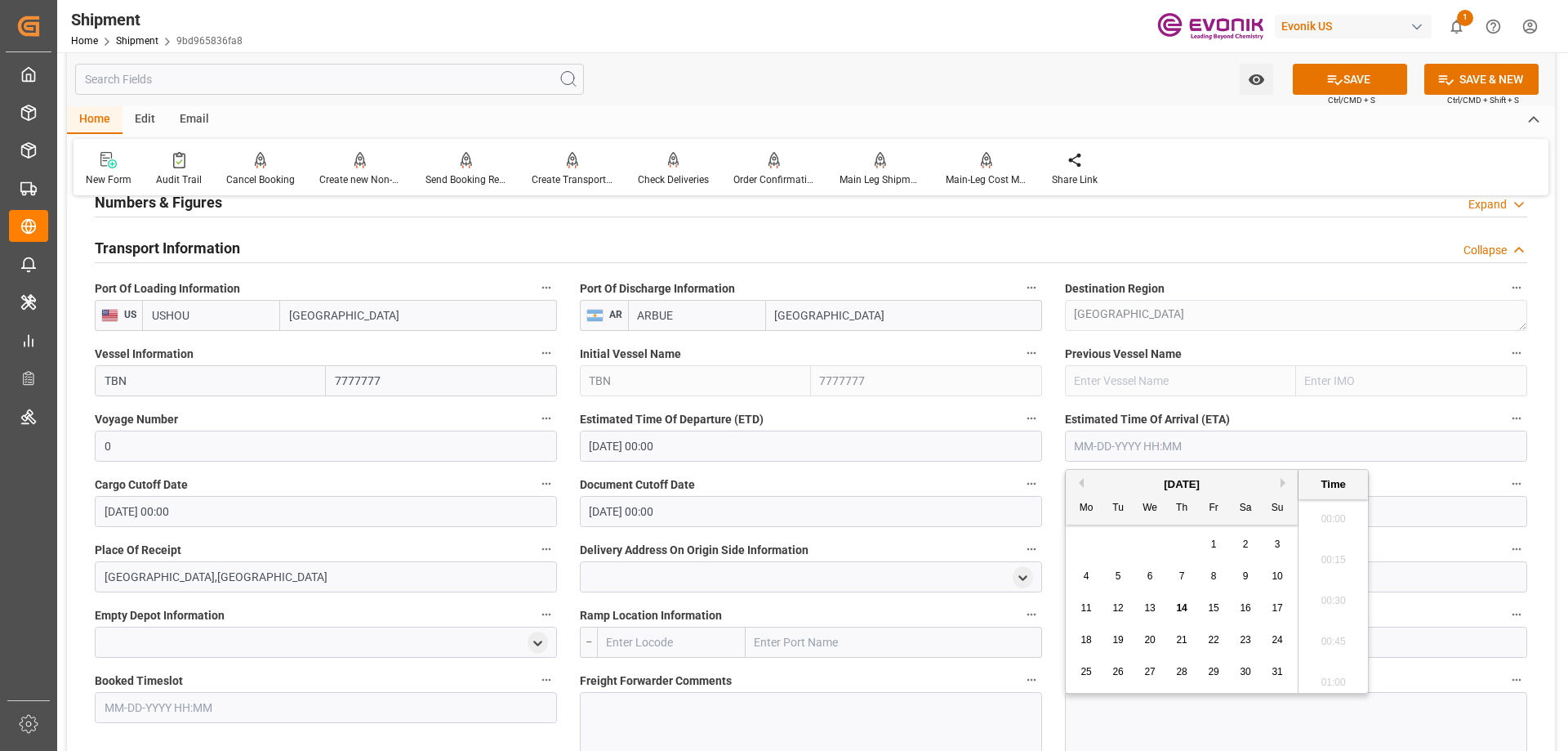
click at [1103, 447] on input "text" at bounding box center [1296, 445] width 463 height 31
type input "10/8/2025"
type input "10-08-2025 00:00"
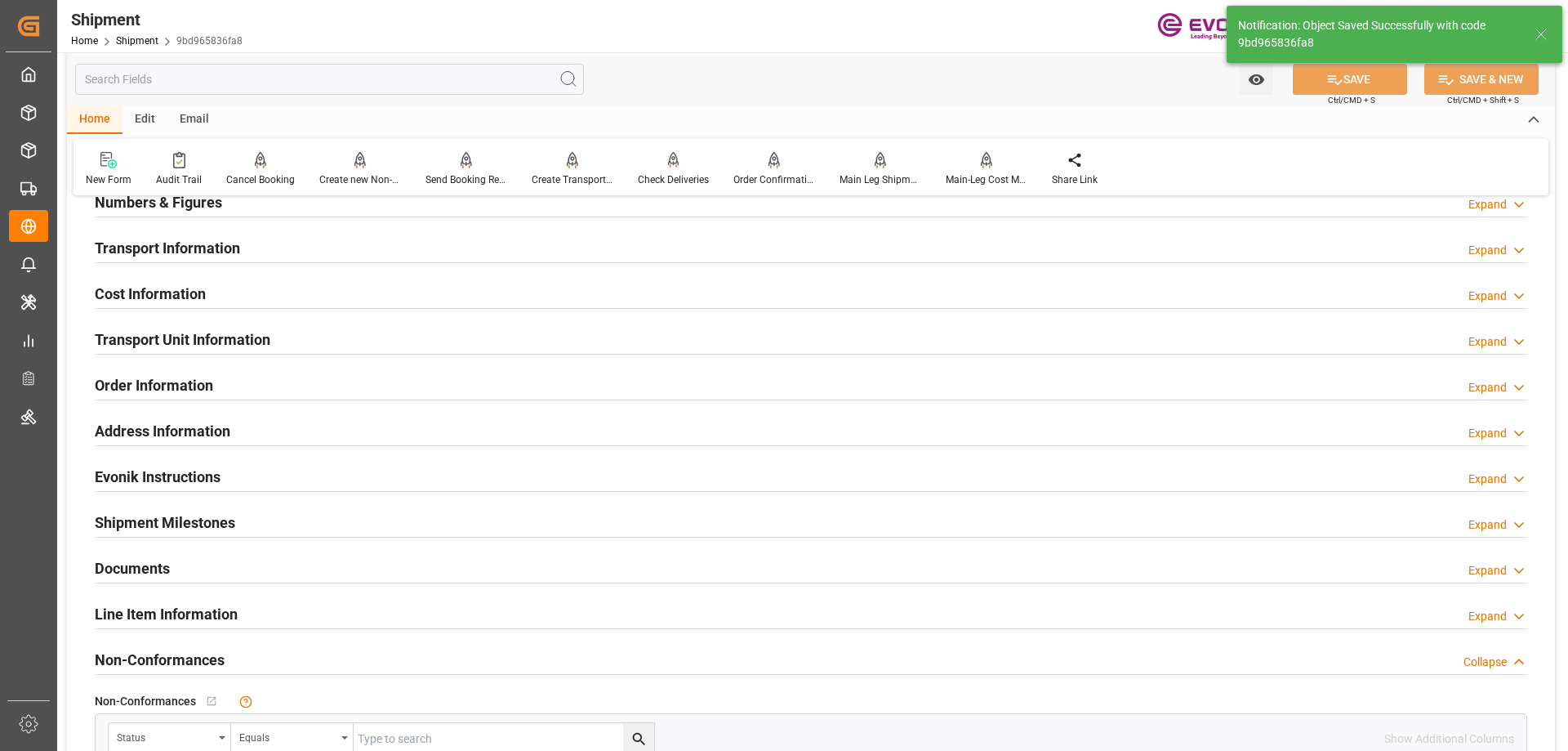
click at [190, 249] on h2 "Transport Information" at bounding box center [167, 247] width 145 height 22
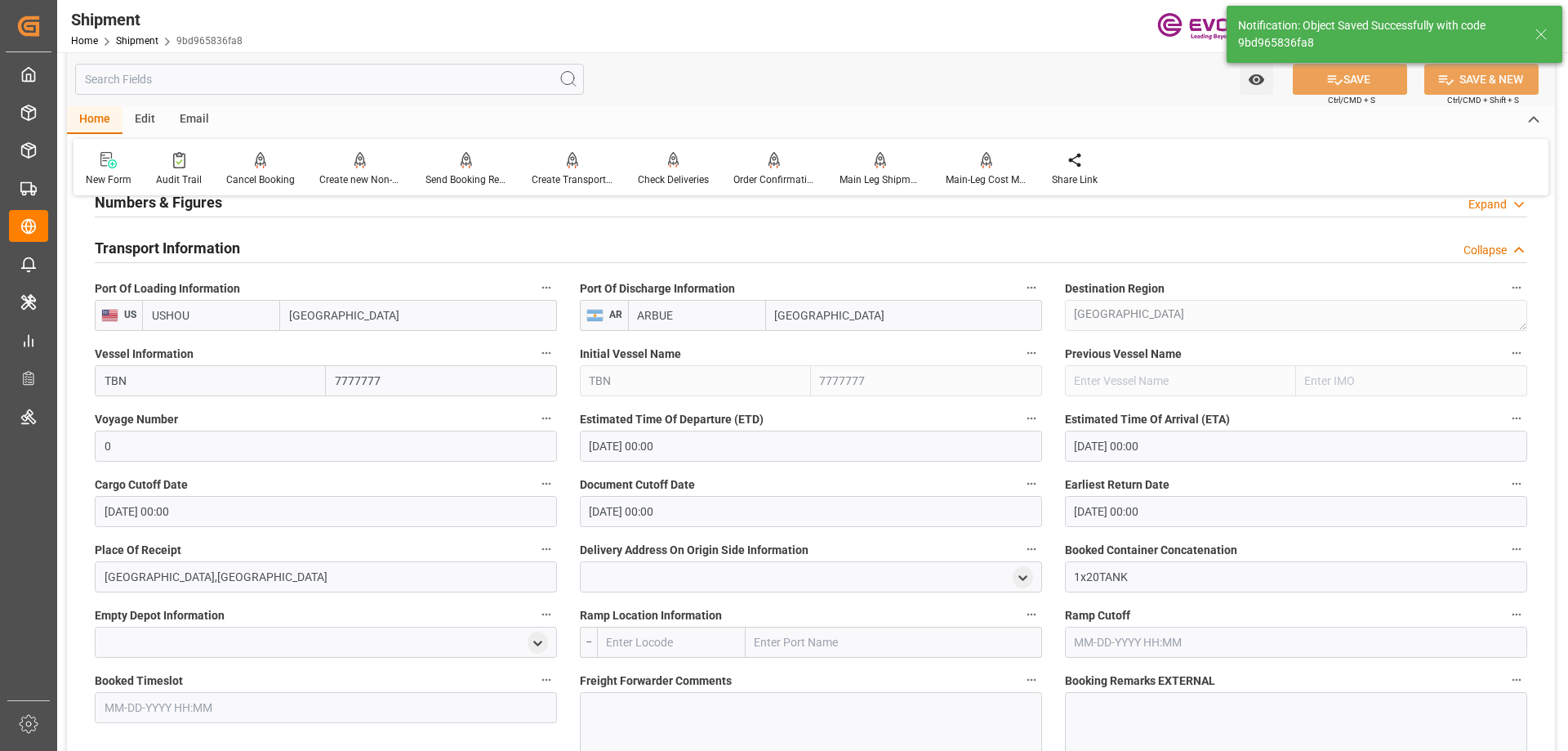
scroll to position [1062, 0]
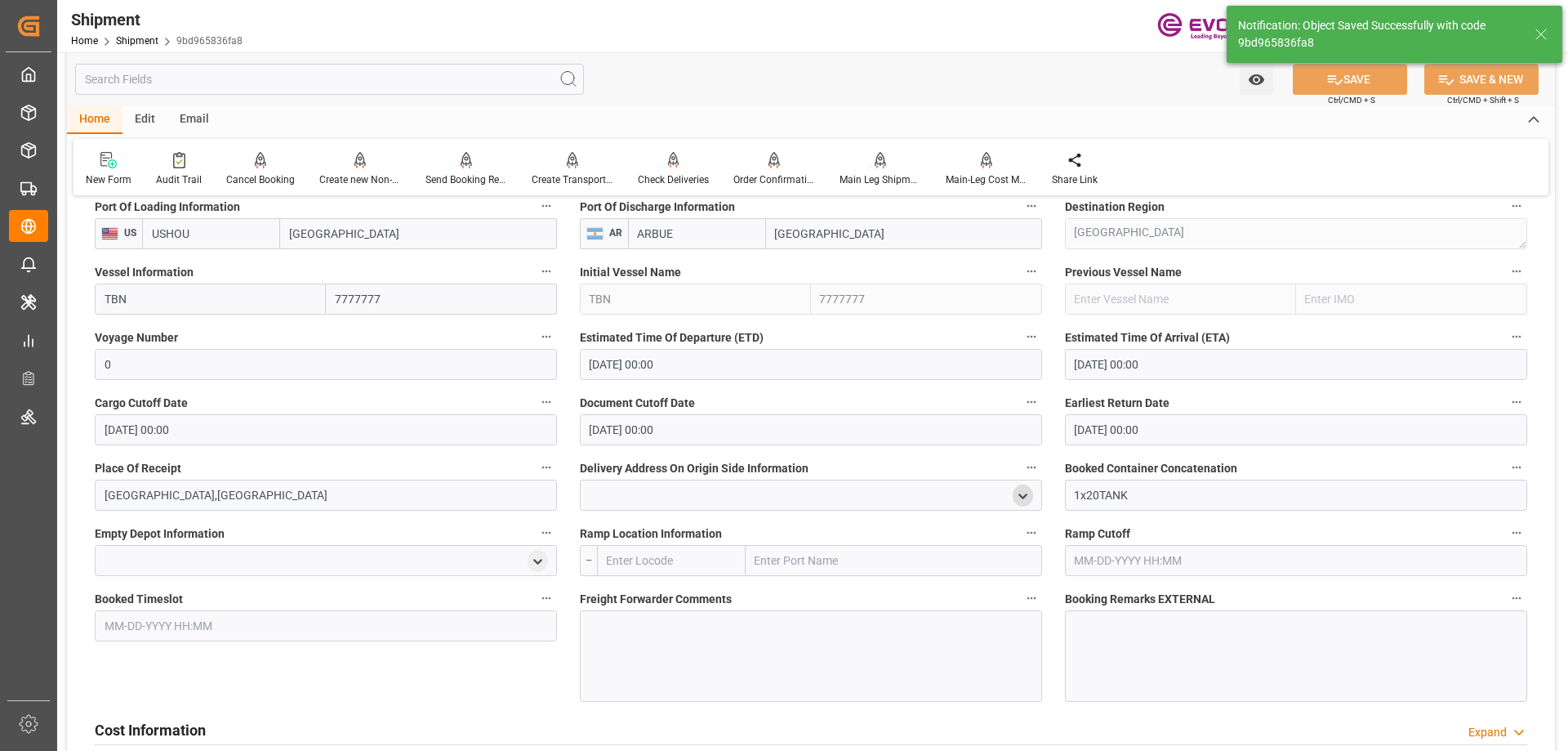
click at [1029, 493] on icon "open menu" at bounding box center [1023, 496] width 14 height 14
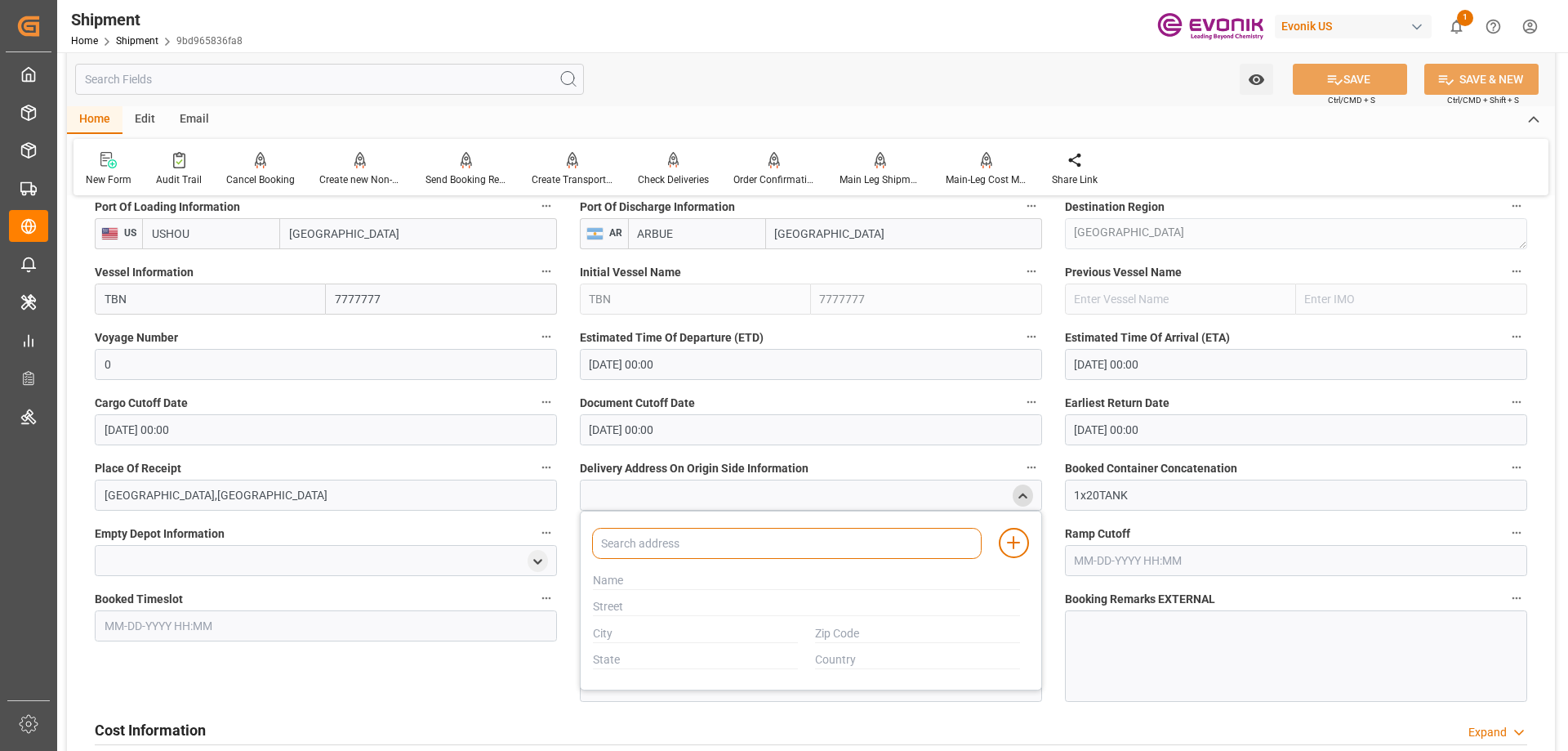
click at [859, 537] on input at bounding box center [787, 542] width 390 height 31
click at [1022, 490] on icon "close menu" at bounding box center [1023, 496] width 14 height 14
click at [776, 617] on div at bounding box center [811, 655] width 463 height 91
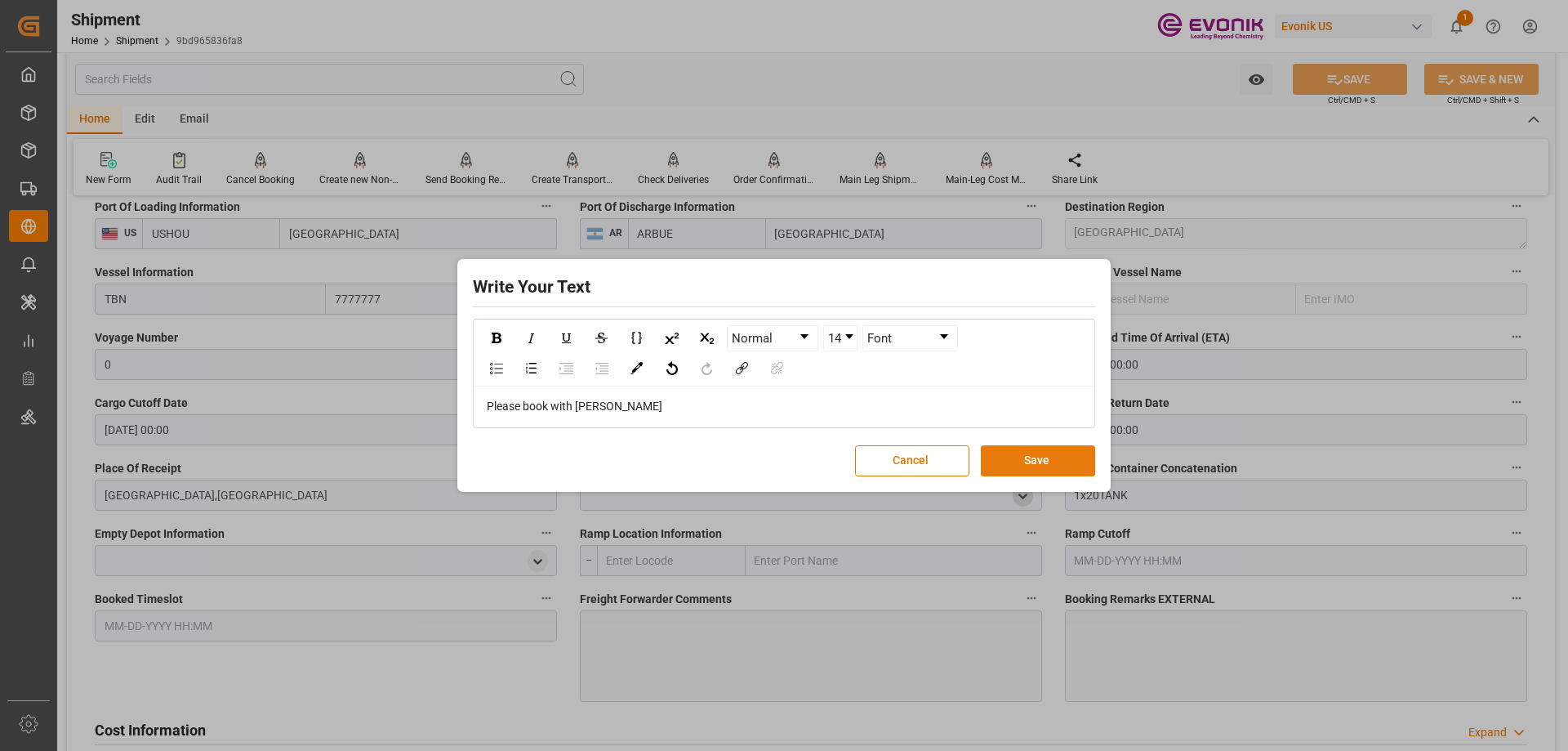
click at [1018, 452] on button "Save" at bounding box center [1038, 460] width 115 height 31
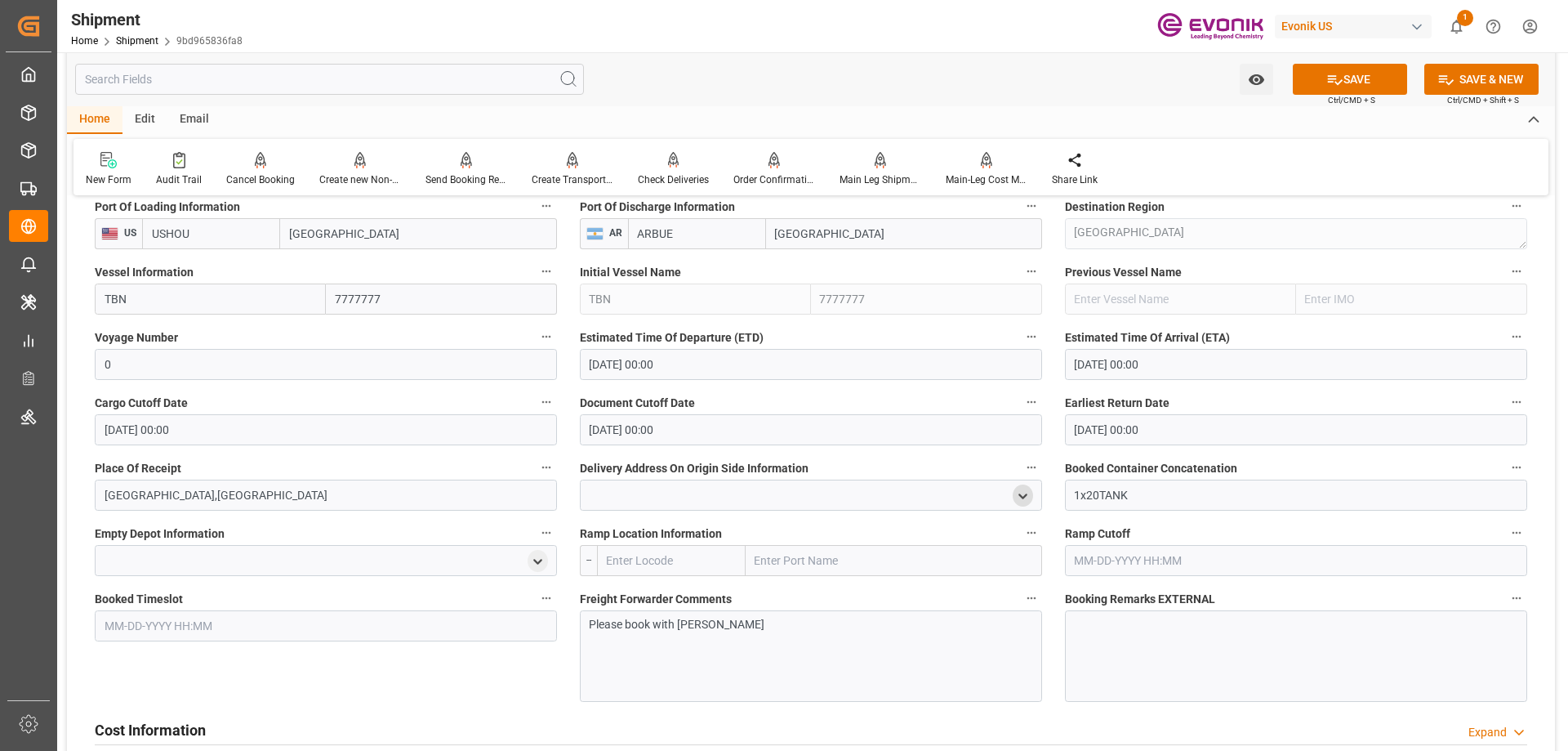
scroll to position [1307, 0]
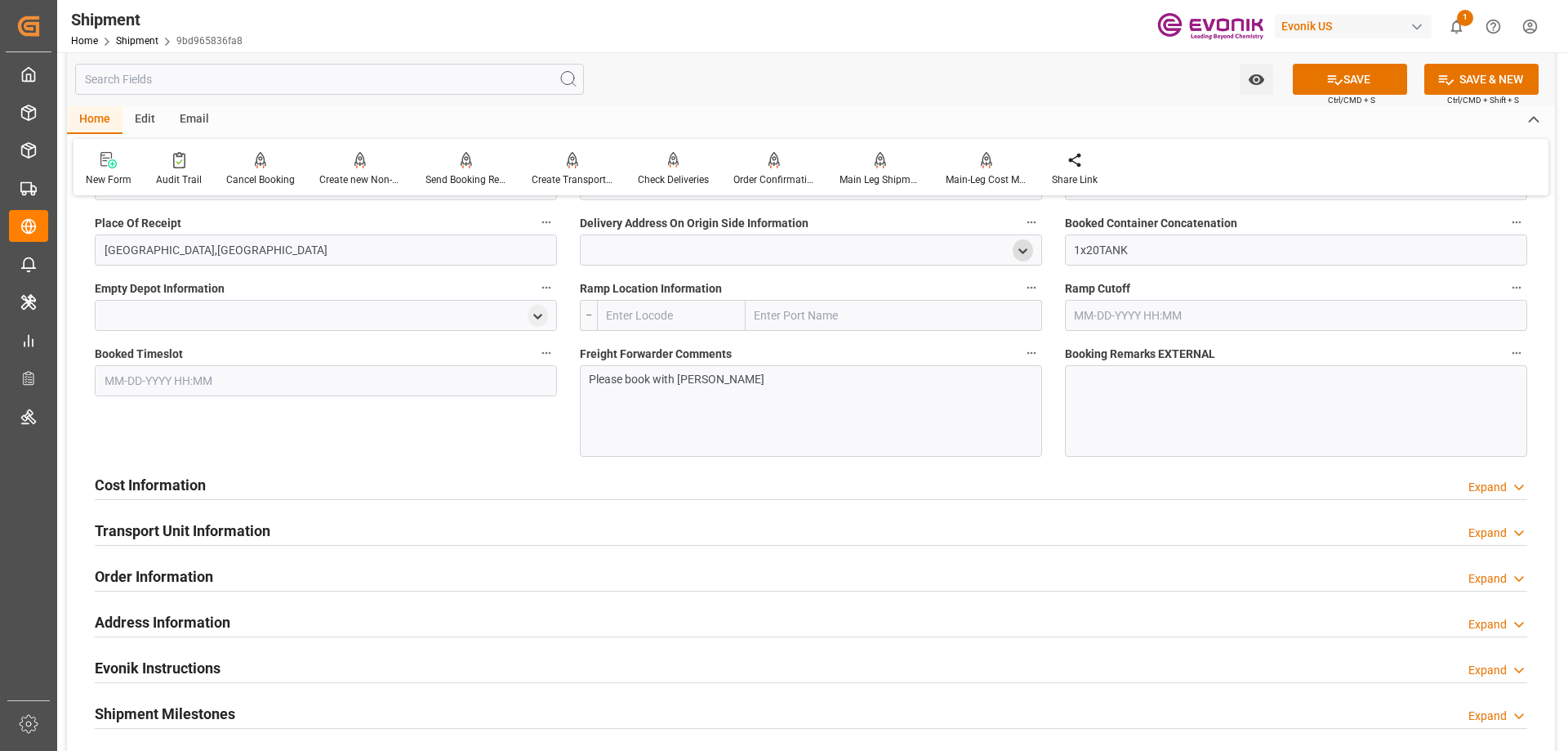
click at [186, 481] on h2 "Cost Information" at bounding box center [150, 485] width 111 height 22
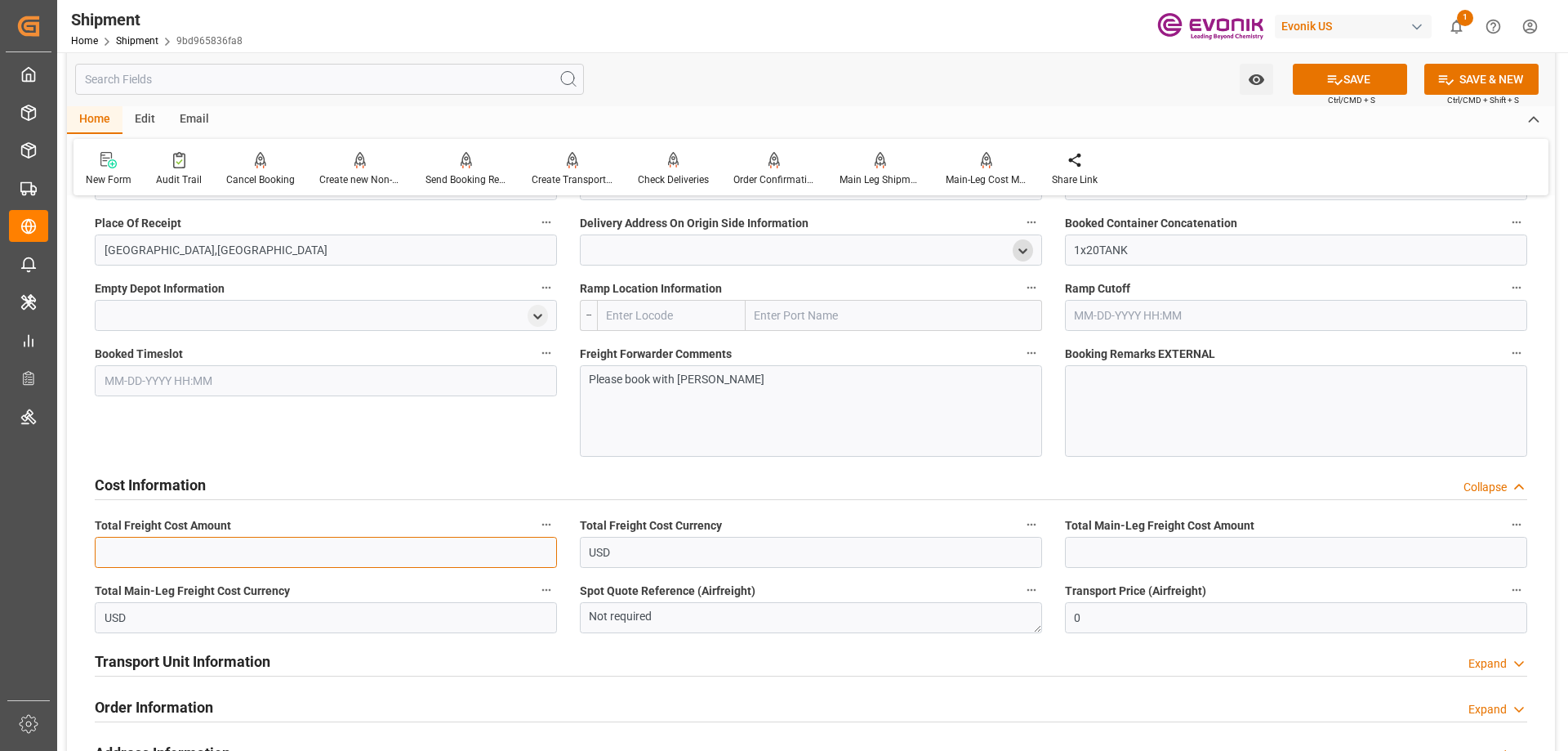
click at [356, 548] on input "text" at bounding box center [326, 552] width 463 height 31
type input "3155"
click at [1176, 548] on input "text" at bounding box center [1296, 552] width 463 height 31
type input "3155"
click at [1347, 89] on button "SAVE" at bounding box center [1350, 79] width 115 height 31
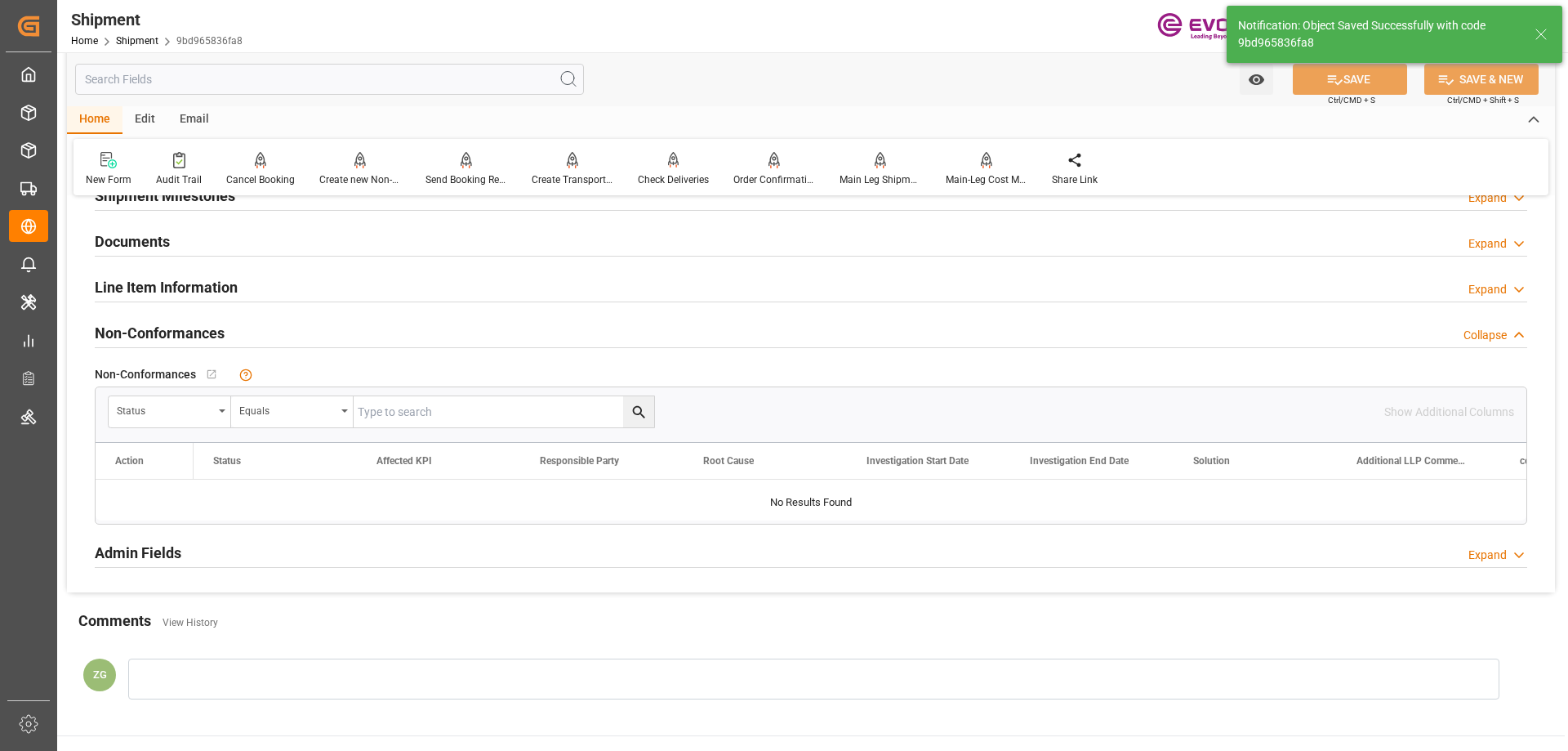
scroll to position [790, 0]
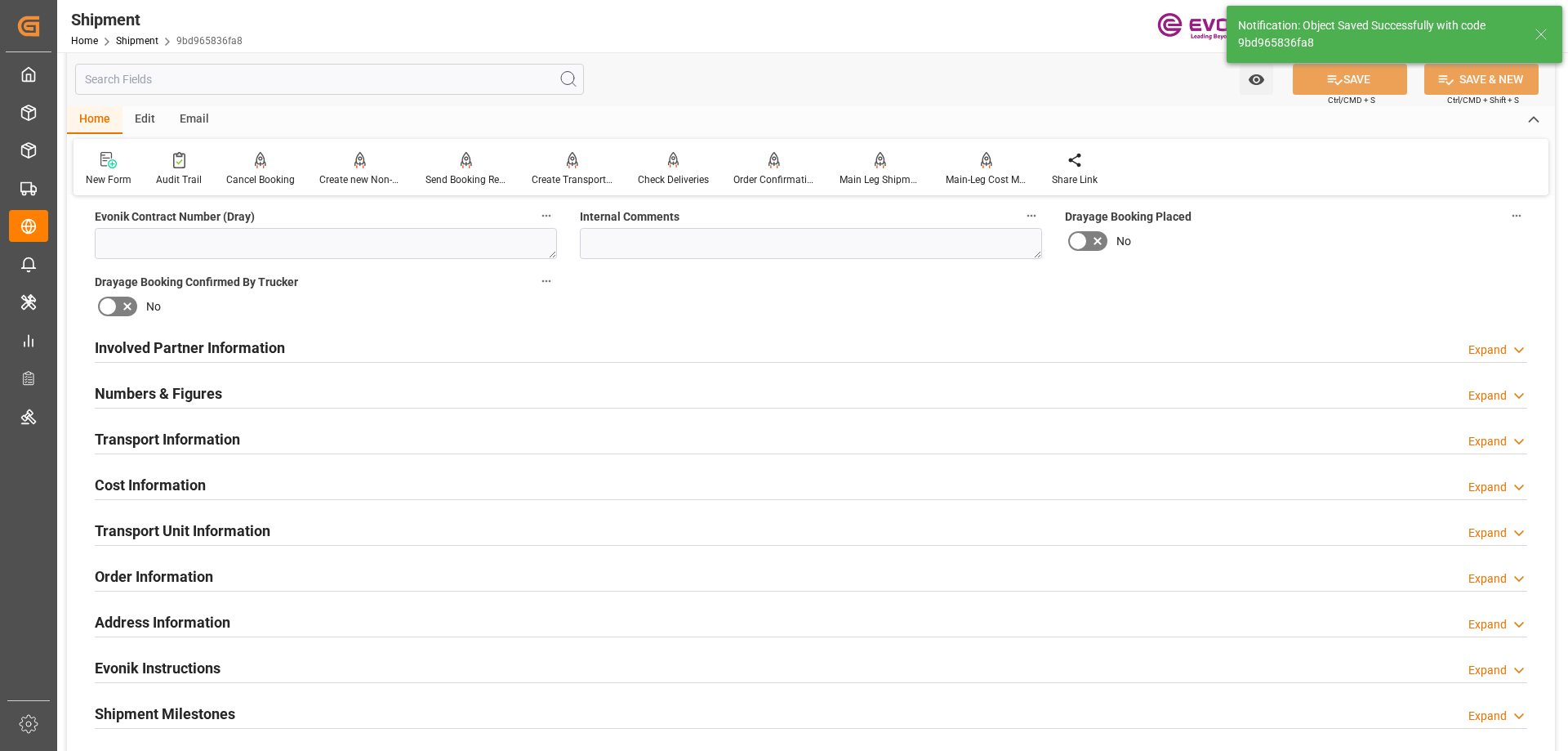
click at [292, 356] on div "Involved Partner Information Expand" at bounding box center [810, 346] width 1432 height 31
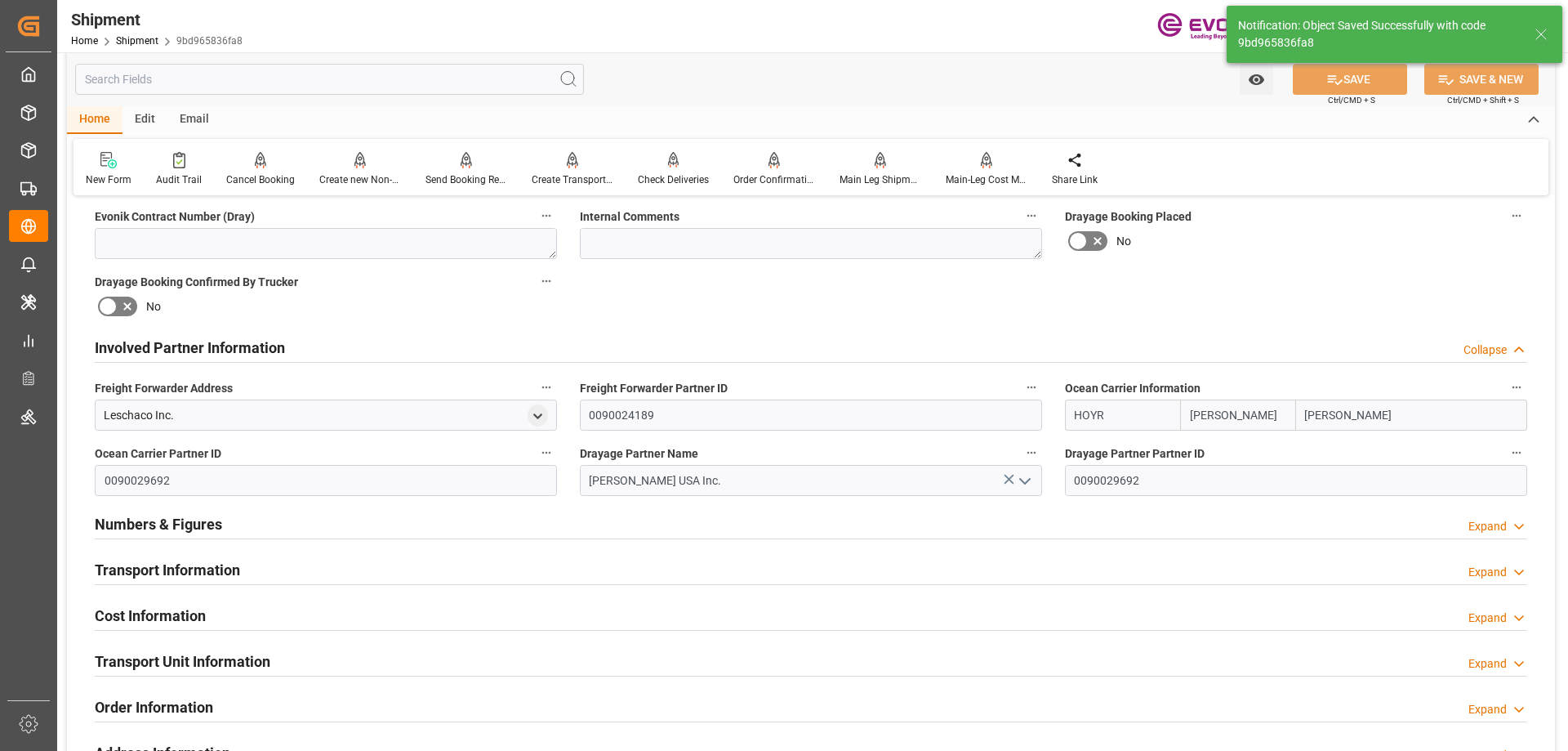
scroll to position [920, 0]
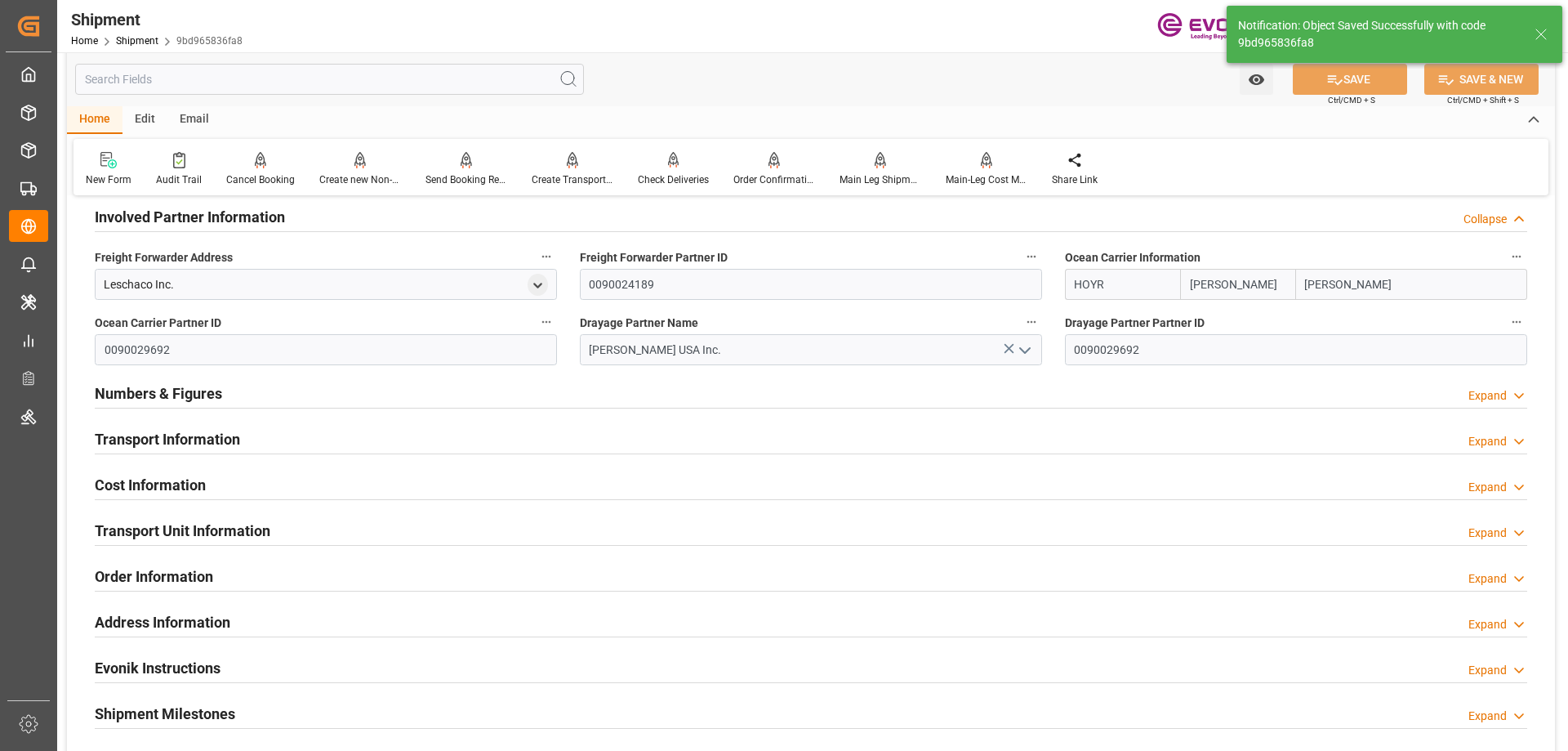
click at [173, 436] on h2 "Transport Information" at bounding box center [167, 439] width 145 height 22
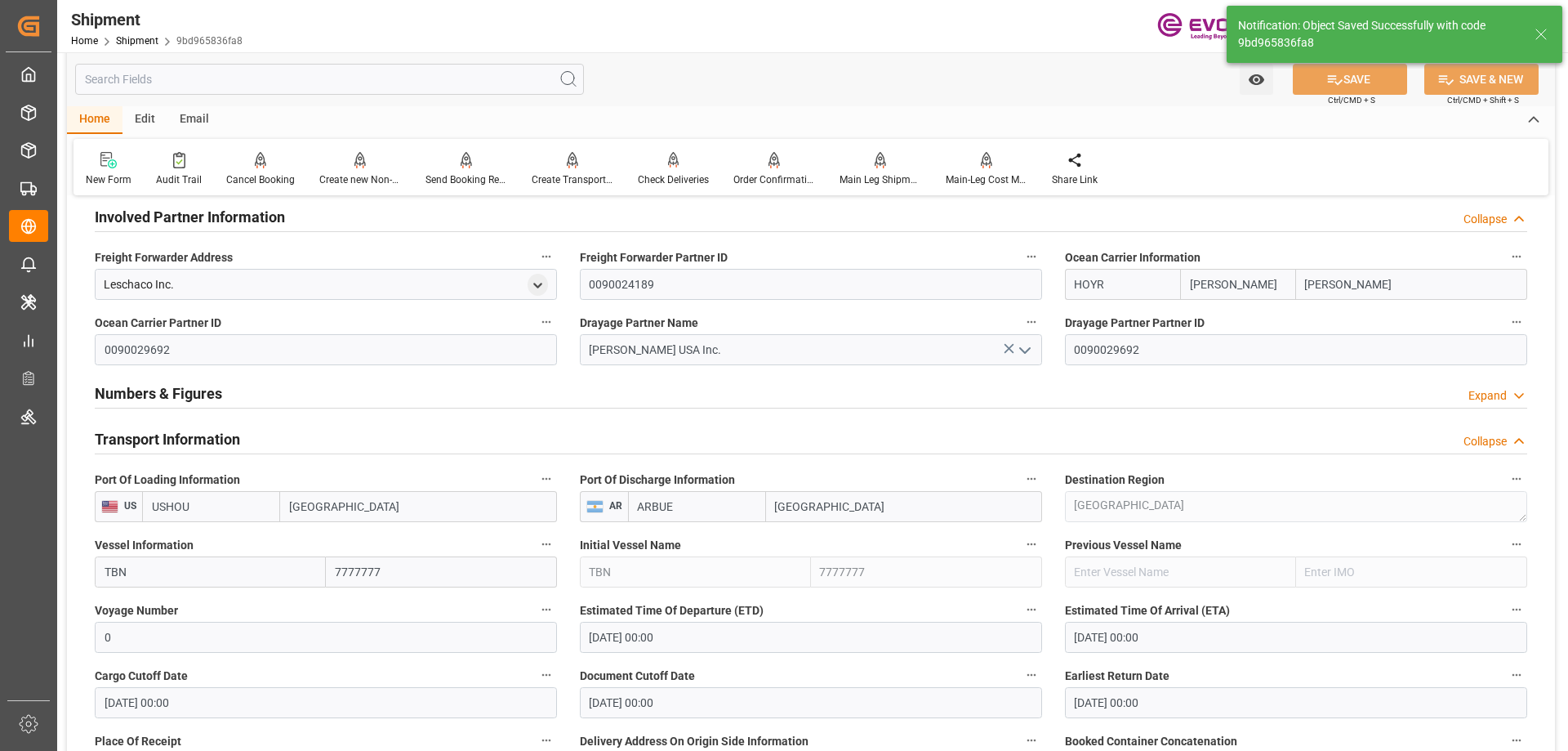
scroll to position [1438, 0]
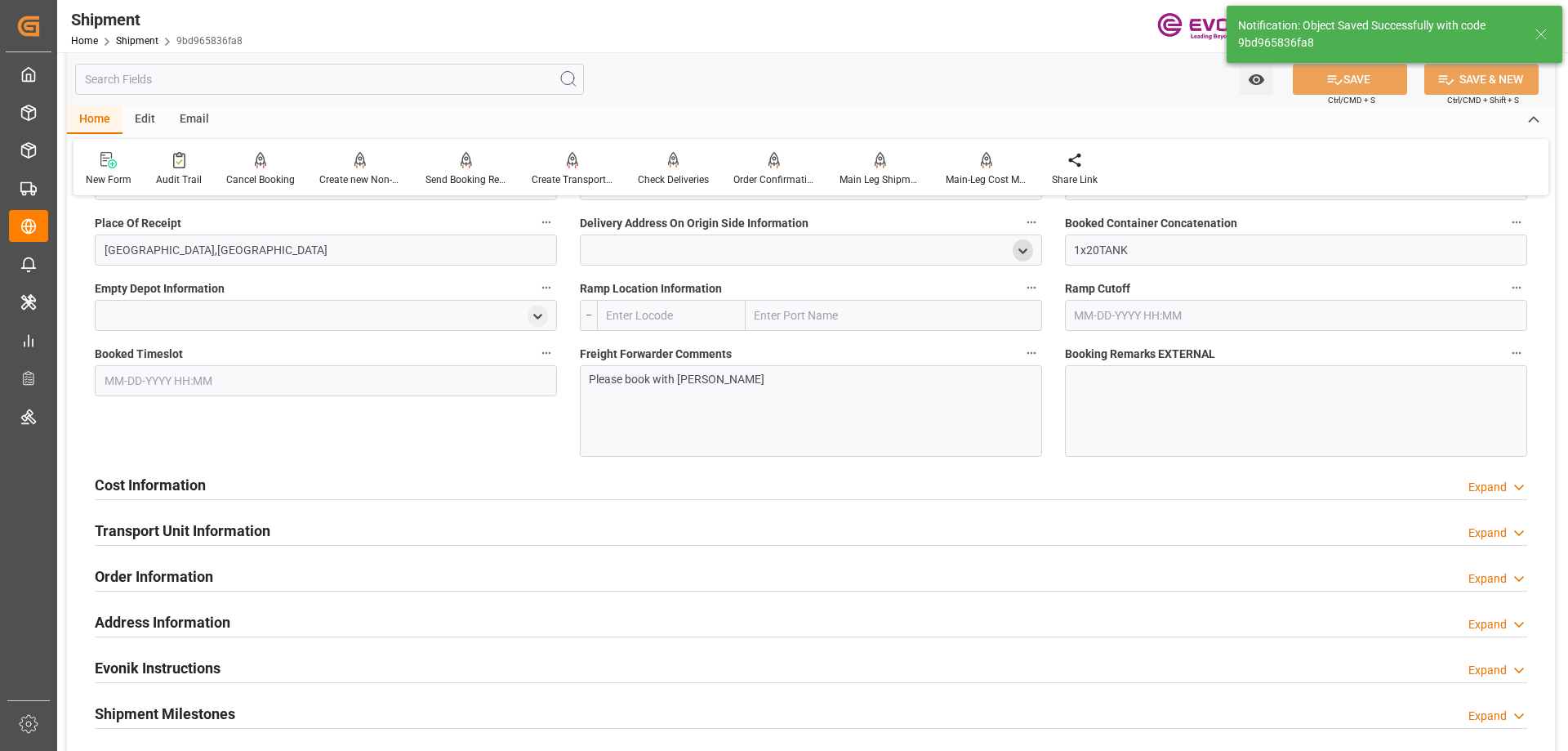
click at [196, 540] on h2 "Transport Unit Information" at bounding box center [182, 530] width 175 height 22
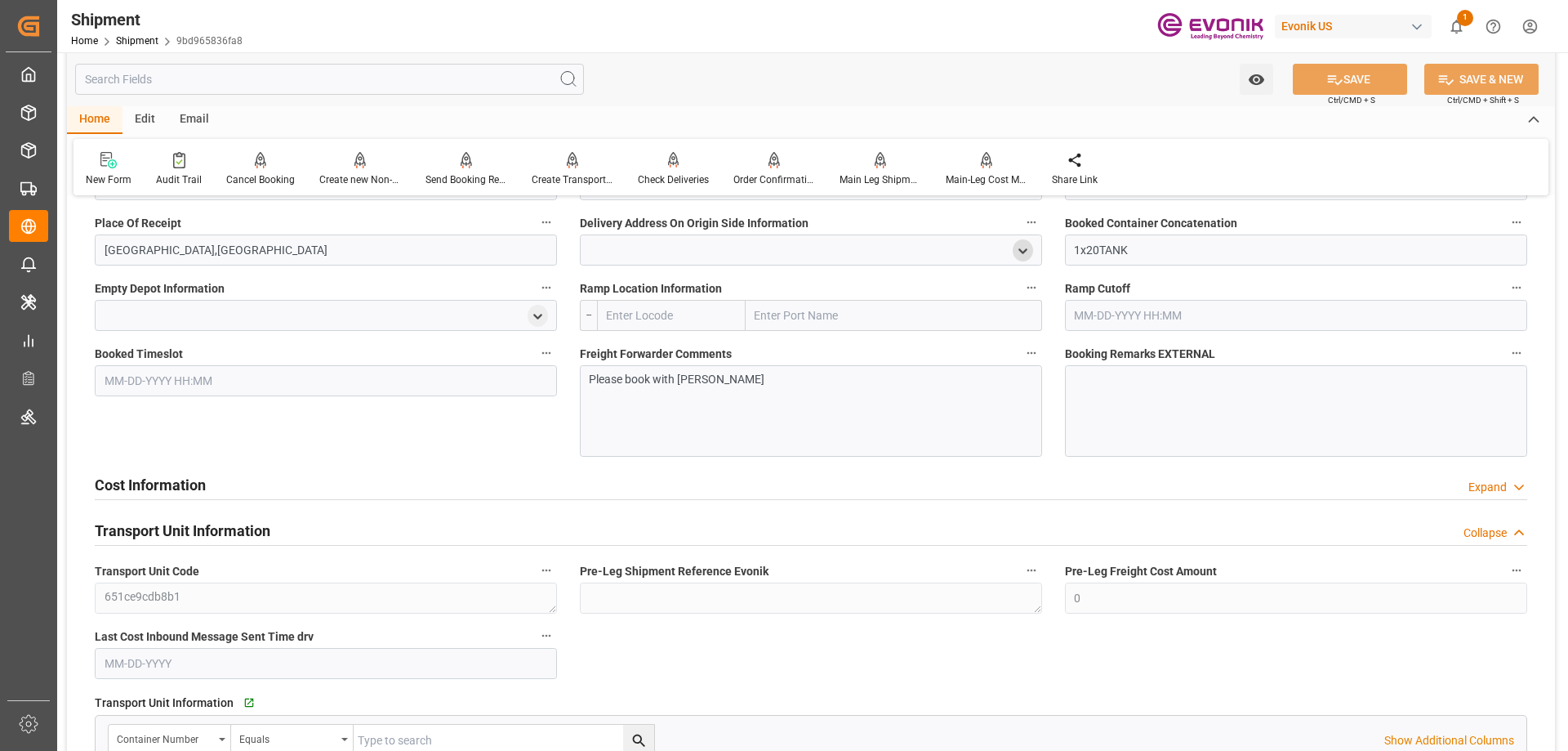
click at [182, 482] on h2 "Cost Information" at bounding box center [150, 485] width 111 height 22
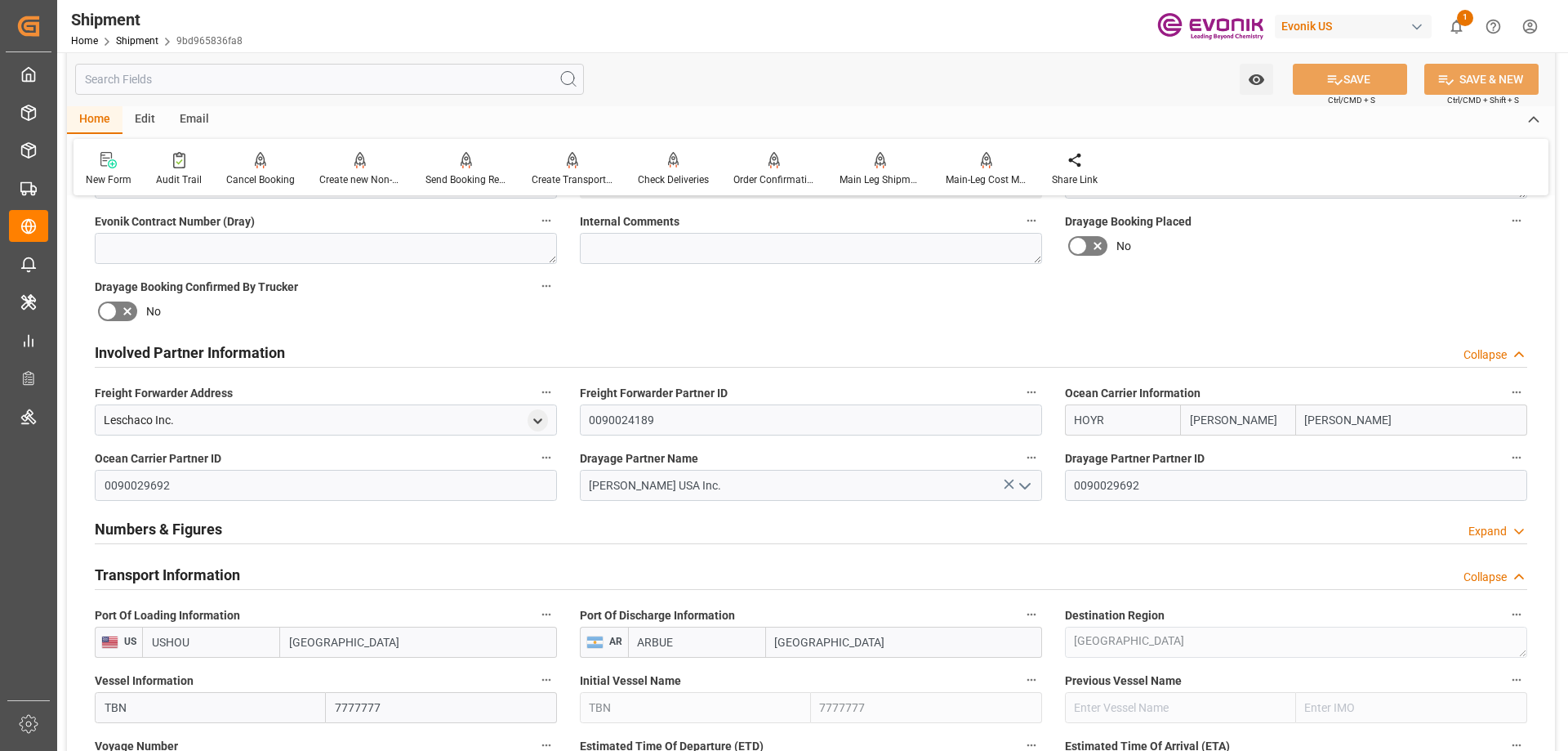
scroll to position [1193, 0]
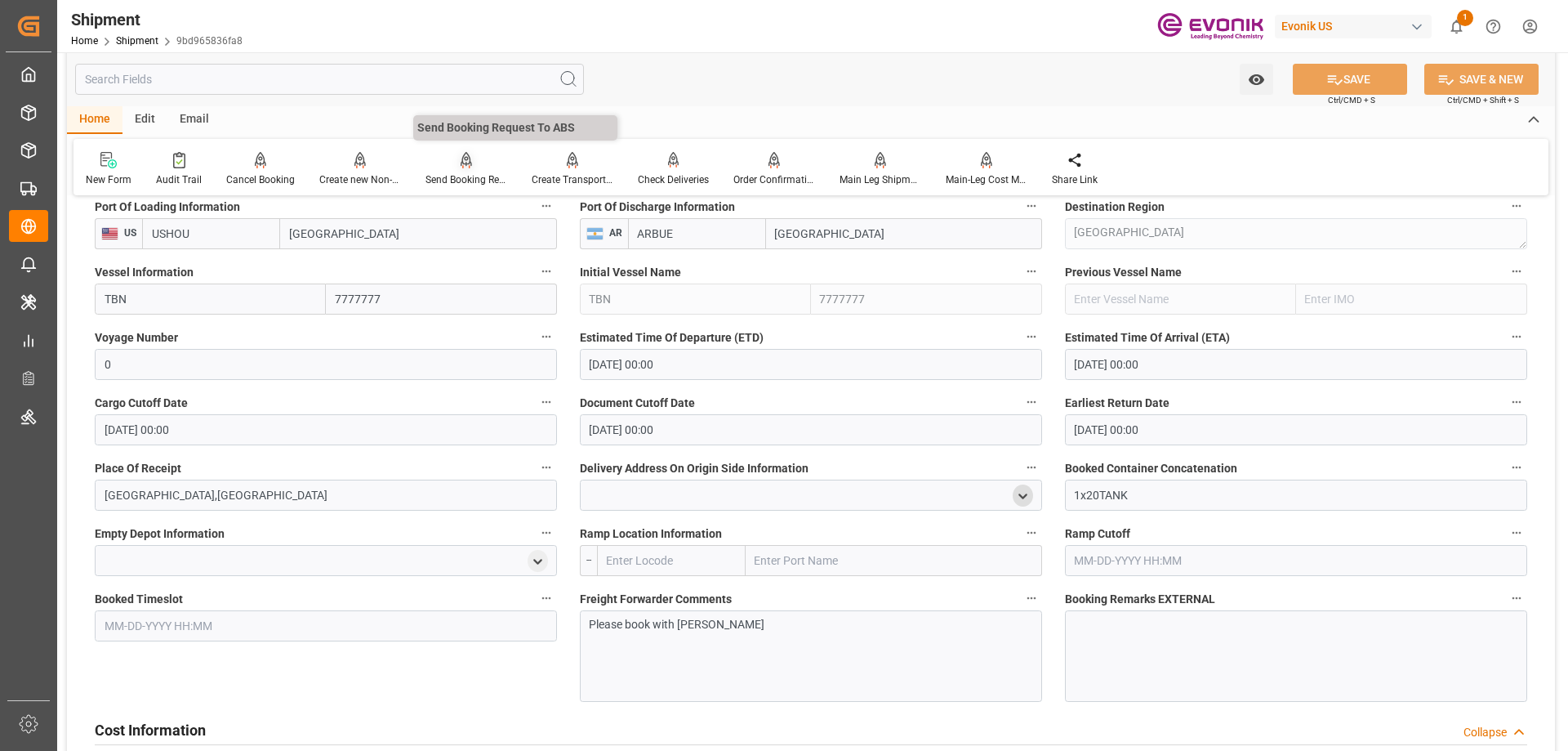
click at [474, 169] on div "Send Booking Request To ABS" at bounding box center [466, 168] width 106 height 36
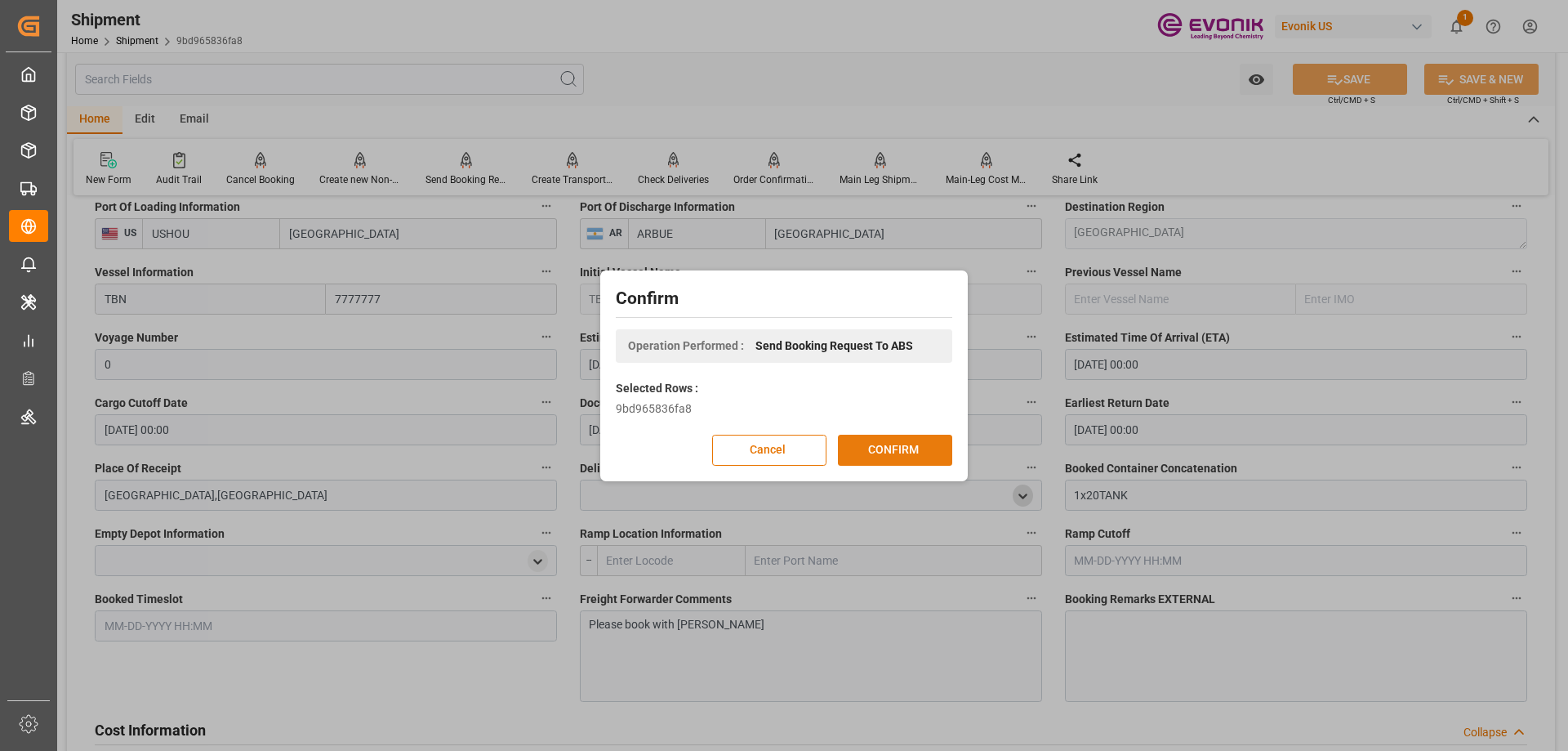
click at [874, 448] on button "CONFIRM" at bounding box center [895, 450] width 115 height 31
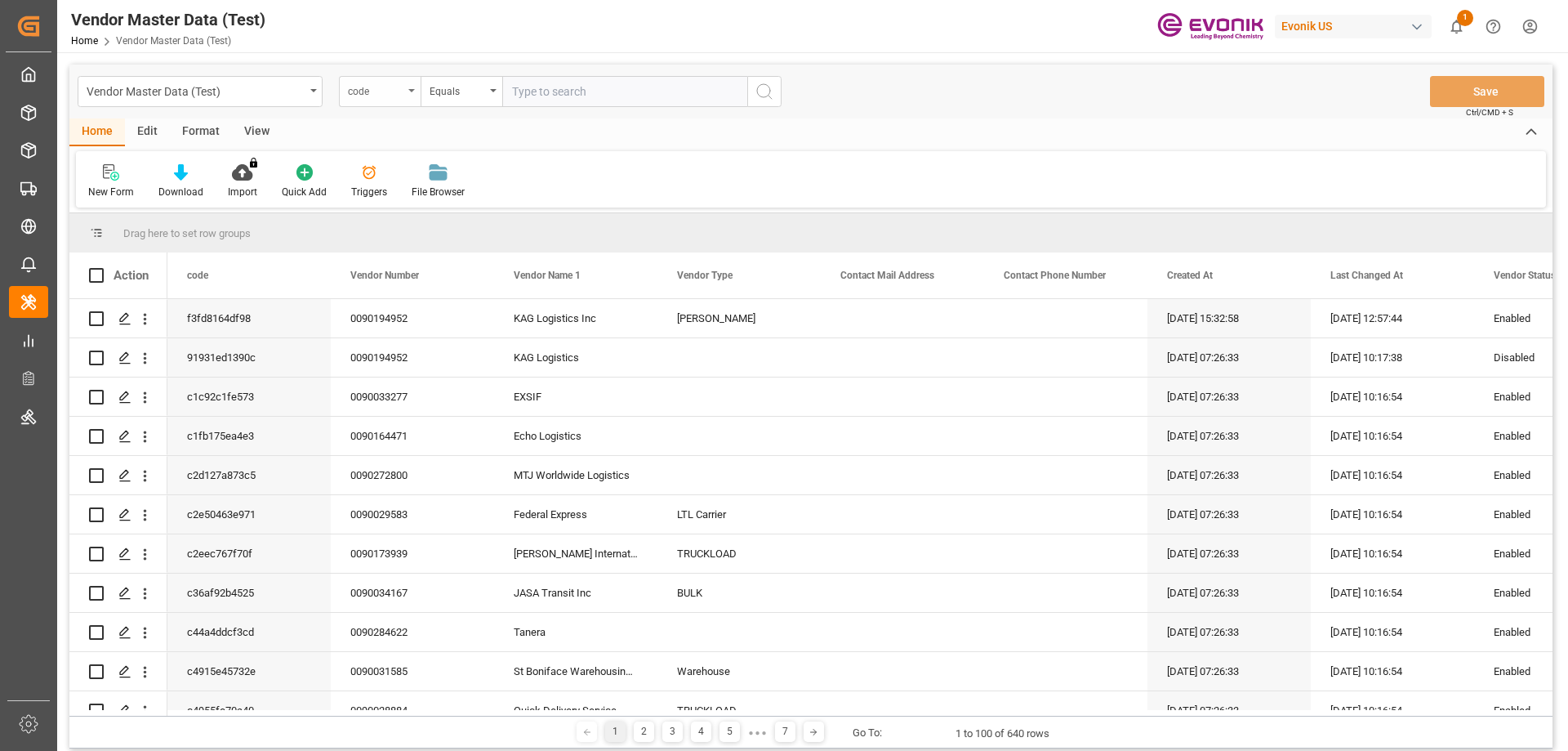
click at [405, 92] on div "code" at bounding box center [379, 91] width 81 height 31
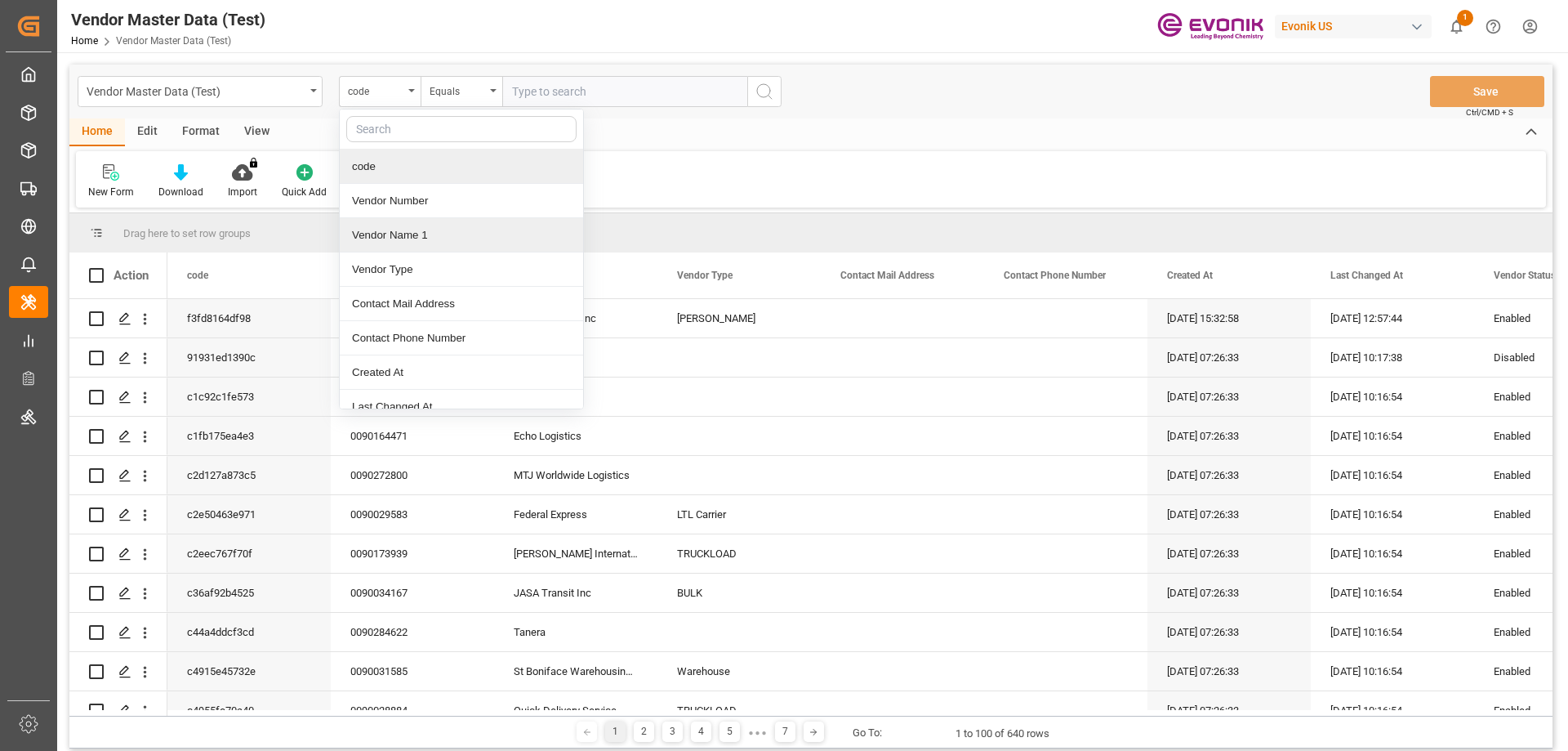
click at [400, 233] on div "Vendor Name 1" at bounding box center [462, 235] width 244 height 34
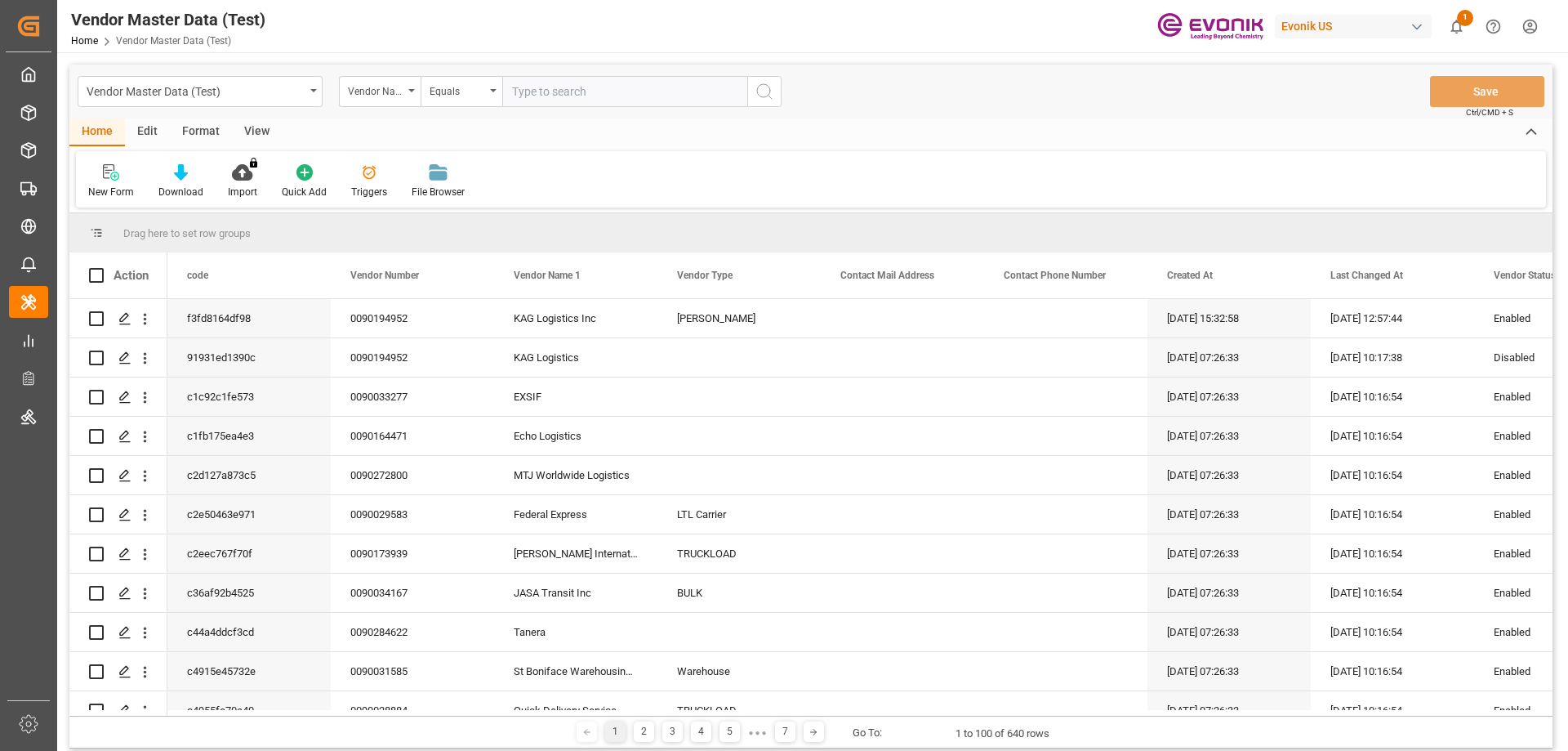
click at [537, 98] on input "text" at bounding box center [625, 91] width 245 height 31
click at [477, 93] on div "Equals" at bounding box center [456, 89] width 55 height 18
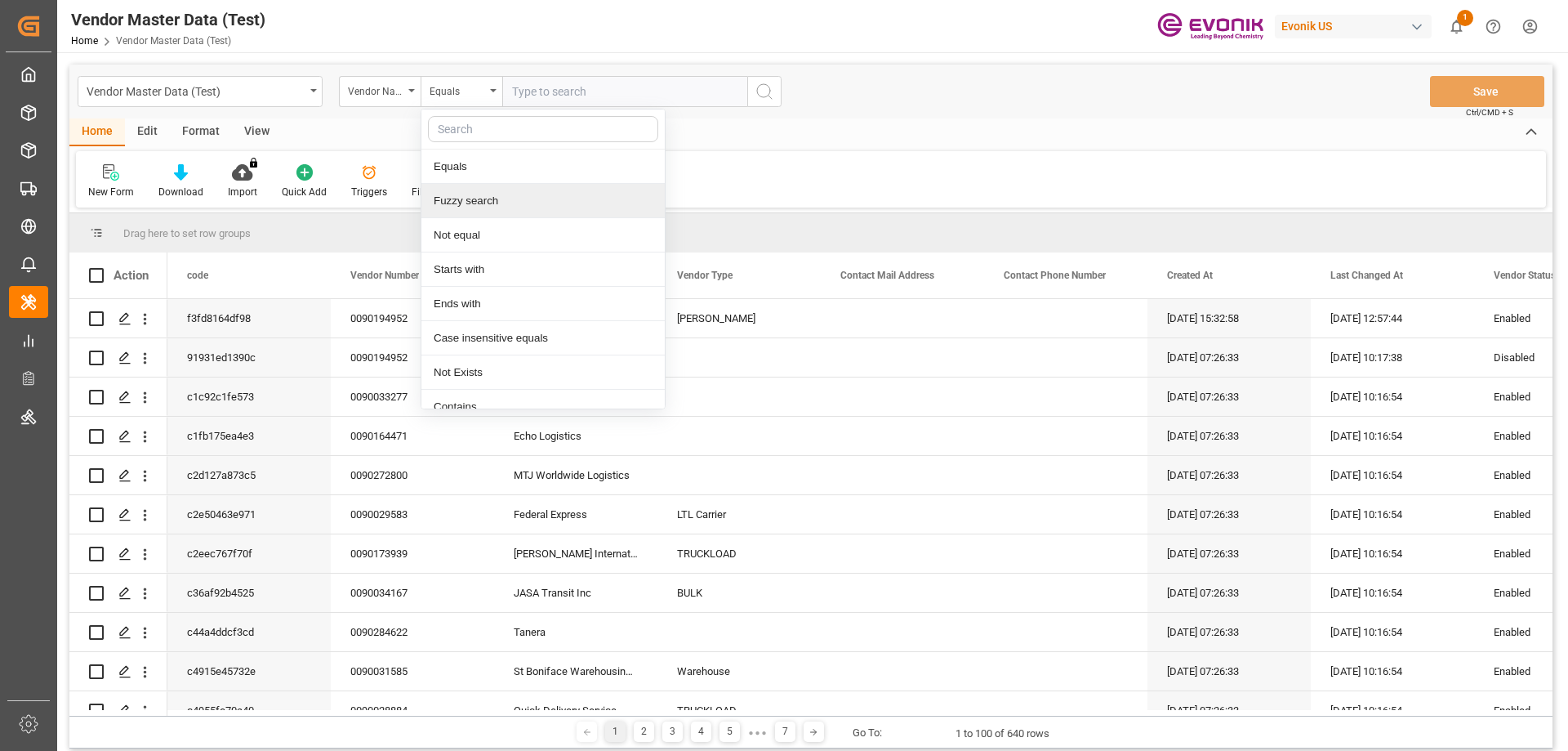
click at [502, 204] on div "Fuzzy search" at bounding box center [543, 201] width 244 height 34
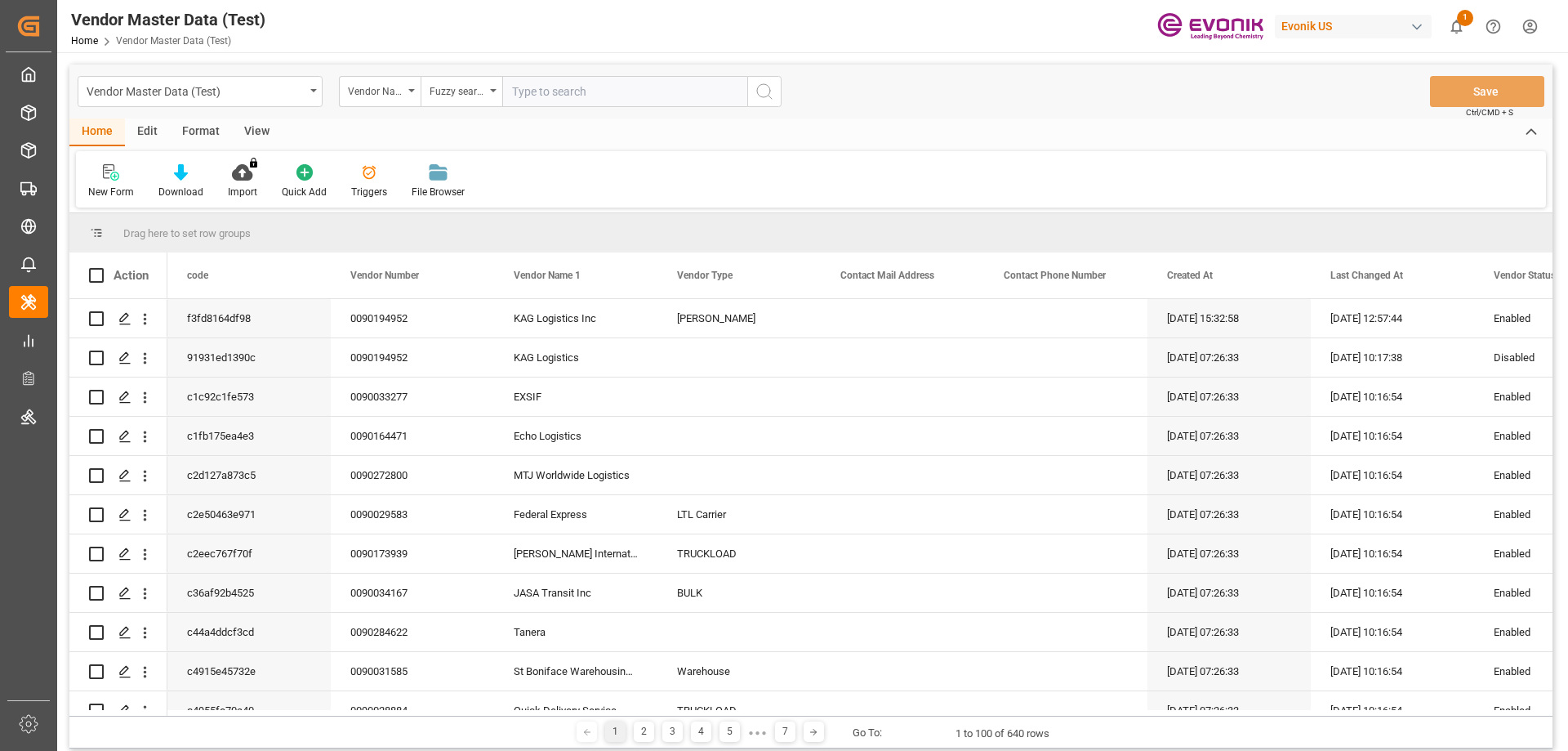
click at [562, 104] on input "text" at bounding box center [625, 91] width 245 height 31
click at [568, 88] on input "text" at bounding box center [625, 91] width 245 height 31
type input "[PERSON_NAME]"
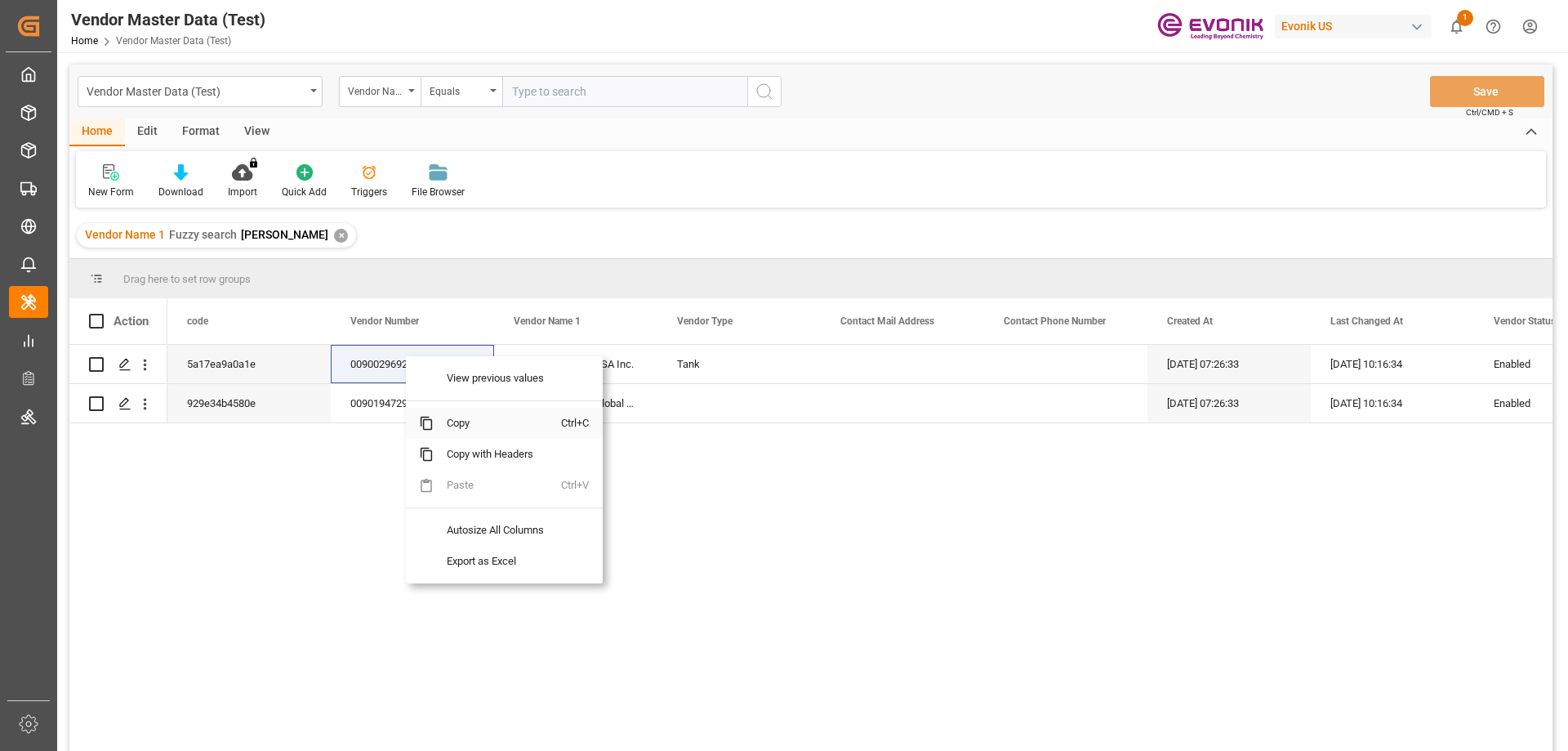
click at [453, 431] on span "Copy" at bounding box center [497, 422] width 127 height 31
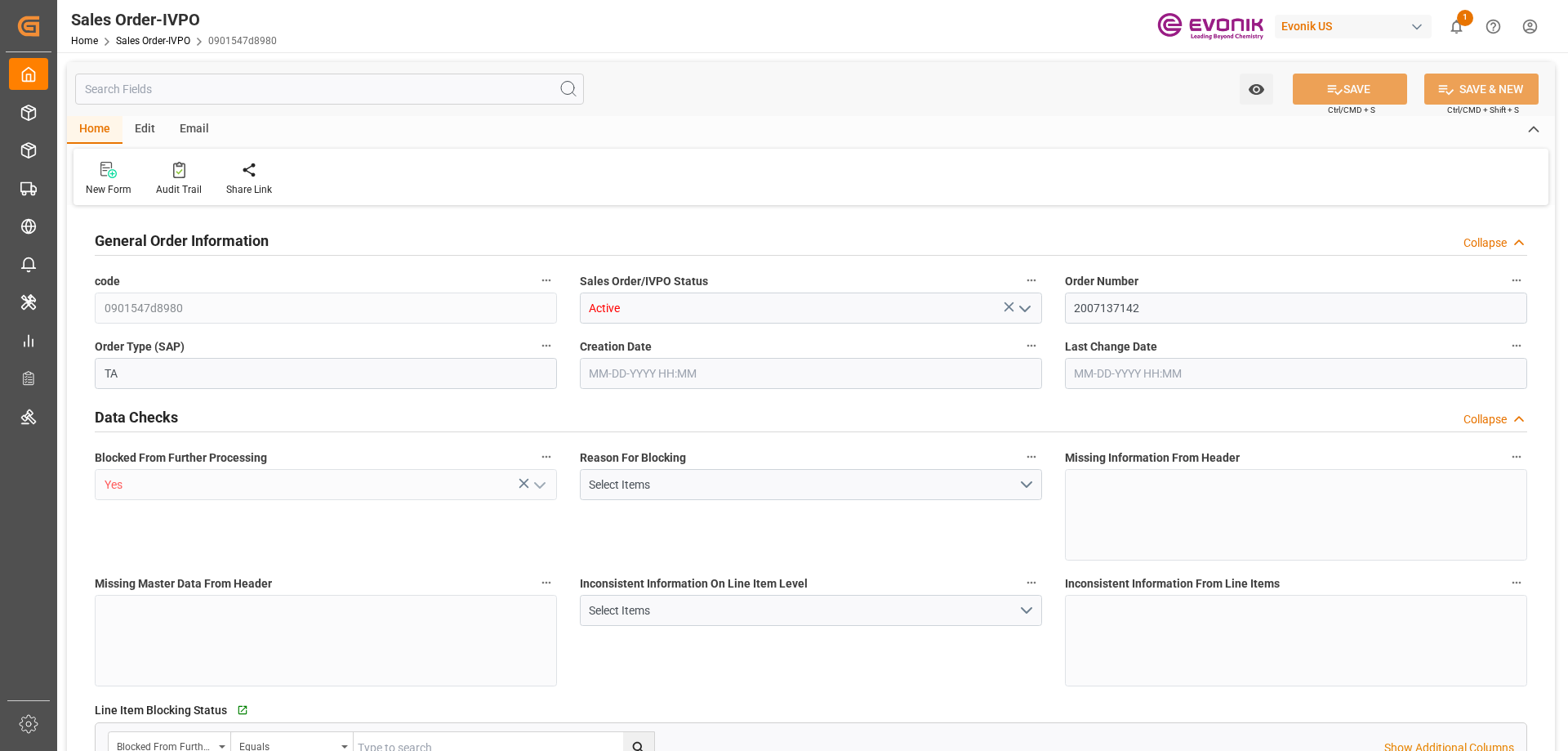
type input "SAJED"
type input "0"
type input "1"
type input "810"
type input "[DATE] 19:37"
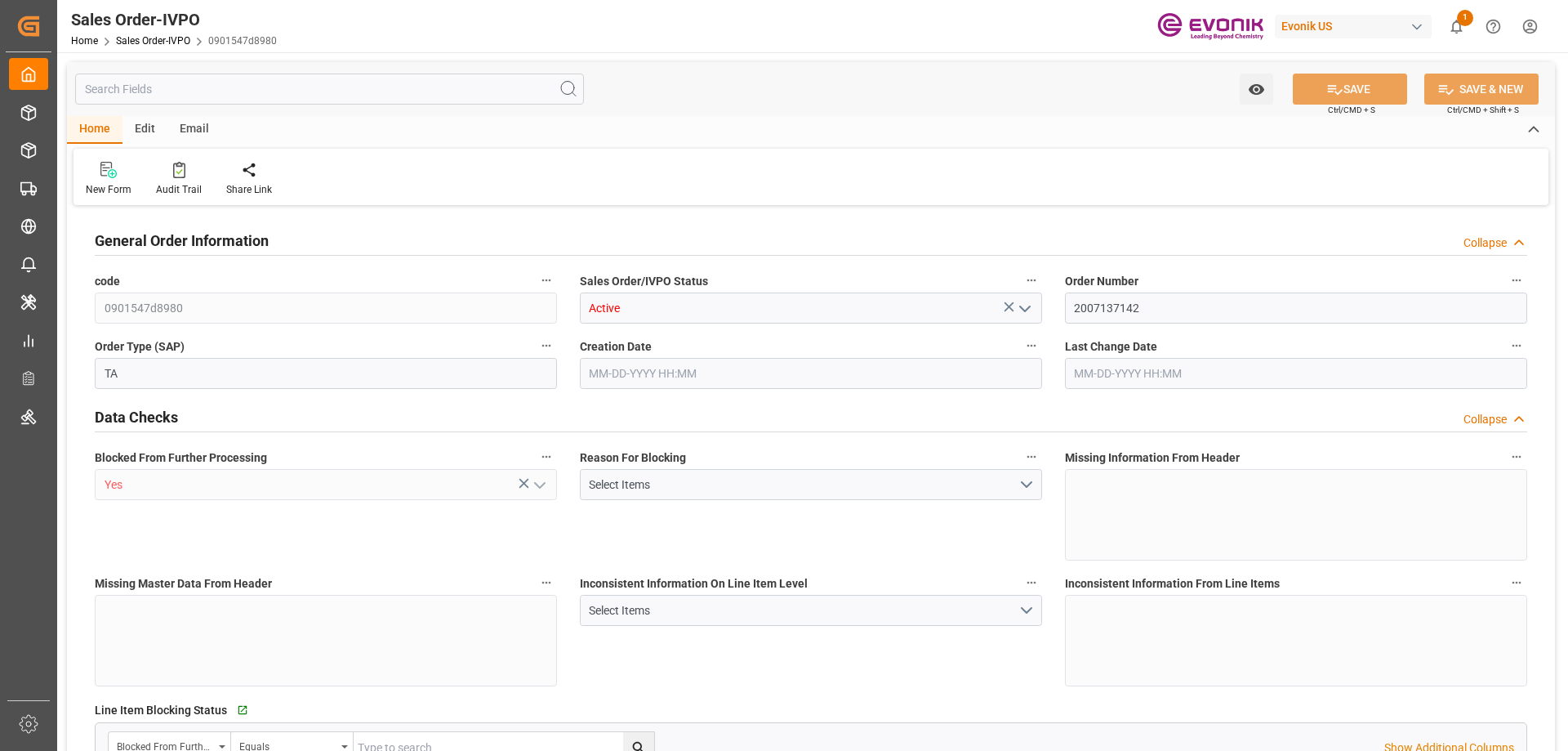
type input "[DATE] 19:37"
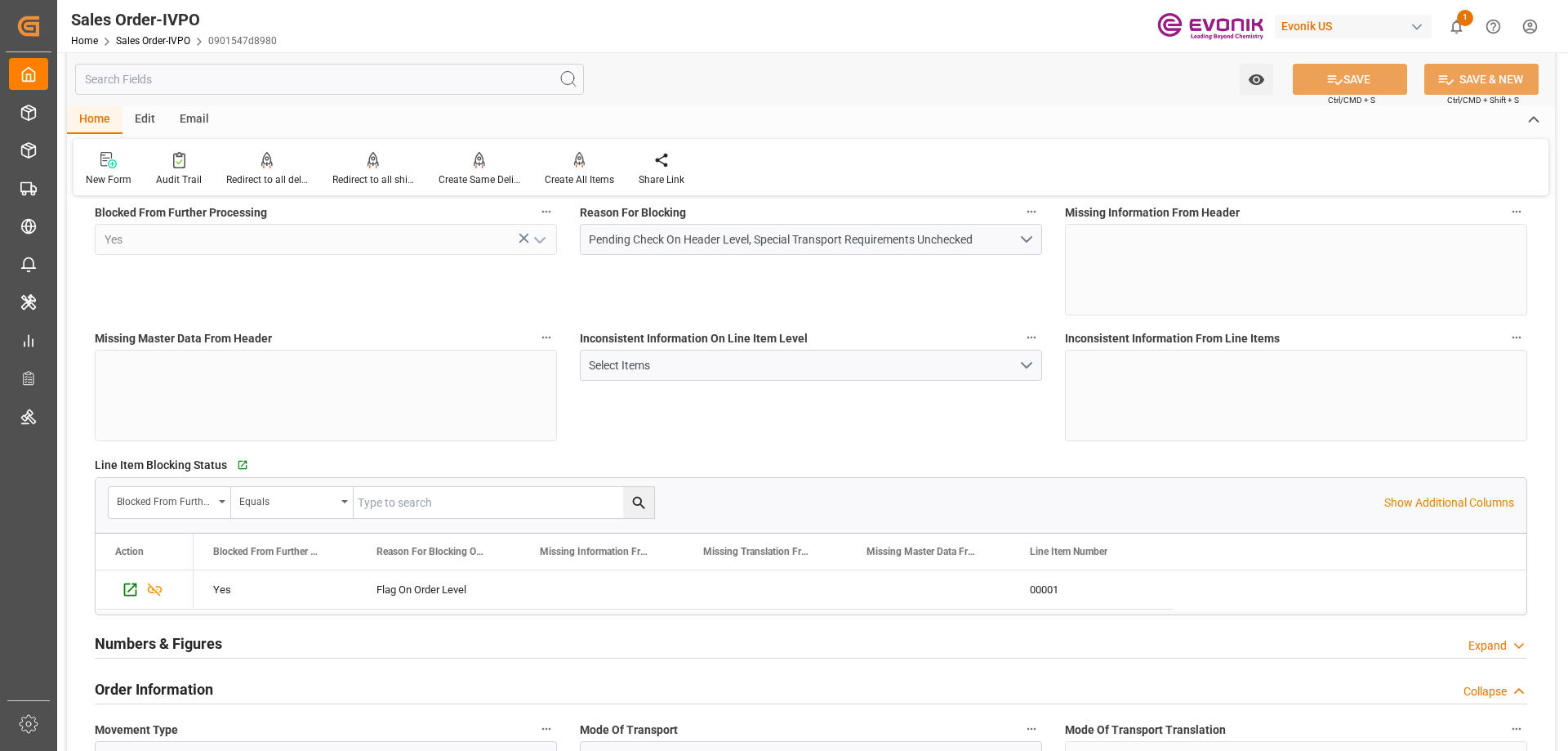
scroll to position [572, 0]
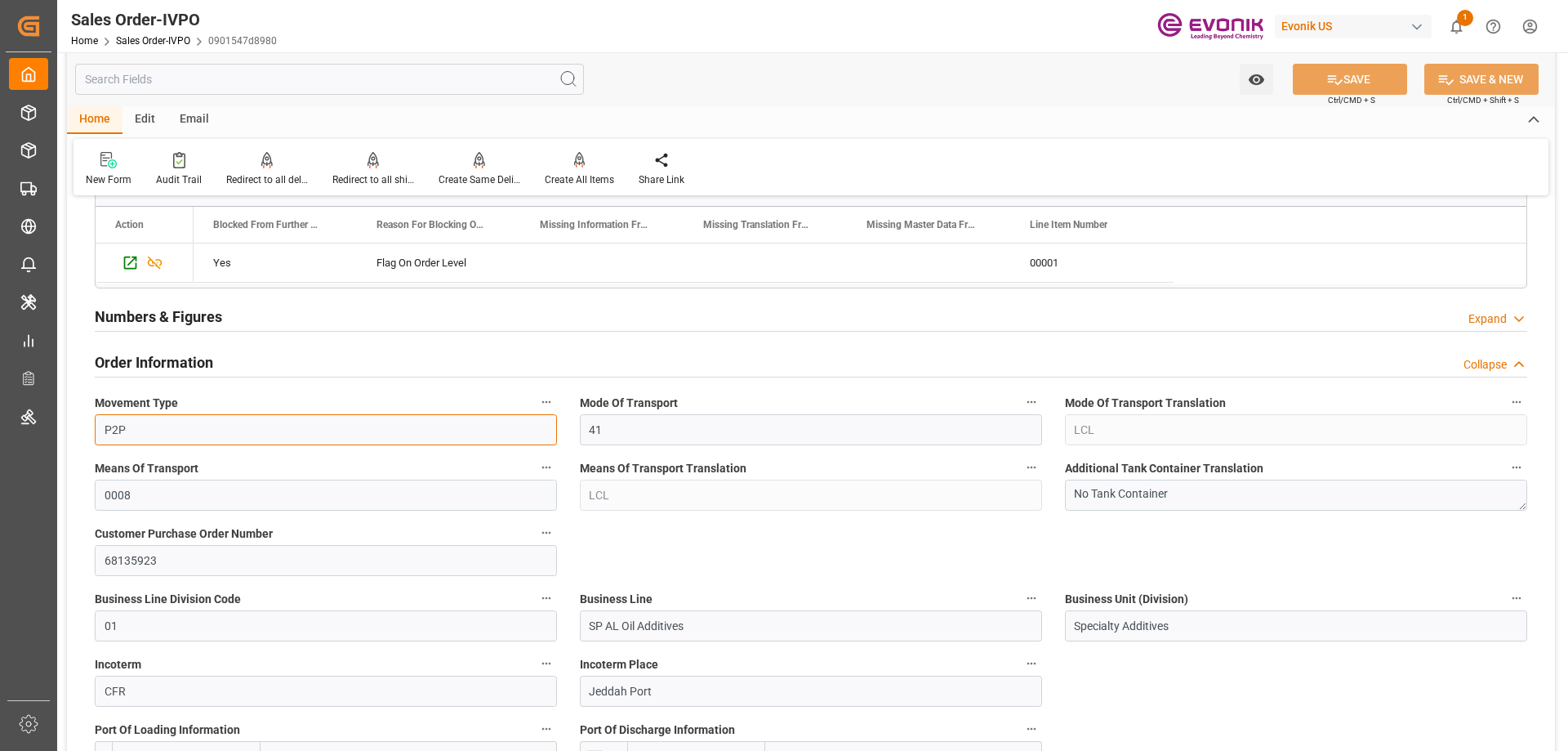
click at [264, 429] on input "P2P" at bounding box center [326, 429] width 463 height 31
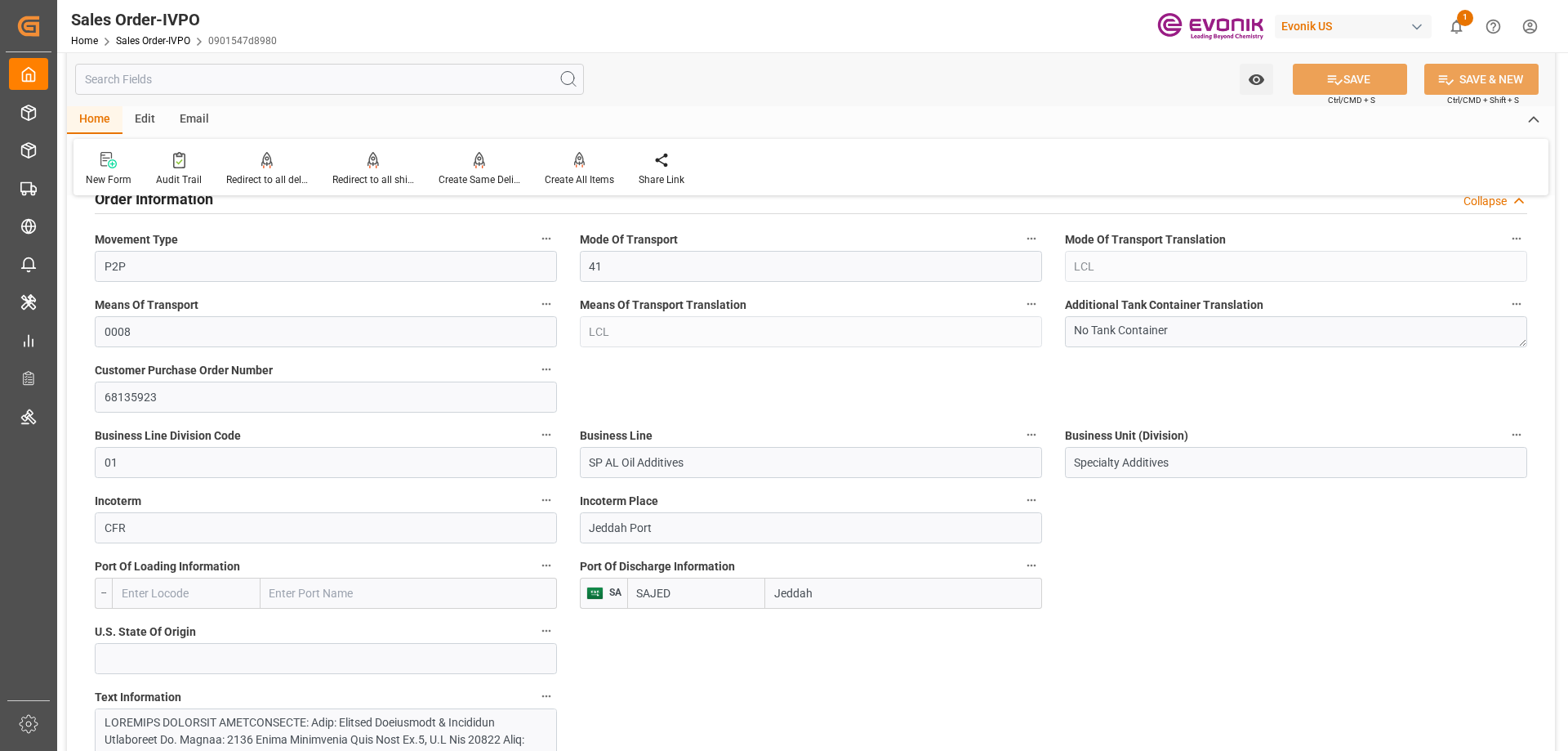
scroll to position [981, 0]
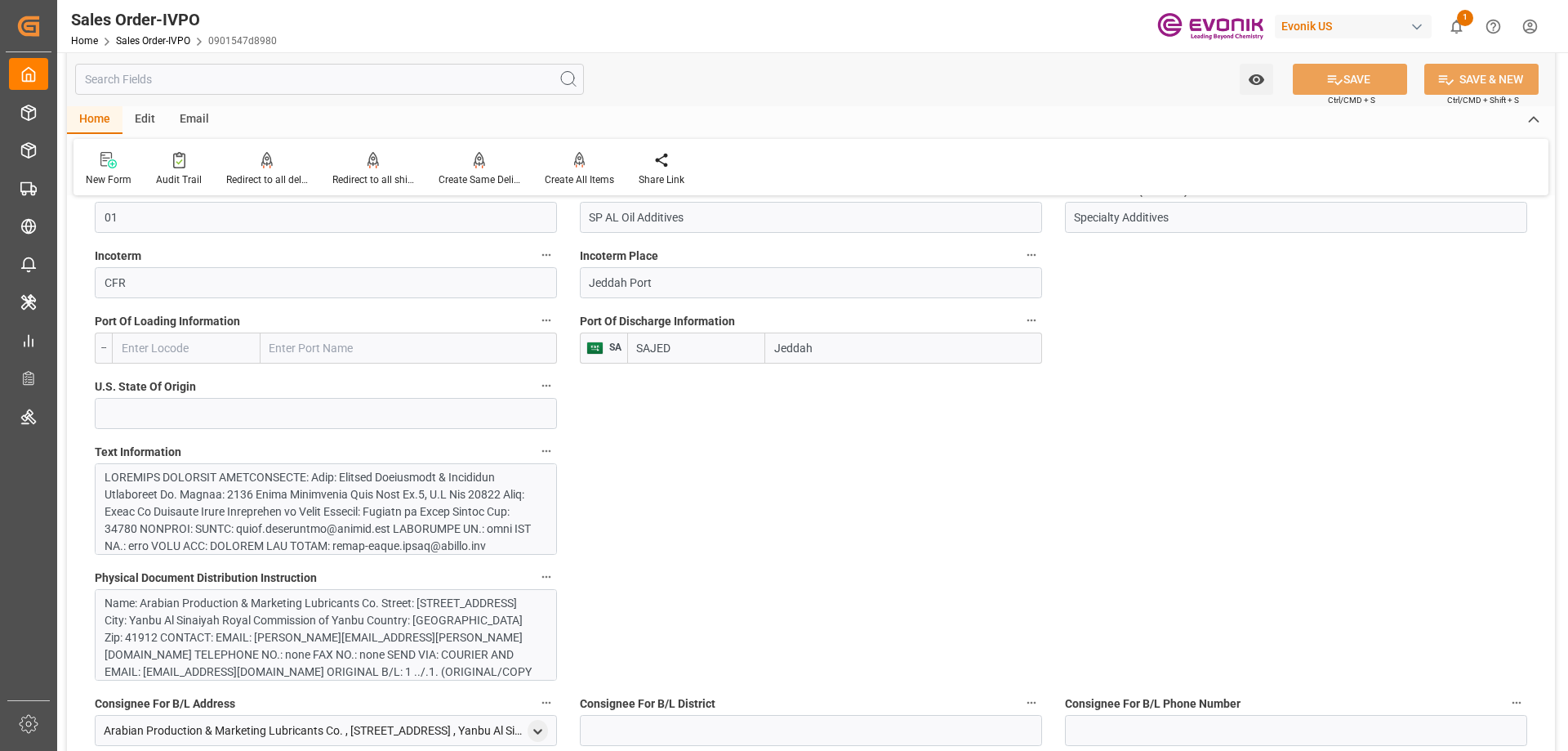
click at [428, 488] on div at bounding box center [319, 683] width 430 height 429
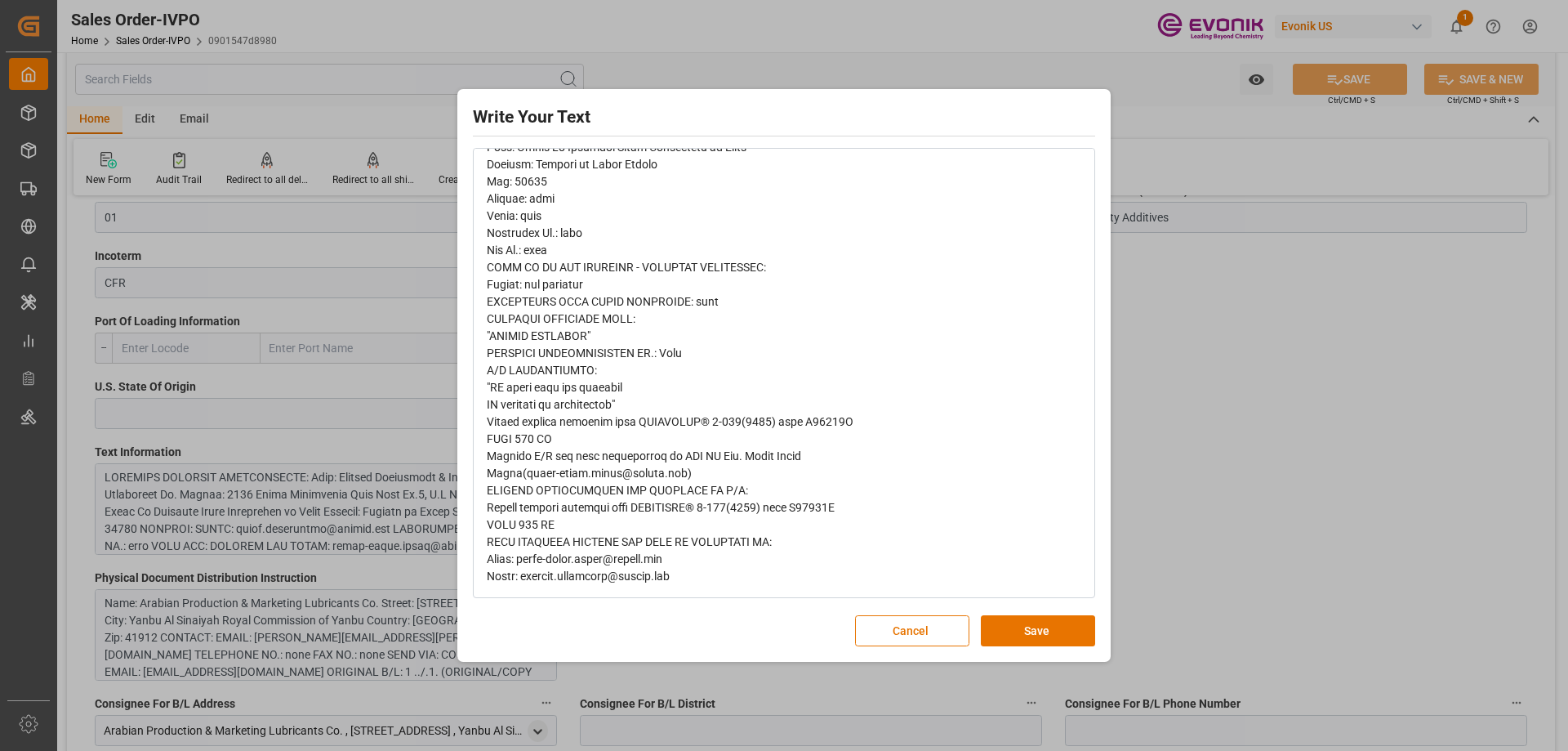
scroll to position [0, 0]
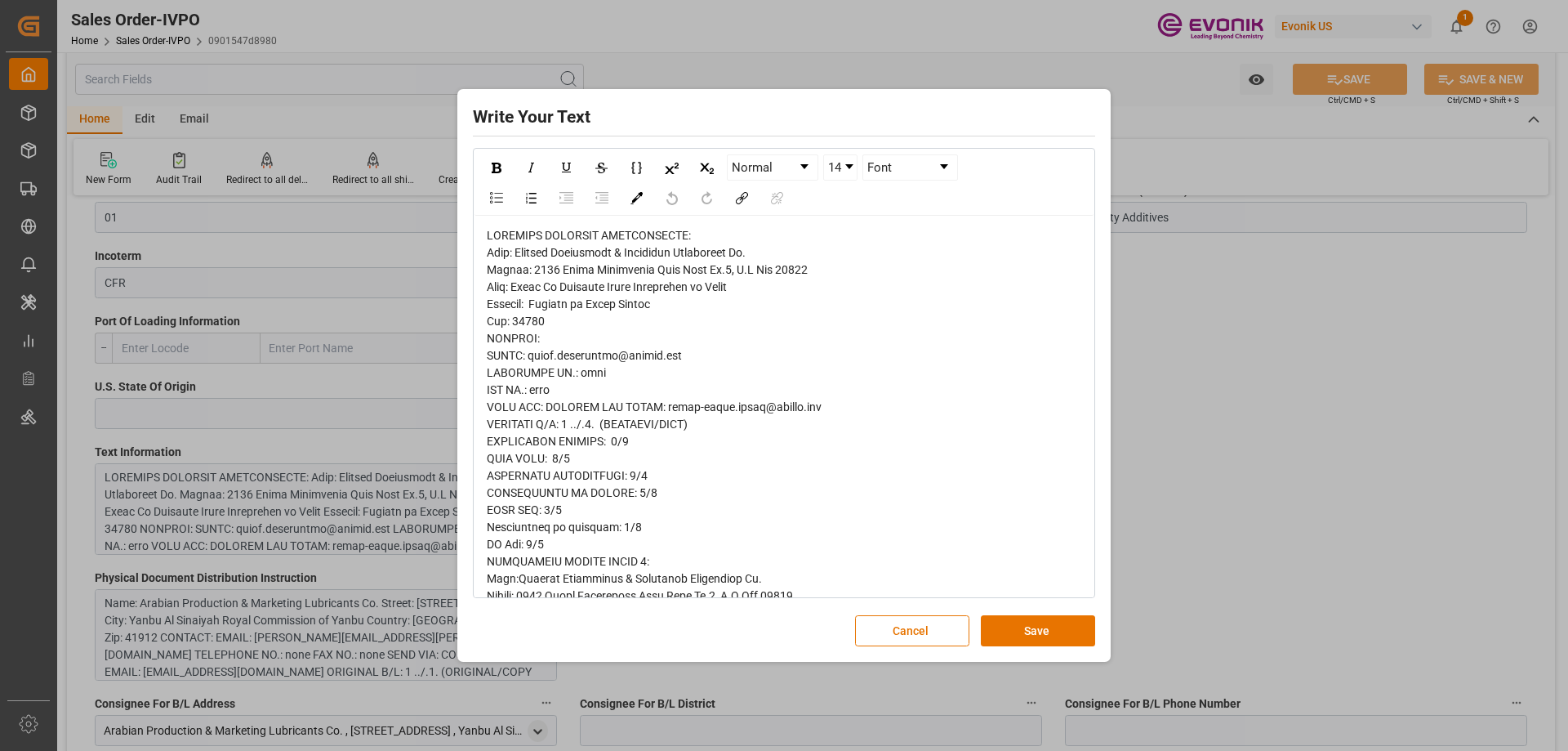
click at [1121, 424] on div "Write Your Text Normal 14 Font Cancel Save" at bounding box center [784, 375] width 1568 height 751
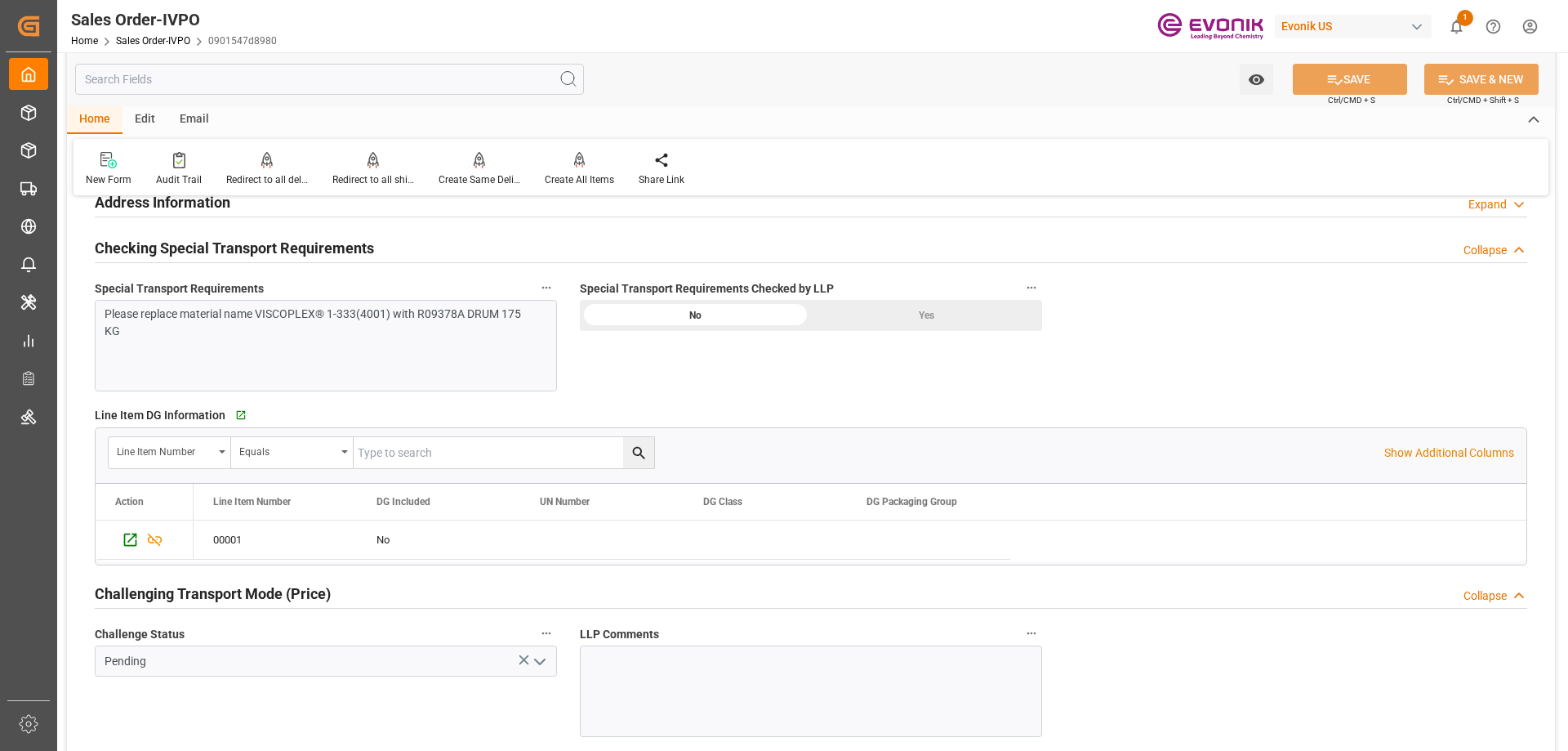
scroll to position [2206, 0]
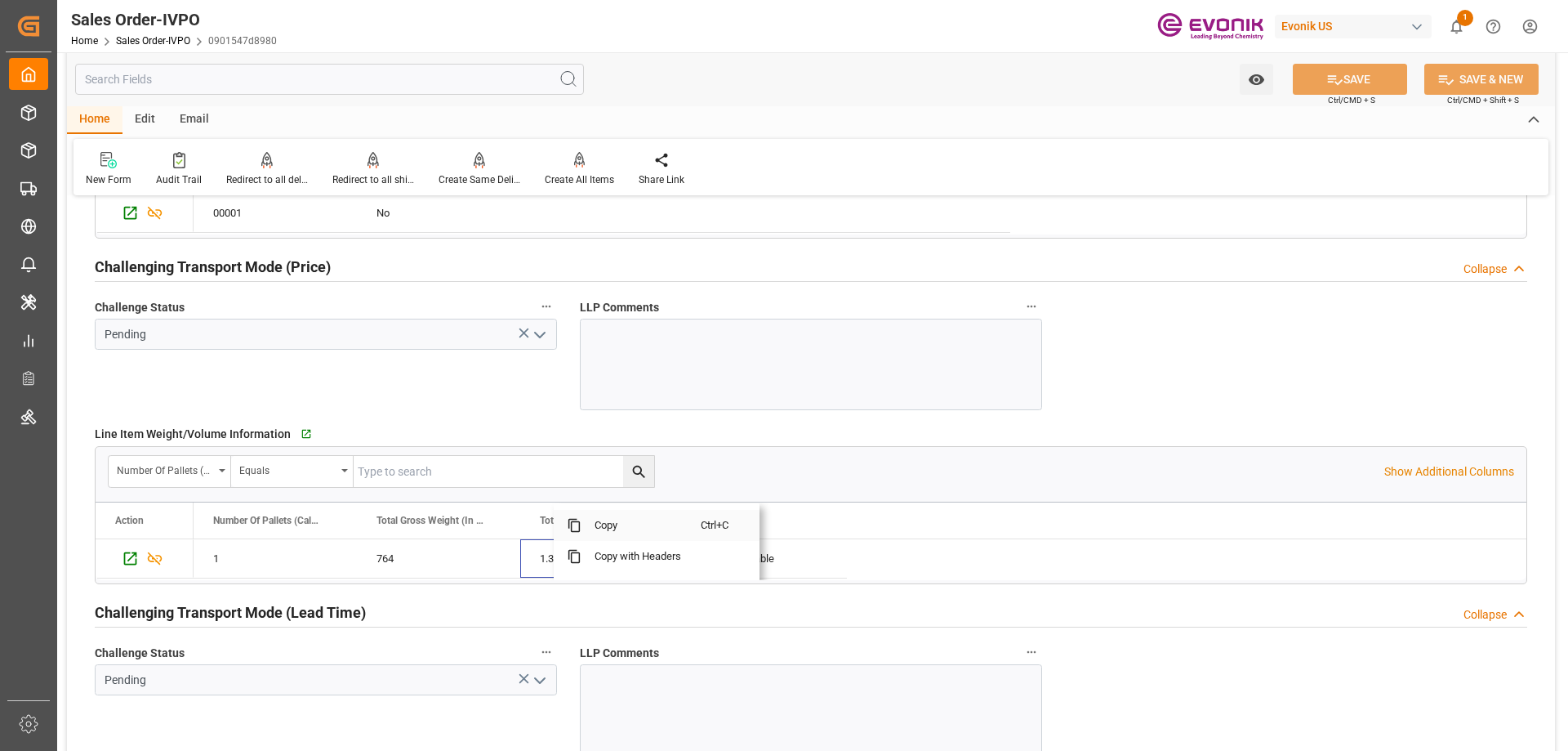
click at [596, 533] on span "Copy" at bounding box center [641, 525] width 119 height 31
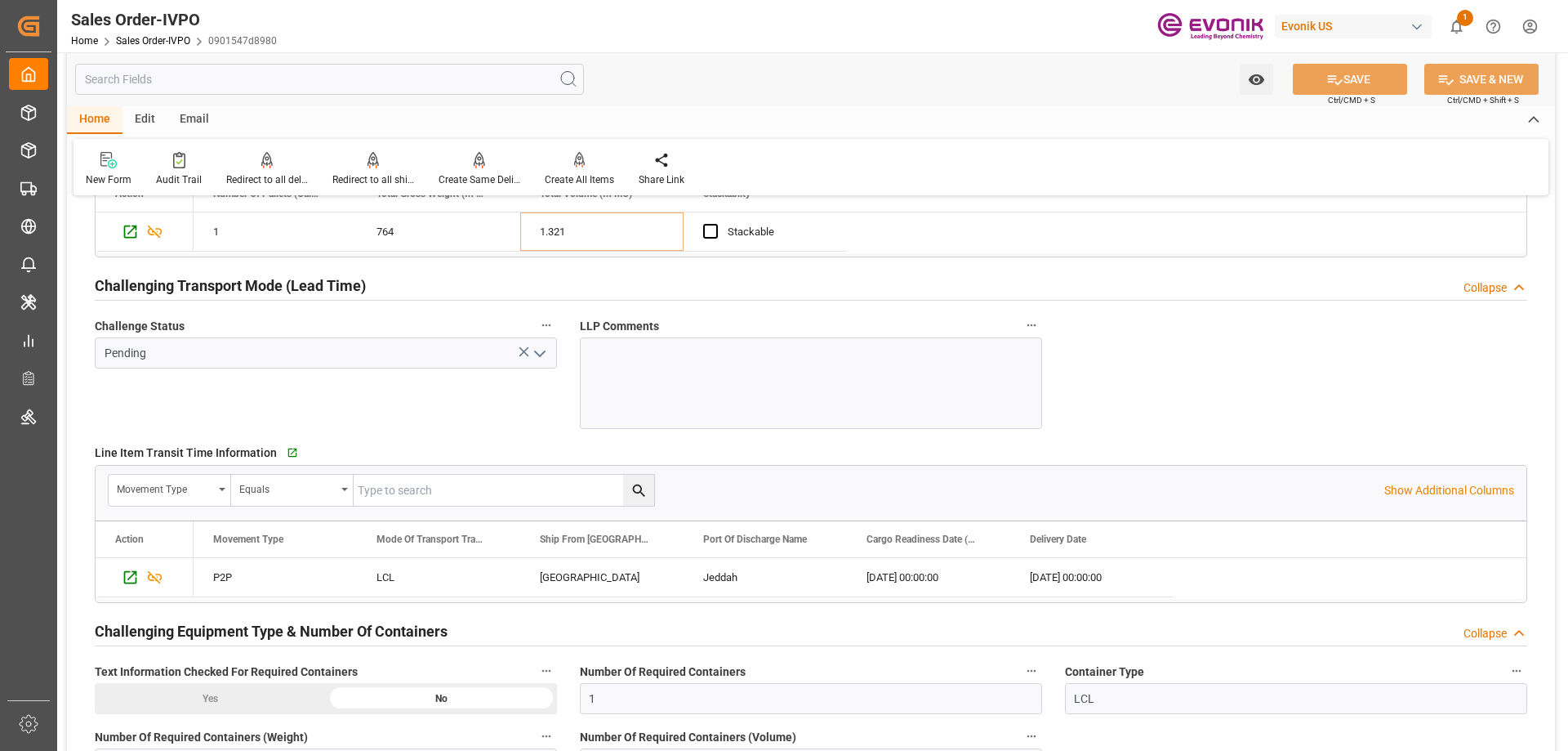
scroll to position [2614, 0]
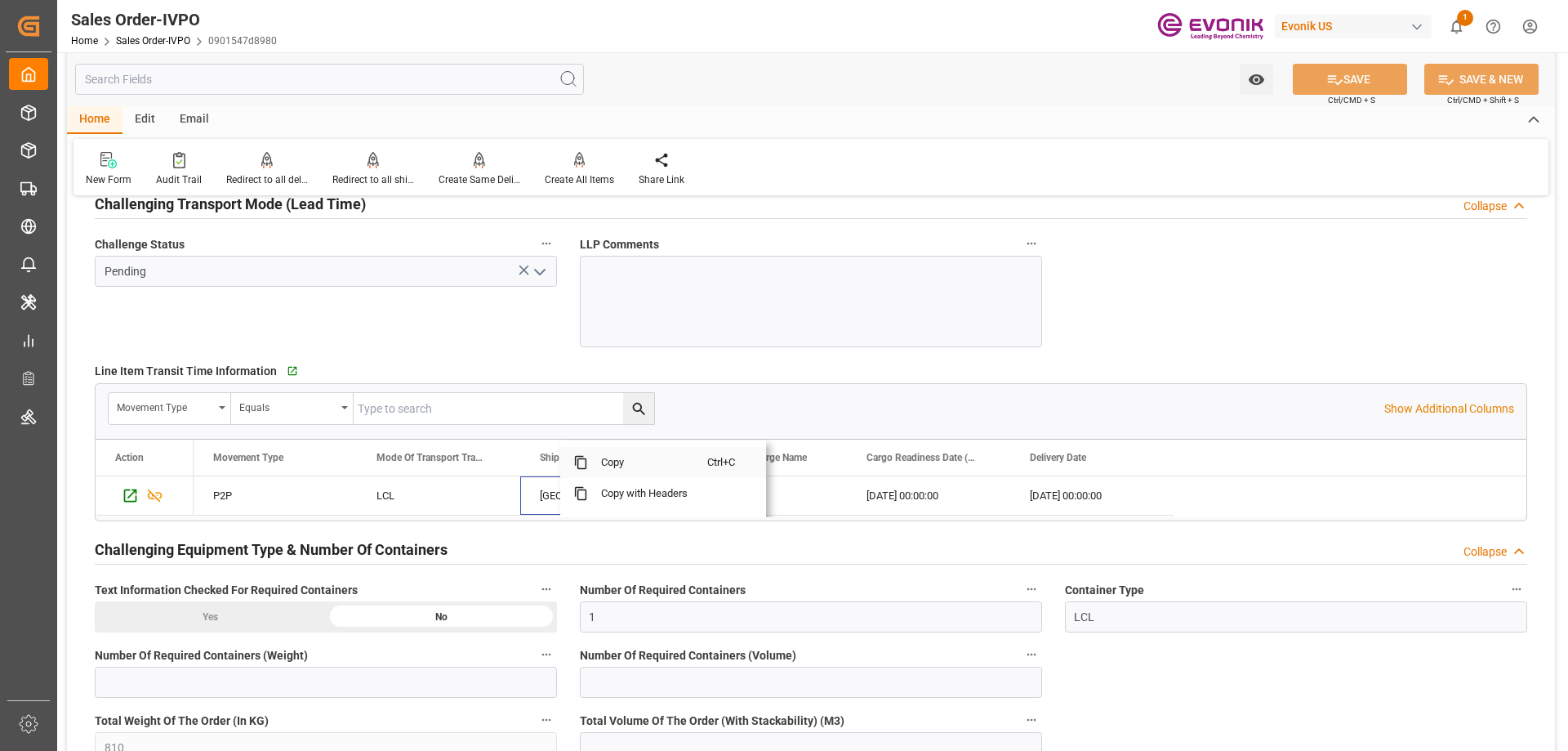
click at [620, 471] on span "Copy" at bounding box center [647, 462] width 119 height 31
click at [767, 469] on span "Copy" at bounding box center [815, 462] width 119 height 31
click at [978, 468] on span "Copy" at bounding box center [1014, 462] width 119 height 31
click at [1152, 460] on span "Copy" at bounding box center [1175, 462] width 119 height 31
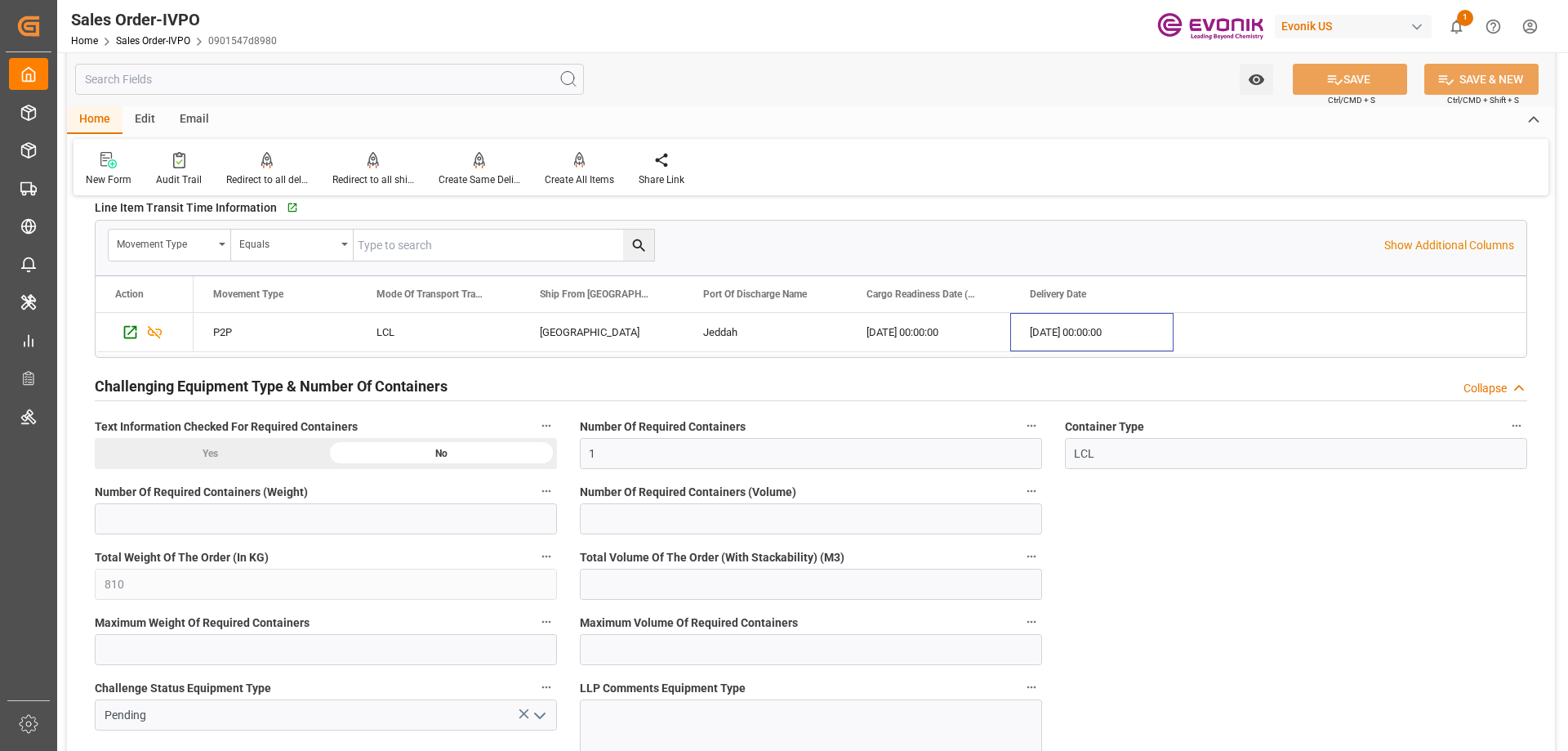
scroll to position [2370, 0]
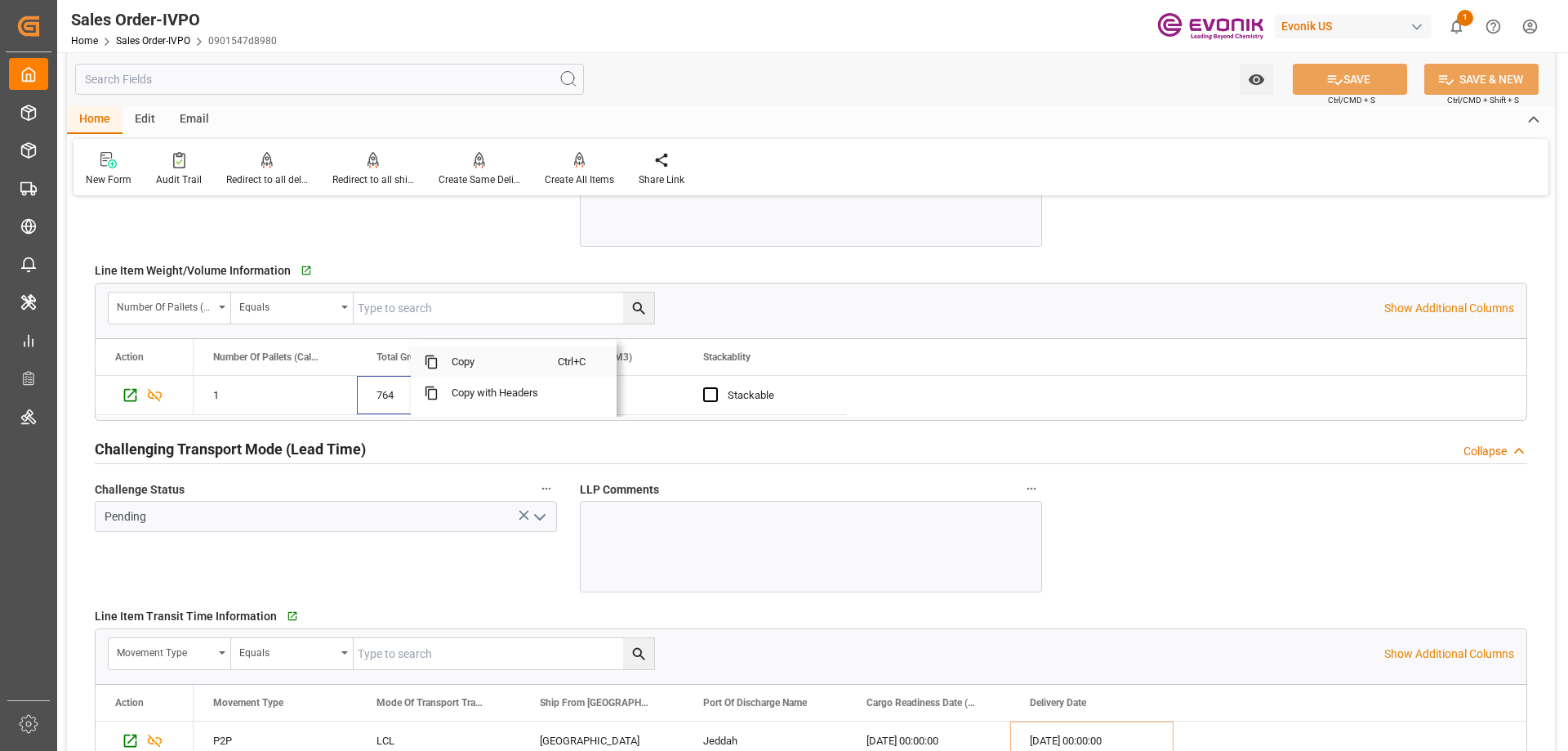
click at [458, 364] on span "Copy" at bounding box center [498, 361] width 119 height 31
click at [258, 74] on input "text" at bounding box center [329, 79] width 509 height 31
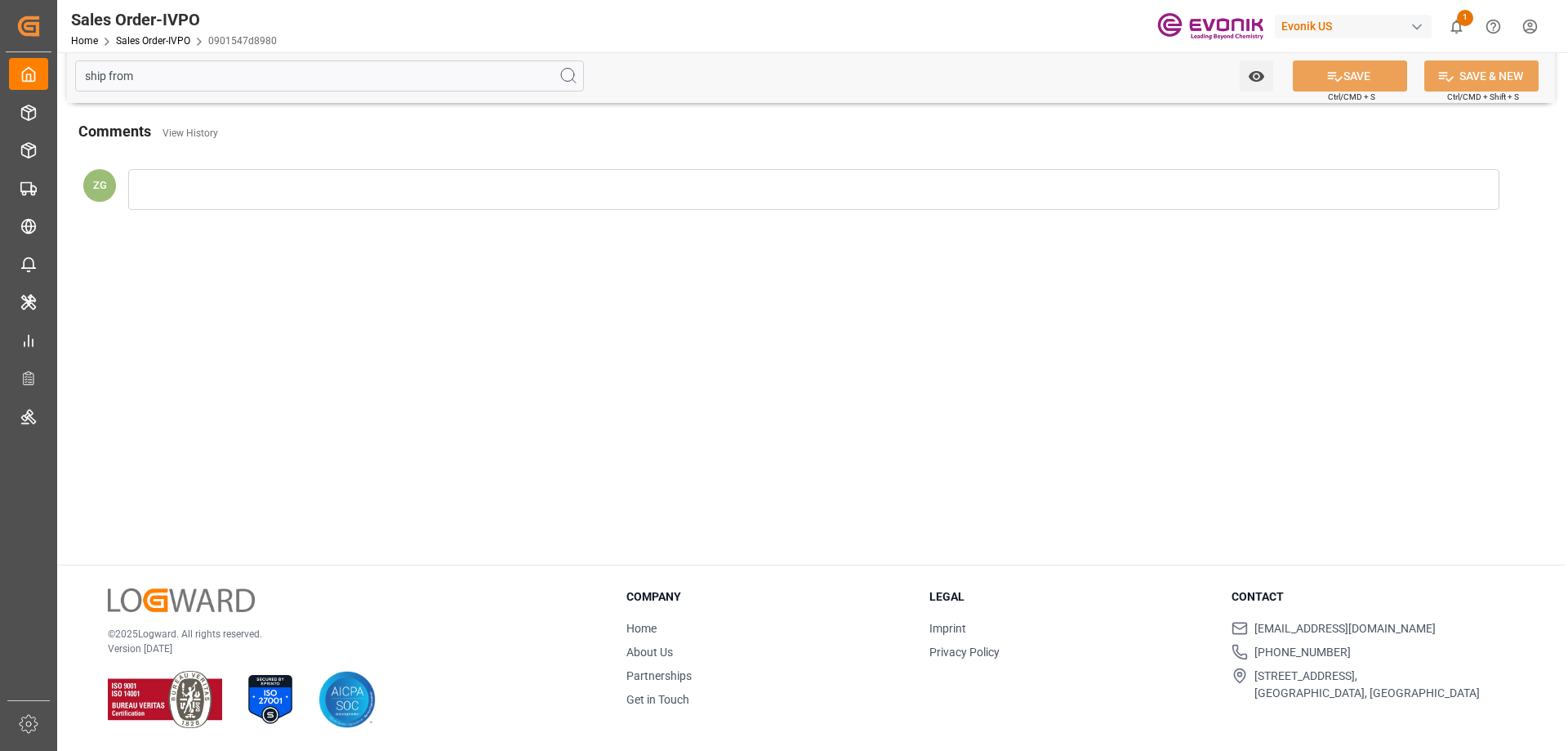
scroll to position [0, 0]
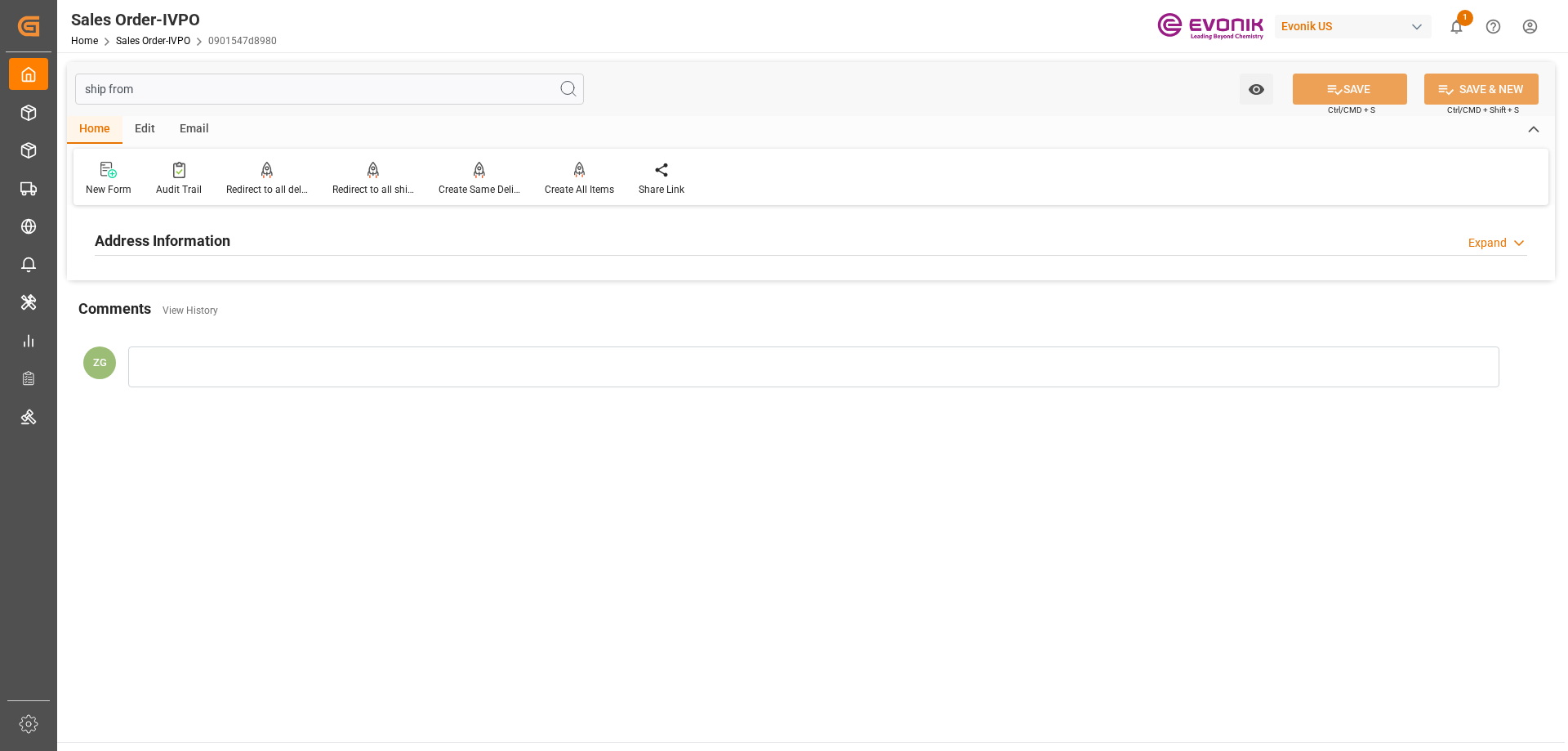
type input "ship from"
click at [152, 229] on div "Address Information" at bounding box center [162, 238] width 136 height 31
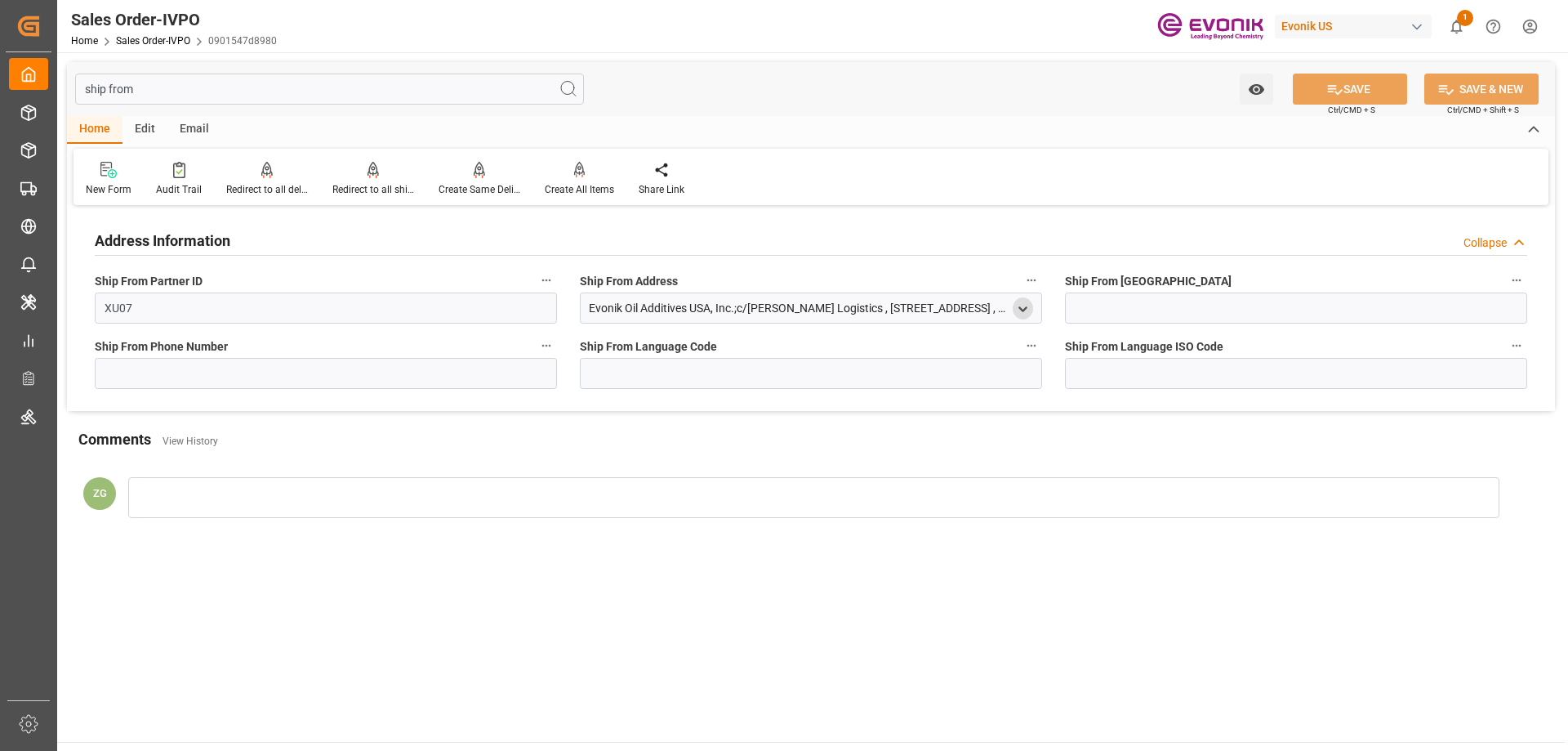
click at [1021, 309] on polyline "open menu" at bounding box center [1022, 309] width 7 height 4
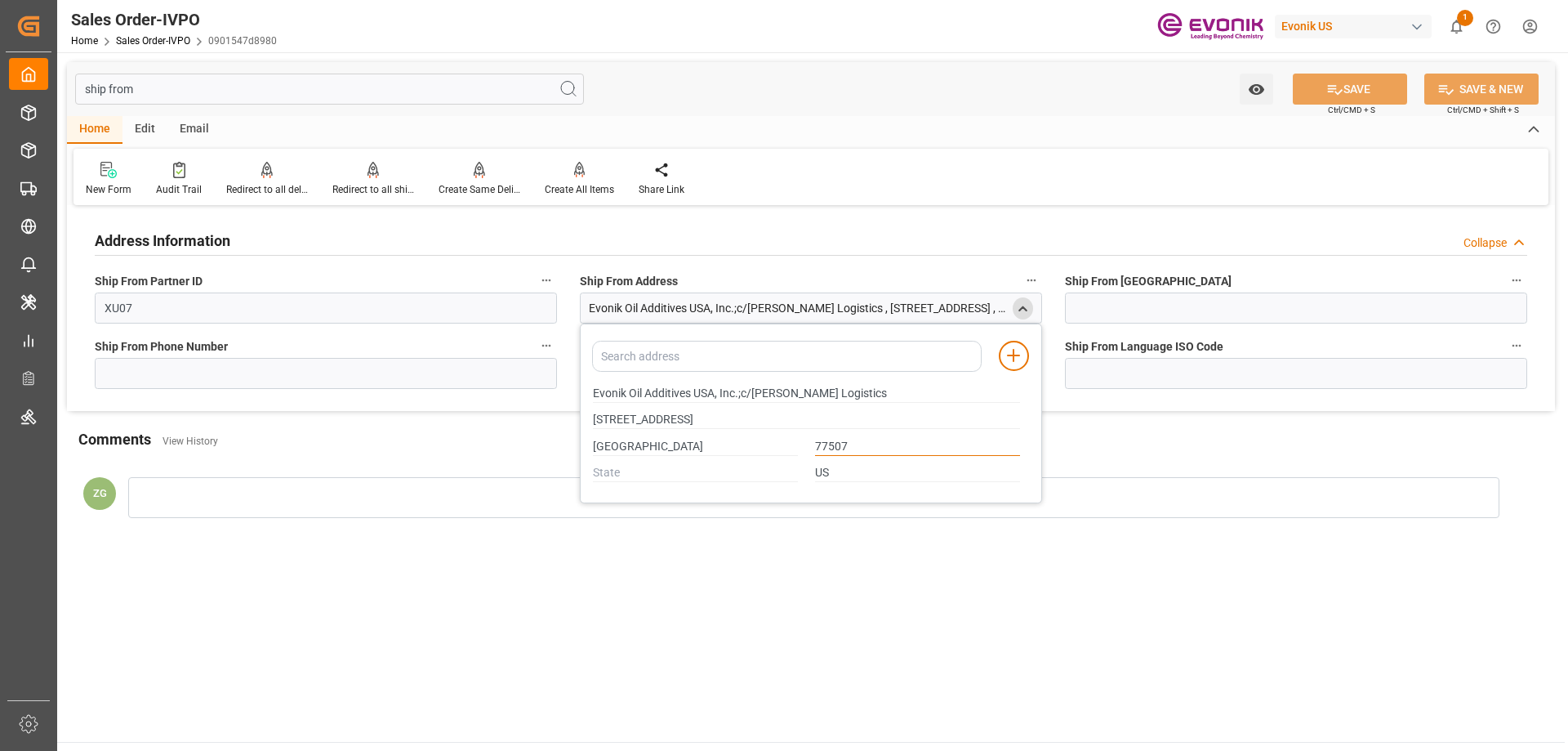
click at [838, 446] on input "77507" at bounding box center [917, 447] width 205 height 18
click at [1024, 315] on icon "close menu" at bounding box center [1023, 309] width 14 height 14
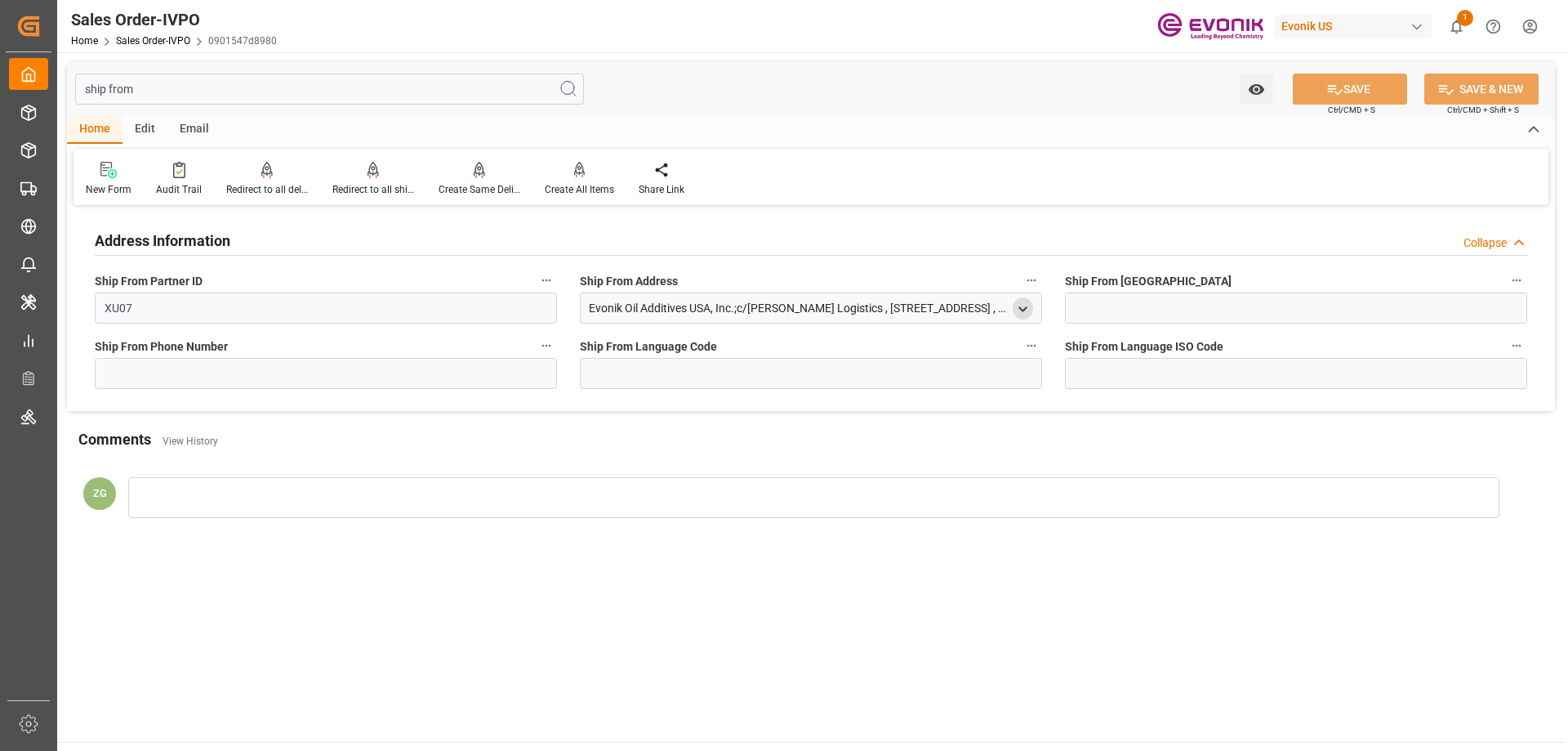
drag, startPoint x: 291, startPoint y: 101, endPoint x: 75, endPoint y: 91, distance: 216.2
click at [75, 91] on input "ship from" at bounding box center [329, 89] width 509 height 31
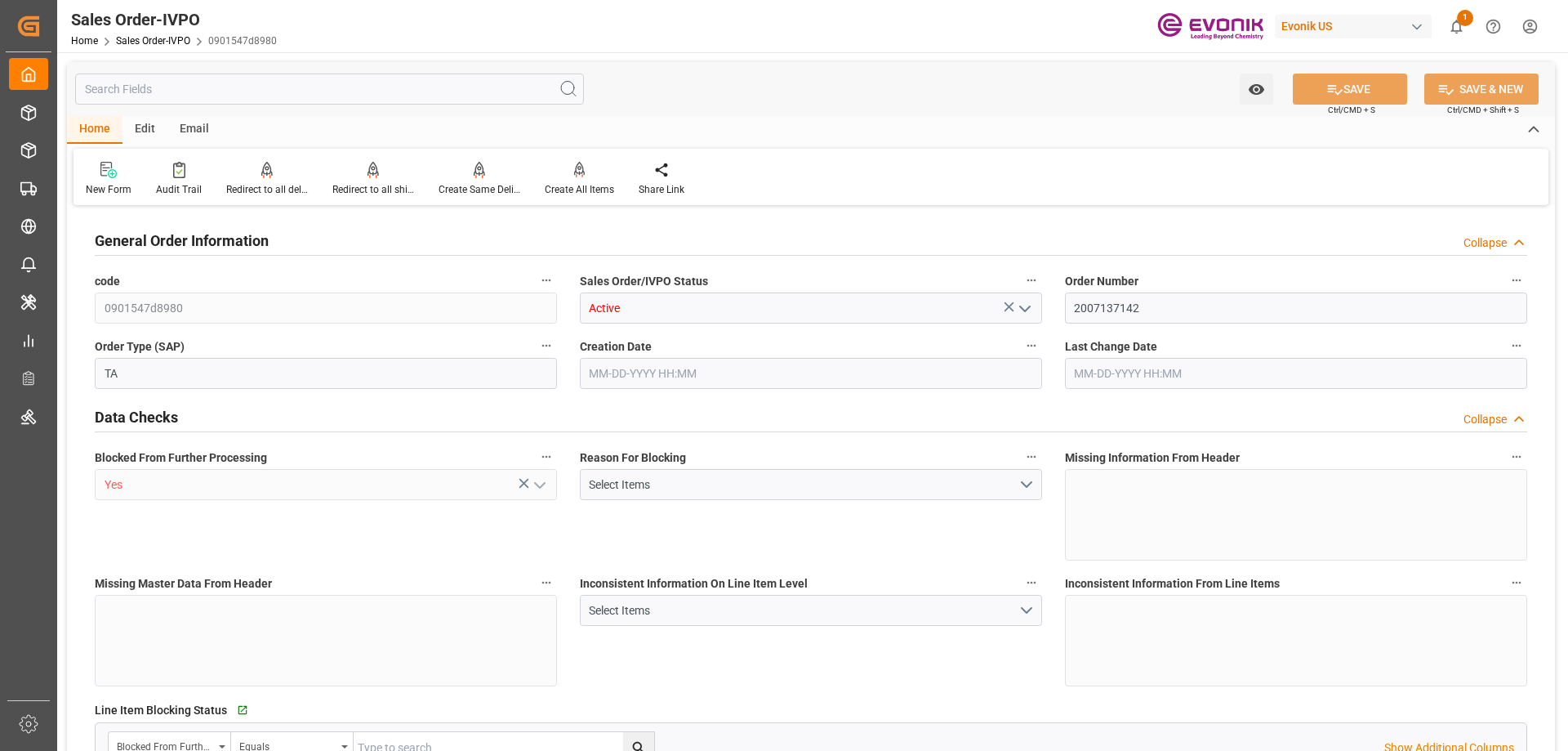
type input "SAJED"
type input "0"
type input "1"
type input "810"
type input "[DATE] 19:37"
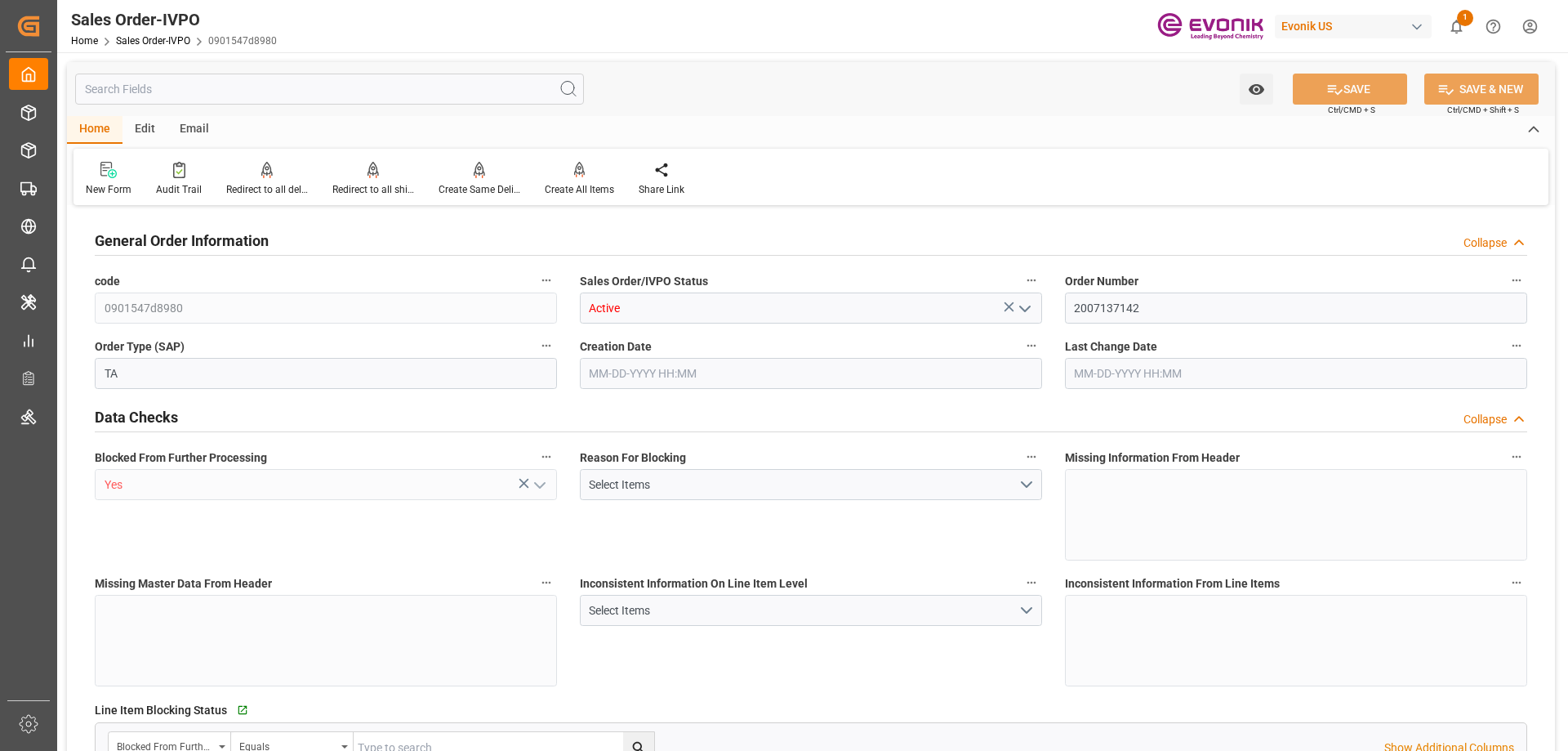
type input "[DATE] 19:37"
type input "SAJED"
type input "0"
type input "1"
type input "810"
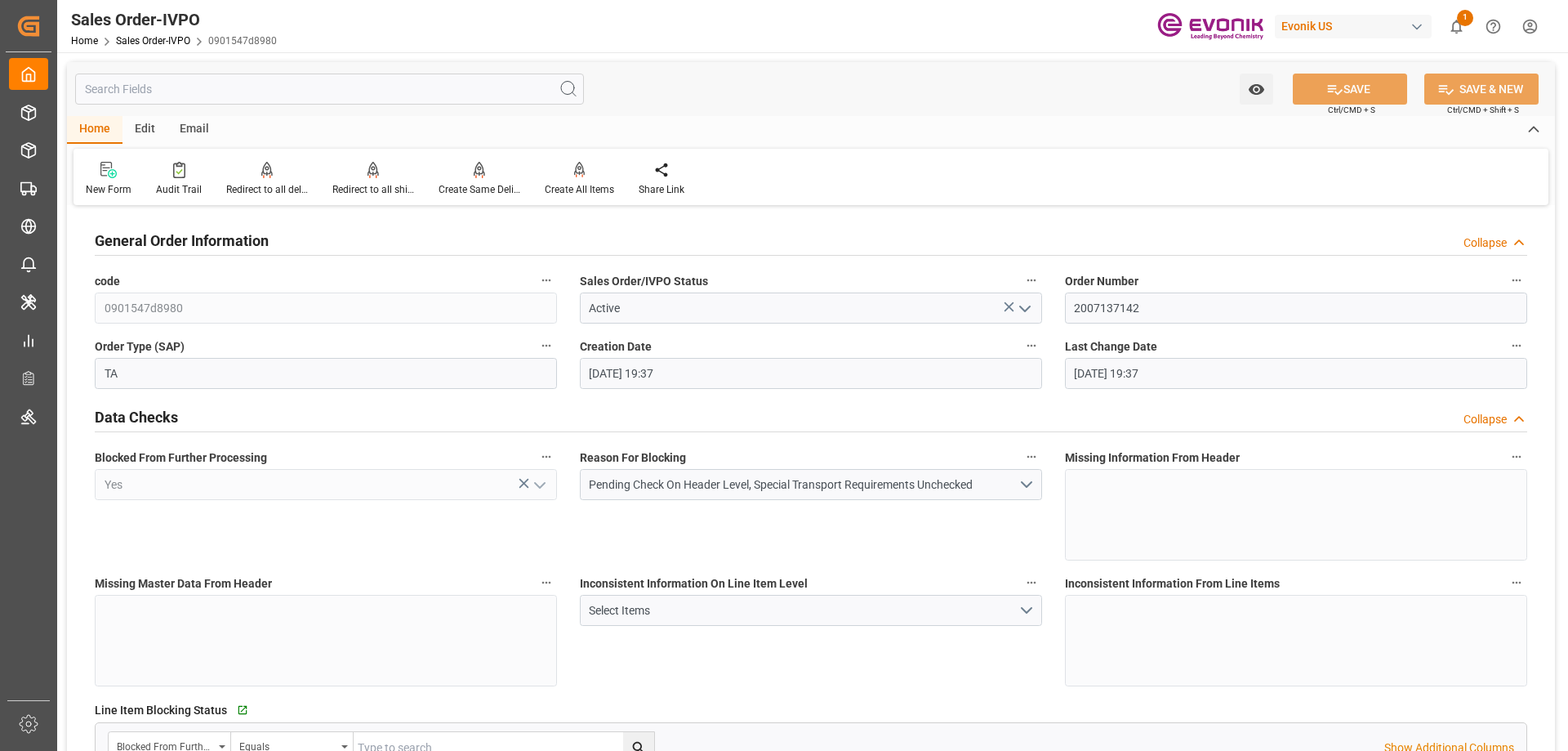
type input "[DATE] 19:37"
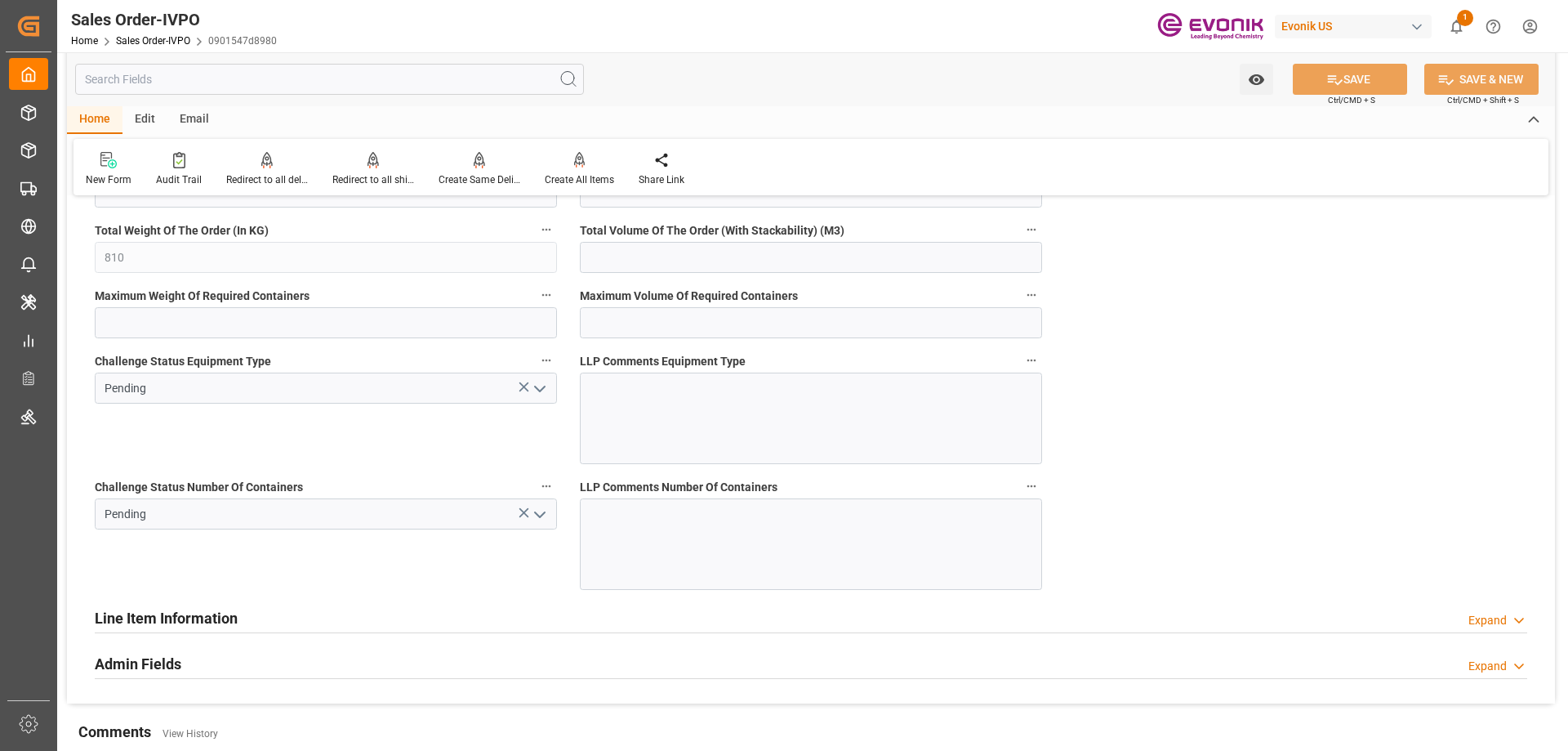
scroll to position [3268, 0]
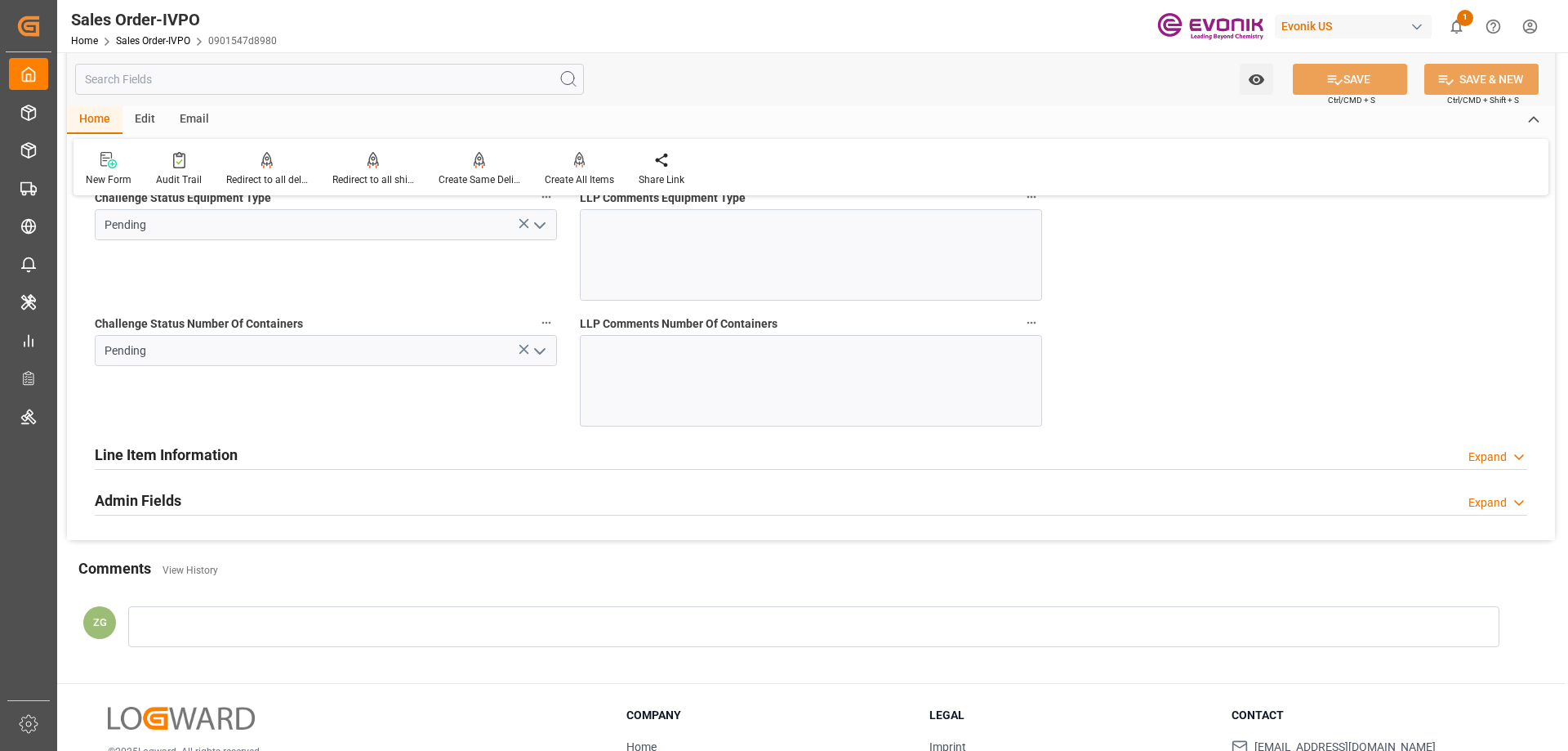
click at [534, 356] on icon "open menu" at bounding box center [540, 351] width 19 height 19
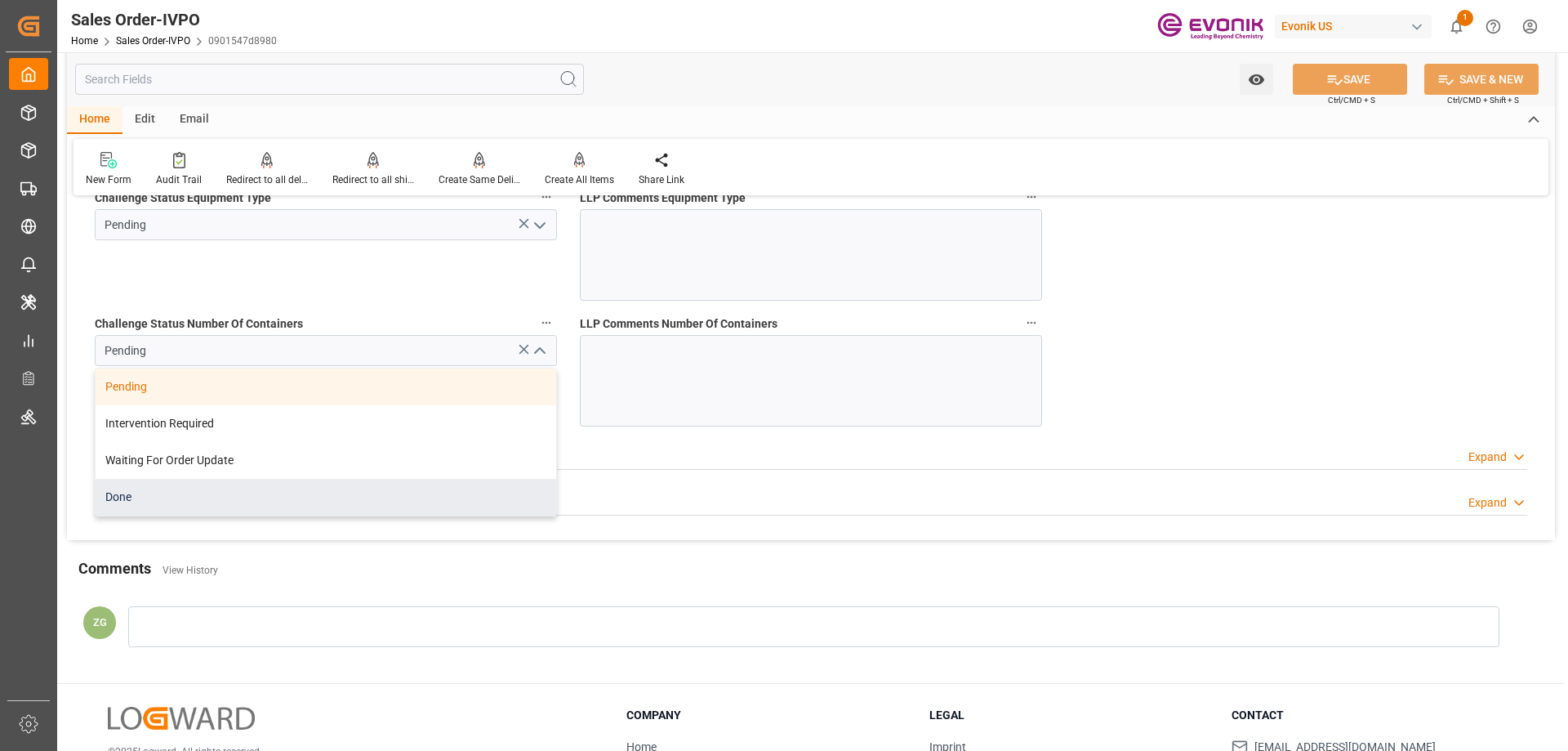
click at [134, 497] on div "Done" at bounding box center [326, 497] width 461 height 37
type input "Done"
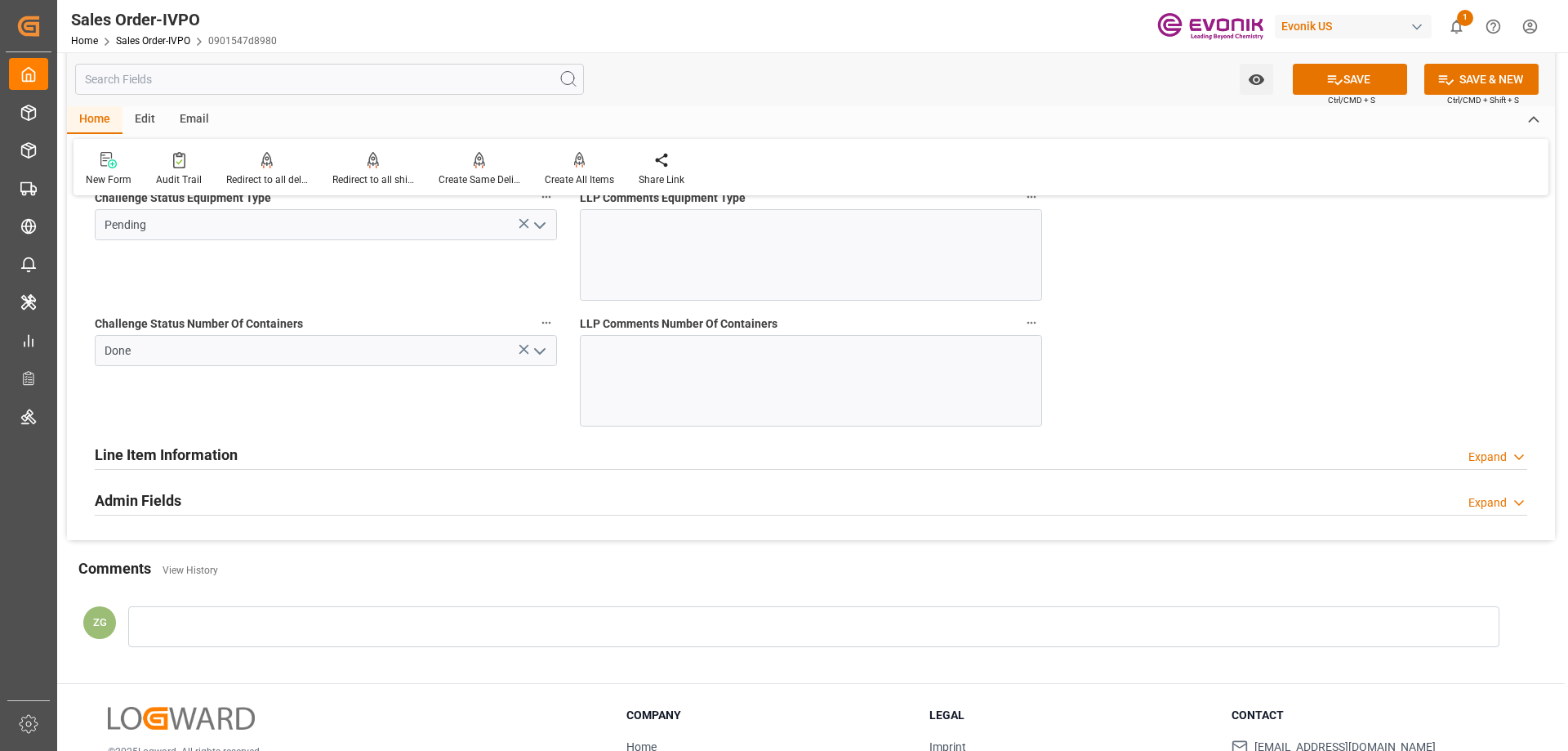
click at [537, 216] on icon "open menu" at bounding box center [540, 225] width 19 height 19
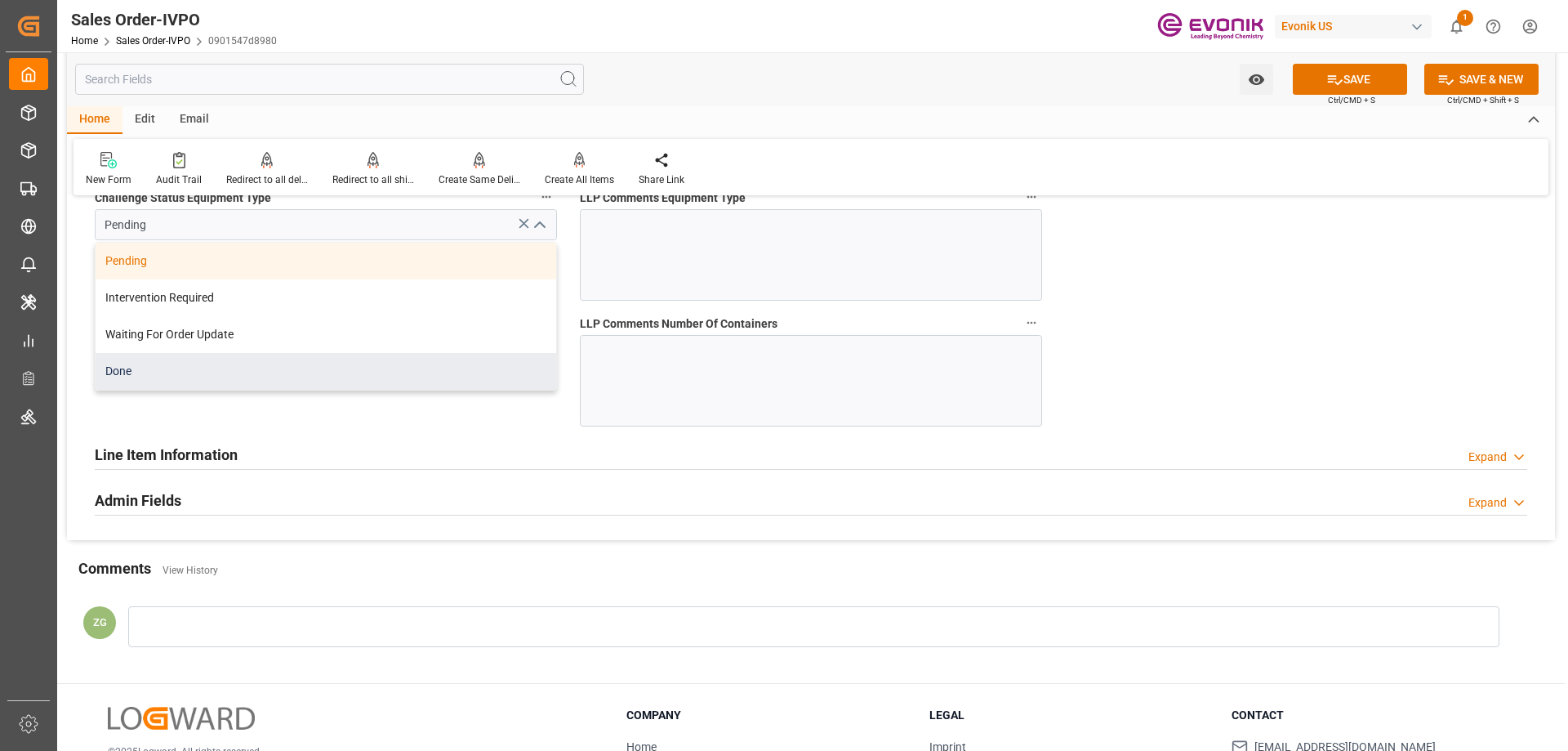
click at [139, 387] on div "Done" at bounding box center [326, 372] width 461 height 37
type input "Done"
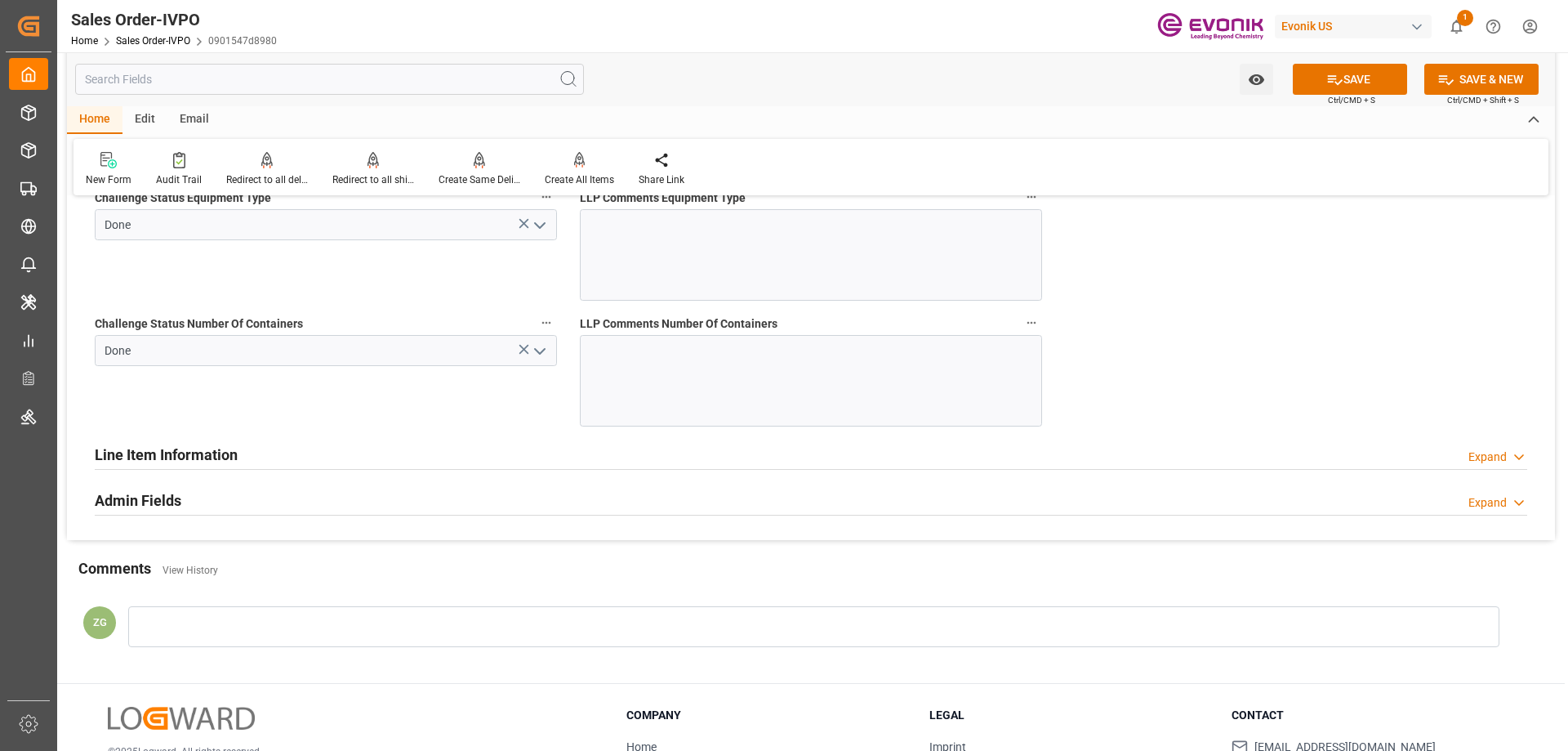
scroll to position [2859, 0]
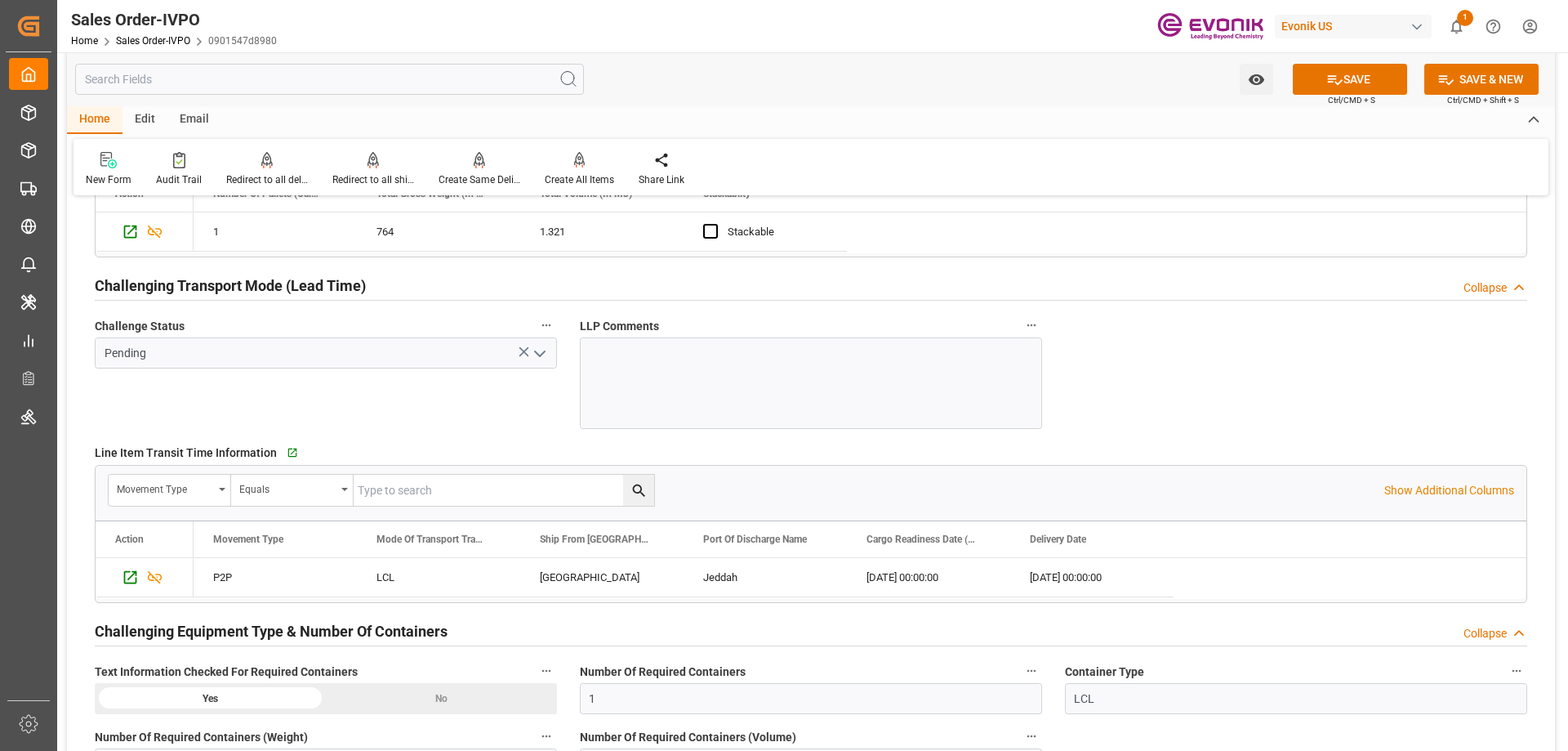
click at [541, 350] on icon "open menu" at bounding box center [540, 353] width 19 height 19
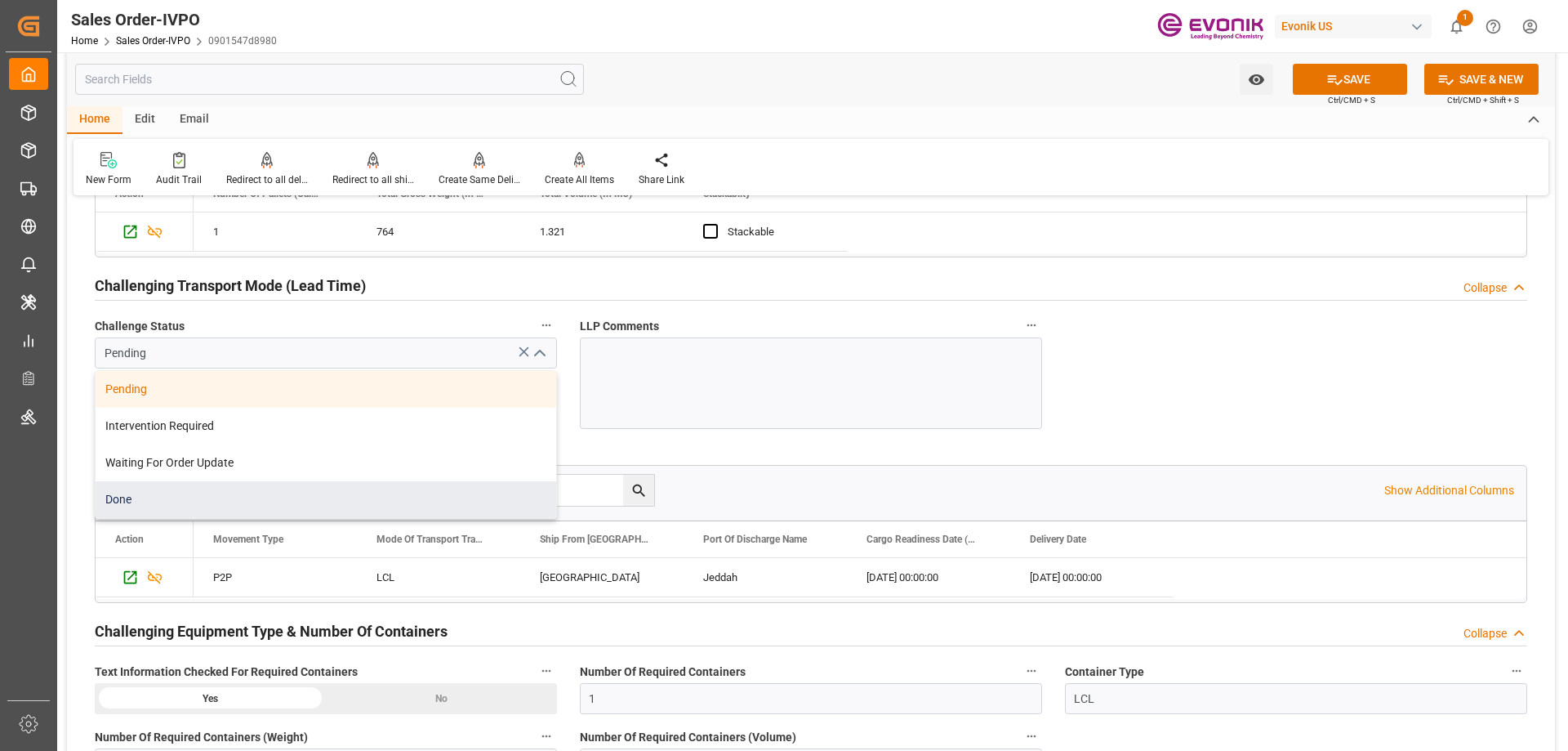
click at [132, 493] on div "Done" at bounding box center [326, 499] width 461 height 37
type input "Done"
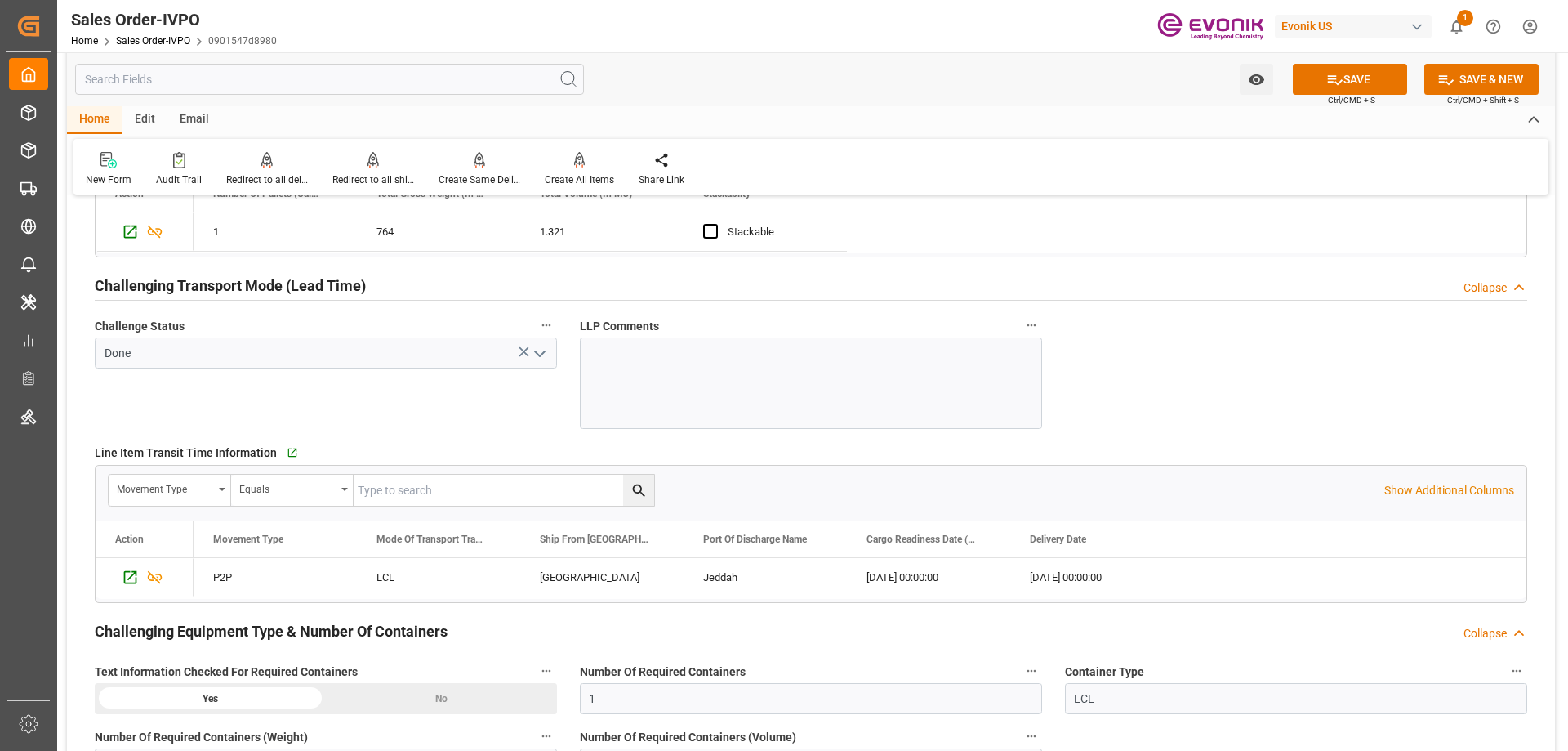
scroll to position [2287, 0]
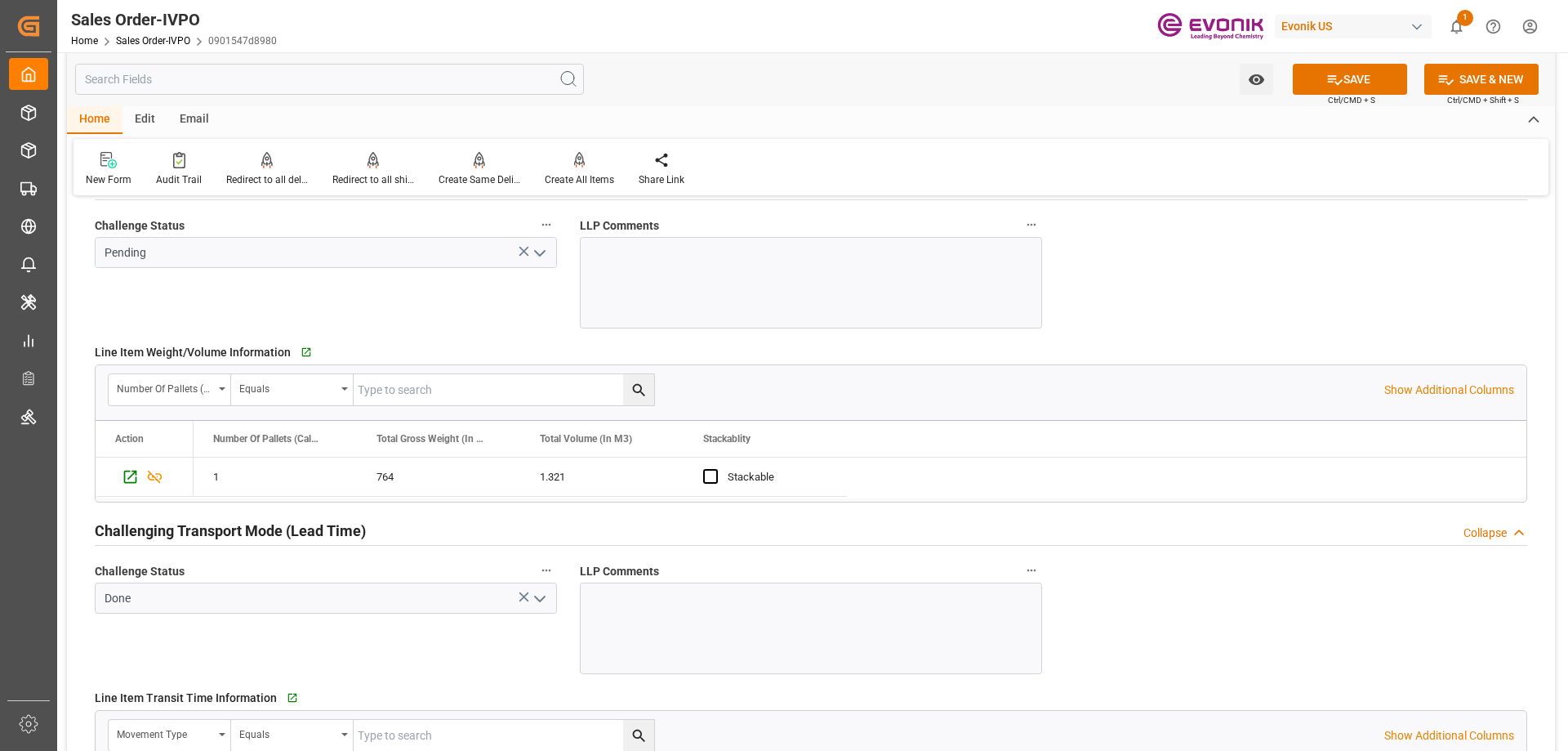
click at [541, 256] on icon "open menu" at bounding box center [540, 253] width 19 height 19
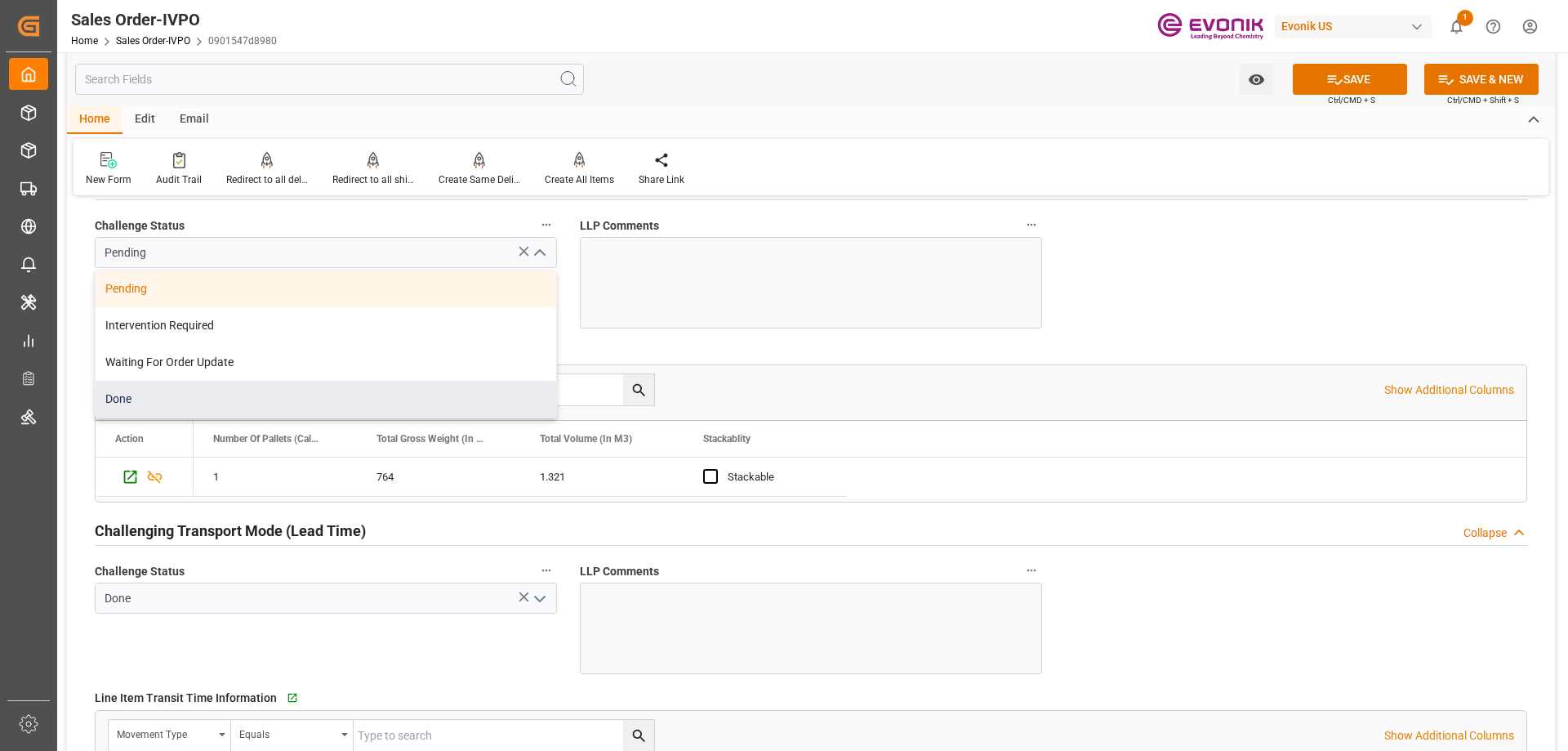
click at [131, 398] on div "Done" at bounding box center [326, 399] width 461 height 37
type input "Done"
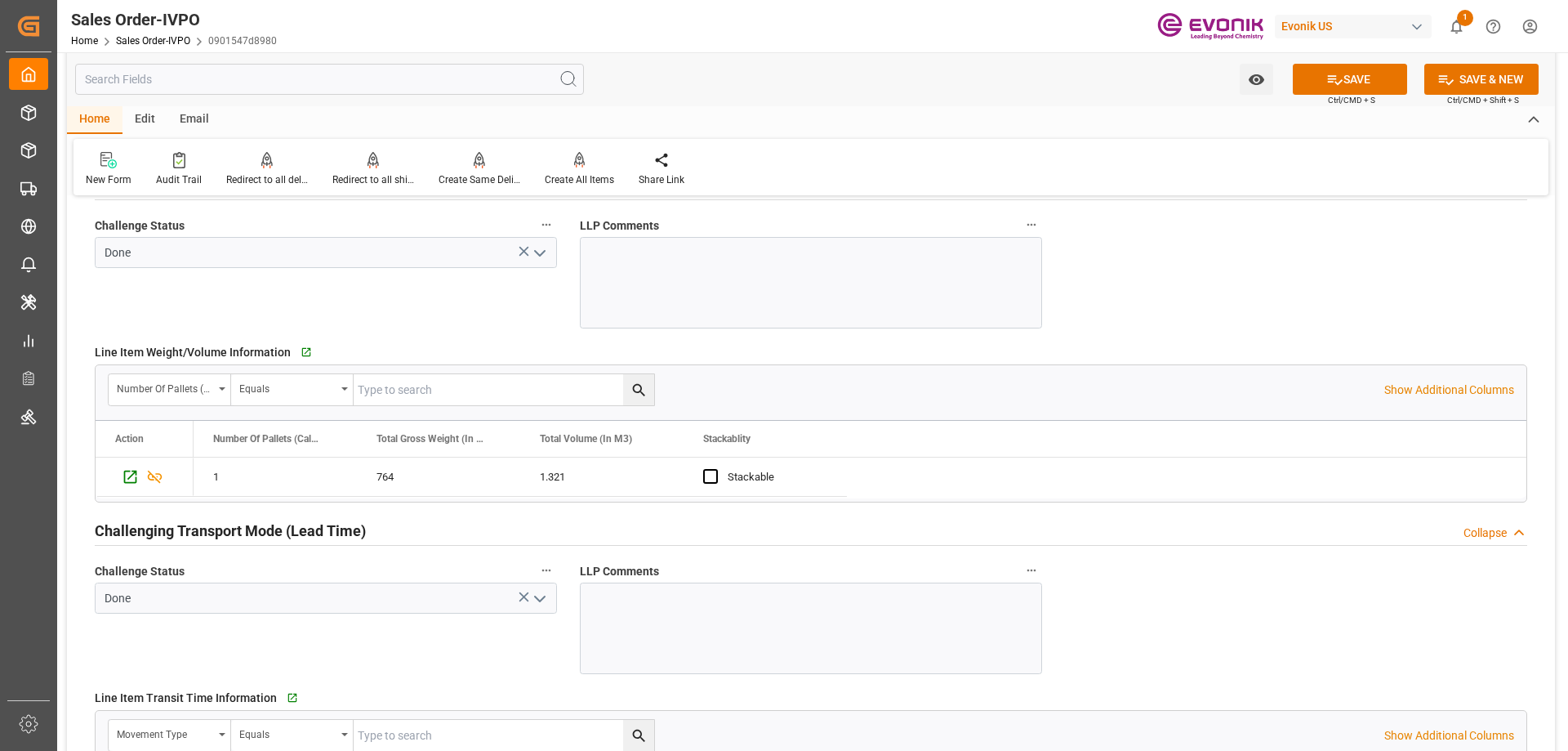
scroll to position [1960, 0]
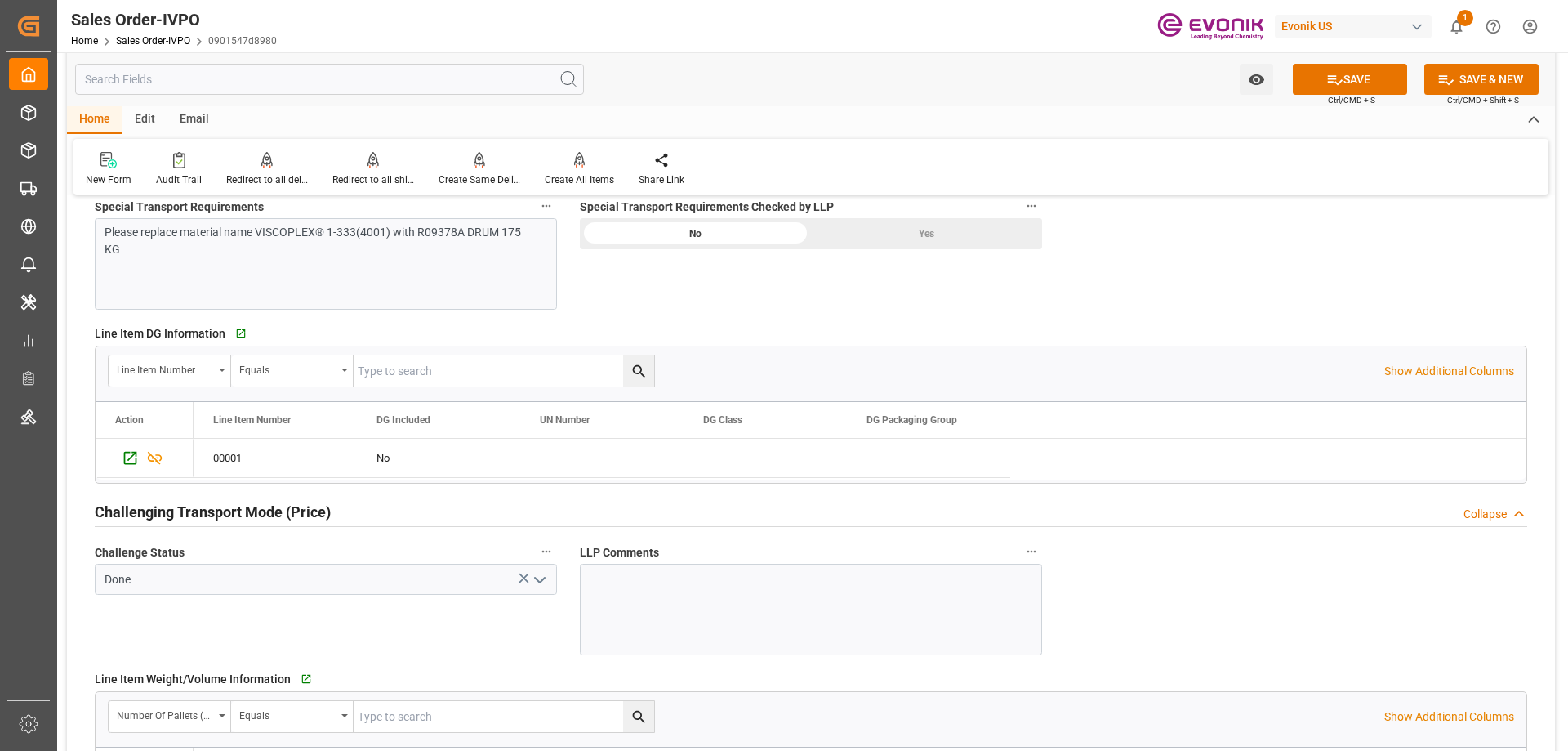
click at [929, 236] on div "Yes" at bounding box center [927, 233] width 231 height 31
click at [1322, 77] on button "SAVE" at bounding box center [1350, 79] width 115 height 31
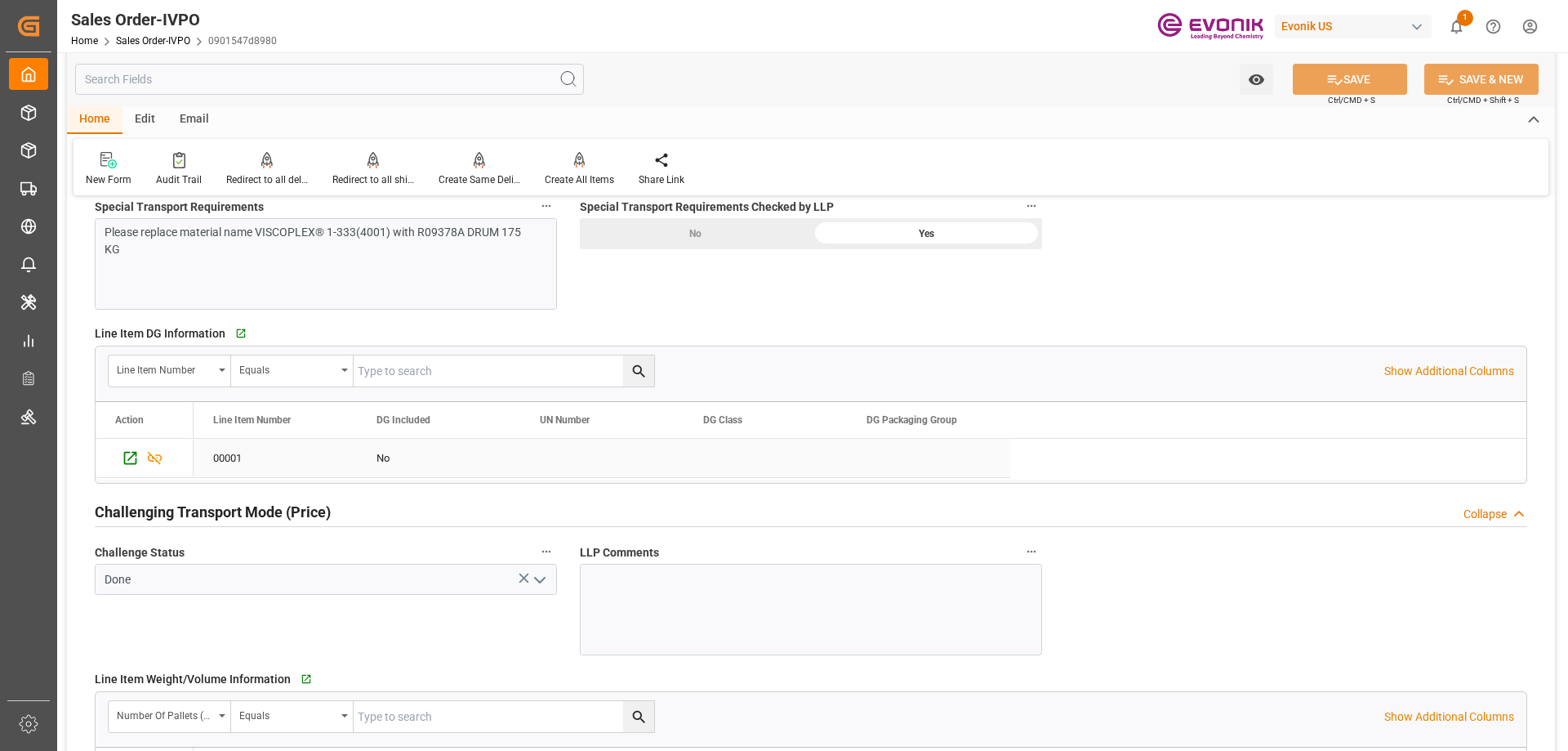
scroll to position [2370, 0]
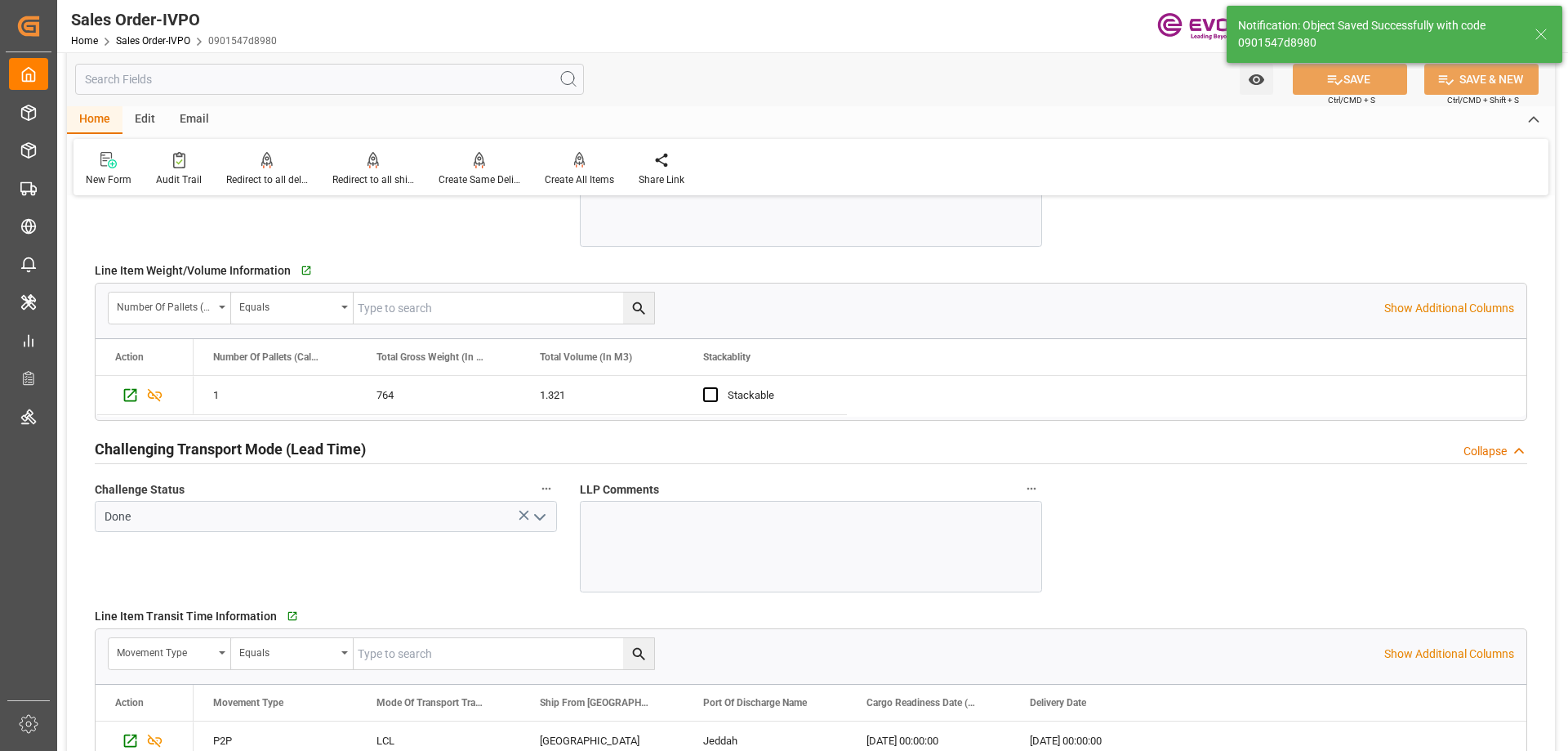
type input "[DATE] 18:57"
type input "No"
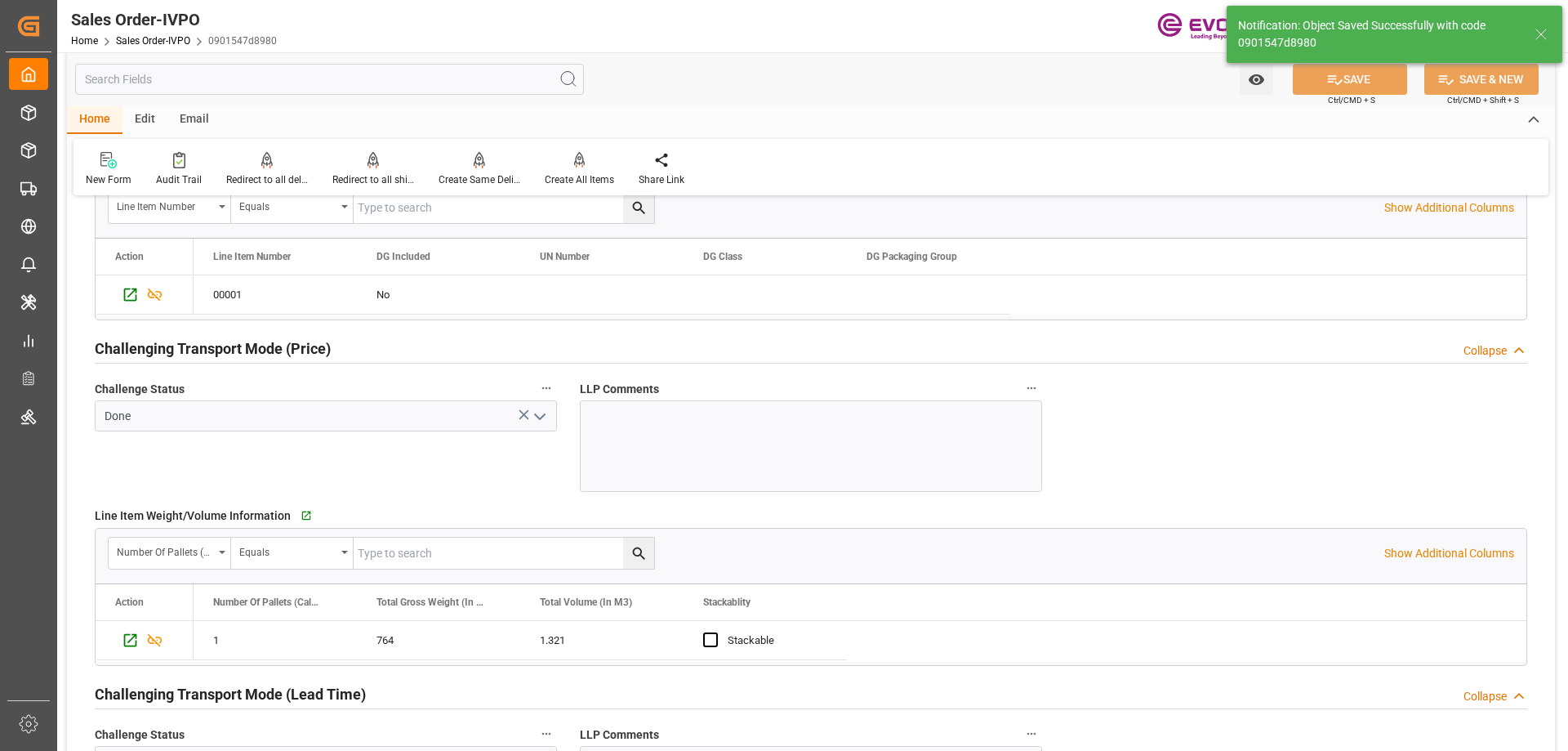
scroll to position [1879, 0]
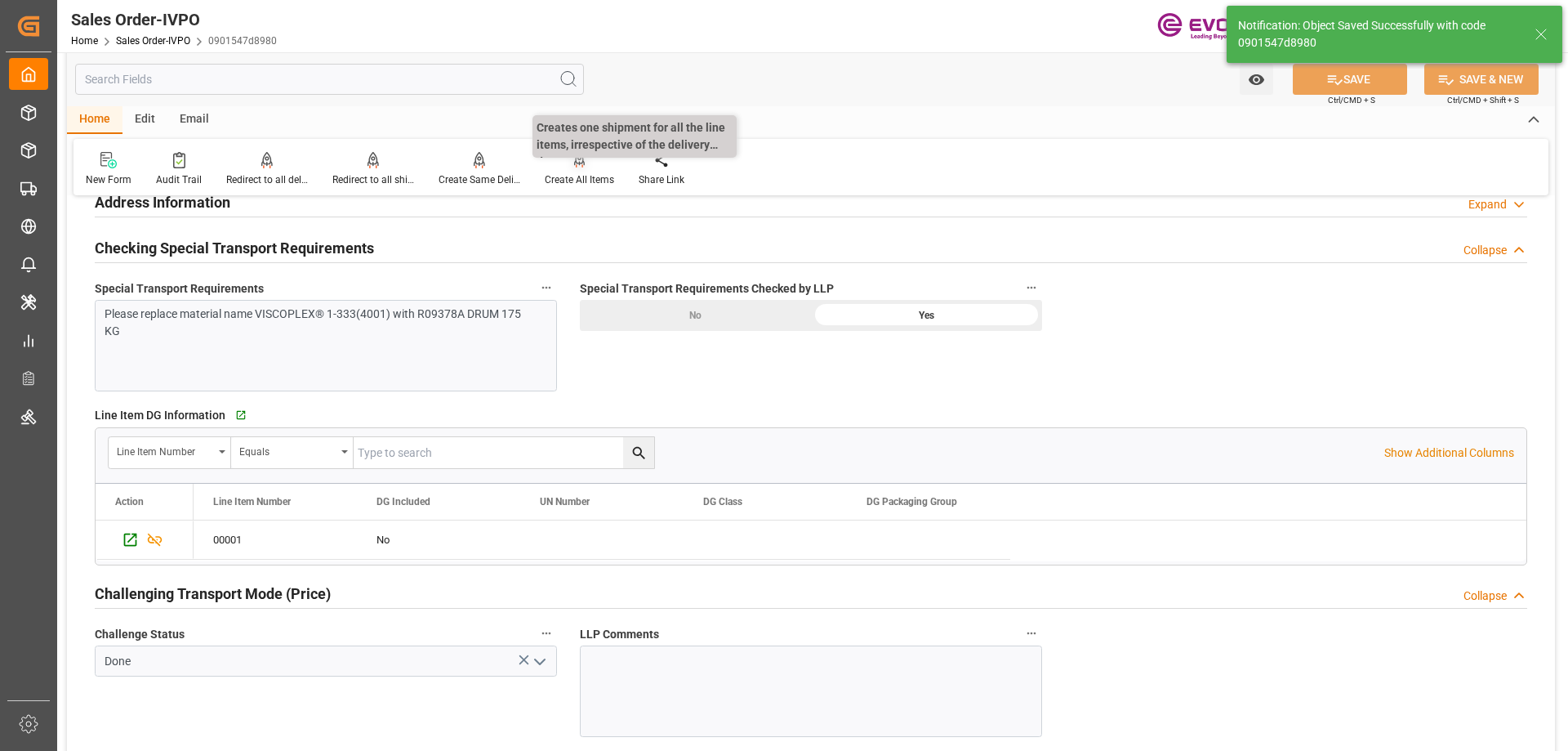
click at [555, 164] on div at bounding box center [579, 159] width 69 height 18
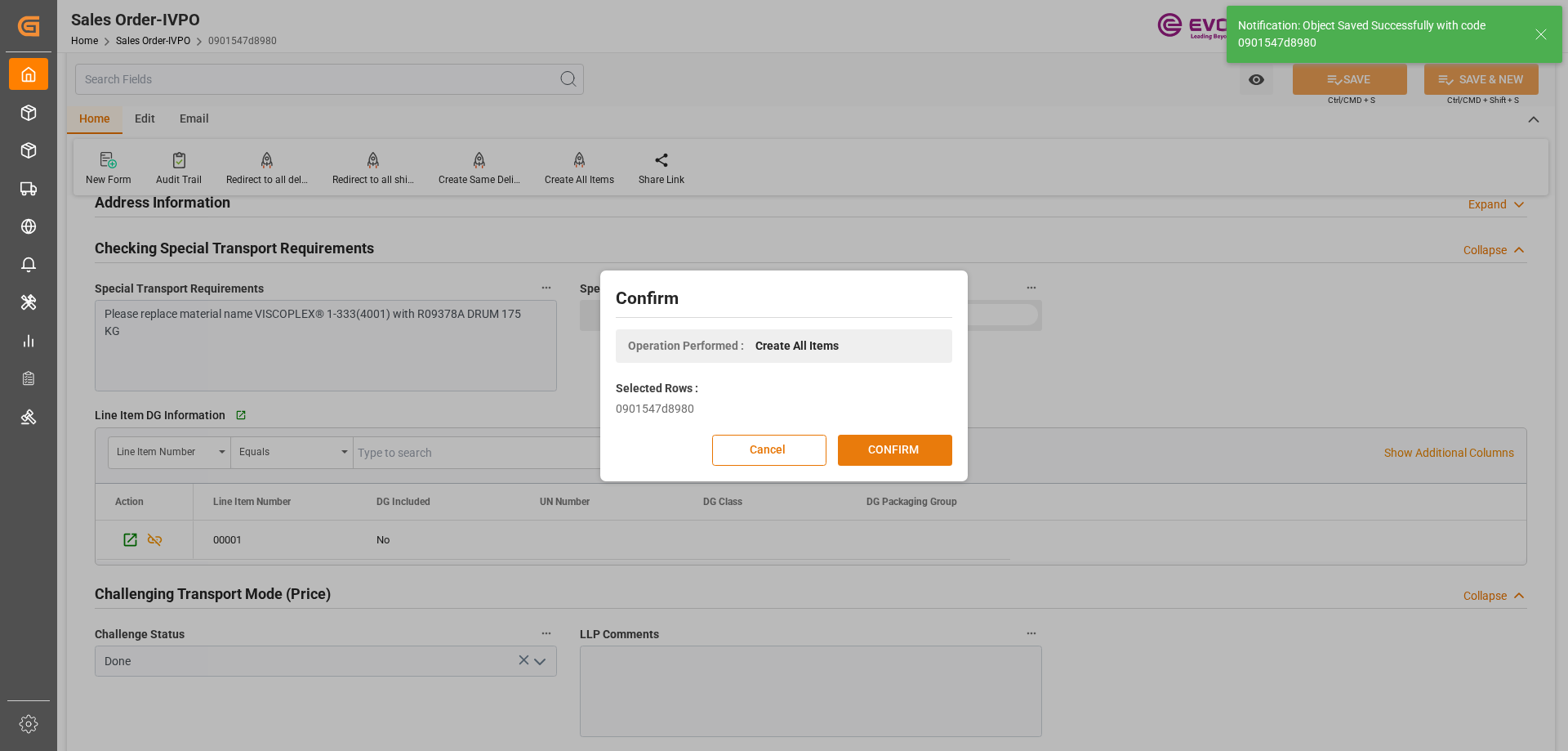
click at [846, 450] on button "CONFIRM" at bounding box center [895, 450] width 115 height 31
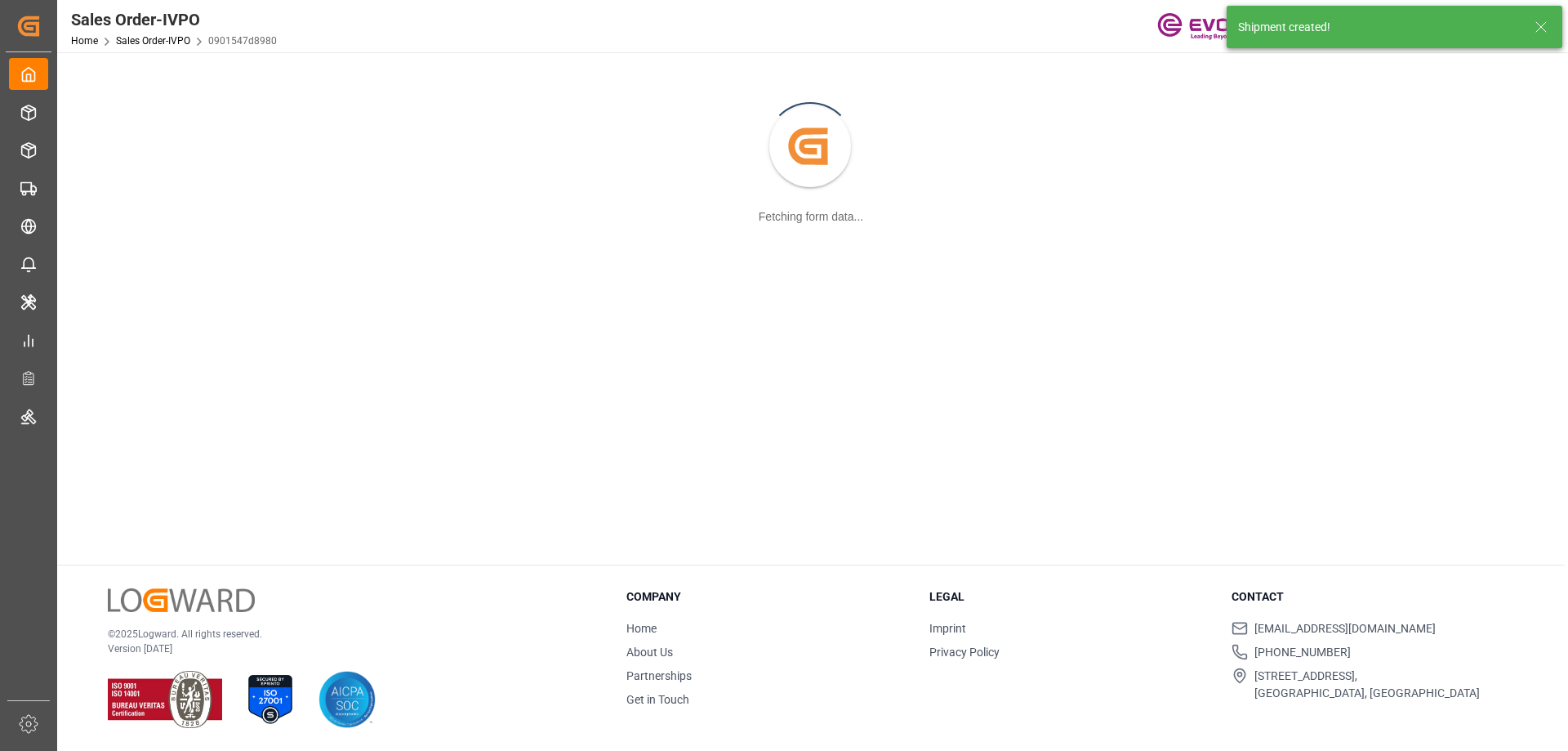
scroll to position [177, 0]
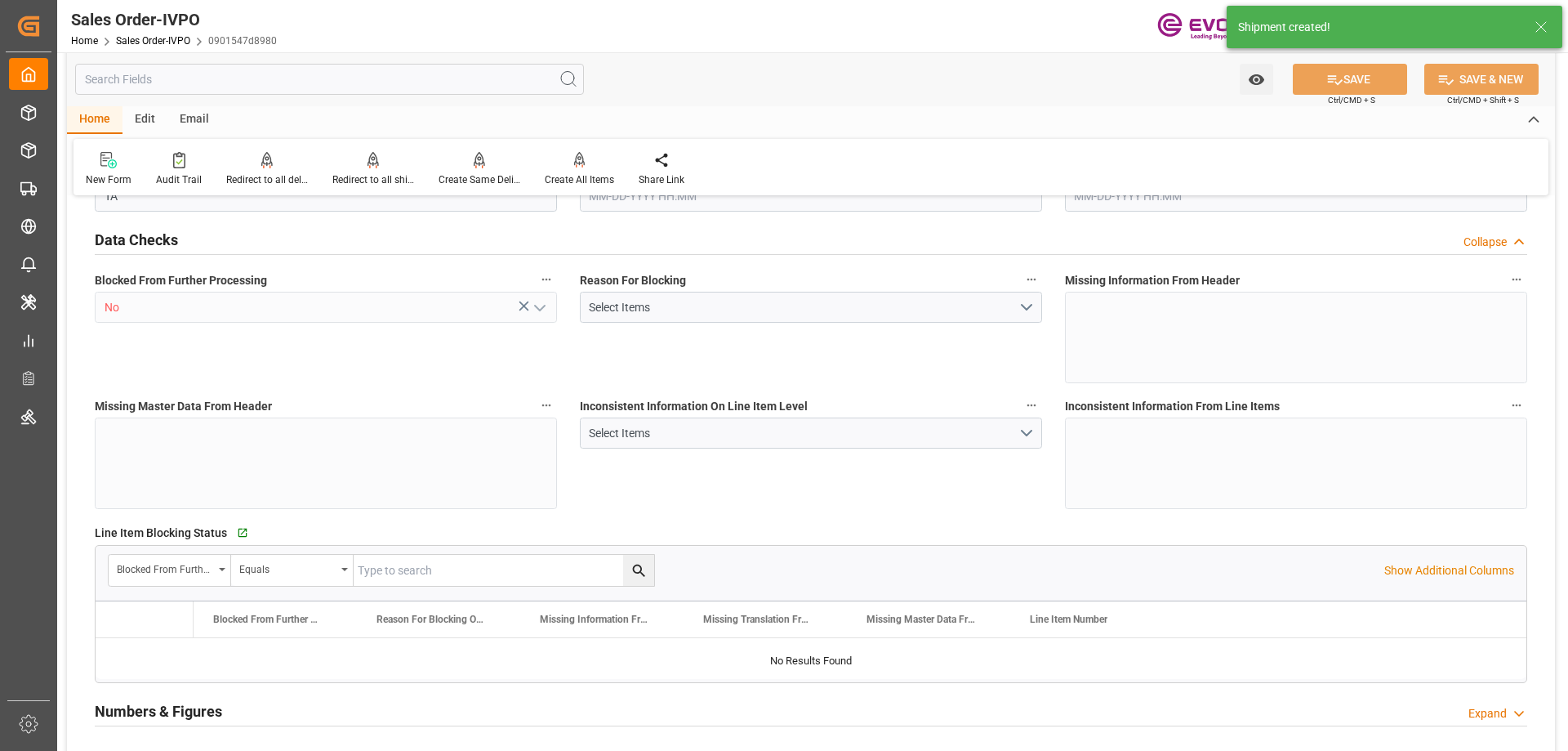
type input "SAJED"
type input "0"
type input "1"
type input "810"
type input "08-13-2025 19:37"
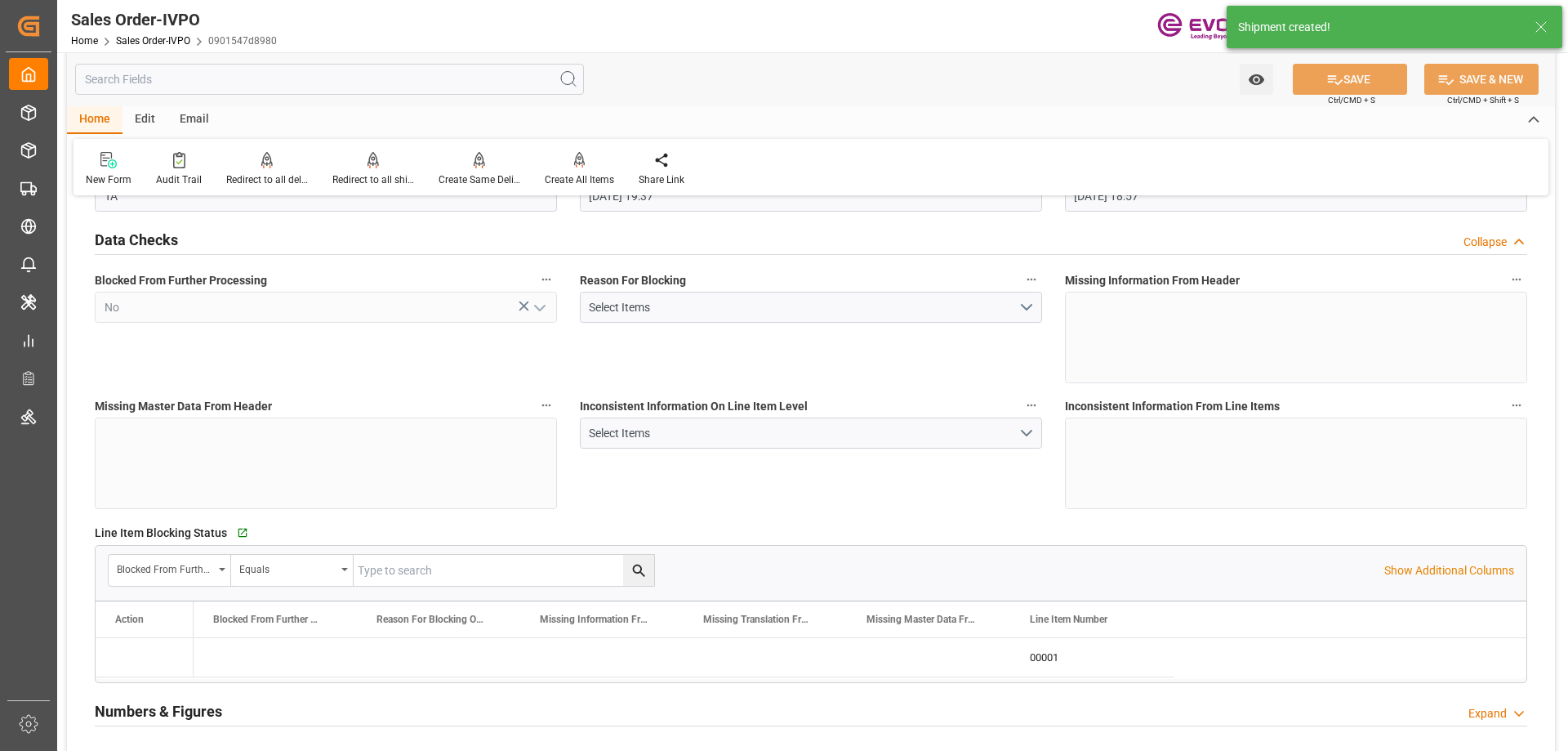
type input "[DATE] 18:57"
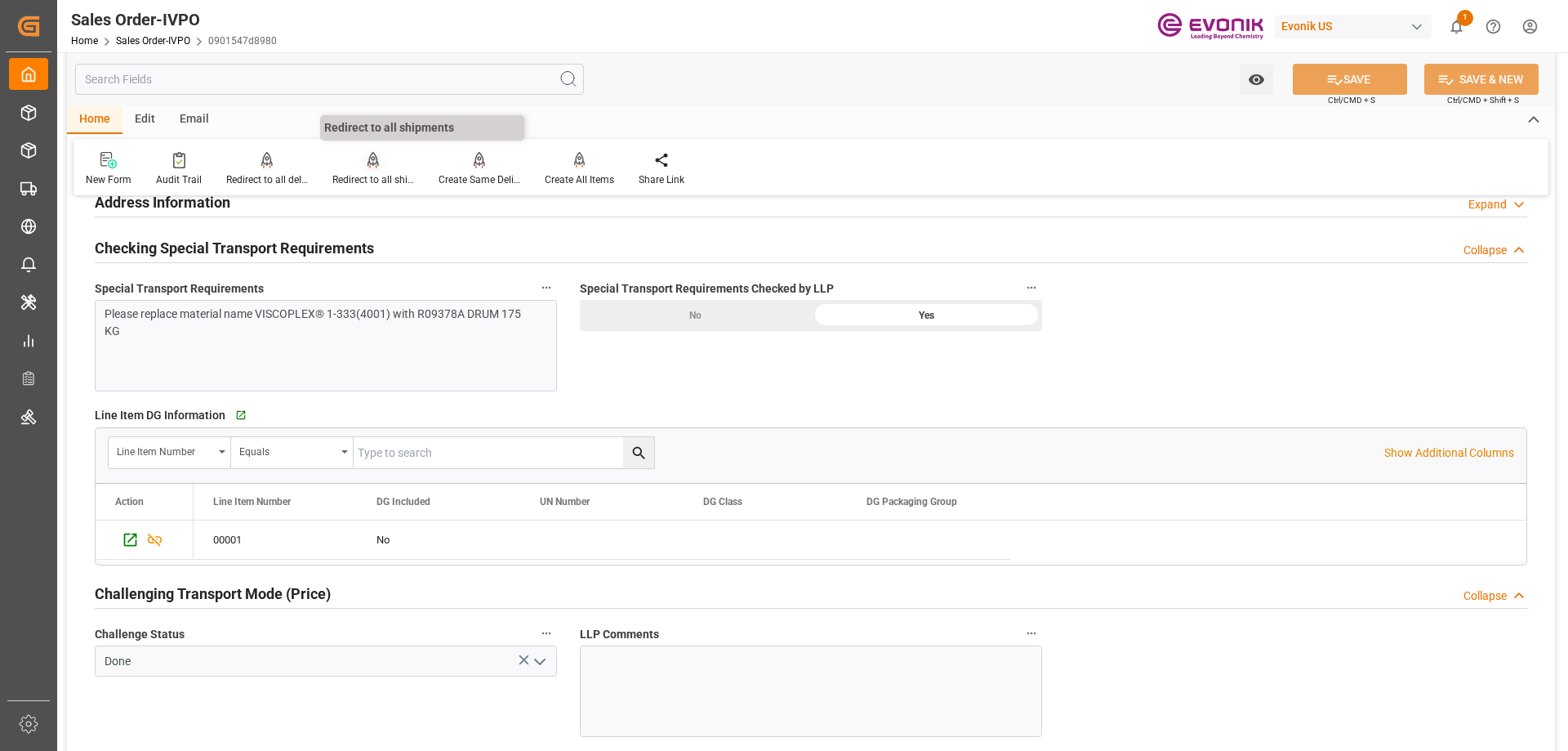
click at [368, 166] on icon at bounding box center [373, 159] width 11 height 17
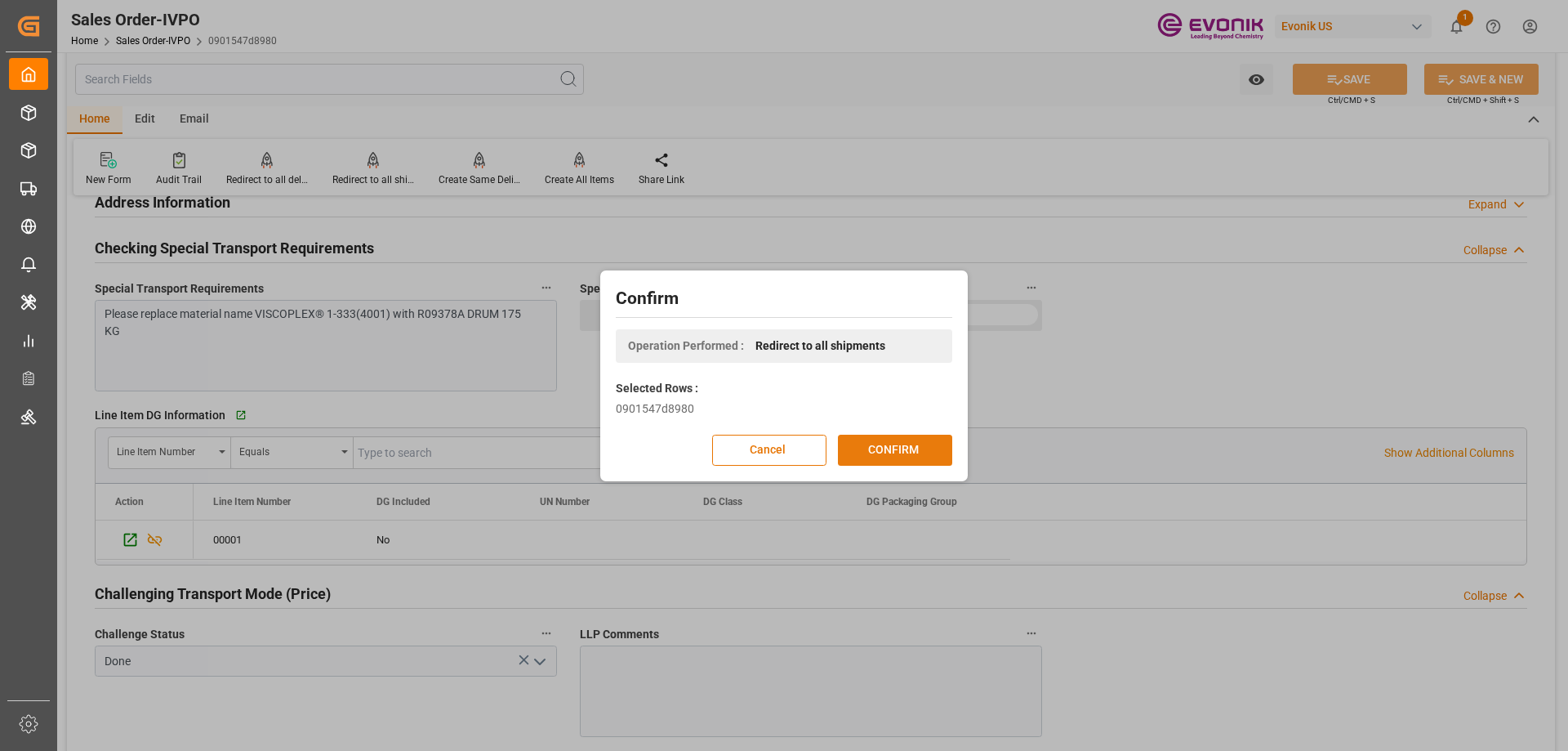
click at [887, 435] on button "CONFIRM" at bounding box center [895, 450] width 115 height 31
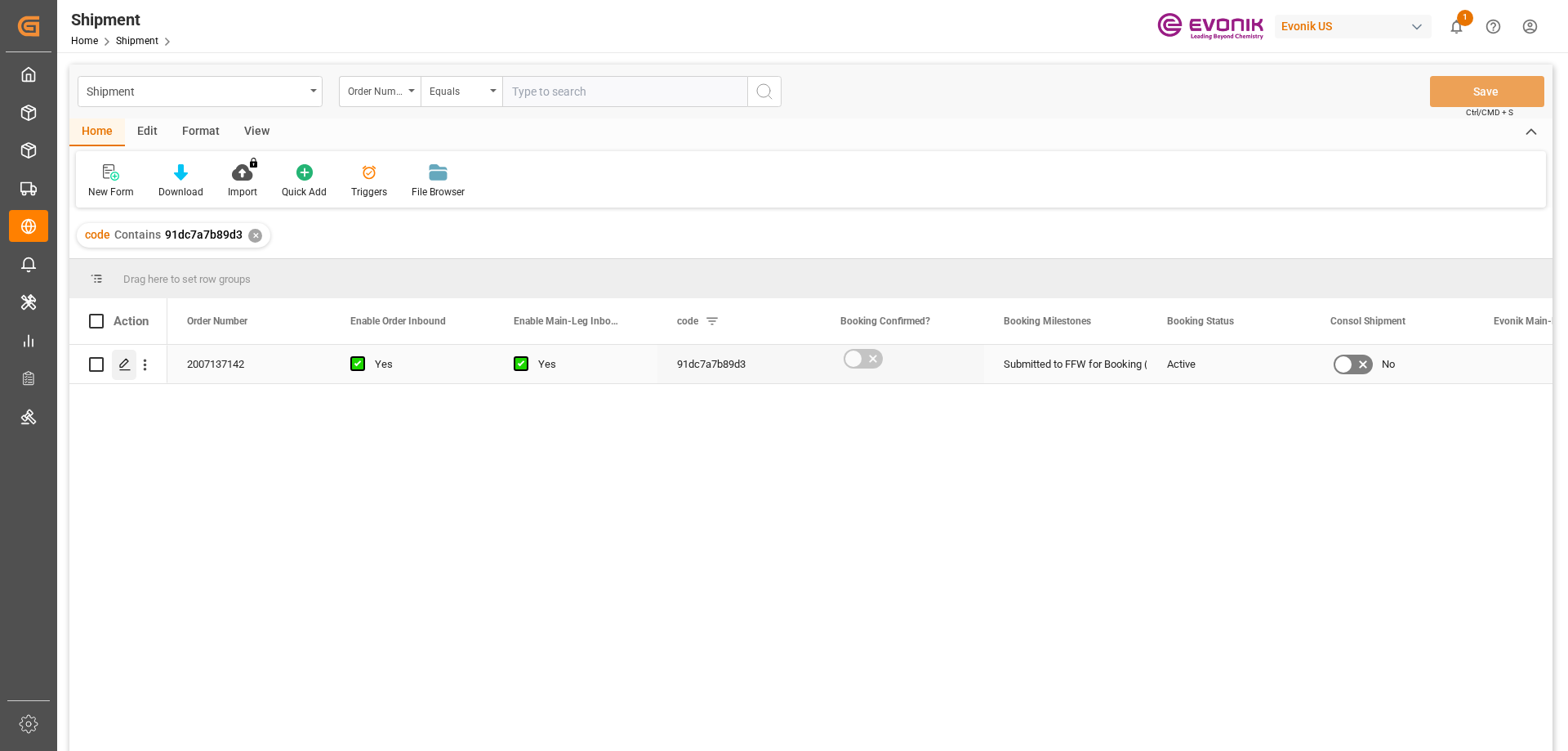
click at [129, 365] on icon "Press SPACE to select this row." at bounding box center [124, 364] width 13 height 13
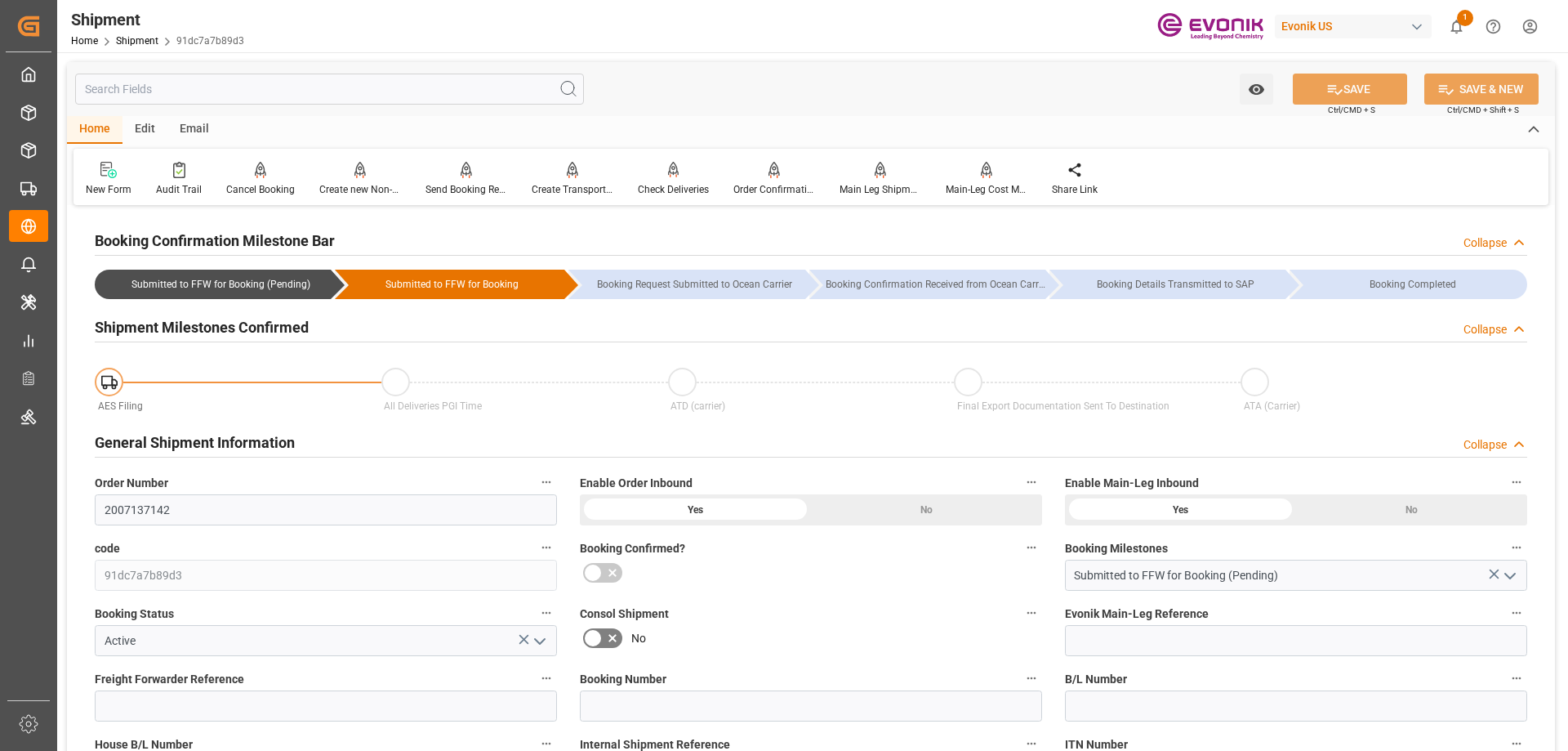
click at [198, 95] on input "text" at bounding box center [329, 89] width 509 height 31
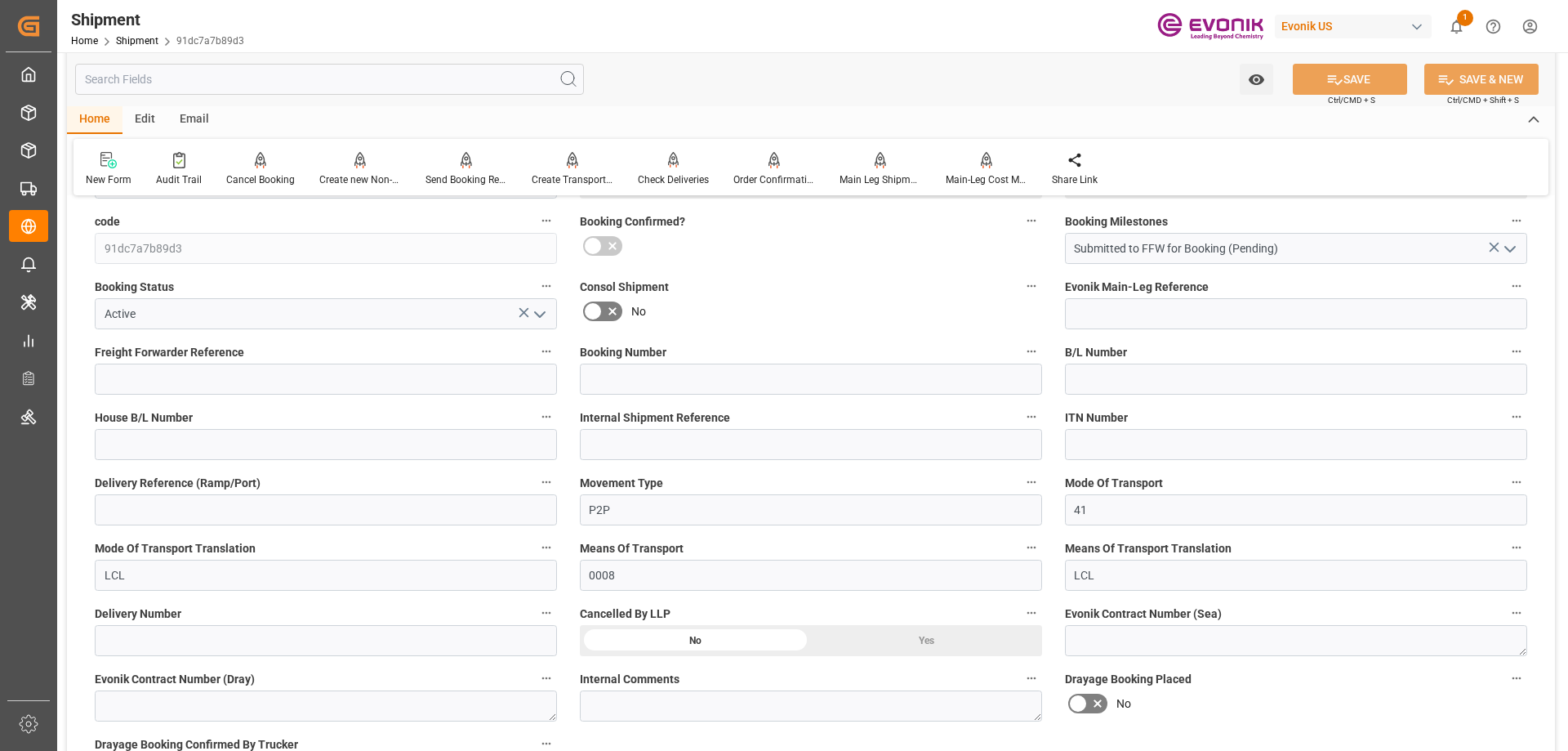
scroll to position [654, 0]
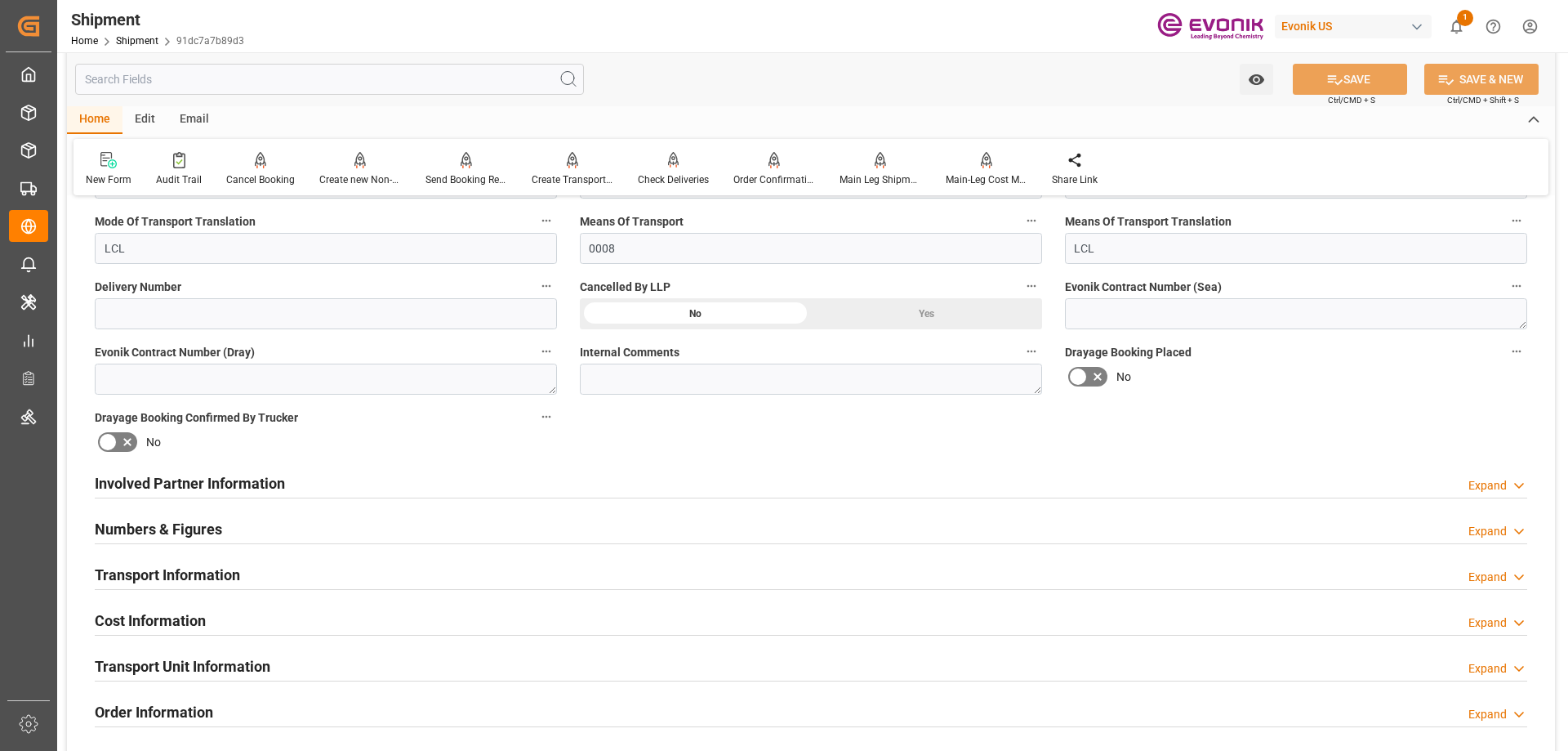
click at [193, 482] on h2 "Involved Partner Information" at bounding box center [189, 483] width 190 height 22
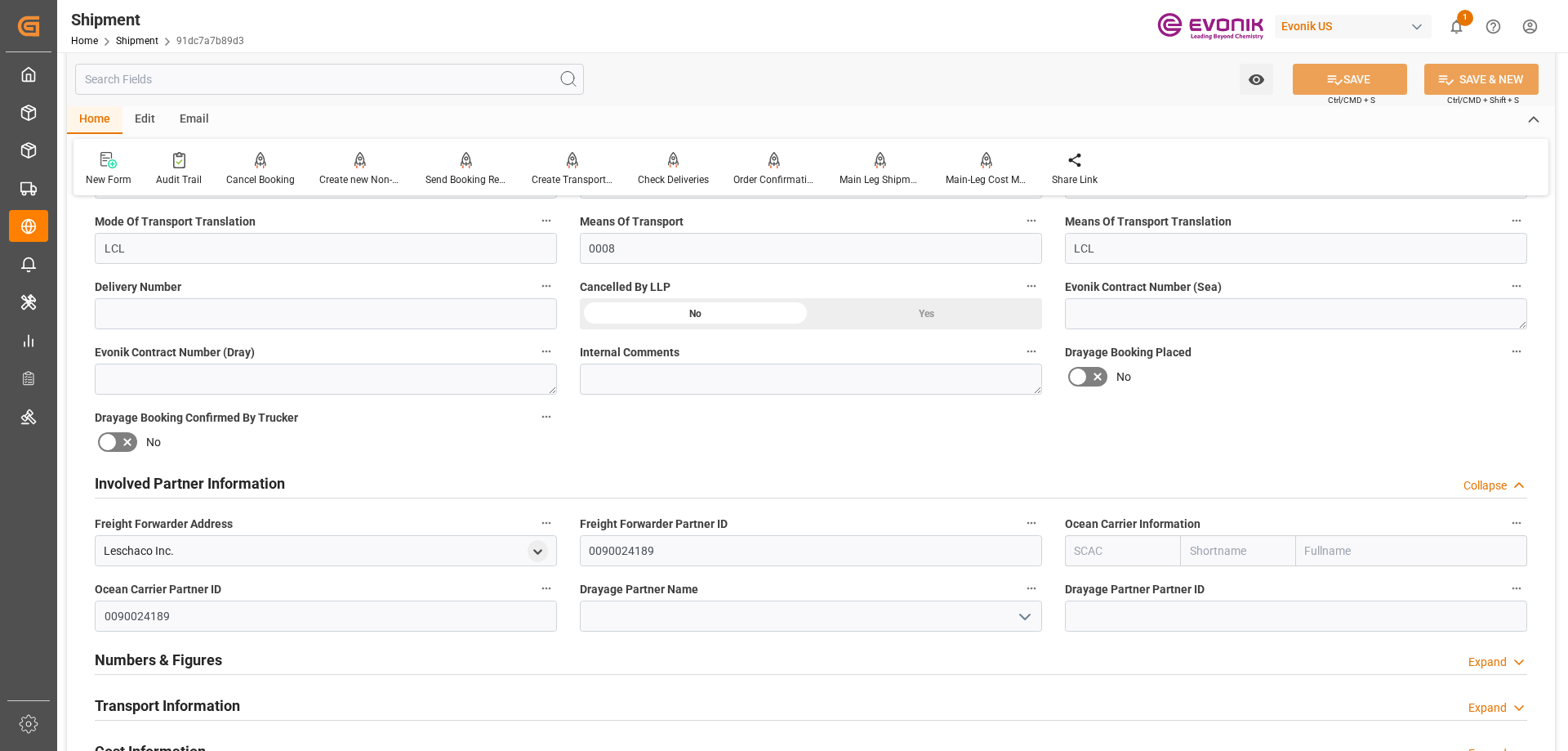
click at [1134, 549] on input "text" at bounding box center [1122, 550] width 115 height 31
type input "ALRB"
click at [1101, 586] on b "ALRB" at bounding box center [1090, 586] width 29 height 13
type input "AC Containerline"
type input "AC Containerline GmbH"
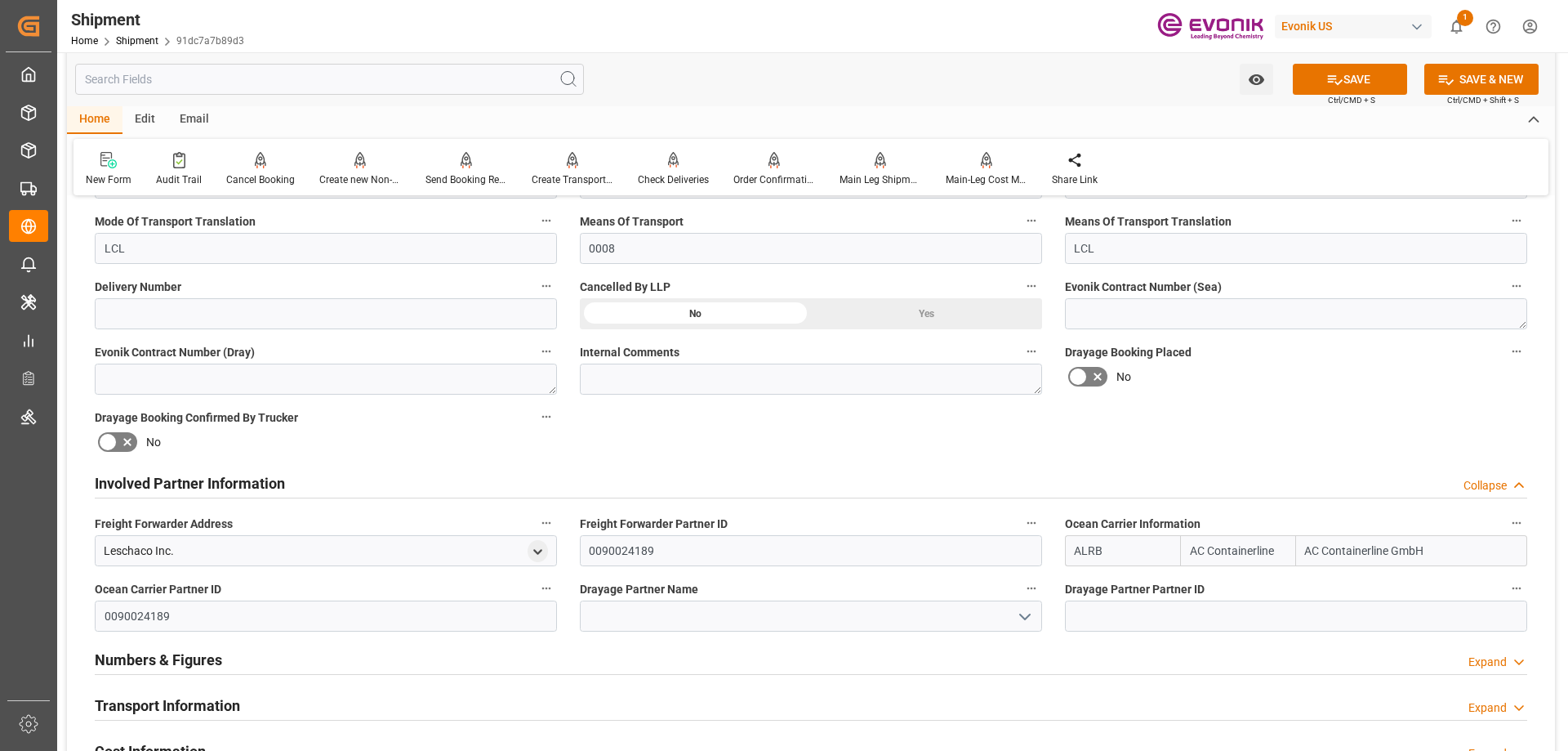
type input "ALRB"
click at [862, 613] on input at bounding box center [811, 615] width 463 height 31
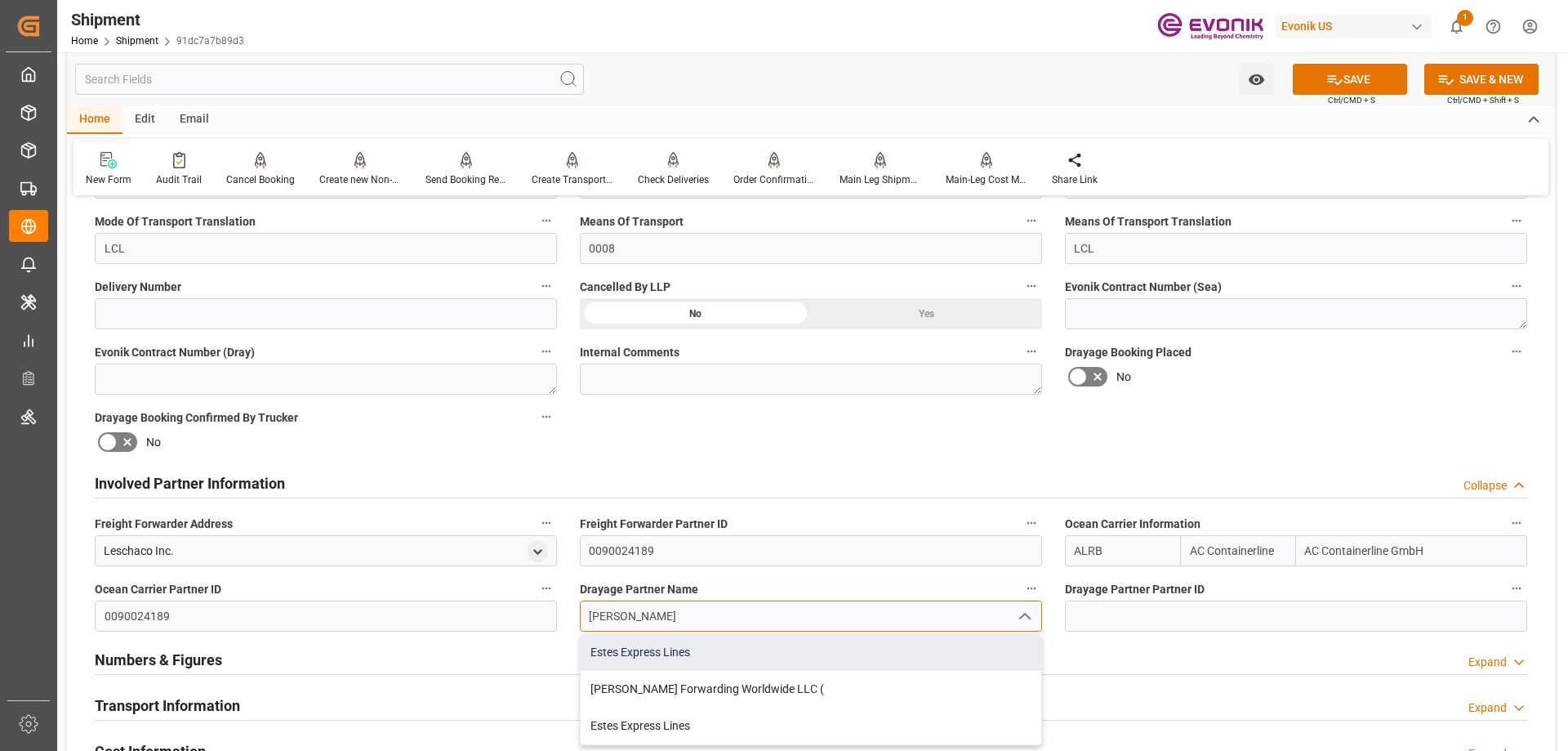
click at [710, 660] on div "Estes Express Lines" at bounding box center [811, 652] width 461 height 37
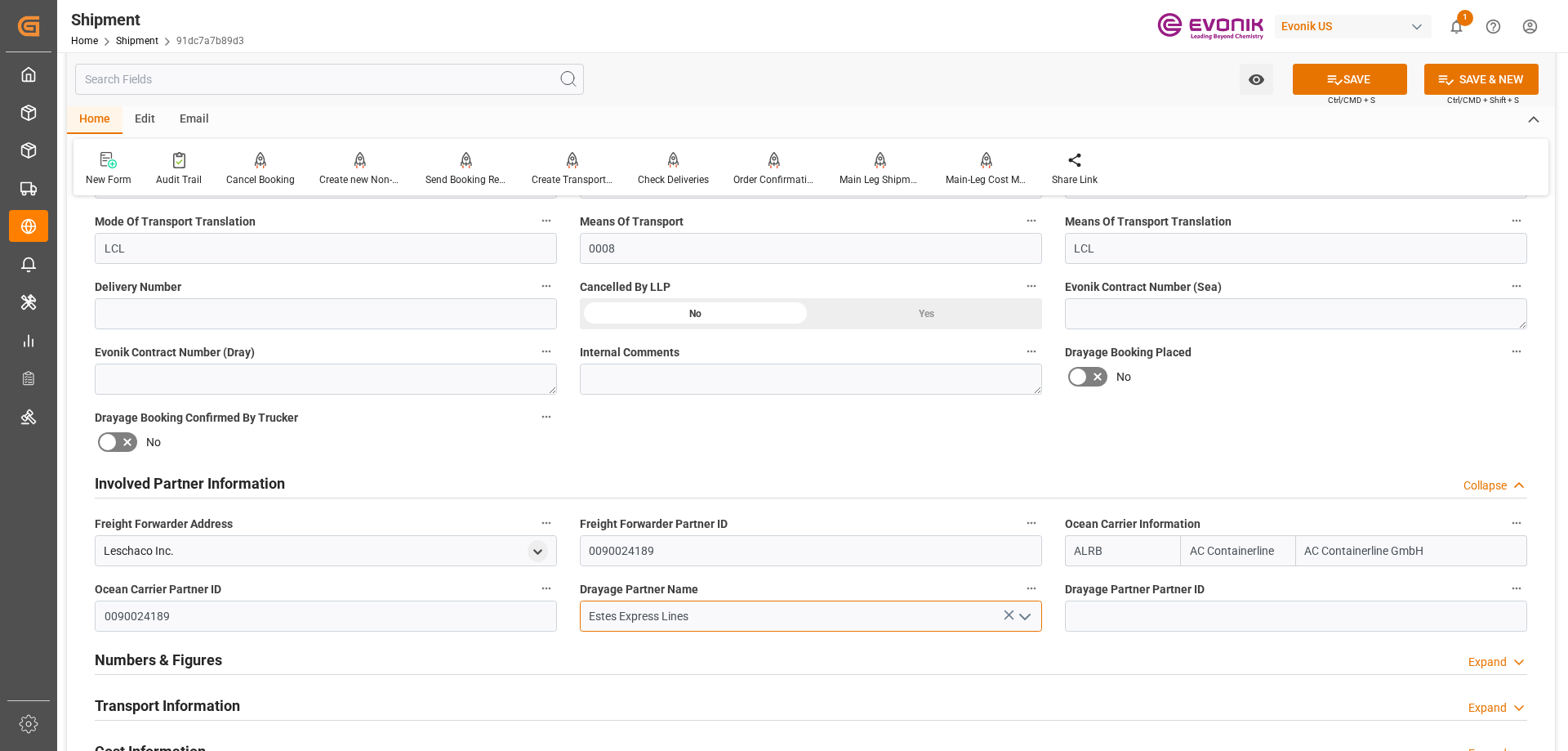
type input "Estes Express Lines"
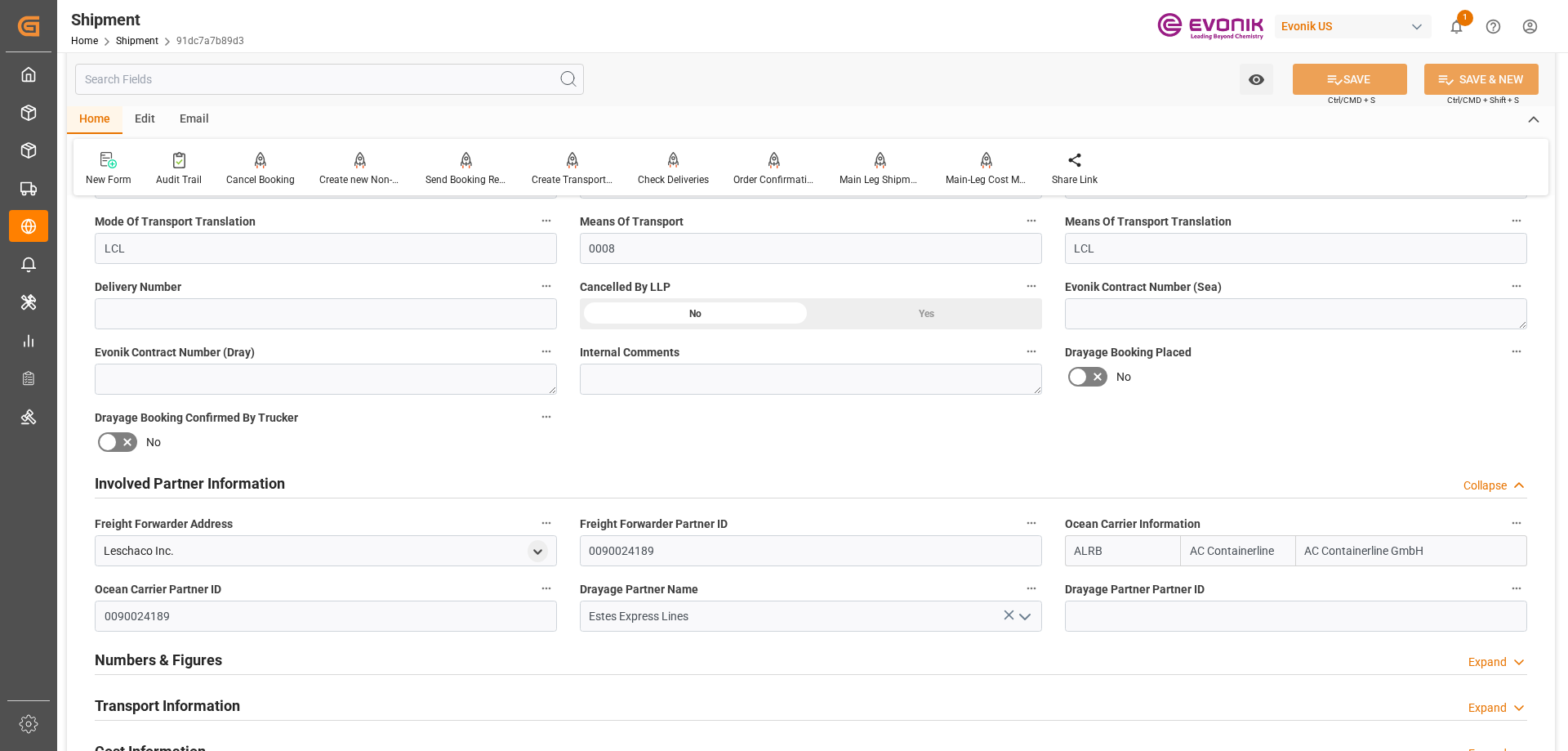
click at [215, 691] on div "Transport Information" at bounding box center [167, 704] width 145 height 31
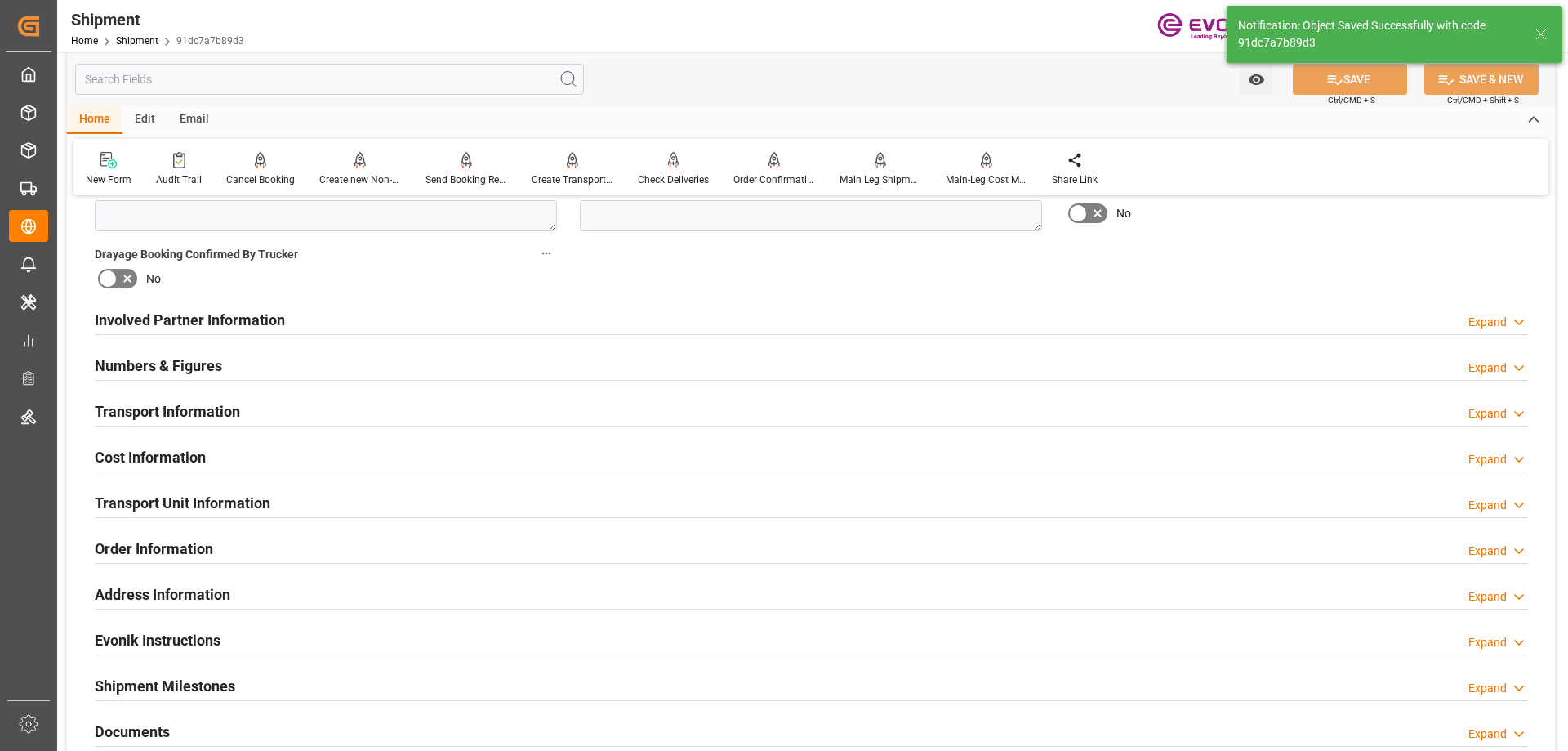
type textarea "[GEOGRAPHIC_DATA]"
click at [183, 416] on h2 "Transport Information" at bounding box center [167, 411] width 145 height 22
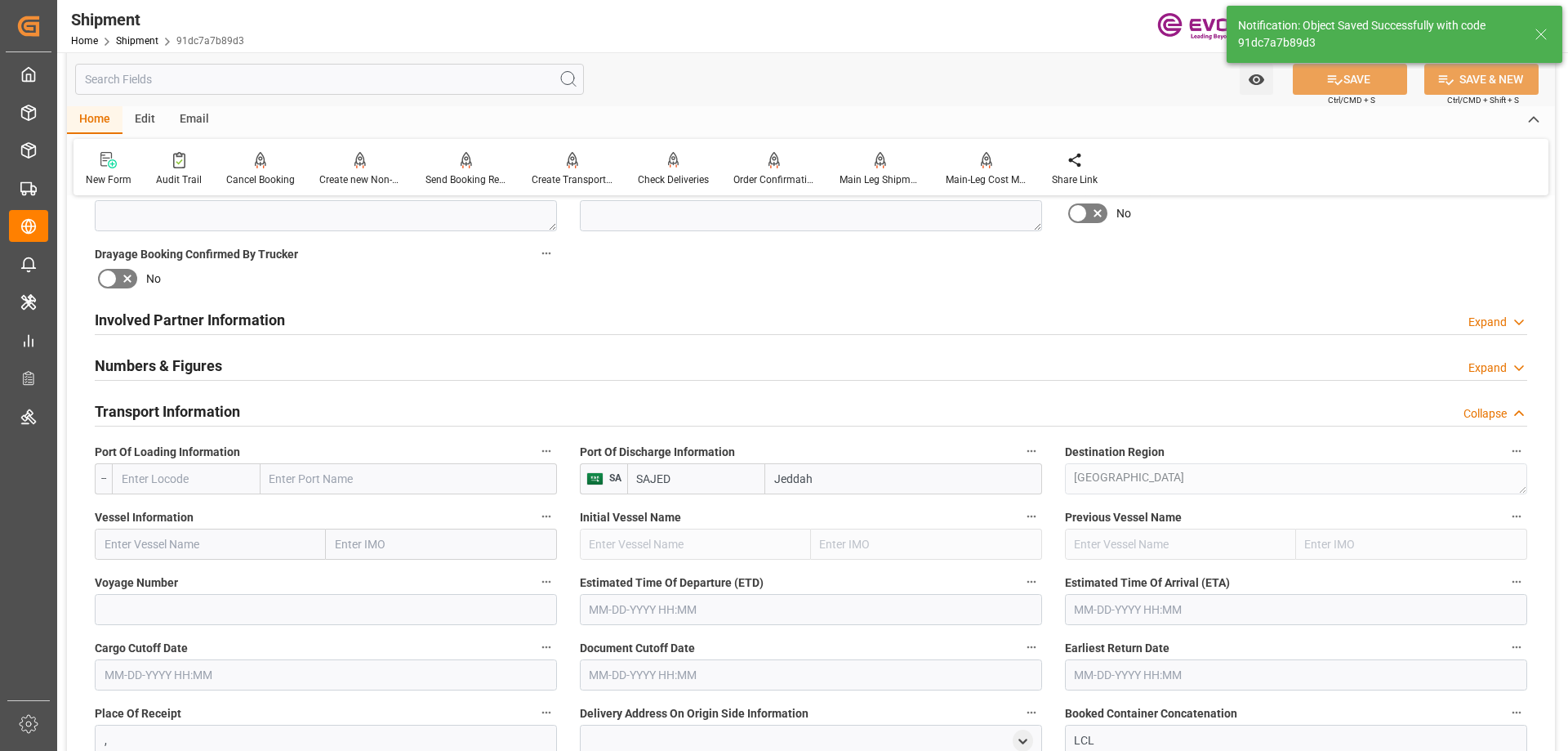
click at [179, 478] on input "text" at bounding box center [187, 478] width 149 height 31
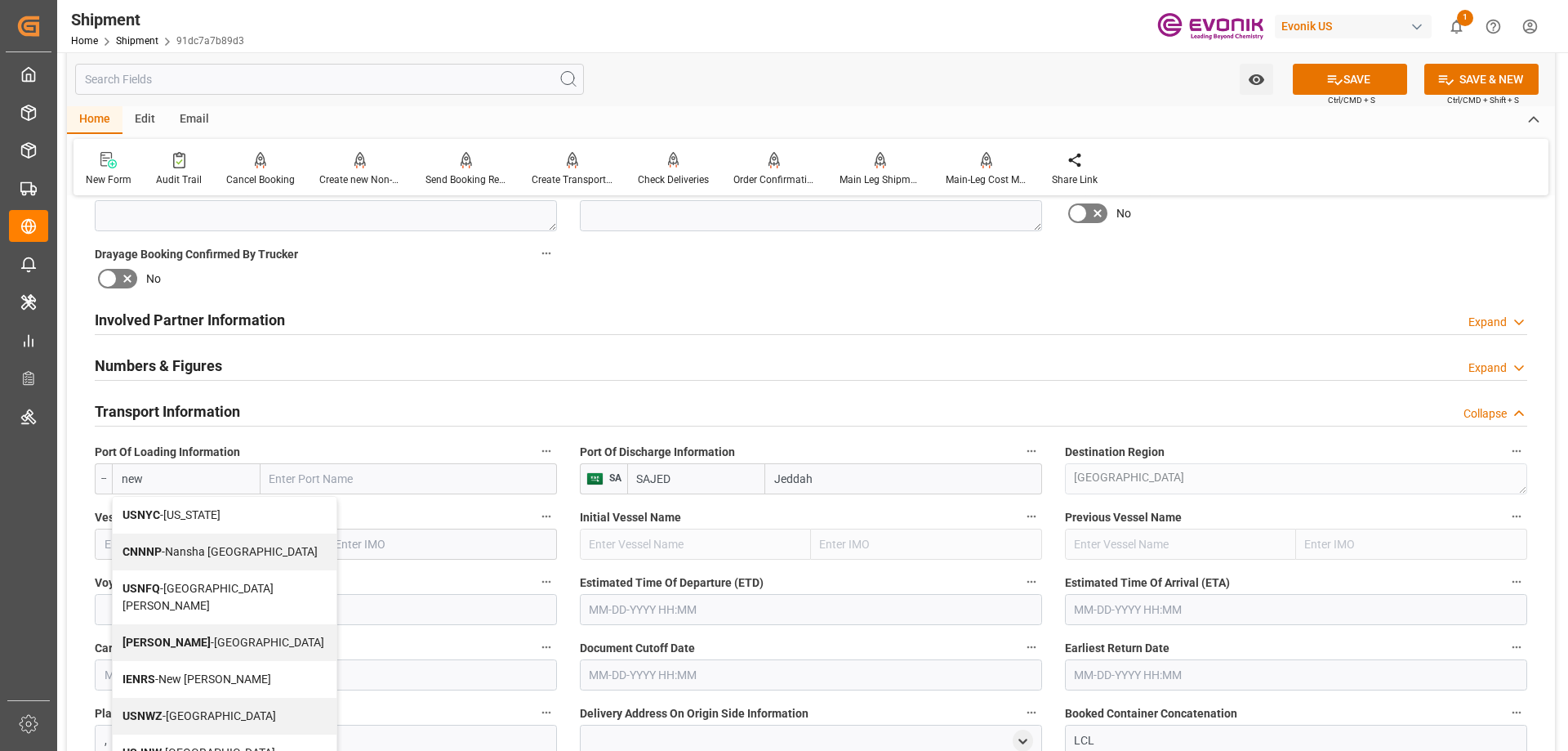
click at [177, 514] on span "USNYC - New York" at bounding box center [172, 514] width 98 height 13
type input "USNYC"
type input "[US_STATE]"
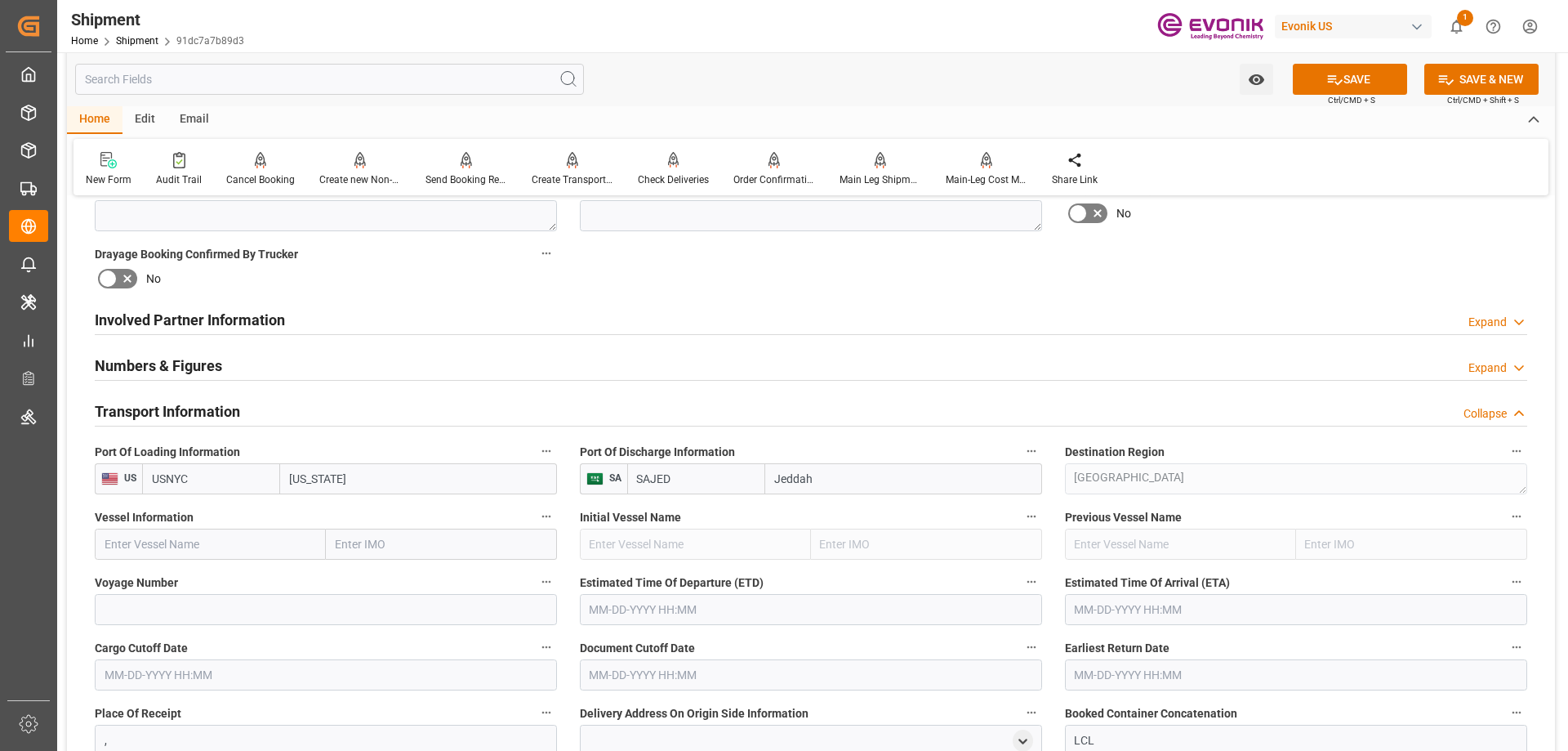
type input "USNYC"
click at [259, 539] on input "text" at bounding box center [210, 543] width 231 height 31
paste input "OOCL EUROPE"
click at [166, 582] on b "OOCL Europe" at bounding box center [139, 579] width 69 height 13
type input "OOCL Europe"
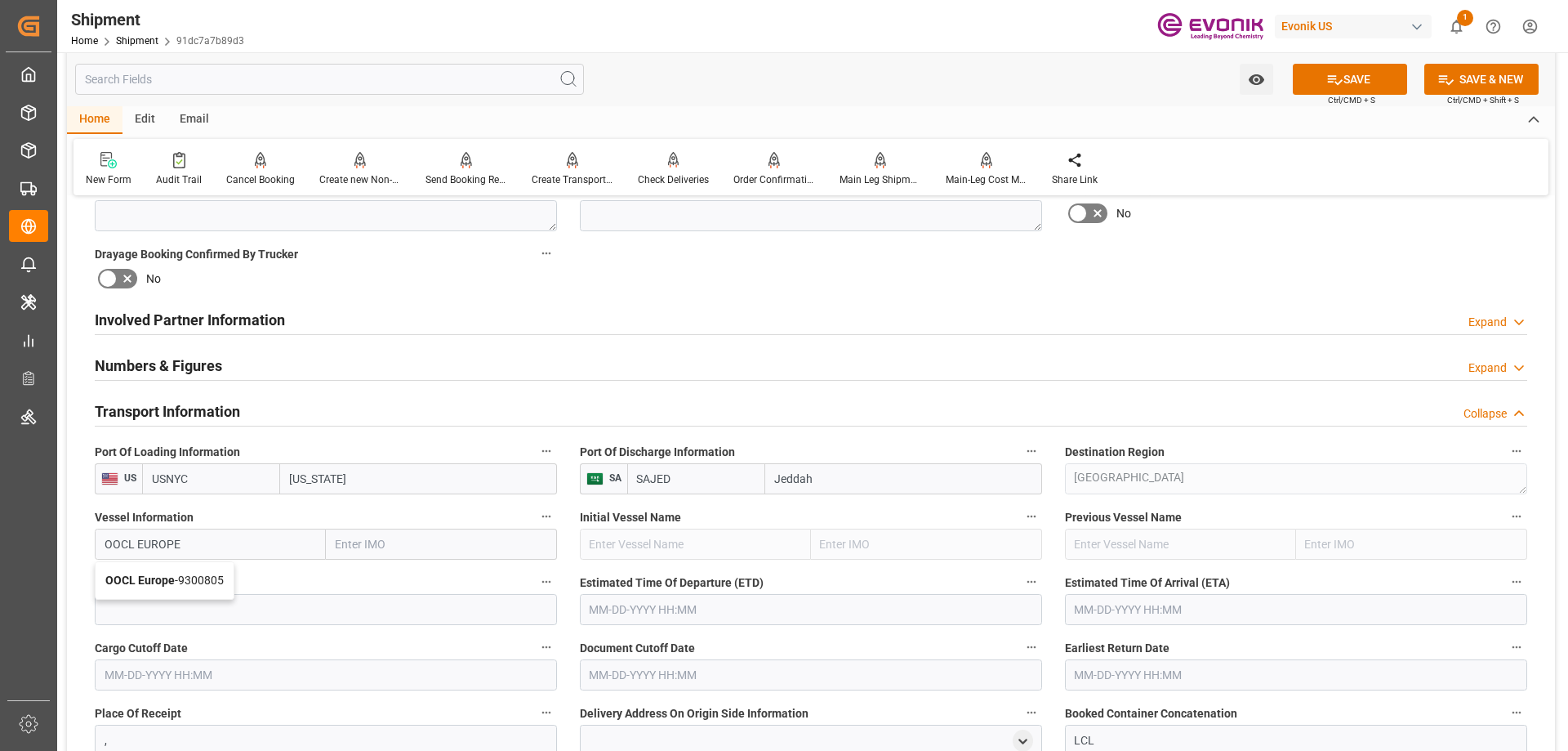
type input "9300805"
type input "OOCL Europe"
click at [443, 606] on input at bounding box center [326, 609] width 463 height 31
paste input "0MRJCE1MA"
type input "0MRJCE1MA"
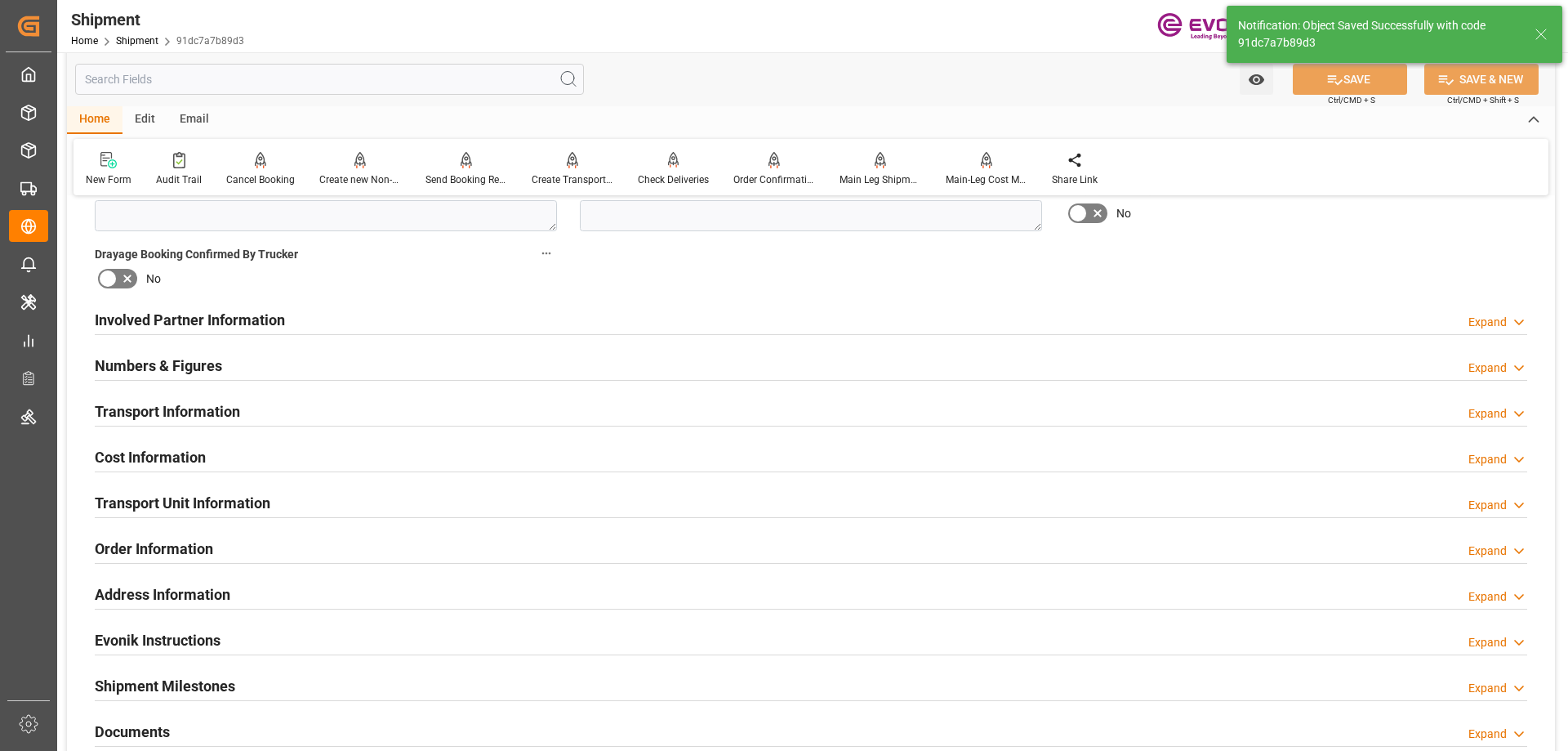
click at [230, 308] on div "Involved Partner Information" at bounding box center [189, 318] width 190 height 31
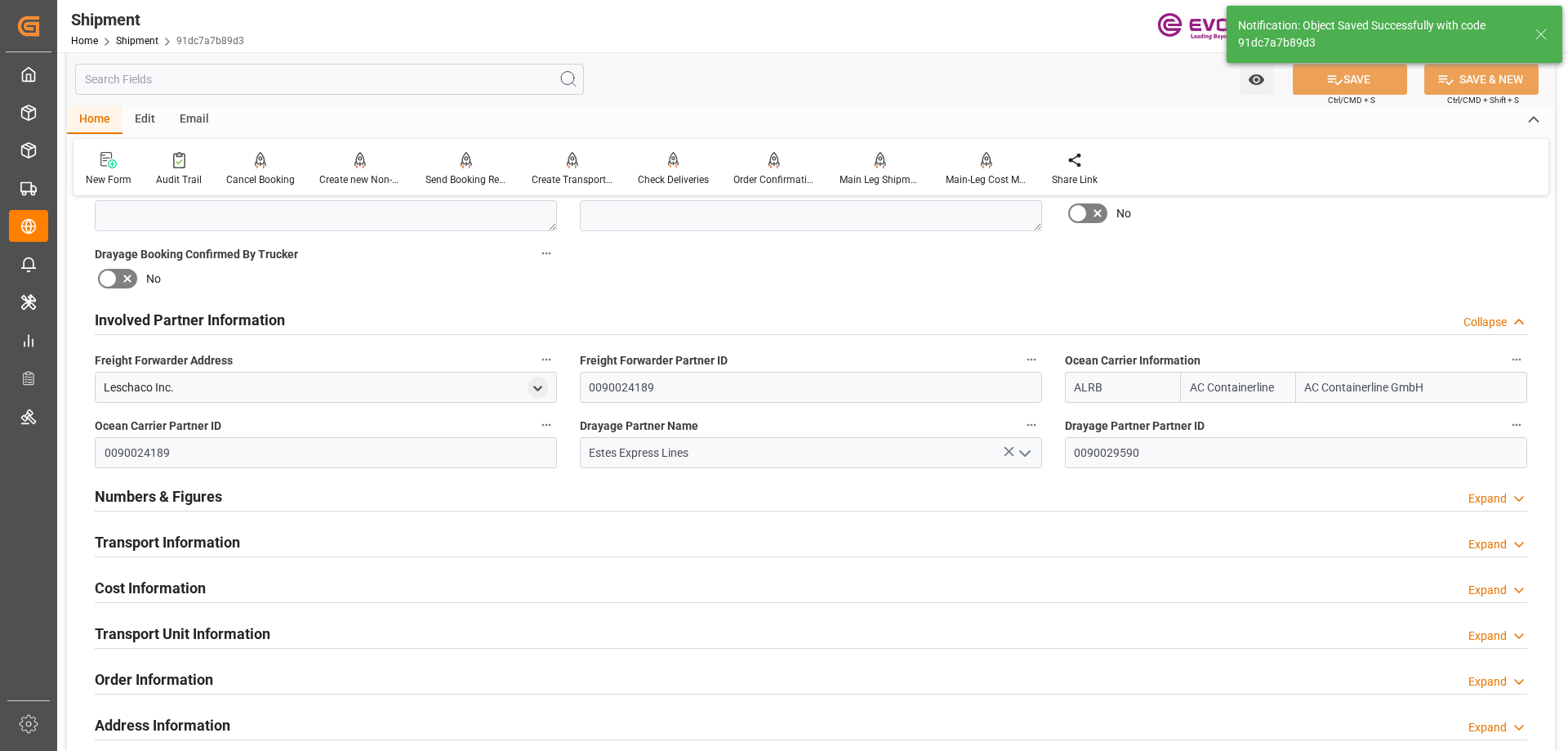
click at [187, 525] on div "Transport Information" at bounding box center [167, 540] width 145 height 31
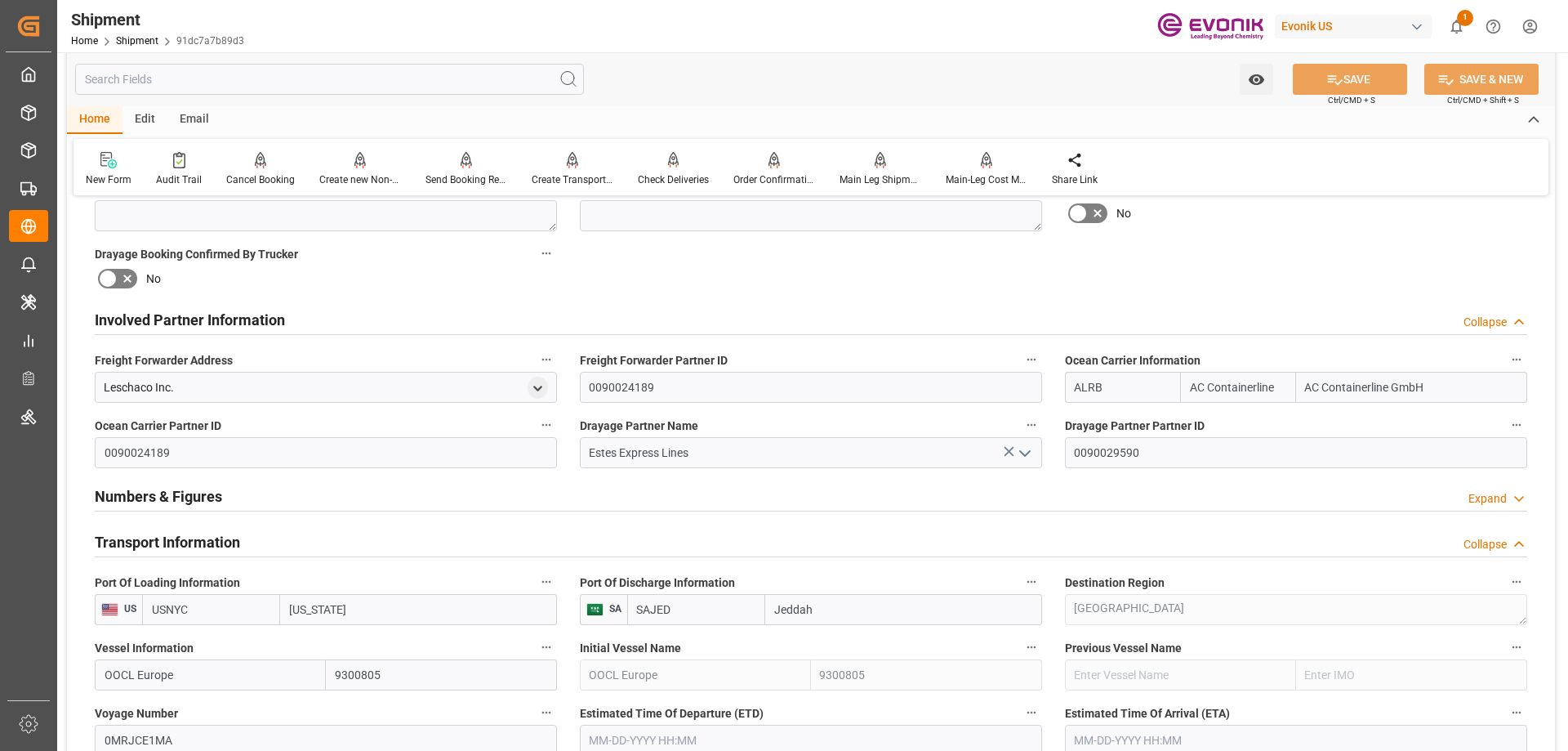
scroll to position [1062, 0]
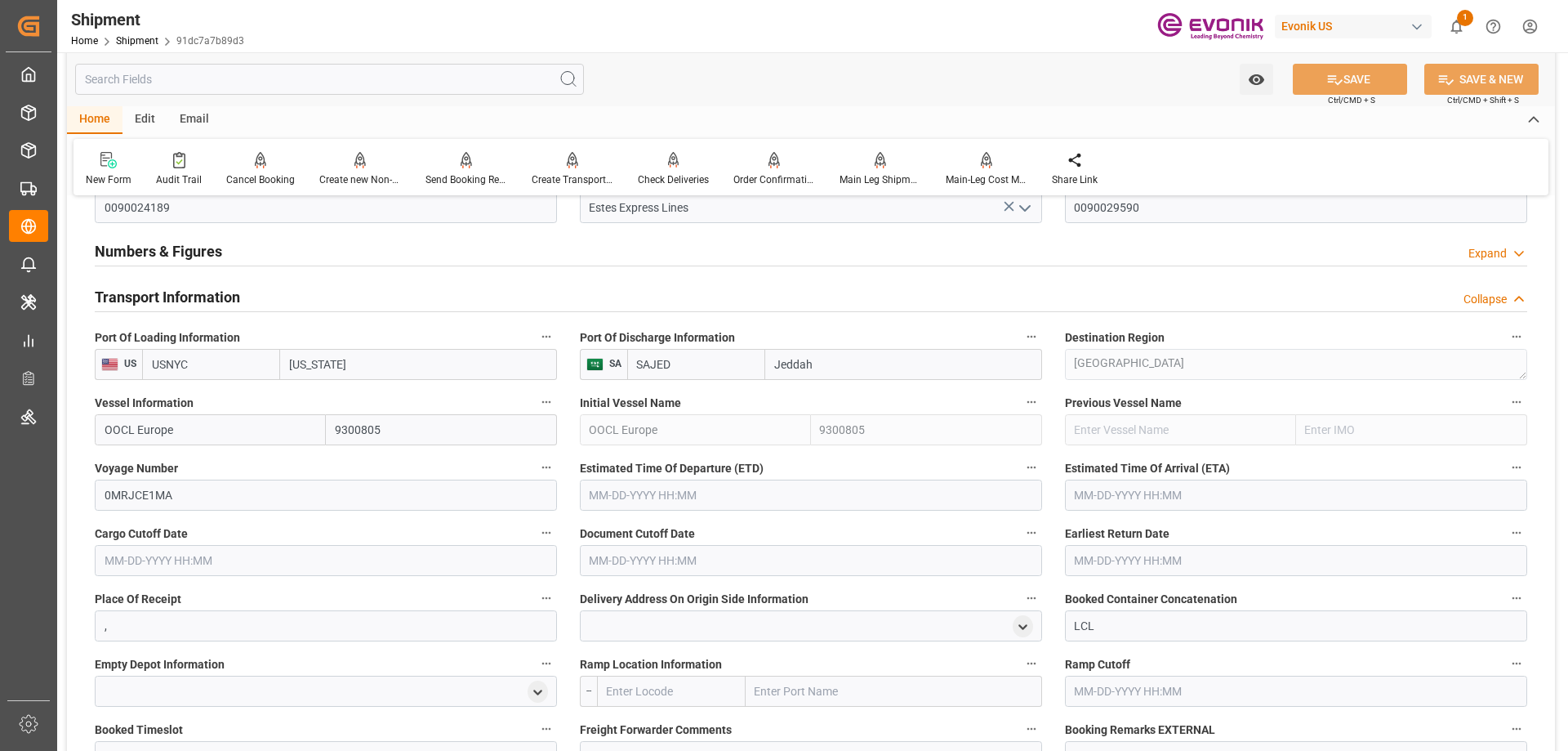
click at [327, 558] on input "text" at bounding box center [326, 560] width 463 height 31
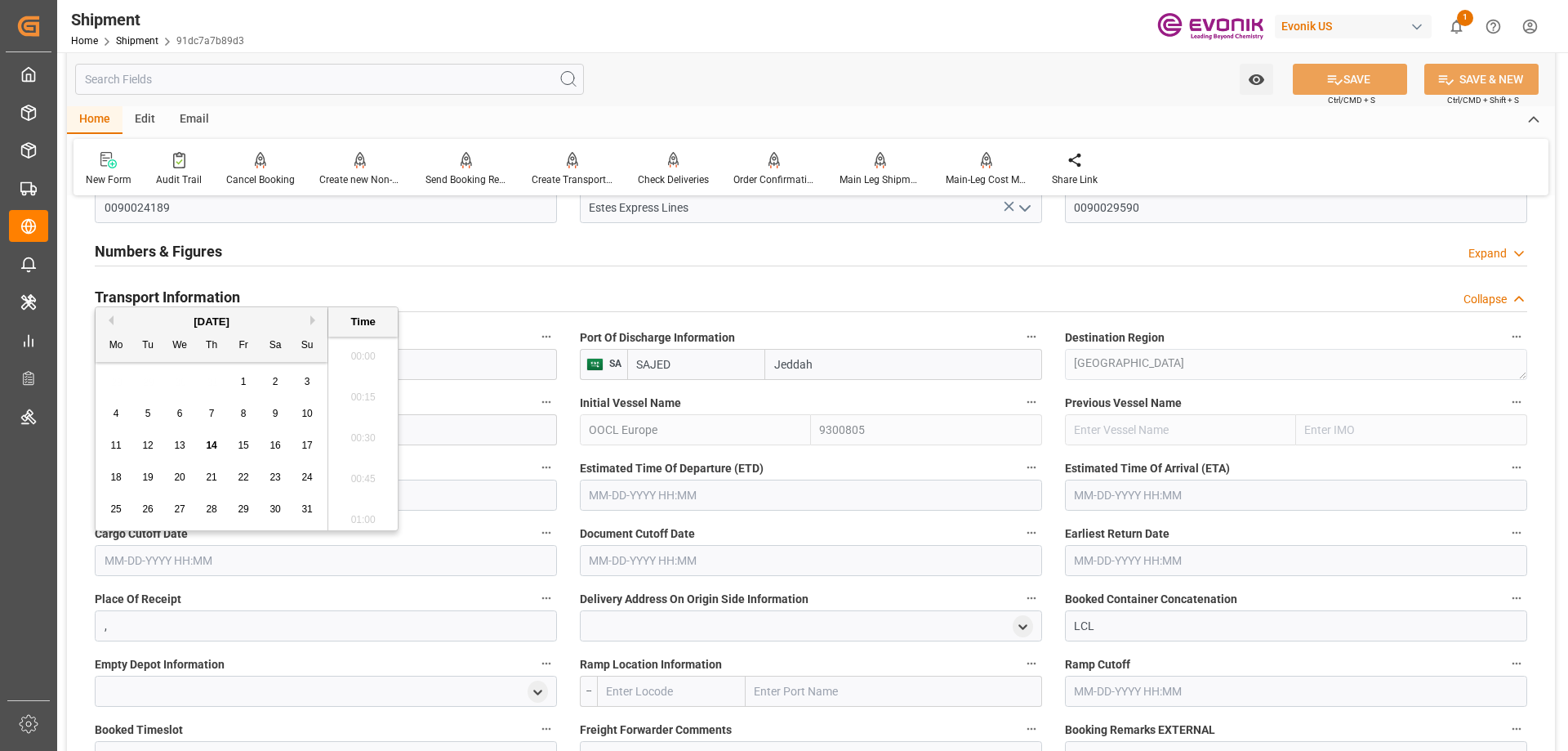
scroll to position [2334, 0]
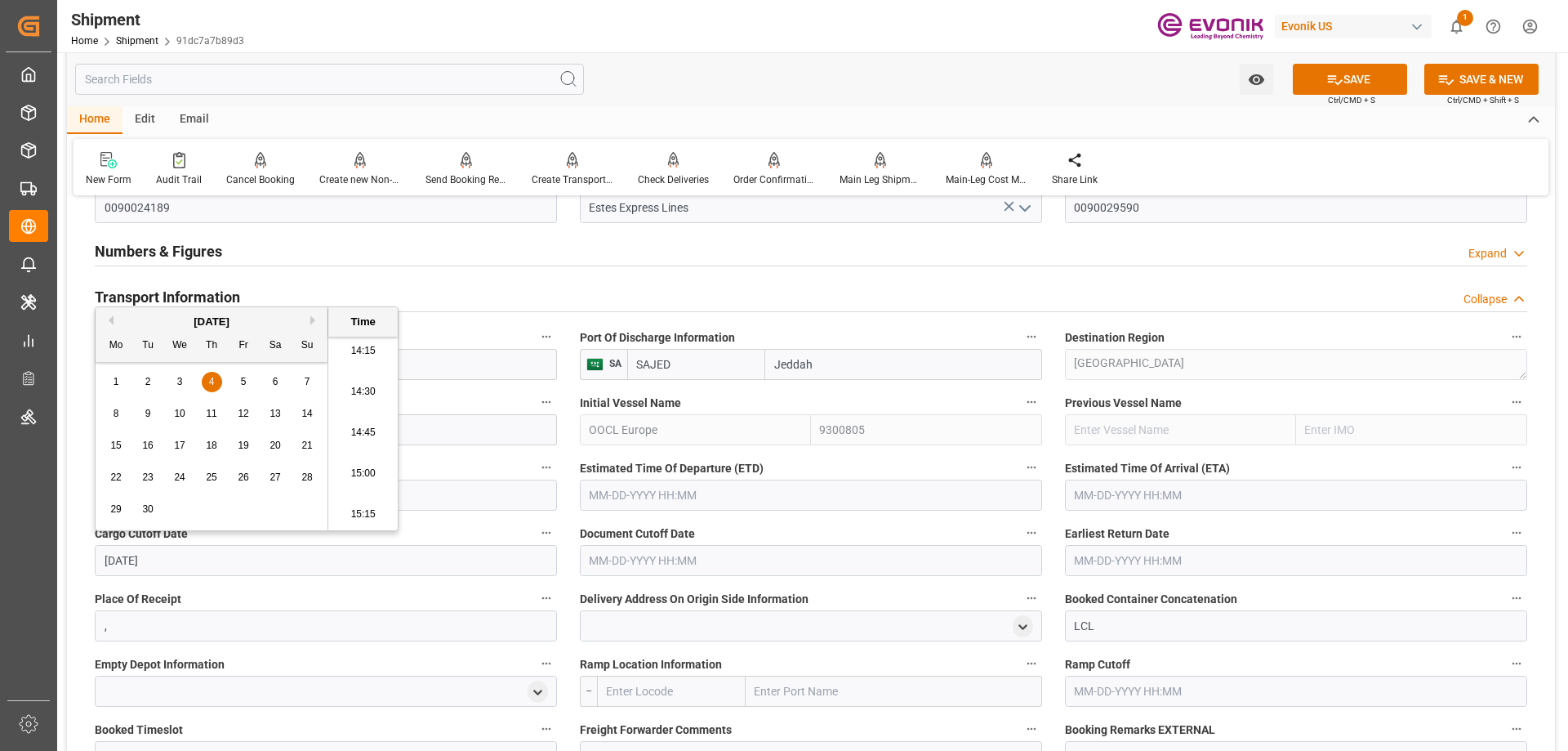
type input "9/4/2025"
type input "[DATE] 00:00"
drag, startPoint x: 209, startPoint y: 549, endPoint x: 104, endPoint y: 554, distance: 105.1
click at [104, 554] on input "[DATE] 00:00" at bounding box center [326, 560] width 463 height 31
click at [669, 558] on input "text" at bounding box center [811, 560] width 463 height 31
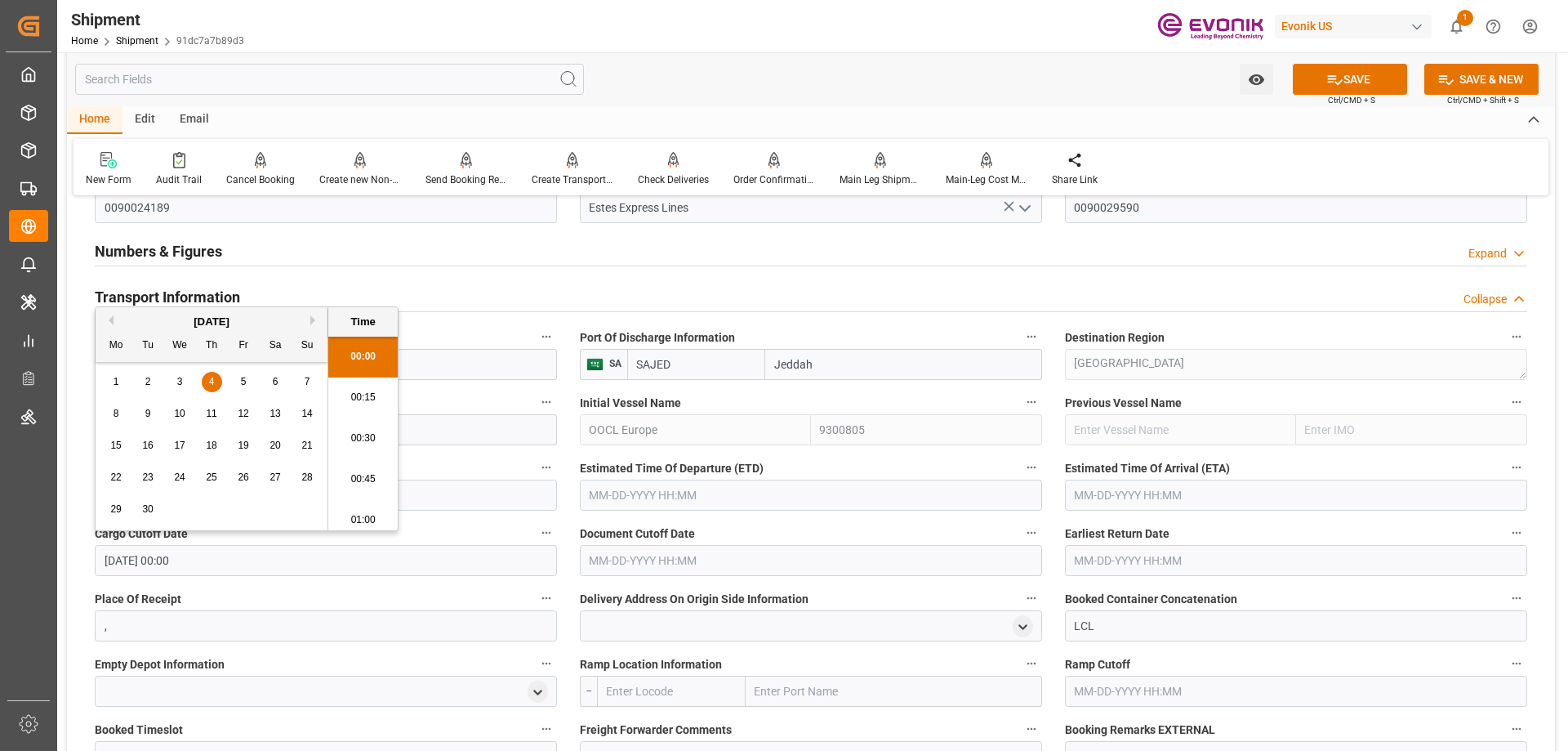
paste input "[DATE] 00:00"
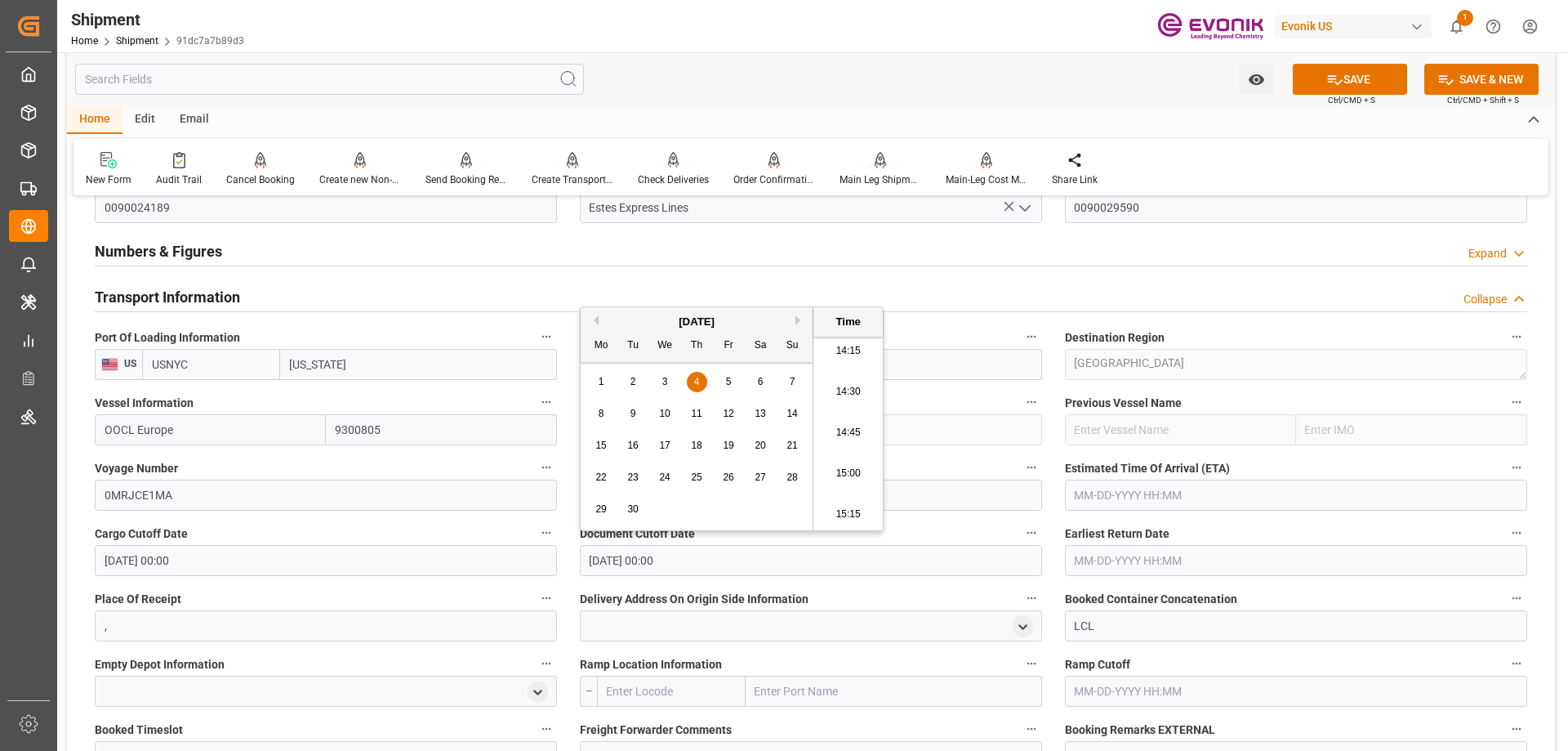
type input "[DATE] 00:00"
click at [1106, 551] on input "text" at bounding box center [1296, 560] width 463 height 31
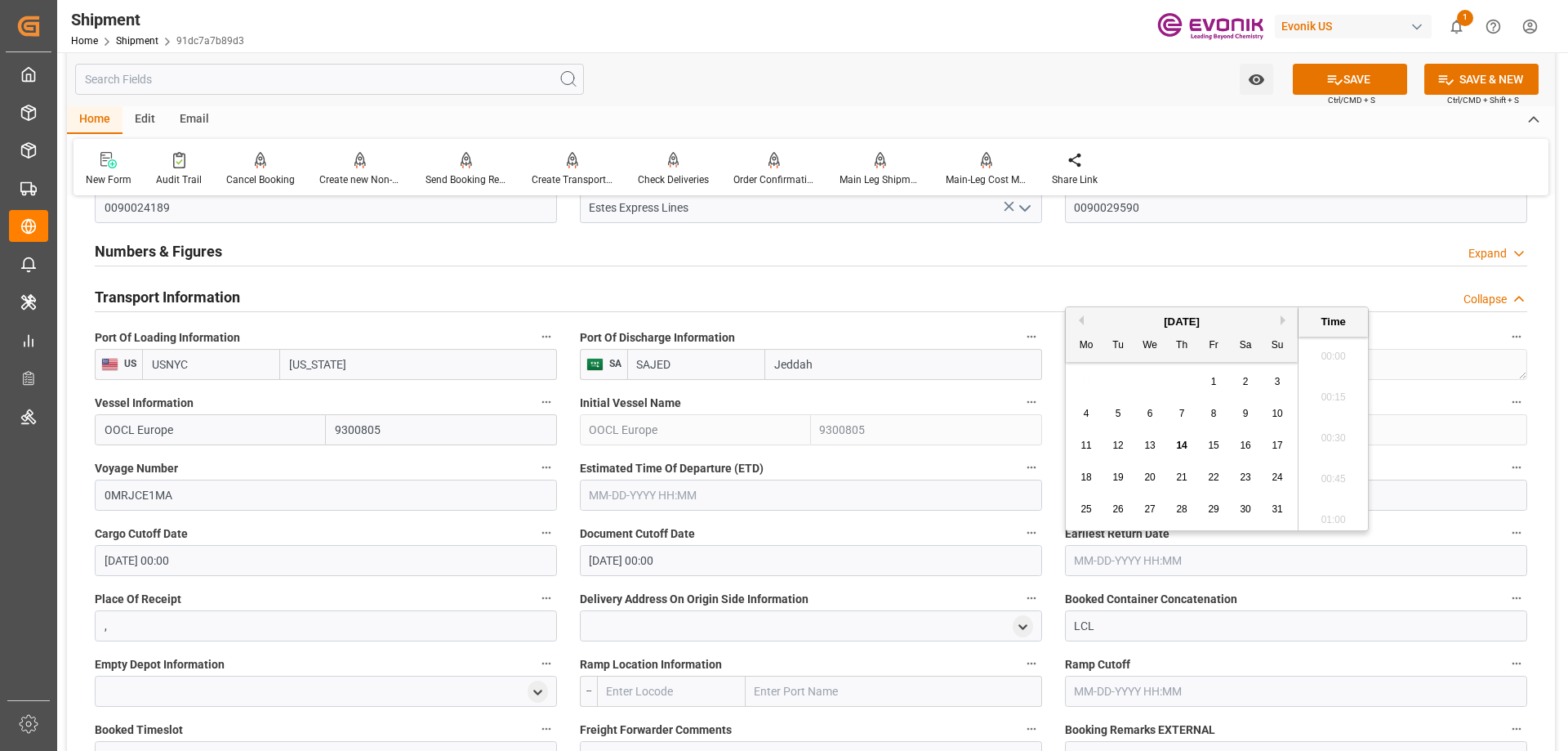
paste input "[DATE] 00:00"
type input "[DATE] 00:00"
click at [675, 499] on input "text" at bounding box center [811, 494] width 463 height 31
paste input "[DATE] 00:00"
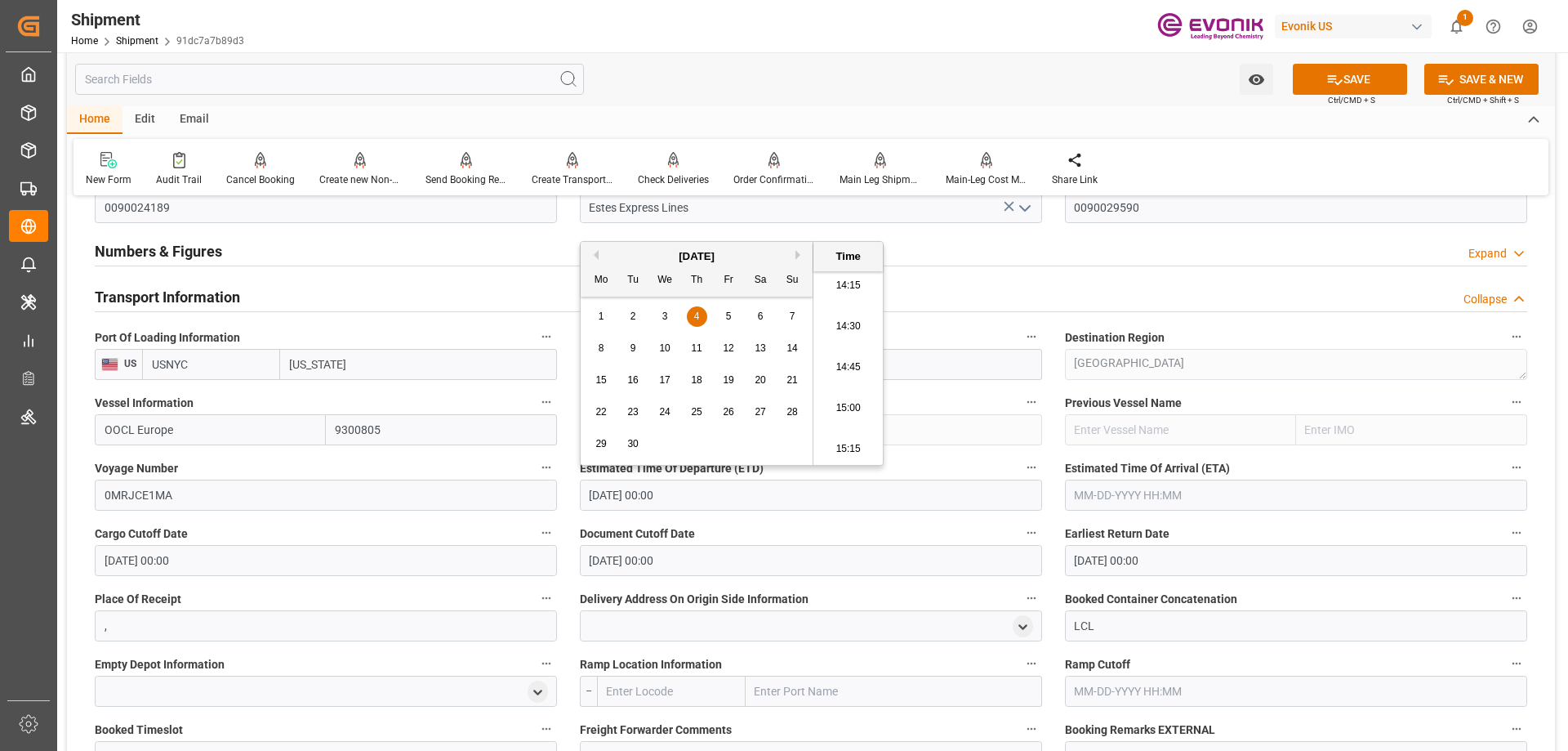
click at [752, 382] on div "20" at bounding box center [760, 380] width 20 height 19
type input "[DATE] 00:00"
click at [1152, 494] on input "text" at bounding box center [1296, 494] width 463 height 31
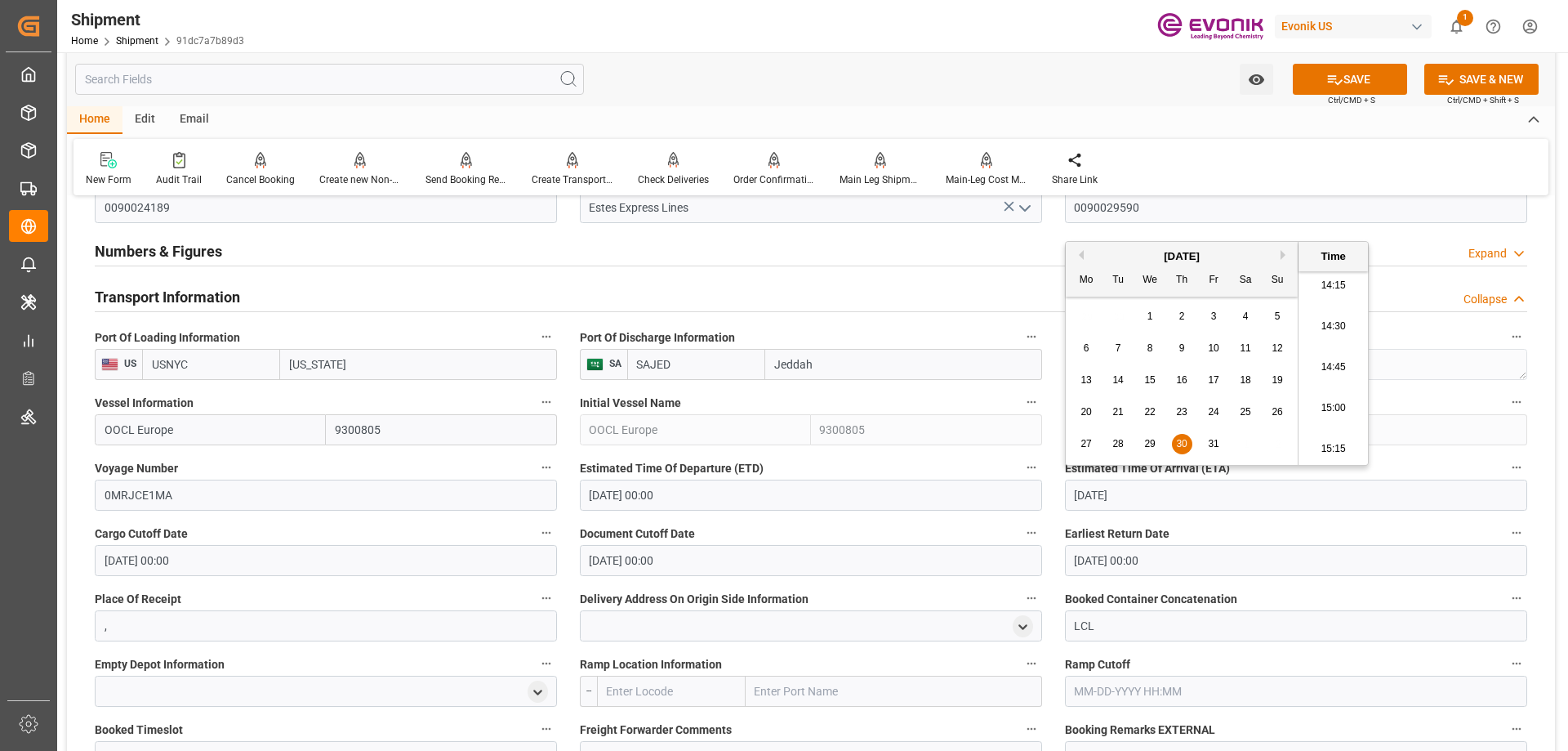
type input "10/30/2025"
type input "[DATE] 00:00"
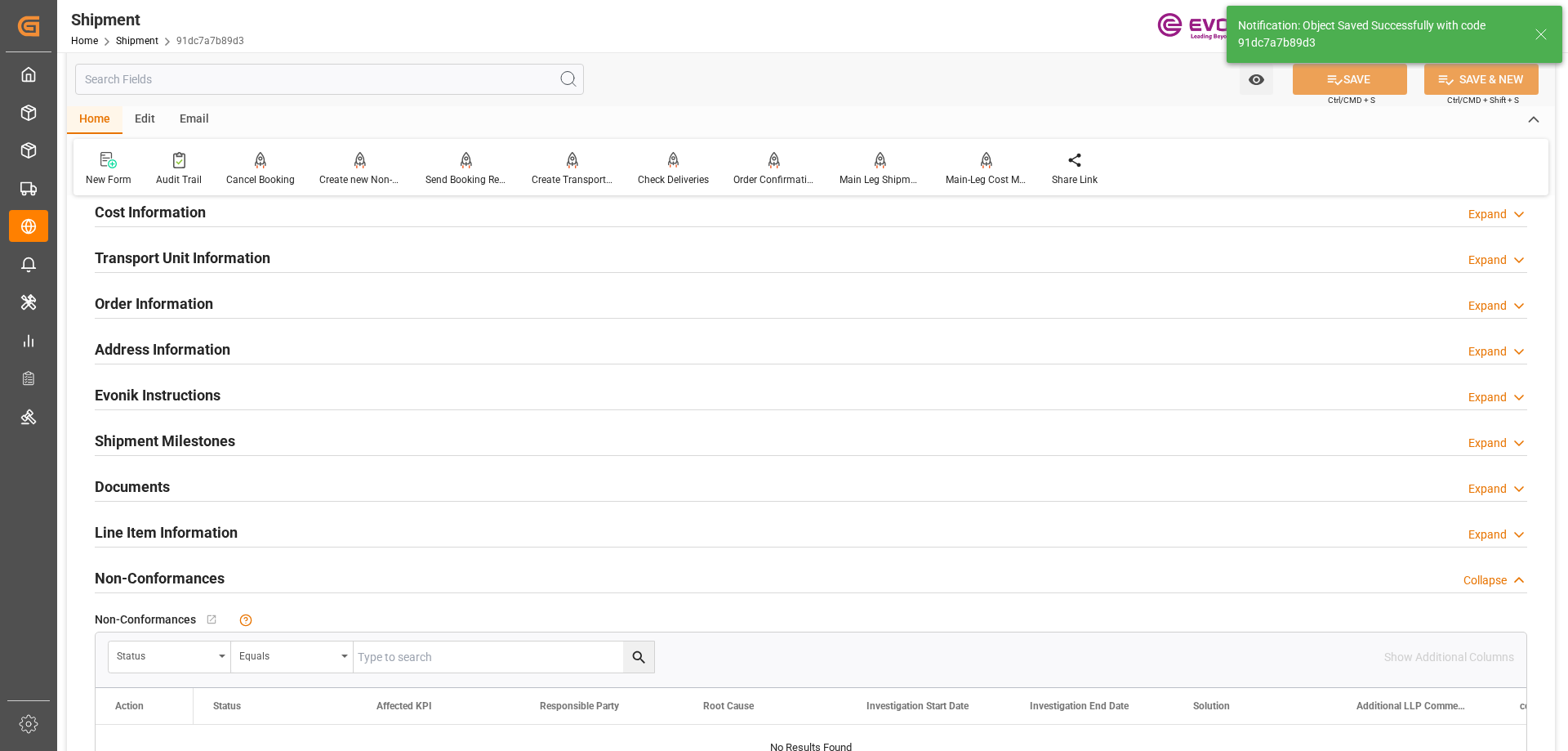
click at [191, 223] on div "Cost Information" at bounding box center [150, 210] width 111 height 31
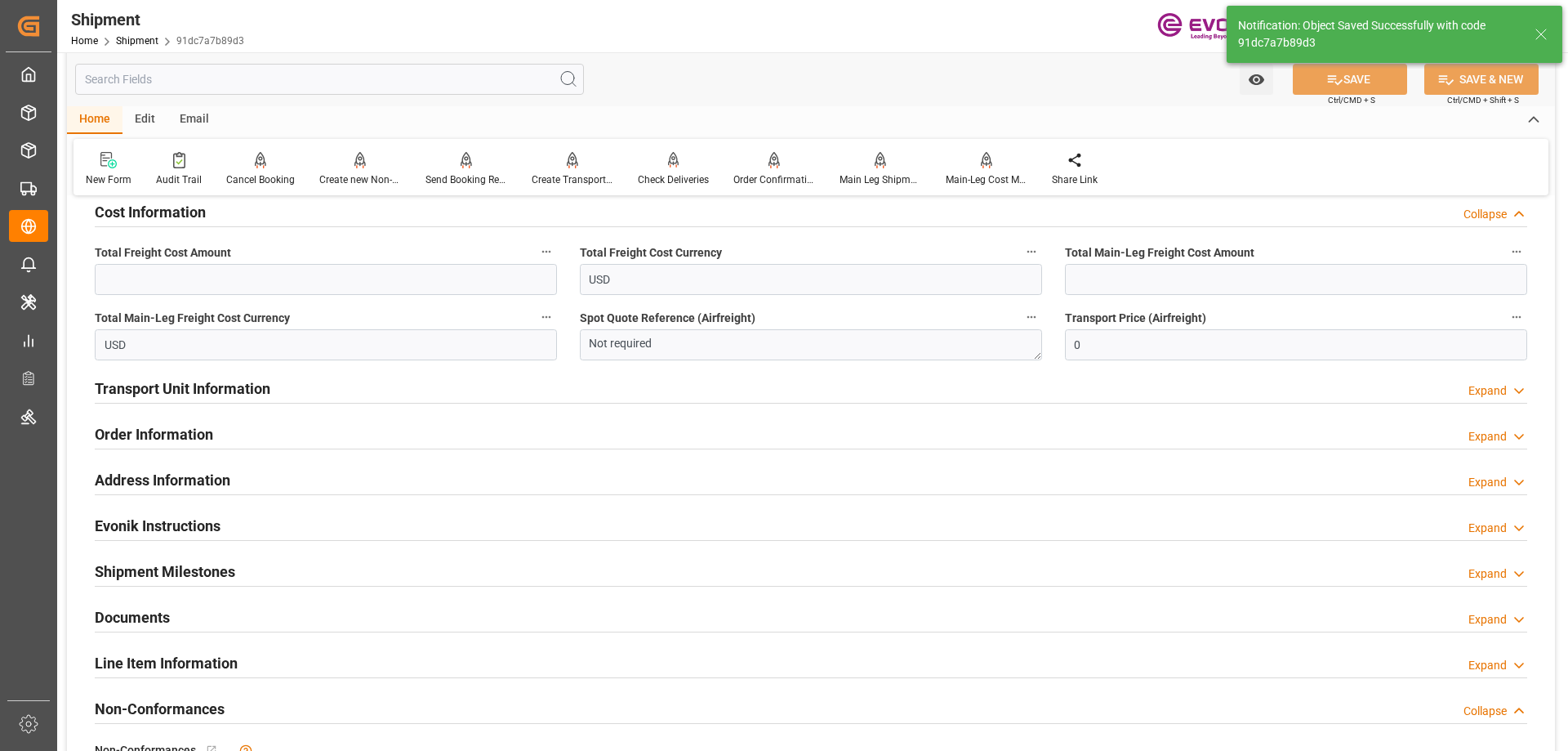
click at [185, 394] on h2 "Transport Unit Information" at bounding box center [182, 388] width 175 height 22
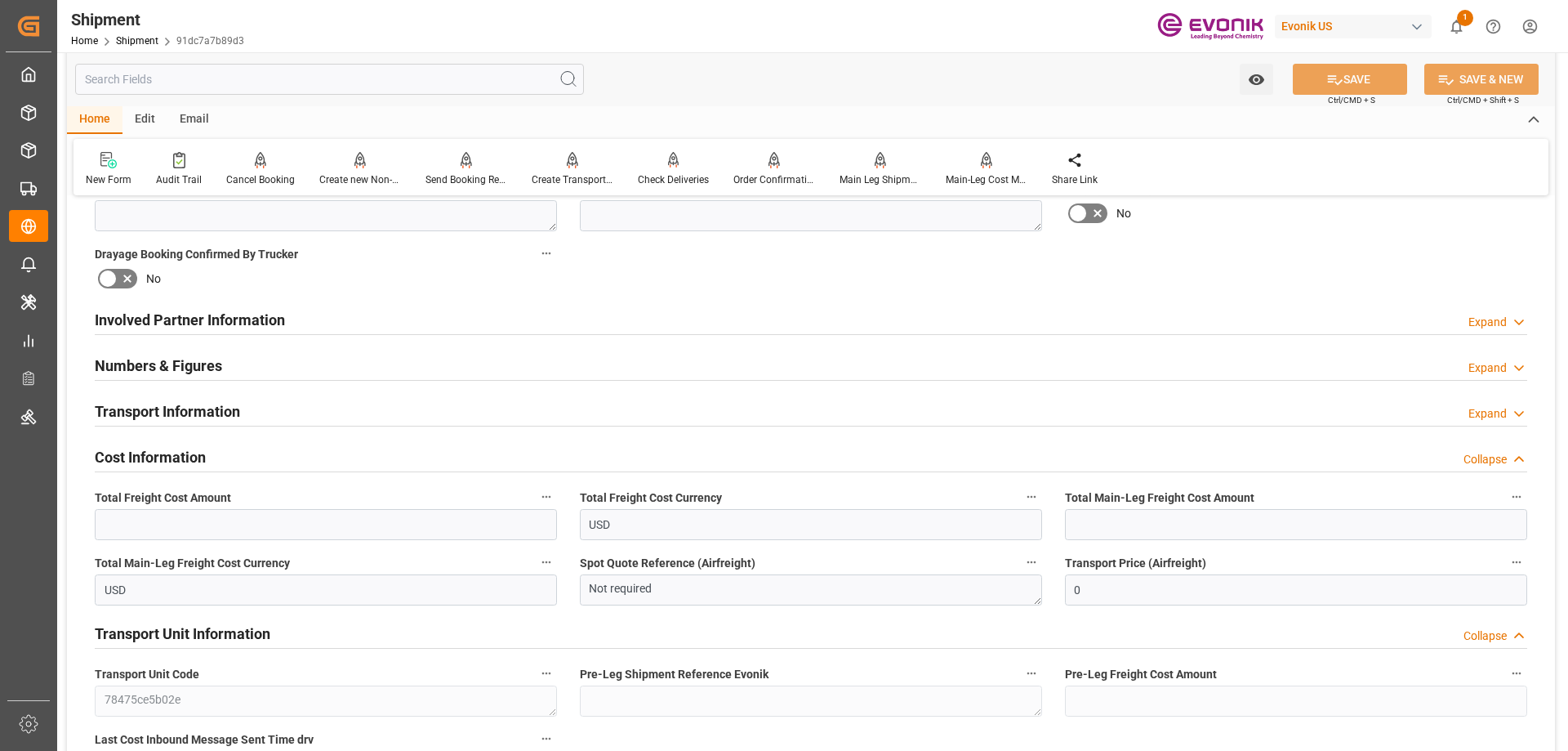
scroll to position [654, 0]
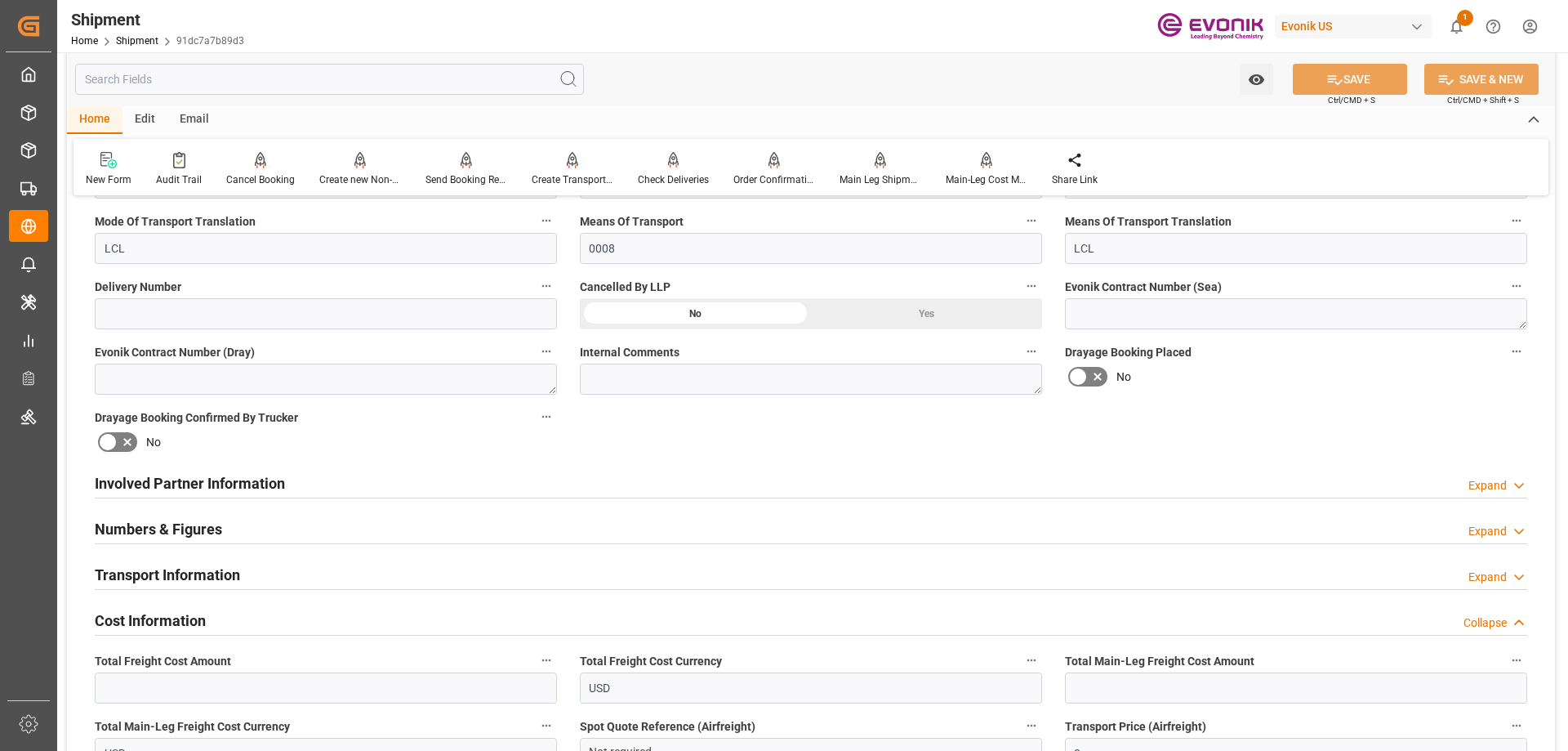
click at [178, 556] on div "Transport Information Expand" at bounding box center [810, 575] width 1455 height 46
click at [180, 561] on div "Transport Information" at bounding box center [167, 573] width 145 height 31
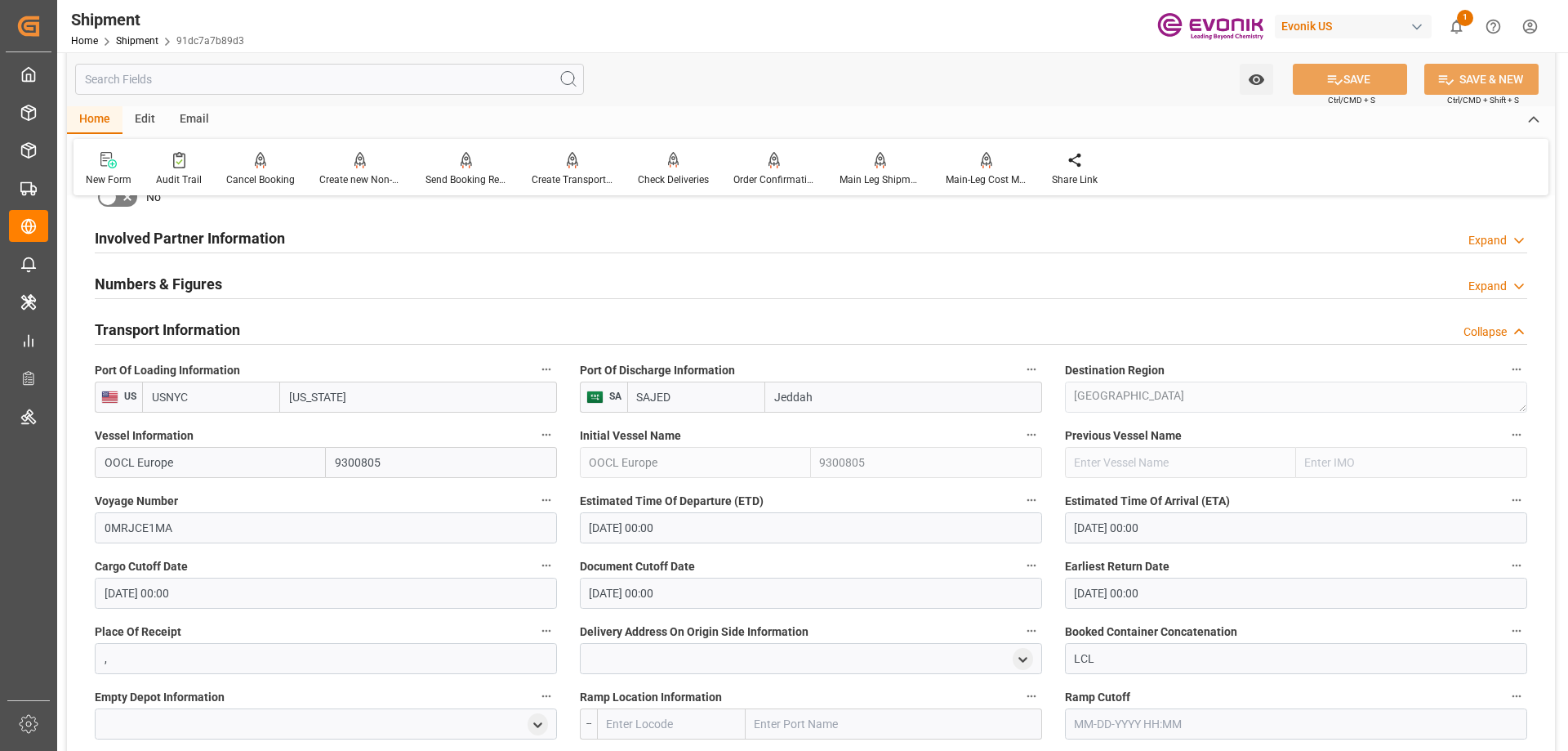
scroll to position [1062, 0]
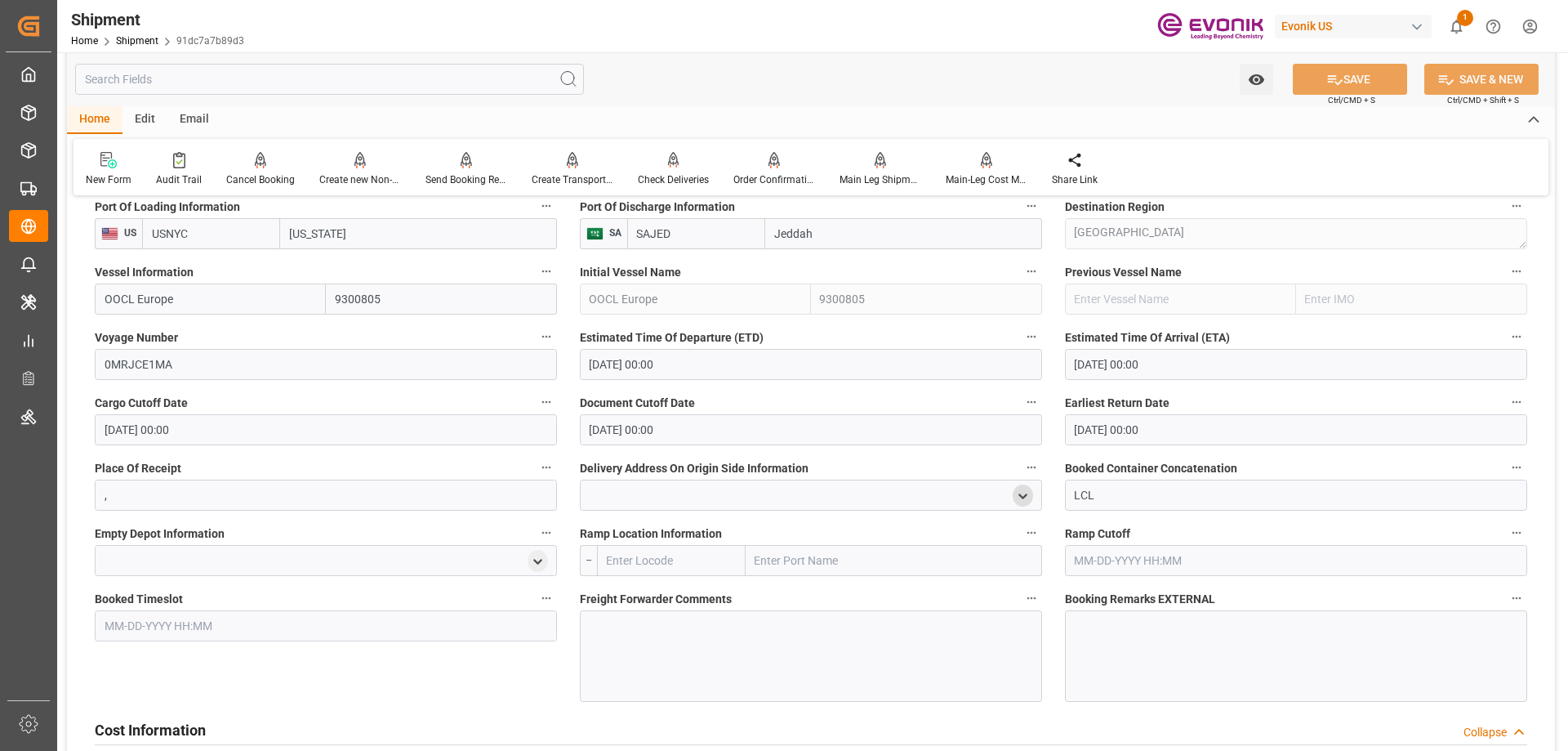
click at [1021, 489] on icon "open menu" at bounding box center [1023, 496] width 14 height 14
click at [778, 554] on input at bounding box center [787, 542] width 390 height 31
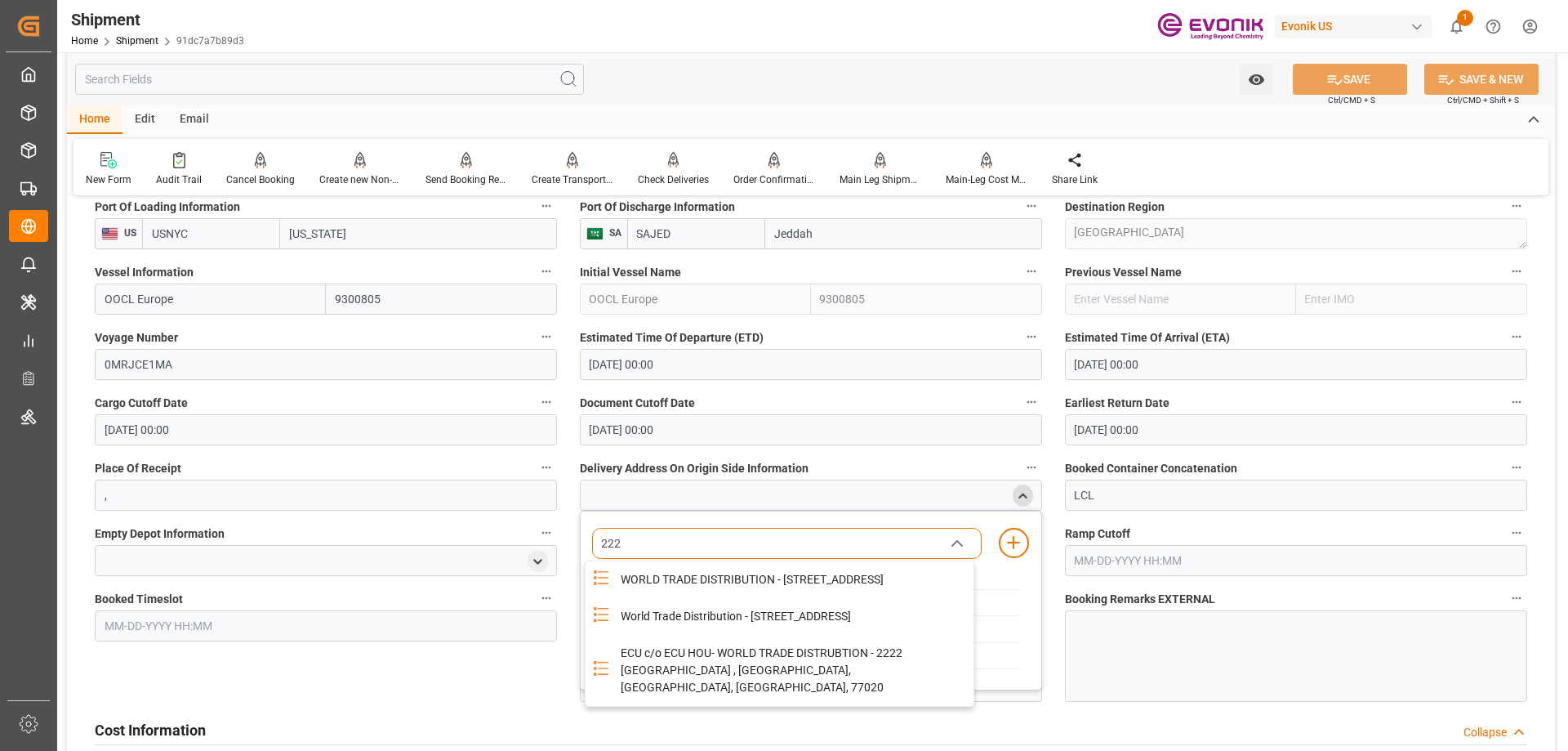
type input "2222"
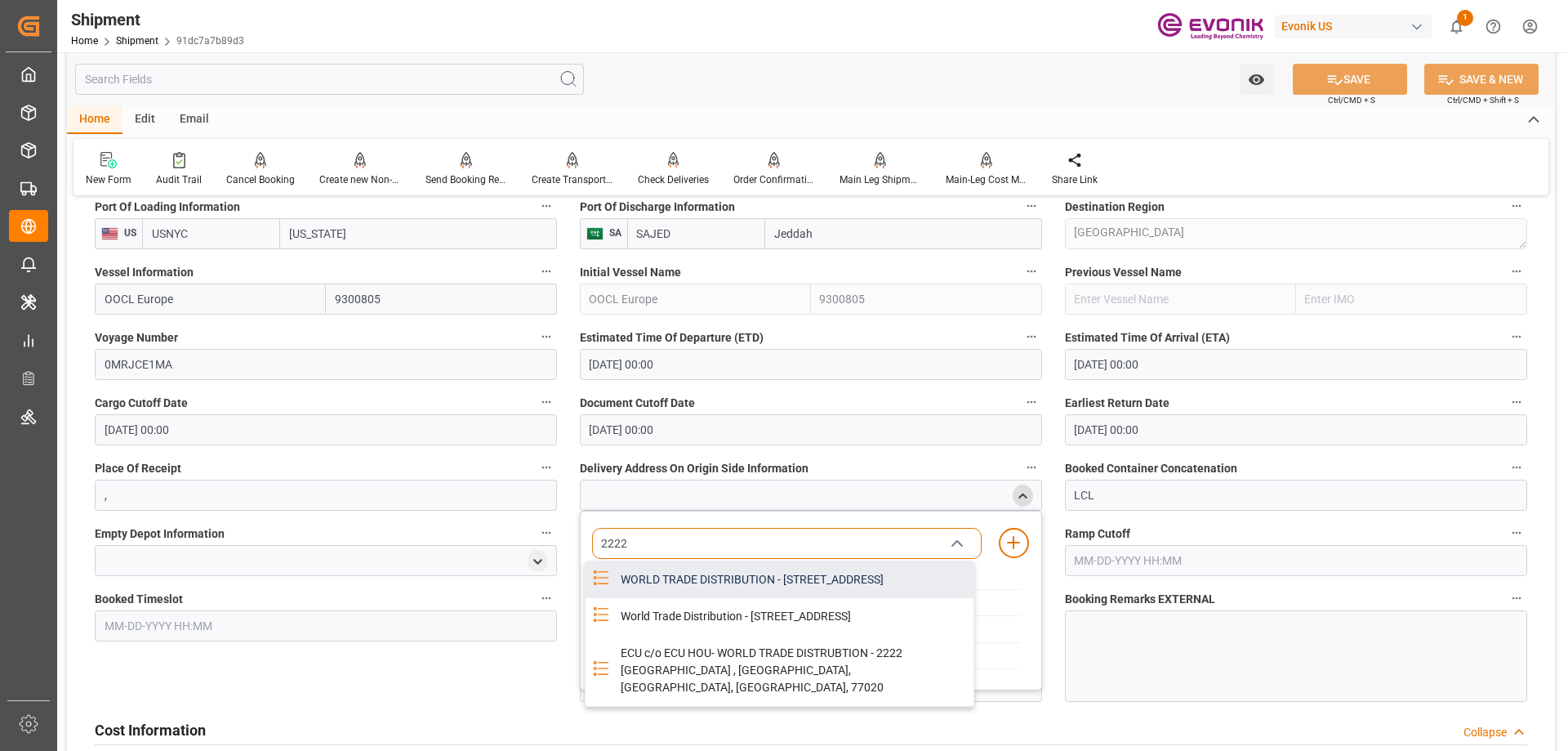
click at [773, 576] on div "WORLD TRADE DISTRIBUTION - 2222 NORTH WAYSIDE, HOUSTON, TX, USA, 77020" at bounding box center [792, 579] width 363 height 37
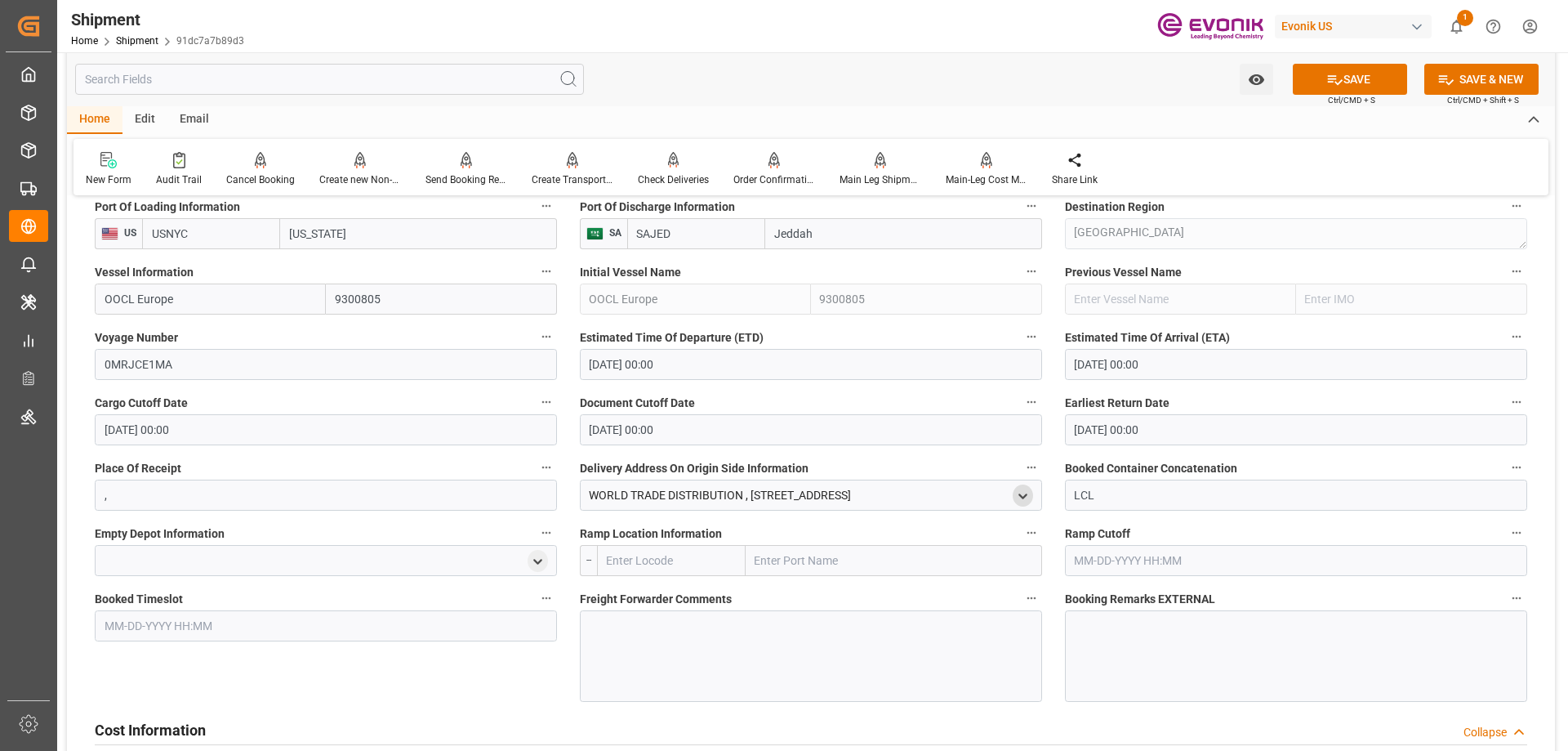
click at [834, 563] on input "text" at bounding box center [893, 560] width 296 height 31
type input "houston"
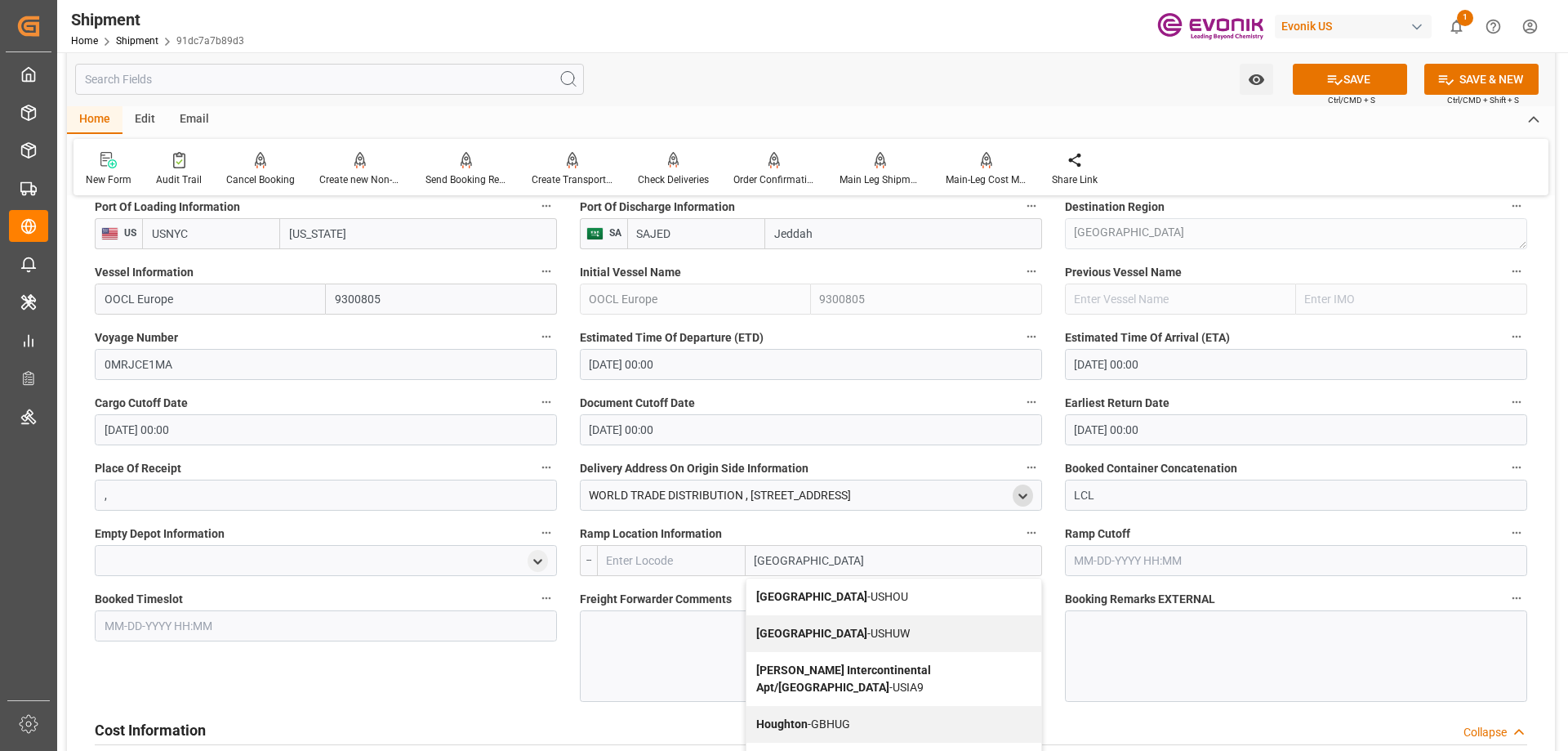
click at [815, 591] on span "Houston - USHOU" at bounding box center [831, 596] width 152 height 13
type input "USHOU"
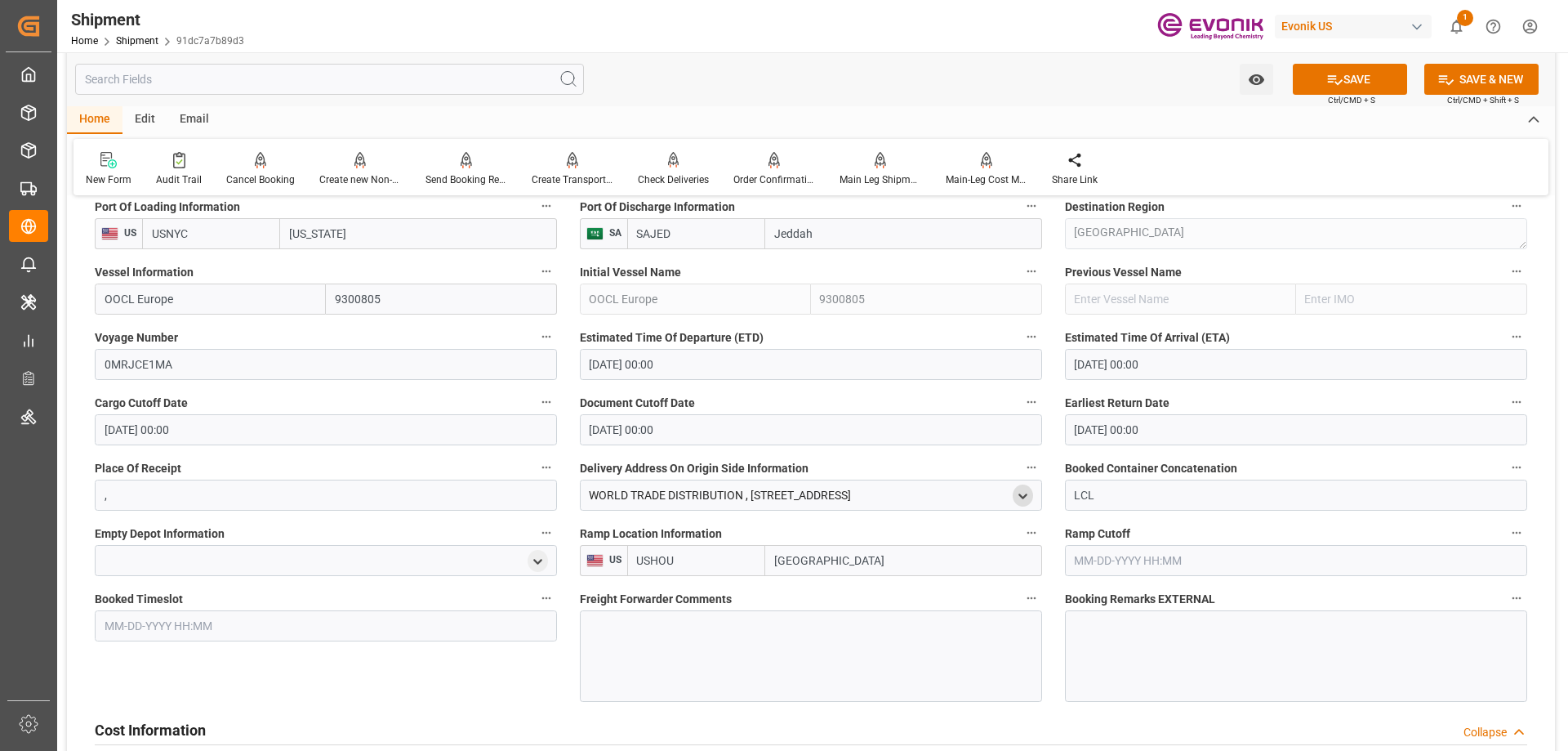
type input "[GEOGRAPHIC_DATA]"
click at [708, 631] on div at bounding box center [811, 655] width 463 height 91
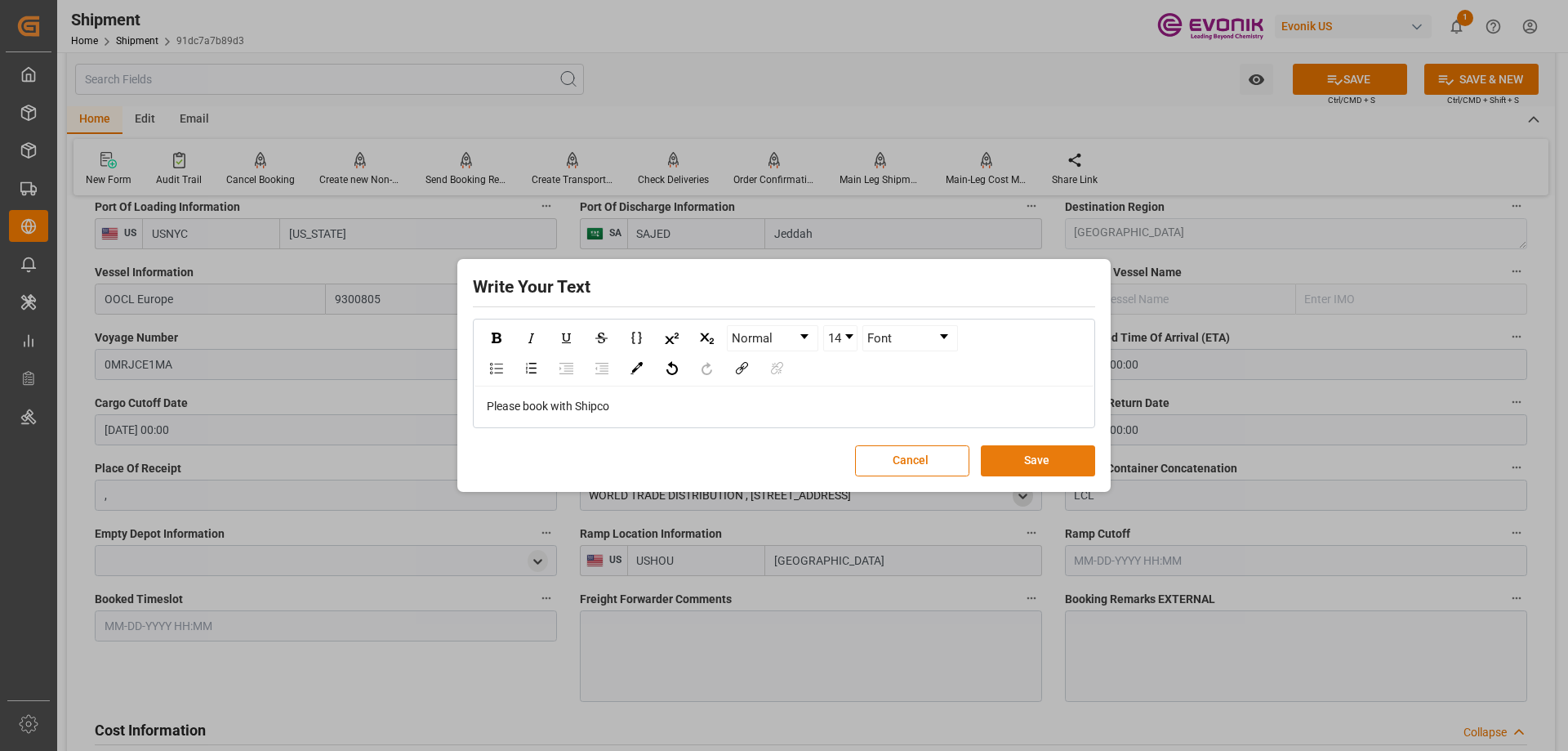
click at [1036, 466] on button "Save" at bounding box center [1038, 460] width 115 height 31
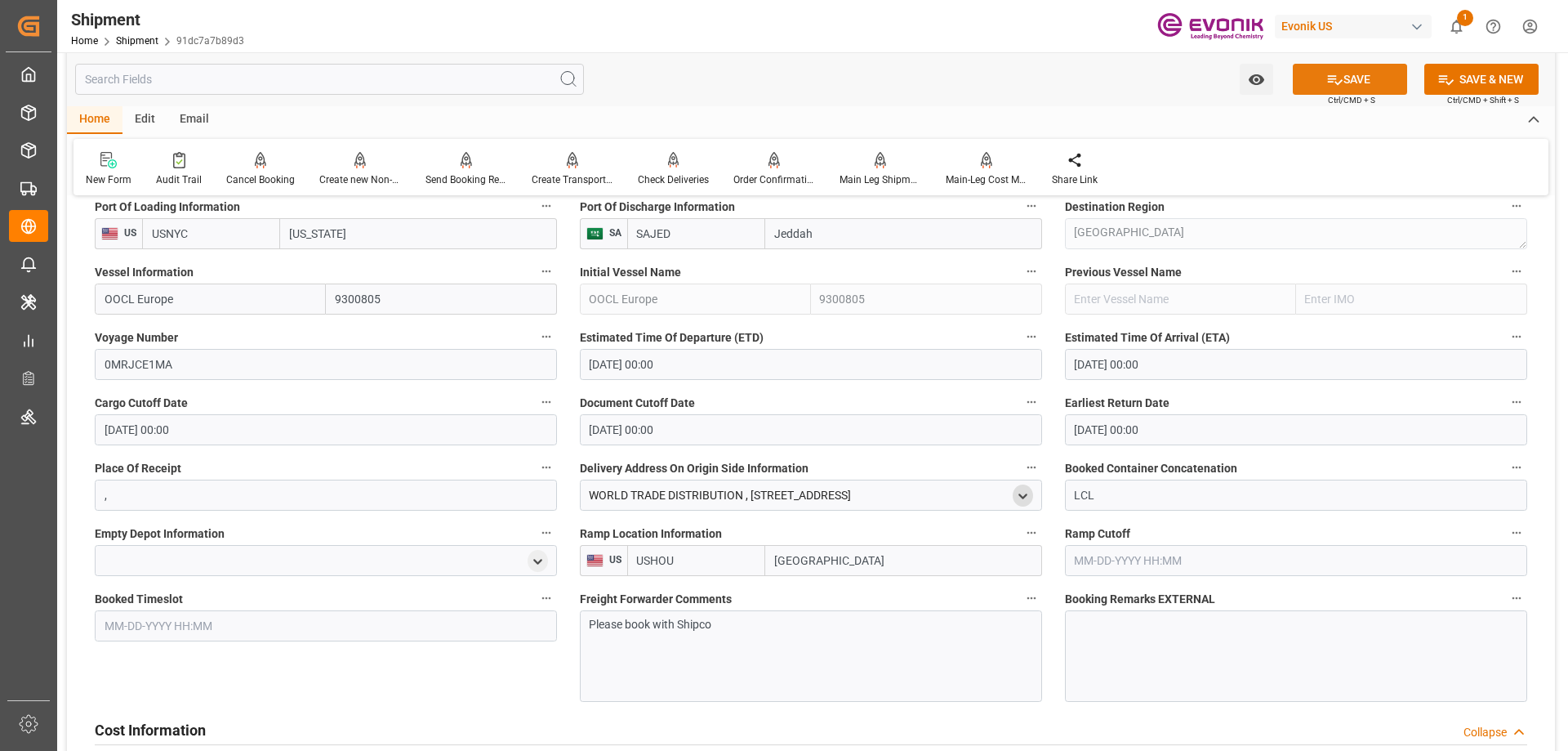
click at [1336, 89] on button "SAVE" at bounding box center [1350, 79] width 115 height 31
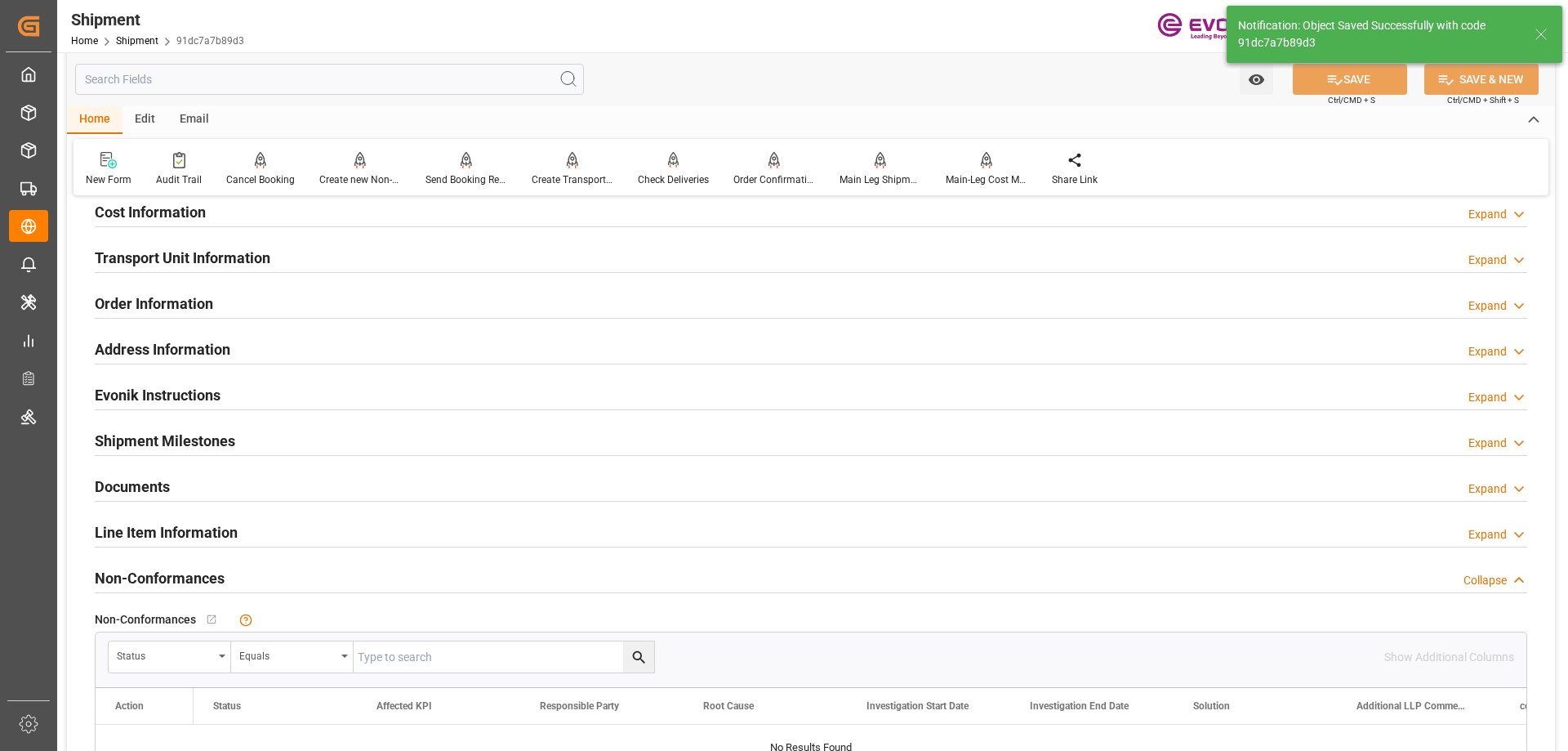
scroll to position [899, 0]
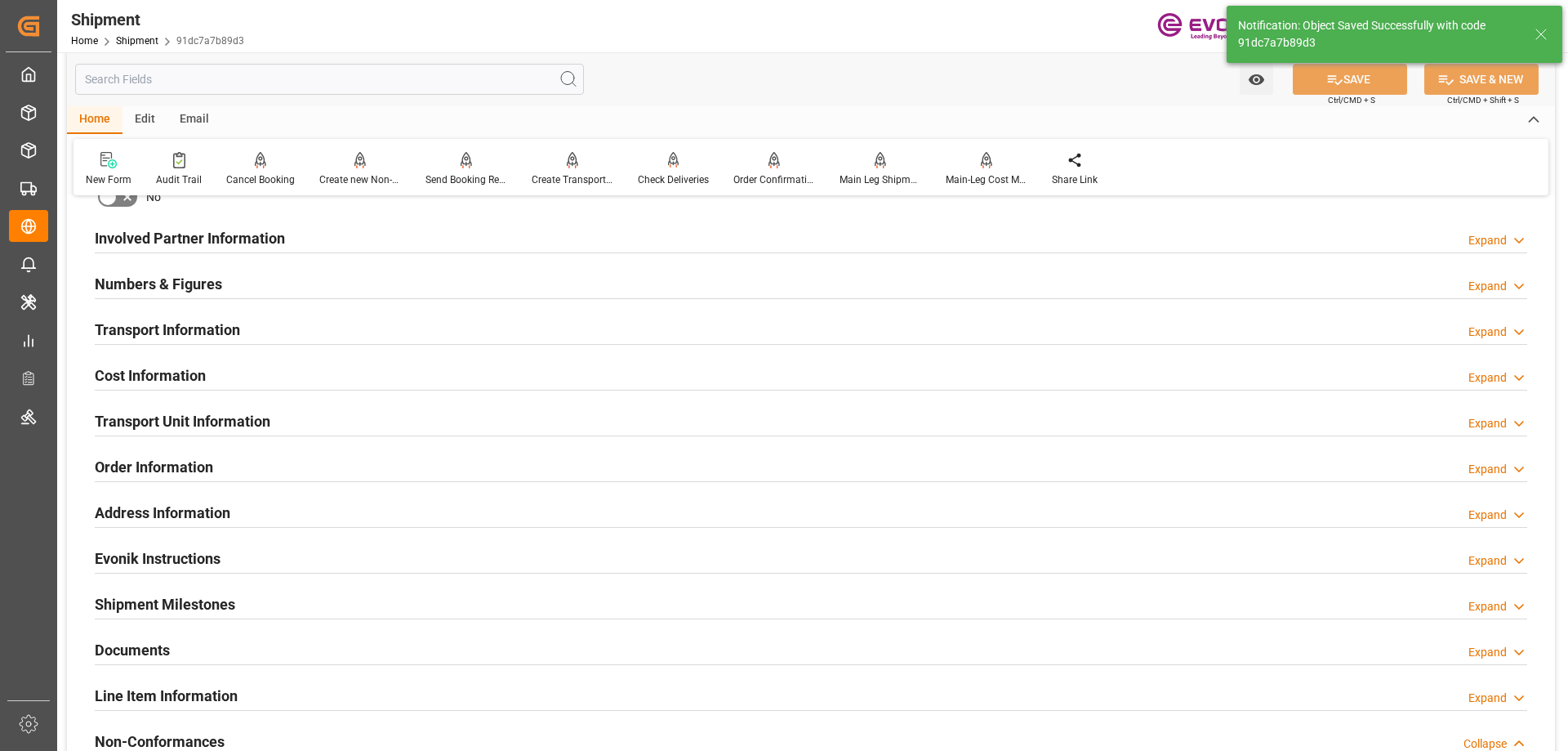
click at [172, 238] on h2 "Involved Partner Information" at bounding box center [189, 237] width 190 height 22
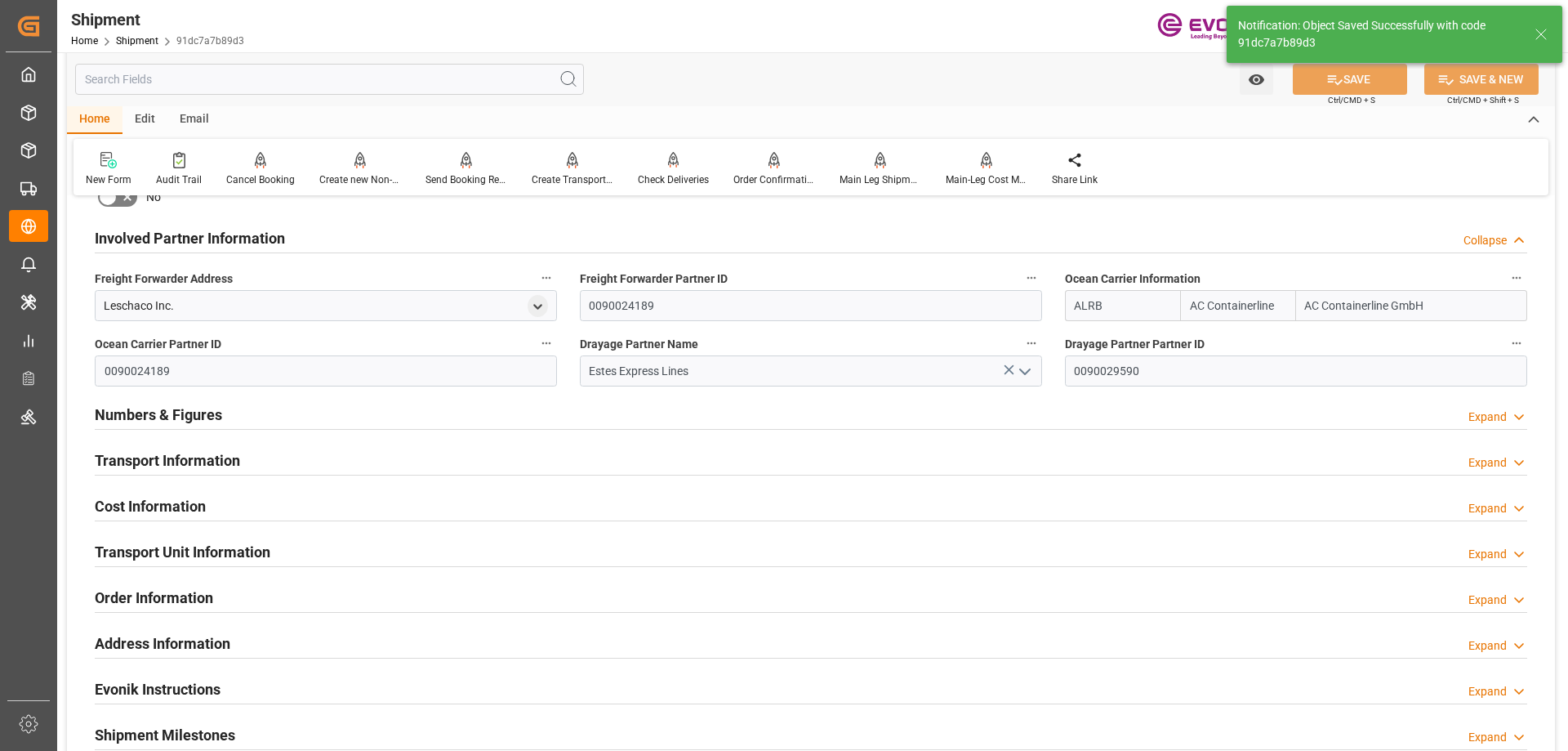
click at [187, 445] on div "Transport Information" at bounding box center [167, 458] width 145 height 31
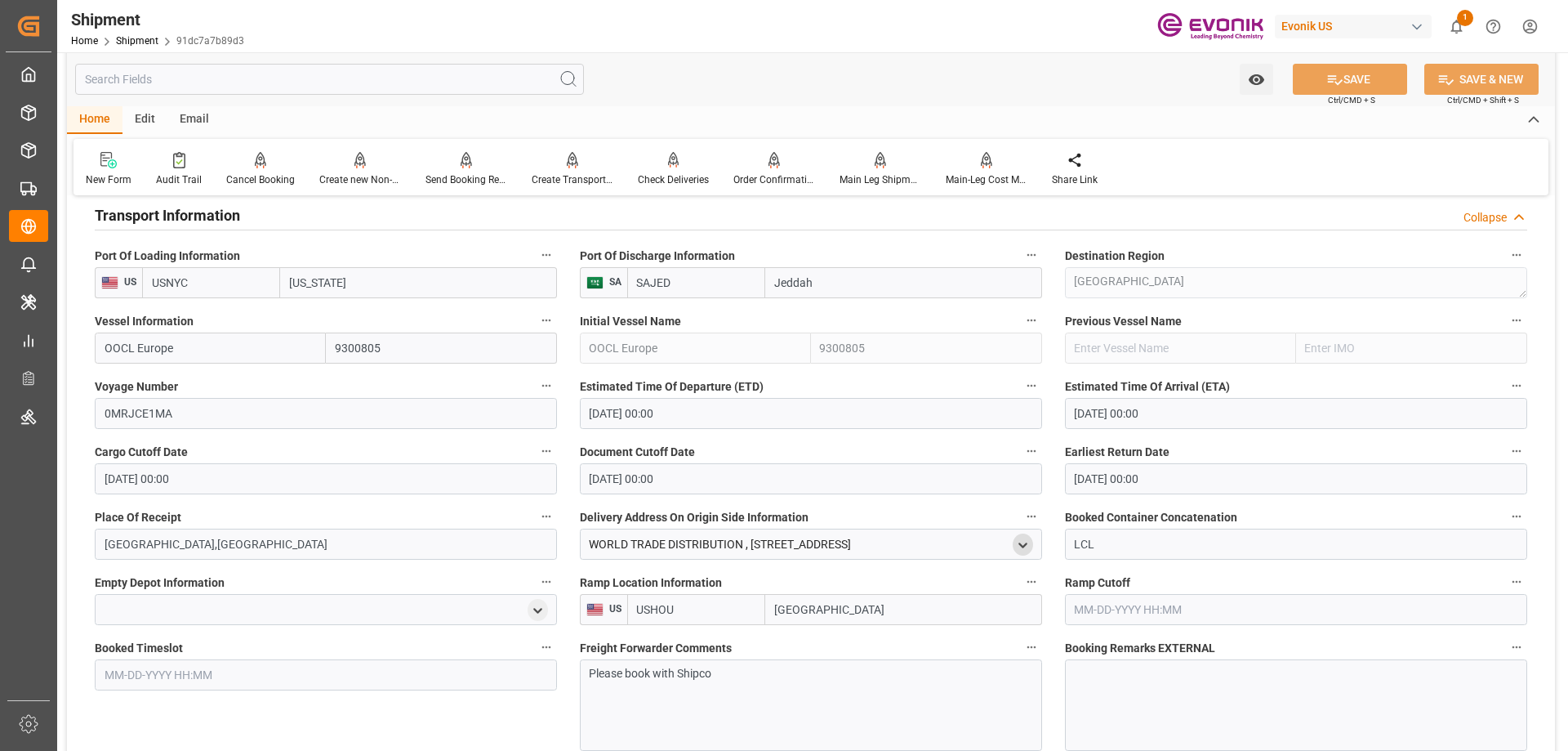
scroll to position [1307, 0]
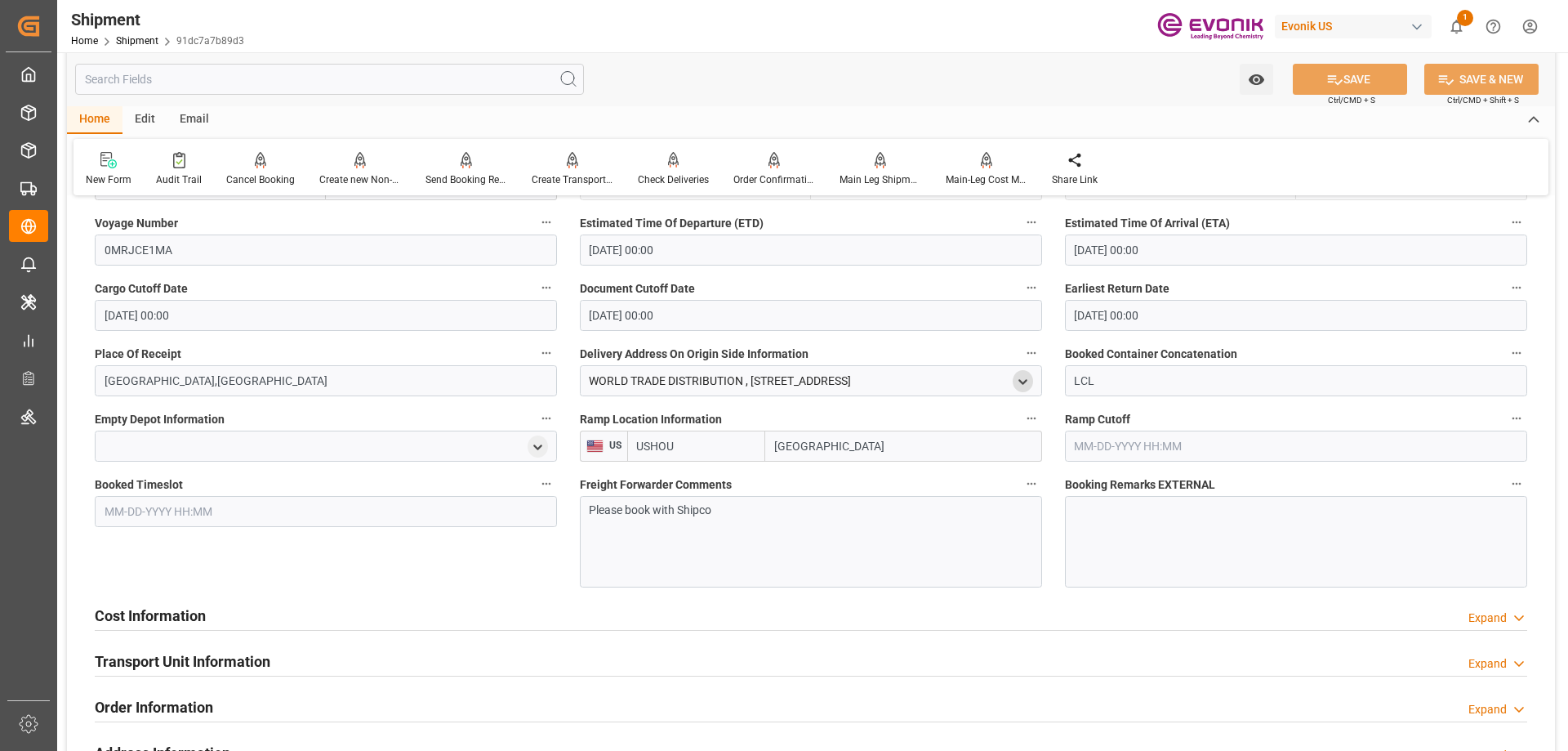
click at [222, 606] on div "Cost Information Expand" at bounding box center [810, 613] width 1432 height 31
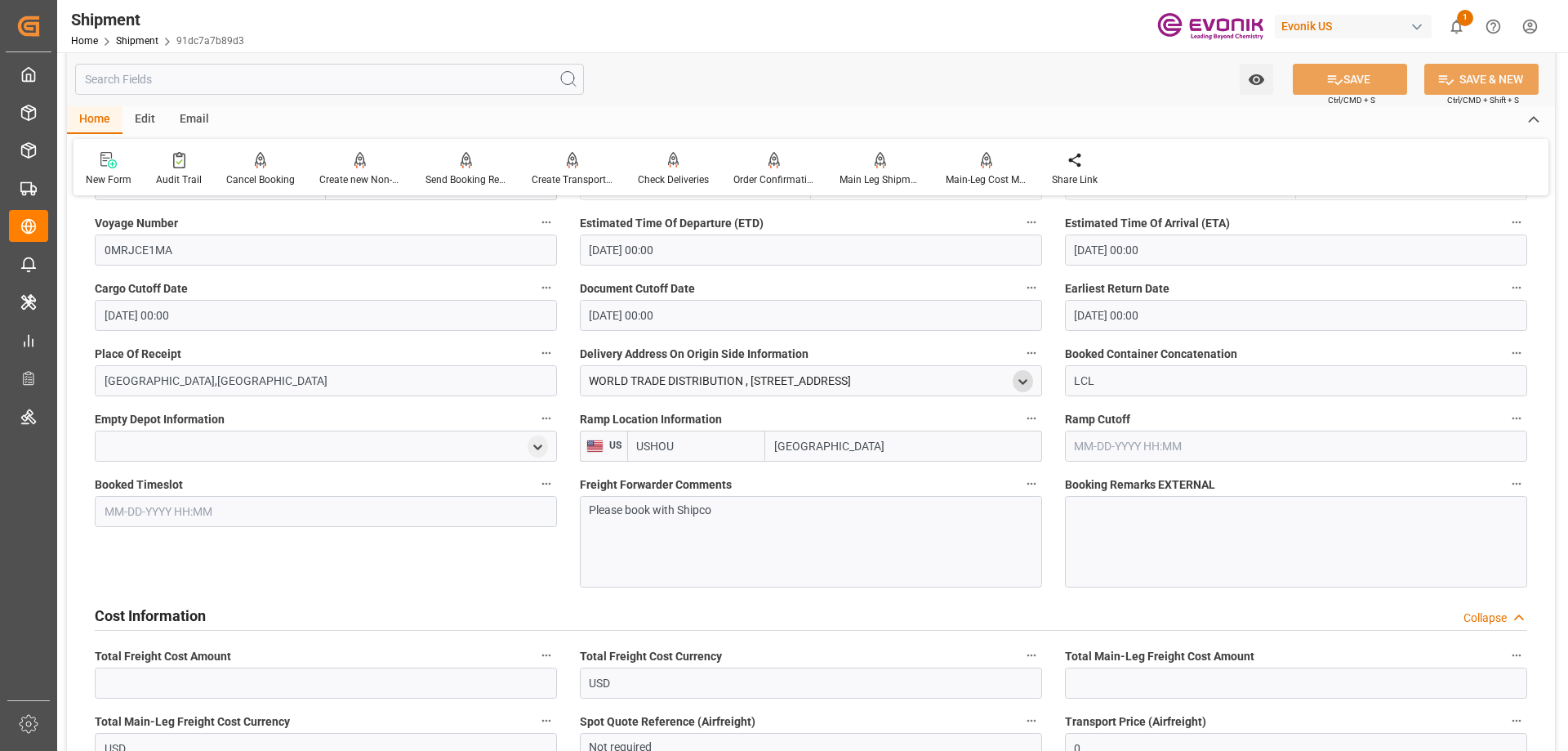
scroll to position [1389, 0]
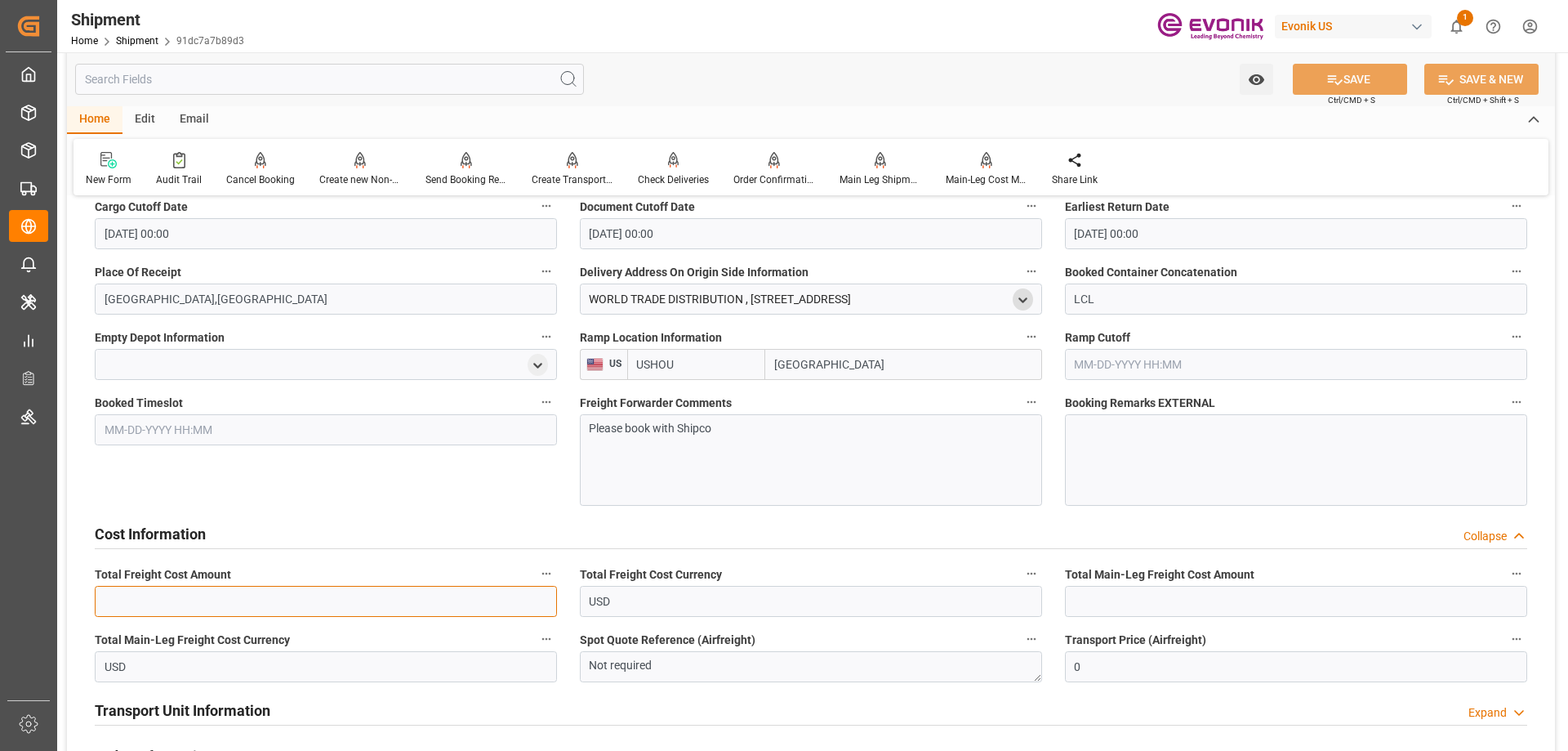
drag, startPoint x: 347, startPoint y: 594, endPoint x: 492, endPoint y: 590, distance: 145.1
click at [347, 594] on input "text" at bounding box center [326, 600] width 463 height 31
paste input "489.66"
type input "489.66"
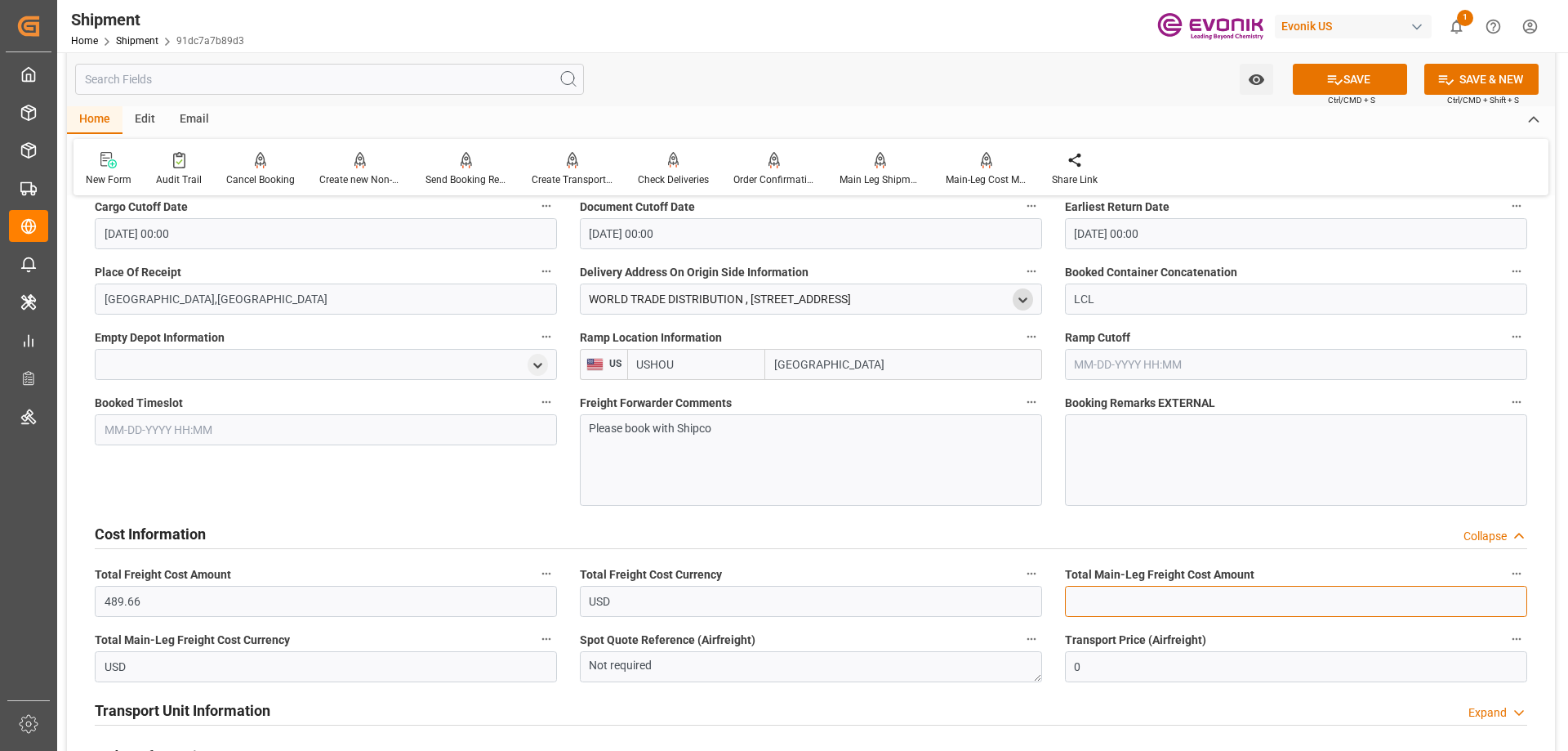
click at [1135, 591] on input "text" at bounding box center [1296, 600] width 463 height 31
type input "319"
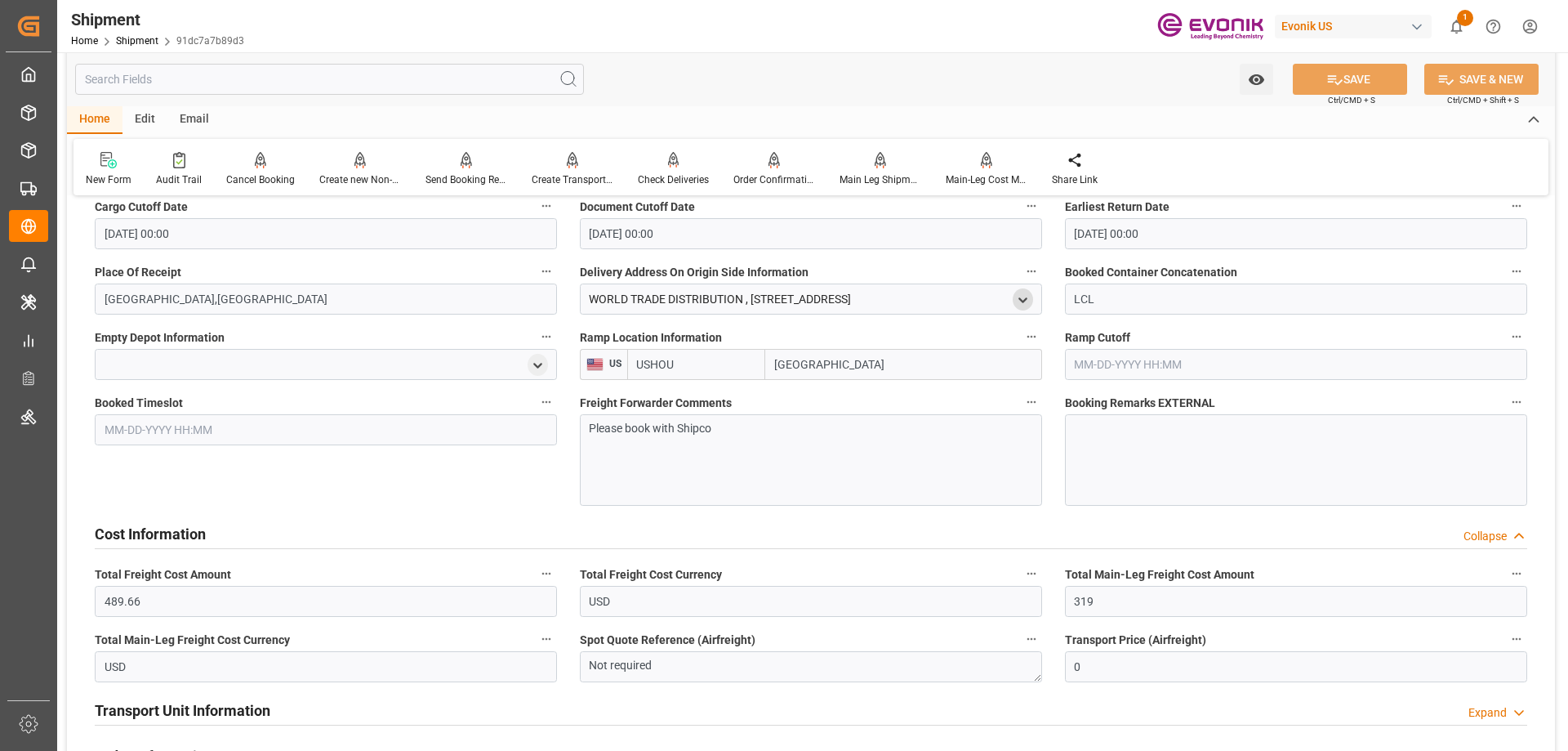
scroll to position [1797, 0]
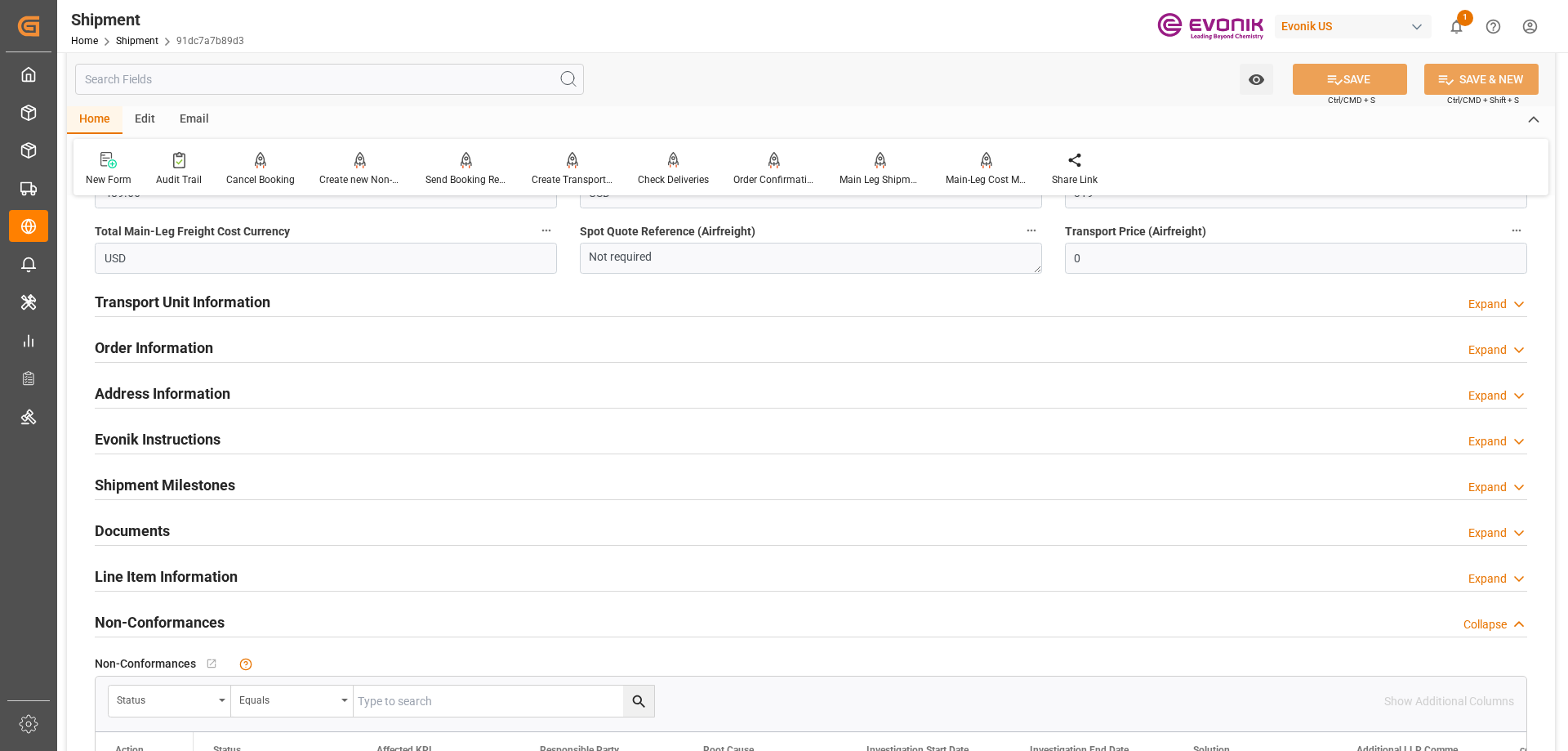
click at [175, 293] on h2 "Transport Unit Information" at bounding box center [182, 301] width 175 height 22
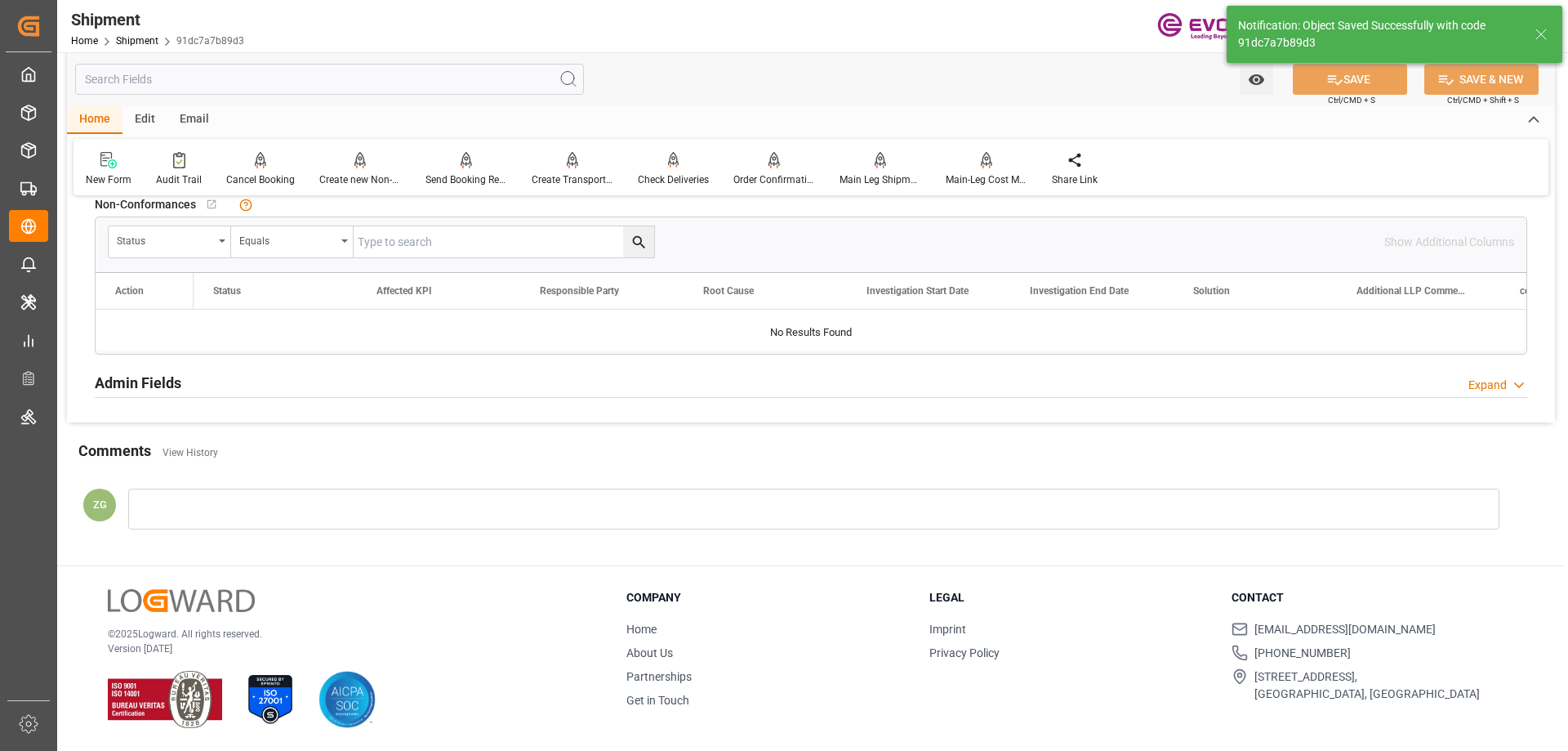
scroll to position [1149, 0]
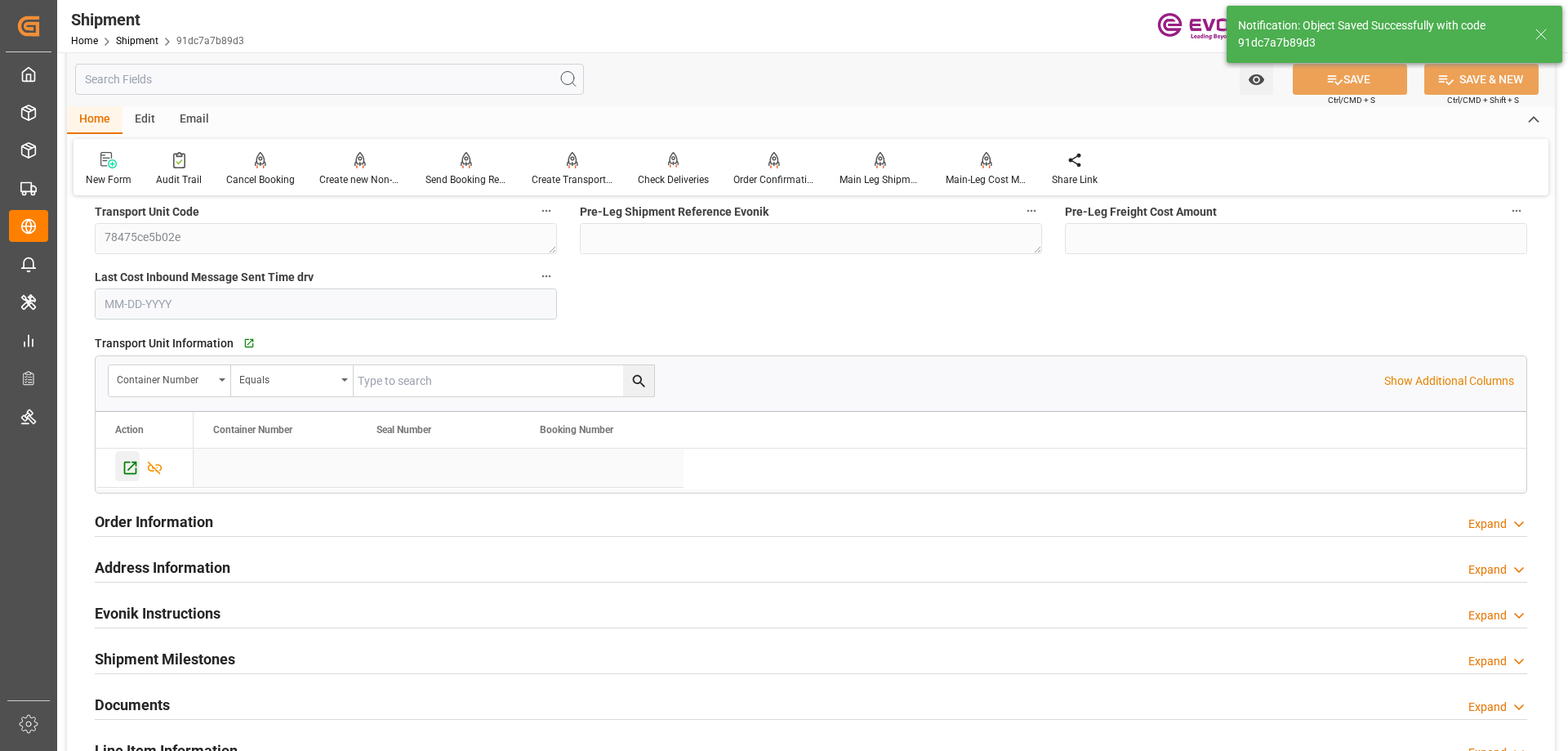
click at [127, 471] on icon "Press SPACE to select this row." at bounding box center [131, 468] width 18 height 18
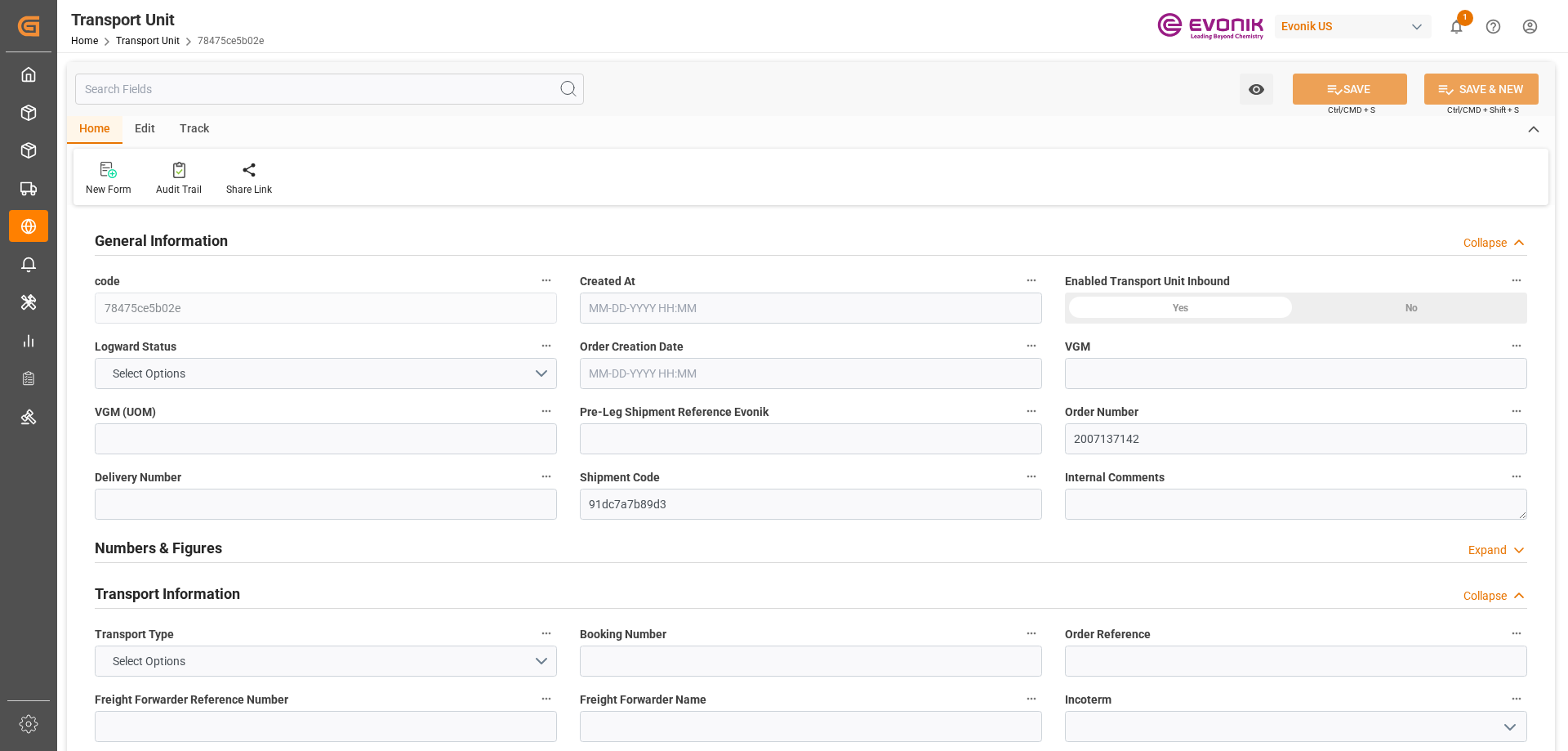
click at [159, 87] on input "text" at bounding box center [329, 89] width 509 height 31
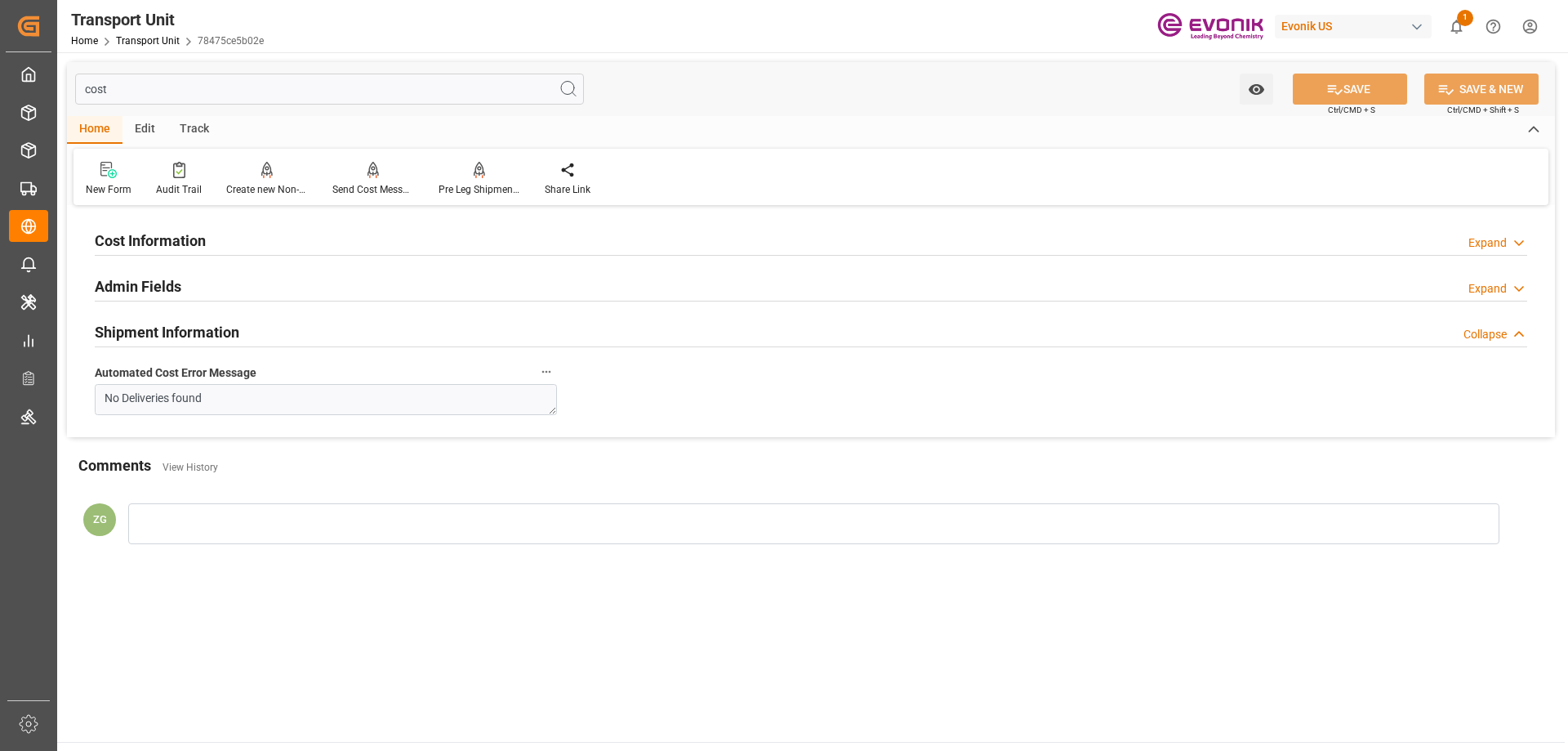
type input "cost"
click at [138, 230] on h2 "Cost Information" at bounding box center [150, 240] width 111 height 22
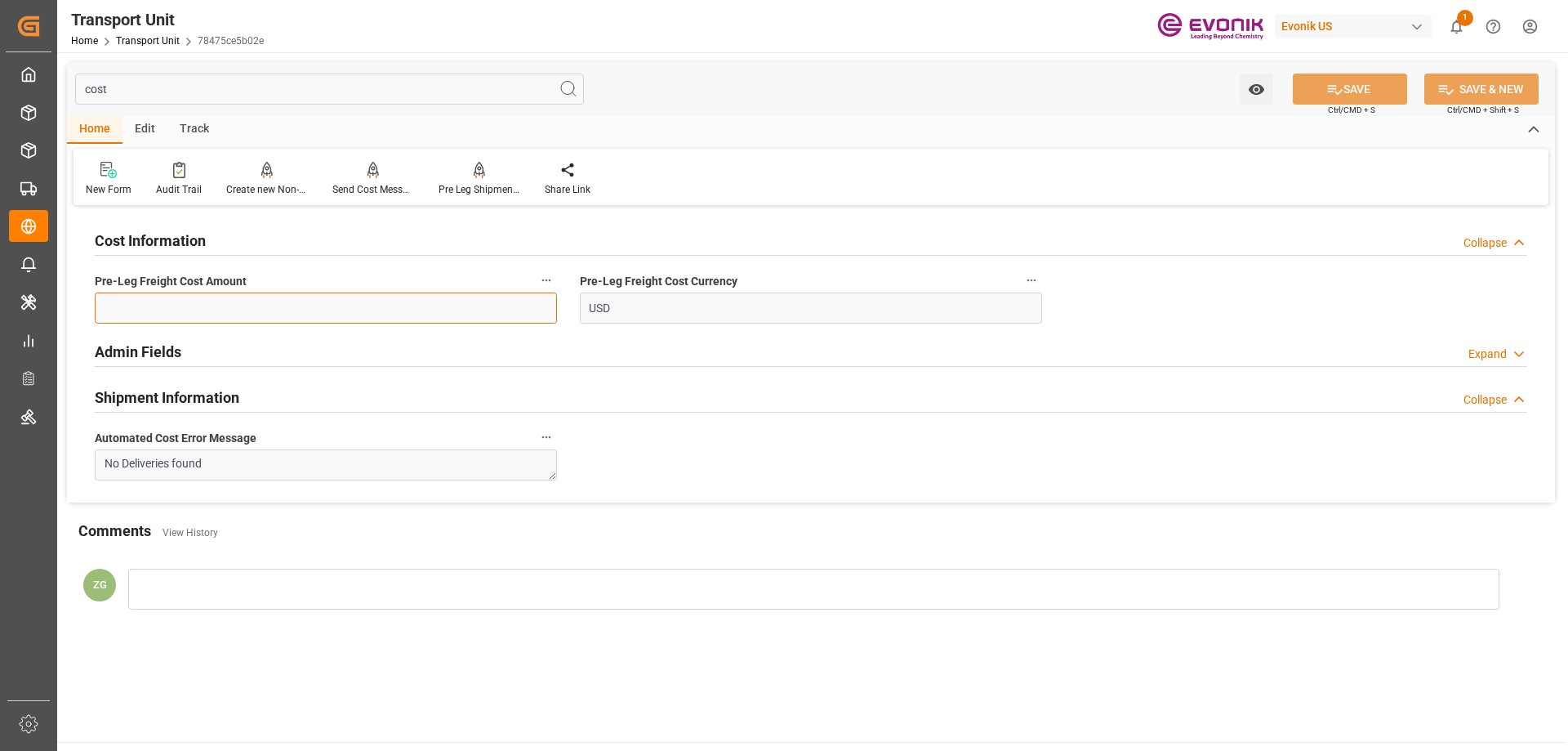
click at [237, 317] on input "text" at bounding box center [326, 308] width 463 height 31
paste input "170.66"
type input "170.66"
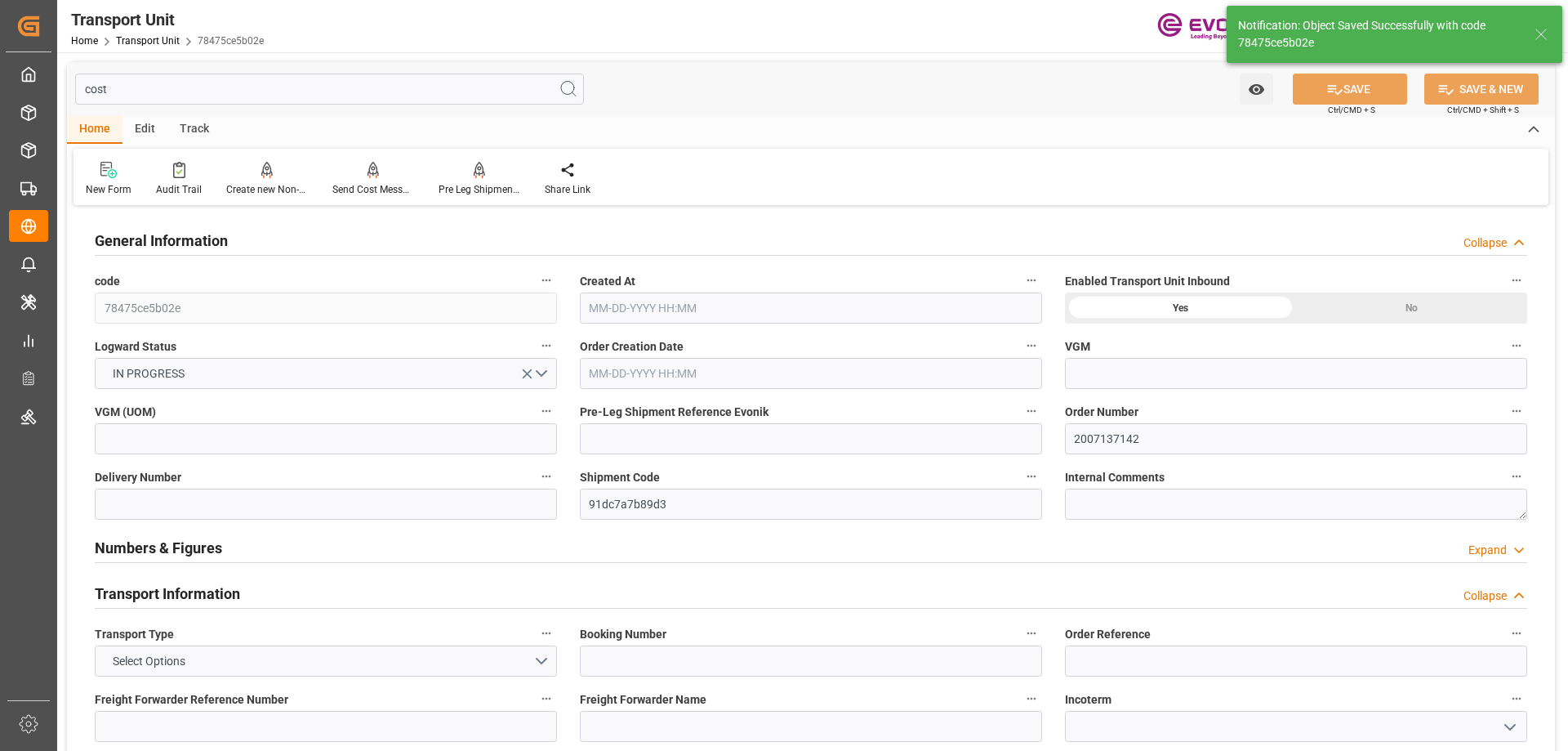
type input "AC Containerline"
type input "Leschaco Inc."
type input "USNYC"
type input "SAJED"
type input "810"
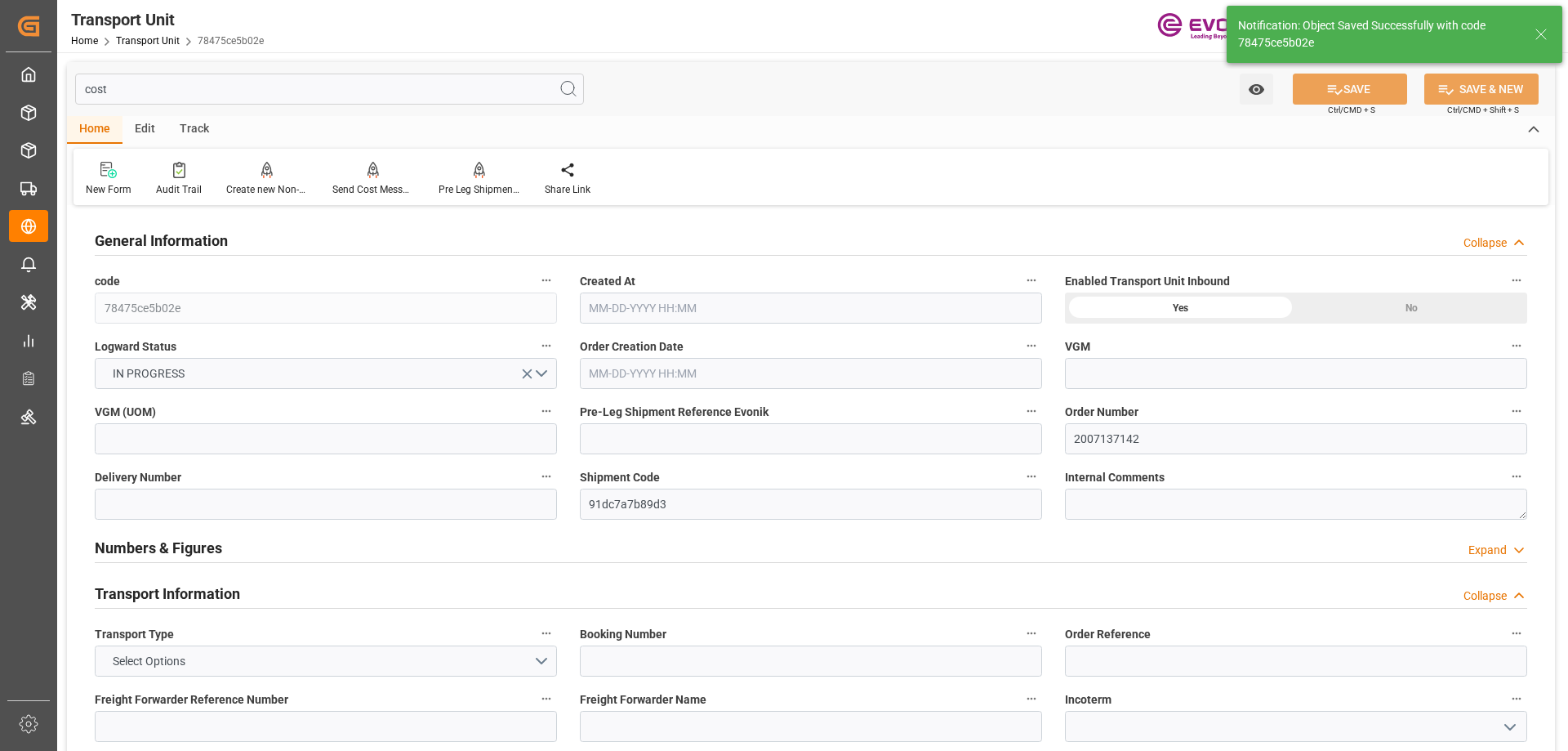
type input "[DATE] 18:57"
type input "[DATE]"
type input "[DATE] 00:00"
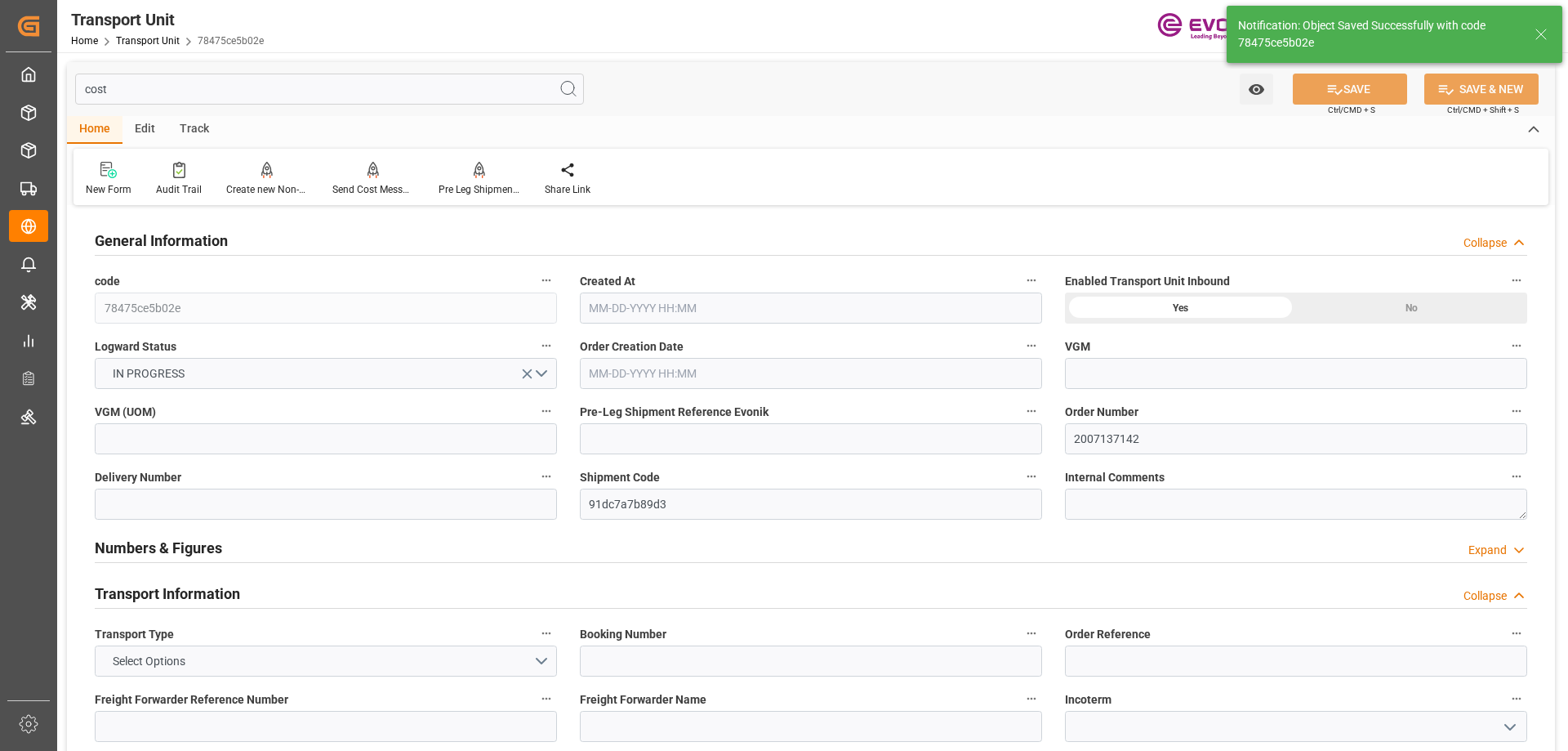
type input "[DATE] 00:00"
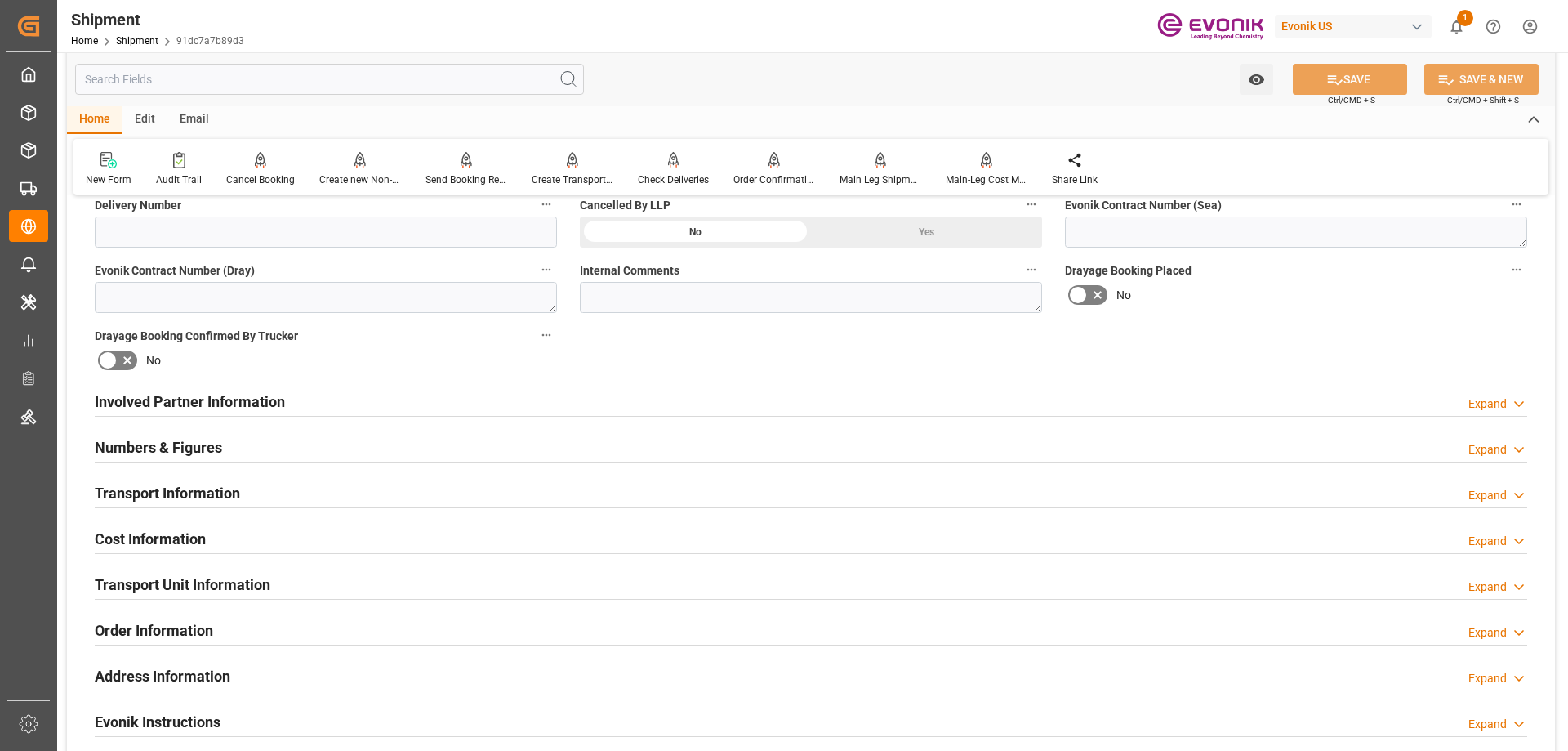
scroll to position [654, 0]
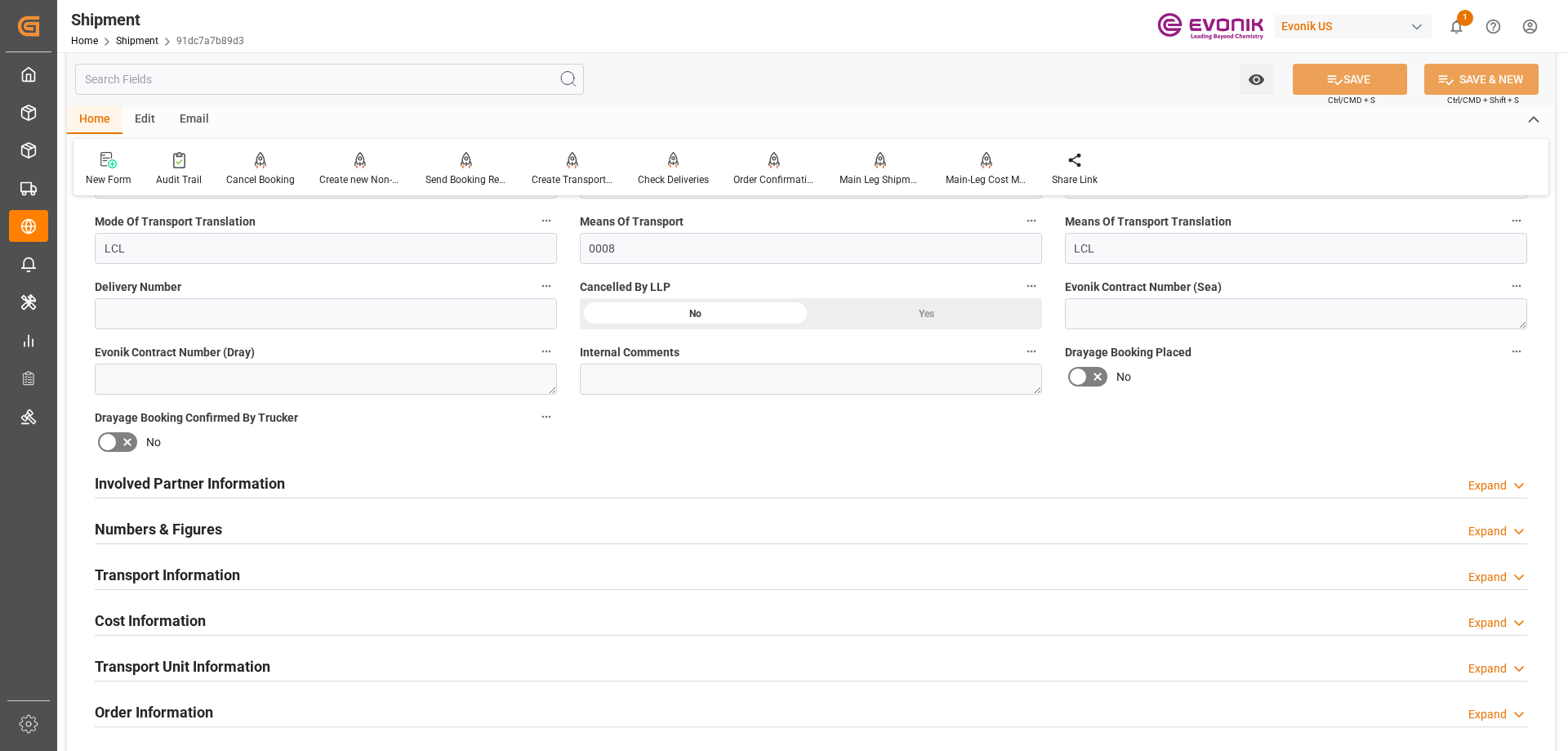
click at [217, 471] on div "Involved Partner Information" at bounding box center [189, 481] width 190 height 31
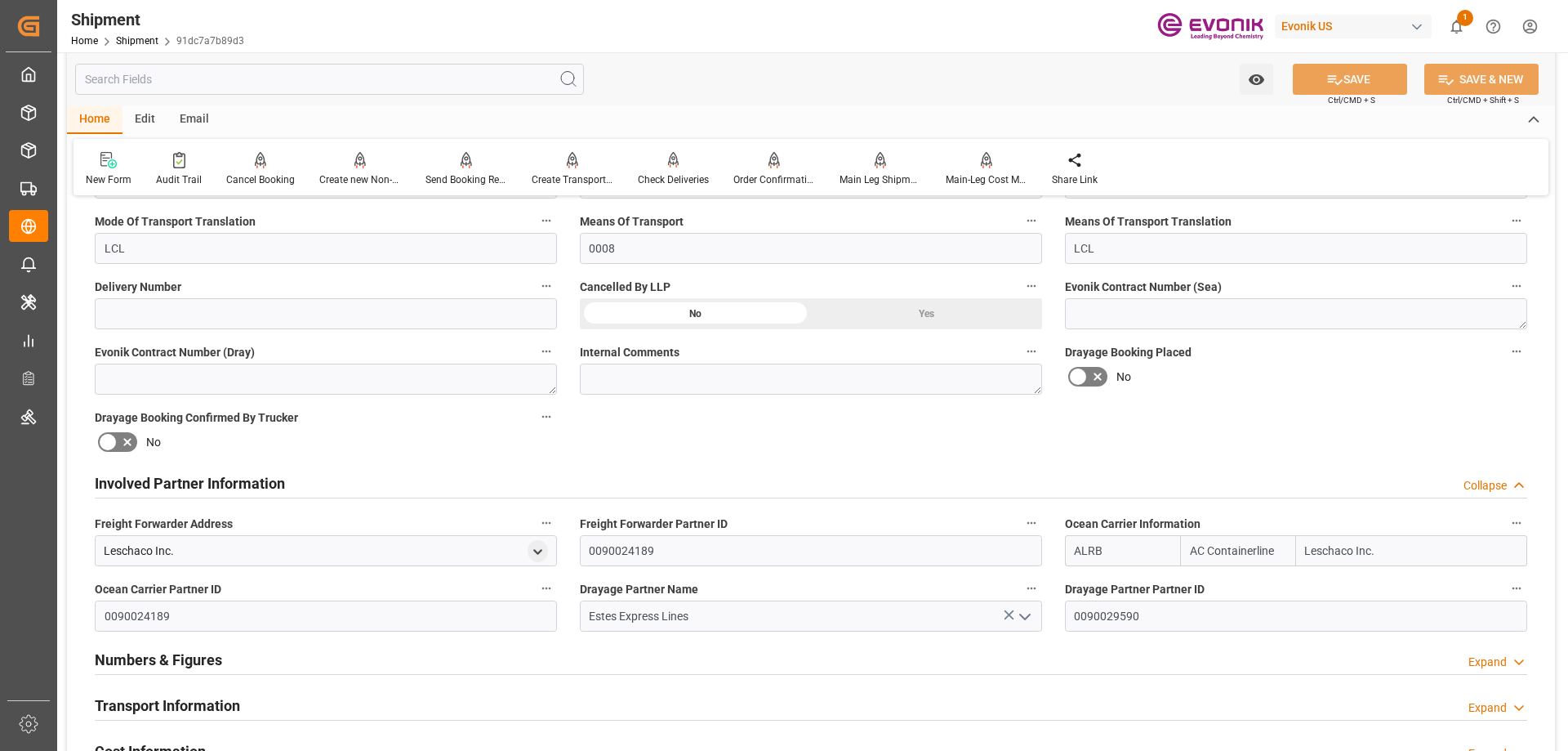
scroll to position [899, 0]
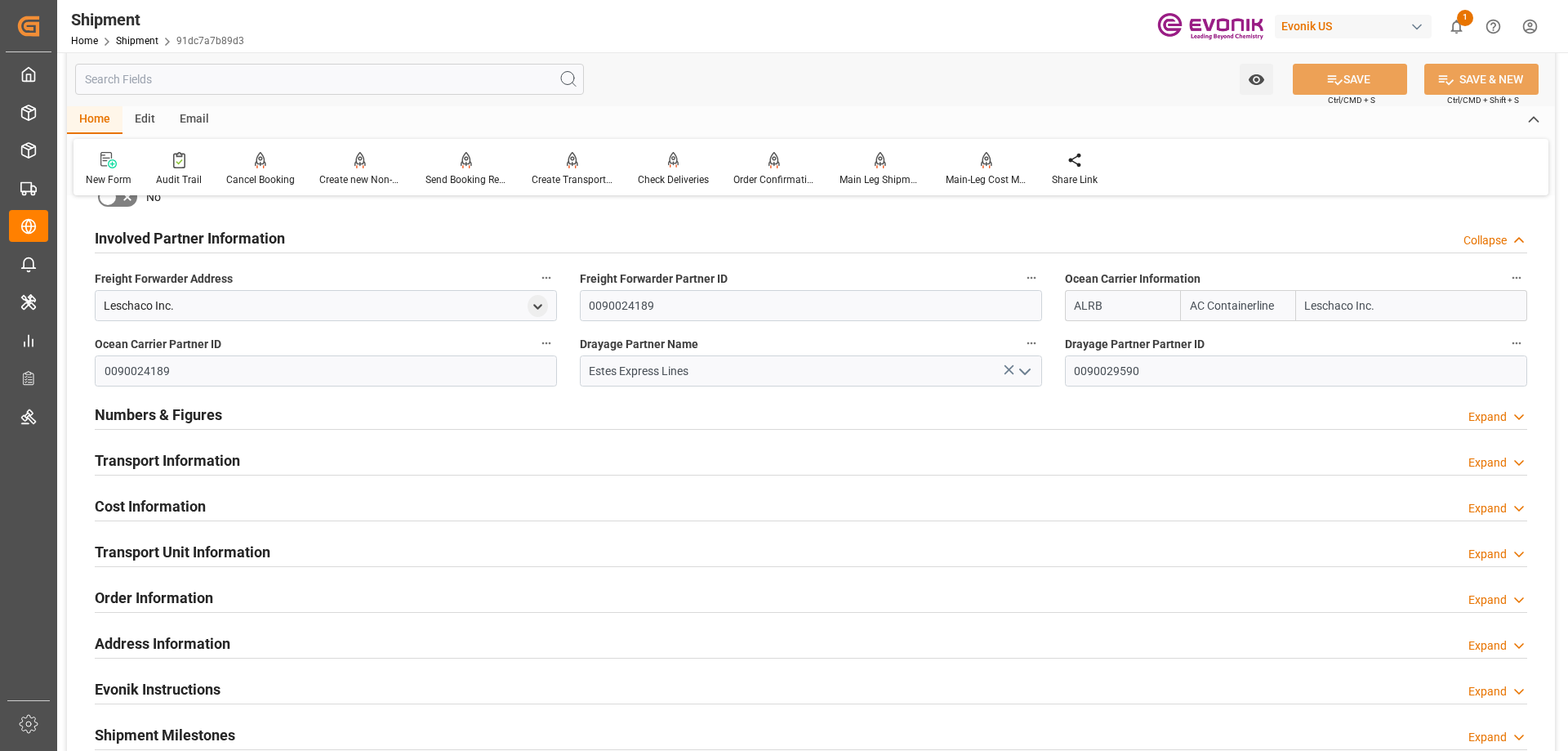
click at [167, 458] on h2 "Transport Information" at bounding box center [167, 460] width 145 height 22
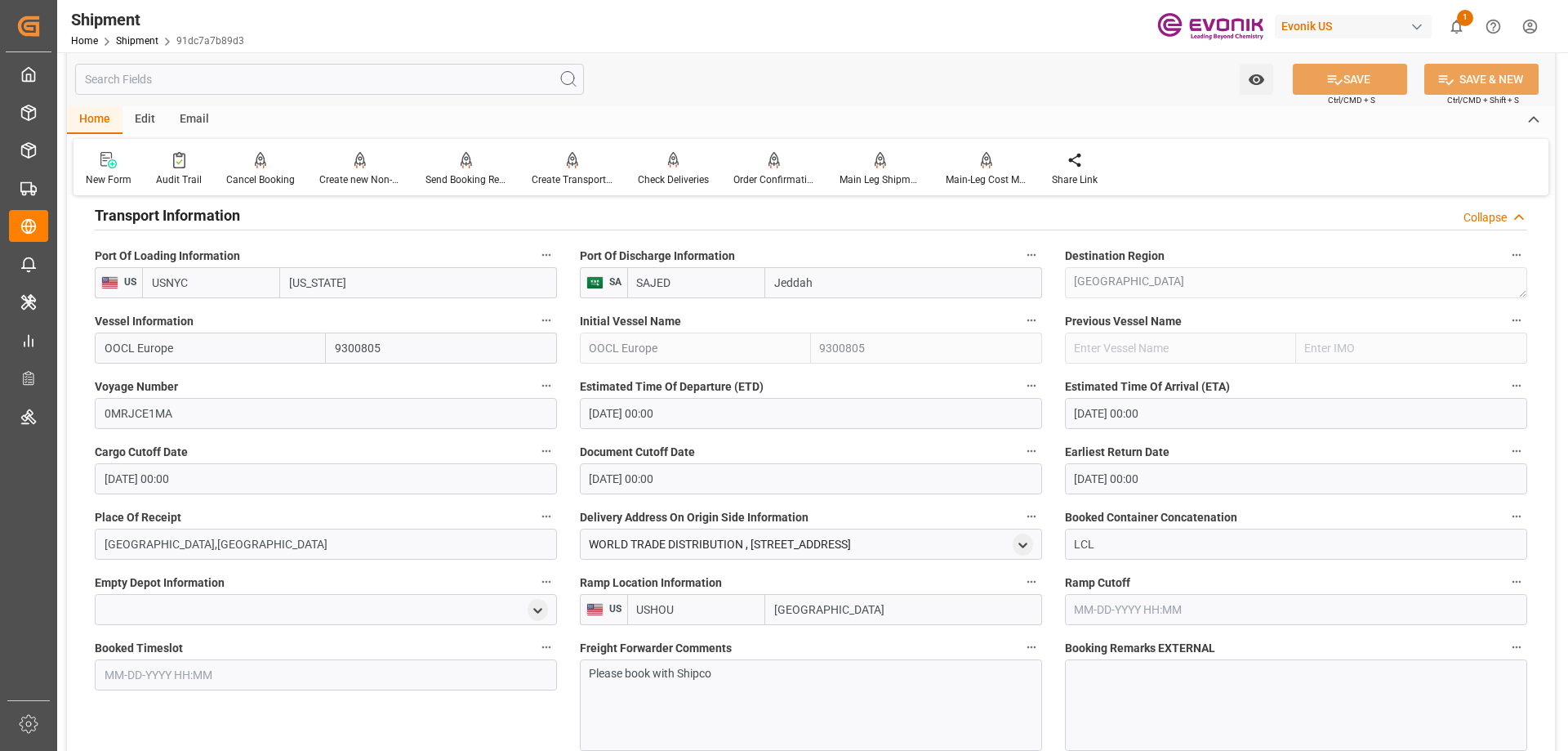
scroll to position [1307, 0]
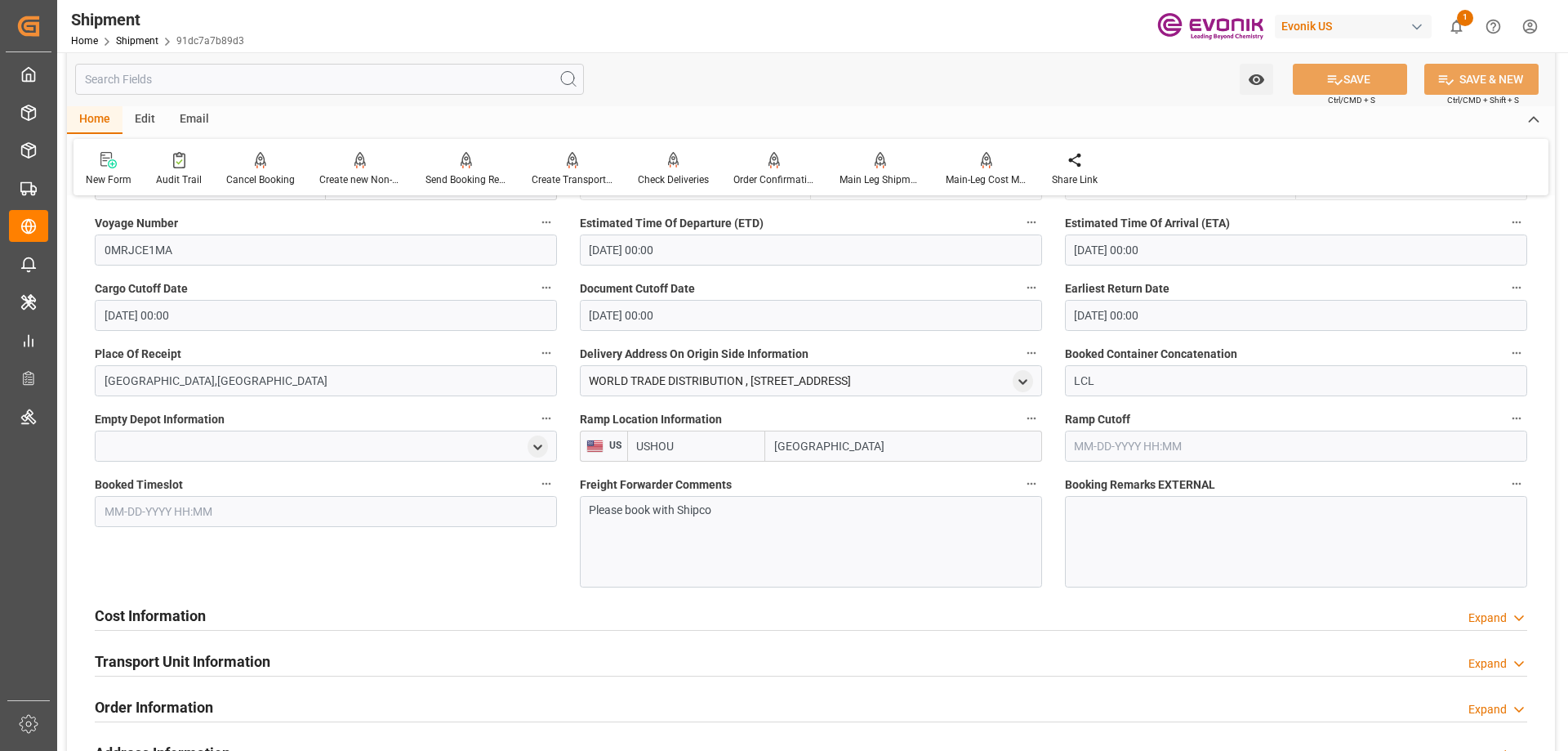
click at [185, 616] on h2 "Cost Information" at bounding box center [150, 615] width 111 height 22
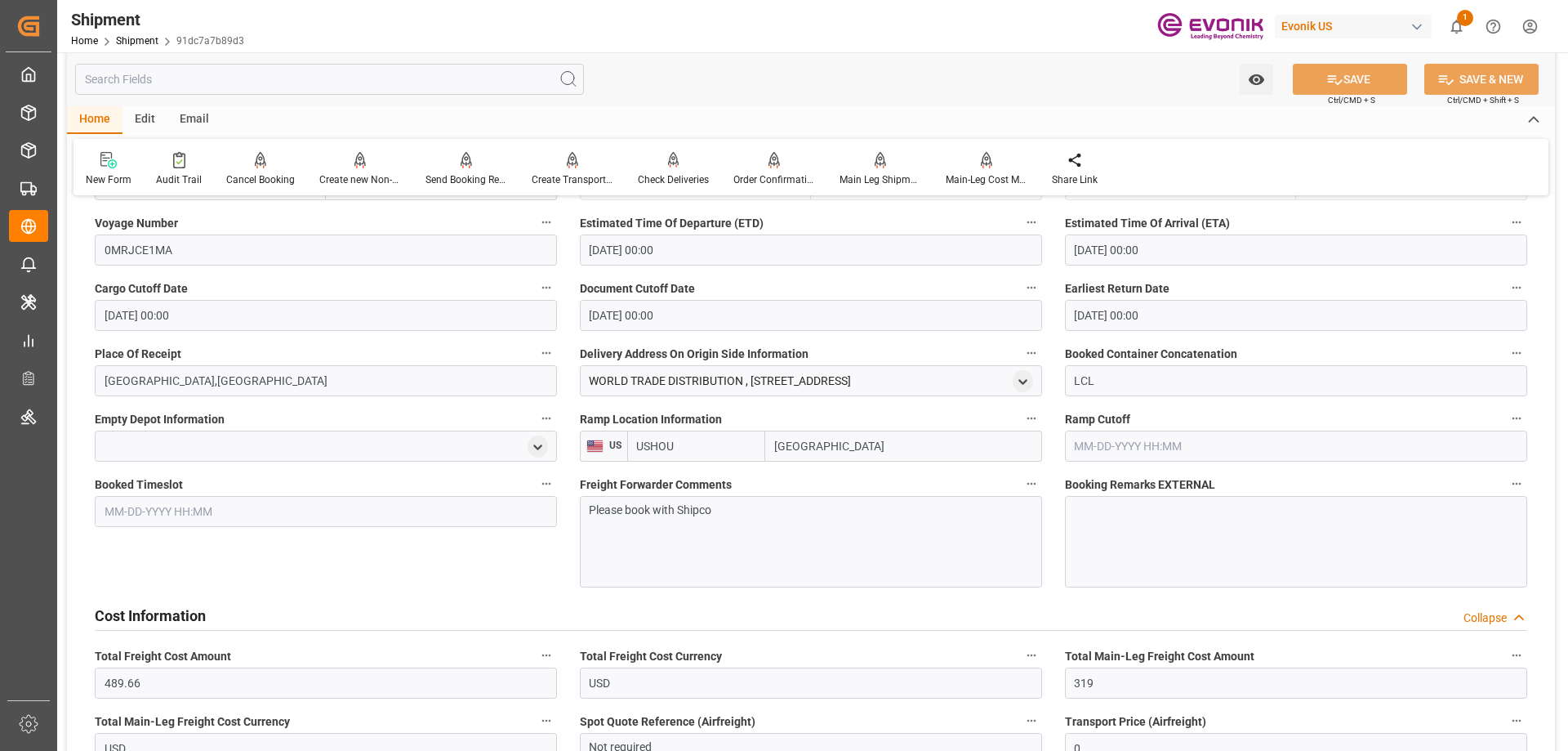
scroll to position [1470, 0]
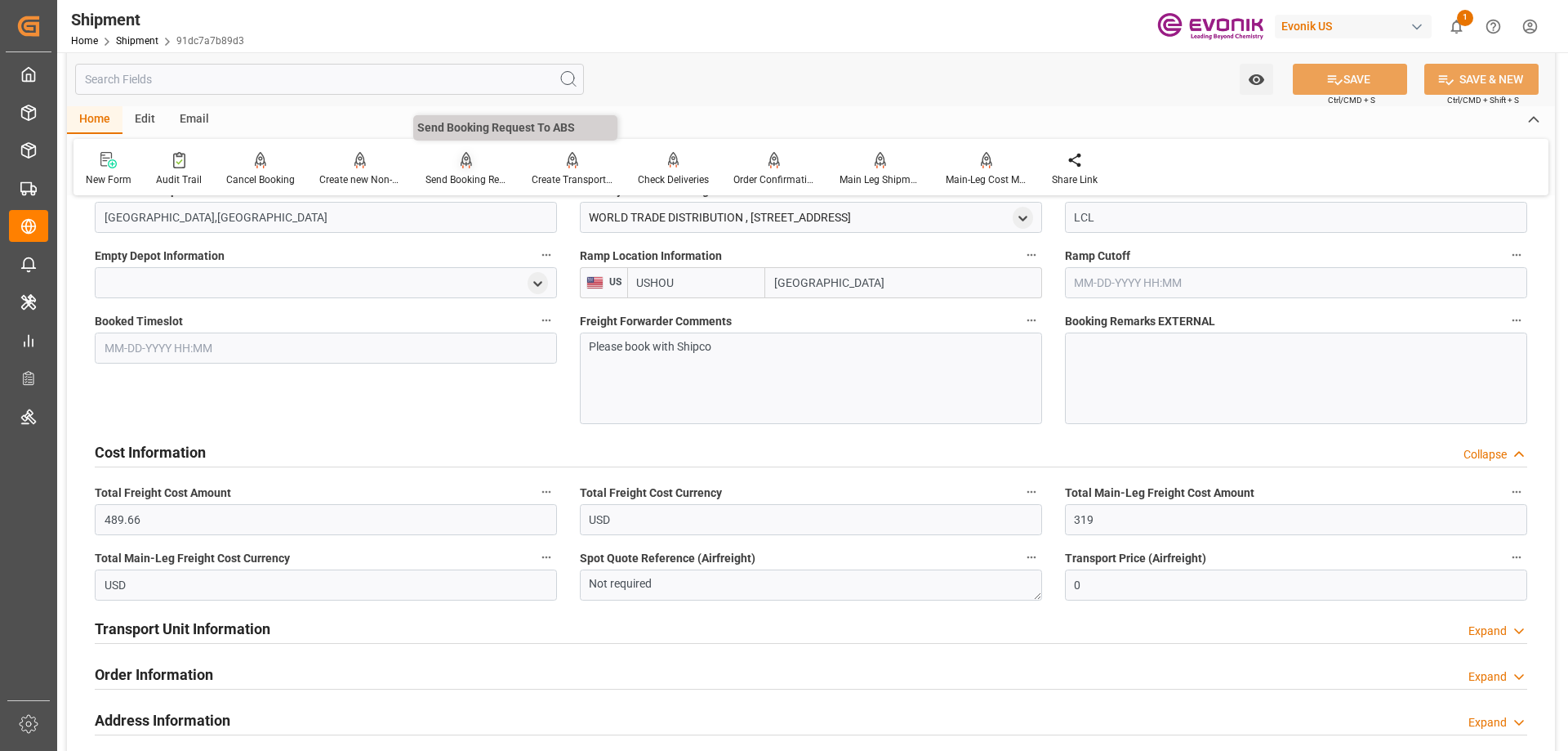
click at [464, 163] on icon at bounding box center [466, 159] width 11 height 17
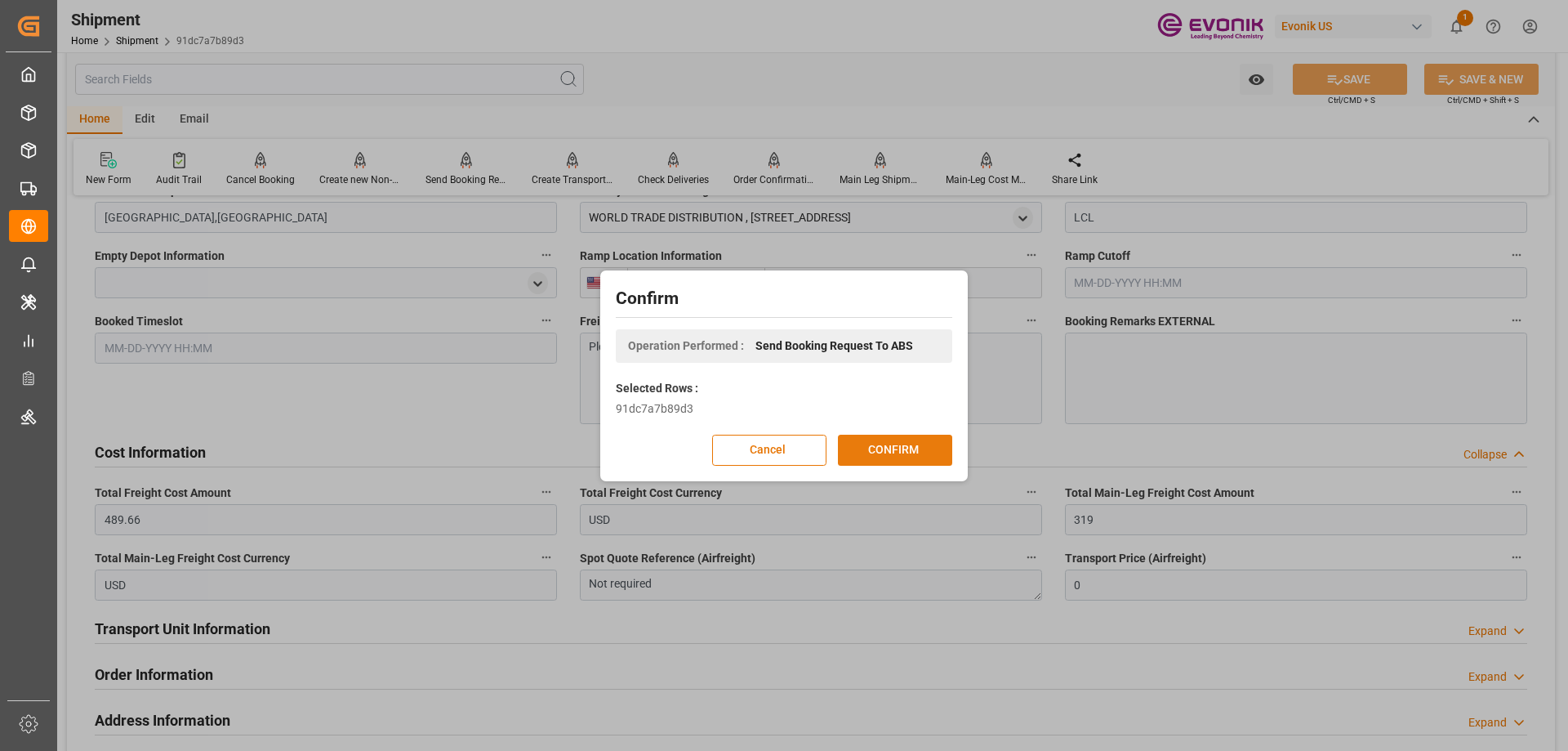
click at [893, 446] on button "CONFIRM" at bounding box center [895, 450] width 115 height 31
